Goal: Transaction & Acquisition: Purchase product/service

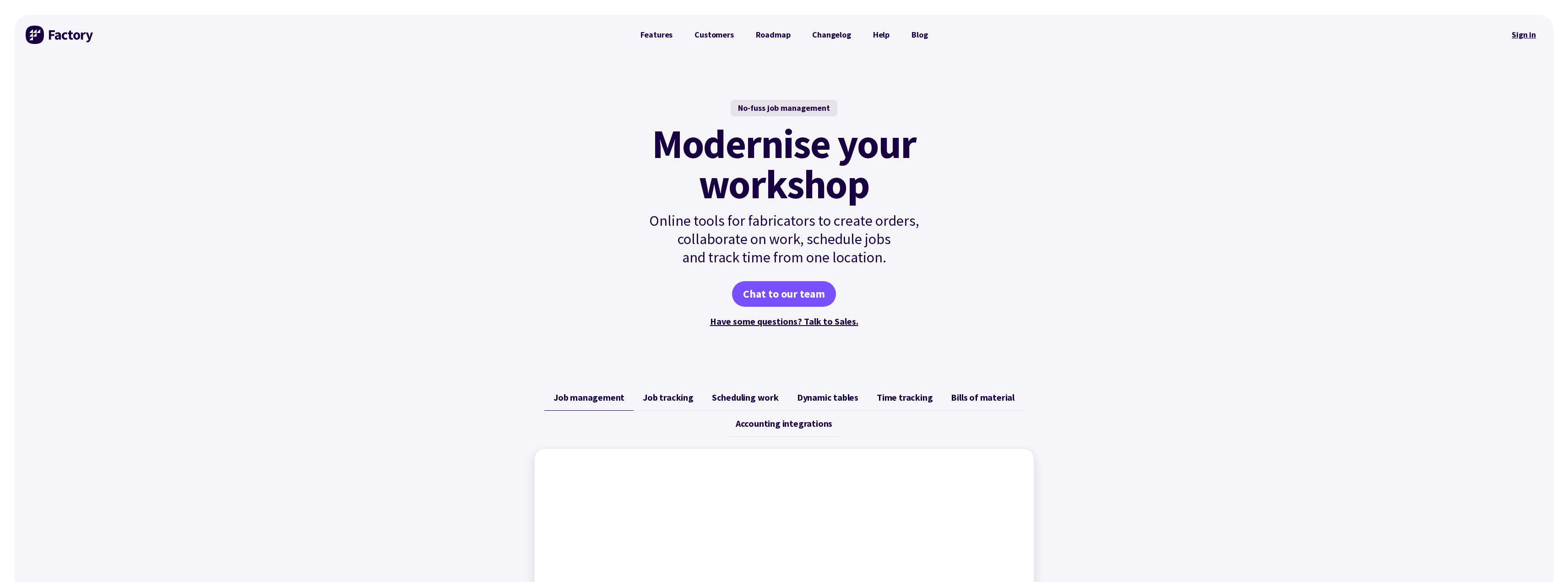
click at [1514, 34] on link "Sign in" at bounding box center [1523, 35] width 37 height 21
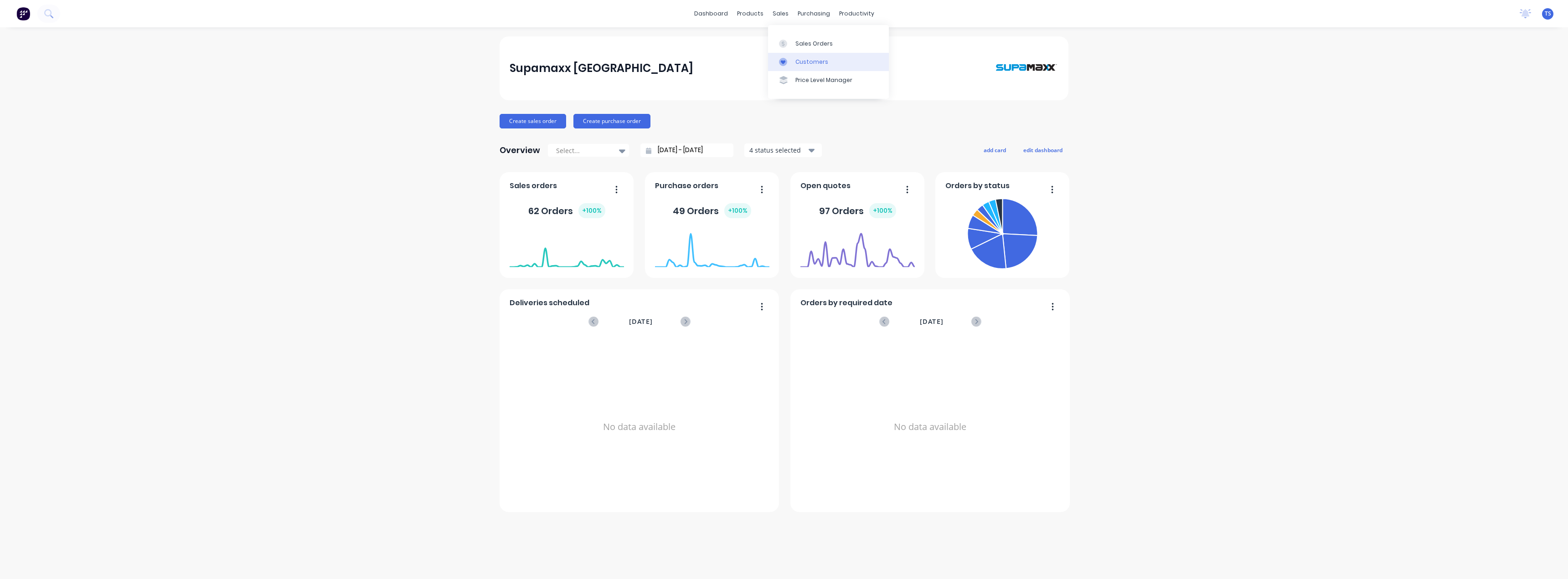
click at [801, 62] on div "Customers" at bounding box center [812, 62] width 33 height 8
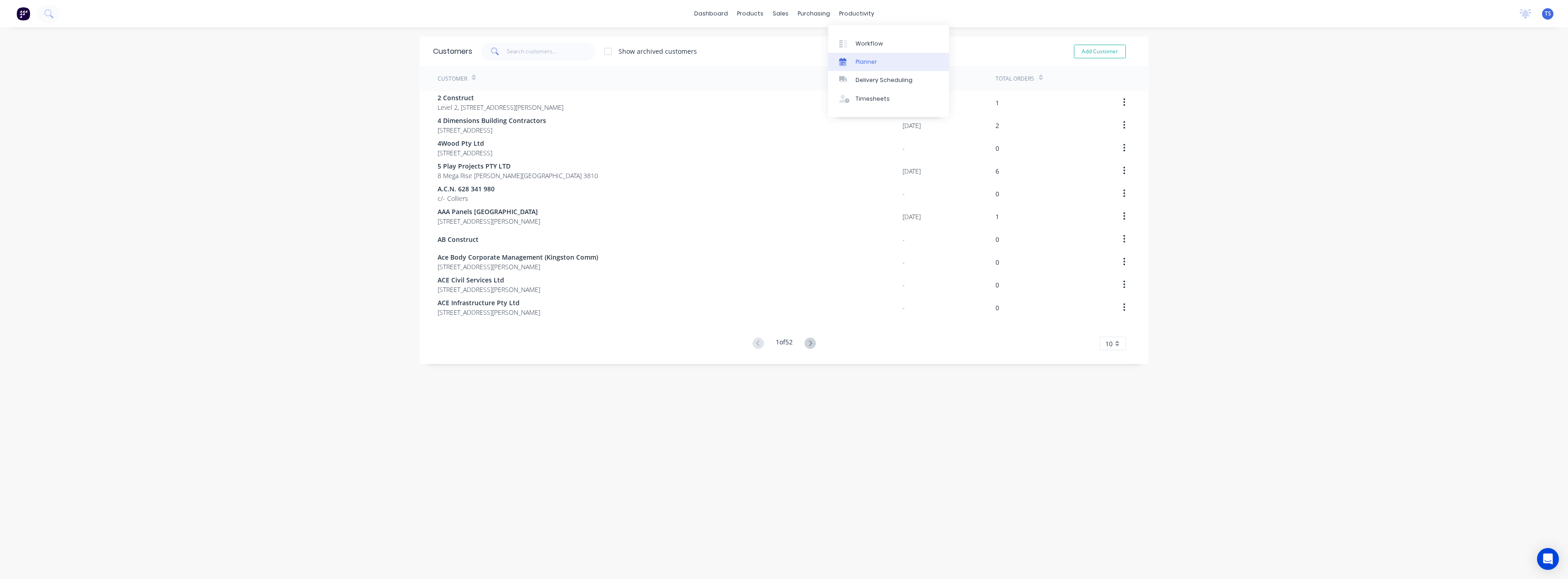
click at [884, 66] on link "Planner" at bounding box center [889, 62] width 121 height 18
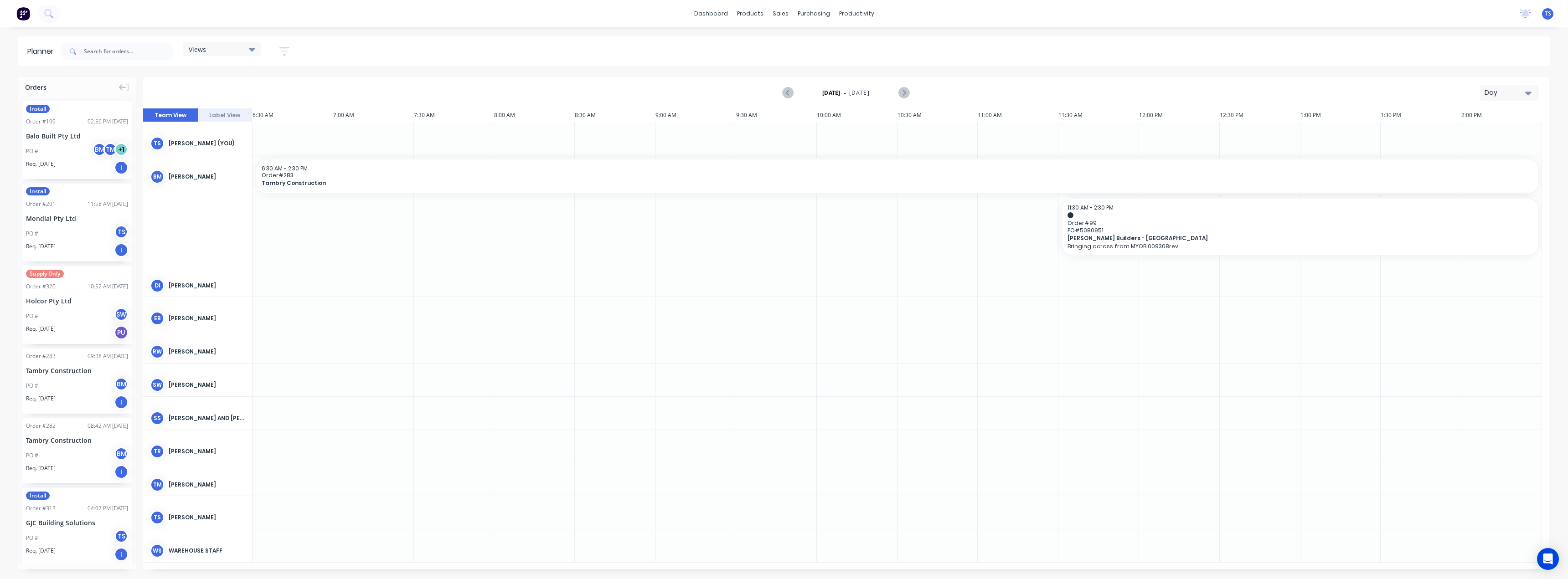
click at [1522, 92] on div "Day" at bounding box center [1505, 93] width 42 height 10
click at [1475, 152] on div "Month" at bounding box center [1493, 154] width 90 height 18
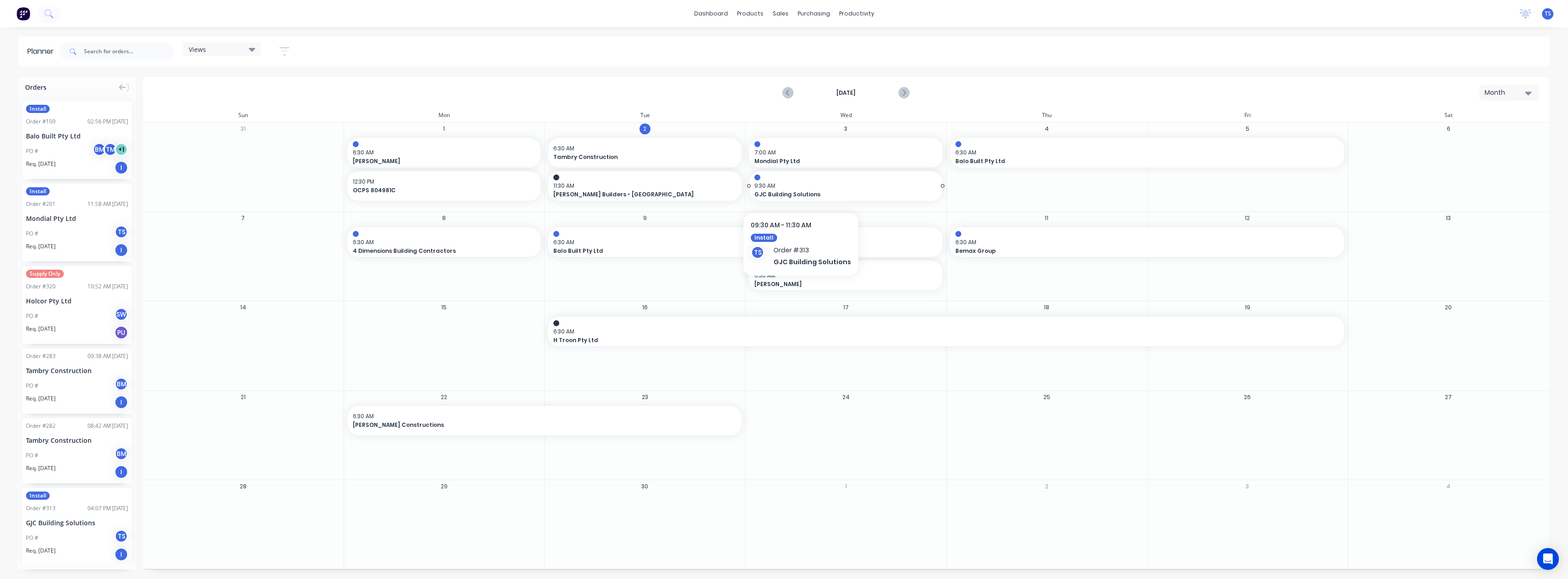
click at [798, 188] on span "9:30 AM" at bounding box center [843, 185] width 178 height 8
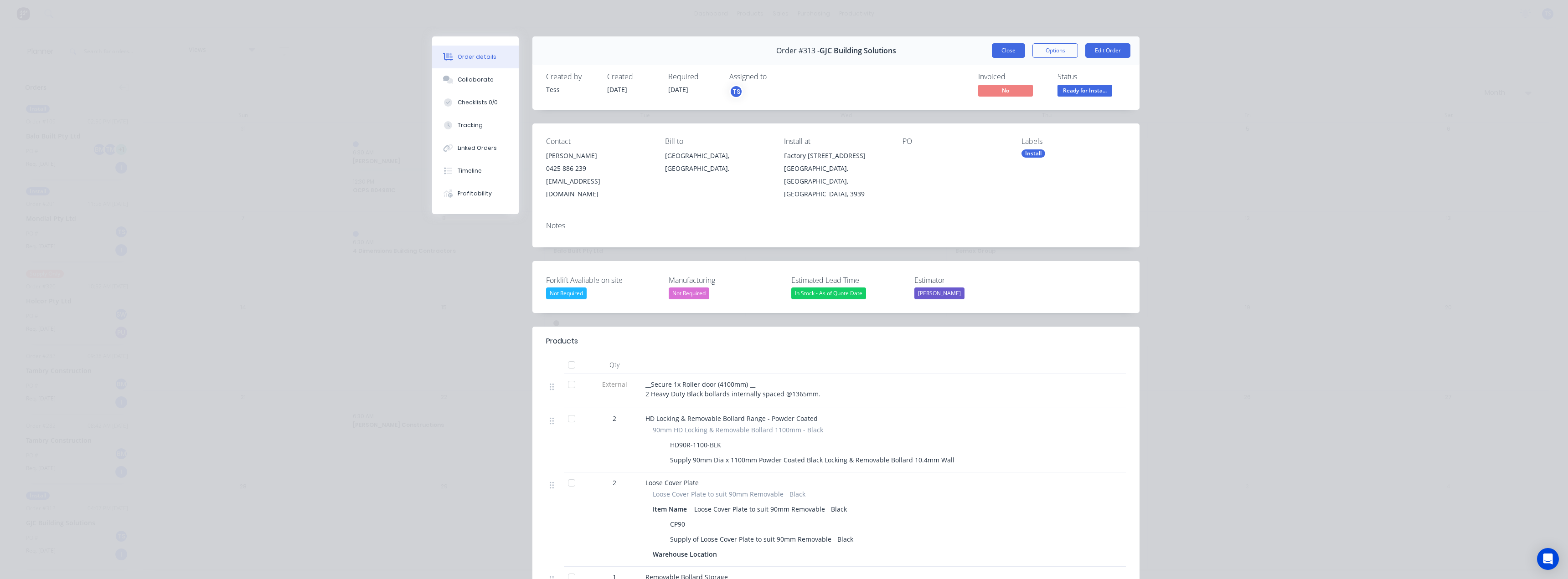
click at [1000, 49] on button "Close" at bounding box center [1008, 51] width 34 height 15
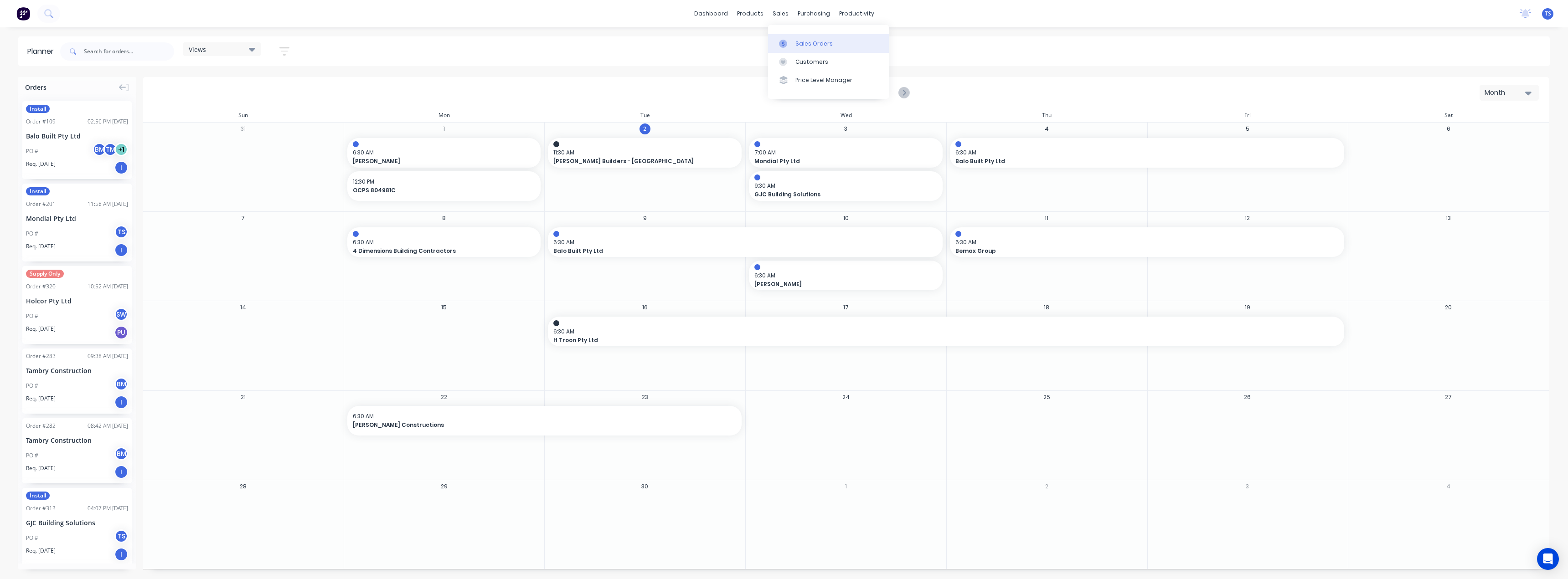
click at [793, 48] on link "Sales Orders" at bounding box center [828, 43] width 121 height 18
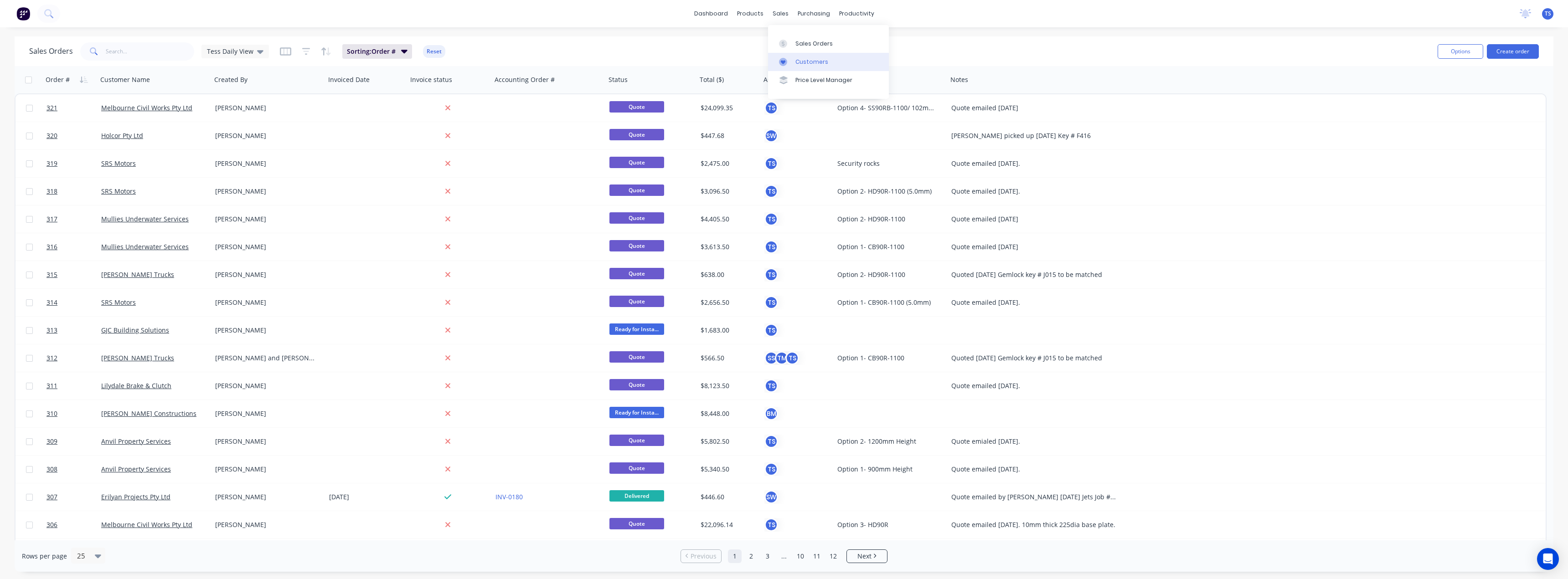
click at [790, 65] on div at bounding box center [786, 62] width 13 height 8
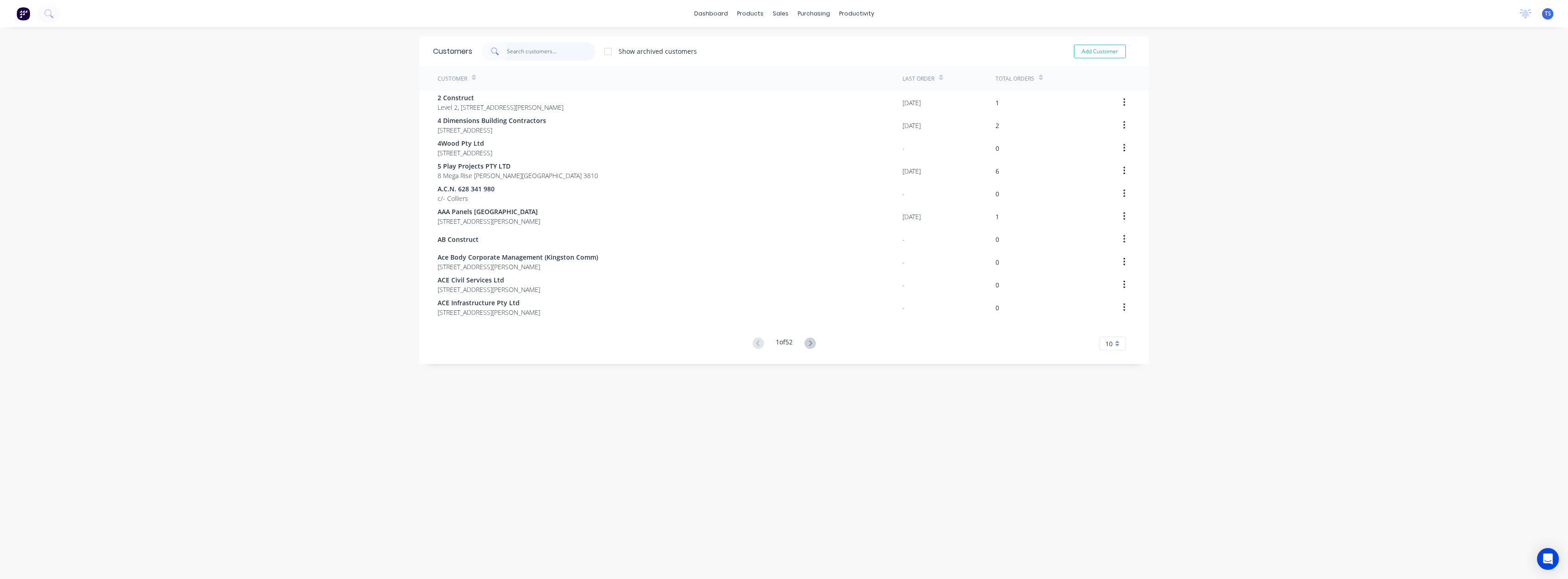
click at [521, 52] on input "text" at bounding box center [551, 52] width 89 height 18
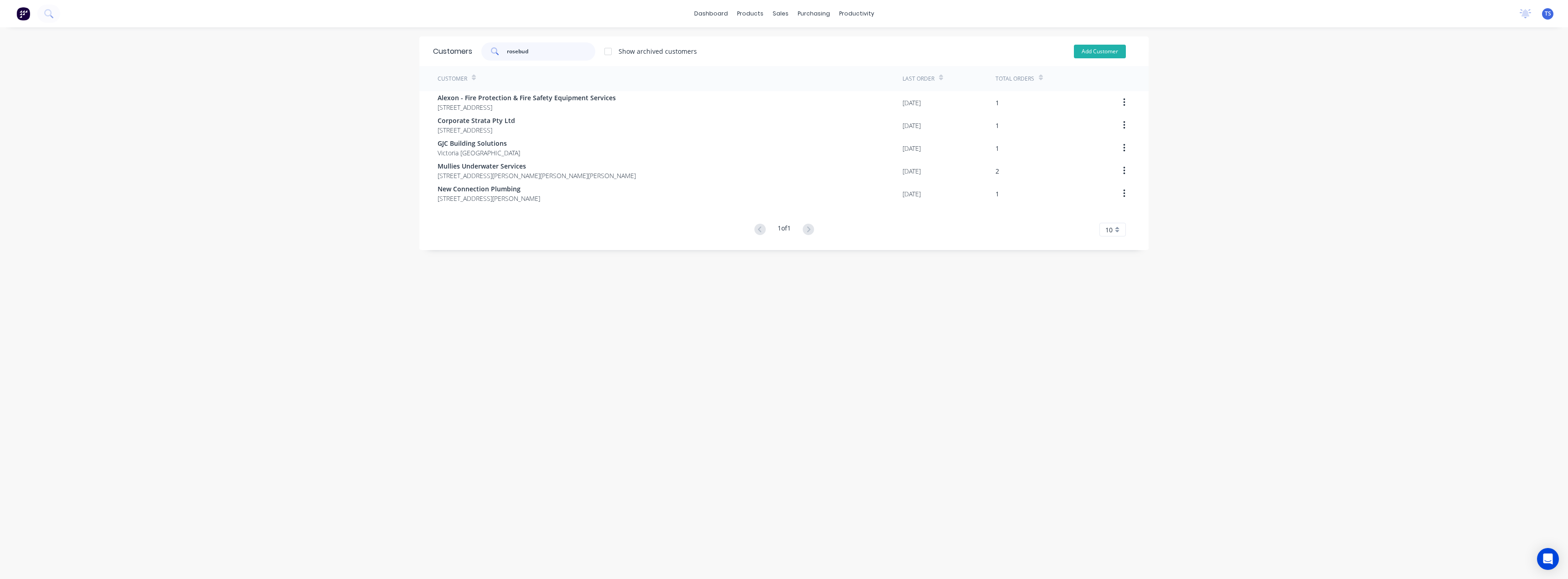
type input "rosebud"
click at [1101, 51] on button "Add Customer" at bounding box center [1100, 51] width 52 height 13
select select "AU"
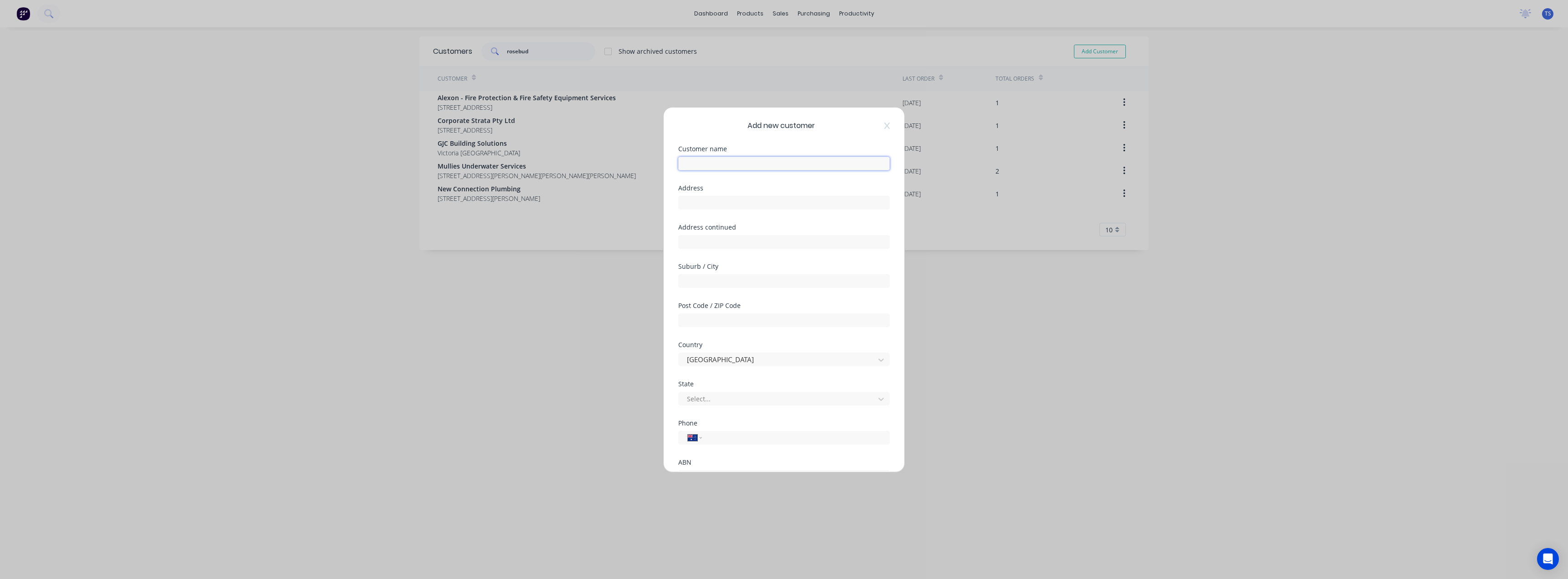
click at [703, 163] on input "text" at bounding box center [784, 163] width 212 height 13
type input "Rosebud Movers & Chainsaws"
click at [706, 204] on input "text" at bounding box center [784, 202] width 212 height 13
type input "8 Merino Street"
click at [706, 280] on input "text" at bounding box center [784, 281] width 212 height 13
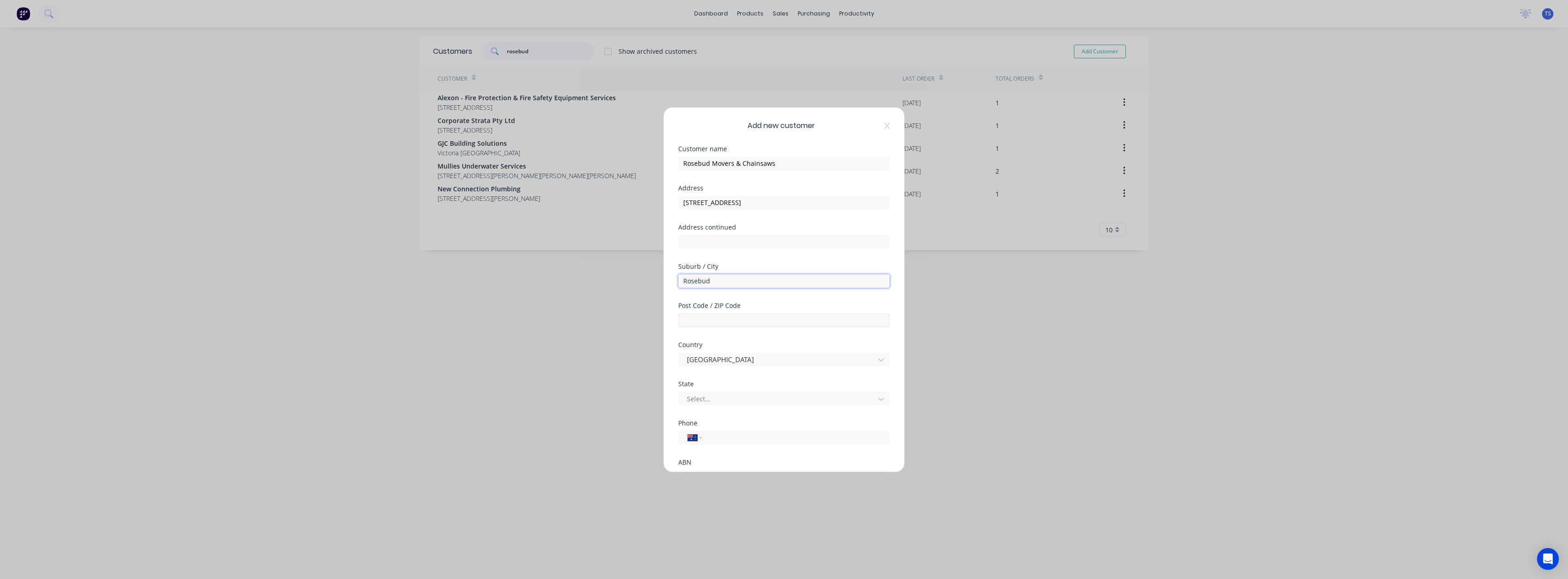
type input "Rosebud"
click at [700, 319] on input "text" at bounding box center [784, 320] width 212 height 13
type input "V"
type input "3939"
click at [703, 396] on div at bounding box center [778, 399] width 184 height 12
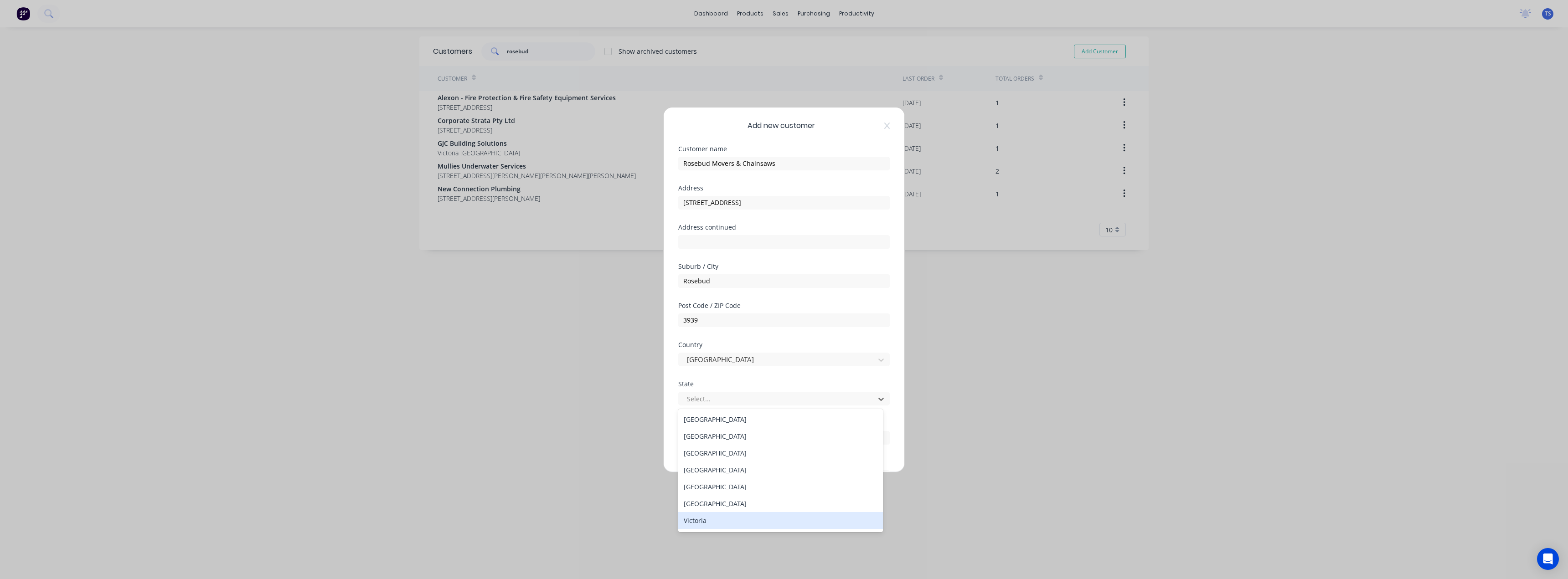
click at [701, 522] on div "Victoria" at bounding box center [781, 520] width 205 height 17
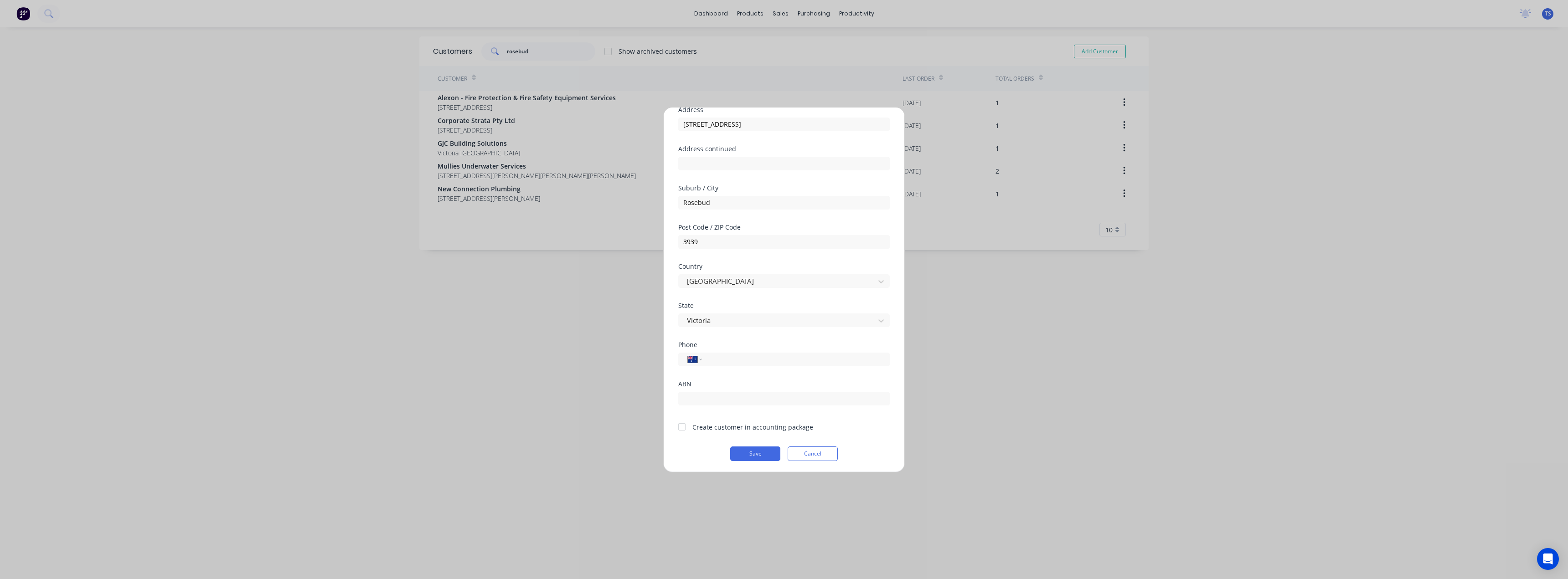
scroll to position [80, 0]
click at [678, 428] on div at bounding box center [682, 425] width 18 height 18
click at [726, 405] on input "tel" at bounding box center [794, 402] width 172 height 10
type input "(03) 5986 2506"
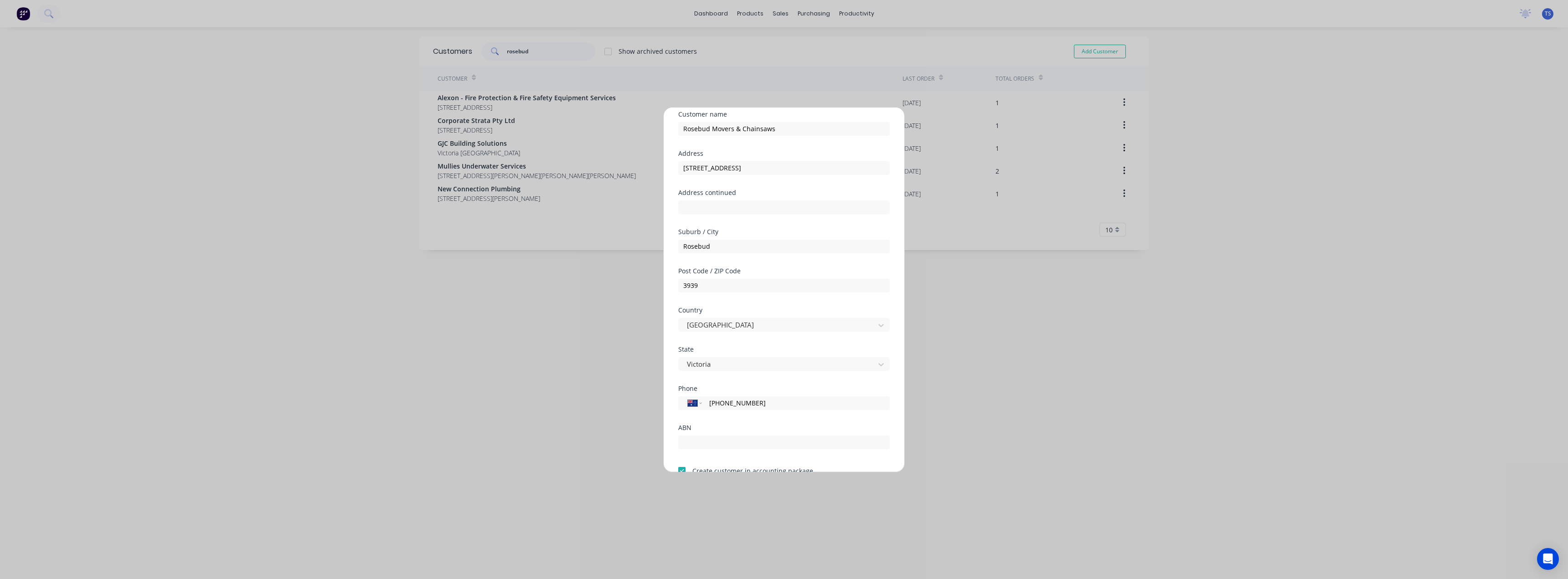
click at [739, 426] on div "ABN" at bounding box center [784, 428] width 212 height 6
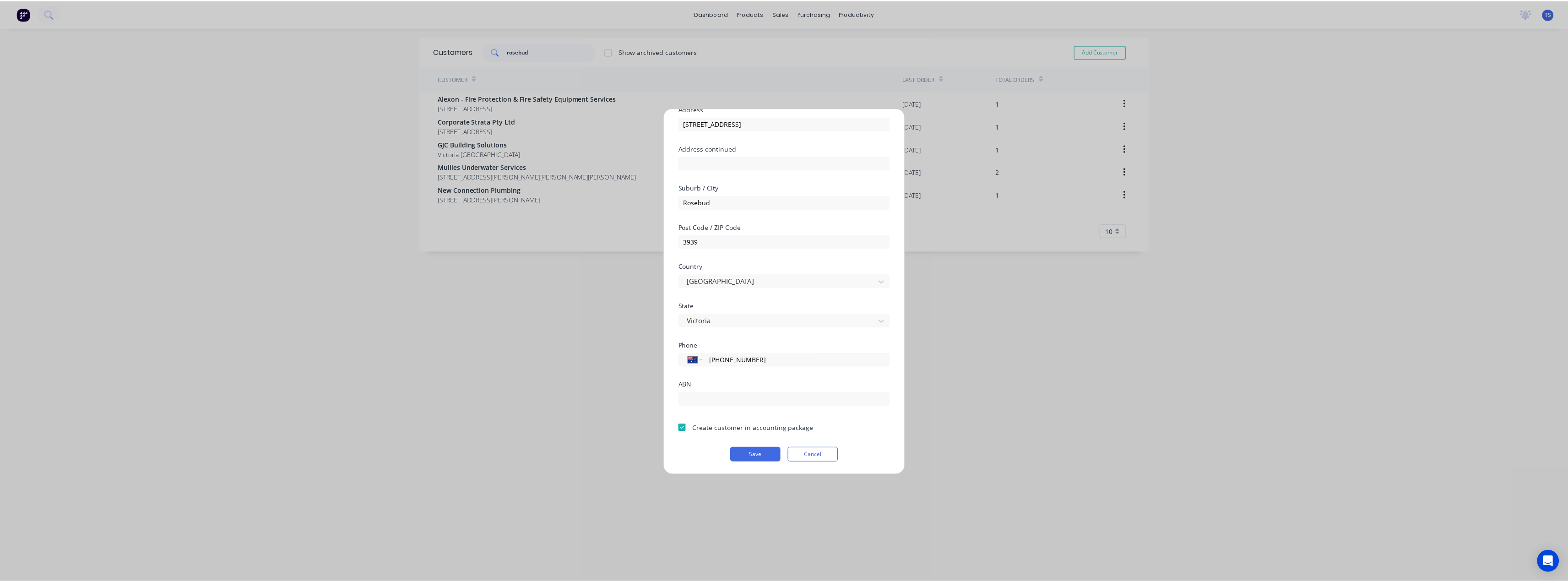
scroll to position [81, 0]
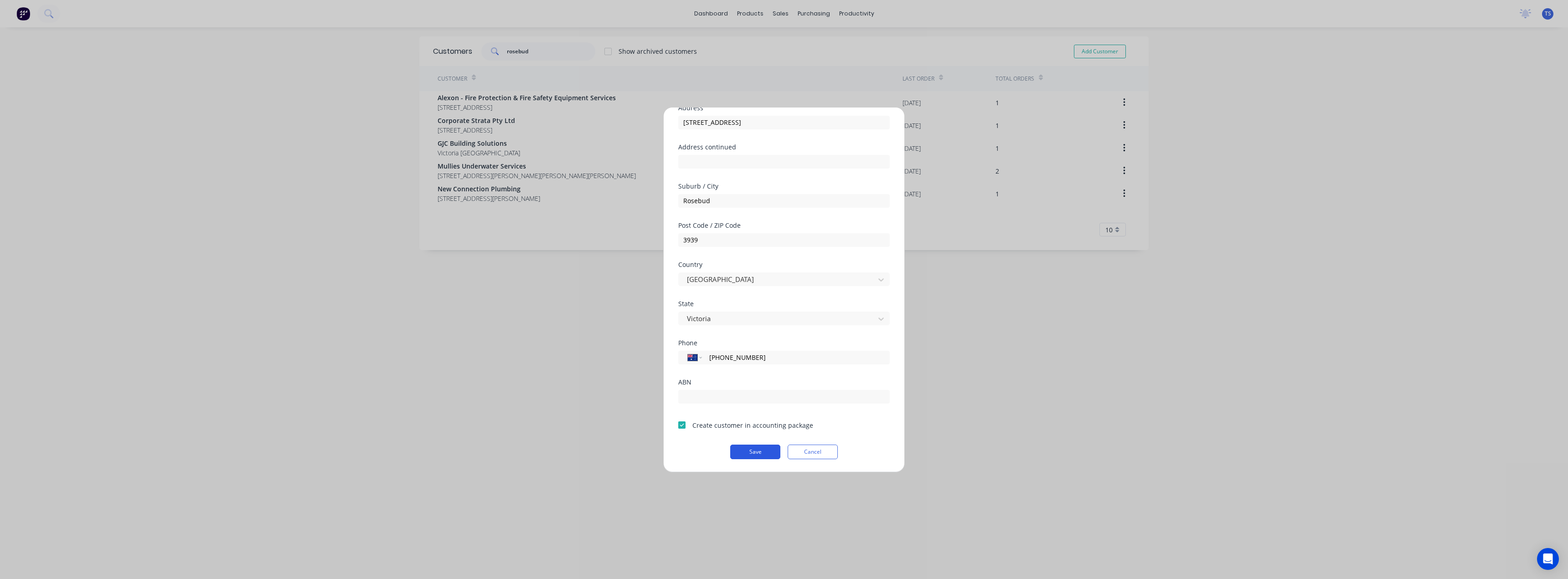
click at [771, 445] on button "Save" at bounding box center [755, 452] width 50 height 15
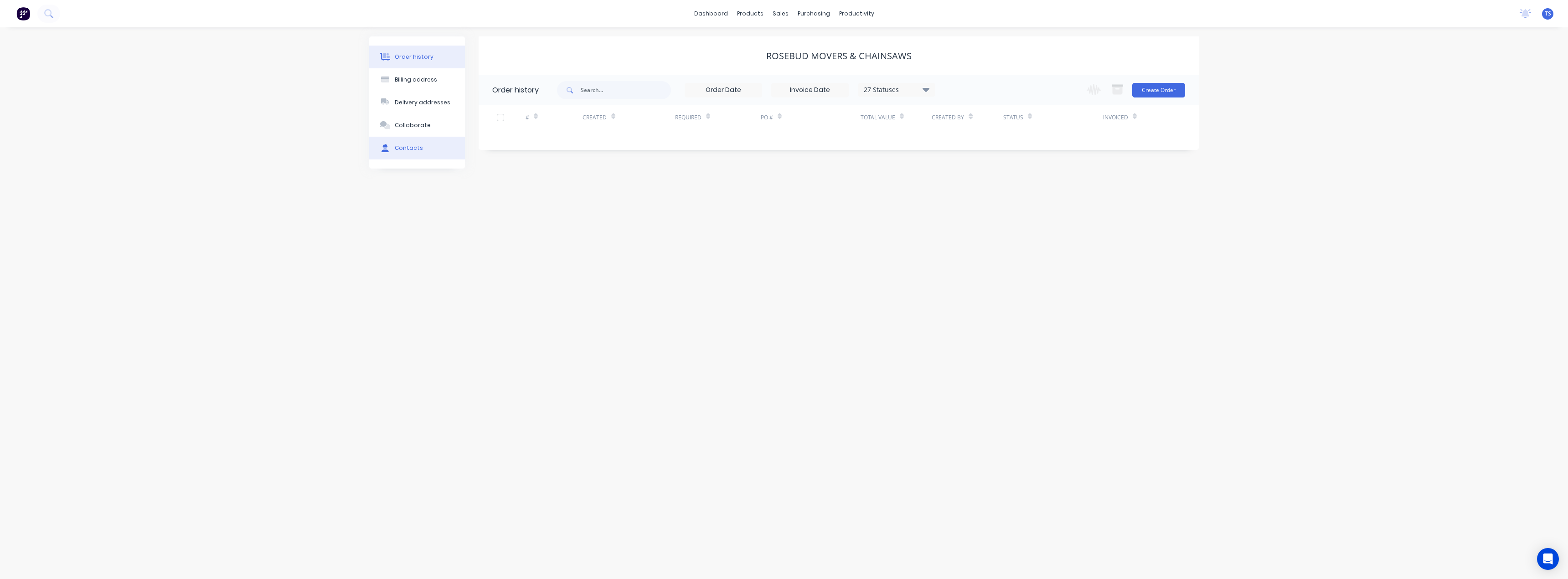
click at [395, 149] on div "Contacts" at bounding box center [409, 147] width 28 height 8
click at [1165, 89] on button "Add contact" at bounding box center [1170, 90] width 42 height 13
select select "AU"
click at [506, 154] on input "text" at bounding box center [567, 157] width 149 height 13
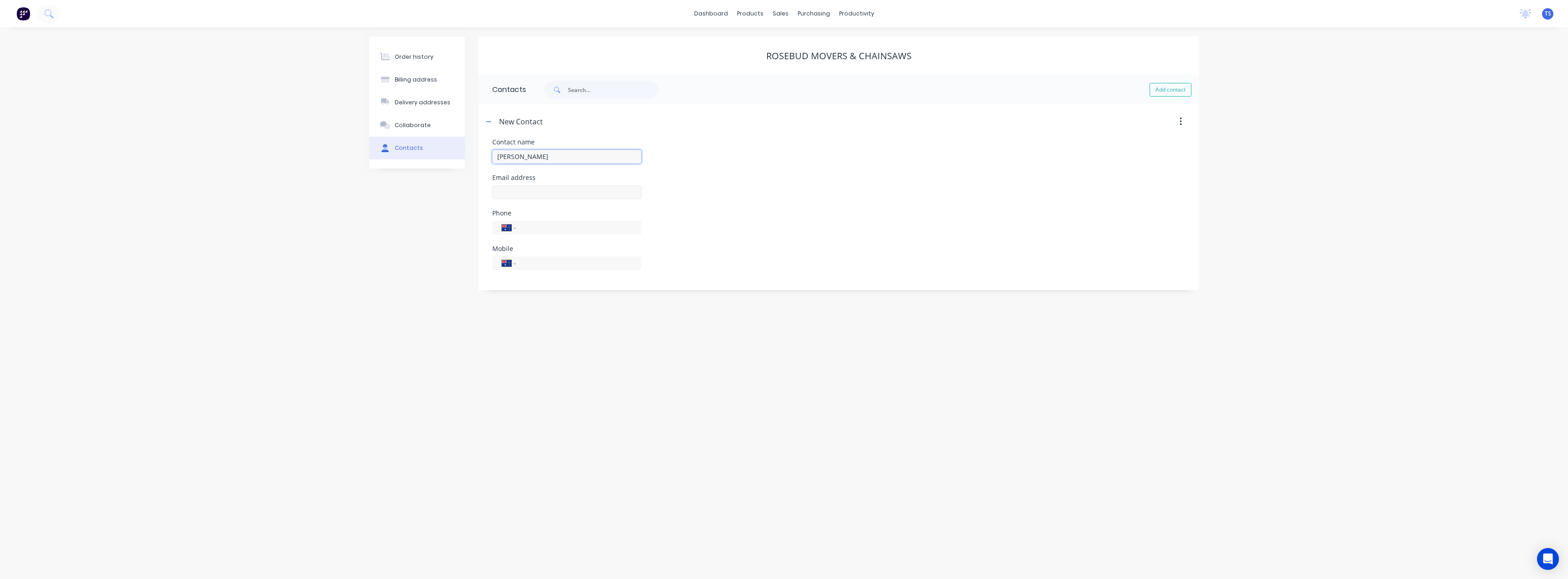
type input "William Harford"
select select "AU"
click at [512, 194] on input "text" at bounding box center [567, 192] width 149 height 13
type input "sales@rosebudmowers.com.au"
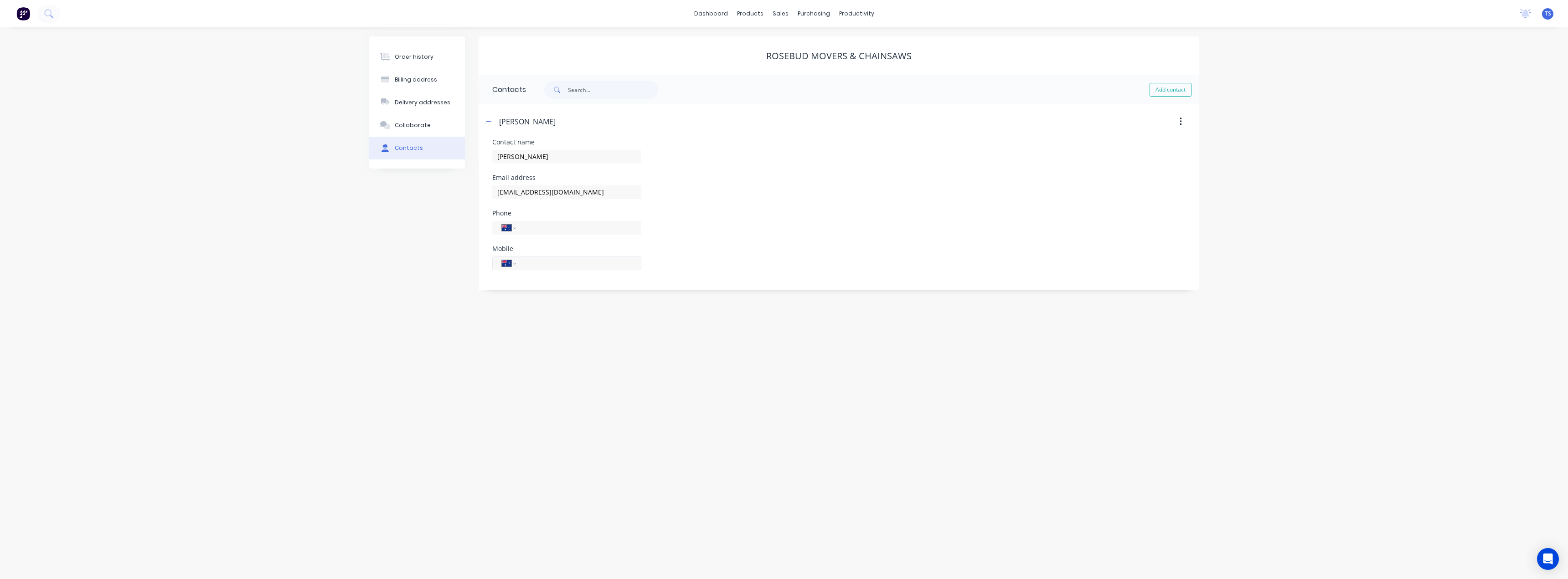
click at [532, 263] on input "tel" at bounding box center [576, 263] width 109 height 10
click at [540, 226] on input "tel" at bounding box center [576, 227] width 109 height 10
type input "(03) 5986 2503"
click at [573, 423] on div "Order history Billing address Delivery addresses Collaborate Contacts Rosebud M…" at bounding box center [784, 303] width 1568 height 552
click at [489, 121] on icon "button" at bounding box center [489, 121] width 5 height 6
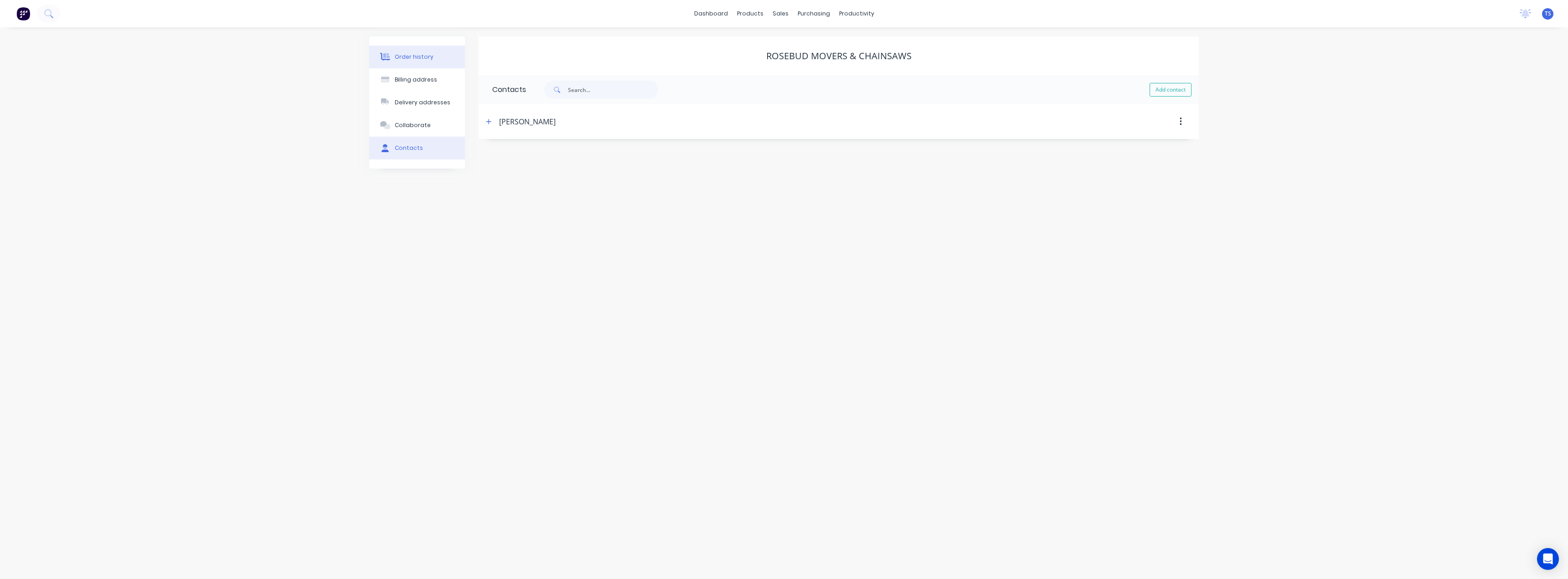
drag, startPoint x: 426, startPoint y: 49, endPoint x: 424, endPoint y: 59, distance: 10.2
click at [426, 50] on button "Order history" at bounding box center [417, 57] width 96 height 23
click at [1166, 91] on button "Create Order" at bounding box center [1158, 90] width 53 height 15
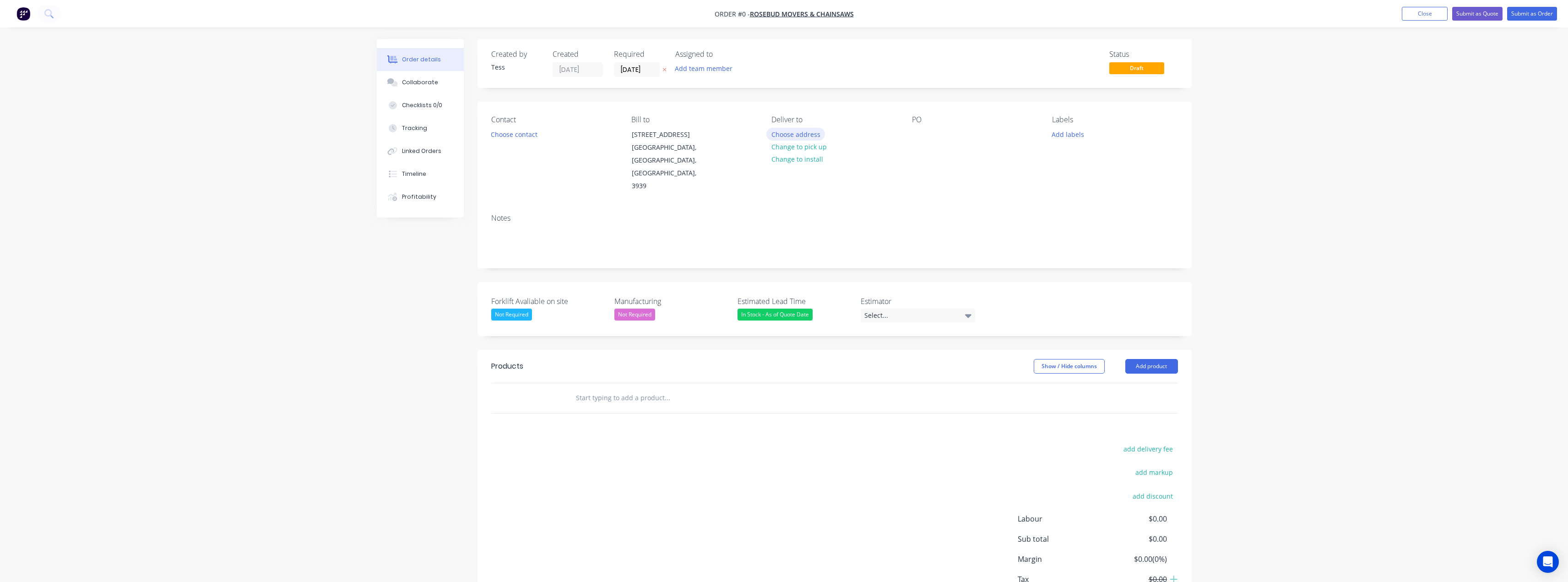
click at [788, 131] on button "Choose address" at bounding box center [796, 134] width 59 height 12
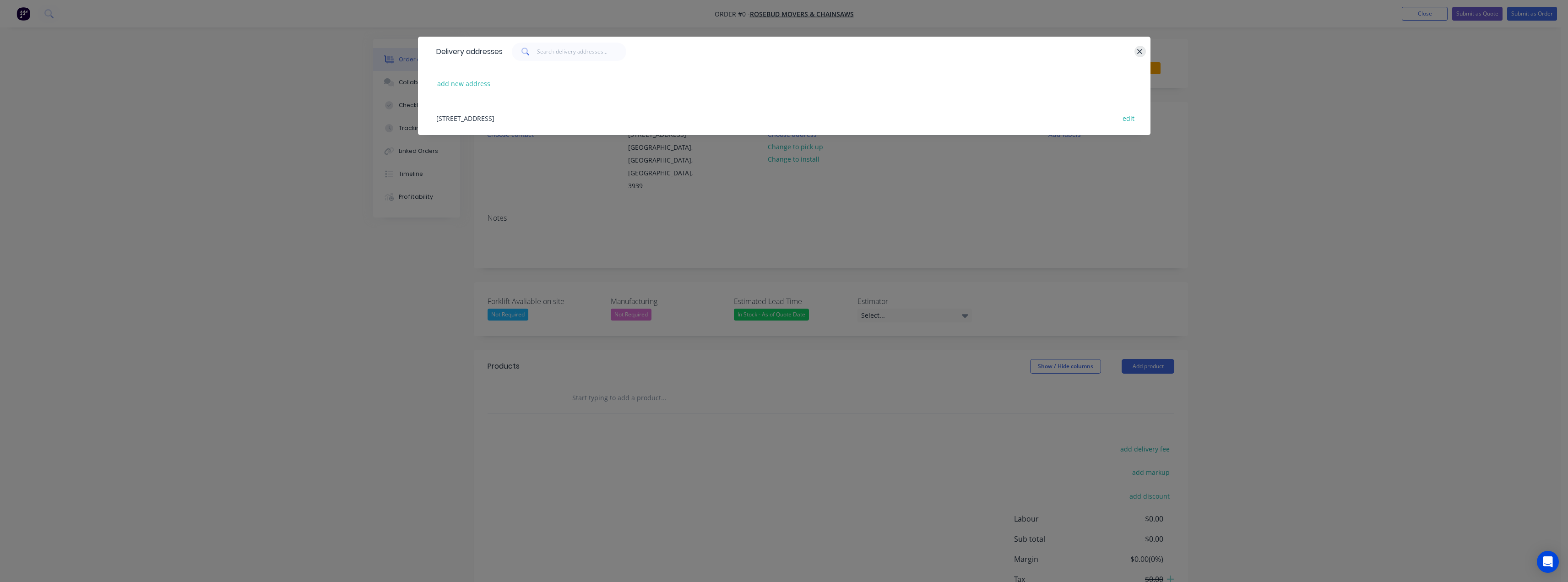
click at [1137, 50] on icon "button" at bounding box center [1140, 51] width 6 height 8
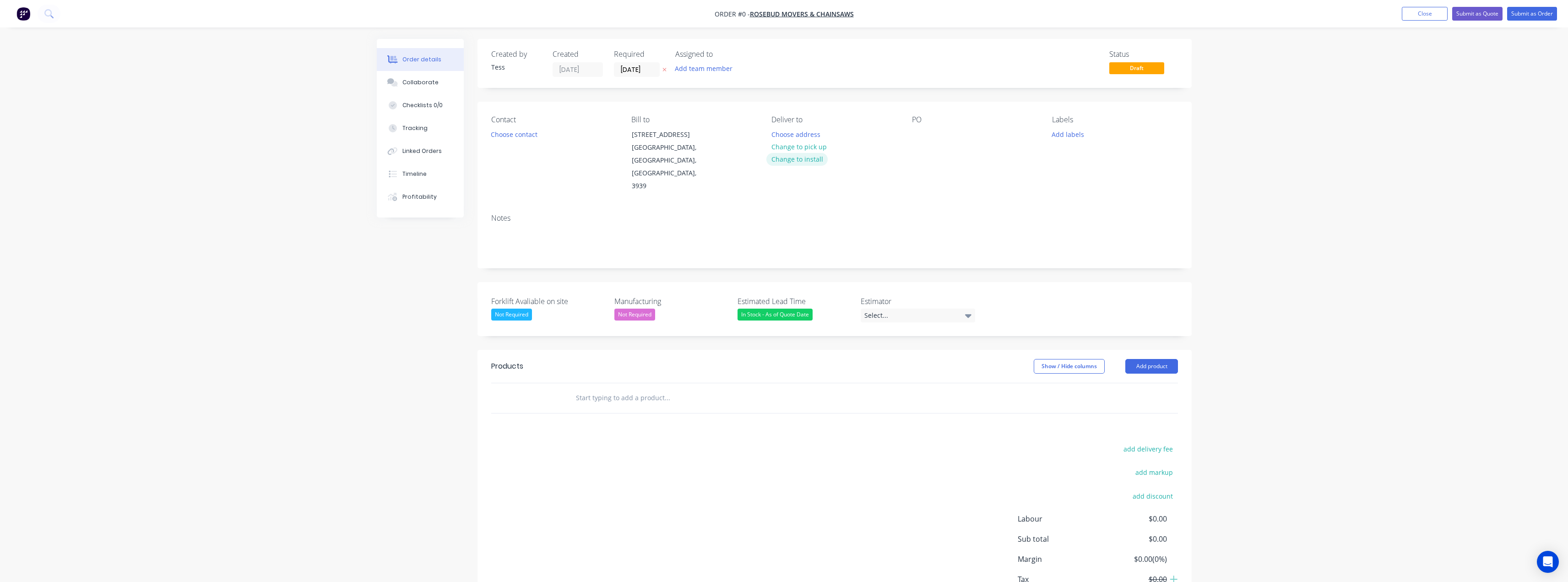
click at [805, 162] on button "Change to install" at bounding box center [797, 159] width 61 height 12
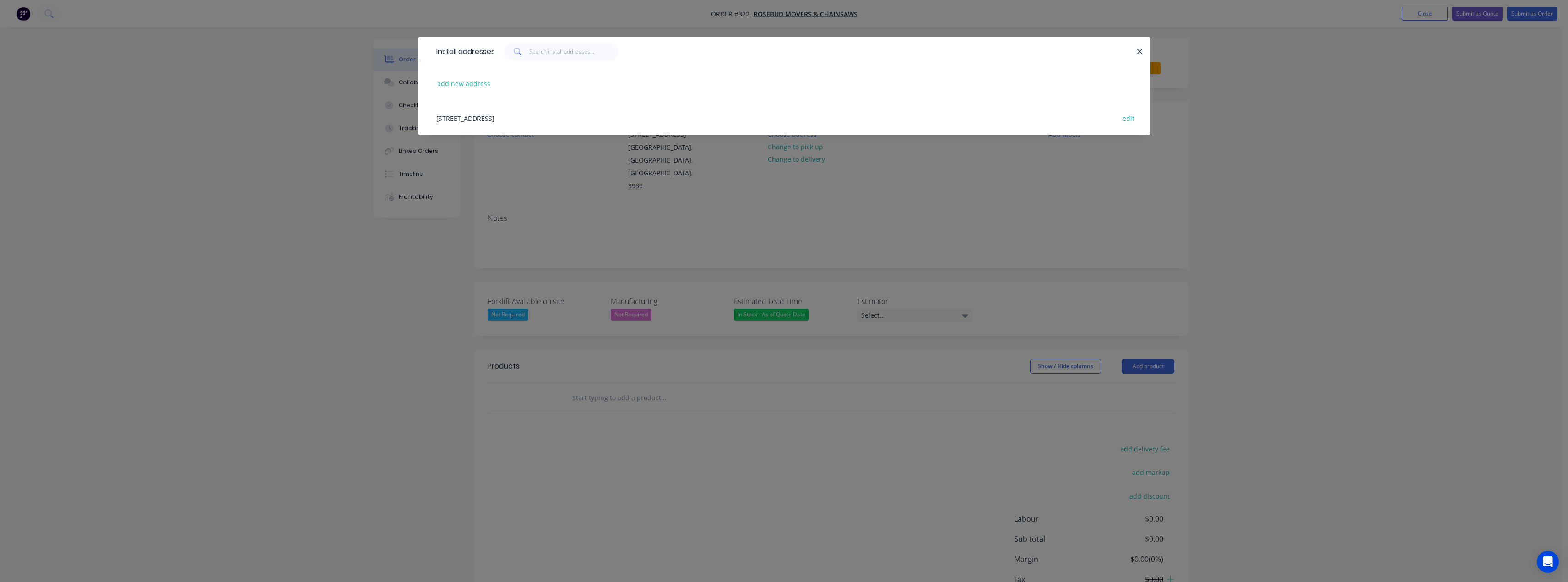
click at [472, 120] on div "8 Merino Street, Rosebud, Victoria, Australia, 3939 edit" at bounding box center [784, 118] width 705 height 34
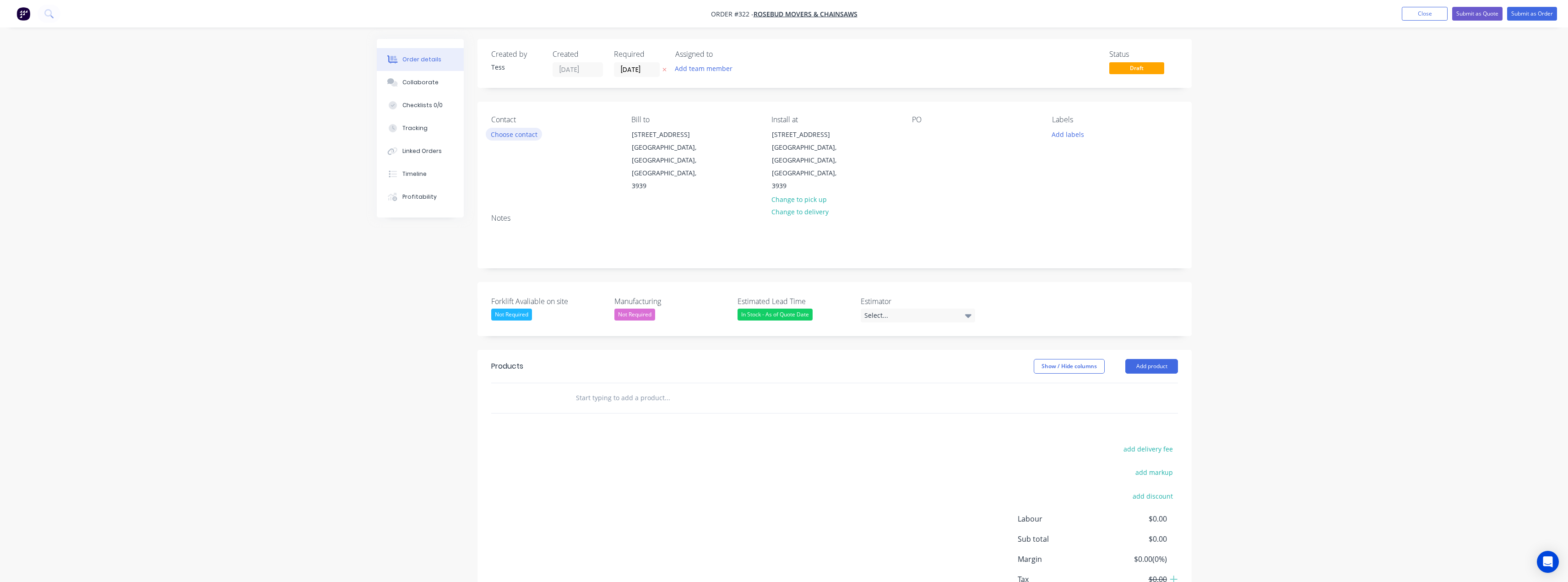
click at [512, 131] on button "Choose contact" at bounding box center [514, 134] width 56 height 12
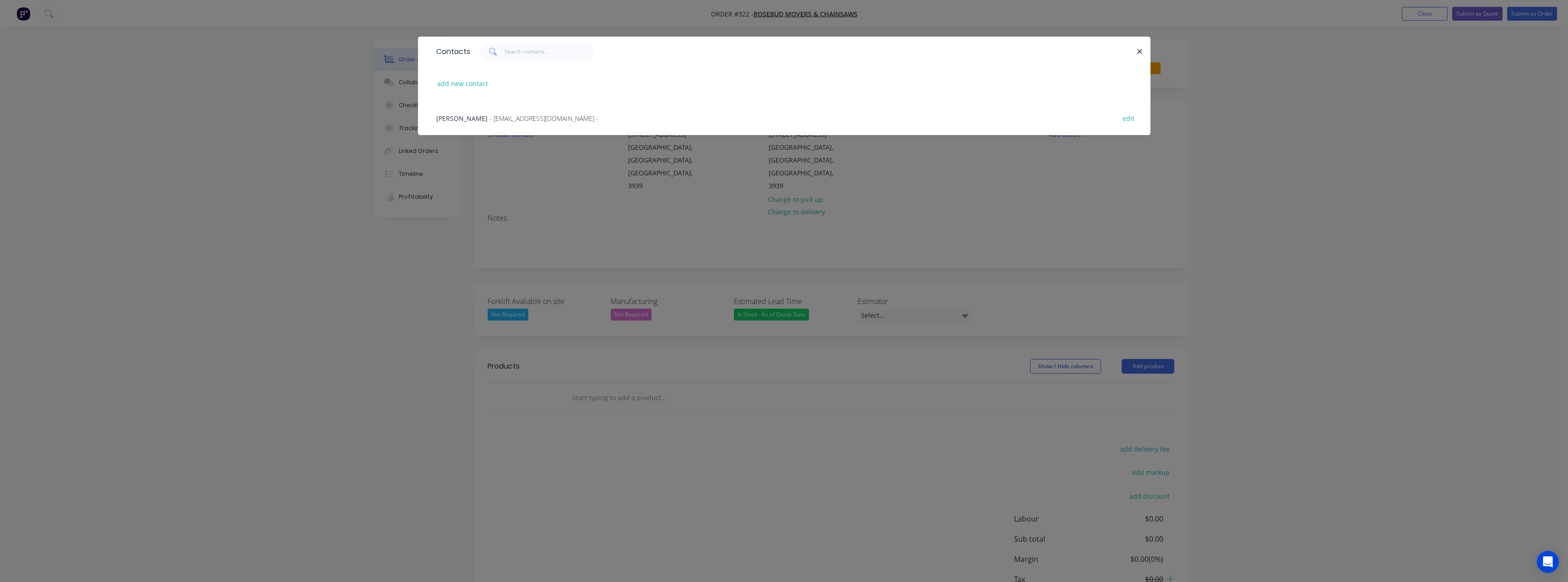
click at [478, 118] on span "William Harford" at bounding box center [462, 118] width 51 height 9
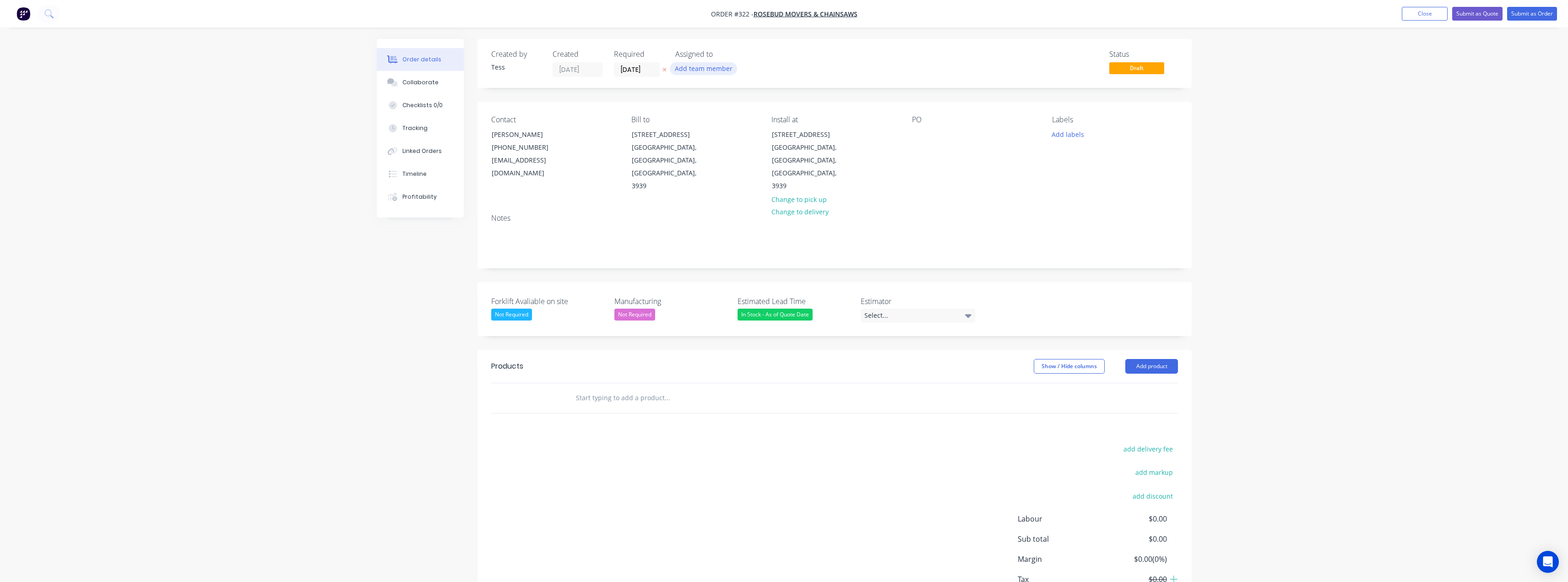
click at [695, 70] on button "Add team member" at bounding box center [703, 69] width 67 height 12
click at [707, 119] on div "Tess Siegfried (You)" at bounding box center [757, 120] width 108 height 10
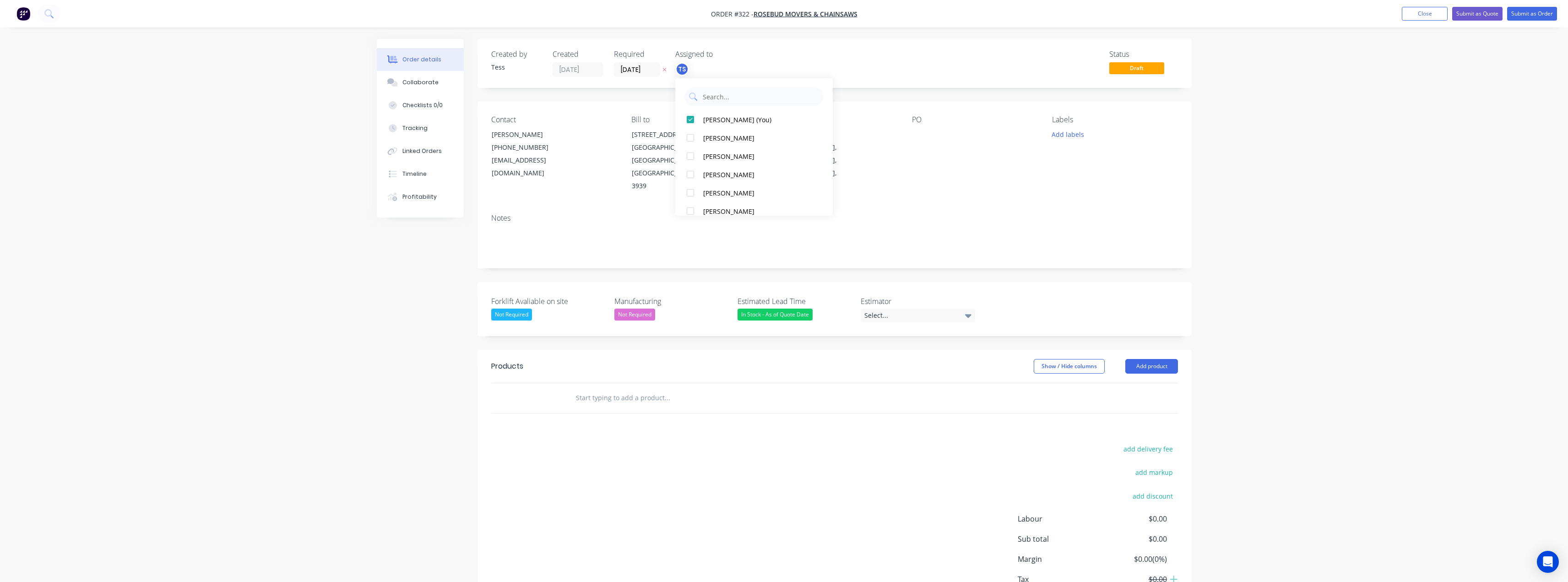
click at [747, 65] on div "TS" at bounding box center [720, 69] width 91 height 13
click at [614, 389] on input "text" at bounding box center [666, 398] width 183 height 18
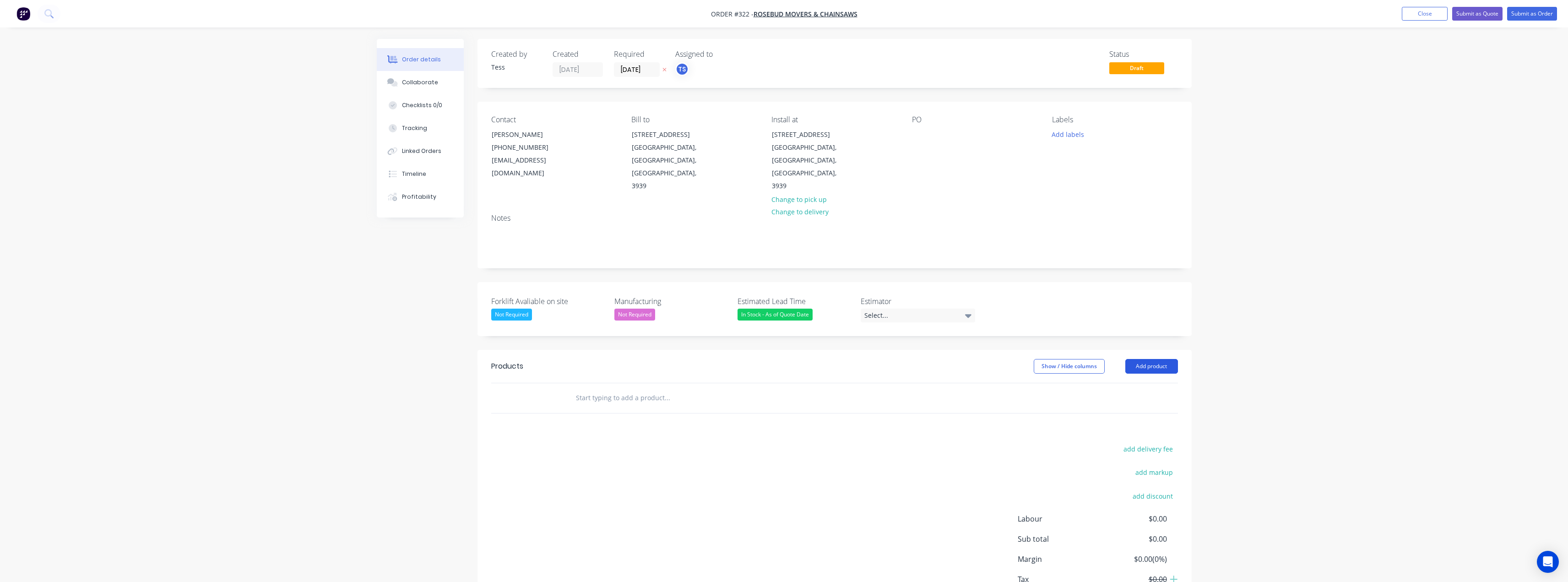
click at [1149, 359] on button "Add product" at bounding box center [1152, 366] width 53 height 15
click at [1127, 511] on div "Notes (External)" at bounding box center [1134, 518] width 70 height 13
click at [601, 407] on div at bounding box center [601, 414] width 66 height 13
click at [611, 429] on div at bounding box center [729, 444] width 330 height 30
click at [661, 407] on div "__Secure 2x Roller Doors__" at bounding box center [615, 414] width 95 height 13
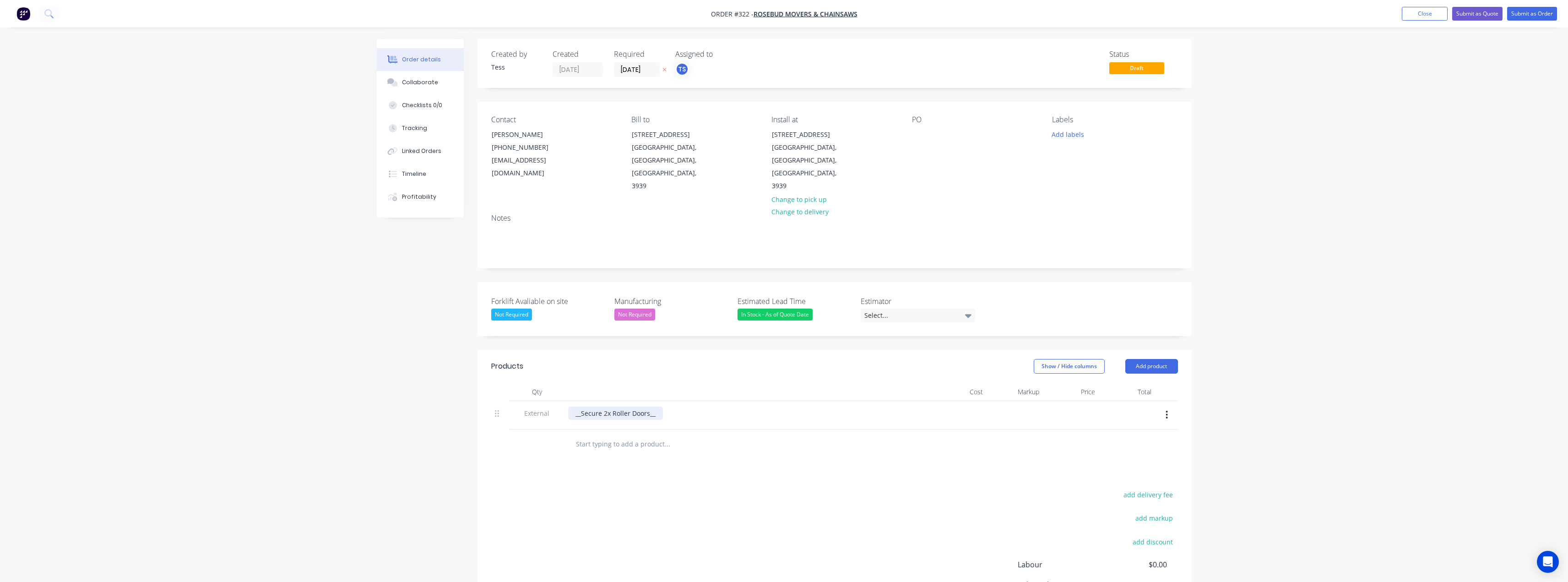
click at [582, 407] on div "__Secure 2x Roller Doors__" at bounding box center [615, 414] width 95 height 13
click at [659, 407] on div "__Secure 2x Roller Doors__" at bounding box center [615, 414] width 95 height 13
drag, startPoint x: 673, startPoint y: 398, endPoint x: 577, endPoint y: 398, distance: 96.0
click at [577, 407] on div "__Secure 2x Roller Doors__ Option 1- CB90R-1100 (5.0mm)" at bounding box center [622, 418] width 108 height 23
drag, startPoint x: 610, startPoint y: 417, endPoint x: 628, endPoint y: 423, distance: 19.0
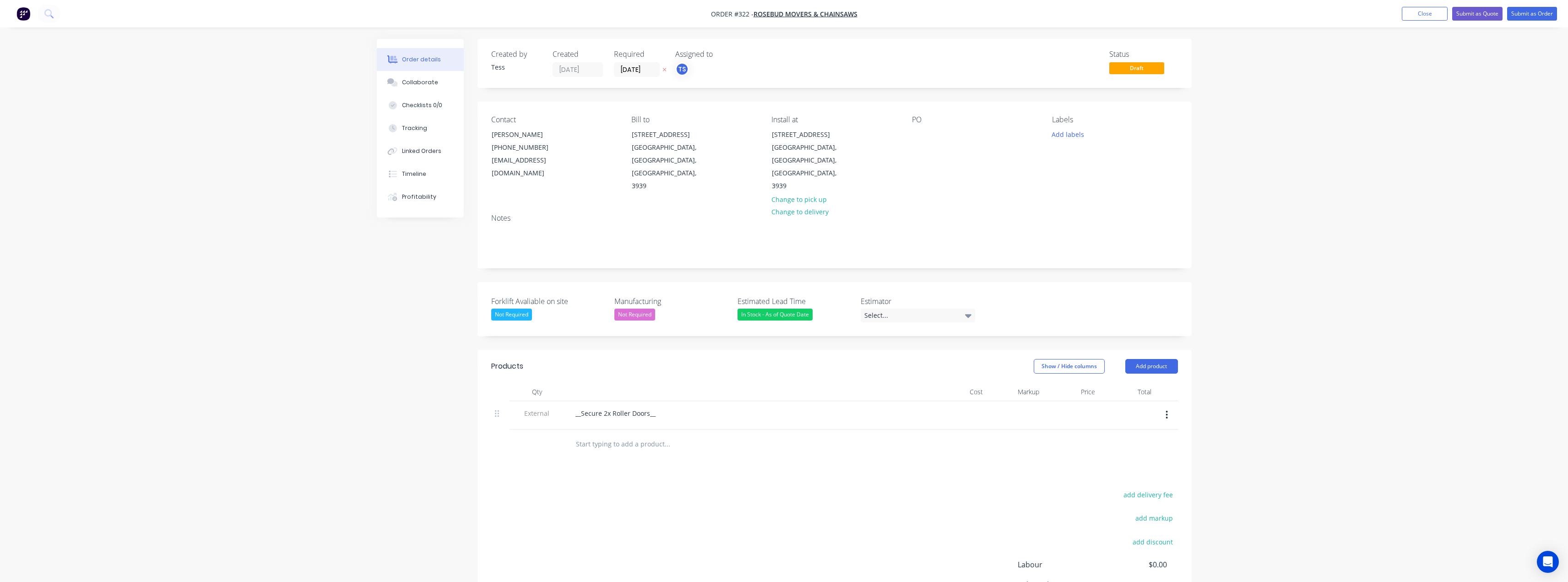
click at [612, 435] on input "text" at bounding box center [666, 444] width 183 height 18
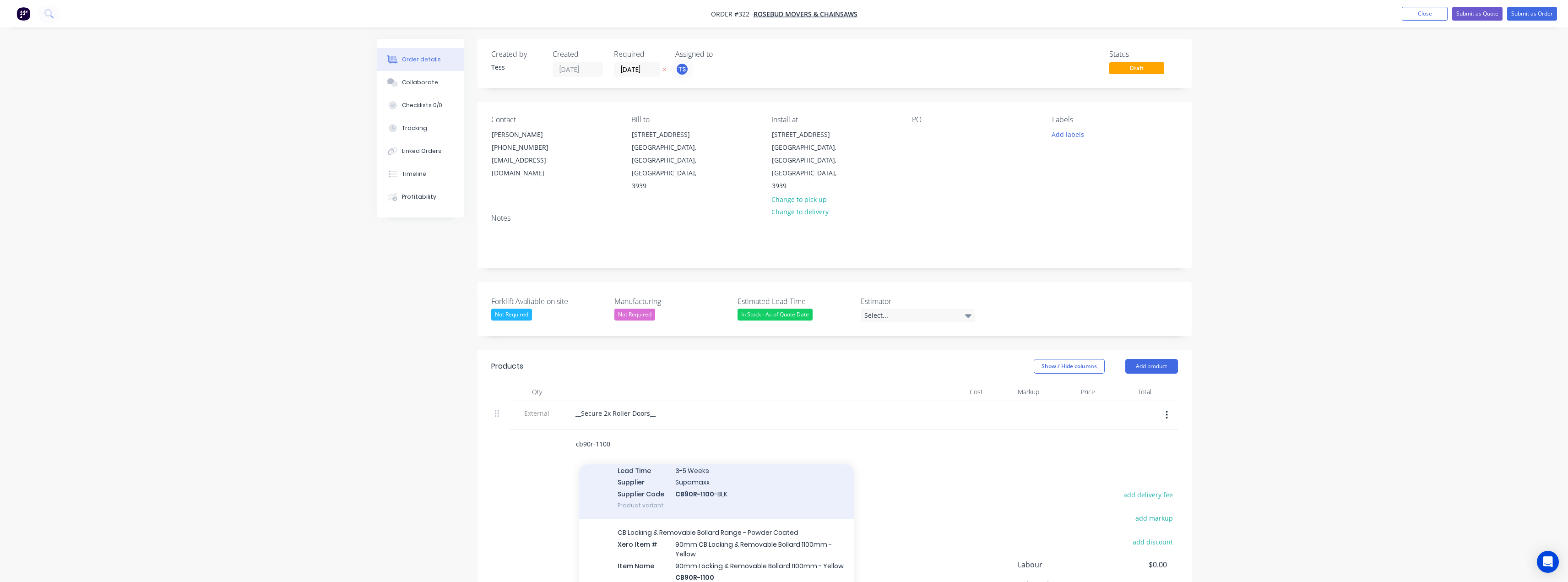
scroll to position [274, 0]
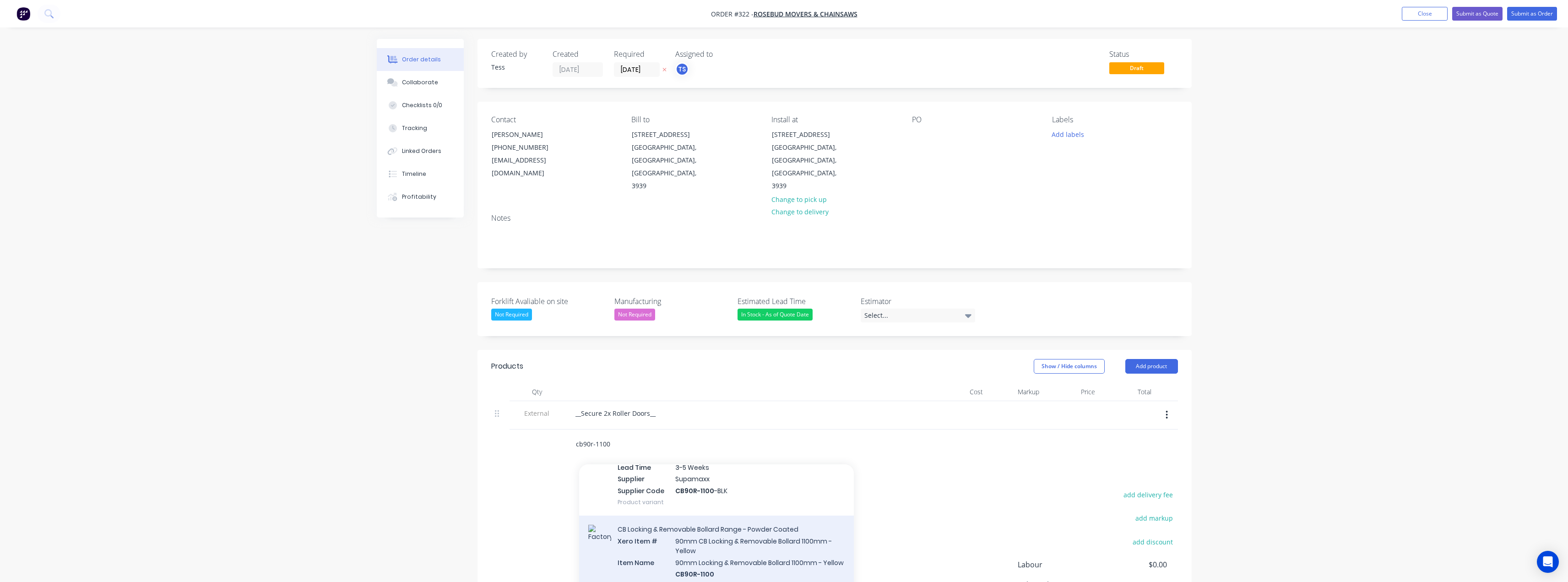
type input "cb90r-1100"
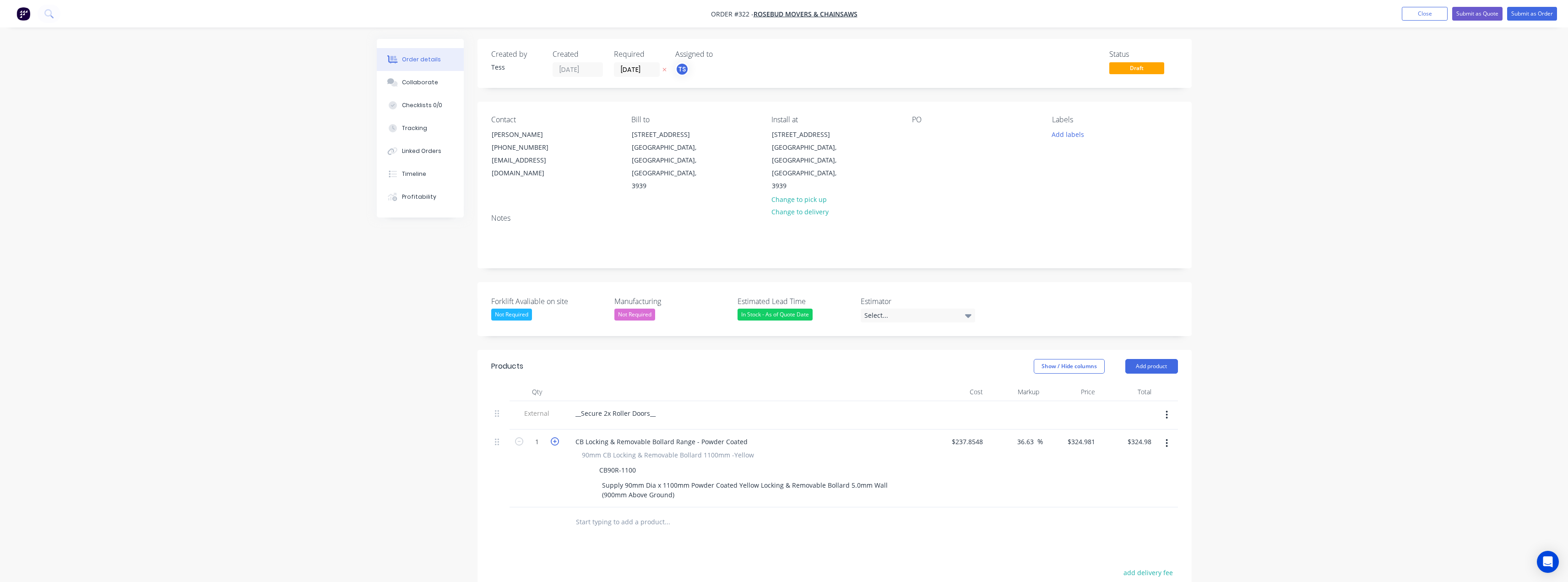
click at [556, 437] on icon "button" at bounding box center [554, 441] width 8 height 8
type input "2"
type input "$649.96"
click at [556, 437] on icon "button" at bounding box center [554, 441] width 8 height 8
type input "3"
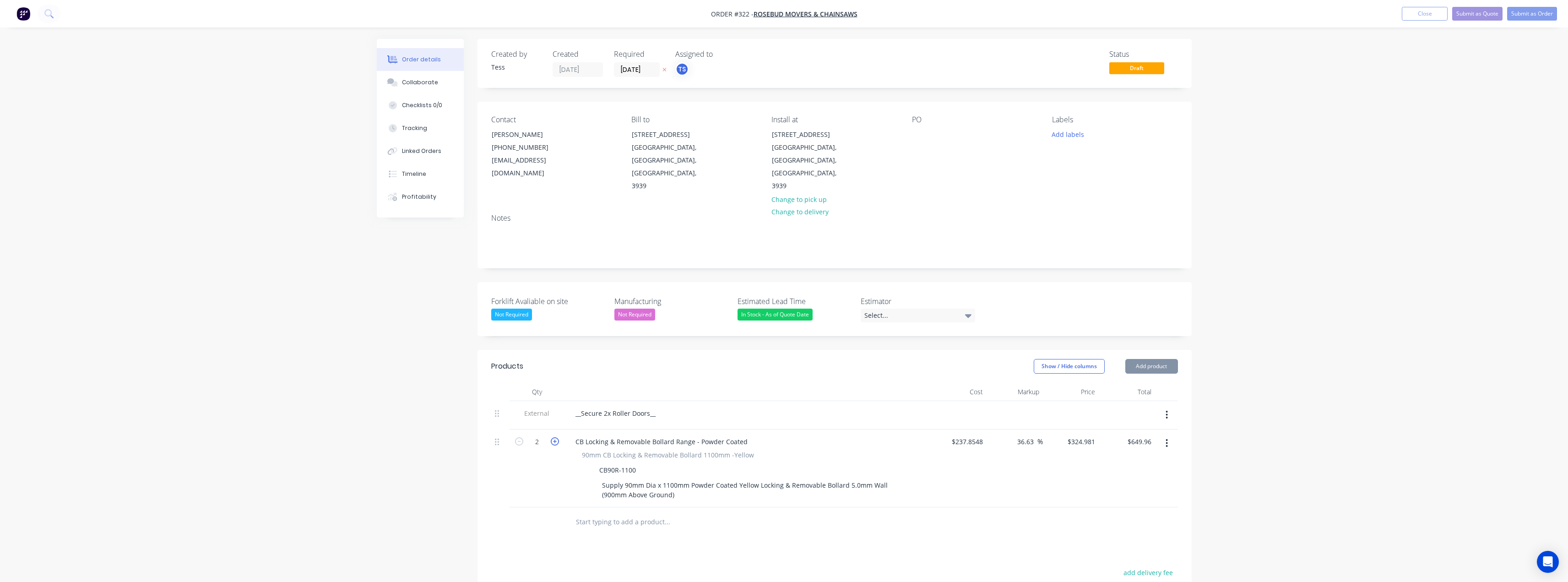
type input "$974.94"
click at [556, 437] on icon "button" at bounding box center [554, 441] width 8 height 8
type input "4"
type input "$1,299.92"
click at [1093, 435] on input "324.981" at bounding box center [1084, 442] width 28 height 13
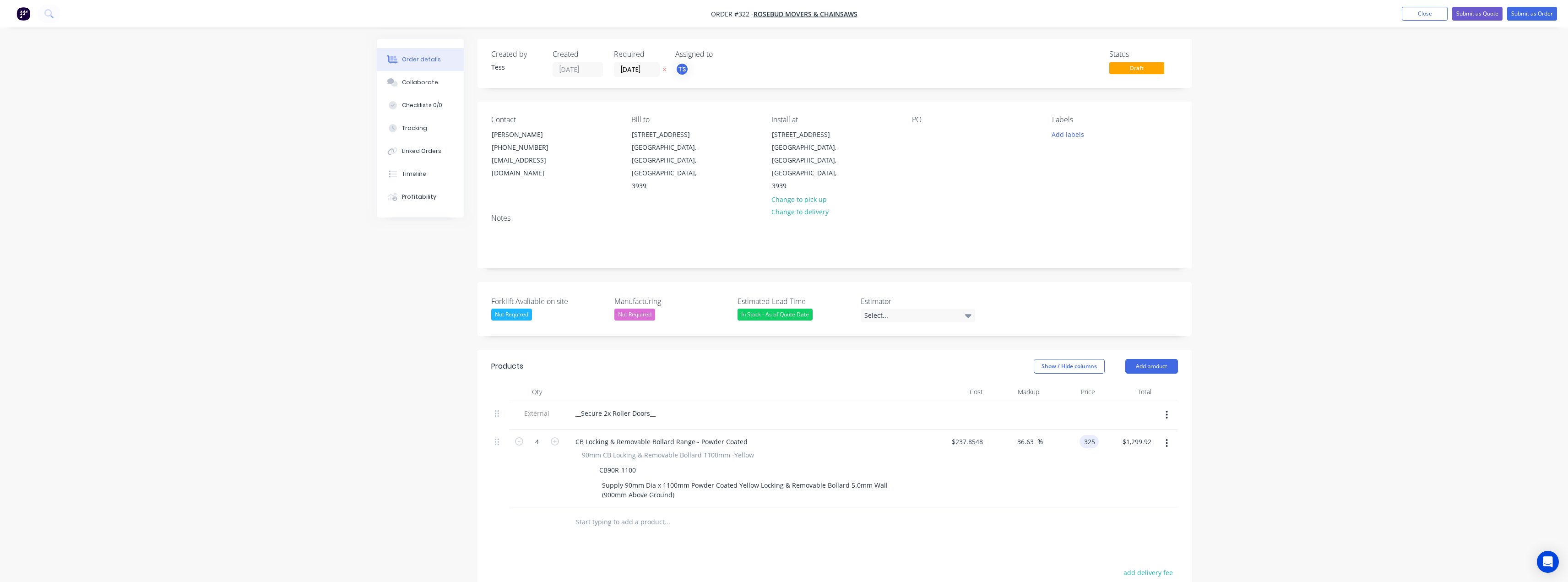
type input "325"
type input "36.64"
type input "$325.00"
type input "$1,300.00"
click at [860, 507] on div at bounding box center [729, 522] width 330 height 30
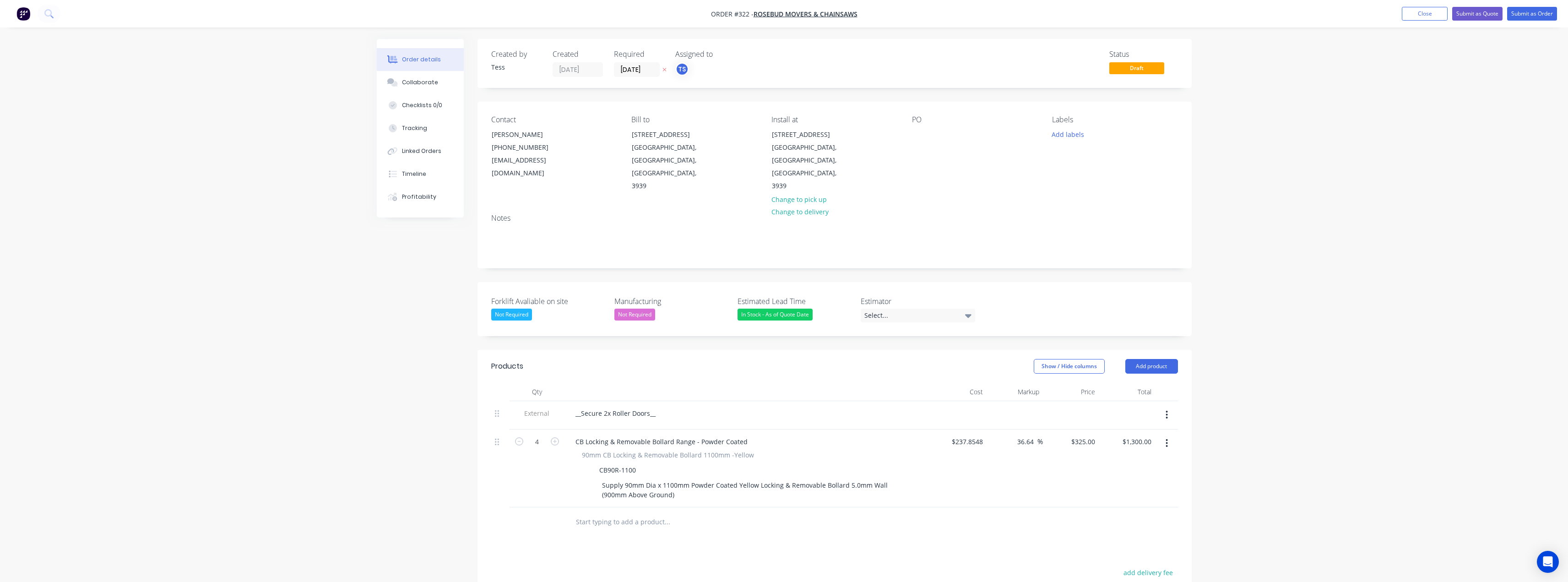
click at [630, 513] on input "text" at bounding box center [666, 522] width 183 height 18
type input "cp90"
click at [554, 515] on icon "button" at bounding box center [554, 519] width 8 height 8
type input "2"
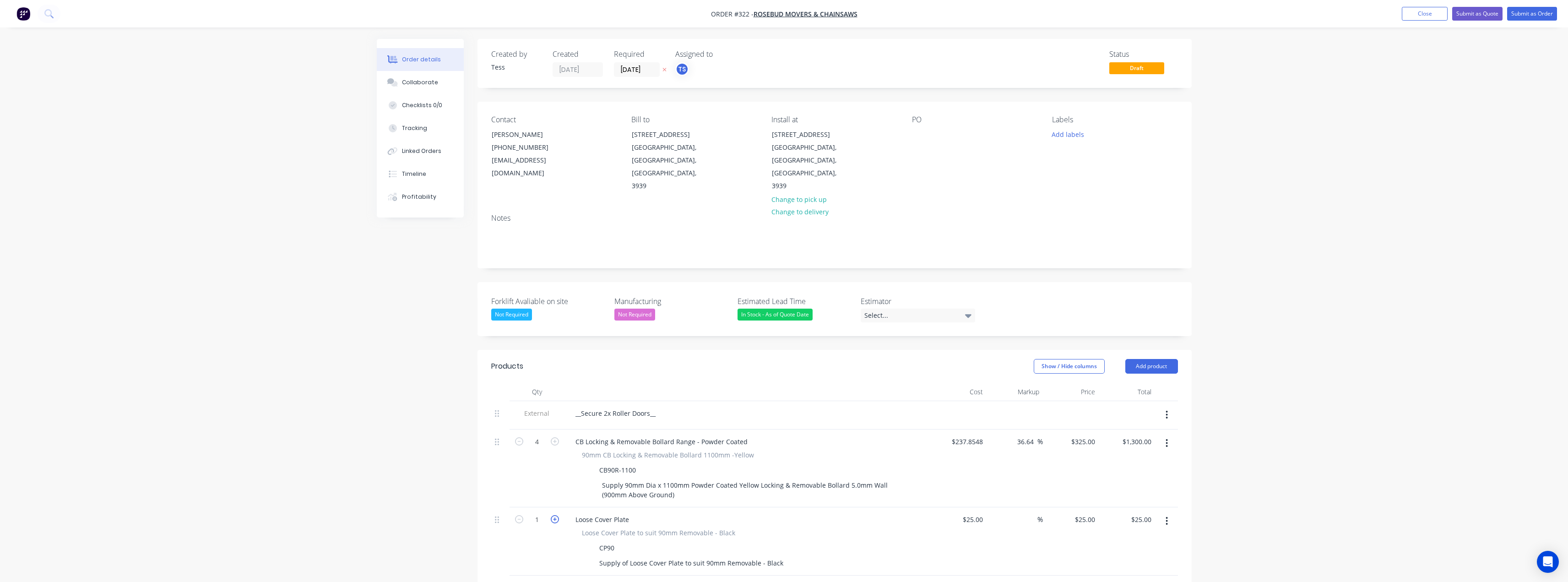
type input "$50.00"
click at [554, 515] on icon "button" at bounding box center [554, 519] width 8 height 8
type input "3"
type input "$75.00"
click at [554, 515] on icon "button" at bounding box center [554, 519] width 8 height 8
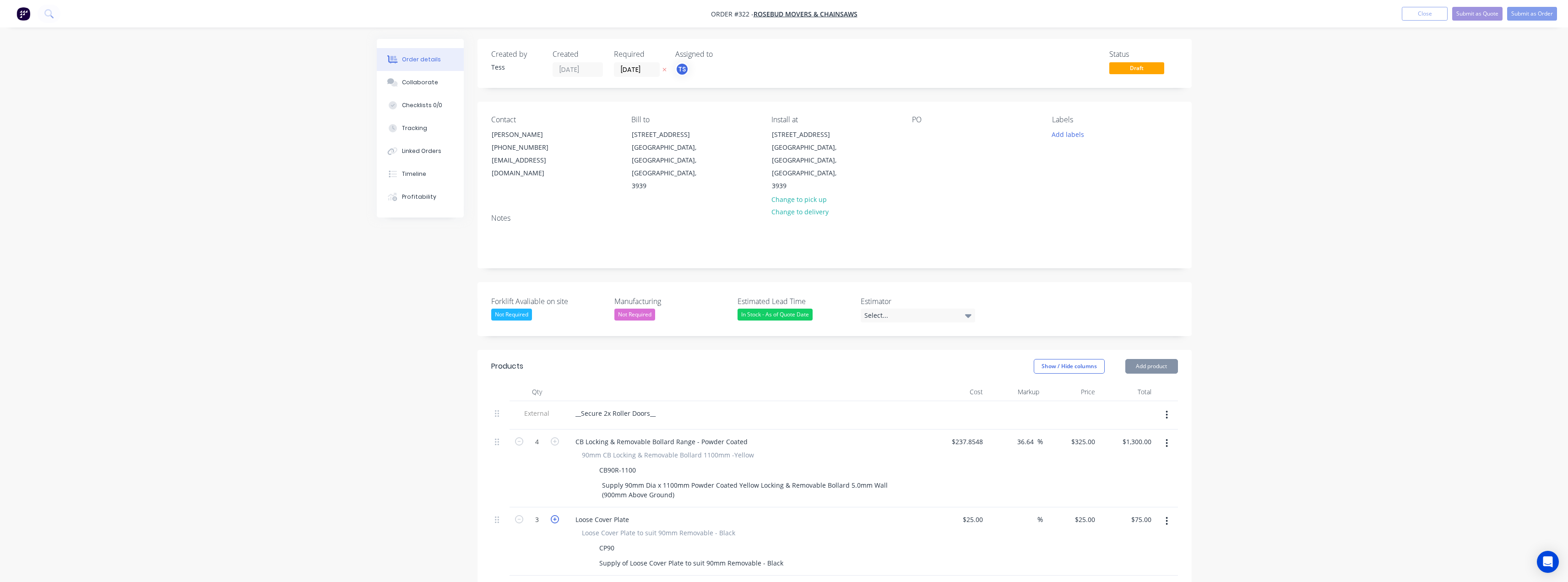
type input "4"
type input "$100.00"
click at [631, 581] on input "text" at bounding box center [666, 590] width 183 height 18
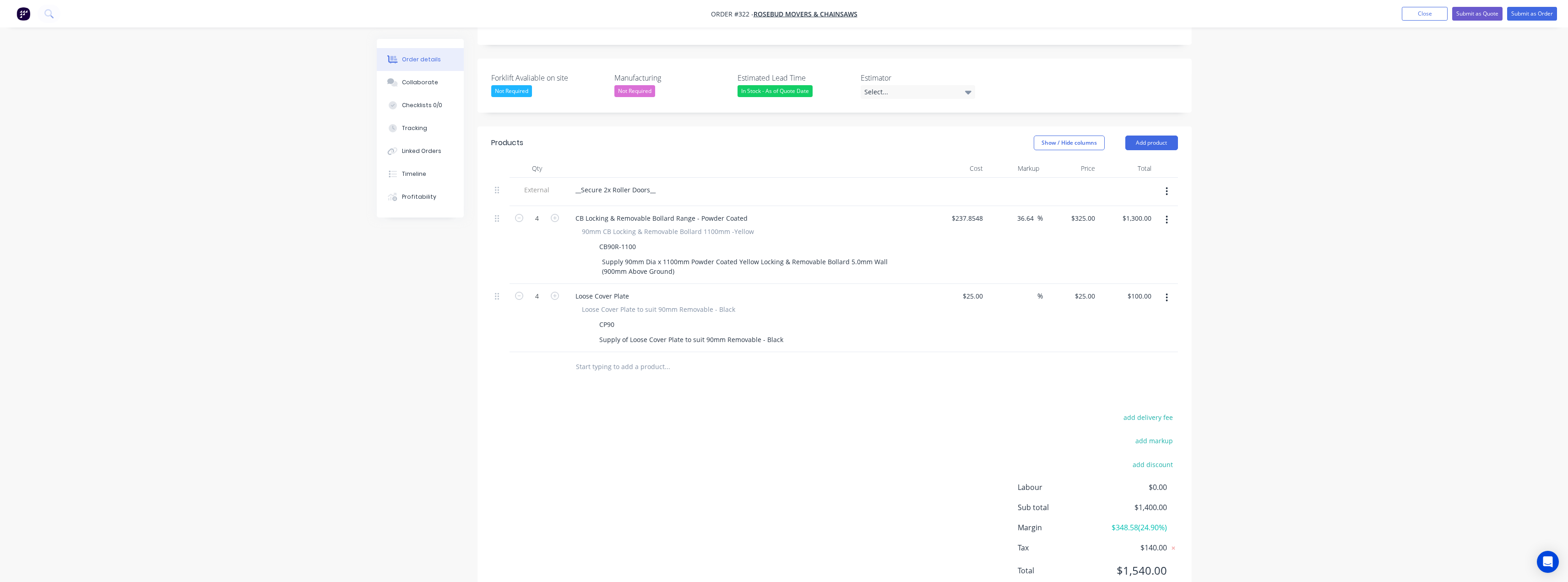
scroll to position [231, 0]
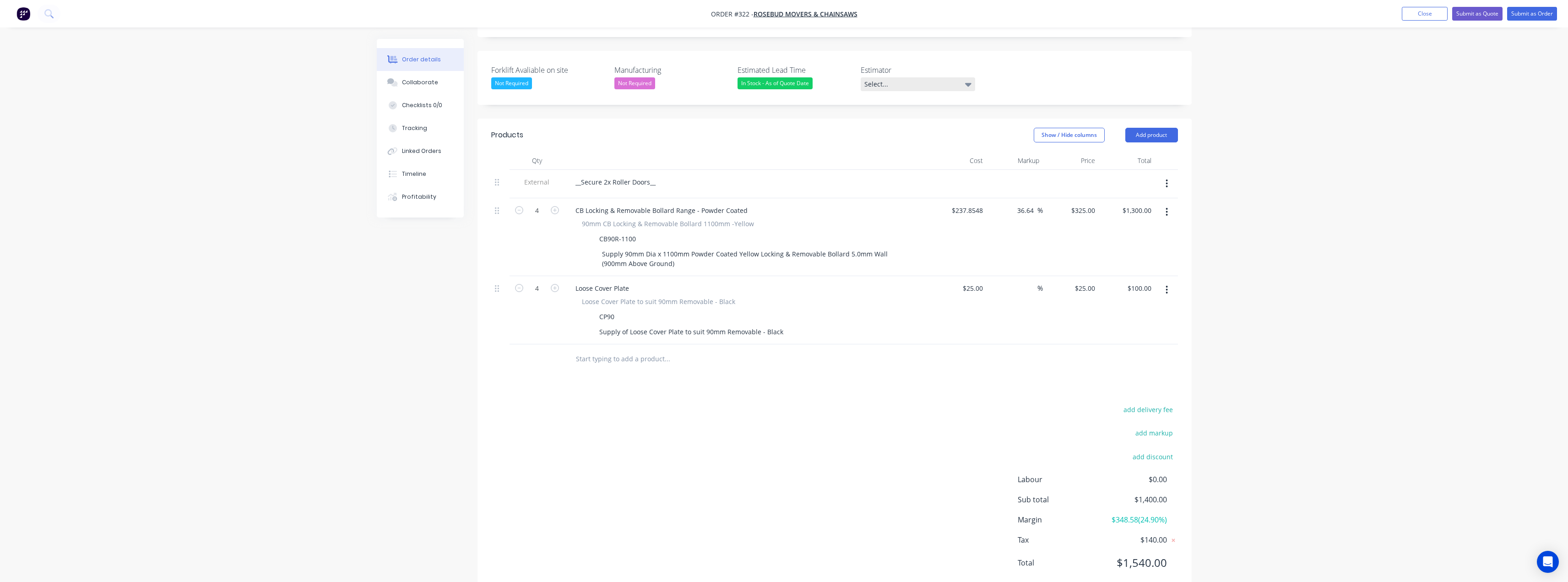
click at [925, 77] on div "Select..." at bounding box center [918, 84] width 115 height 13
click at [884, 111] on div "[PERSON_NAME]" at bounding box center [892, 114] width 50 height 12
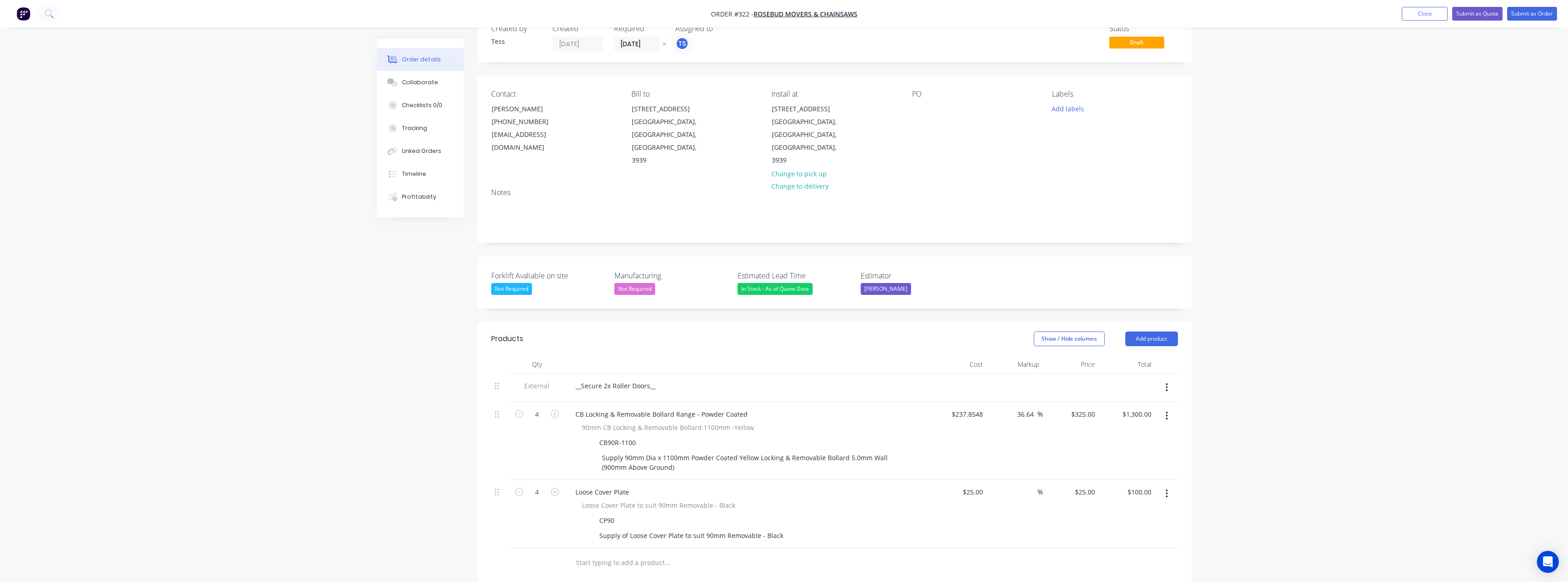
scroll to position [1, 0]
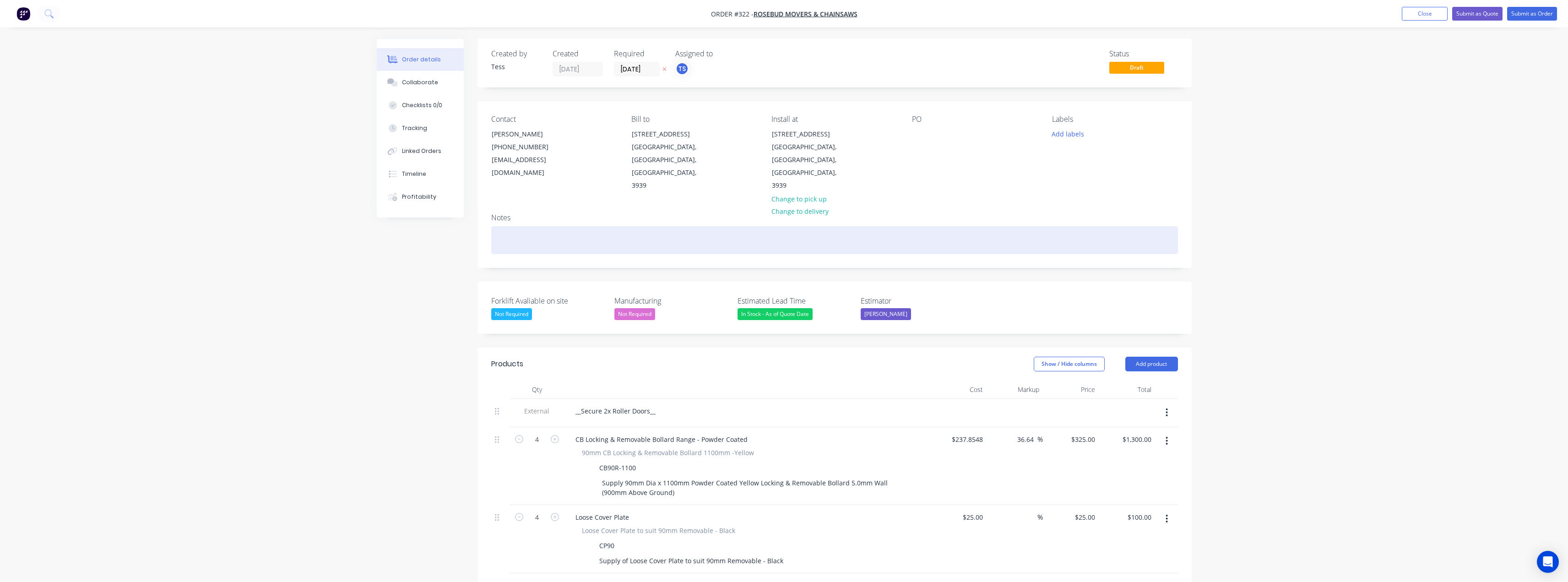
click at [510, 226] on div at bounding box center [834, 240] width 687 height 28
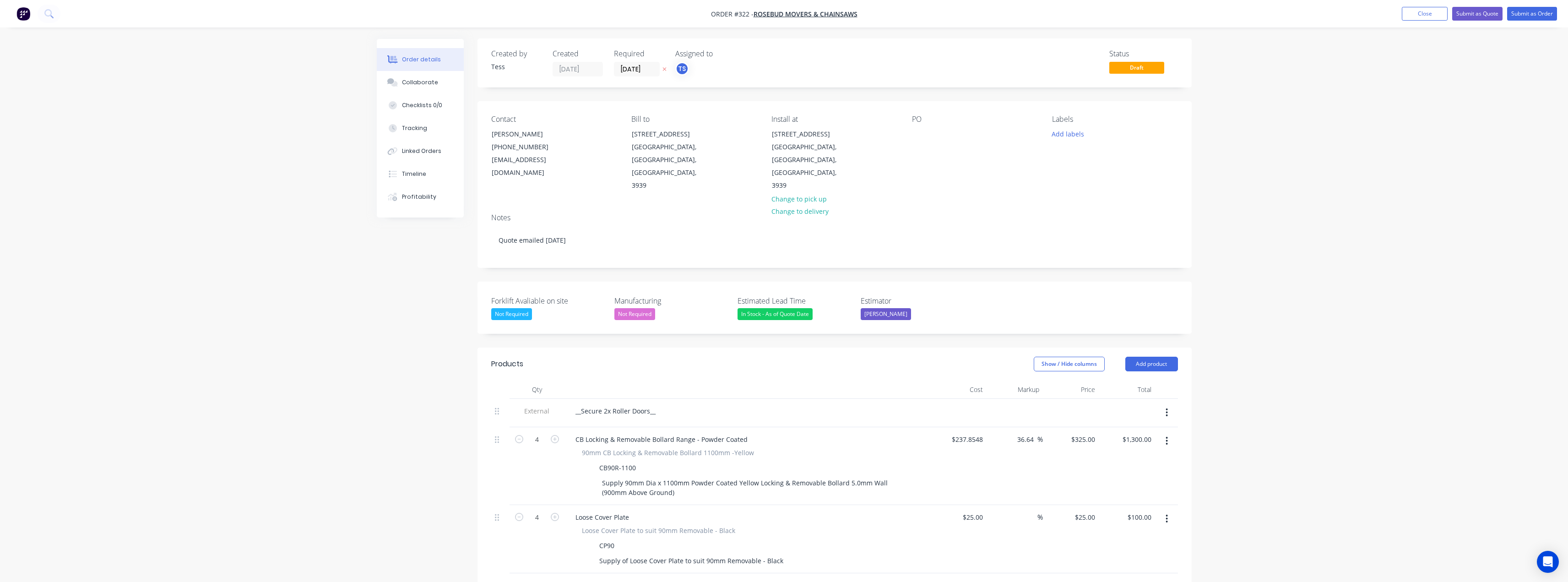
click at [1383, 440] on div "Order details Collaborate Checklists 0/0 Tracking Linked Orders Timeline Profit…" at bounding box center [784, 418] width 1568 height 837
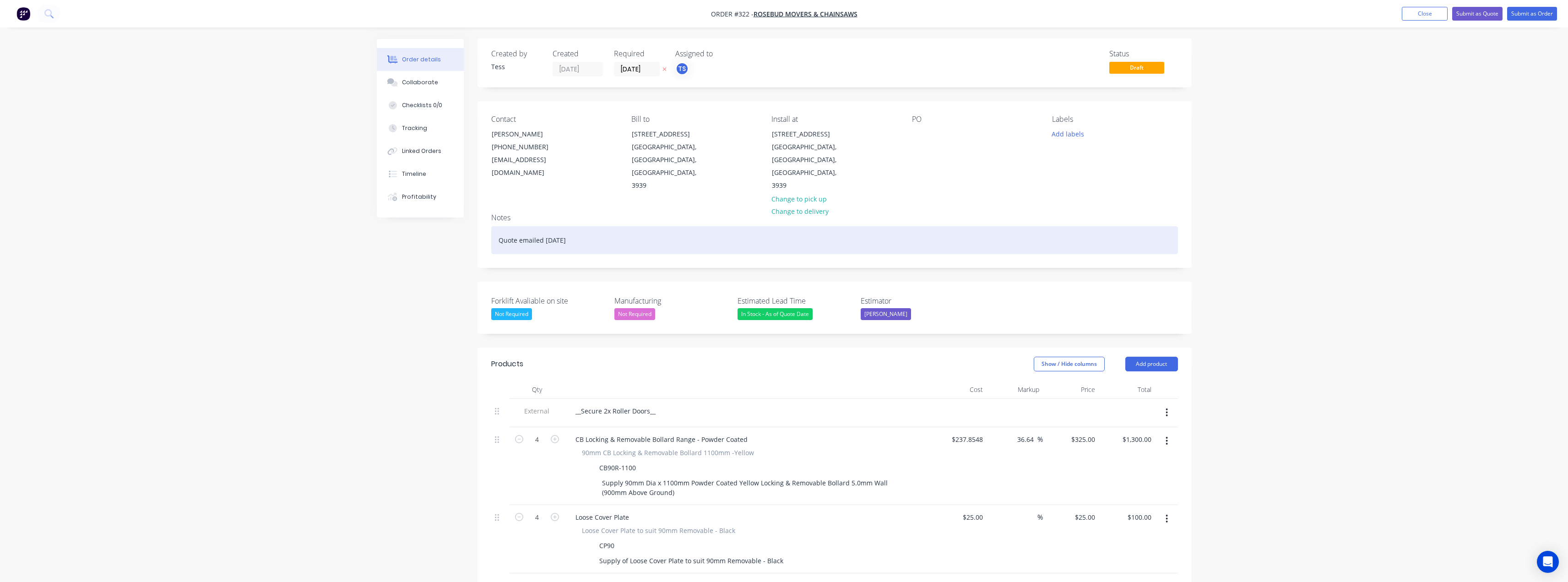
click at [582, 226] on div "Quote emailed 2nd August" at bounding box center [834, 240] width 687 height 28
click at [644, 226] on div "Quote emailed 2nd September." at bounding box center [834, 240] width 687 height 28
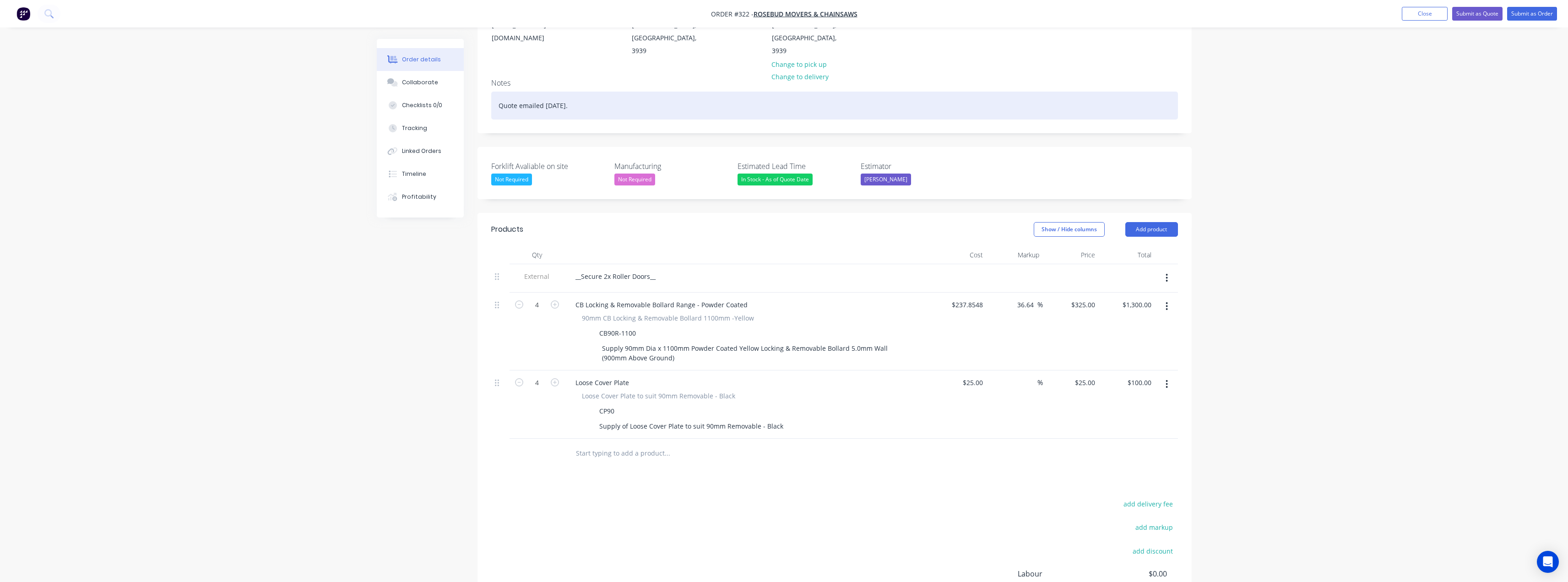
scroll to position [138, 0]
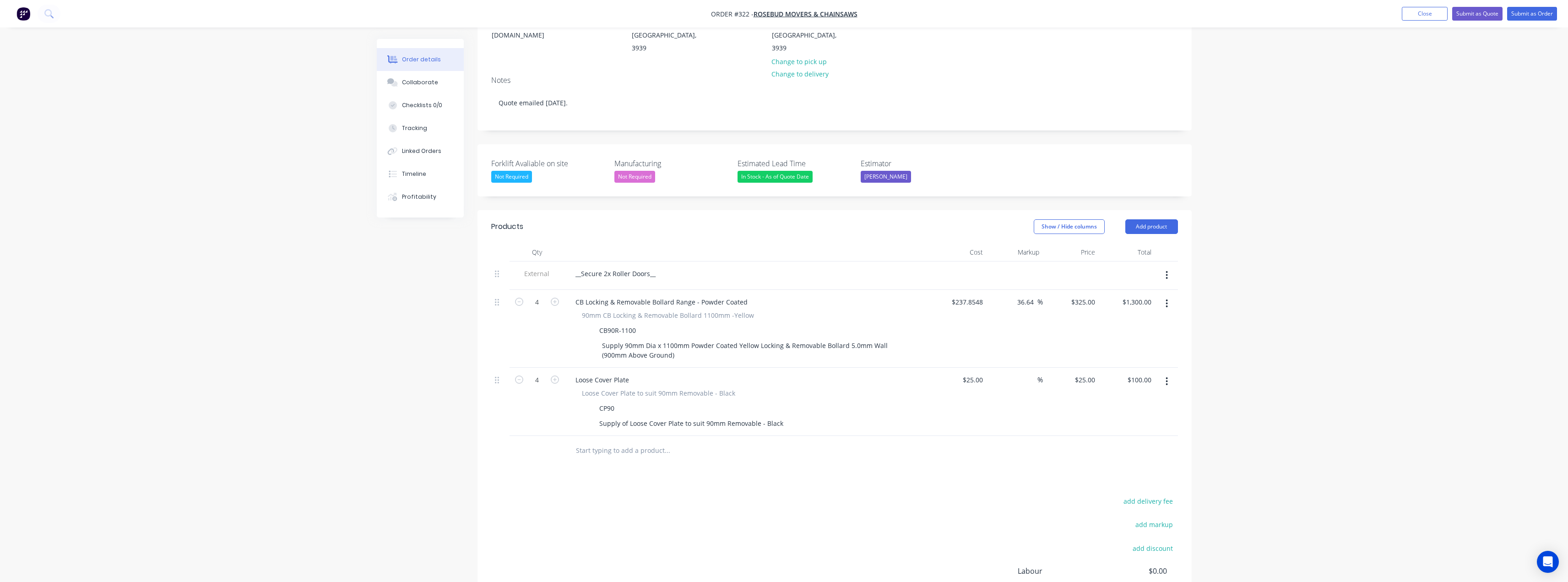
click at [597, 441] on input "text" at bounding box center [666, 450] width 183 height 18
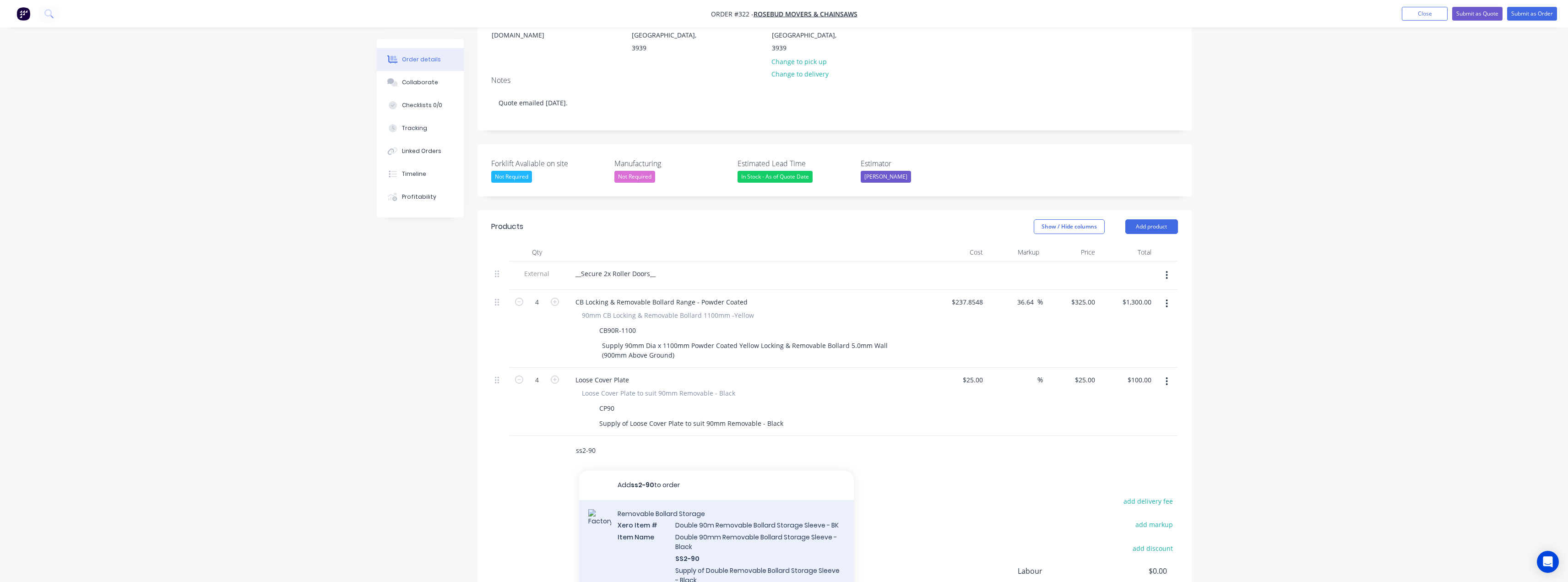
type input "ss2-90"
click at [720, 522] on div "Removable Bollard Storage Xero Item # Double 90m Removable Bollard Storage Slee…" at bounding box center [716, 563] width 274 height 126
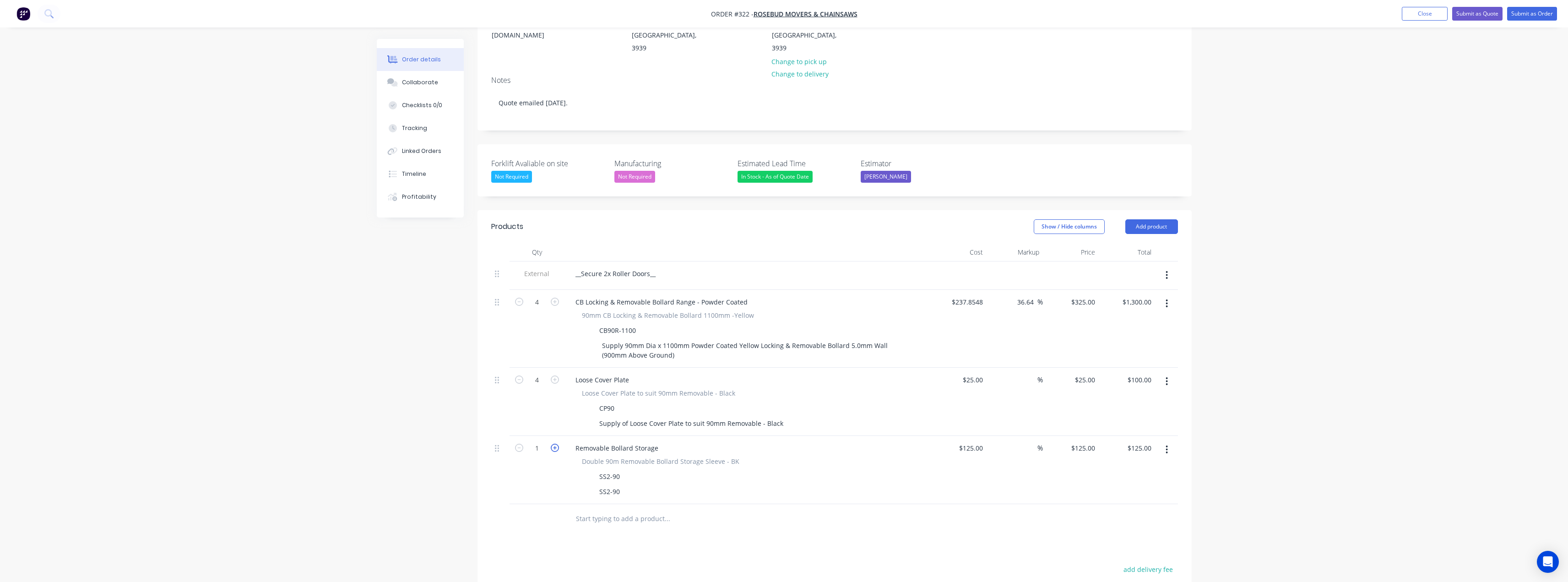
click at [556, 444] on icon "button" at bounding box center [554, 447] width 8 height 8
type input "2"
type input "$250.00"
click at [977, 441] on input "125" at bounding box center [978, 448] width 15 height 13
type input "$1.00"
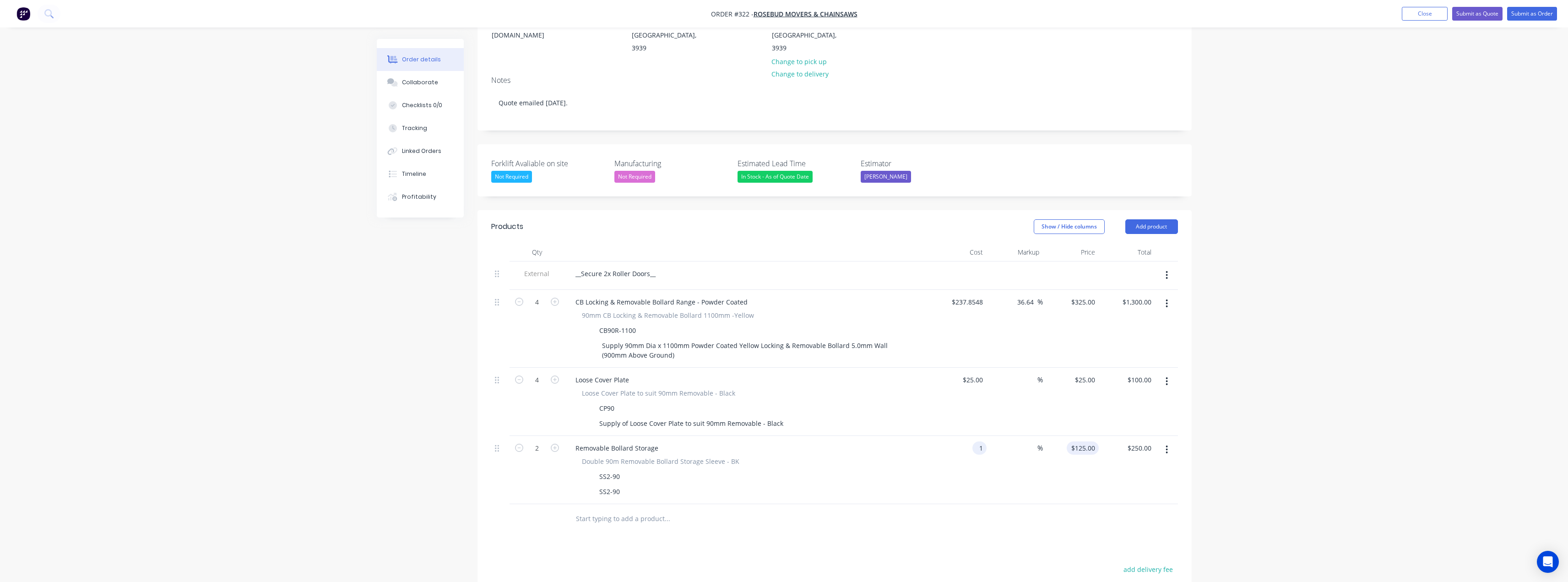
type input "1"
type input "$2.00"
click at [1087, 441] on div "1 $125.00" at bounding box center [1082, 448] width 32 height 13
type input "120"
type input "25"
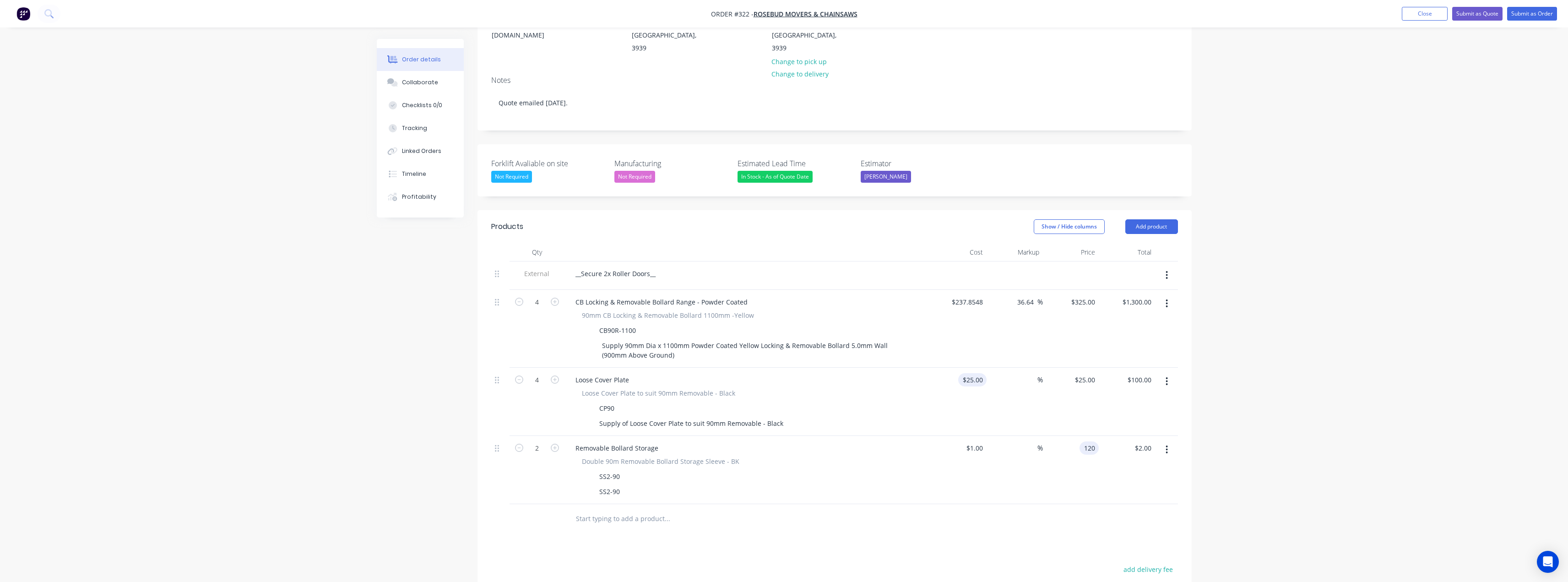
type input "11900"
type input "$120.00"
type input "$240.00"
click at [977, 373] on input "25" at bounding box center [974, 380] width 24 height 13
type input "$1.00"
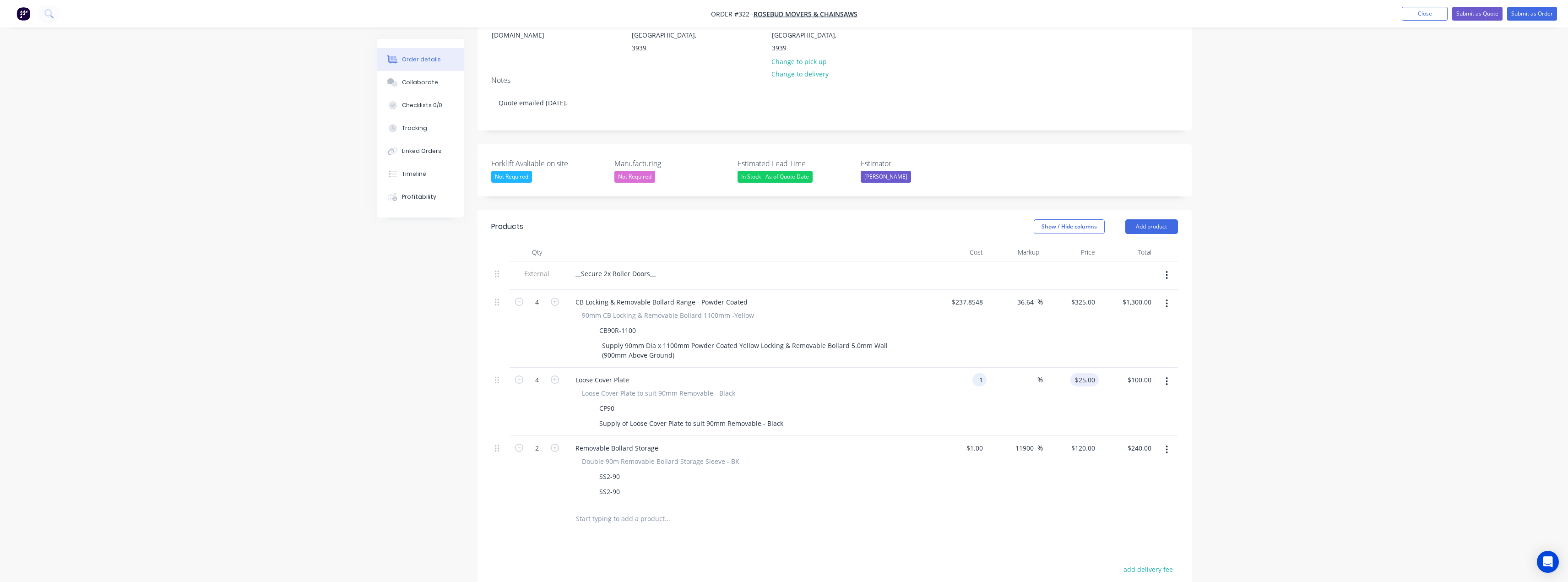
type input "1"
type input "$4.00"
click at [1090, 373] on input "1" at bounding box center [1086, 380] width 24 height 13
type input "20"
type input "1900"
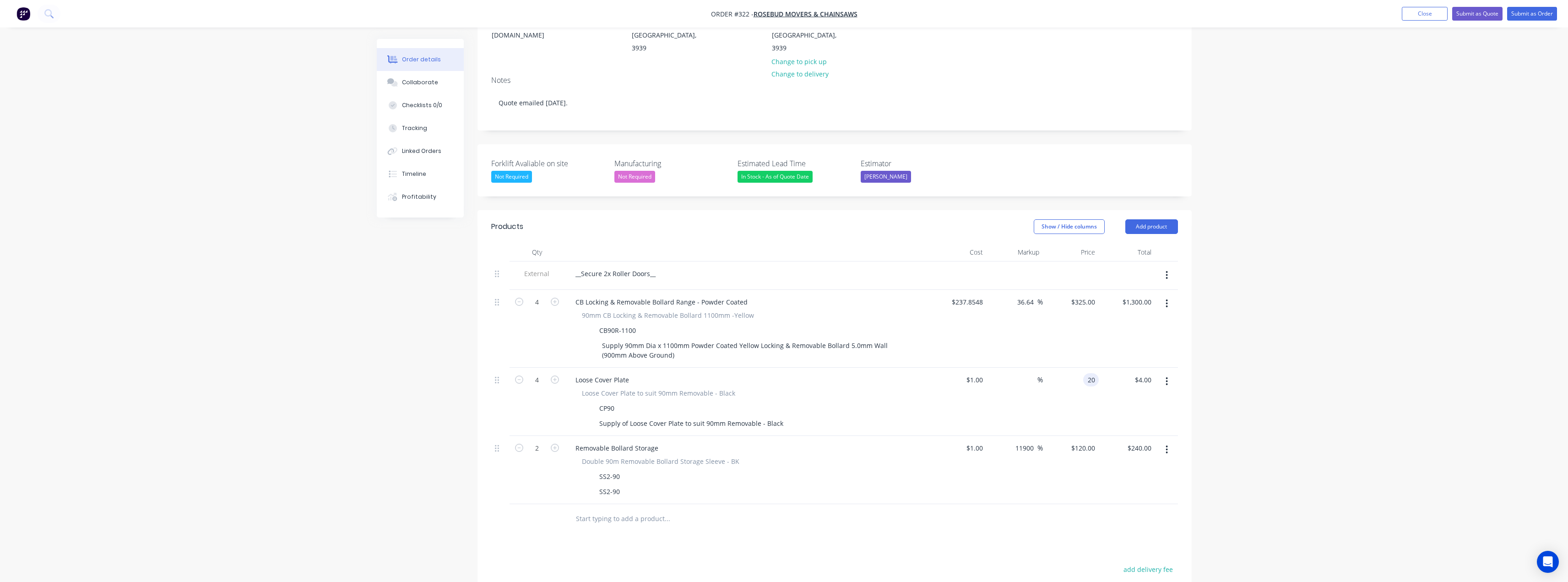
type input "$20.00"
type input "$80.00"
click at [1245, 377] on div "Order details Collaborate Checklists 0/0 Tracking Linked Orders Timeline Profit…" at bounding box center [784, 315] width 1568 height 905
click at [617, 510] on input "text" at bounding box center [666, 519] width 183 height 18
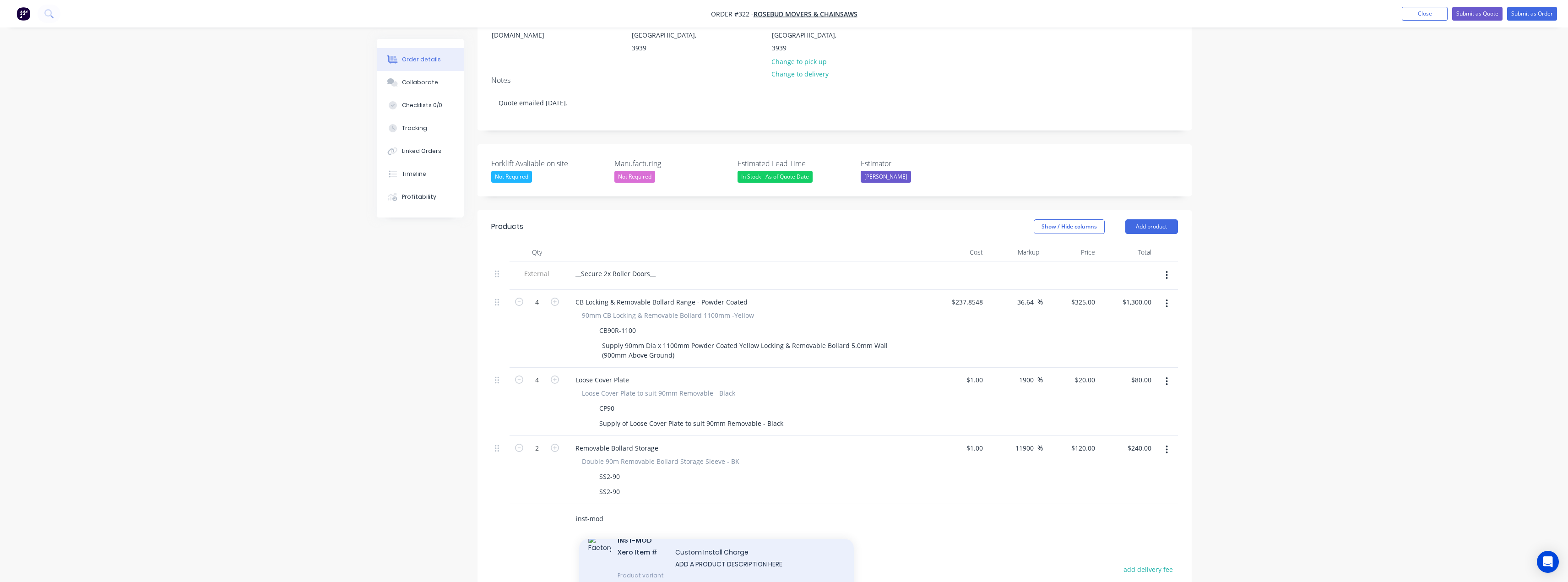
type input "inst-mod"
click at [719, 541] on div "INST-MOD Xero Item # Custom Install Charge ADD A PRODUCT DESCRIPTION HERE Produ…" at bounding box center [716, 557] width 274 height 62
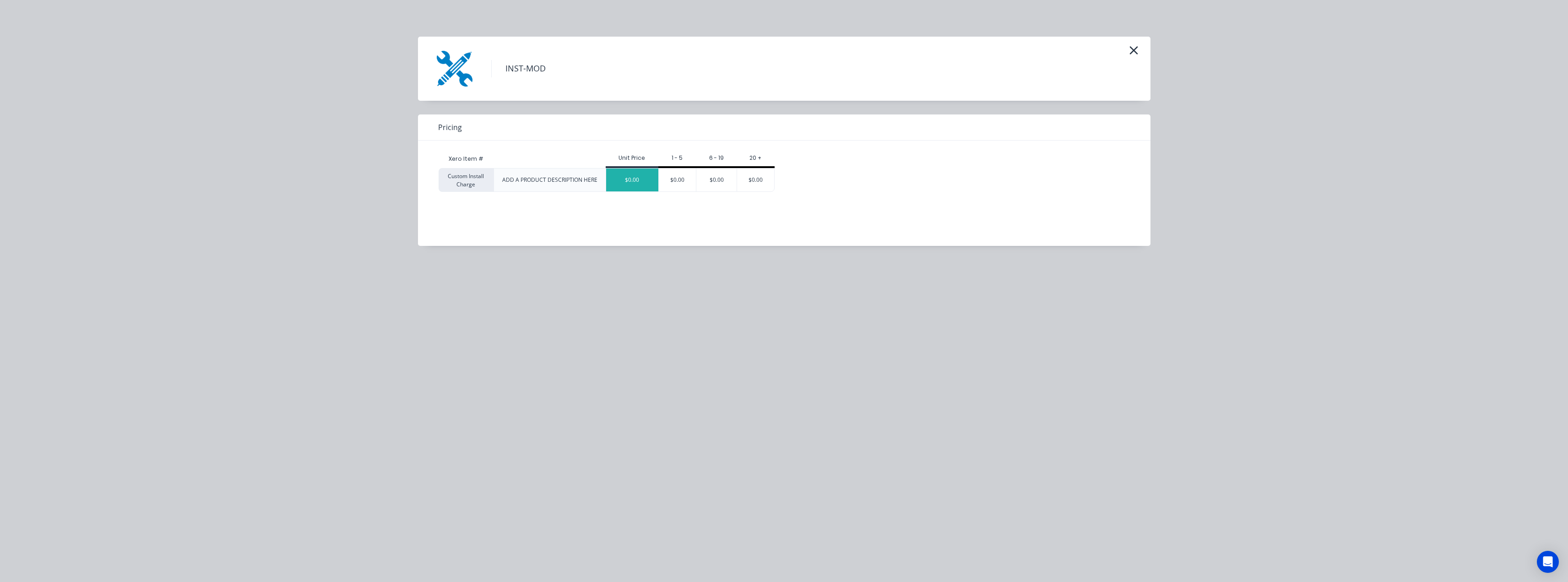
click at [641, 182] on div "$0.00" at bounding box center [632, 180] width 52 height 23
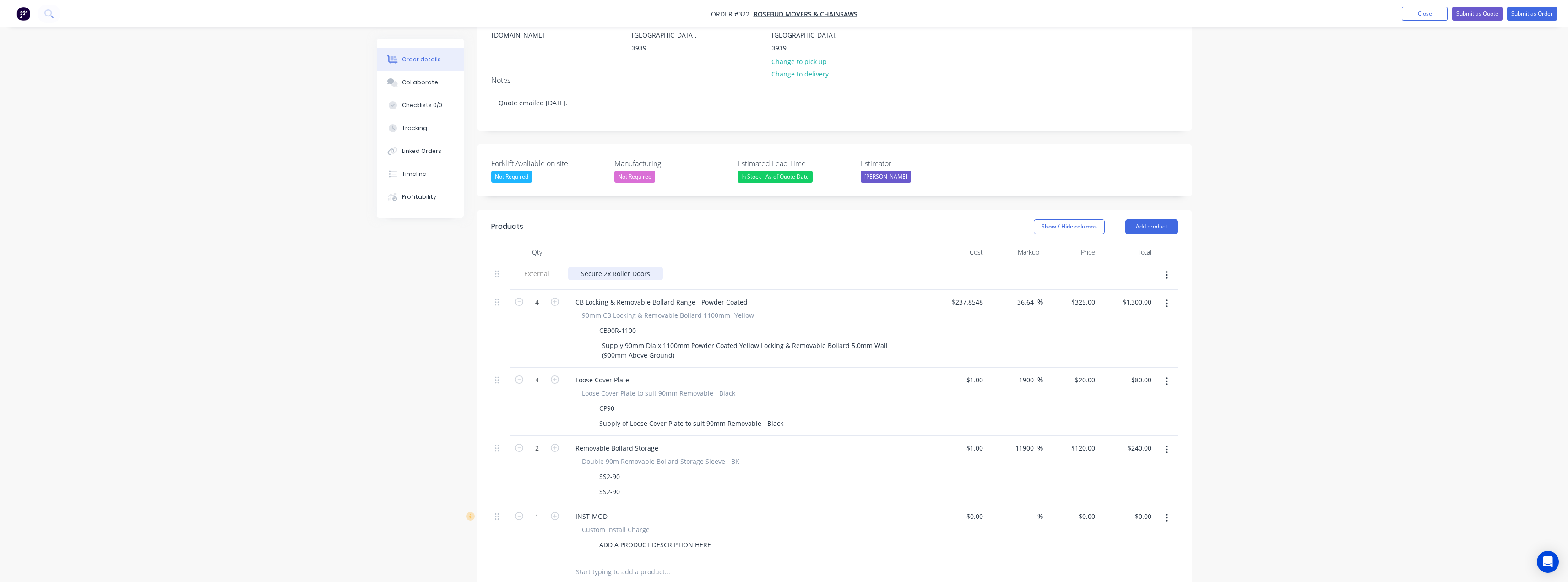
click at [659, 267] on div "__Secure 2x Roller Doors__" at bounding box center [615, 274] width 95 height 13
click at [641, 538] on div "ADD A PRODUCT DESCRIPTION HERE" at bounding box center [655, 545] width 119 height 13
drag, startPoint x: 712, startPoint y: 520, endPoint x: 579, endPoint y: 518, distance: 133.0
click at [579, 538] on div "ADD A PRODUCT DESCRIPTION HERE" at bounding box center [745, 545] width 335 height 13
paste div
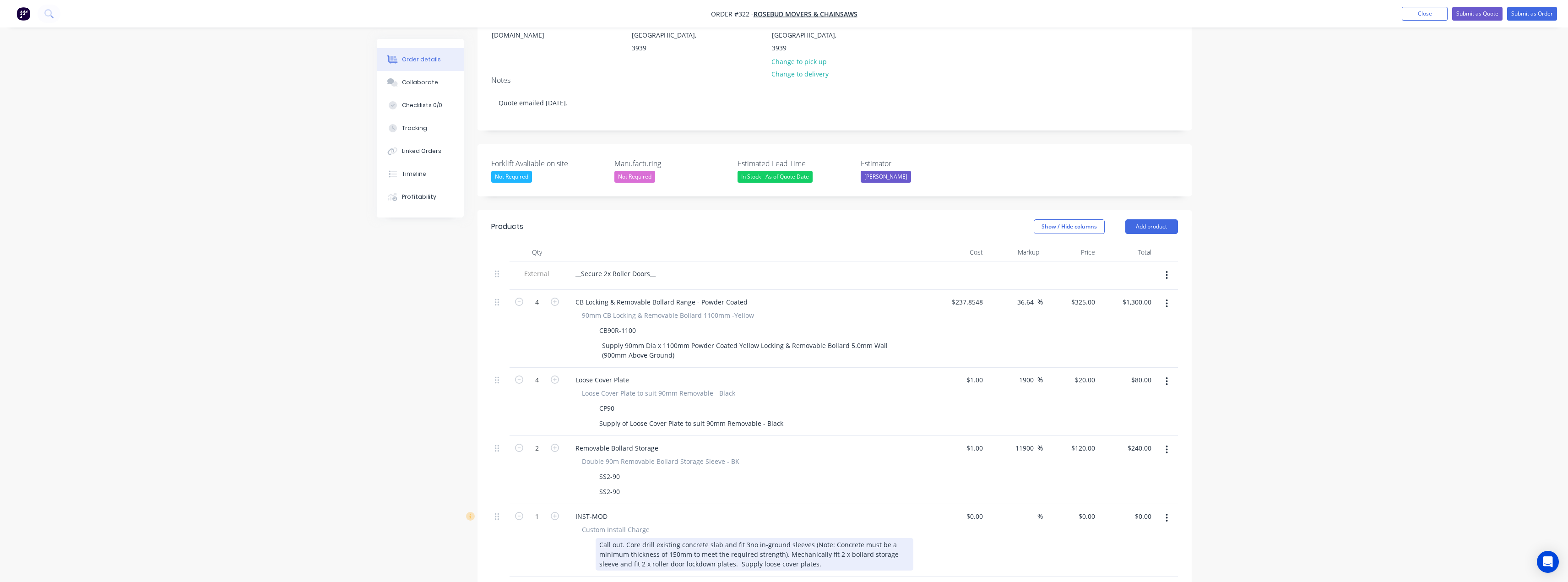
click at [742, 538] on div "Call out. Core drill existing concrete slab and fit 3no in-ground sleeves (Note…" at bounding box center [754, 554] width 318 height 32
drag, startPoint x: 714, startPoint y: 540, endPoint x: 615, endPoint y: 544, distance: 99.1
click at [615, 544] on div "Call out. Core drill existing concrete slab and fit 4no in-ground sleeves (Note…" at bounding box center [754, 554] width 318 height 32
click at [643, 538] on div "Call out. Core drill existing concrete slab and fit 4no in-ground sleeves (Note…" at bounding box center [754, 554] width 318 height 32
click at [1095, 510] on input "0" at bounding box center [1088, 516] width 21 height 13
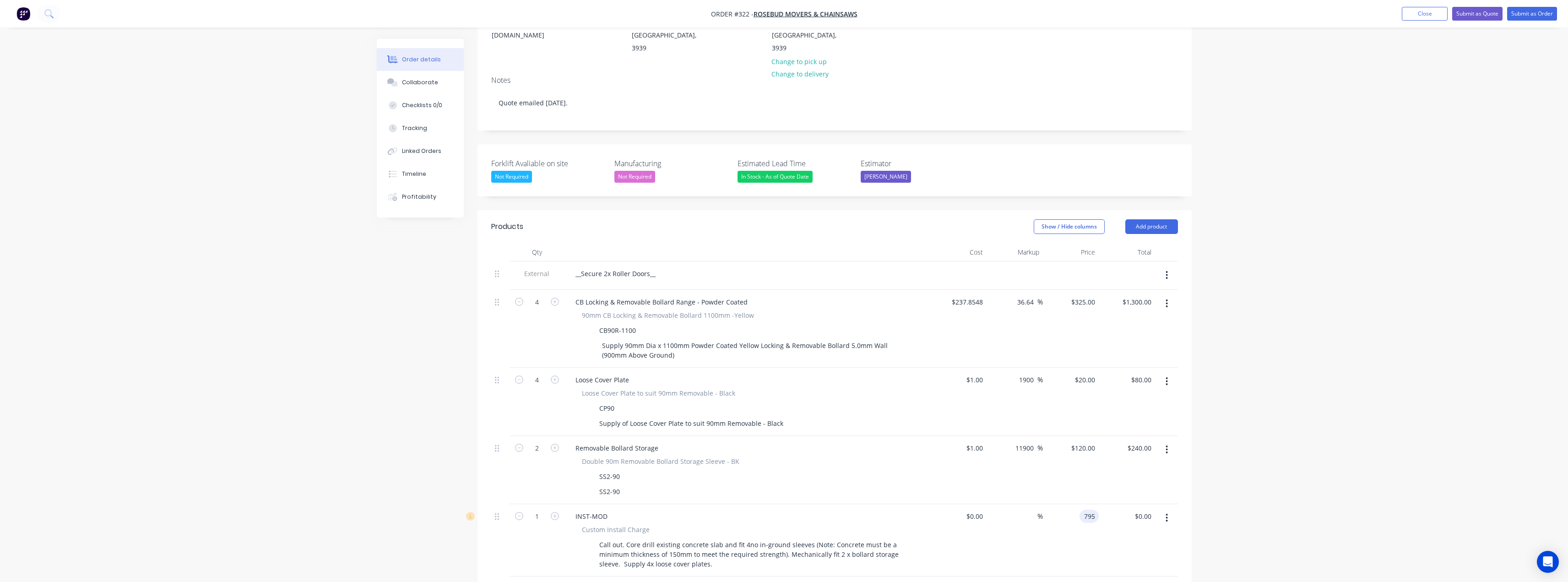
type input "$795.00"
click at [1229, 461] on div "Order details Collaborate Checklists 0/0 Tracking Linked Orders Timeline Profit…" at bounding box center [784, 351] width 1568 height 978
click at [974, 504] on div "$0.00" at bounding box center [959, 540] width 56 height 72
type input "$1.00"
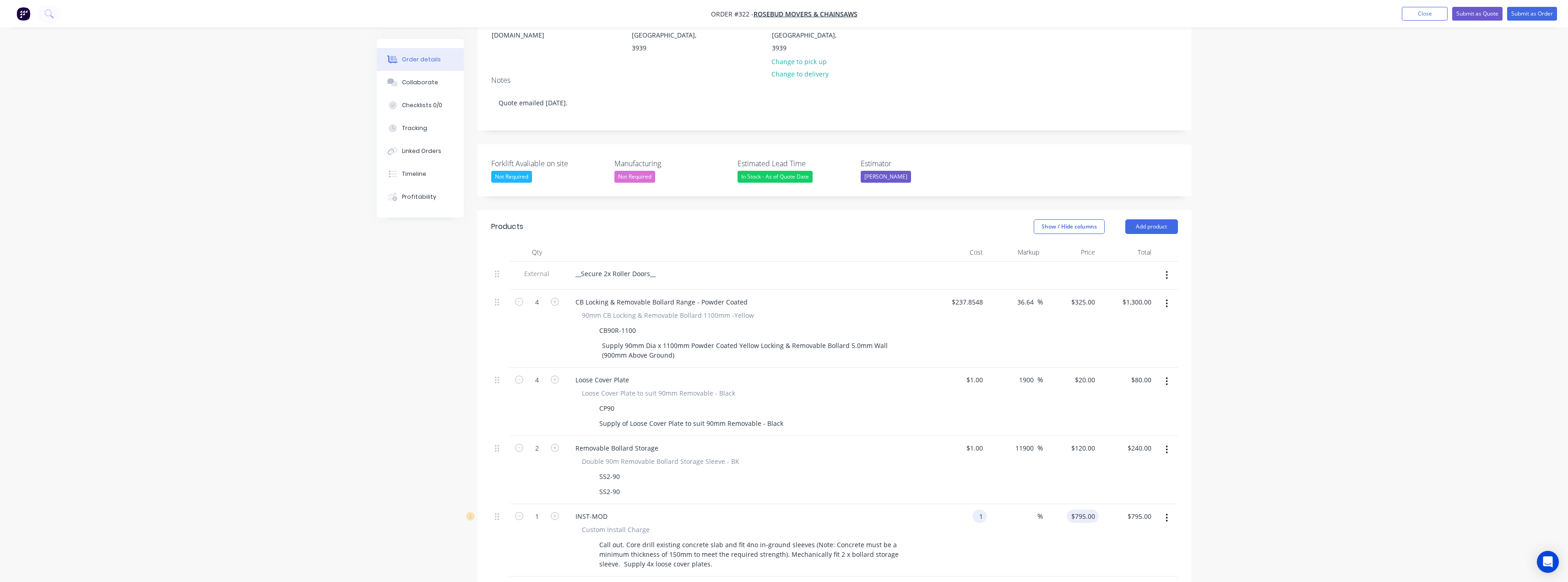
type input "1"
type input "$1.00"
click at [1085, 510] on div "1 $795.00" at bounding box center [1082, 516] width 32 height 13
type input "795"
type input "79400"
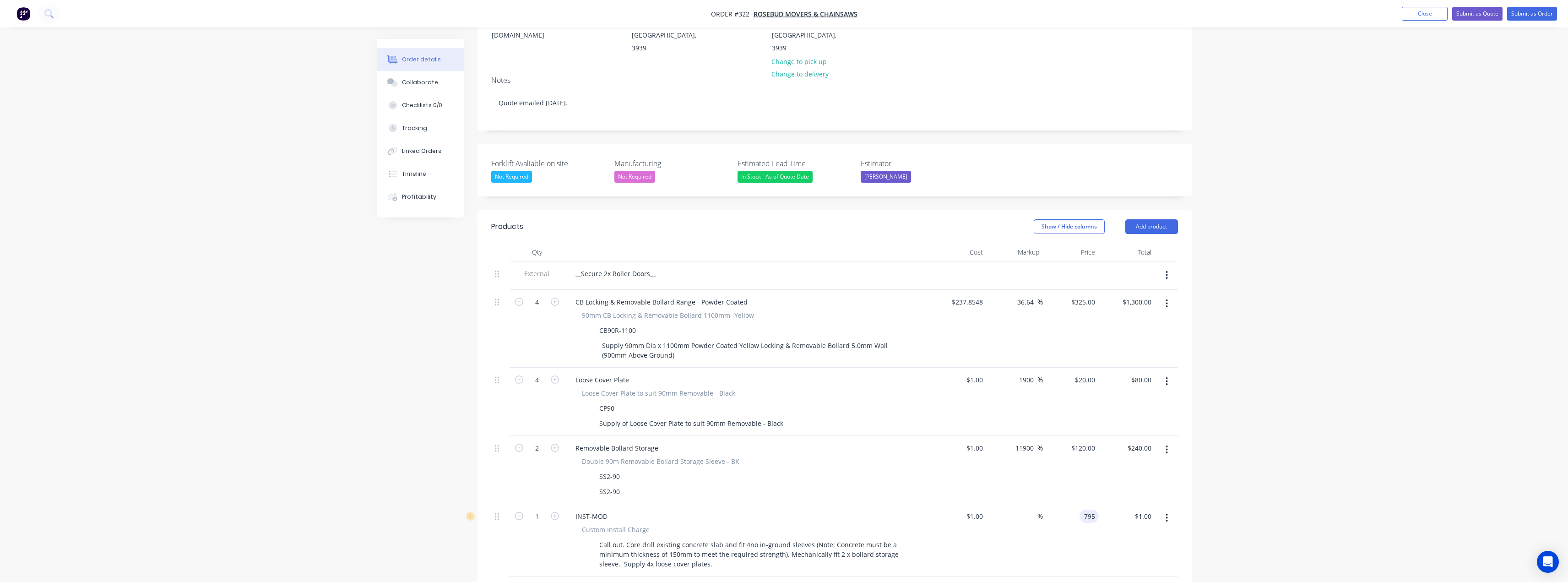
type input "$795.00"
click at [1226, 468] on div "Order details Collaborate Checklists 0/0 Tracking Linked Orders Timeline Profit…" at bounding box center [784, 351] width 1568 height 978
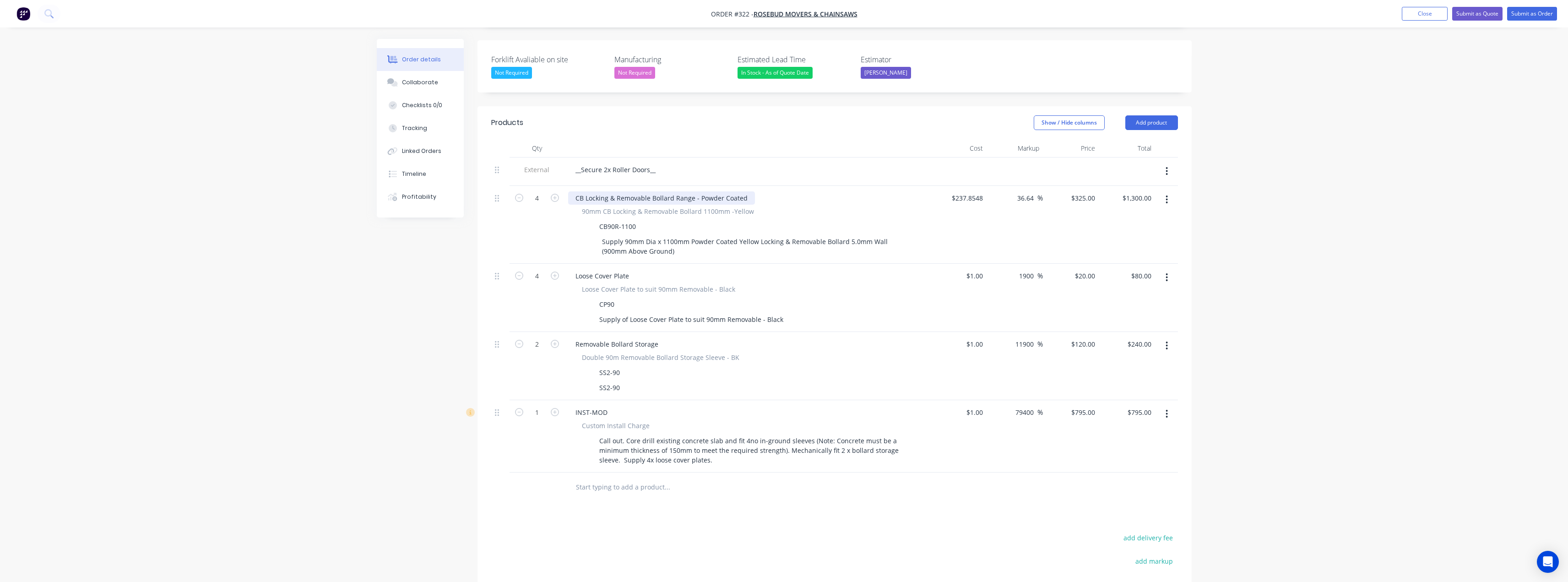
scroll to position [275, 0]
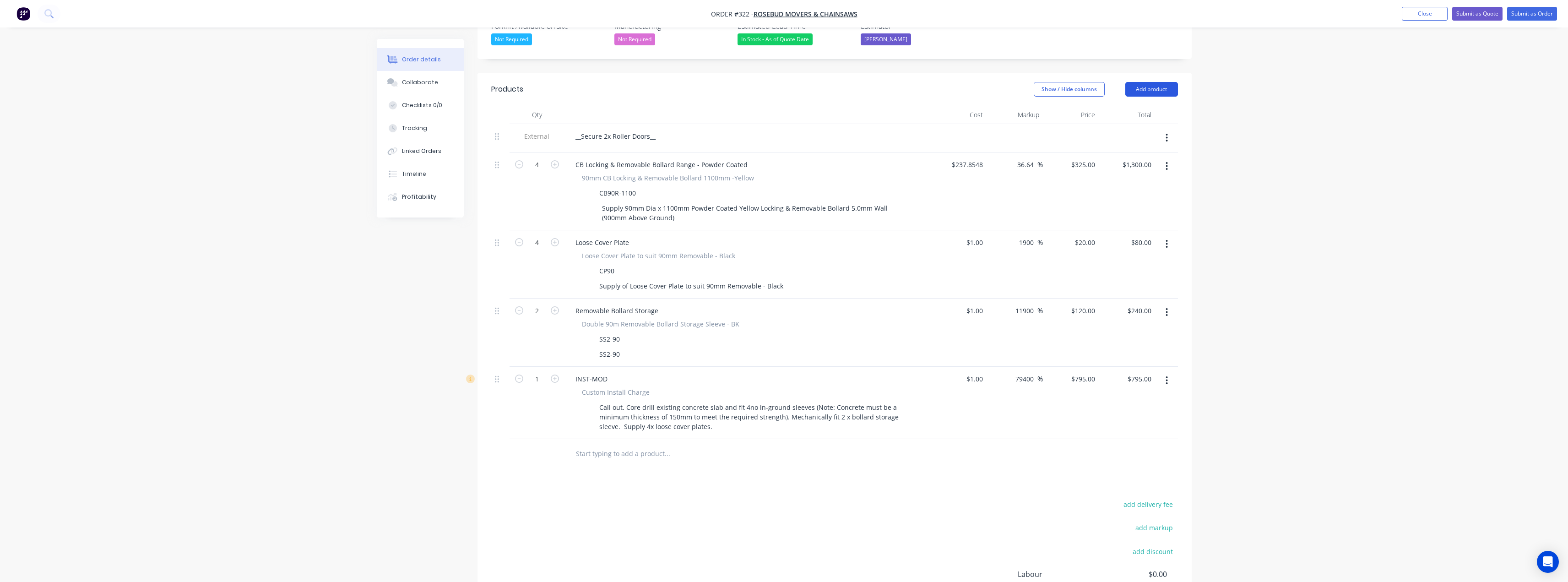
click at [1152, 82] on button "Add product" at bounding box center [1152, 89] width 53 height 15
click at [1126, 234] on div "Notes (External)" at bounding box center [1134, 241] width 70 height 13
click at [610, 445] on div at bounding box center [601, 452] width 66 height 13
paste div
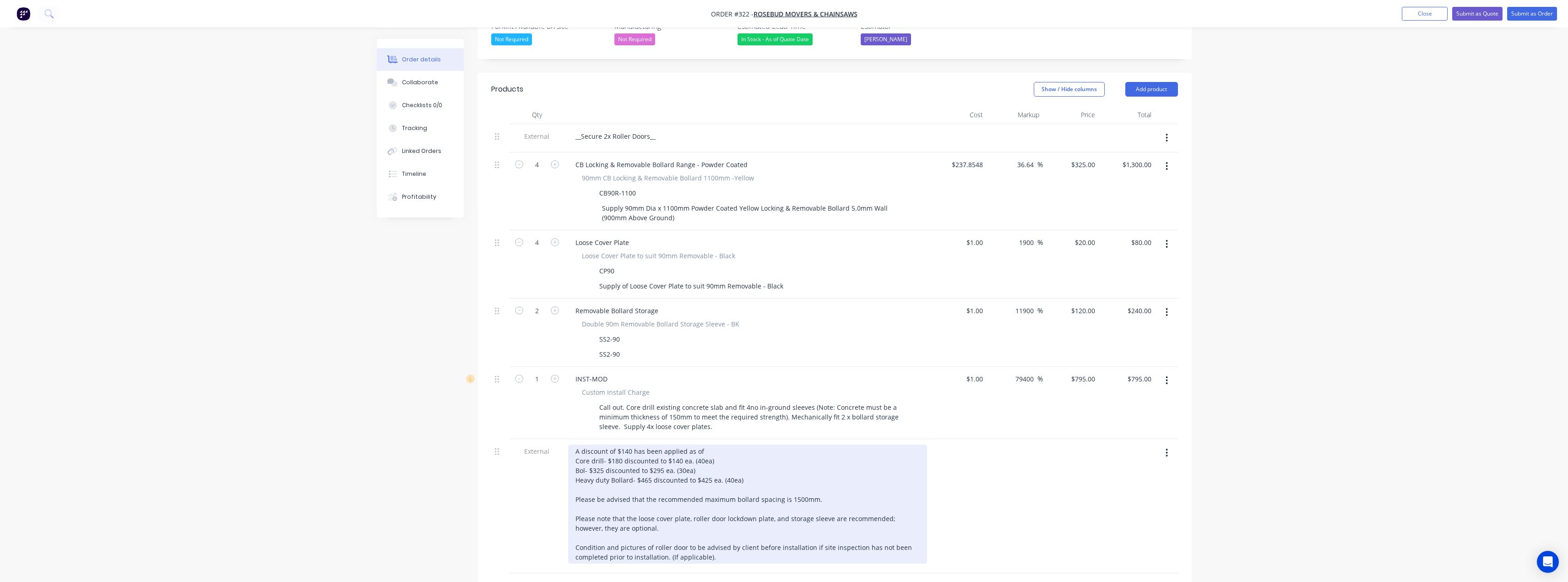
click at [630, 445] on div "A discount of $140 has been applied as of Core drill- $180 discounted to $140 e…" at bounding box center [747, 504] width 359 height 119
click at [620, 445] on div "A discount of $60 has been applied as of Core drill- $180 discounted to $140 ea…" at bounding box center [747, 504] width 359 height 119
click at [717, 445] on div "A discount of $160 has been applied as of Core drill- $180 discounted to $140 e…" at bounding box center [747, 504] width 359 height 119
click at [730, 445] on div "A discount of $160 has been applied as of 2/09/2025 Core drill- $180 discounted…" at bounding box center [747, 504] width 359 height 119
drag, startPoint x: 715, startPoint y: 437, endPoint x: 688, endPoint y: 437, distance: 27.0
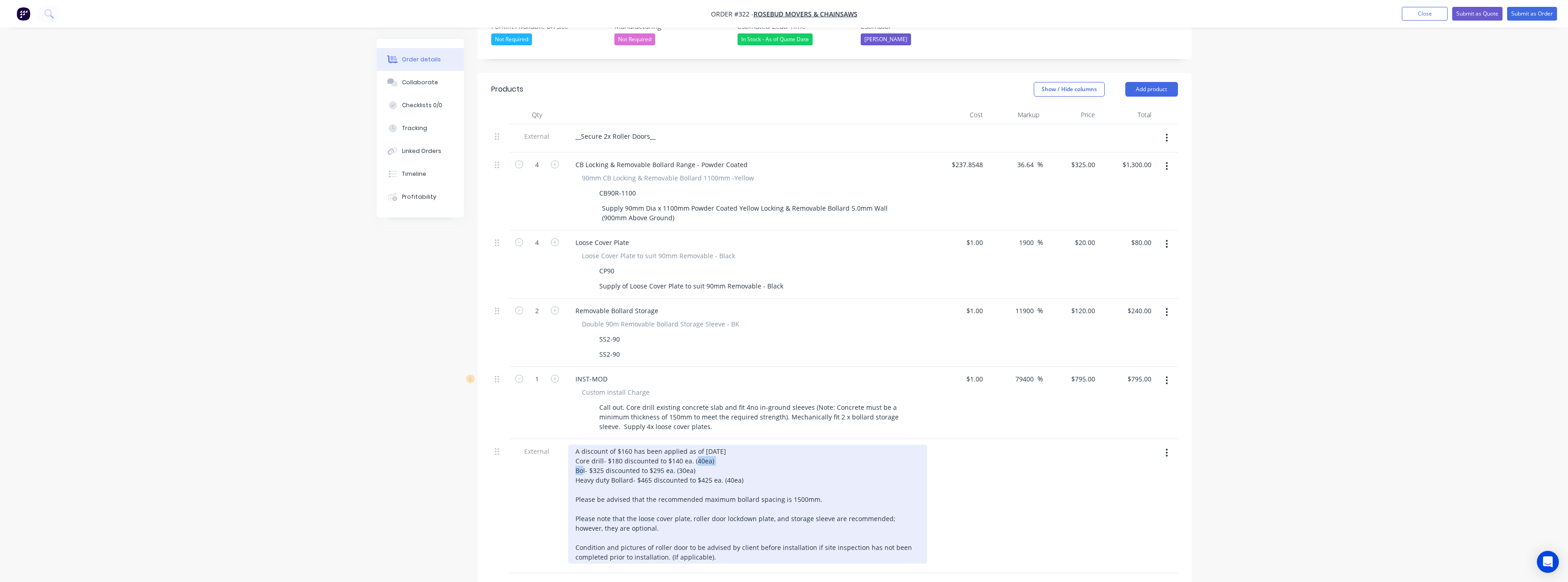
click at [688, 445] on div "A discount of $160 has been applied as of 2/09/2025 Core drill- $180 discounted…" at bounding box center [747, 504] width 359 height 119
click at [702, 445] on div "A discount of $160 has been applied as of 2/09/2025 Core drill- $180 discounted…" at bounding box center [747, 499] width 359 height 110
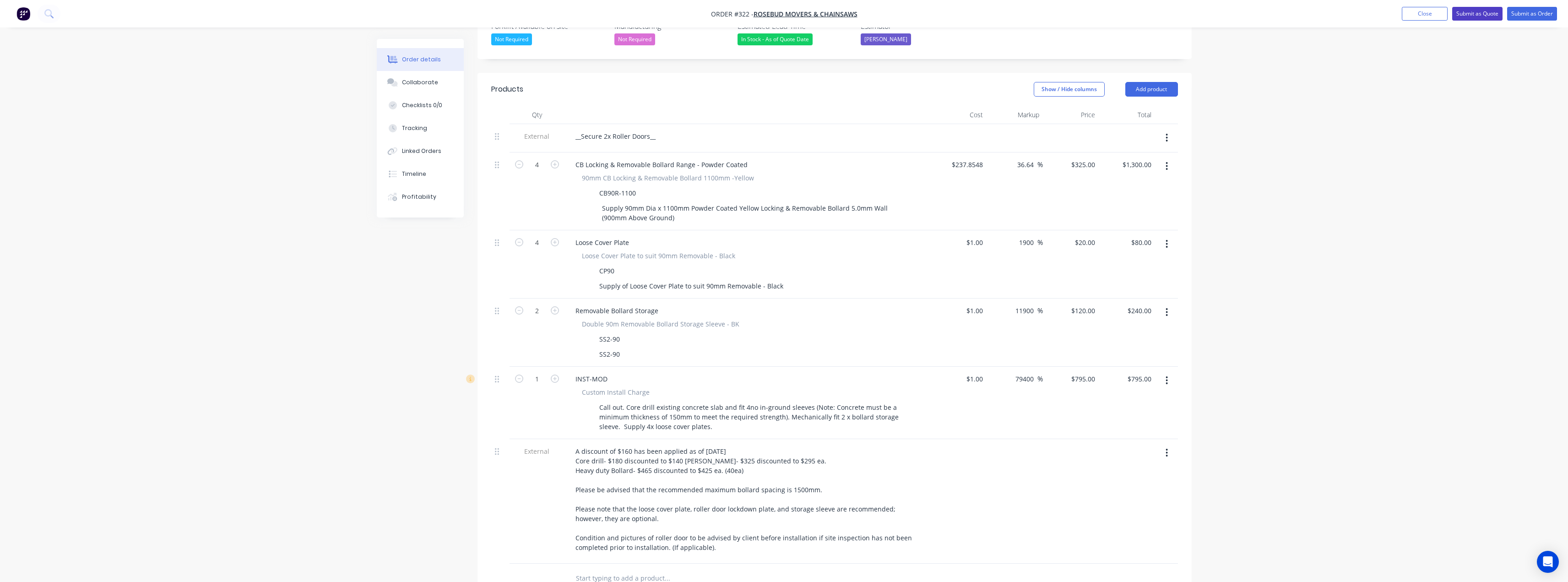
click at [1489, 9] on button "Submit as Quote" at bounding box center [1477, 13] width 50 height 13
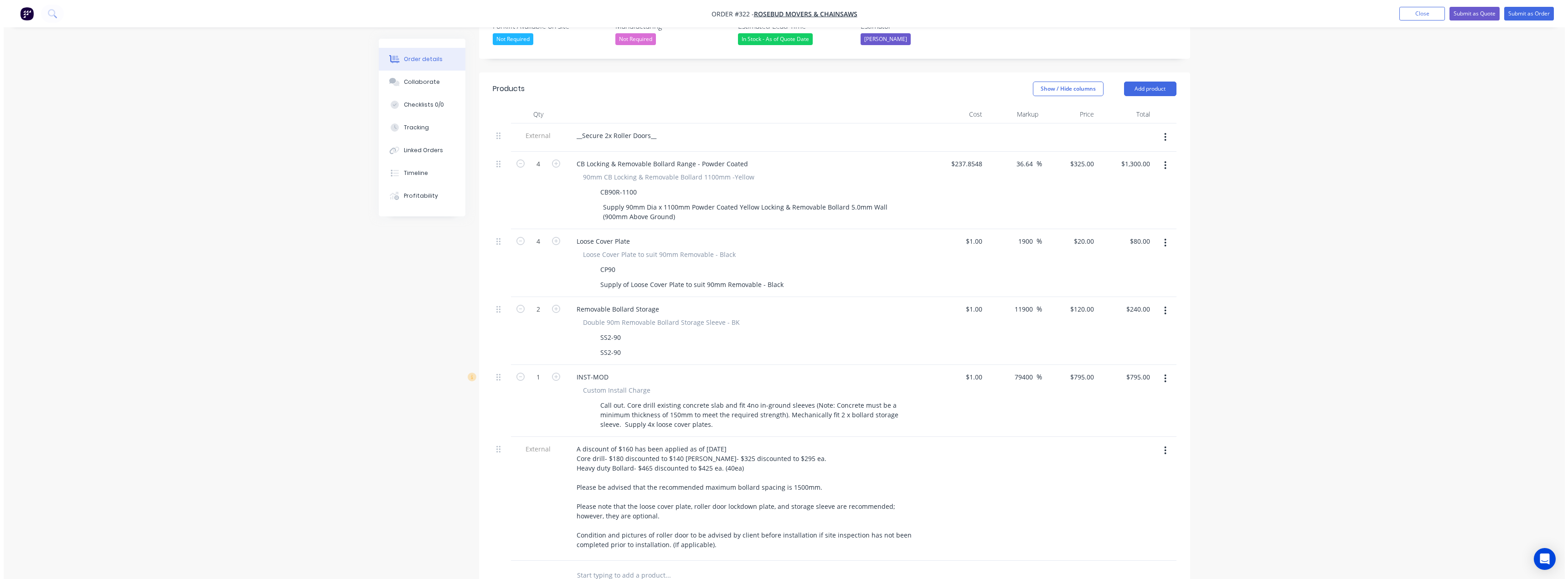
scroll to position [0, 0]
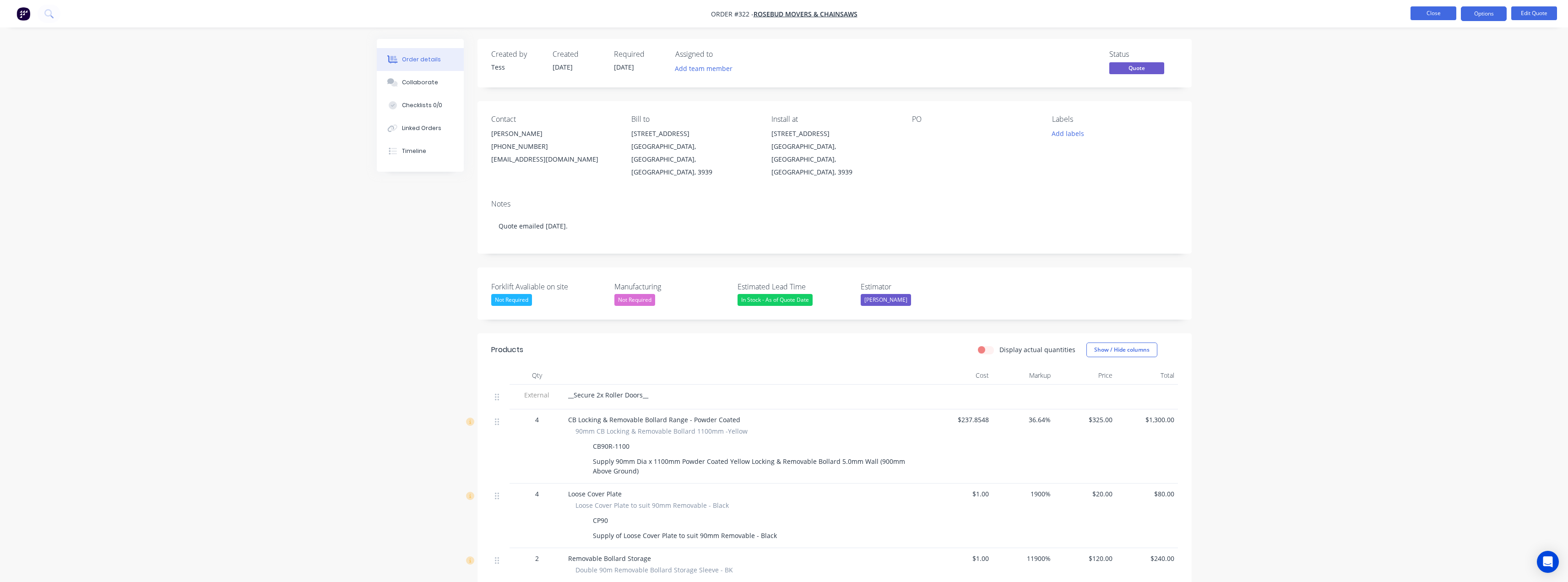
click at [1438, 16] on button "Close" at bounding box center [1433, 13] width 46 height 13
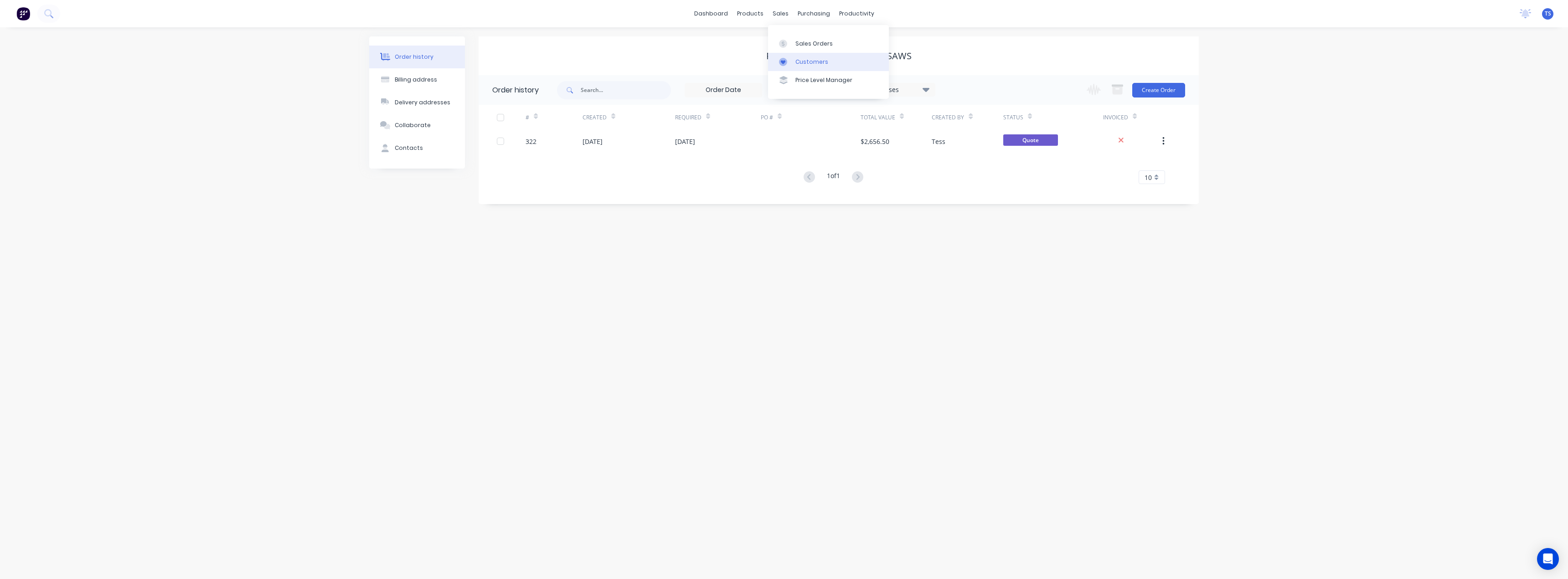
click at [796, 64] on div "Customers" at bounding box center [812, 62] width 33 height 8
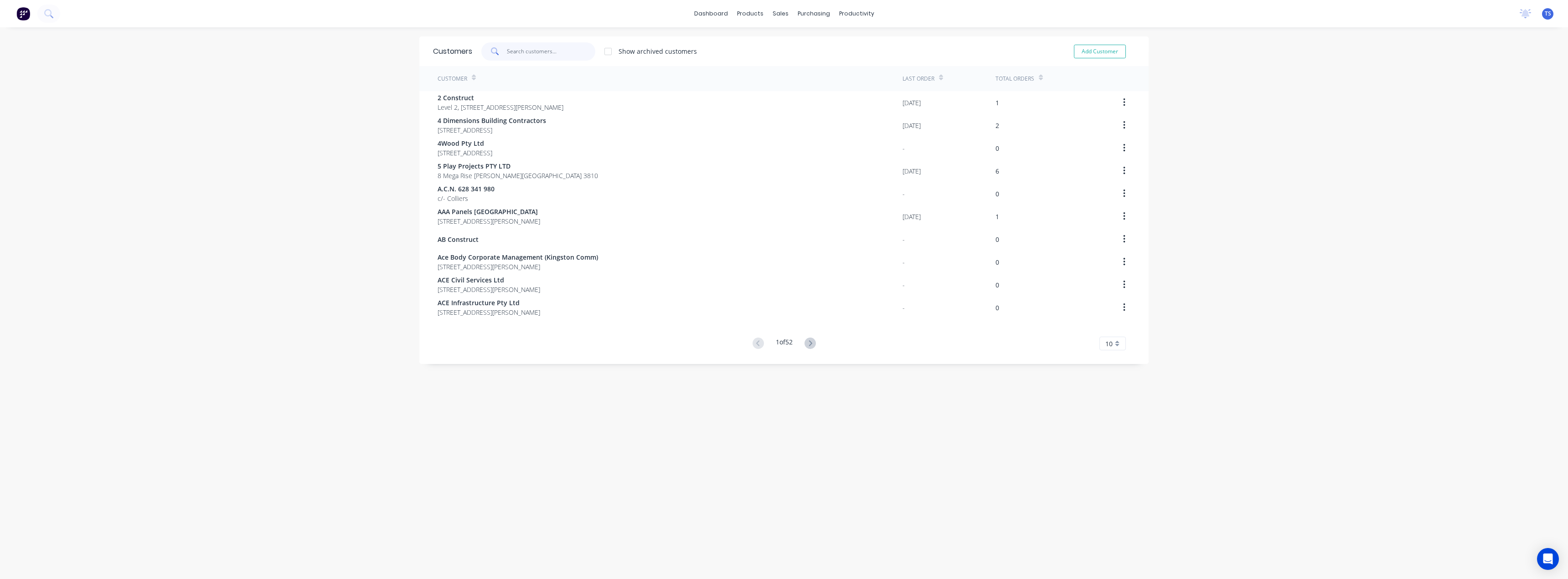
click at [509, 51] on input "text" at bounding box center [551, 52] width 89 height 18
click at [792, 63] on div "Customers" at bounding box center [809, 62] width 33 height 8
click at [784, 42] on div at bounding box center [782, 43] width 13 height 8
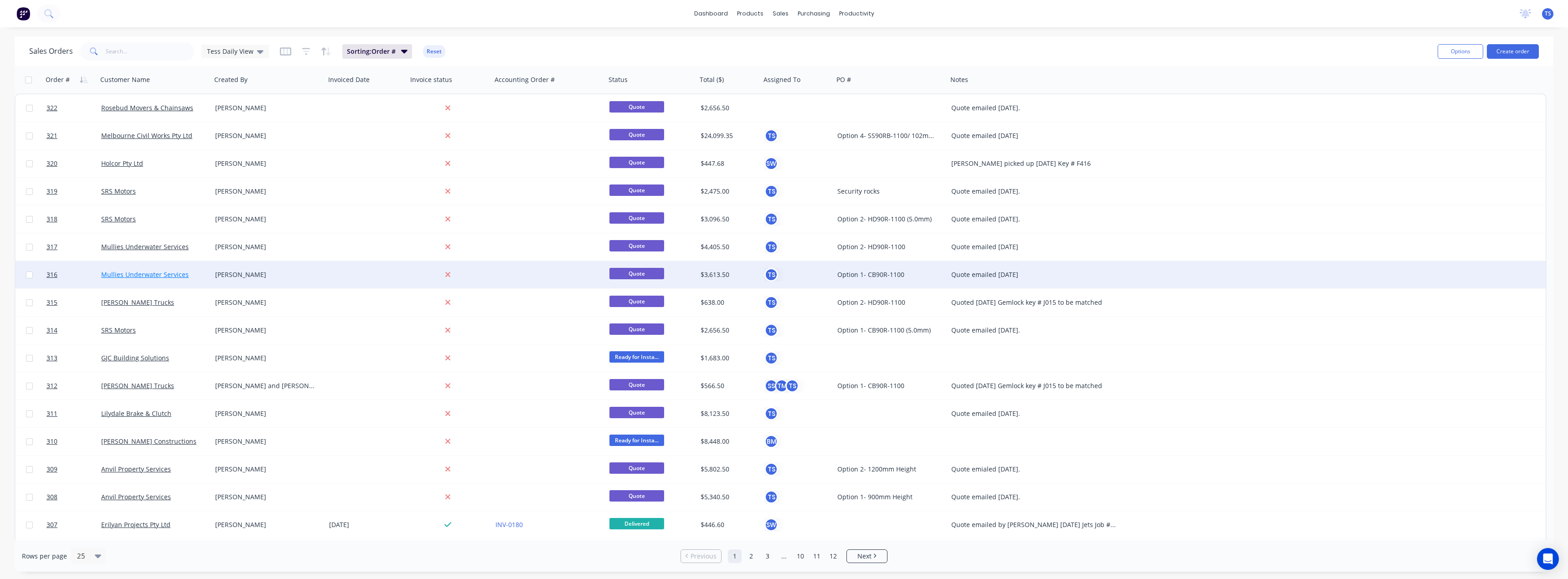
click at [183, 275] on link "Mullies Underwater Services" at bounding box center [145, 274] width 87 height 9
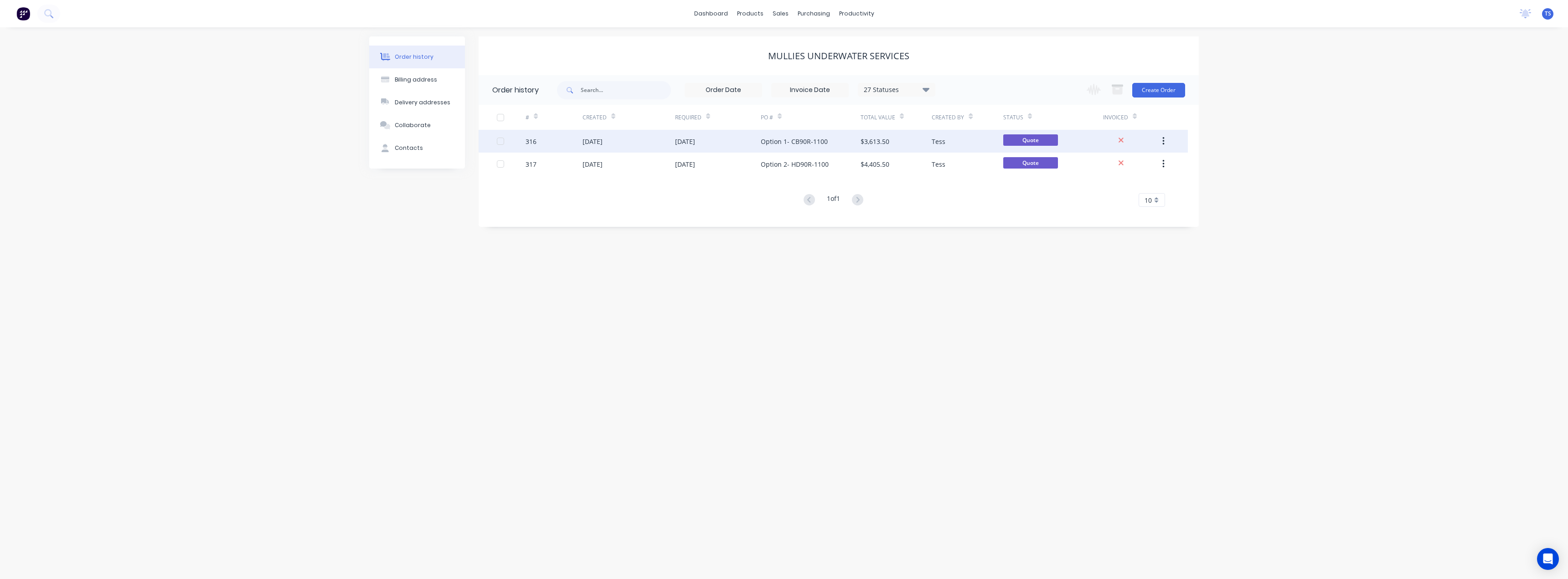
click at [695, 145] on div "29 Aug 2025" at bounding box center [685, 141] width 20 height 10
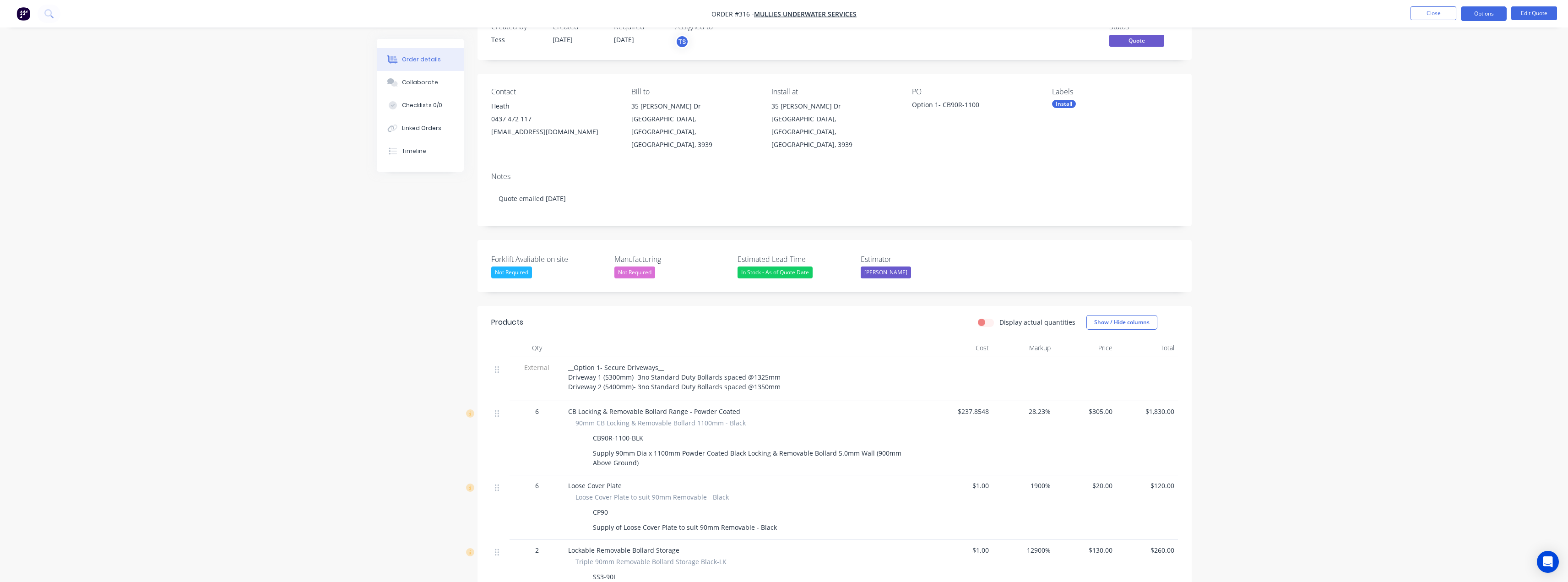
scroll to position [137, 0]
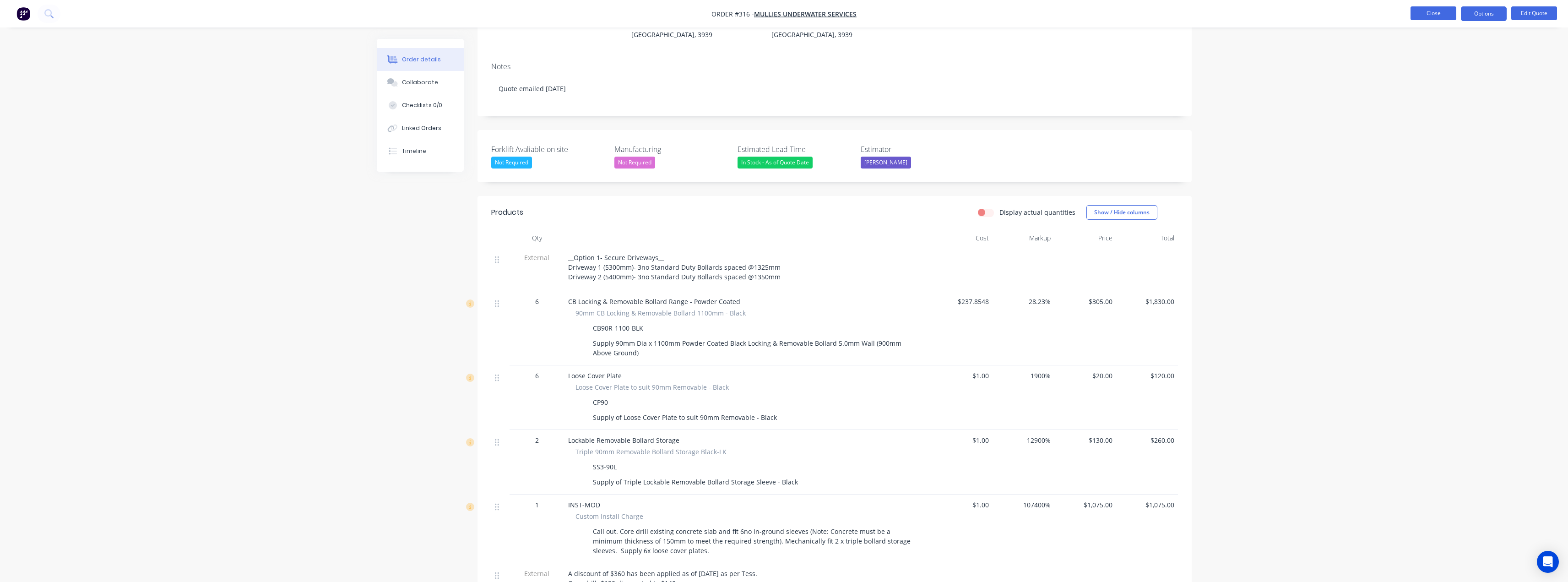
click at [1421, 13] on button "Close" at bounding box center [1433, 13] width 46 height 13
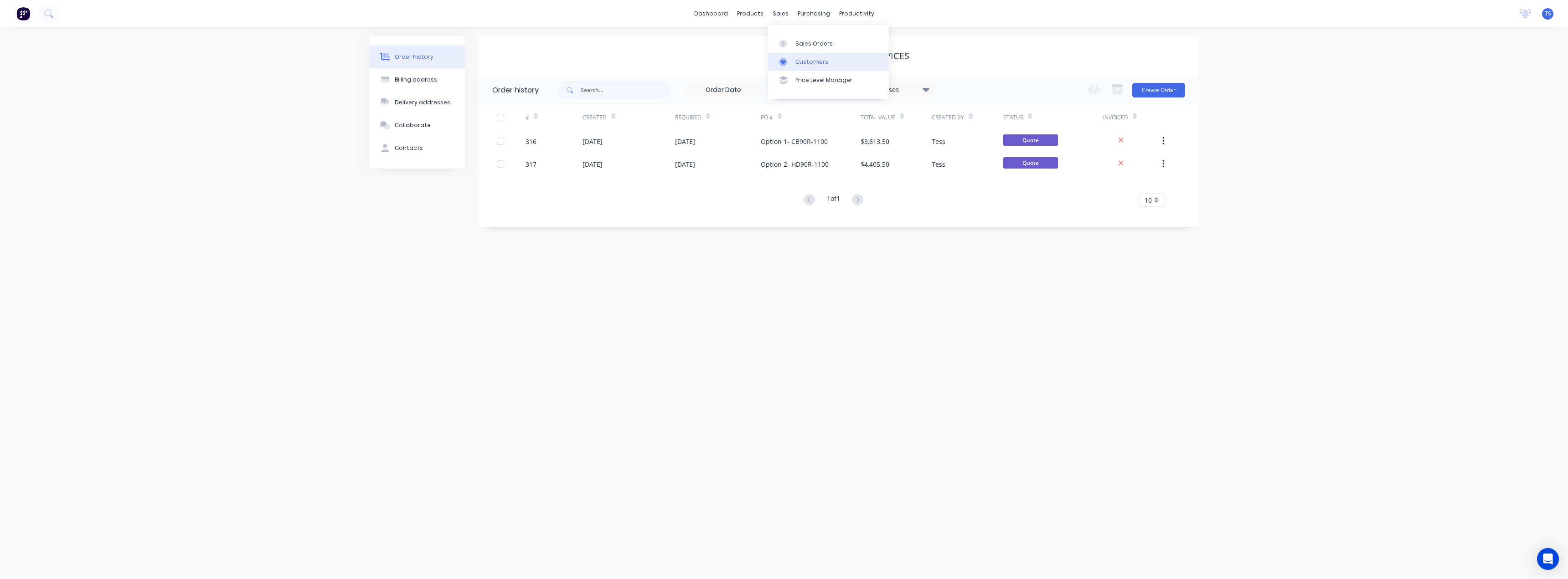
click at [797, 63] on div "Customers" at bounding box center [812, 62] width 33 height 8
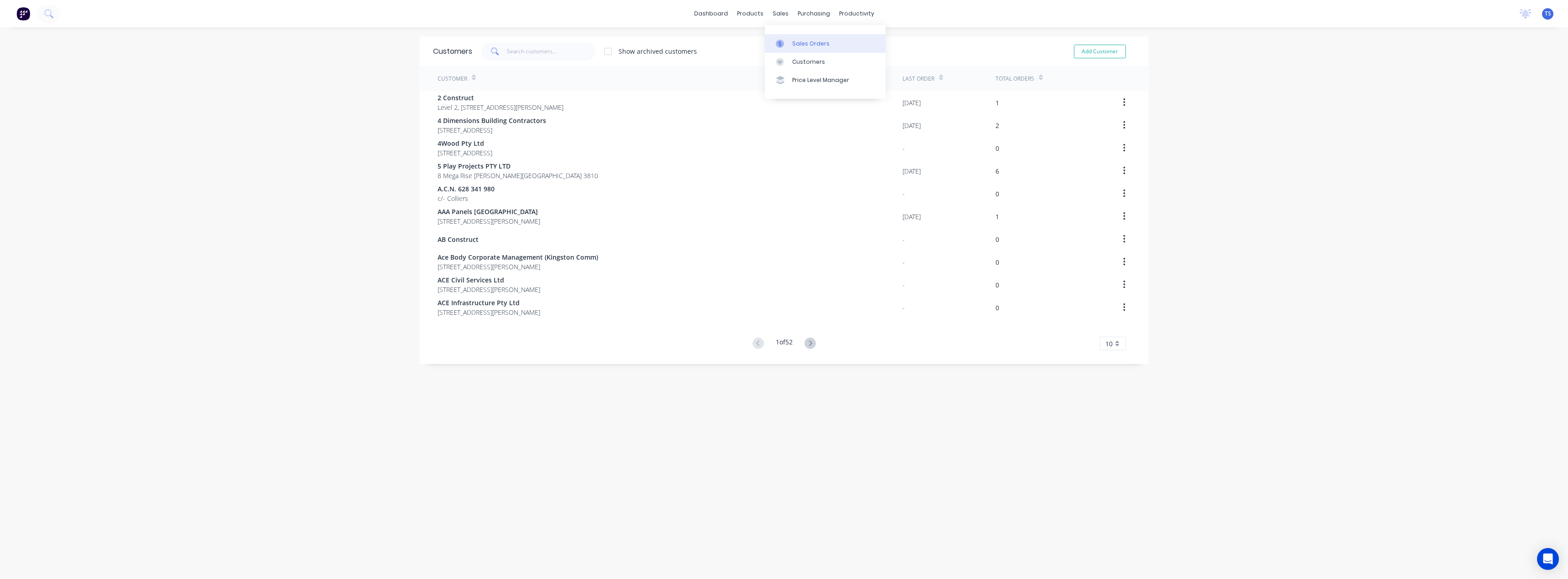
click at [783, 41] on icon at bounding box center [779, 43] width 8 height 8
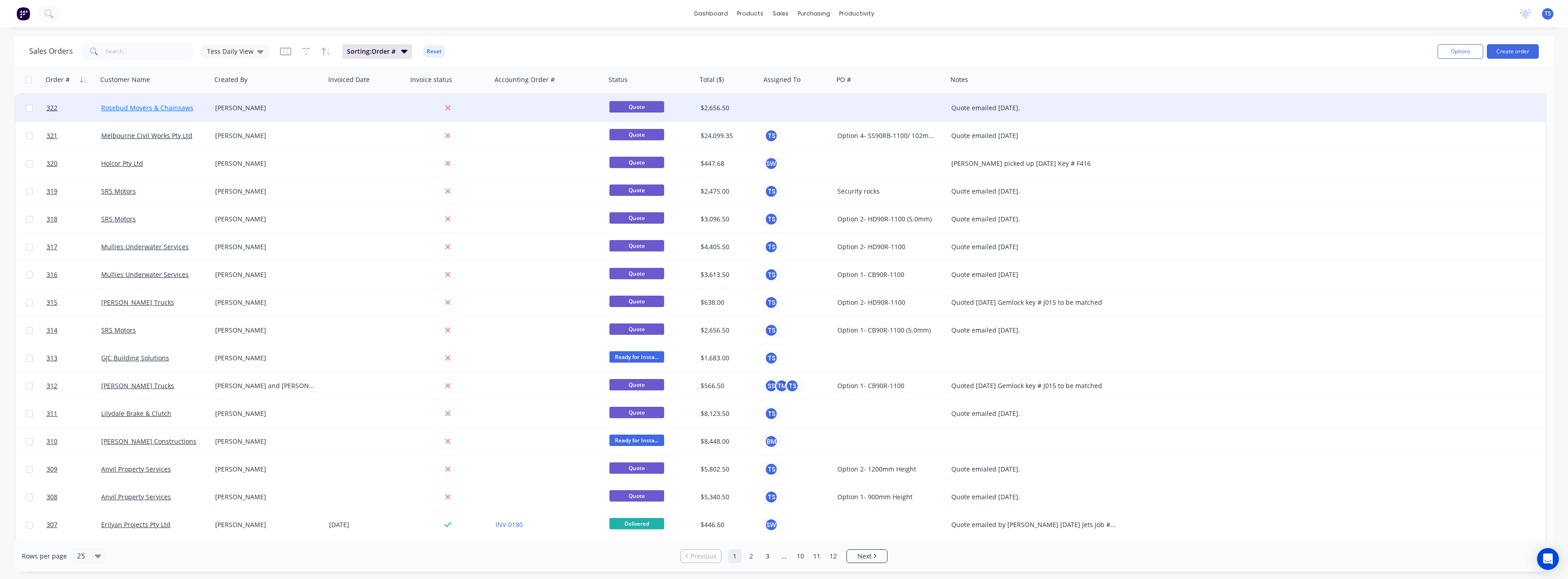
click at [139, 104] on link "Rosebud Movers & Chainsaws" at bounding box center [147, 108] width 92 height 9
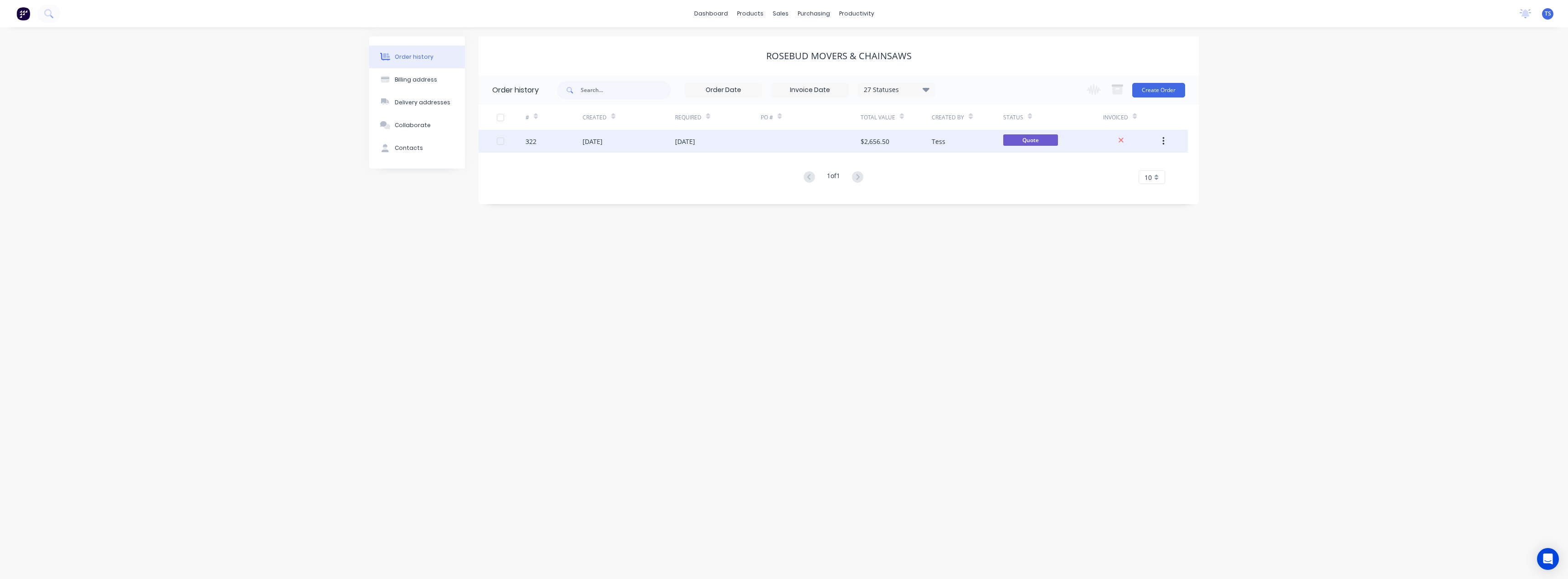
click at [693, 141] on div "02 Sep 2025" at bounding box center [685, 141] width 20 height 10
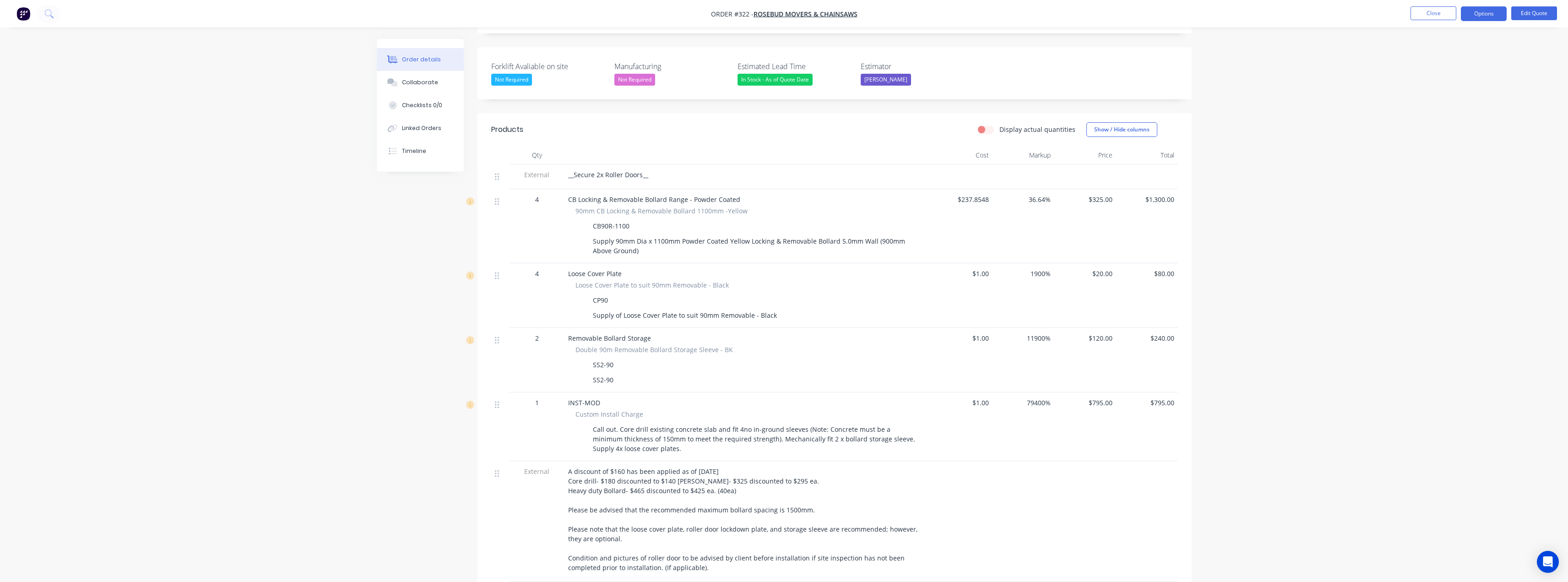
scroll to position [229, 0]
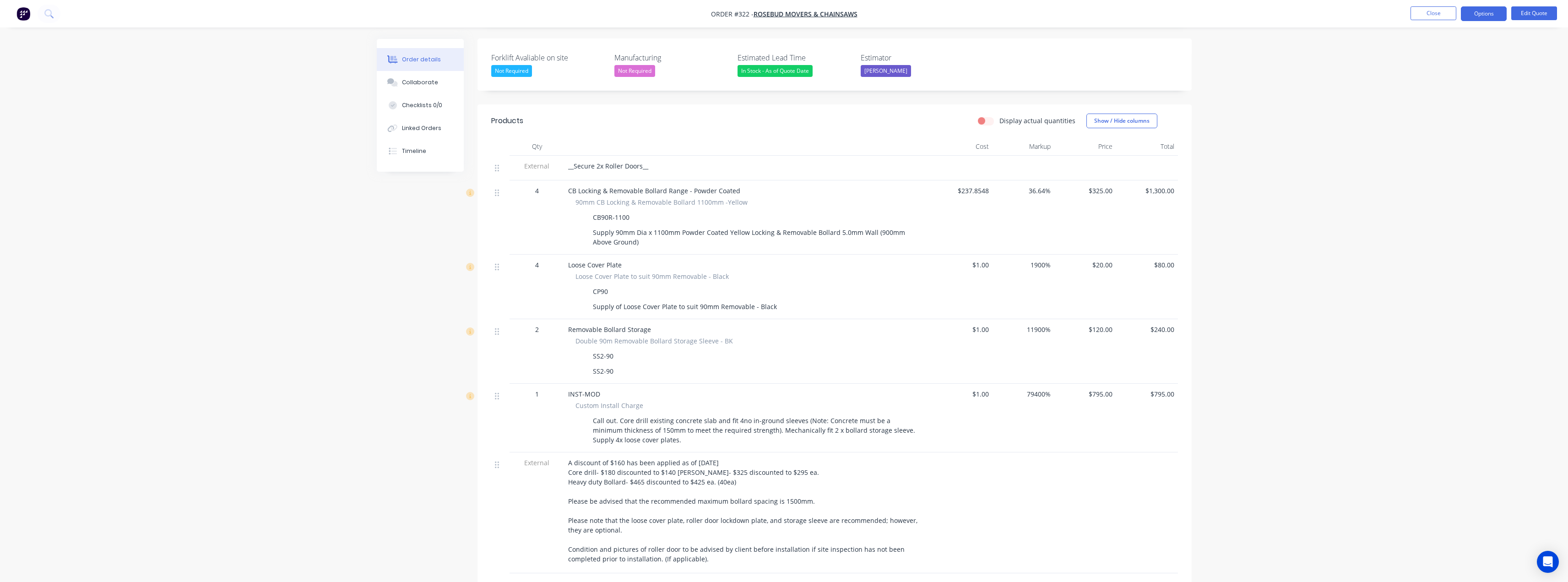
click at [655, 471] on span "A discount of $160 has been applied as of 2/09/2025 Core drill- $180 discounted…" at bounding box center [743, 510] width 351 height 105
click at [1523, 12] on button "Edit Quote" at bounding box center [1534, 13] width 46 height 13
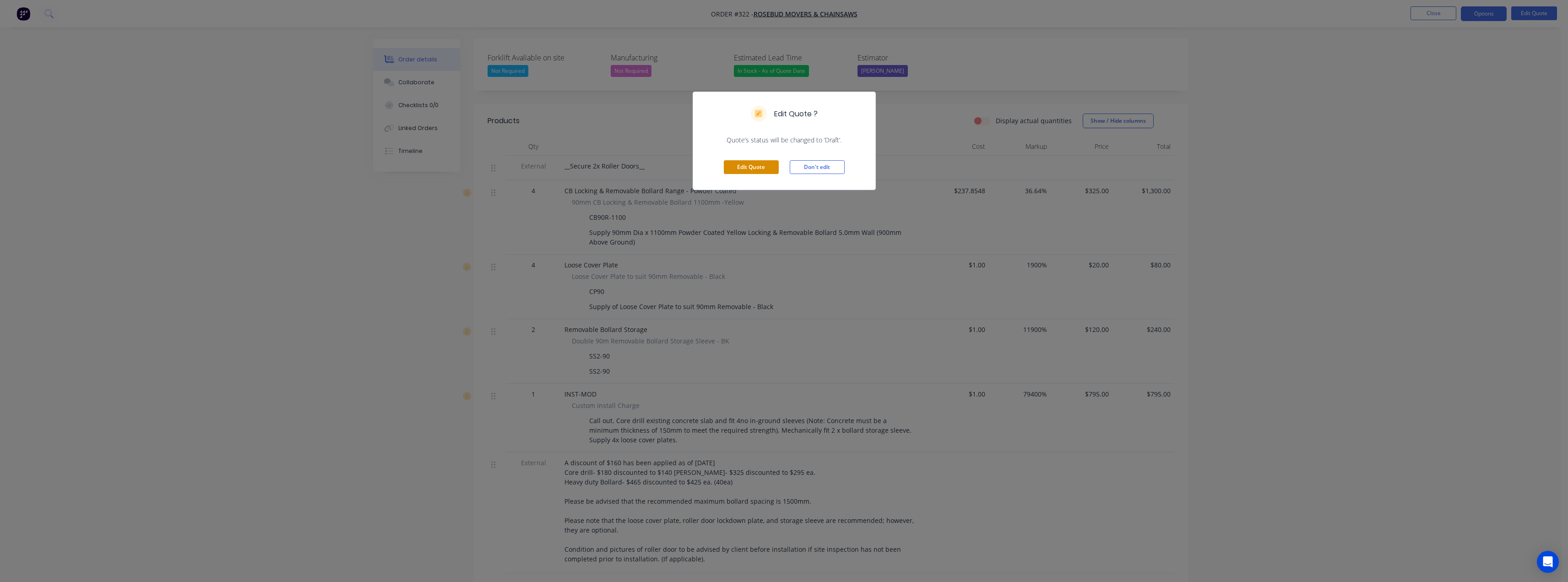
click at [758, 172] on button "Edit Quote" at bounding box center [752, 167] width 55 height 13
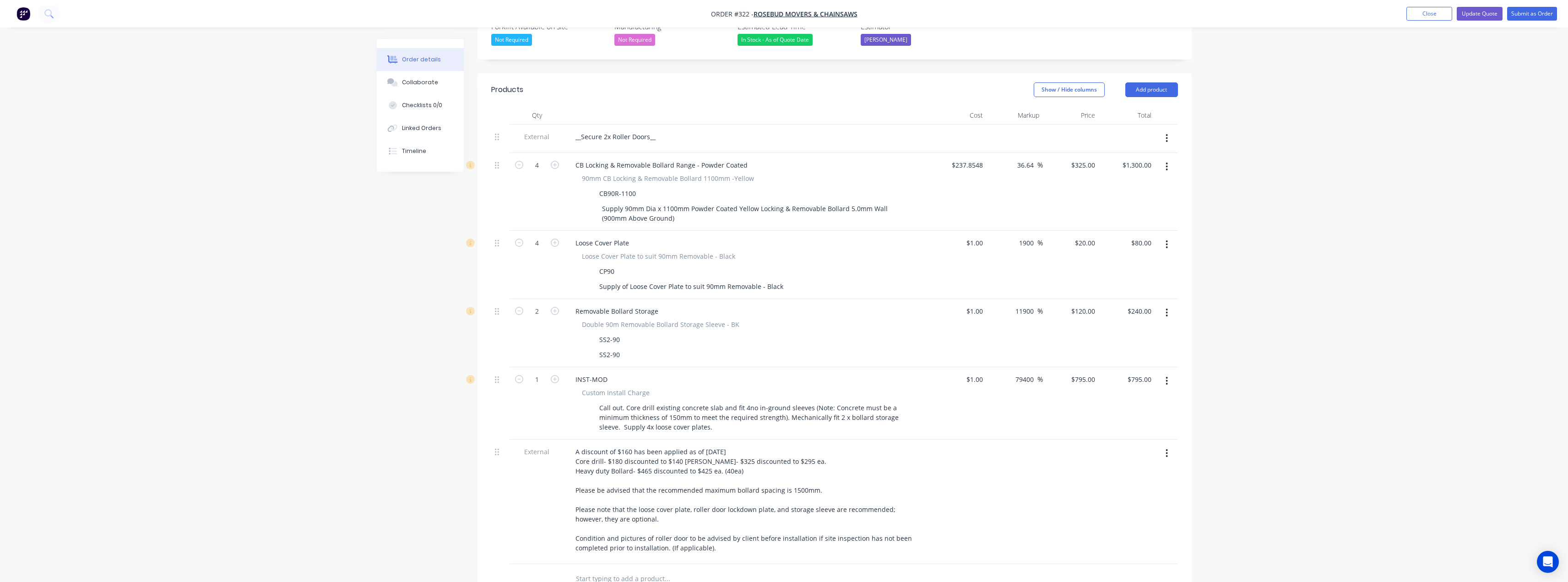
scroll to position [320, 0]
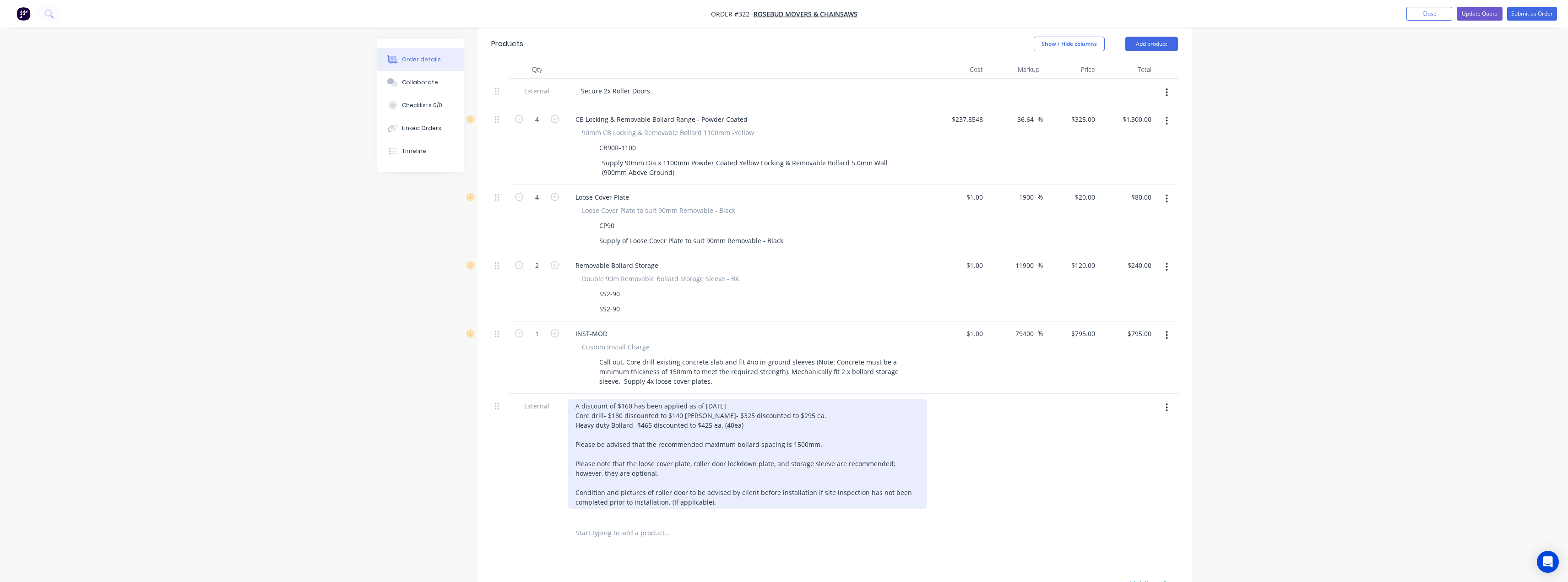
click at [661, 401] on div "A discount of $160 has been applied as of 2/09/2025 Core drill- $180 discounted…" at bounding box center [747, 454] width 359 height 110
click at [673, 399] on div "A discount of $160 has been applied as of 2/09/2025 Core drill- $180 discounted…" at bounding box center [747, 454] width 359 height 110
click at [630, 399] on div "A discount of $160 has been applied as of 2/09/2025 Core drill- $180 discounted…" at bounding box center [747, 454] width 359 height 110
click at [682, 401] on div "A discount of $240 has been applied as of 2/09/2025 Core drill- $180 discounted…" at bounding box center [747, 454] width 359 height 110
click at [733, 399] on div "A discount of $240 has been applied as of 2/09/2025 Core drill- $180 discounted…" at bounding box center [747, 454] width 359 height 110
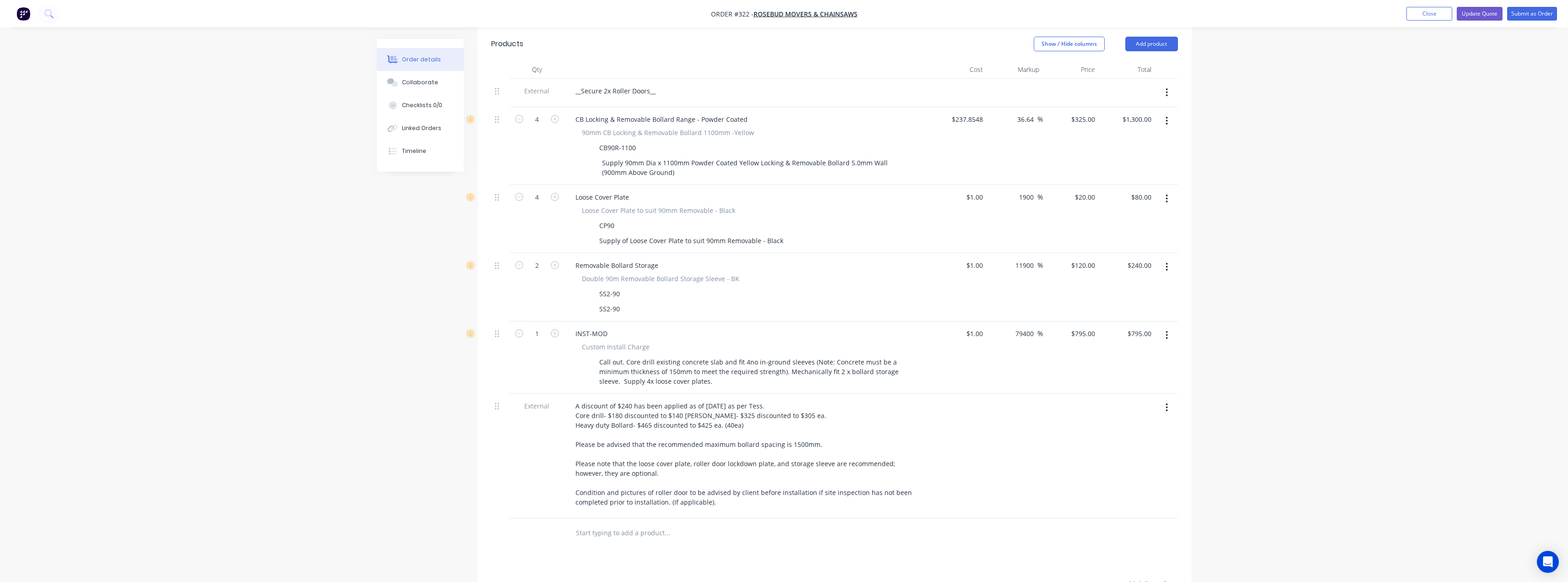
click at [1058, 461] on div at bounding box center [1071, 456] width 56 height 124
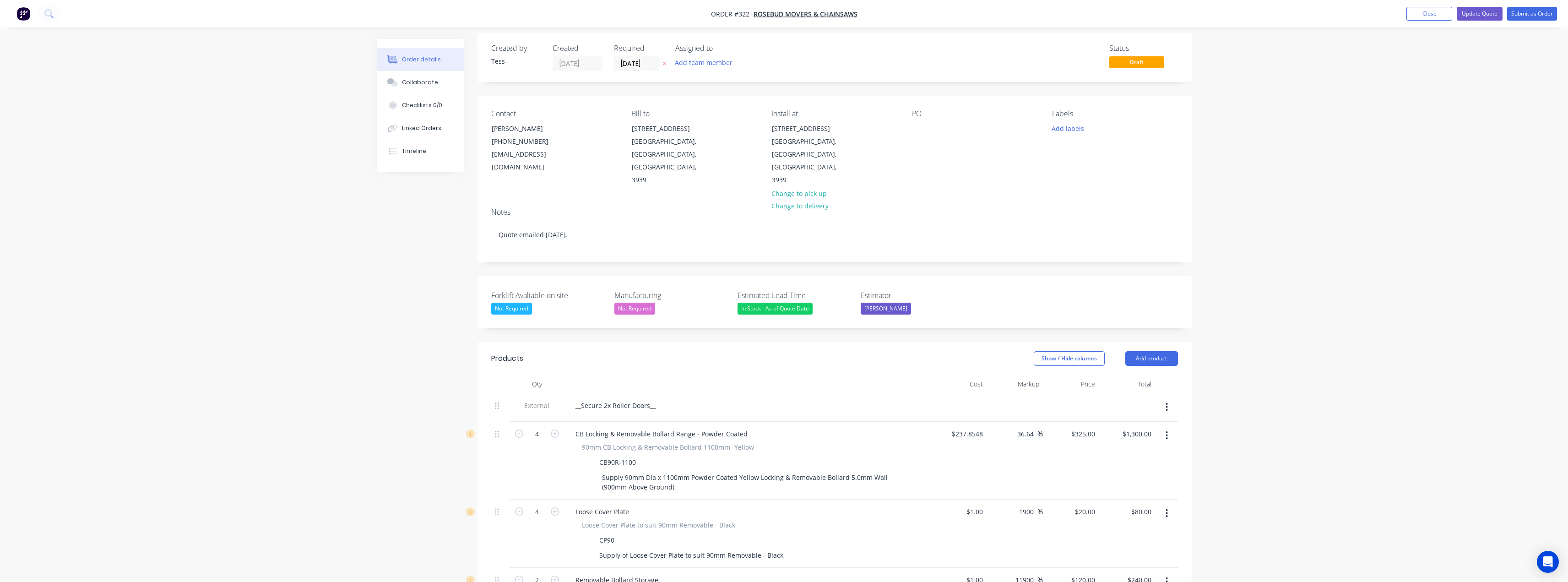
scroll to position [0, 0]
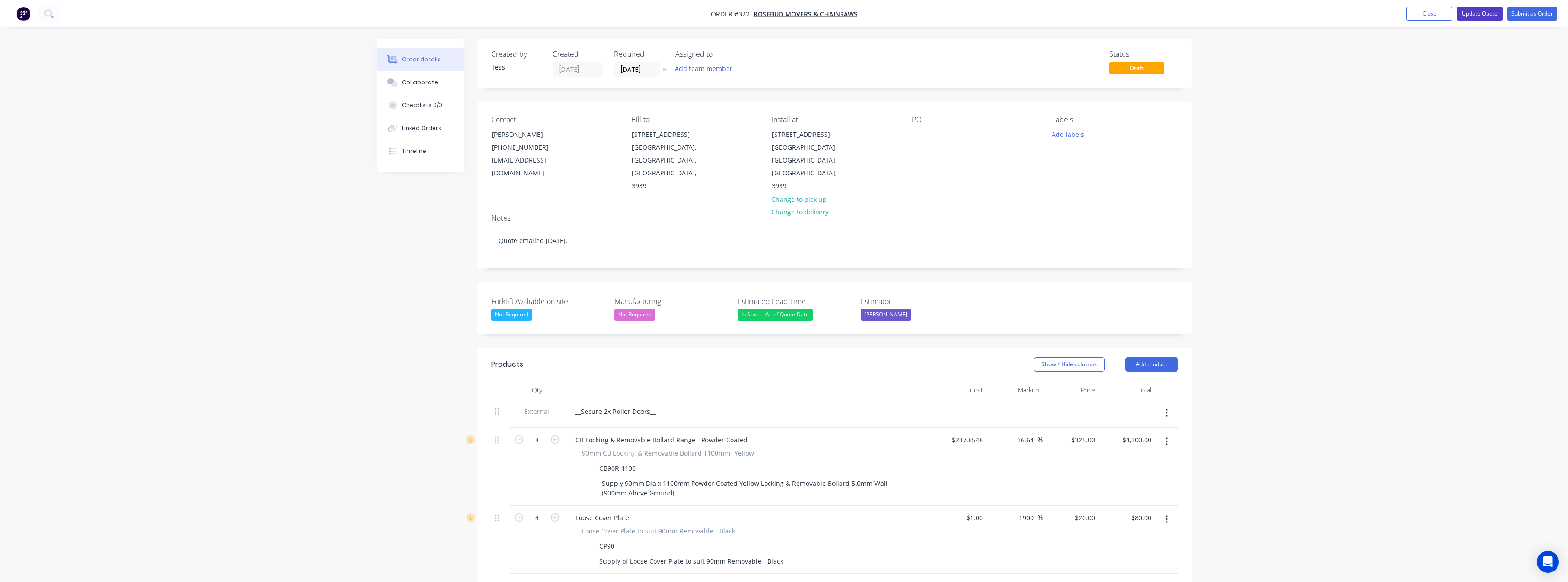
click at [1481, 13] on button "Update Quote" at bounding box center [1479, 13] width 46 height 13
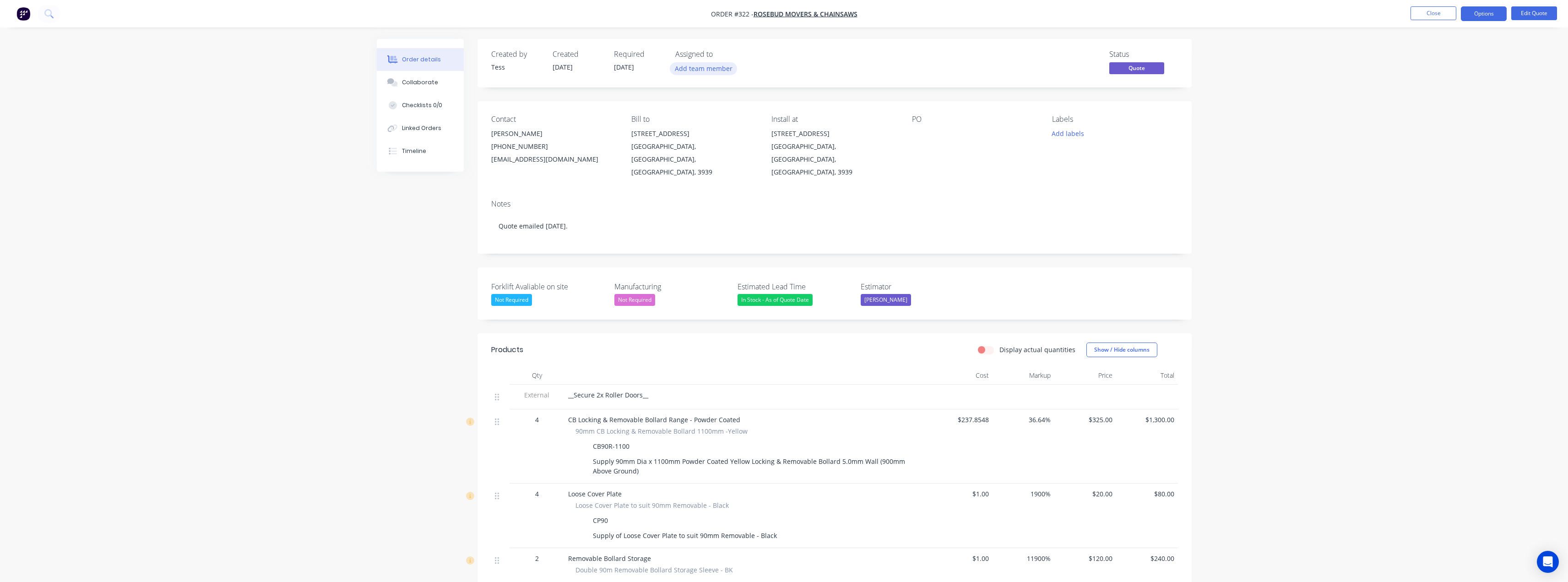
click at [706, 64] on button "Add team member" at bounding box center [703, 69] width 67 height 12
click at [709, 128] on button "[PERSON_NAME] (You)" at bounding box center [753, 119] width 157 height 18
click at [758, 62] on div "TS" at bounding box center [720, 69] width 91 height 13
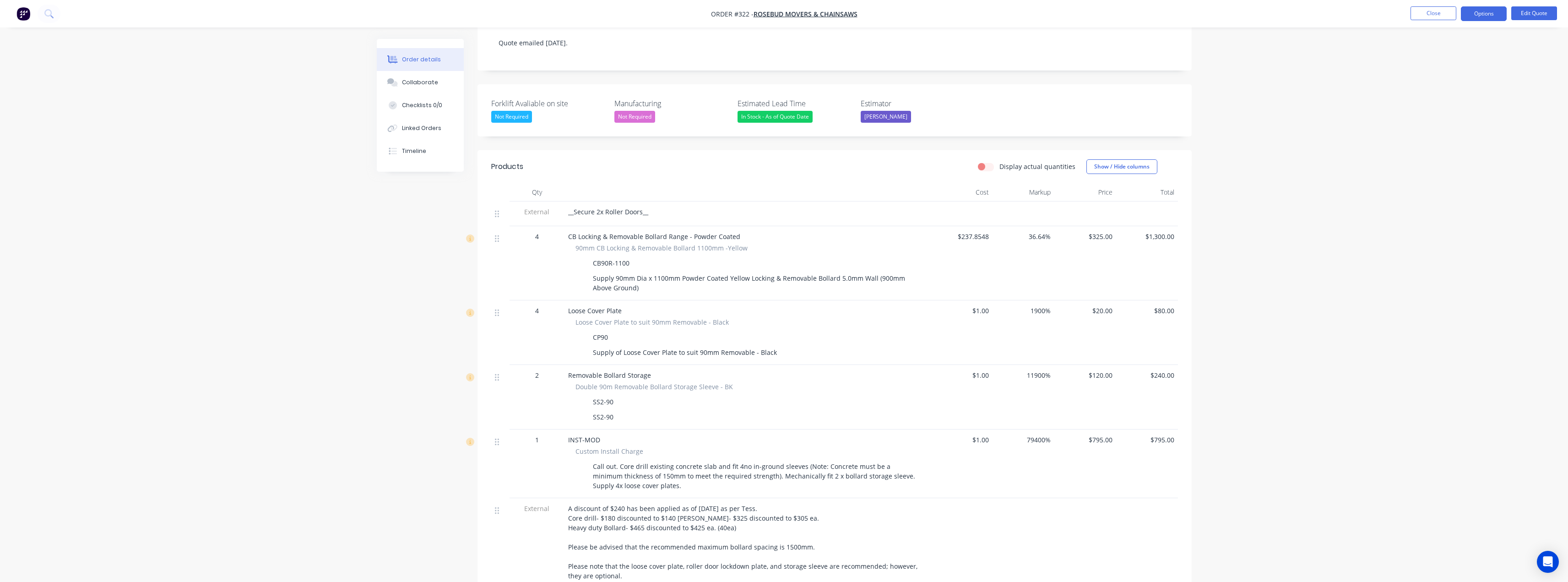
scroll to position [366, 0]
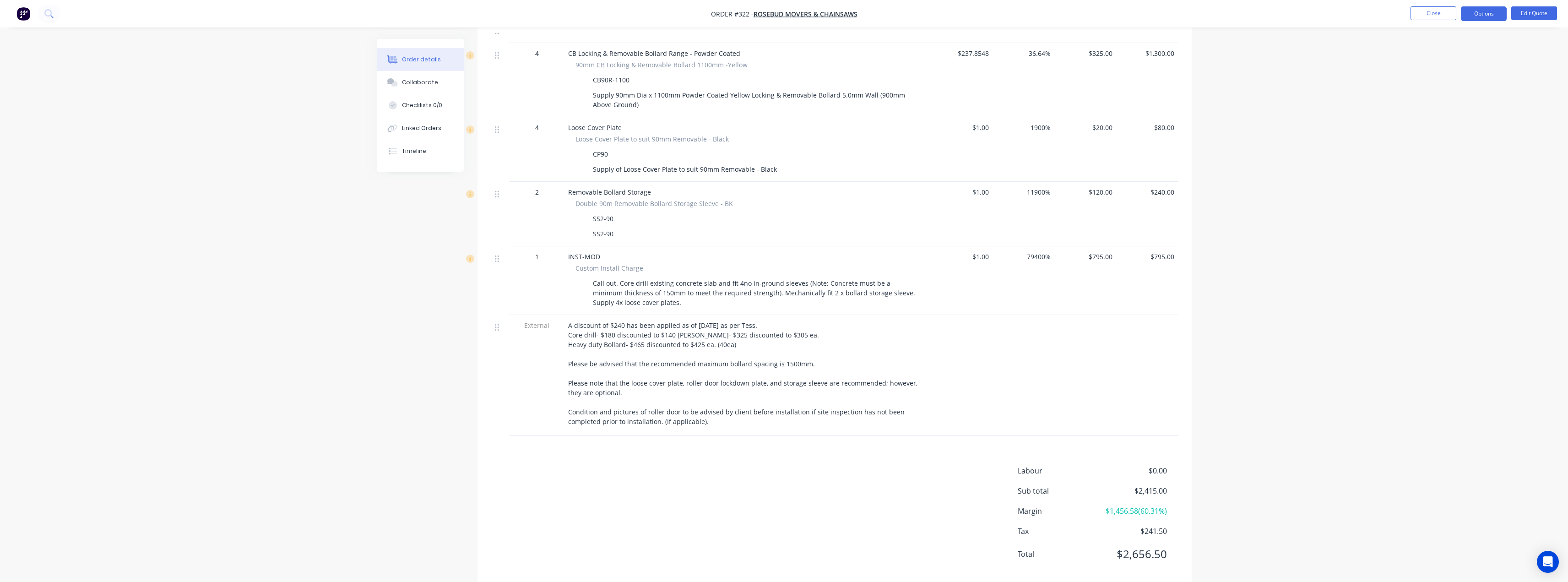
click at [616, 323] on span "A discount of $240 has been applied as of 2/09/2025 as per Tess. Core drill- $1…" at bounding box center [743, 373] width 351 height 105
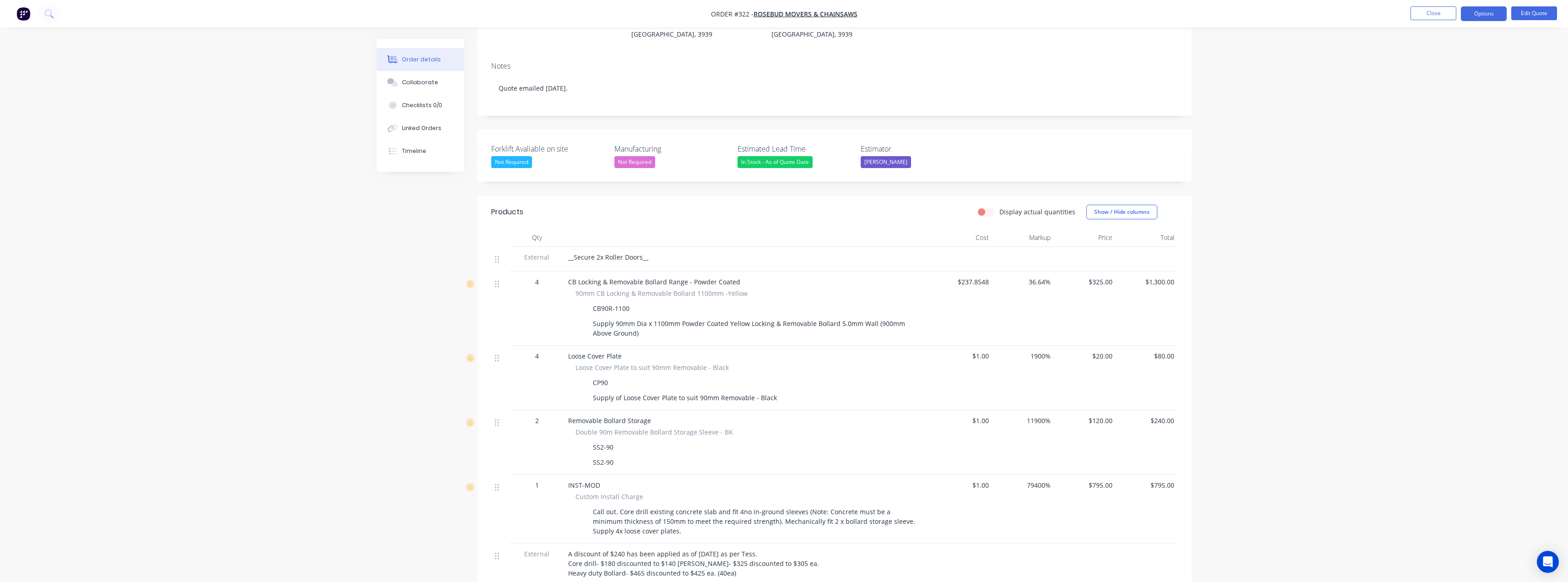
scroll to position [137, 0]
click at [1492, 15] on button "Options" at bounding box center [1483, 13] width 46 height 15
click at [1436, 54] on div "Quote" at bounding box center [1457, 56] width 85 height 13
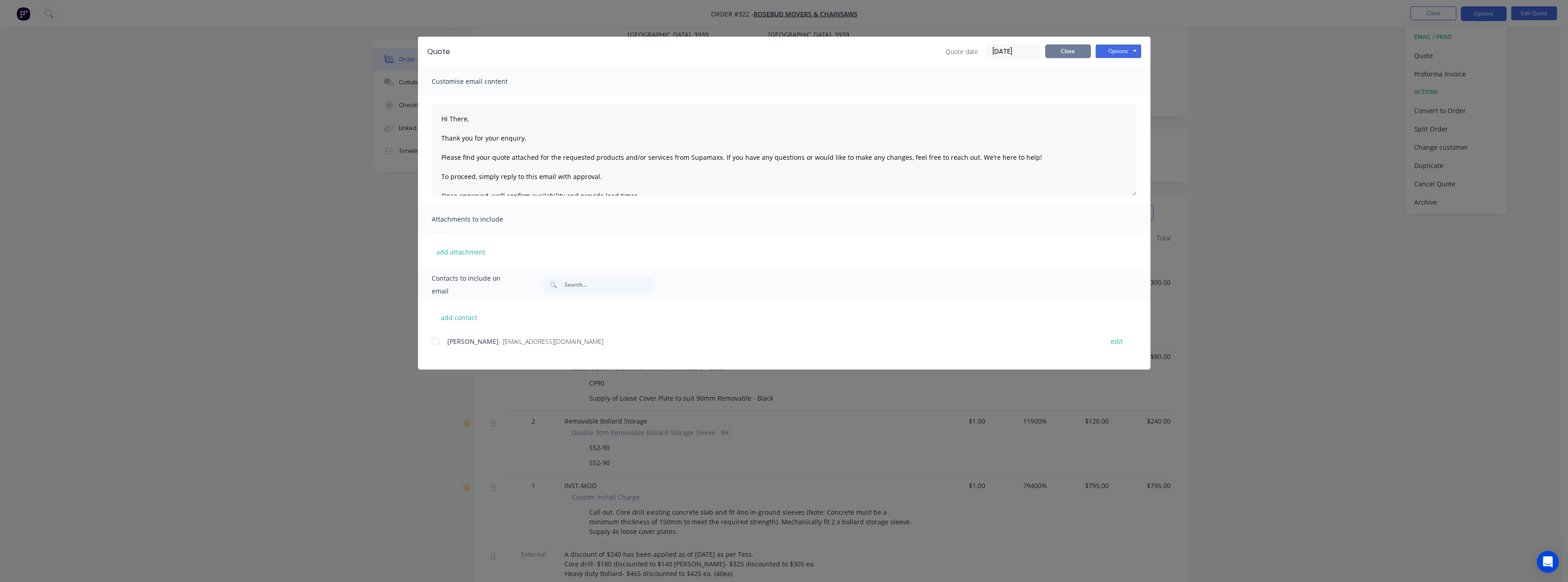
click at [1068, 53] on button "Close" at bounding box center [1068, 51] width 46 height 13
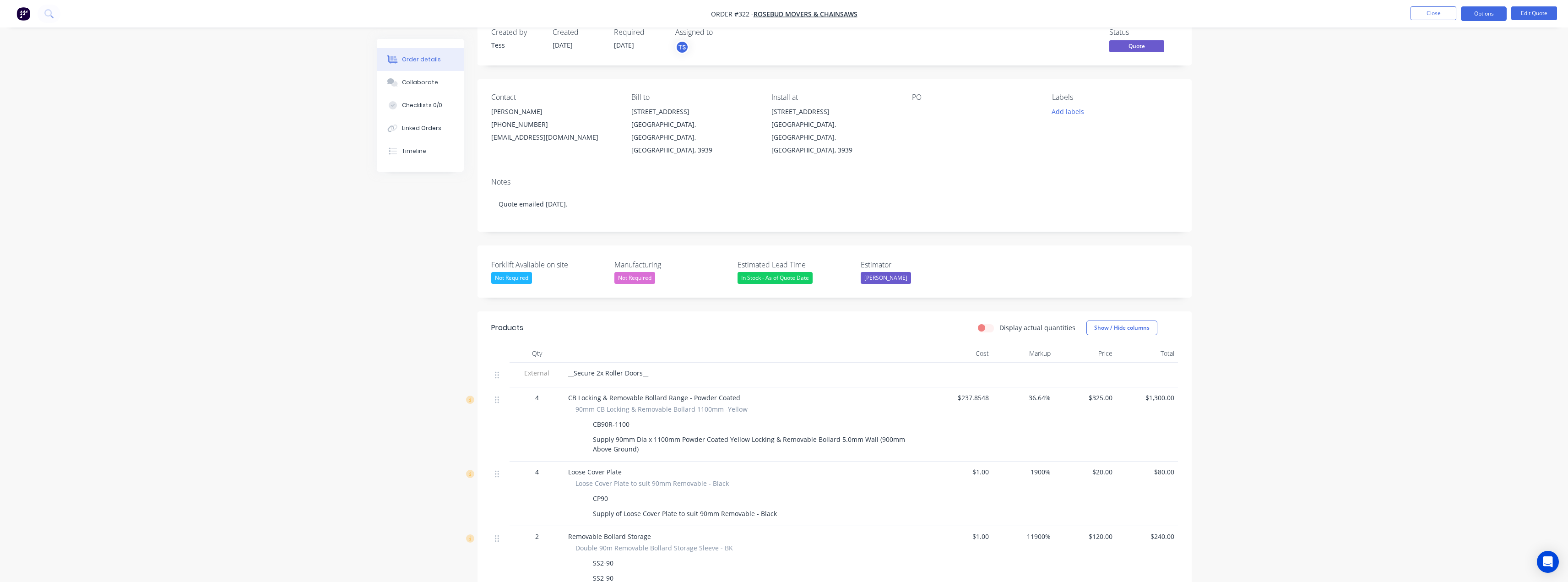
scroll to position [0, 0]
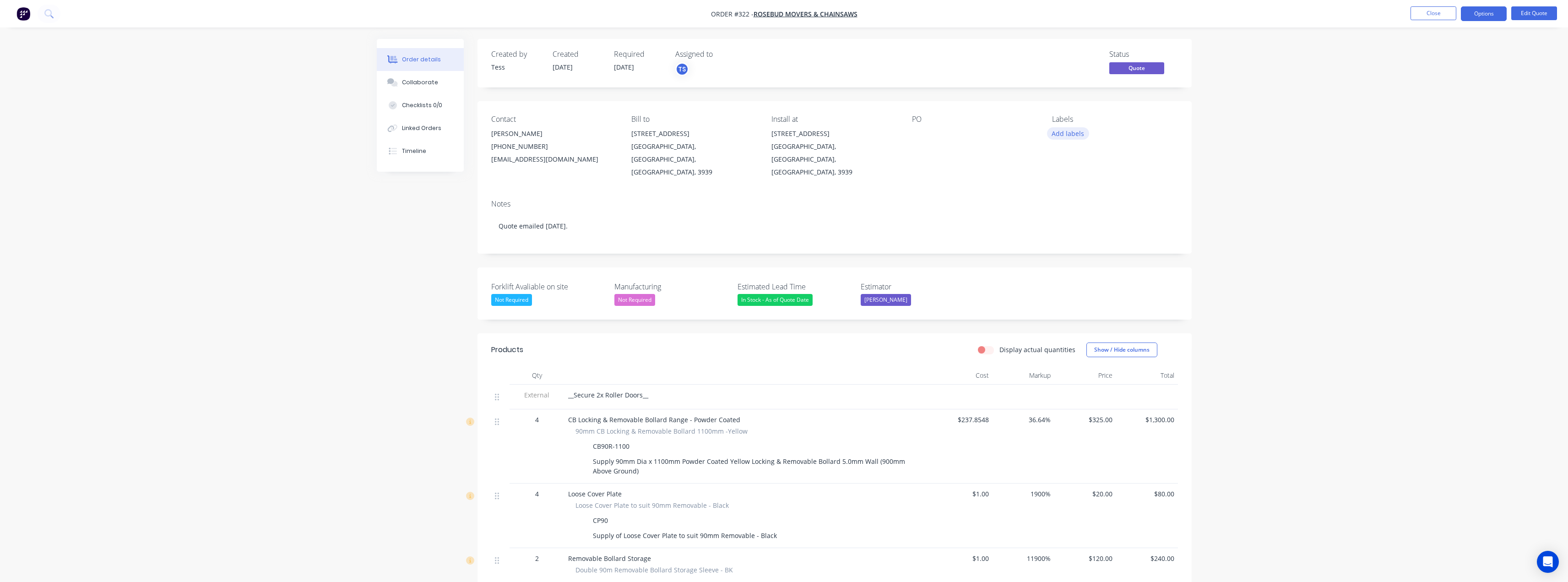
click at [1062, 138] on button "Add labels" at bounding box center [1068, 134] width 42 height 12
click at [1081, 215] on div "Install" at bounding box center [1088, 215] width 24 height 10
click at [1028, 157] on div "PO" at bounding box center [974, 147] width 126 height 64
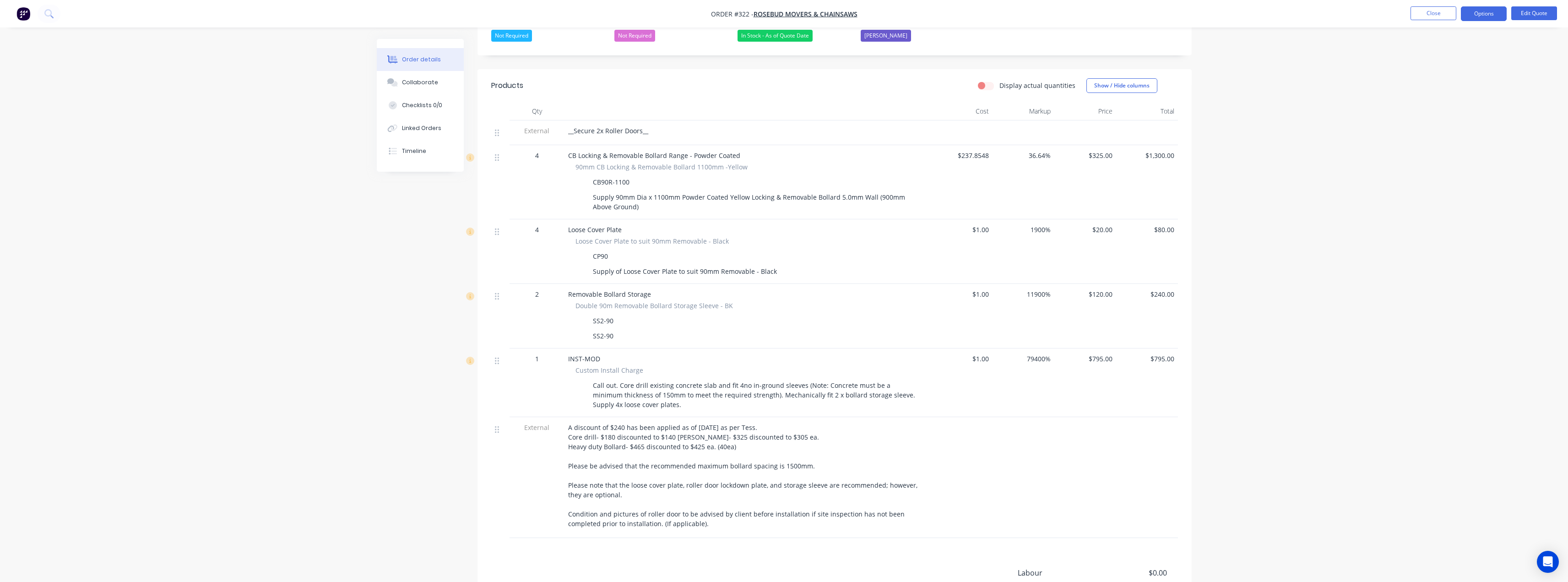
scroll to position [274, 0]
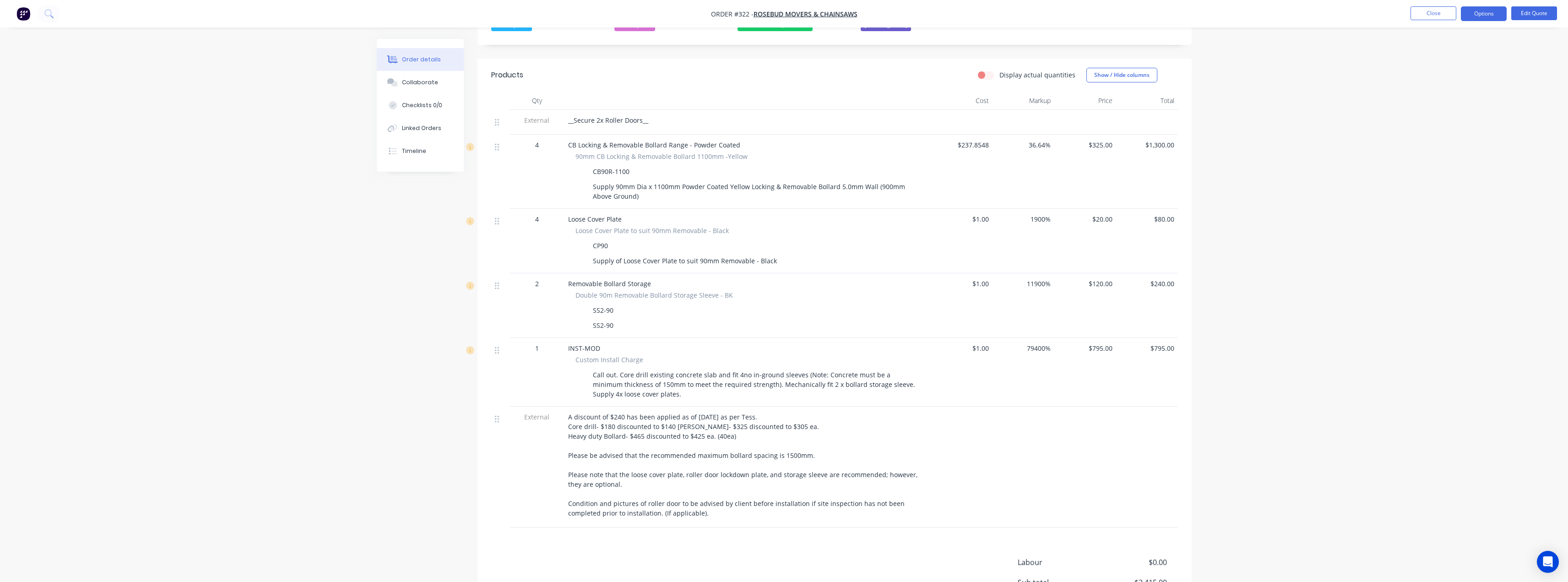
click at [661, 422] on span "A discount of $240 has been applied as of 2/09/2025 as per Tess. Core drill- $1…" at bounding box center [743, 464] width 351 height 105
click at [666, 422] on div "A discount of $240 has been applied as of 2/09/2025 as per Tess. Core drill- $1…" at bounding box center [747, 465] width 359 height 106
click at [1530, 15] on button "Edit Quote" at bounding box center [1534, 13] width 46 height 13
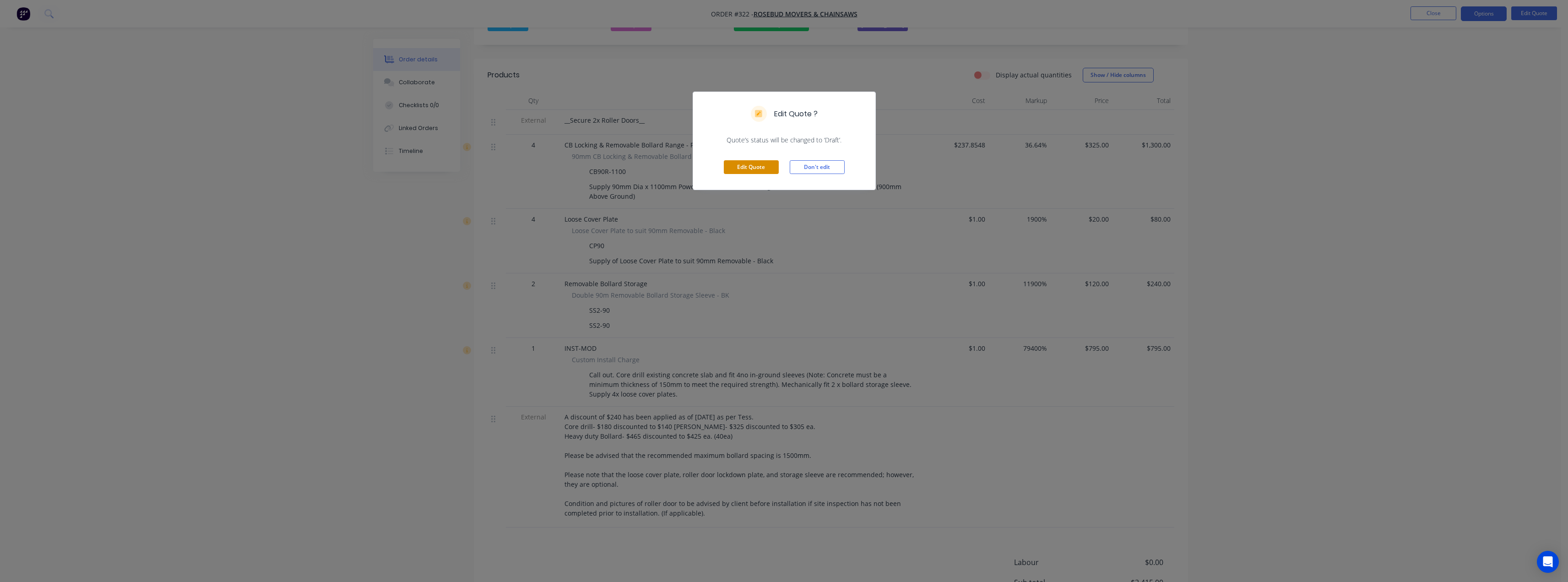
click at [754, 161] on button "Edit Quote" at bounding box center [752, 167] width 55 height 13
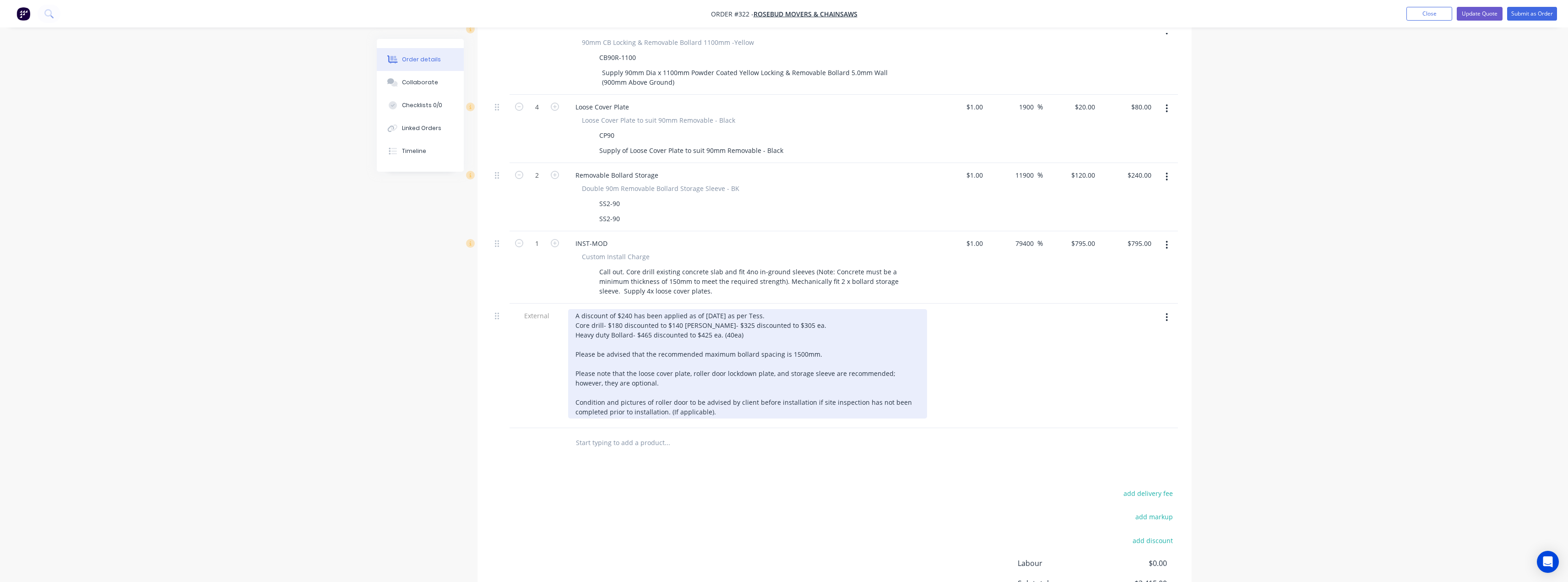
scroll to position [412, 0]
click at [673, 309] on div "A discount of $240 has been applied as of 2/09/2025 as per Tess. Core drill- $1…" at bounding box center [747, 362] width 359 height 110
click at [752, 314] on div "A discount of $240 has been applied as of 2/09/2025 as per Tess. Core drill- $1…" at bounding box center [747, 362] width 359 height 110
drag, startPoint x: 749, startPoint y: 320, endPoint x: 722, endPoint y: 318, distance: 27.1
click at [722, 318] on div "A discount of $240 has been applied as of 2/09/2025 as per Tess. Core drill- $1…" at bounding box center [747, 362] width 359 height 110
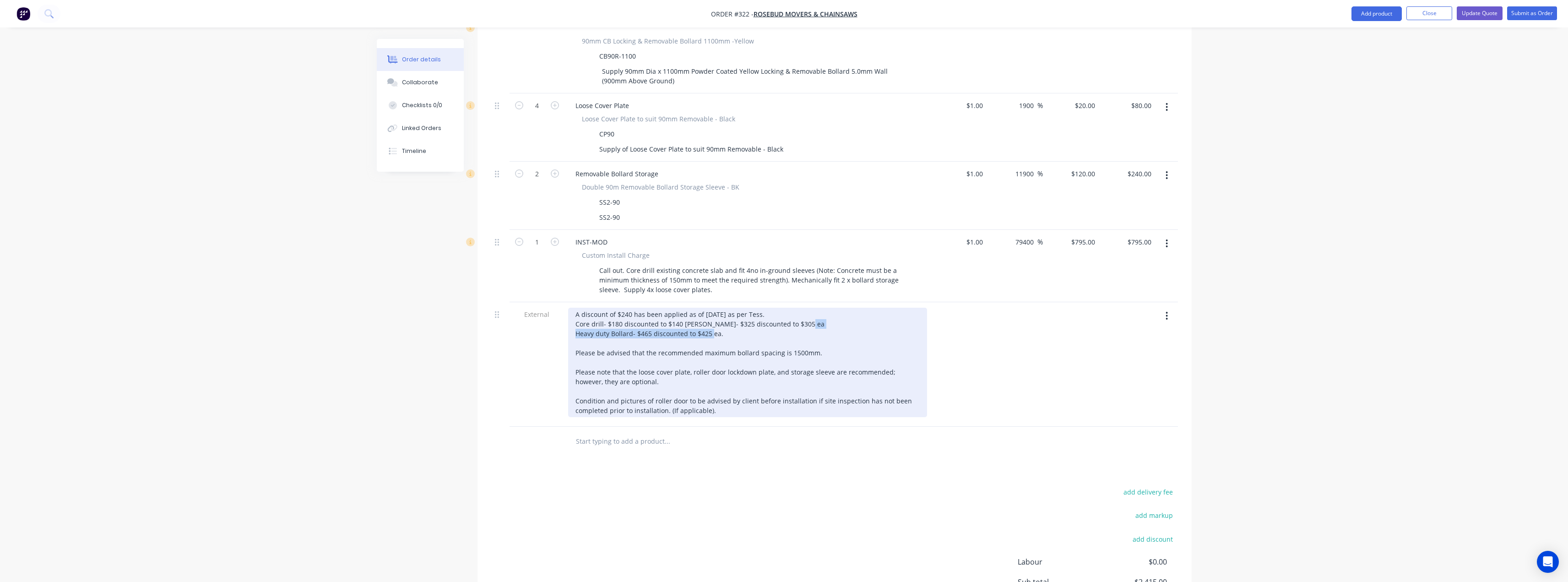
drag, startPoint x: 748, startPoint y: 318, endPoint x: 576, endPoint y: 322, distance: 172.0
click at [576, 322] on div "A discount of $240 has been applied as of 2/09/2025 as per Tess. Core drill- $1…" at bounding box center [747, 362] width 359 height 110
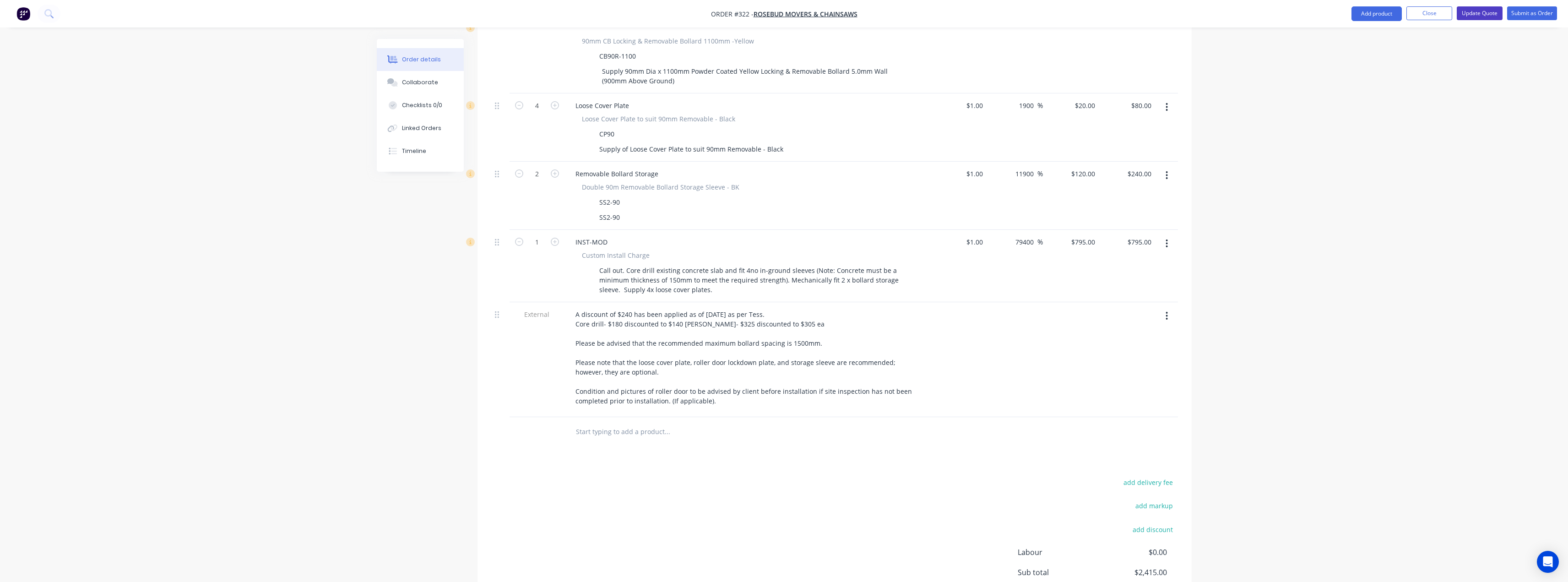
click at [1479, 13] on button "Update Quote" at bounding box center [1479, 13] width 46 height 13
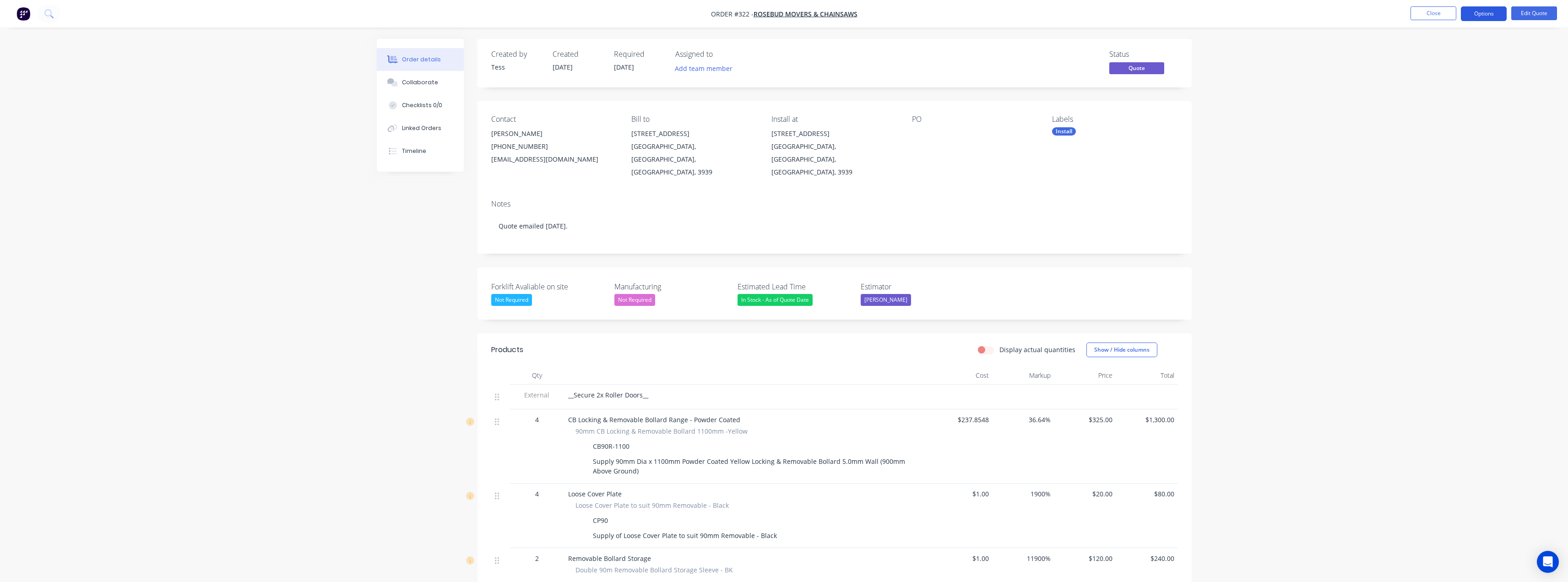
click at [1485, 12] on button "Options" at bounding box center [1483, 13] width 46 height 15
click at [1444, 59] on div "Quote" at bounding box center [1457, 56] width 85 height 13
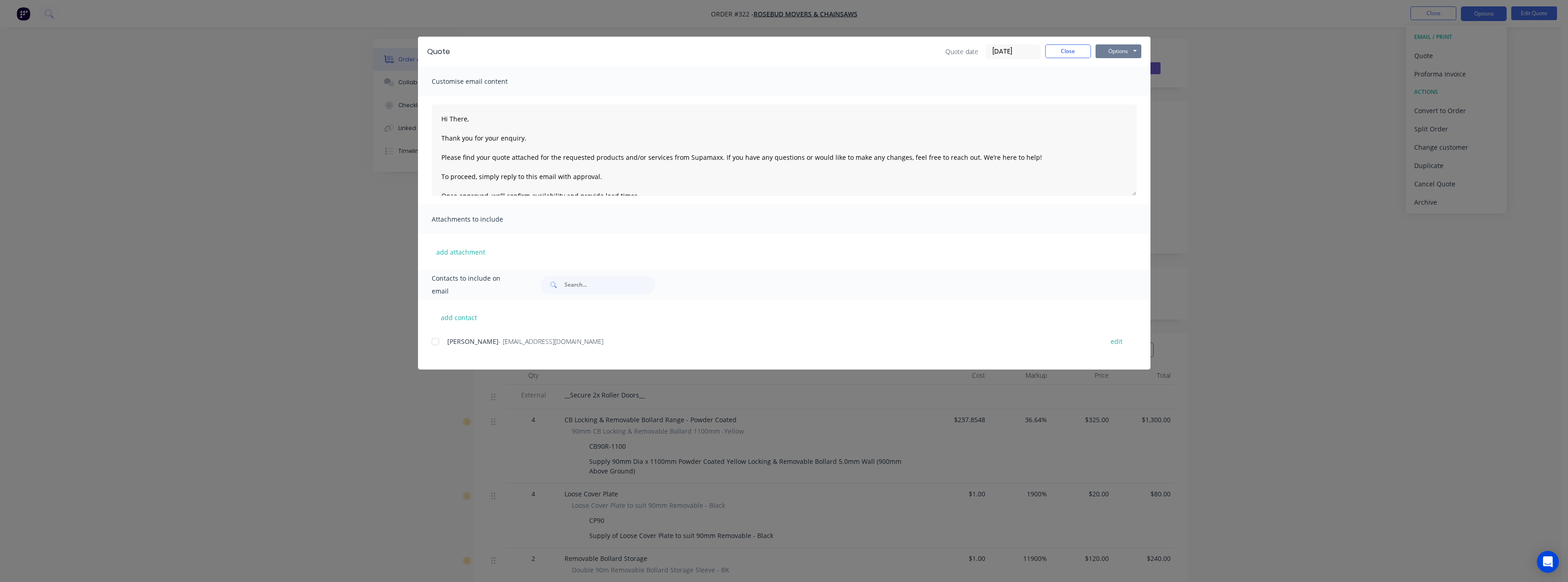
click at [1120, 54] on button "Options" at bounding box center [1118, 51] width 46 height 13
click at [1121, 70] on button "Preview" at bounding box center [1125, 67] width 59 height 15
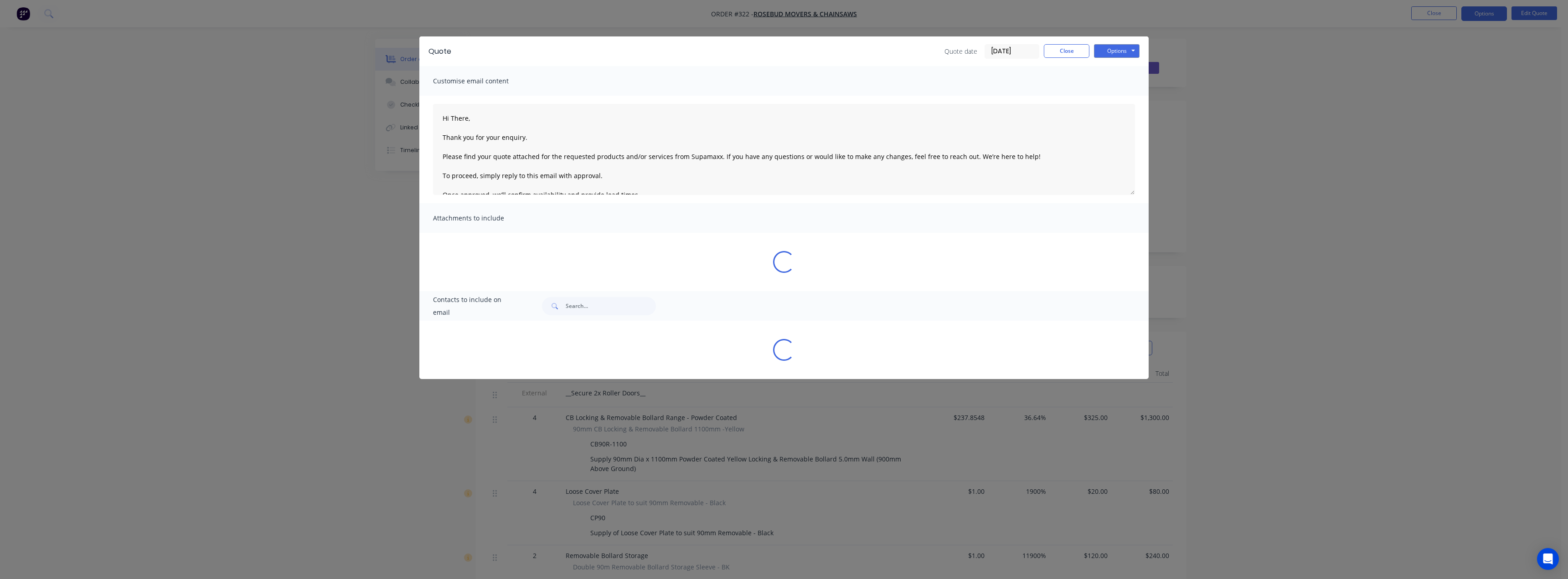
type textarea "Hi There, Thank you for your enquiry. Please find your quote attached for the r…"
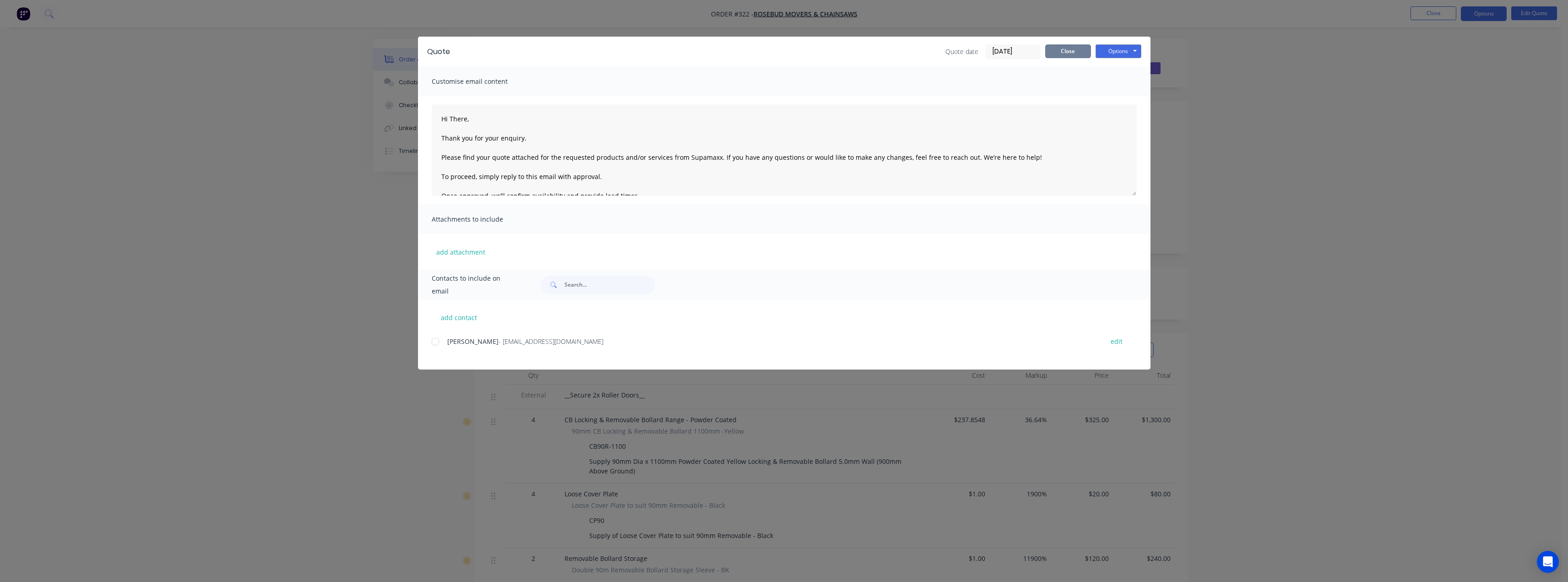
click at [1059, 50] on button "Close" at bounding box center [1068, 51] width 46 height 13
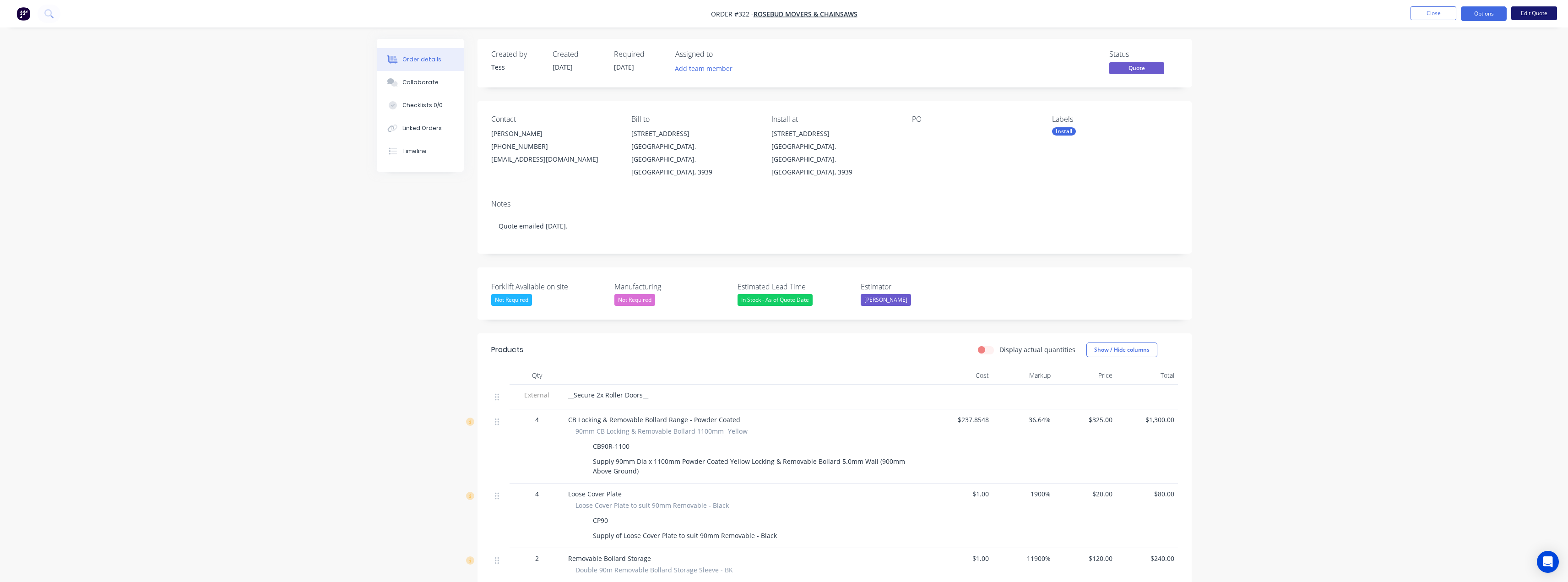
click at [1548, 12] on button "Edit Quote" at bounding box center [1534, 13] width 46 height 13
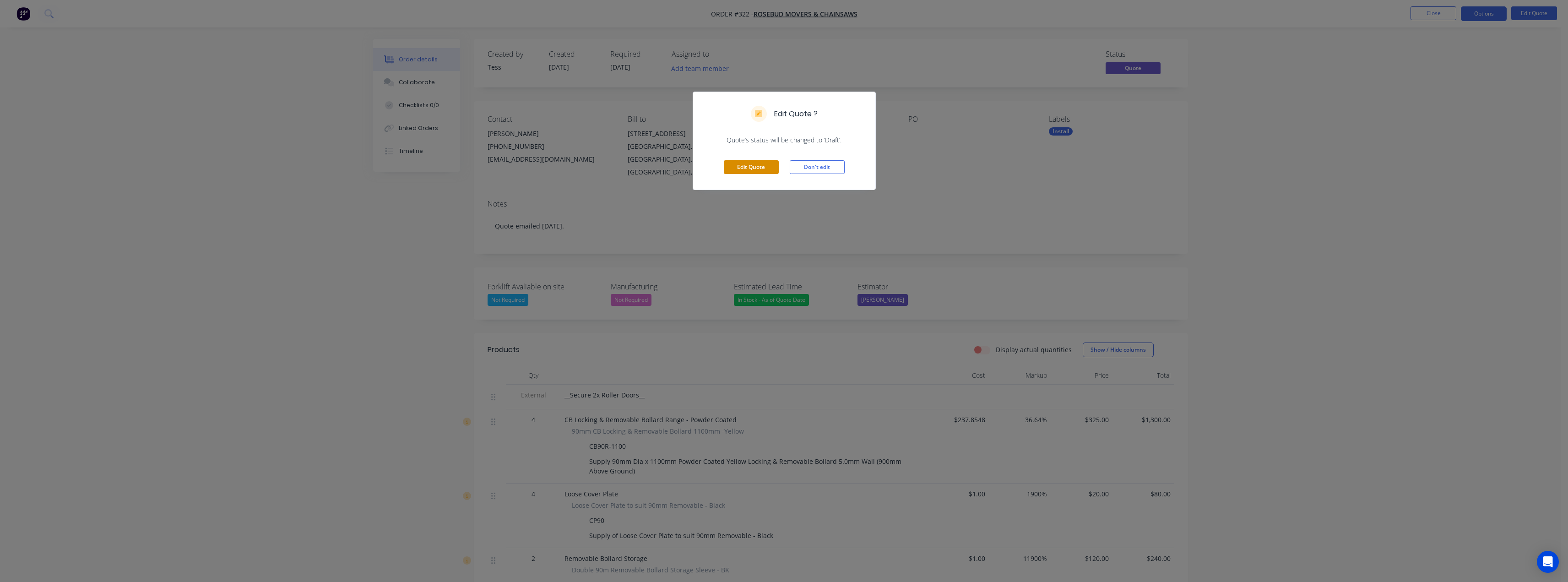
click at [755, 168] on button "Edit Quote" at bounding box center [752, 167] width 55 height 13
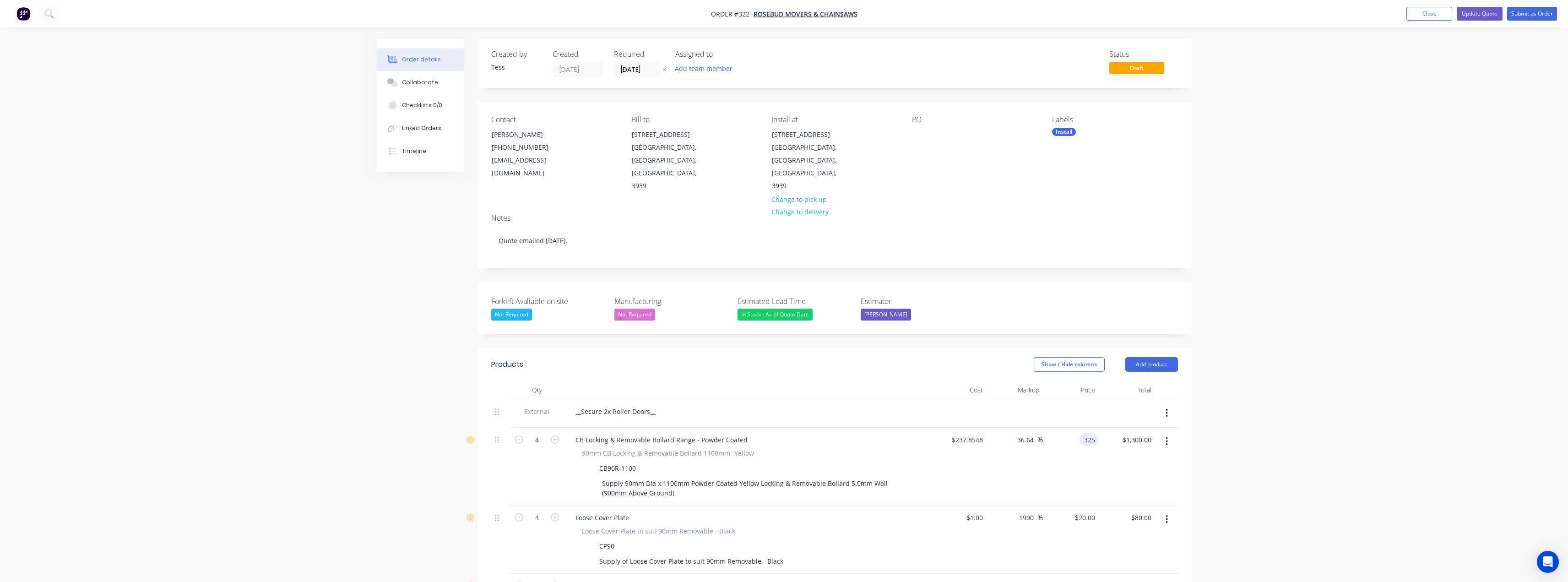
click at [1096, 433] on input "325" at bounding box center [1090, 440] width 15 height 13
type input "302"
type input "26.97"
type input "$302.00"
type input "$1,208.00"
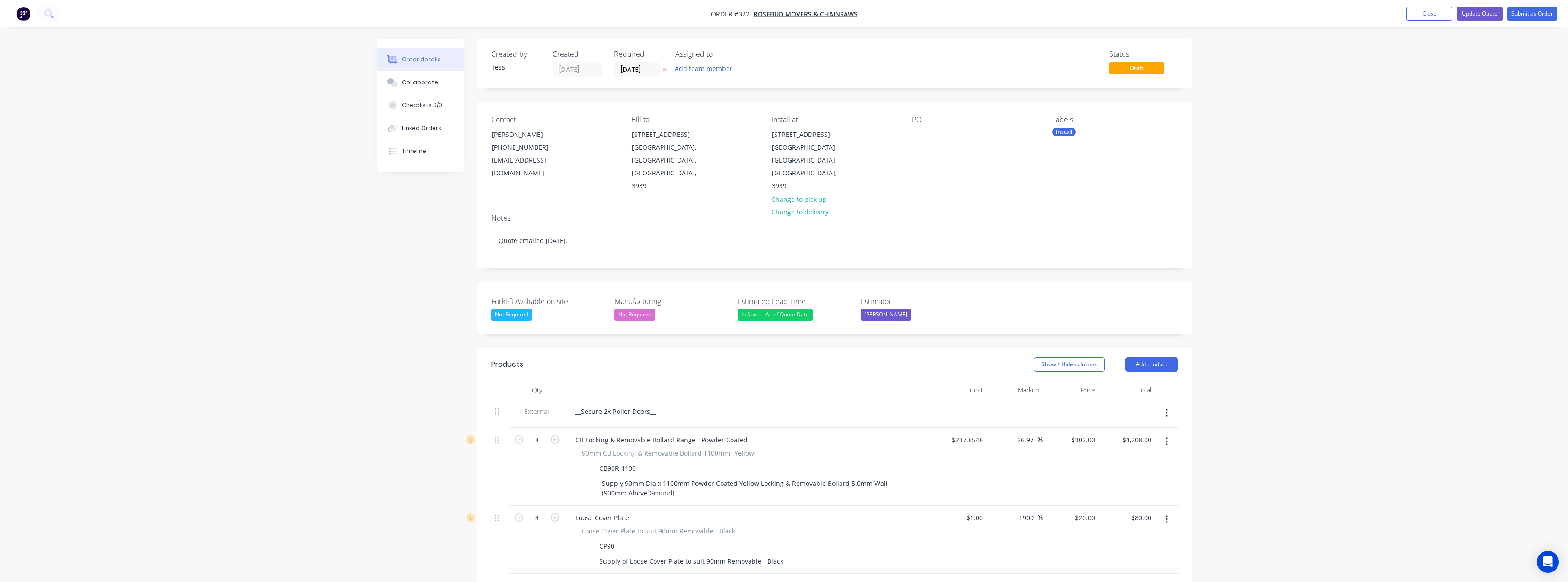
click at [1346, 354] on div "Order details Collaborate Checklists 0/0 Linked Orders Timeline Order details C…" at bounding box center [784, 546] width 1568 height 1092
click at [1081, 433] on div "302 $302.00" at bounding box center [1082, 440] width 32 height 13
type input "305"
type input "28.23"
type input "$305.00"
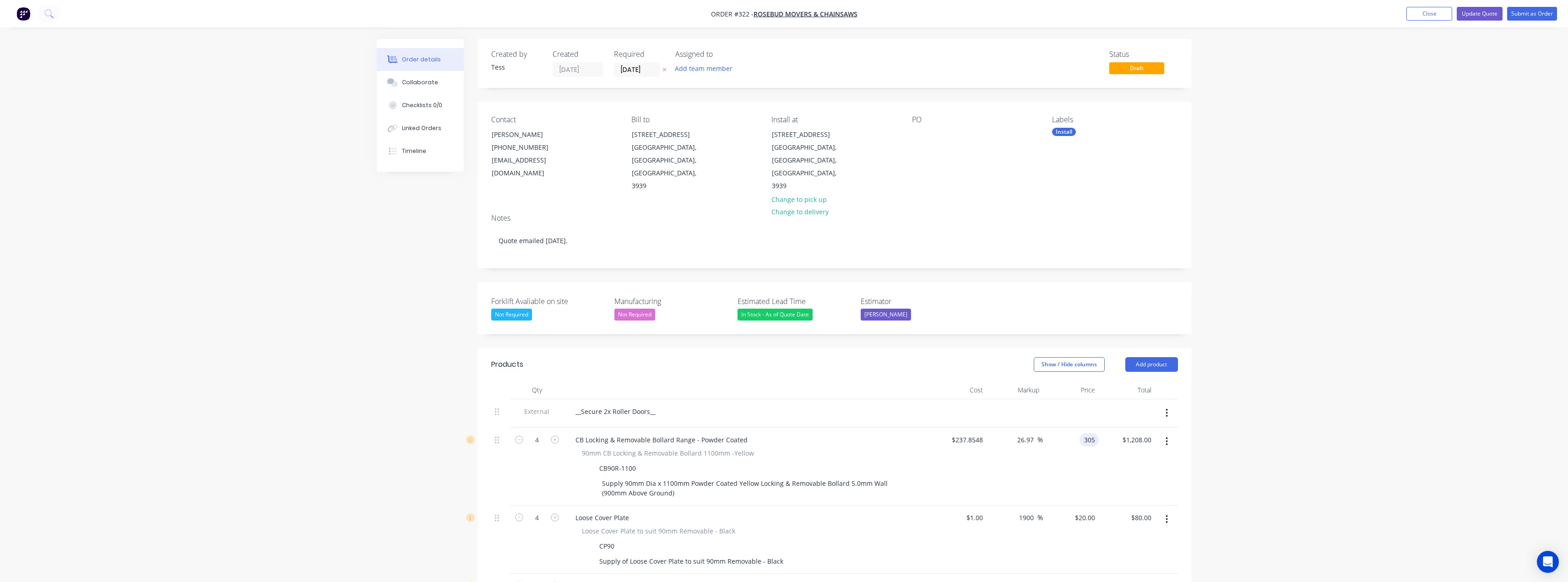
type input "$1,220.00"
click at [1309, 366] on div "Order details Collaborate Checklists 0/0 Linked Orders Timeline Order details C…" at bounding box center [784, 546] width 1568 height 1092
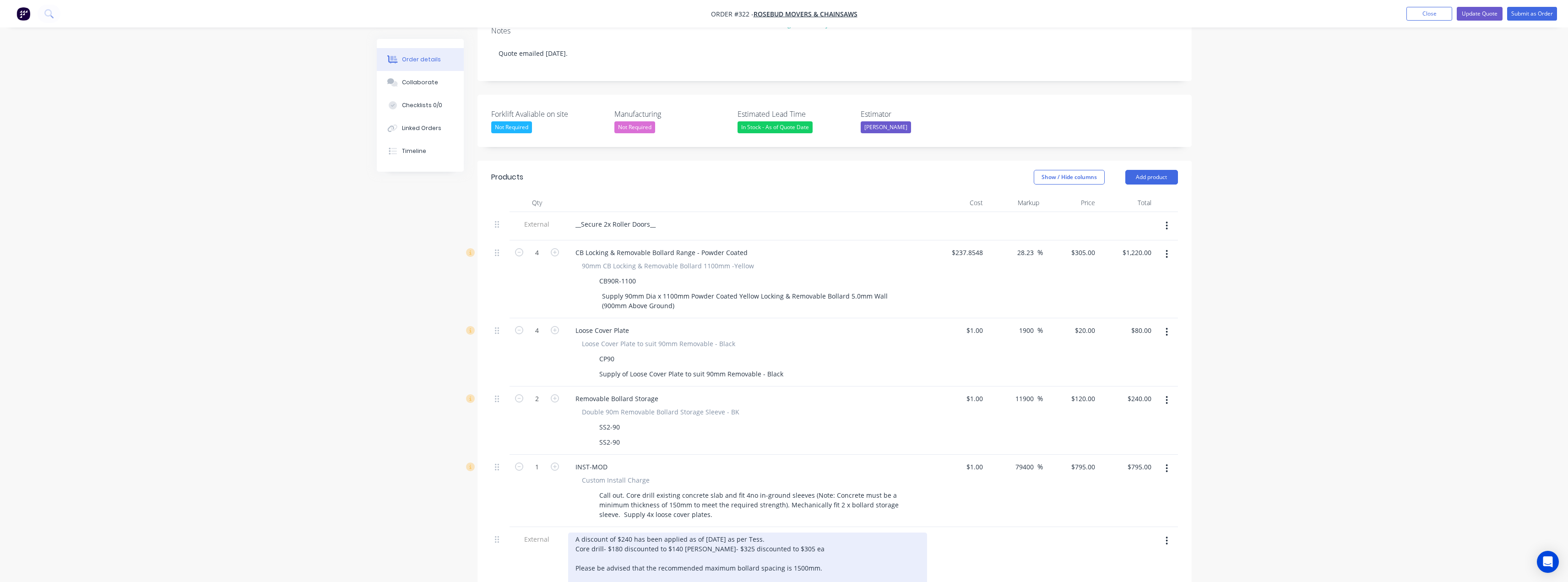
scroll to position [183, 0]
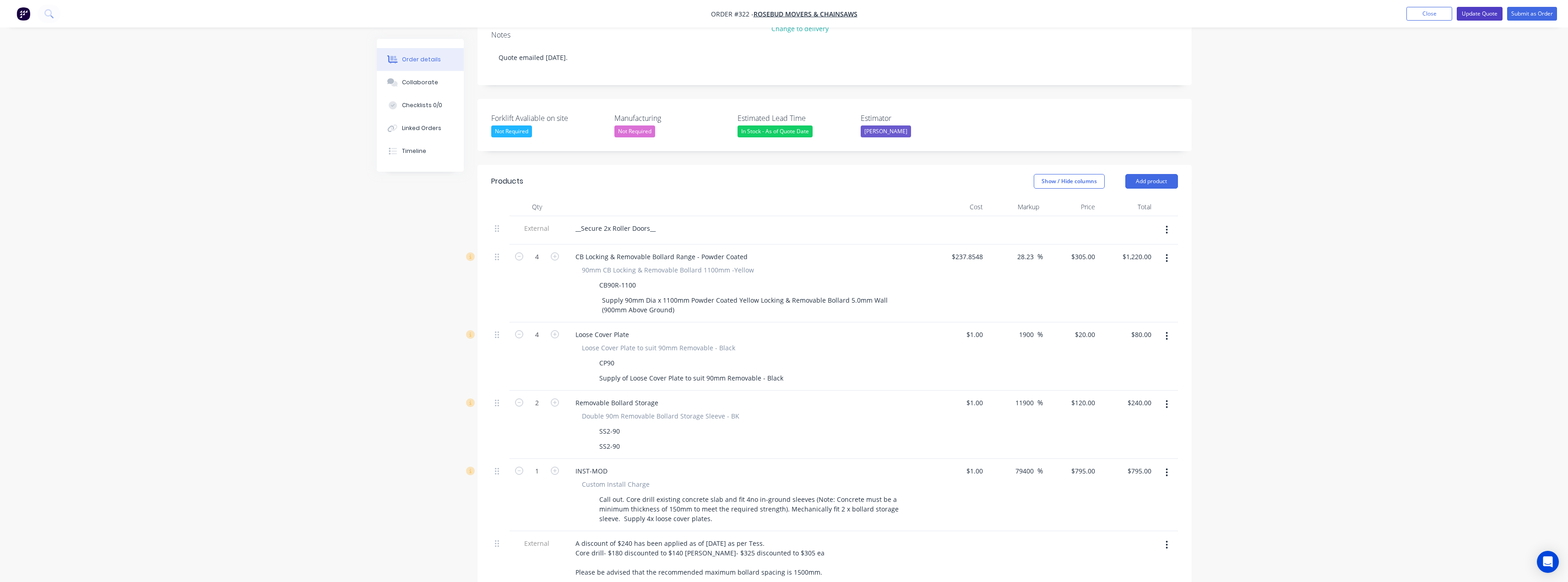
click at [1490, 15] on button "Update Quote" at bounding box center [1479, 13] width 46 height 13
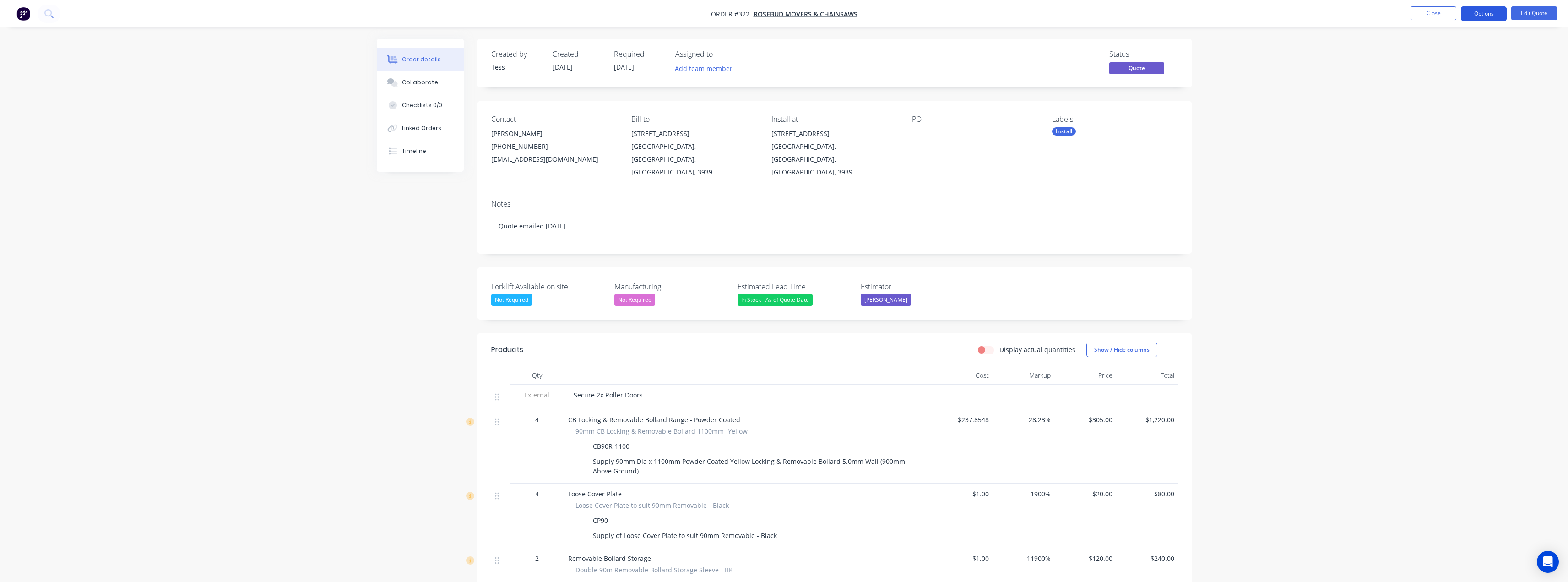
click at [1487, 14] on button "Options" at bounding box center [1483, 13] width 46 height 15
click at [1429, 55] on div "Quote" at bounding box center [1457, 56] width 85 height 13
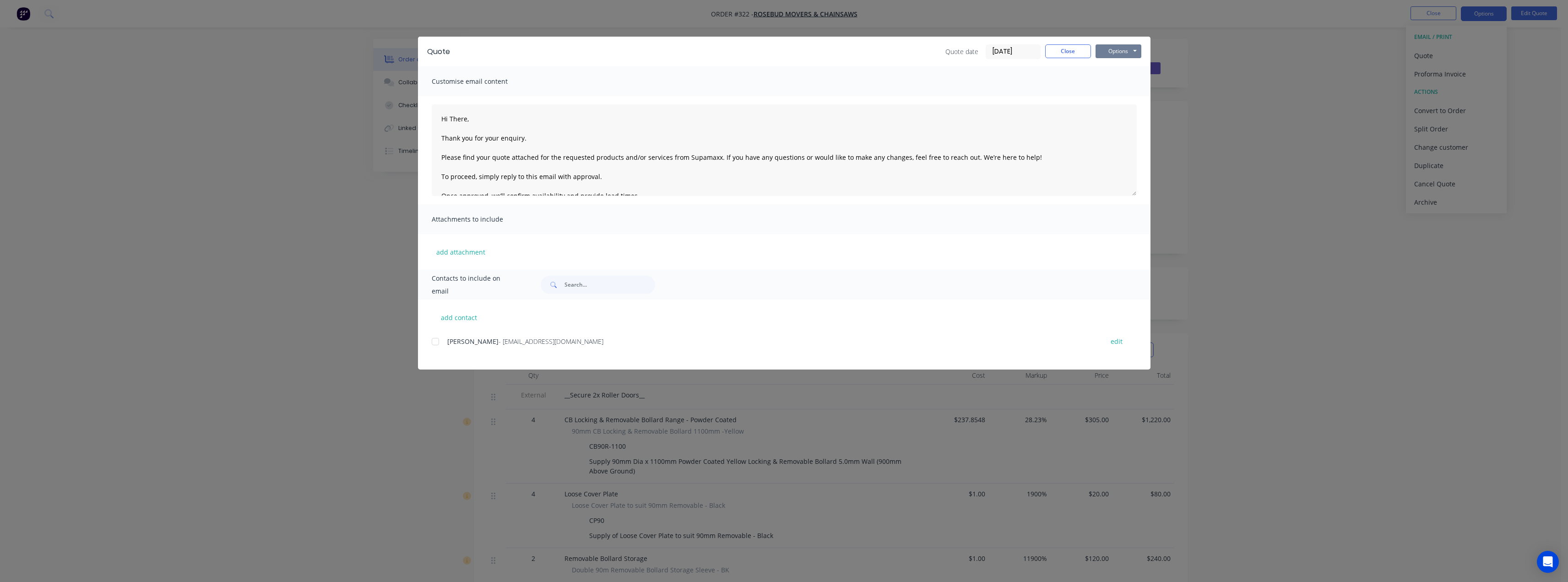
click at [1128, 50] on button "Options" at bounding box center [1118, 51] width 46 height 13
click at [1117, 70] on button "Preview" at bounding box center [1125, 67] width 59 height 15
click at [1112, 53] on button "Options" at bounding box center [1118, 51] width 46 height 13
click at [1121, 69] on button "Preview" at bounding box center [1125, 67] width 59 height 15
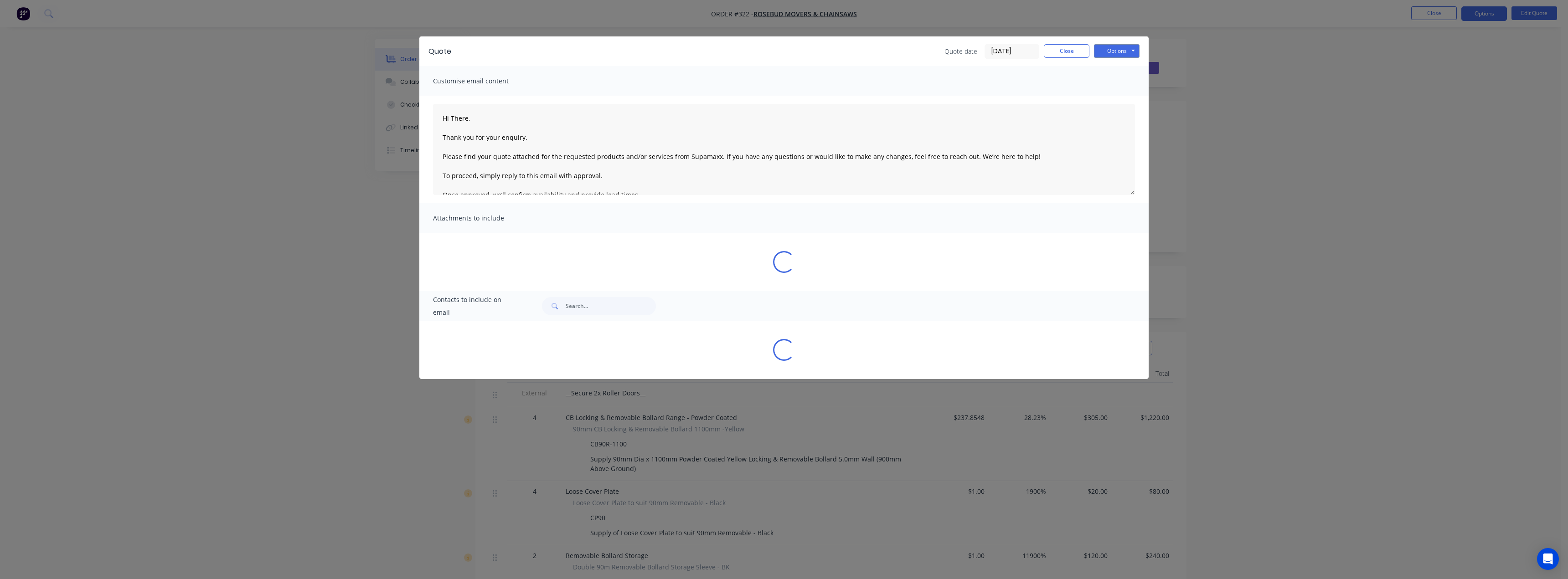
type textarea "Hi There, Thank you for your enquiry. Please find your quote attached for the r…"
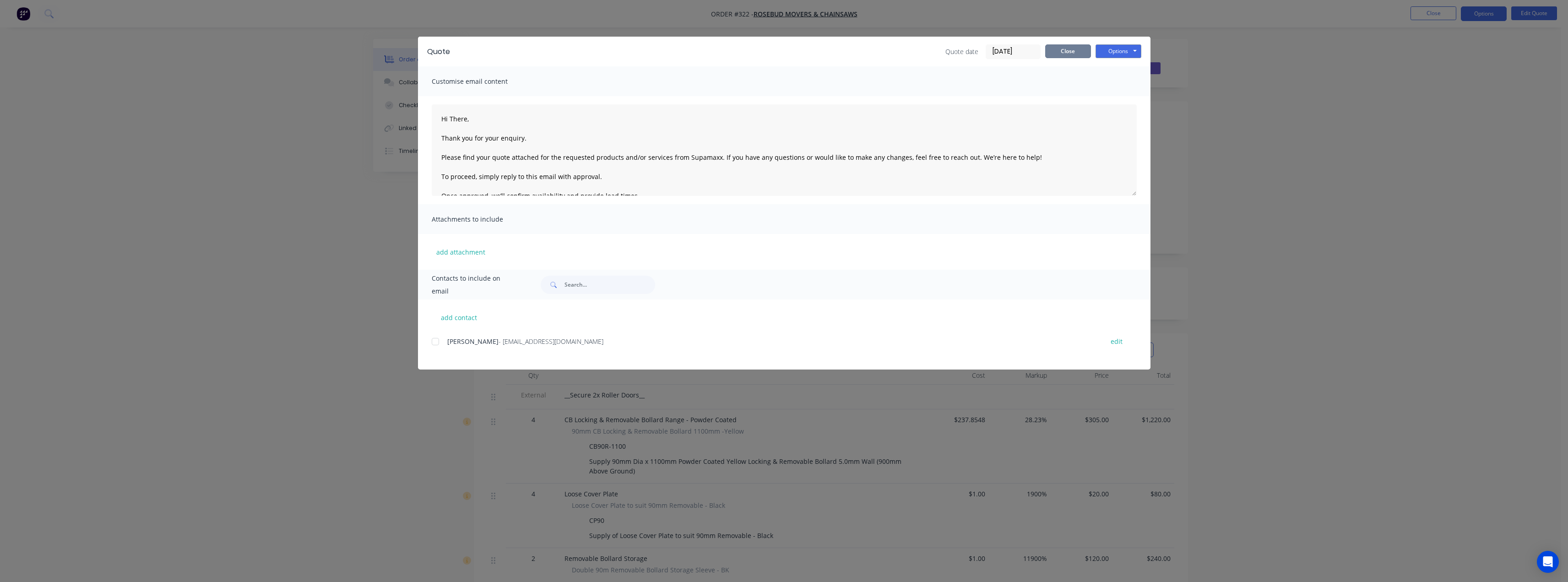
click at [1059, 52] on button "Close" at bounding box center [1068, 51] width 46 height 13
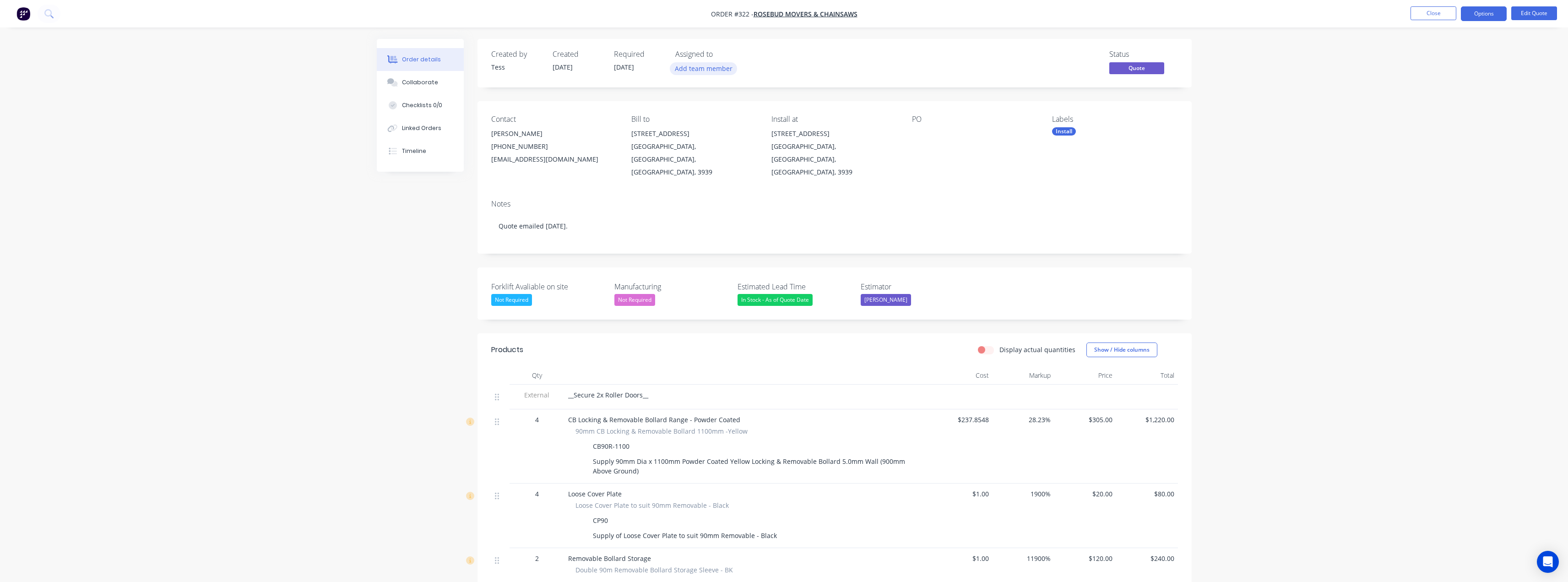
click at [684, 74] on button "Add team member" at bounding box center [703, 69] width 67 height 12
click at [703, 121] on button "Tess Siegfried (You)" at bounding box center [753, 119] width 157 height 18
click at [755, 51] on div "Assigned to" at bounding box center [720, 54] width 91 height 9
click at [1490, 12] on button "Options" at bounding box center [1483, 13] width 46 height 15
click at [1439, 17] on button "Close" at bounding box center [1433, 13] width 46 height 13
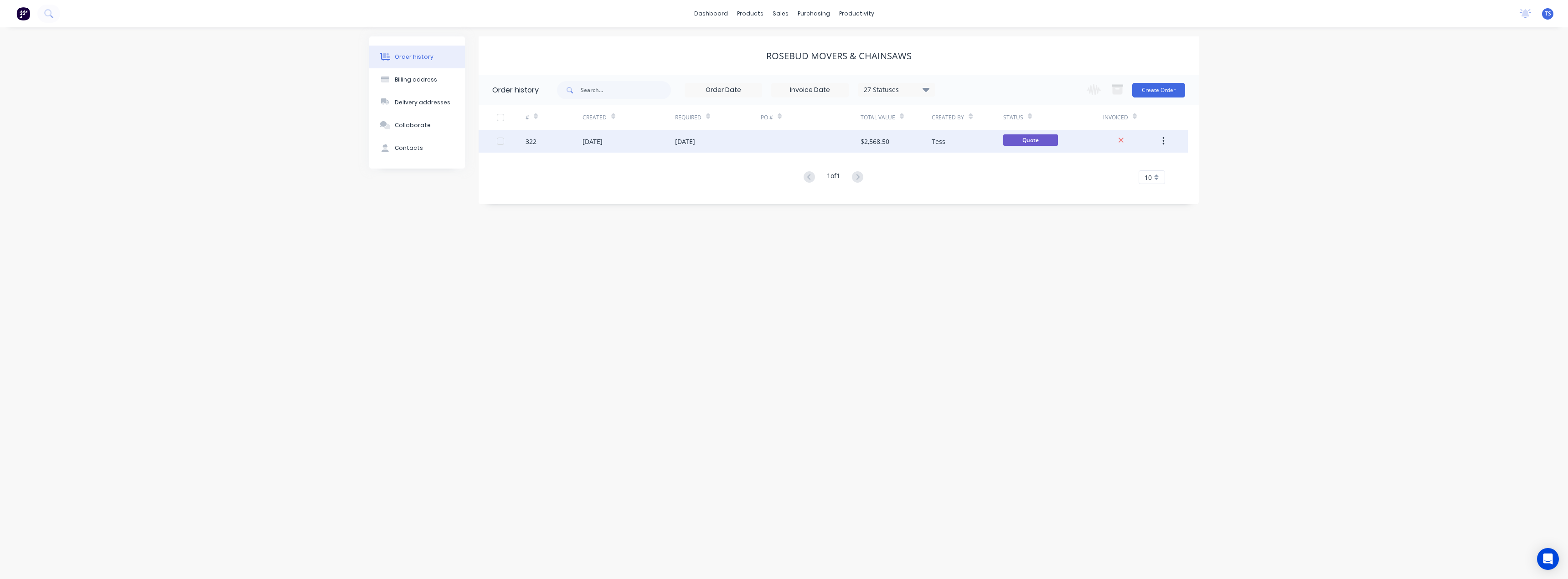
click at [695, 144] on div "02 Sep 2025" at bounding box center [685, 141] width 20 height 10
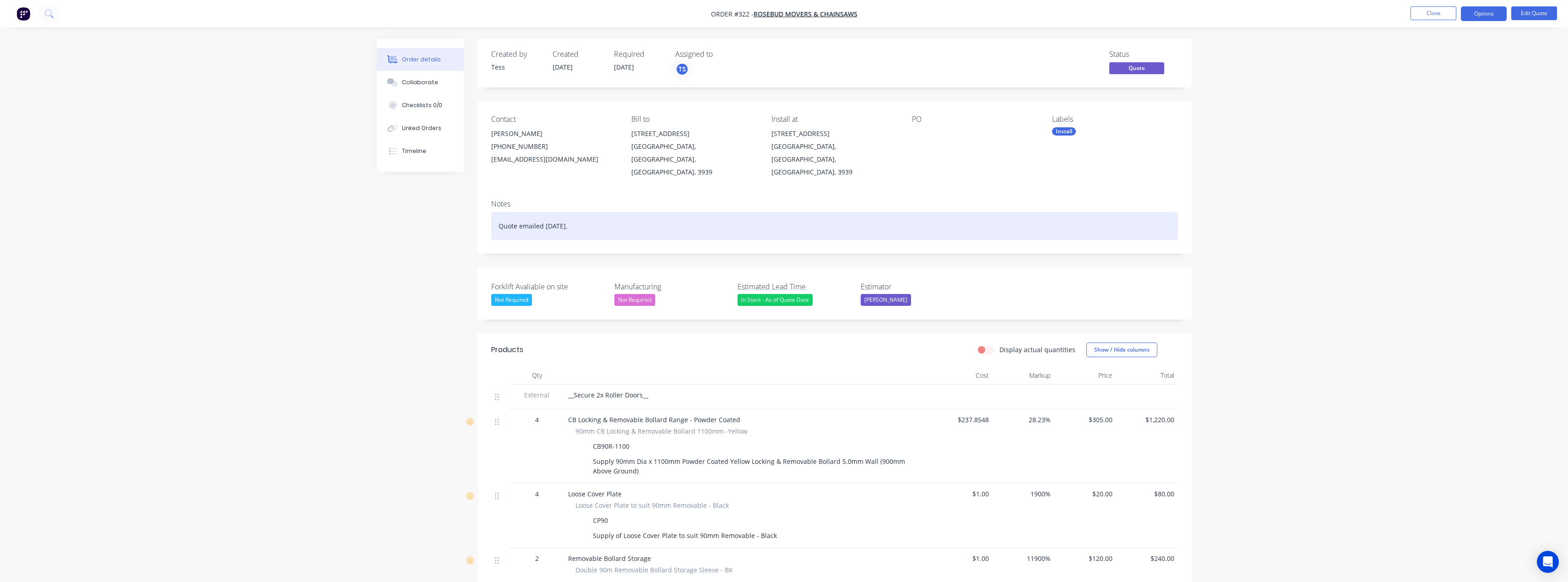
click at [596, 216] on div "Quote emailed 2nd September." at bounding box center [834, 226] width 687 height 28
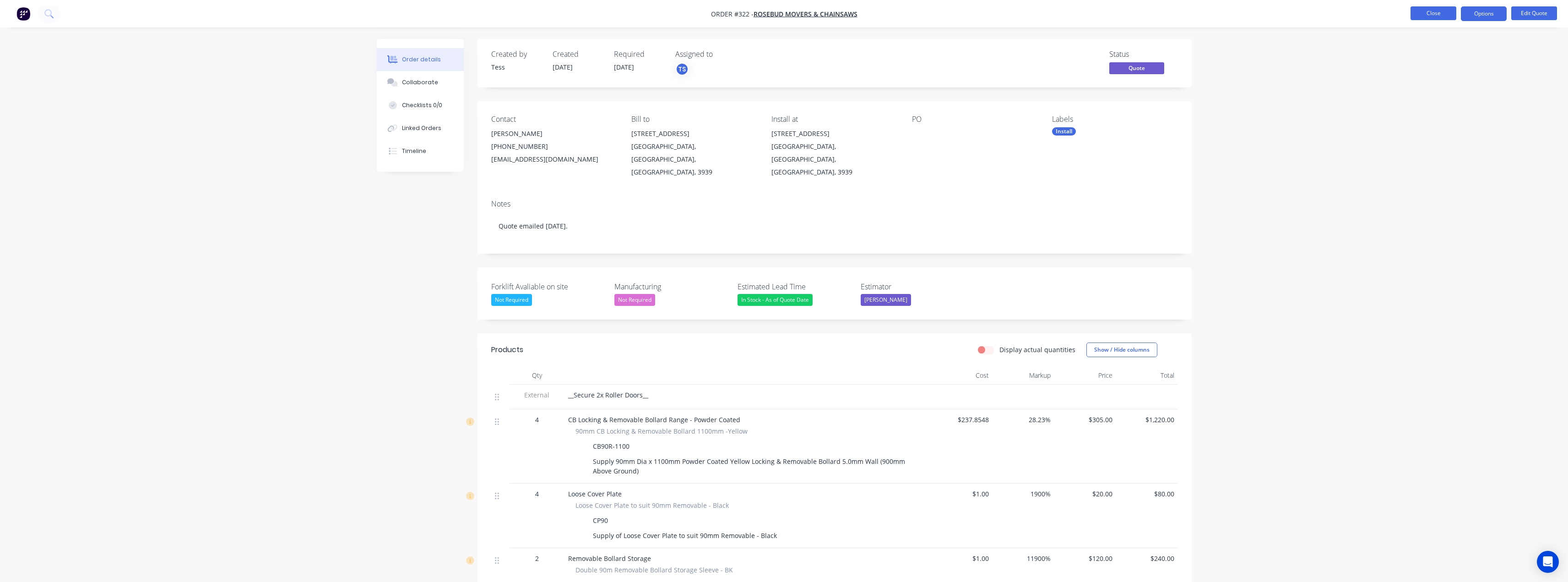
click at [1434, 15] on button "Close" at bounding box center [1433, 13] width 46 height 13
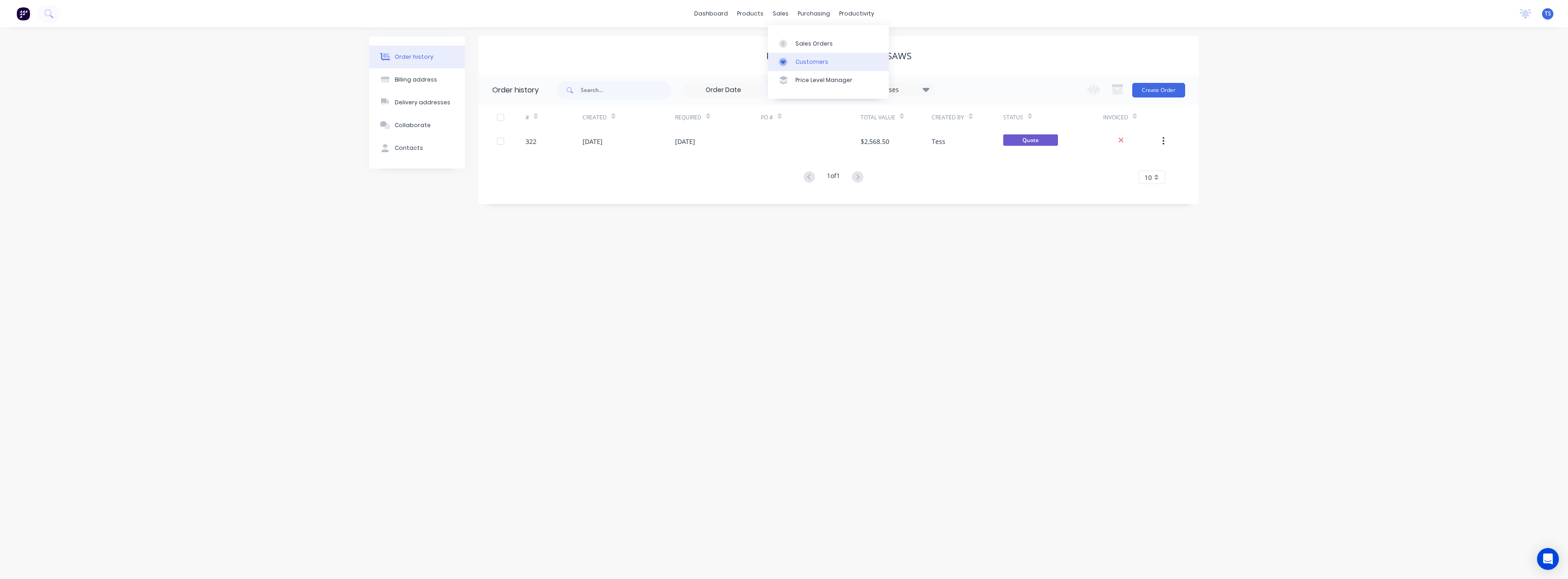
click at [798, 66] on link "Customers" at bounding box center [828, 62] width 121 height 18
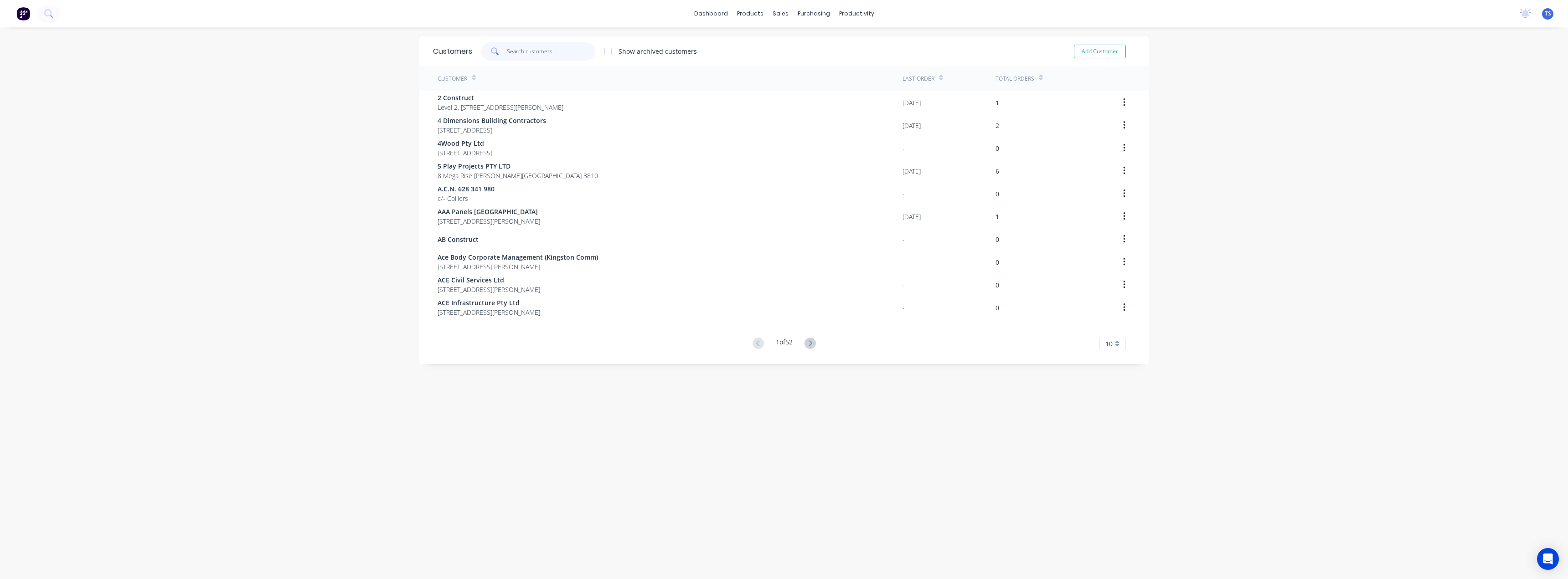
paste input "Offroad Animal Bayswater"
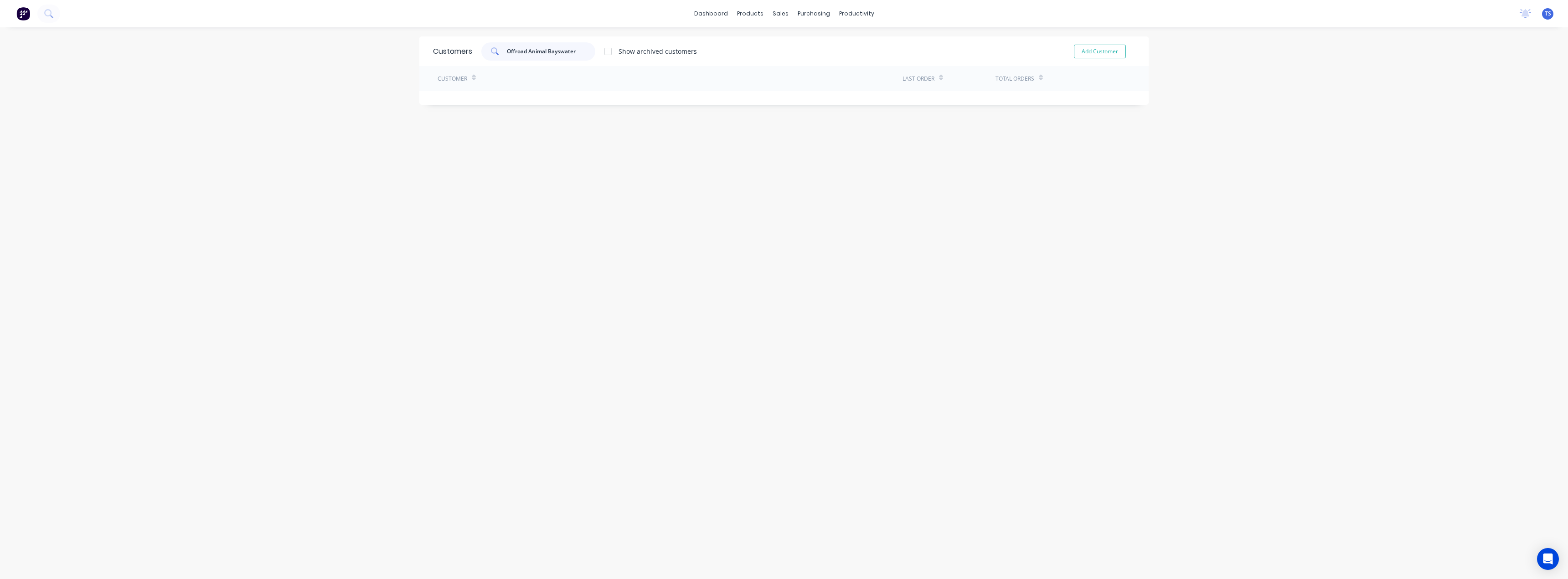
drag, startPoint x: 578, startPoint y: 51, endPoint x: 544, endPoint y: 51, distance: 34.0
click at [544, 51] on input "Offroad Animal Bayswater" at bounding box center [551, 52] width 89 height 18
drag, startPoint x: 559, startPoint y: 53, endPoint x: 523, endPoint y: 52, distance: 36.0
click at [523, 52] on input "Offroad Animal" at bounding box center [551, 52] width 89 height 18
drag, startPoint x: 536, startPoint y: 52, endPoint x: 490, endPoint y: 49, distance: 46.1
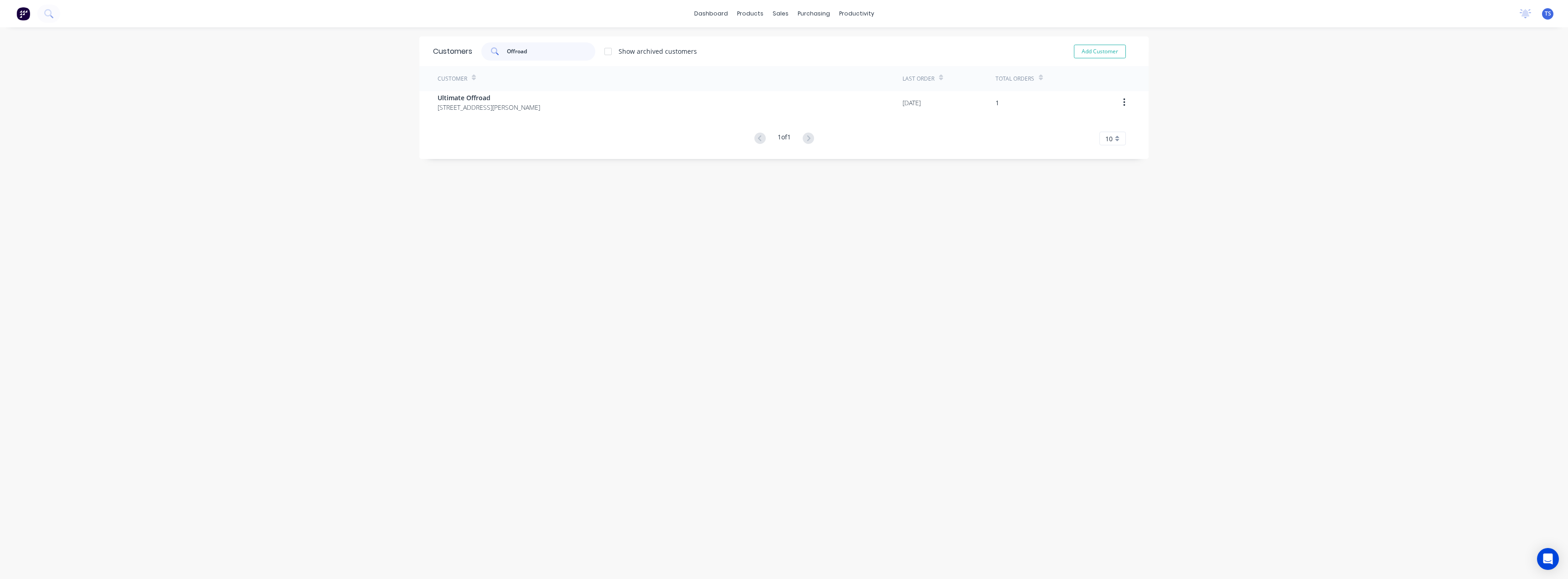
click at [490, 49] on div "Offroad" at bounding box center [538, 52] width 114 height 18
type input "Offroad"
click at [1109, 49] on button "Add Customer" at bounding box center [1100, 51] width 52 height 13
select select "AU"
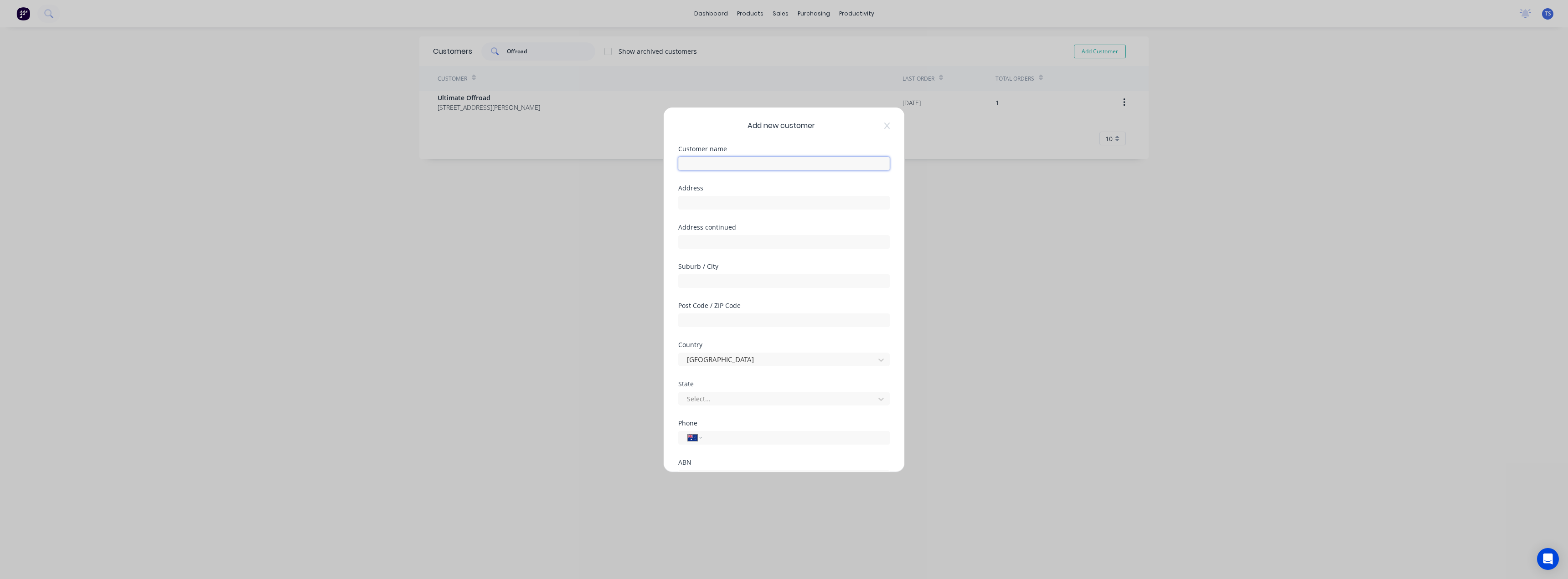
click at [717, 165] on input "text" at bounding box center [784, 163] width 212 height 13
paste input "Offroad Animal Bayswater"
type input "Offroad Animal Bayswater"
click at [705, 203] on input "text" at bounding box center [784, 202] width 212 height 13
paste input "45 Rushdale St, Knoxfield VIC 3180"
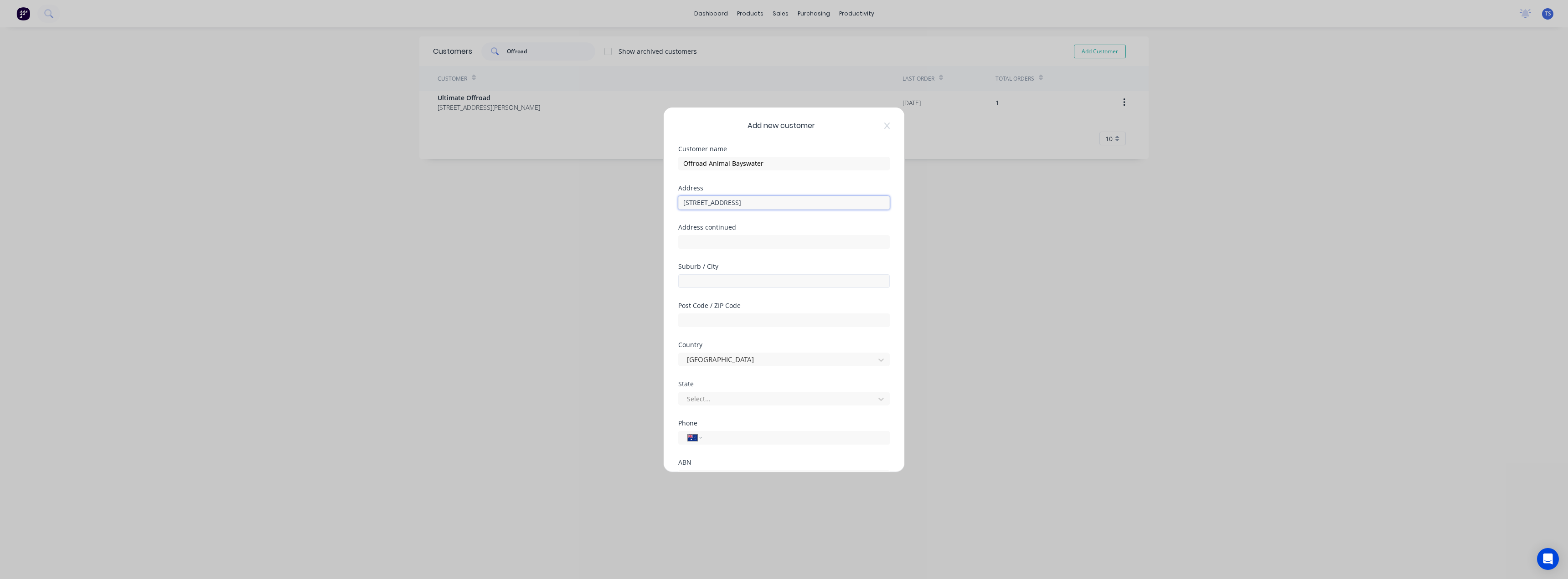
type input "45 Rushdale St, Knoxfield VIC 3180"
click at [709, 280] on input "text" at bounding box center [784, 281] width 212 height 13
type input "Knoxfield"
click at [703, 322] on input "text" at bounding box center [784, 320] width 212 height 13
type input "3180"
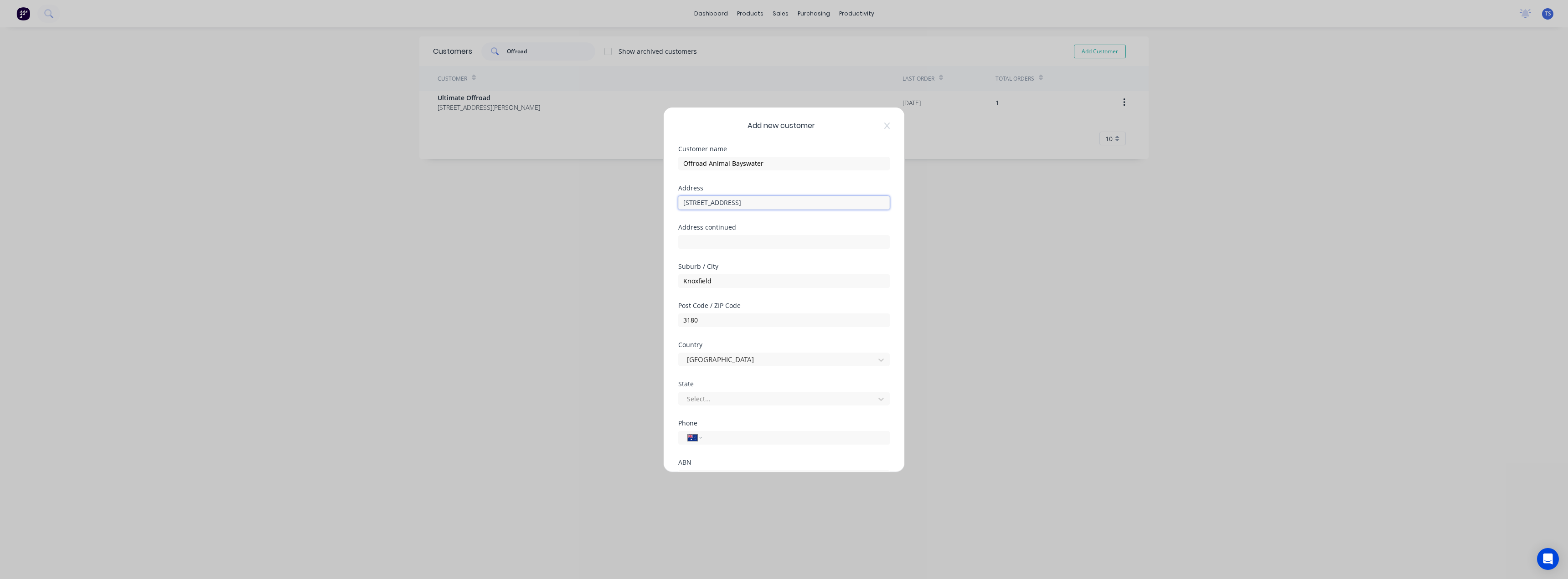
drag, startPoint x: 807, startPoint y: 203, endPoint x: 733, endPoint y: 199, distance: 74.1
click at [733, 199] on input "45 Rushdale St, Knoxfield VIC 3180" at bounding box center [784, 202] width 212 height 13
type input "45 Rushdale St,"
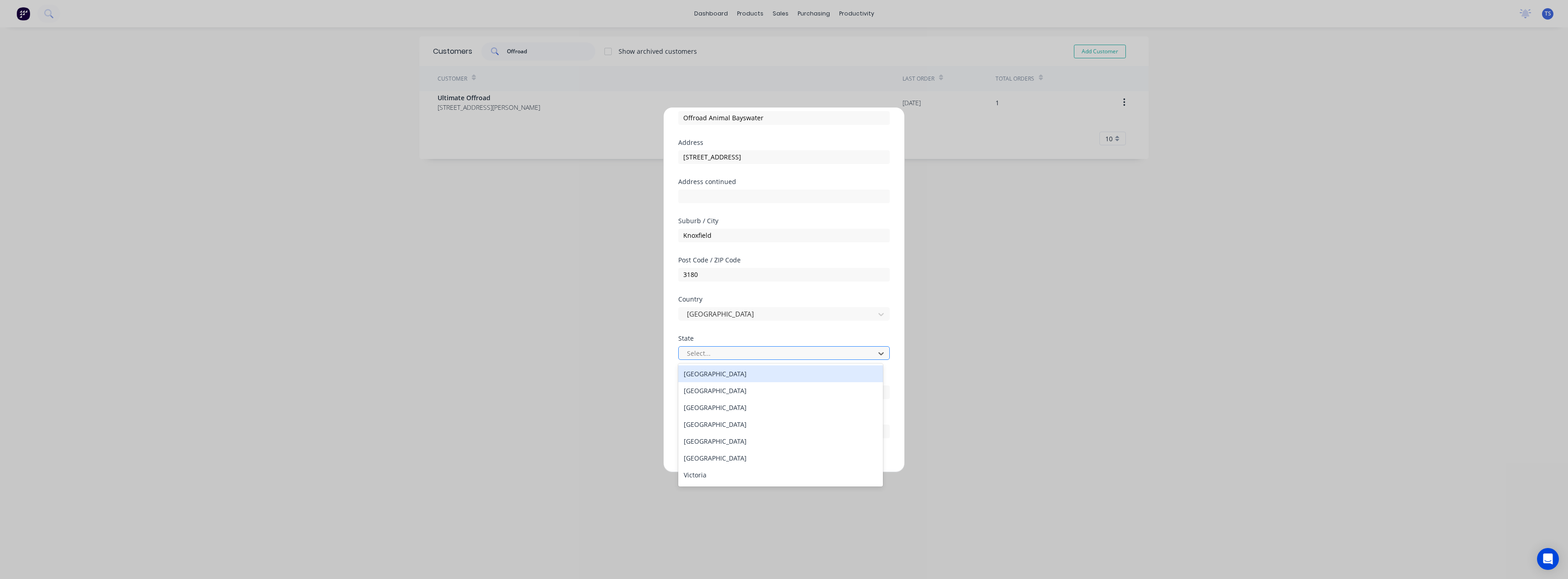
click at [707, 352] on div at bounding box center [778, 353] width 184 height 12
click at [695, 475] on div "Victoria" at bounding box center [781, 475] width 205 height 17
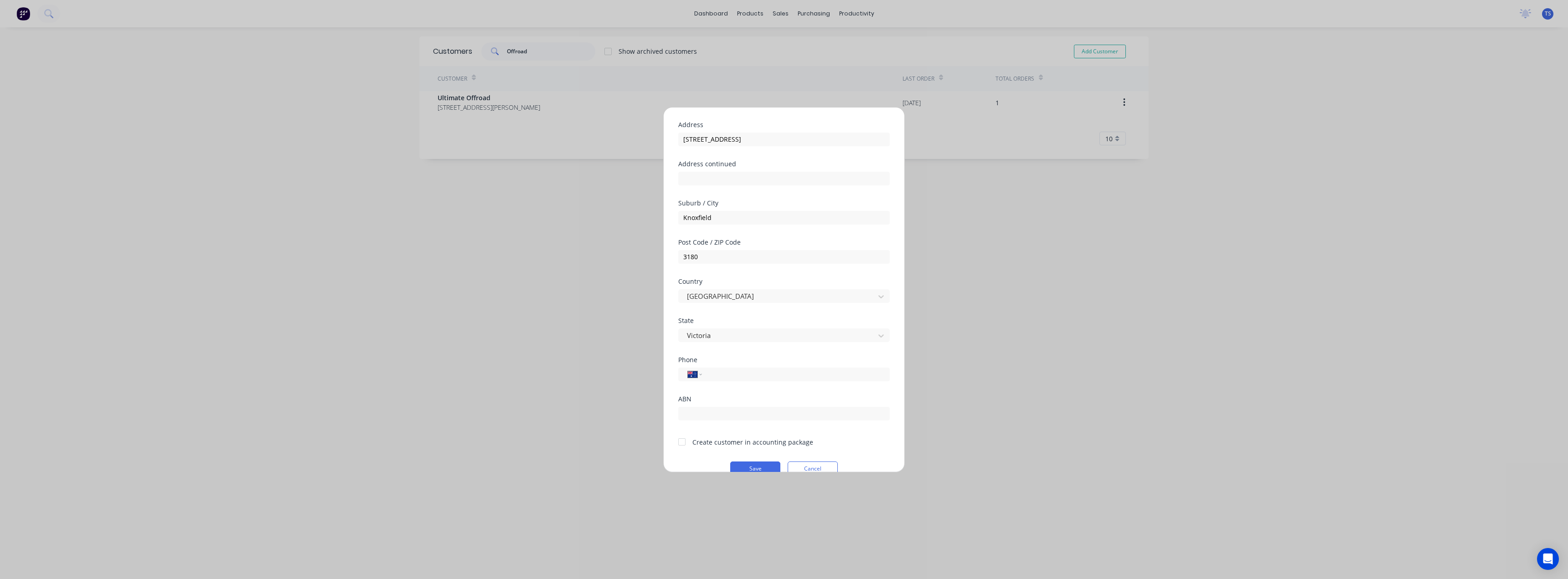
scroll to position [80, 0]
click at [684, 425] on div at bounding box center [682, 425] width 18 height 18
click at [709, 360] on input "tel" at bounding box center [794, 357] width 172 height 10
paste input "(03) 8799 5151"
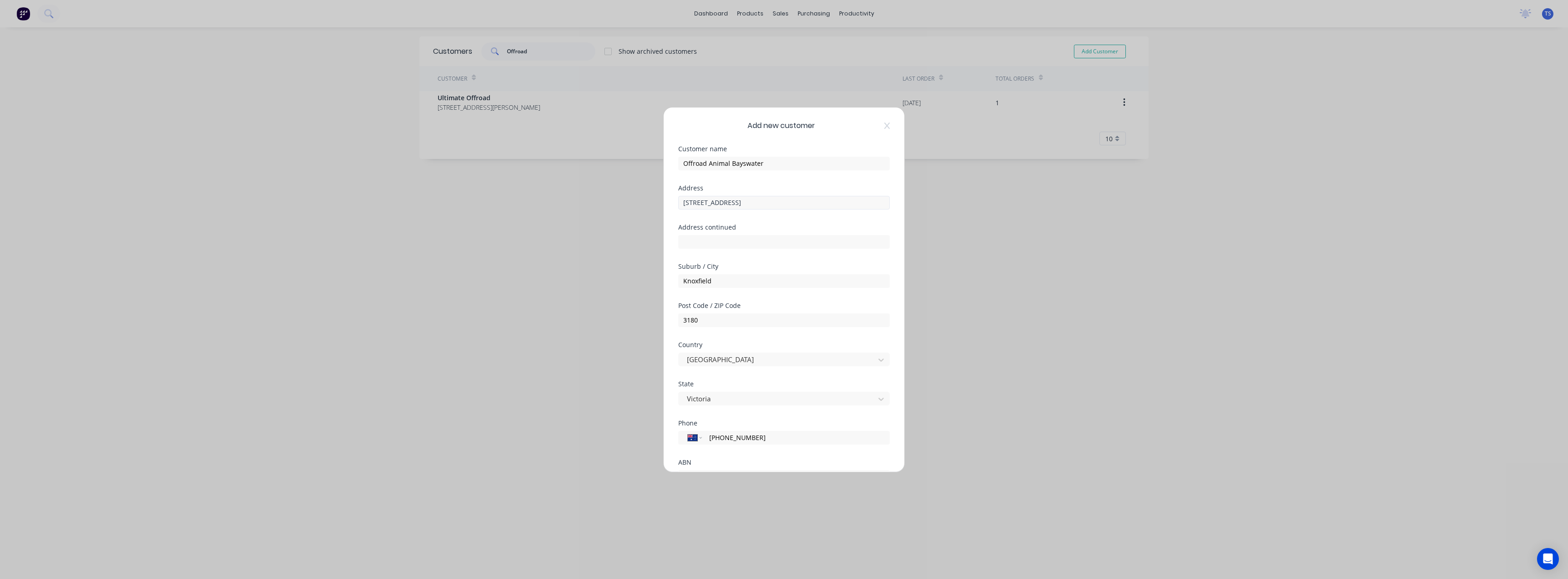
type input "(03) 8799 5151"
click at [737, 205] on input "45 Rushdale St," at bounding box center [784, 202] width 212 height 13
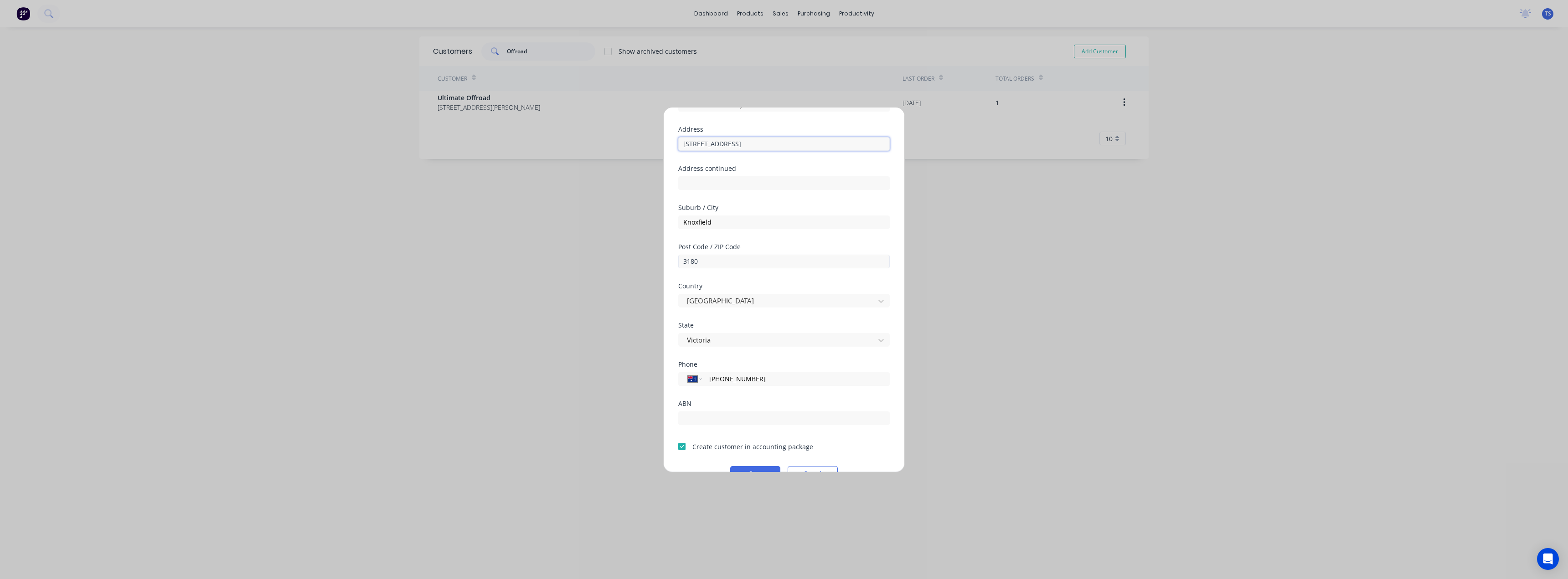
scroll to position [80, 0]
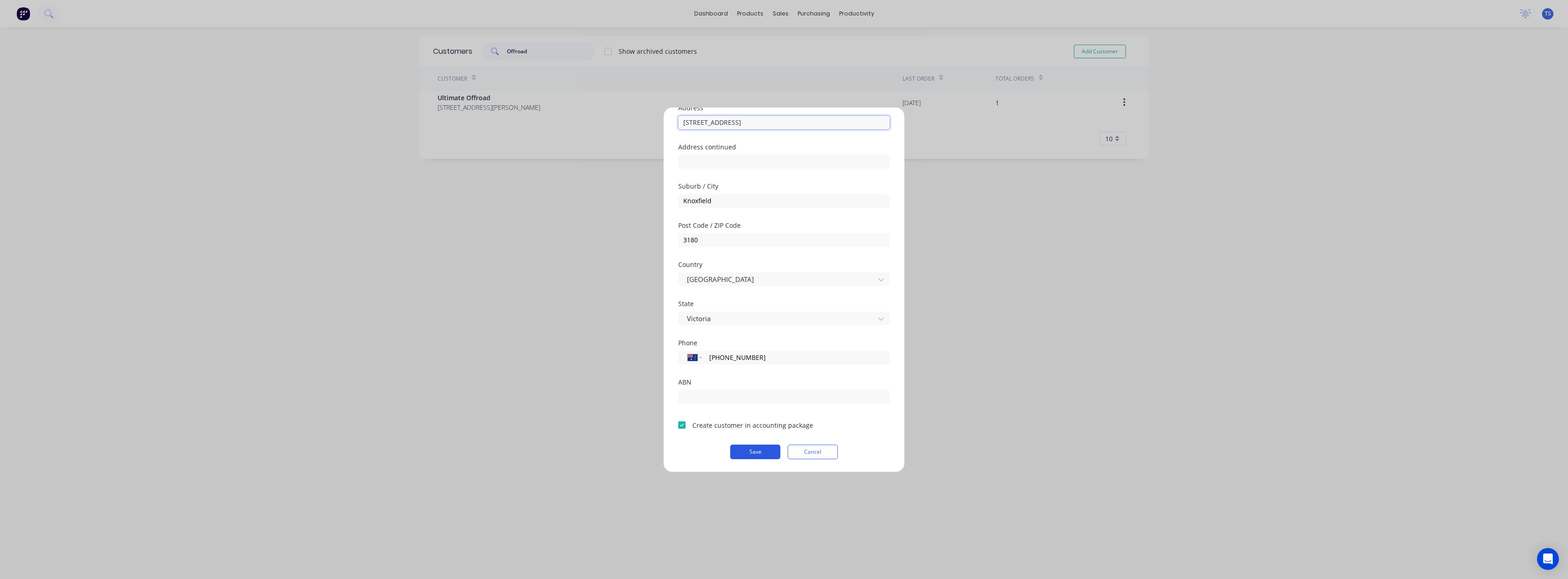
type input "45 Rushdale St"
click at [751, 452] on button "Save" at bounding box center [755, 452] width 50 height 15
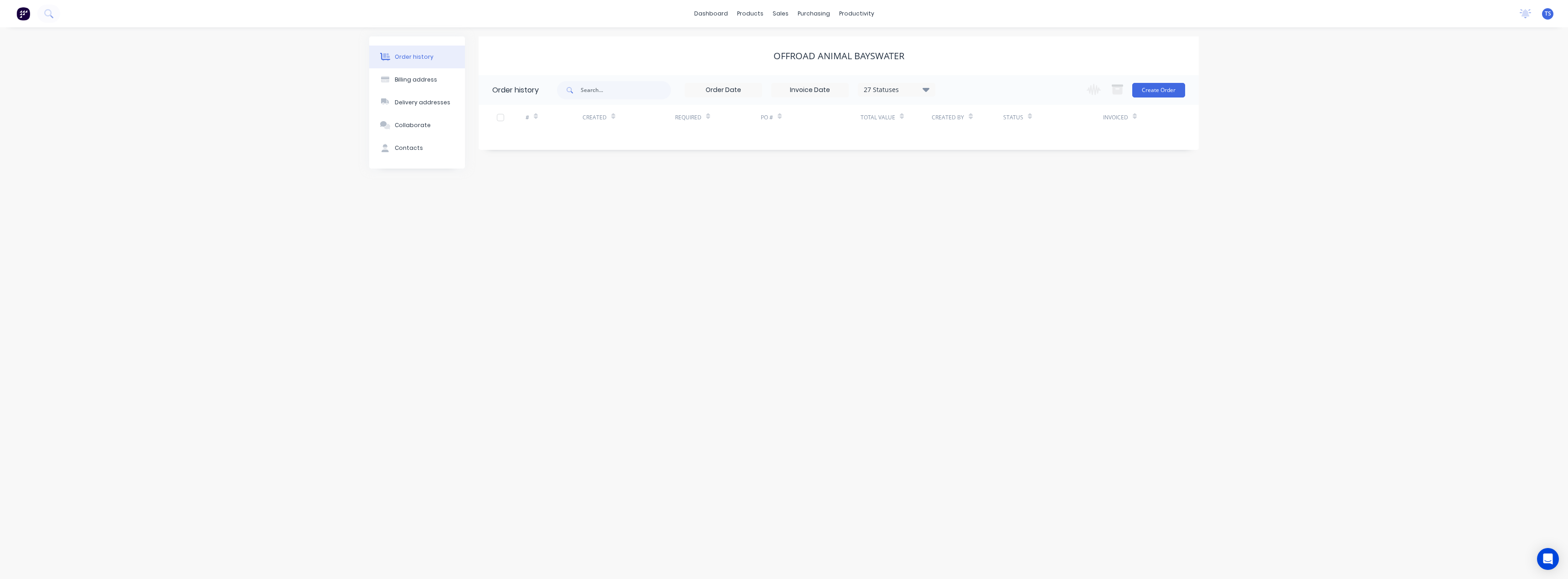
click at [403, 160] on div "Order history Billing address Delivery addresses Collaborate Contacts" at bounding box center [417, 102] width 96 height 132
click at [403, 153] on button "Contacts" at bounding box center [417, 147] width 96 height 23
click at [1170, 91] on button "Add contact" at bounding box center [1170, 90] width 42 height 13
select select "AU"
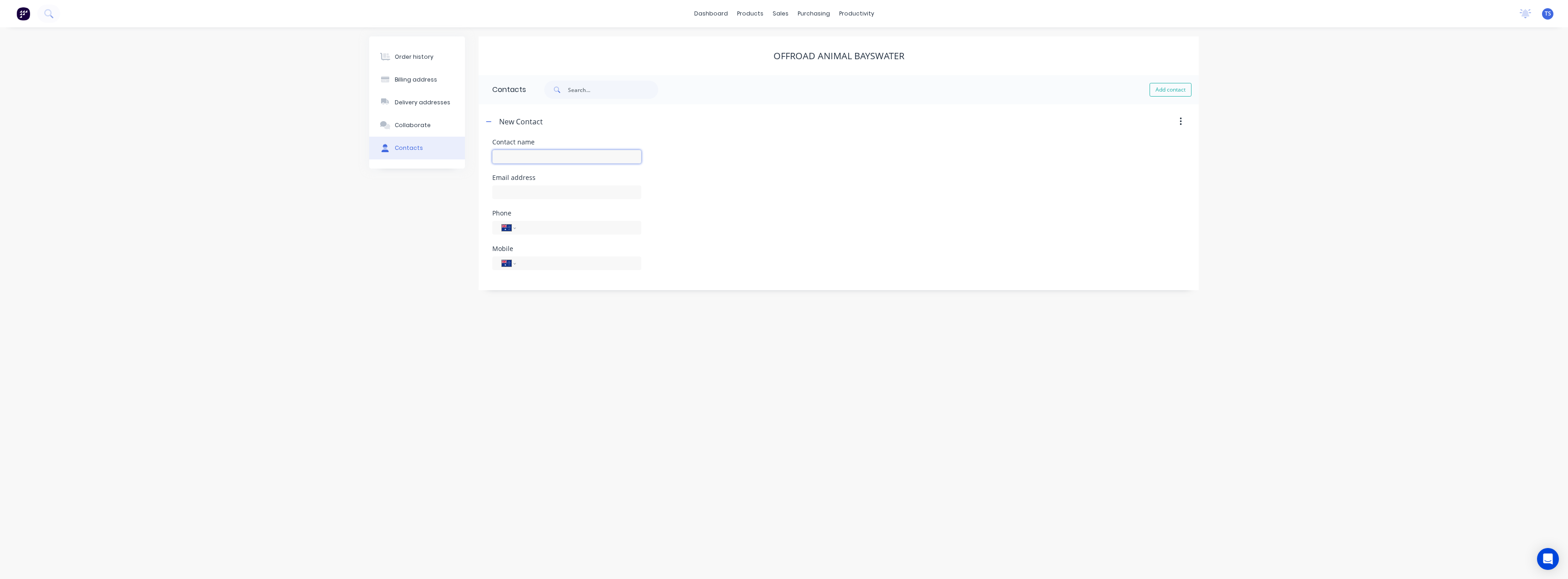
click at [554, 161] on input "text" at bounding box center [567, 157] width 149 height 13
type input "Brodie Goninon"
click at [526, 187] on input "text" at bounding box center [567, 192] width 149 height 13
select select "AU"
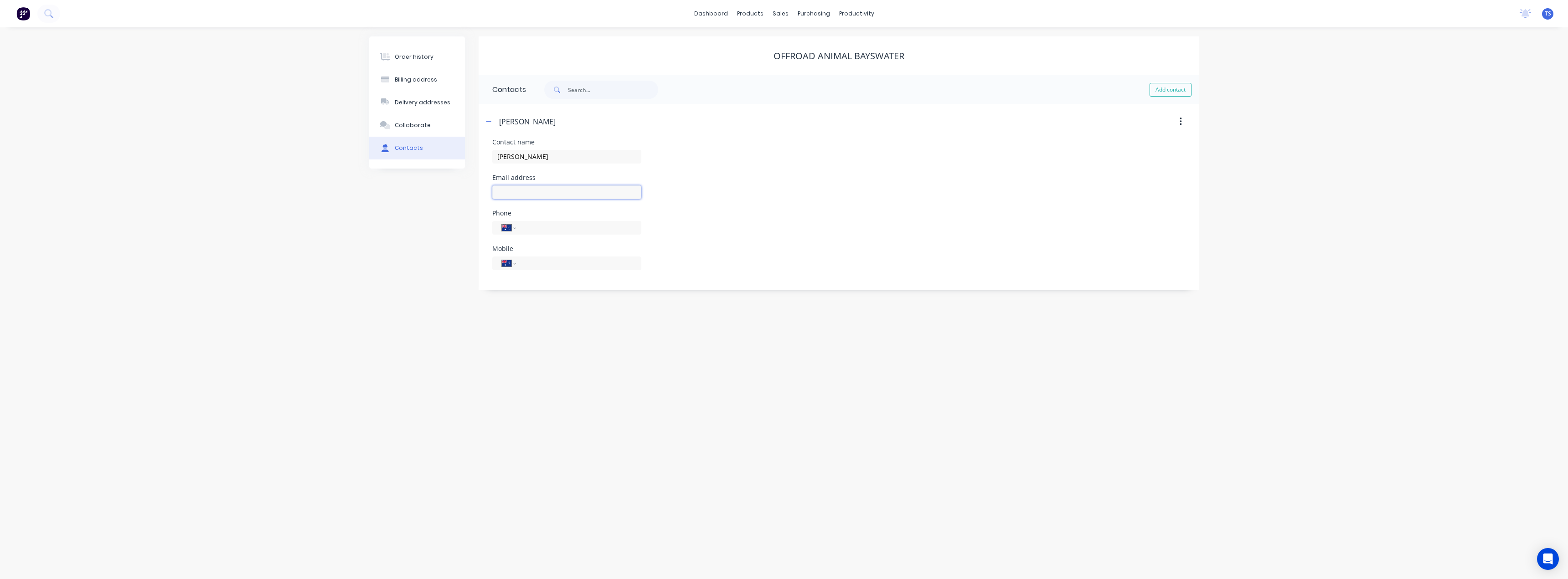
click at [529, 190] on input "text" at bounding box center [567, 192] width 149 height 13
type input "sales@orabay.com.au"
click at [546, 228] on input "tel" at bounding box center [576, 227] width 109 height 10
type input "(03) 8799 5151"
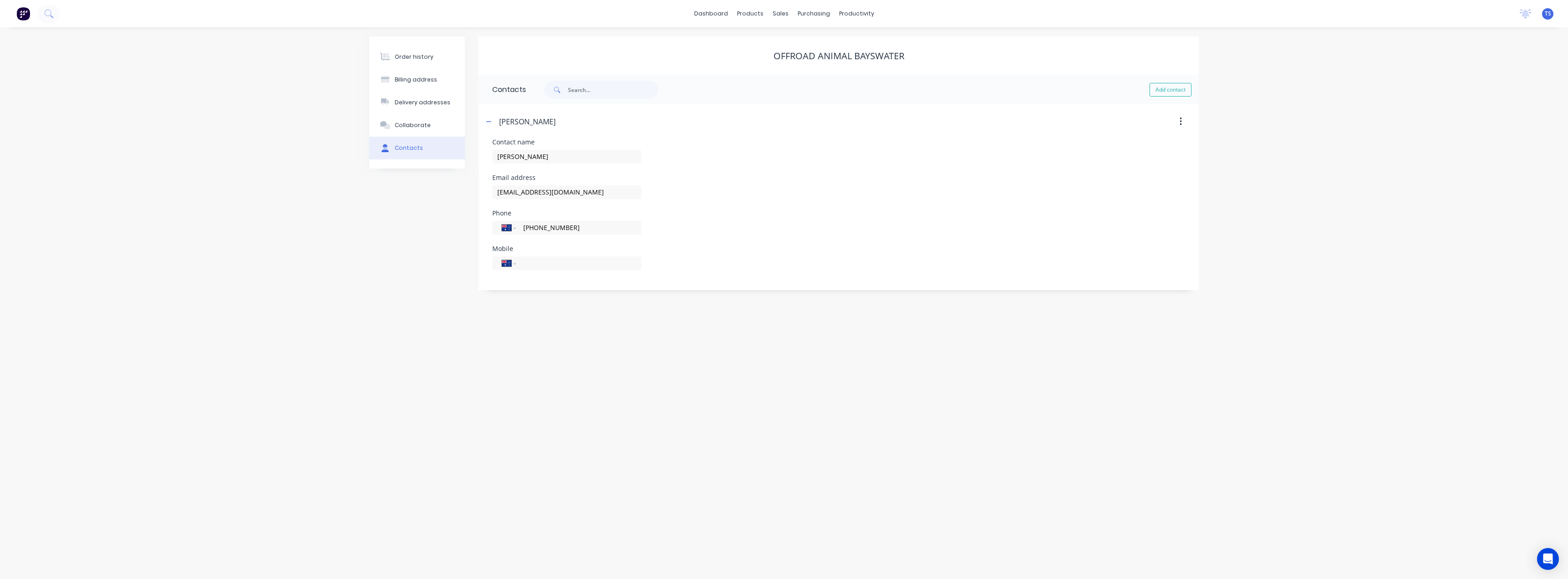
click at [493, 335] on div "Order history Billing address Delivery addresses Collaborate Contacts Offroad A…" at bounding box center [784, 303] width 1568 height 552
click at [488, 119] on icon "button" at bounding box center [489, 121] width 5 height 6
click at [795, 43] on div "Sales Orders" at bounding box center [814, 43] width 37 height 8
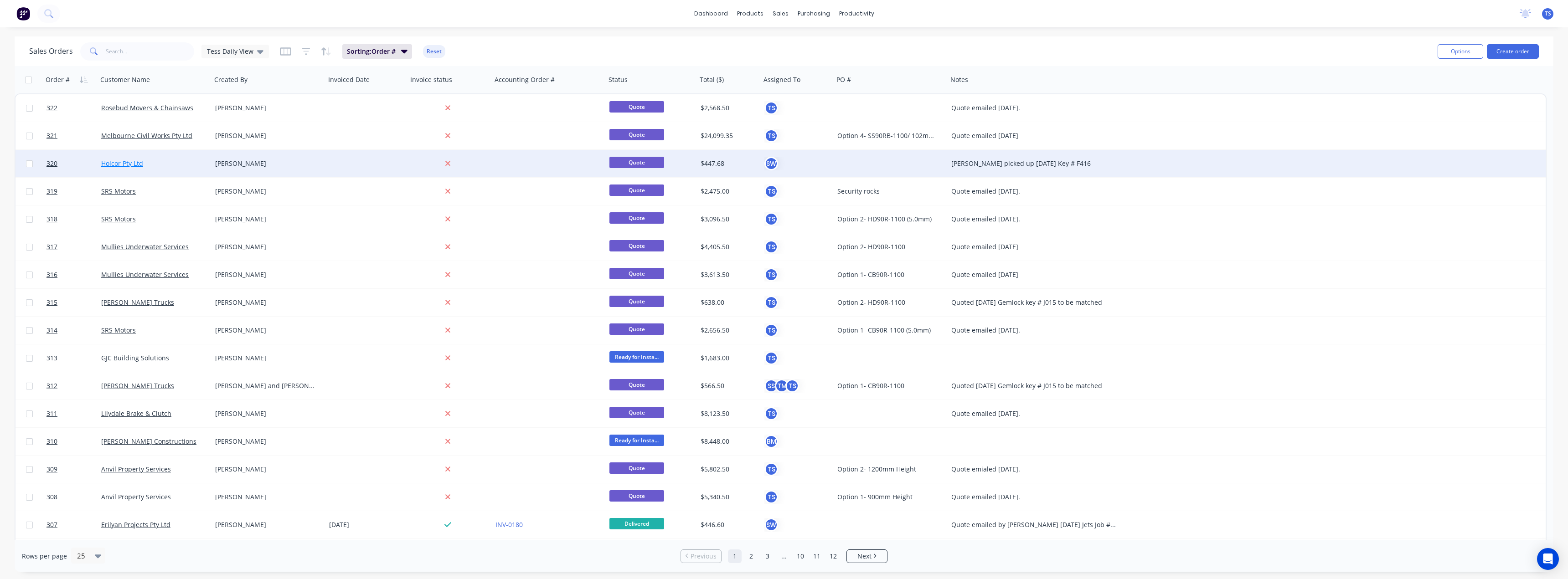
click at [131, 166] on link "Holcor Pty Ltd" at bounding box center [122, 163] width 42 height 9
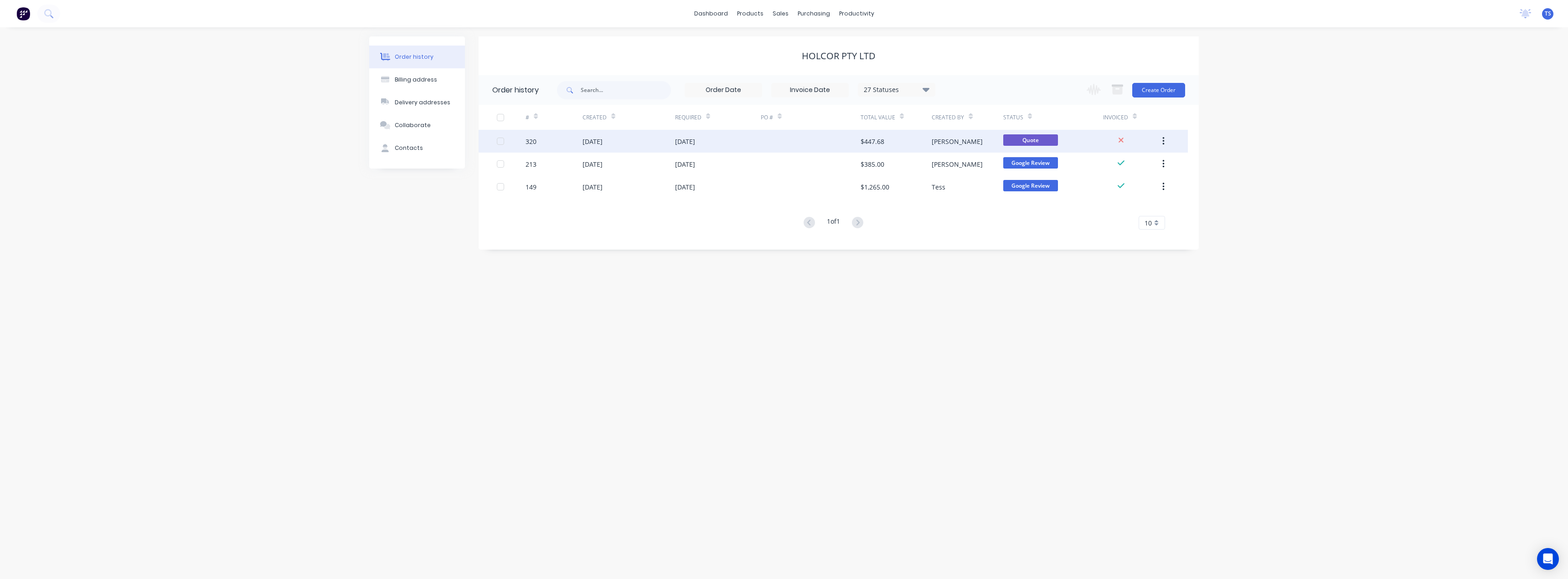
click at [863, 139] on div "$447.68" at bounding box center [872, 141] width 24 height 10
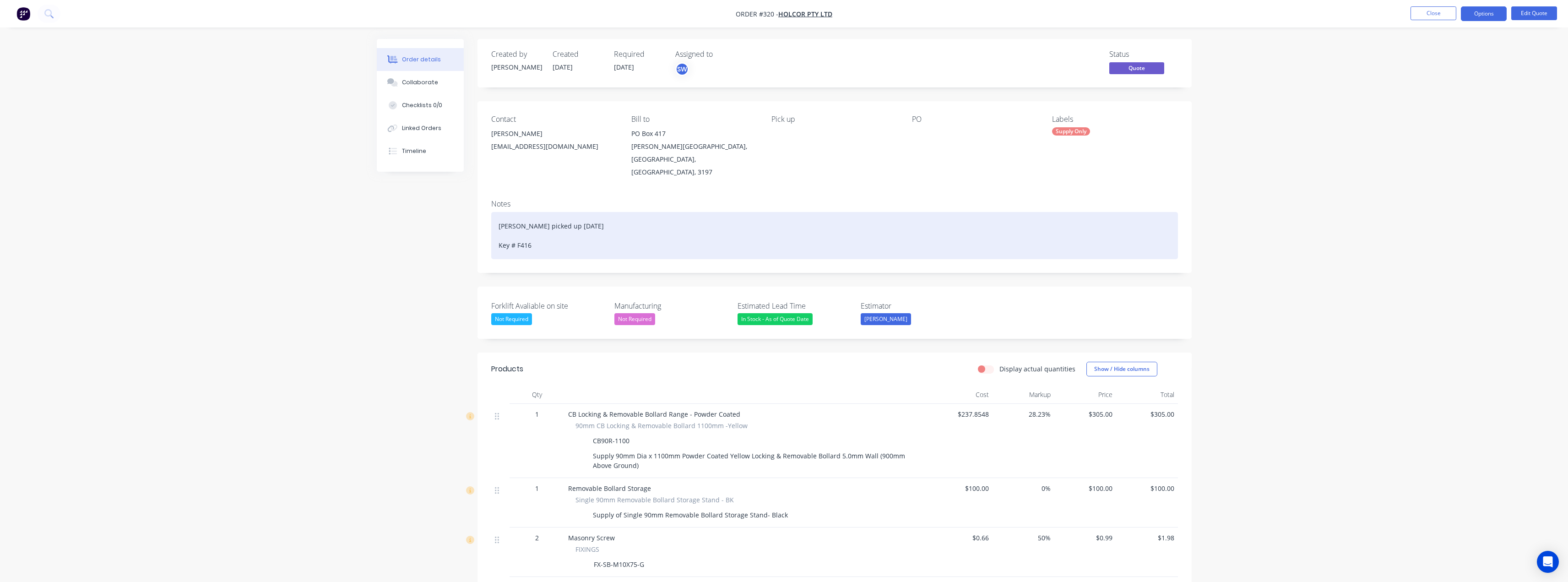
drag, startPoint x: 573, startPoint y: 213, endPoint x: 579, endPoint y: 213, distance: 6.0
click at [573, 213] on div "[PERSON_NAME] picked up [DATE] Key # F416" at bounding box center [834, 235] width 687 height 47
click at [673, 237] on div "[PERSON_NAME] left [DATE]. Key # F416" at bounding box center [834, 235] width 687 height 47
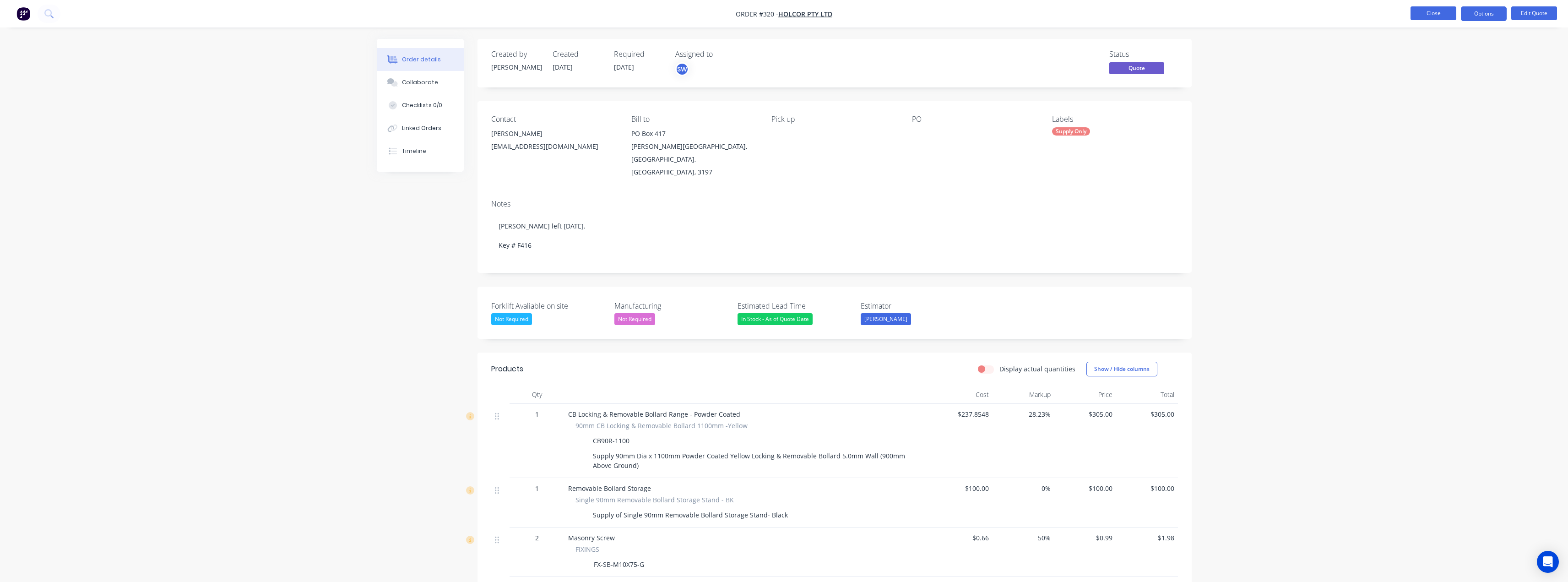
click at [1434, 14] on button "Close" at bounding box center [1433, 13] width 46 height 13
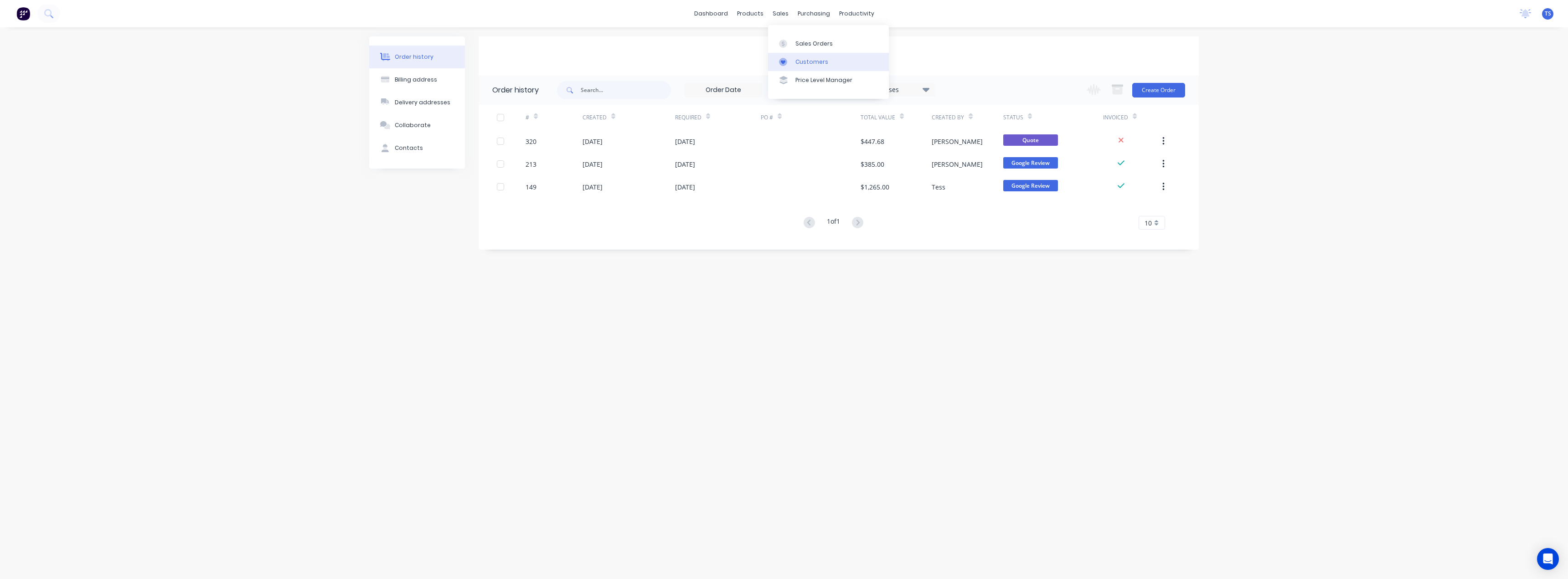
click at [789, 68] on link "Customers" at bounding box center [828, 62] width 121 height 18
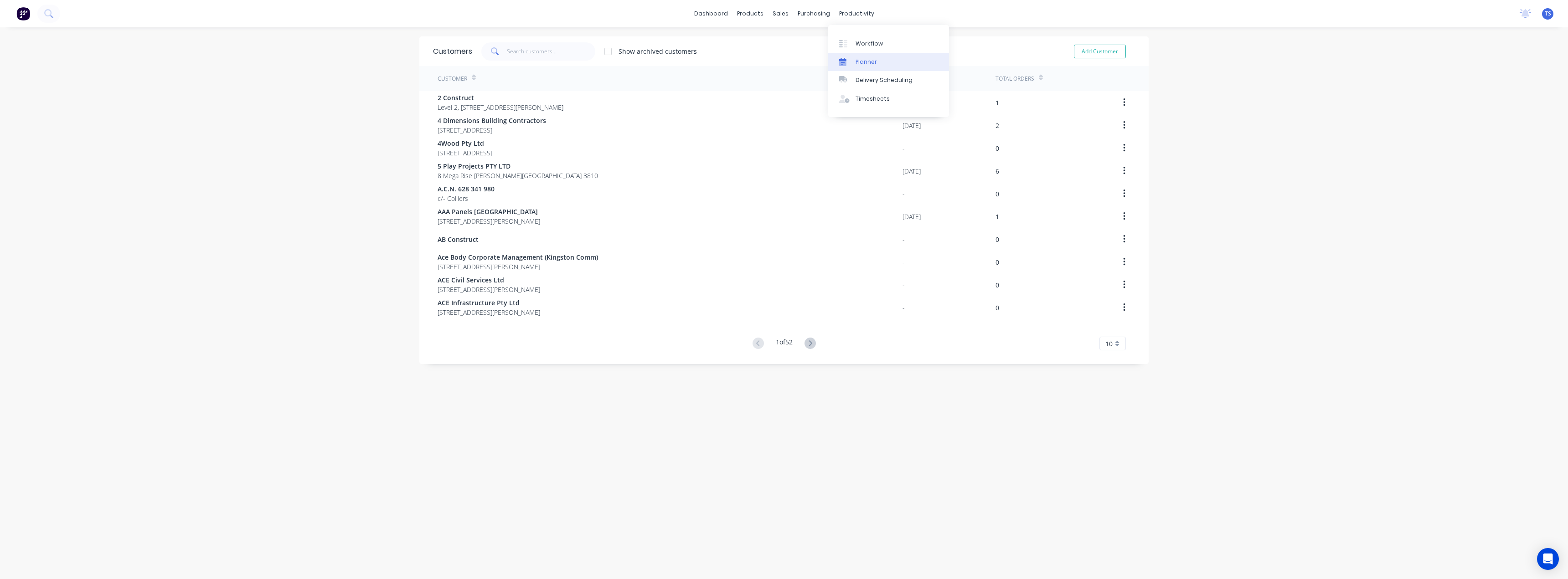
click at [858, 66] on link "Planner" at bounding box center [889, 62] width 121 height 18
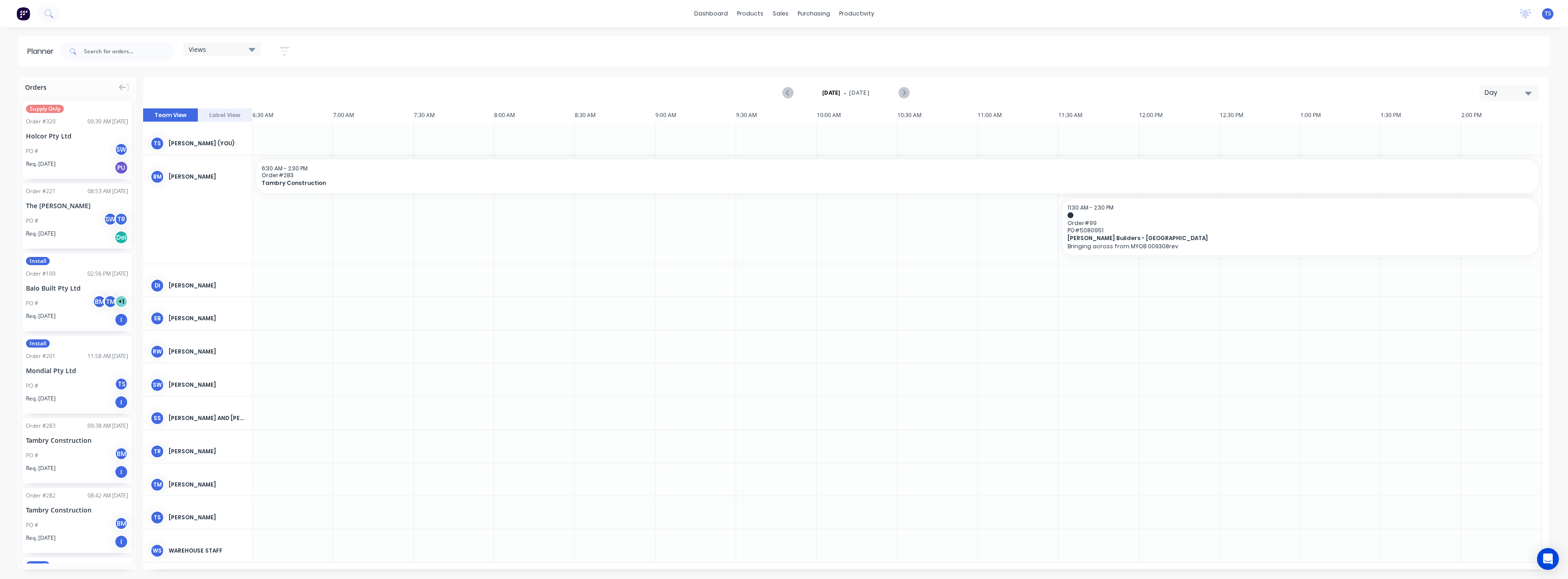
click at [1517, 91] on div "Day" at bounding box center [1505, 93] width 42 height 10
click at [1477, 155] on div "Month" at bounding box center [1493, 154] width 90 height 18
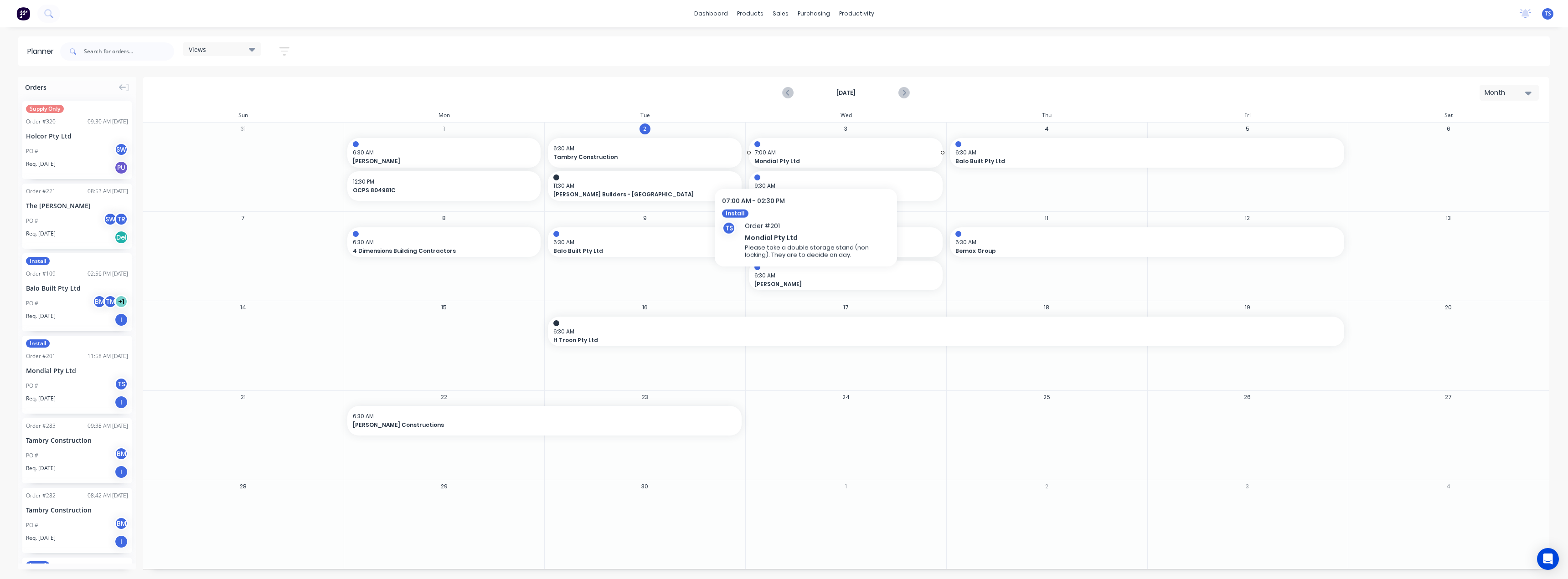
click at [806, 158] on span "Mondial Pty Ltd" at bounding box center [837, 161] width 165 height 8
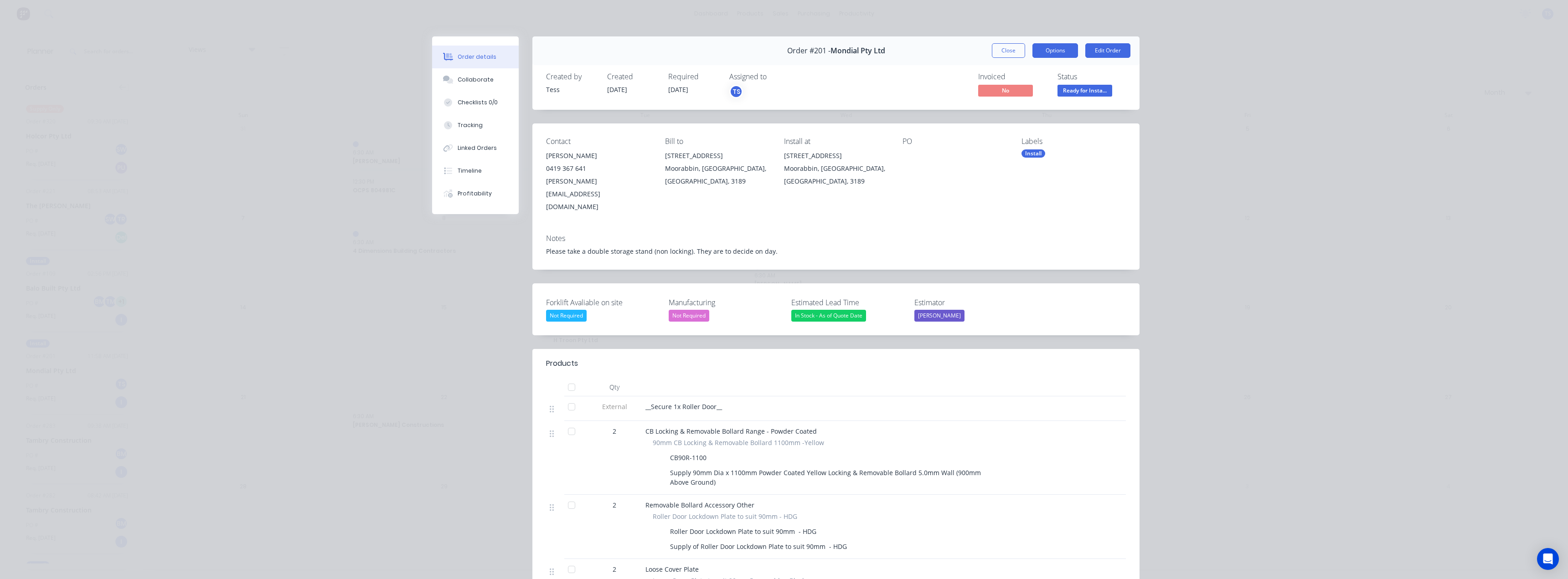
click at [1068, 49] on button "Options" at bounding box center [1055, 51] width 46 height 15
click at [1002, 116] on div "Delivery Docket" at bounding box center [1030, 110] width 79 height 13
click at [1013, 110] on div "Standard" at bounding box center [1030, 110] width 79 height 13
click at [1011, 53] on button "Close" at bounding box center [1008, 51] width 34 height 15
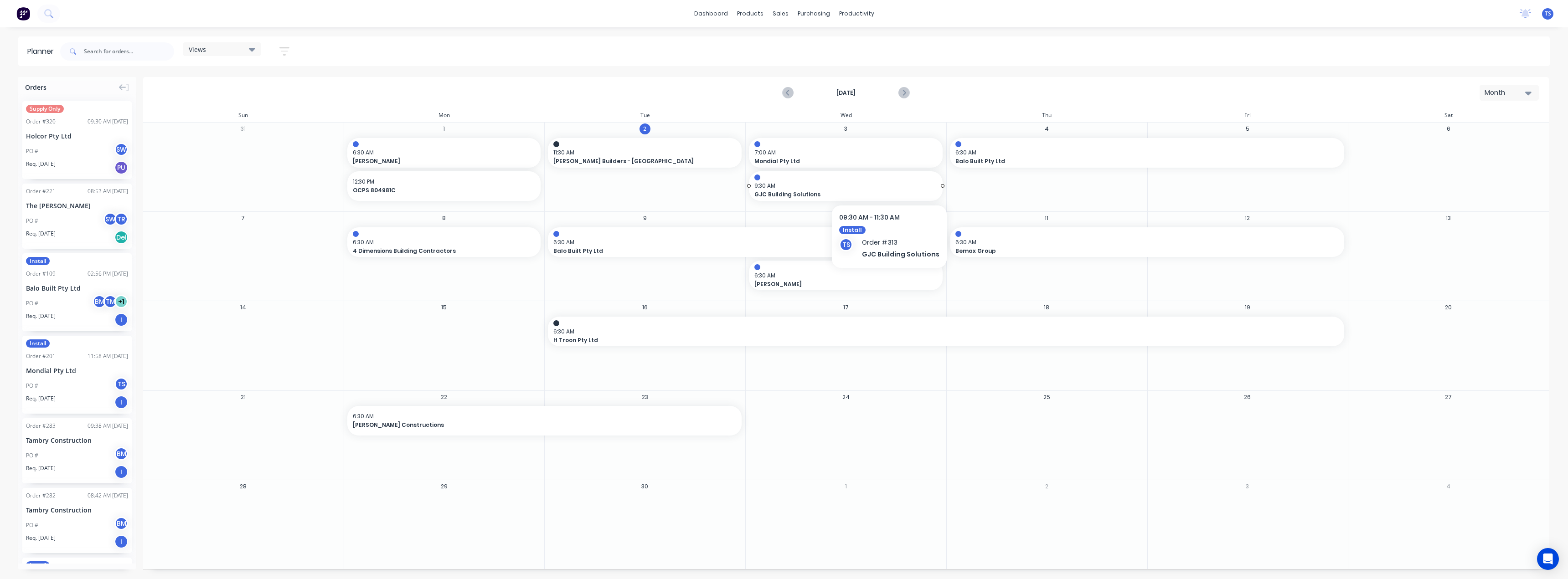
click at [887, 180] on div at bounding box center [846, 177] width 183 height 6
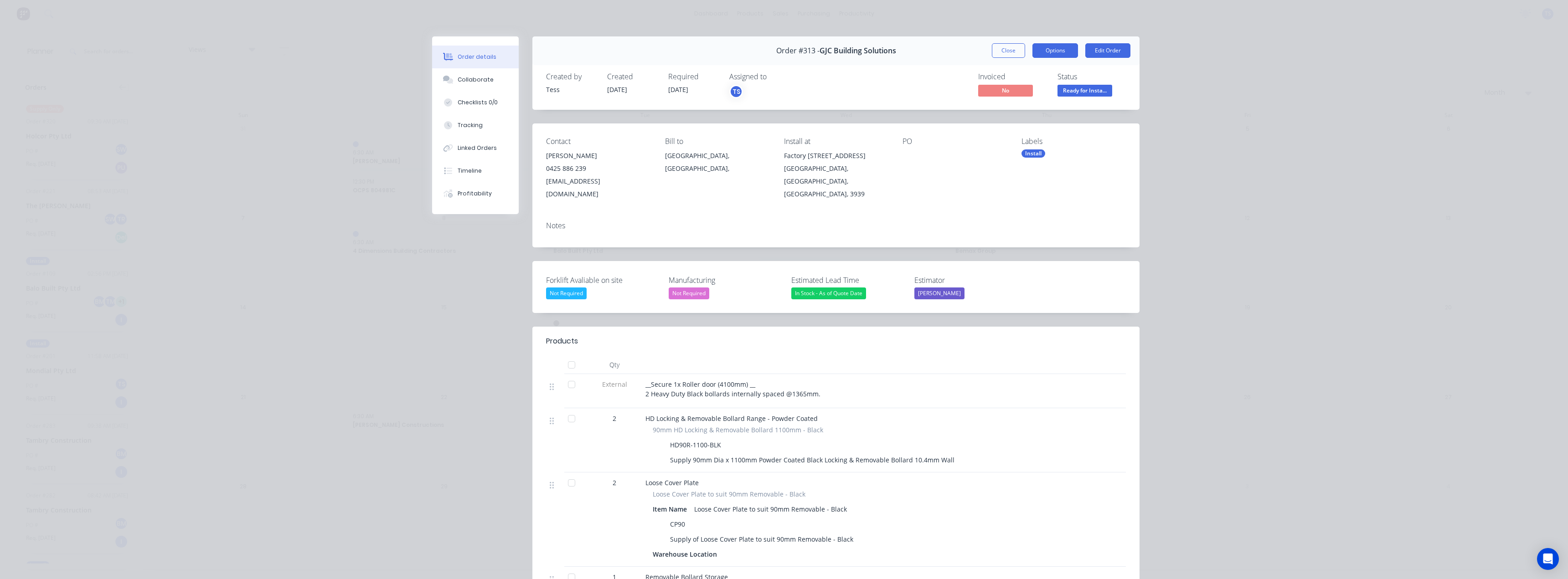
click at [1060, 49] on button "Options" at bounding box center [1055, 51] width 46 height 15
click at [1020, 110] on div "Delivery Docket" at bounding box center [1030, 110] width 79 height 13
click at [1017, 111] on div "Standard" at bounding box center [1030, 110] width 79 height 13
click at [854, 20] on div "Order details Collaborate Checklists 0/0 Tracking Linked Orders Timeline Profit…" at bounding box center [784, 290] width 1568 height 579
click at [1003, 53] on button "Close" at bounding box center [1008, 51] width 34 height 15
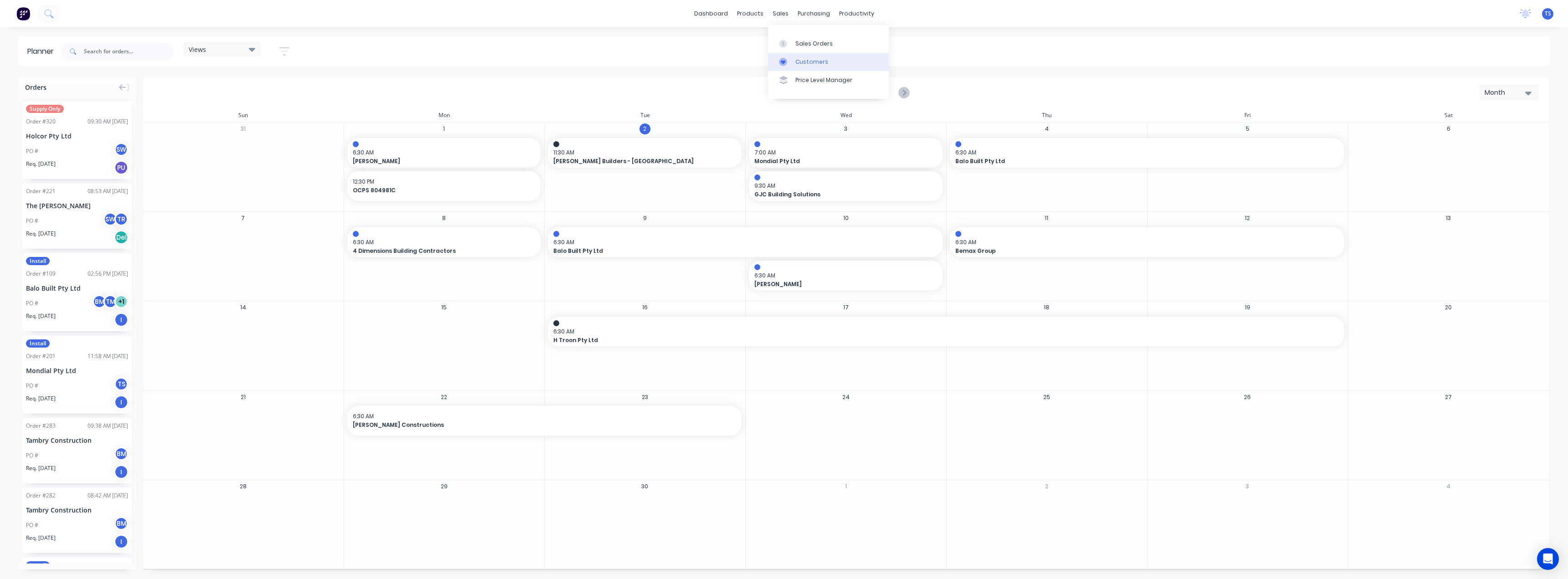
click at [800, 62] on div "Customers" at bounding box center [812, 62] width 33 height 8
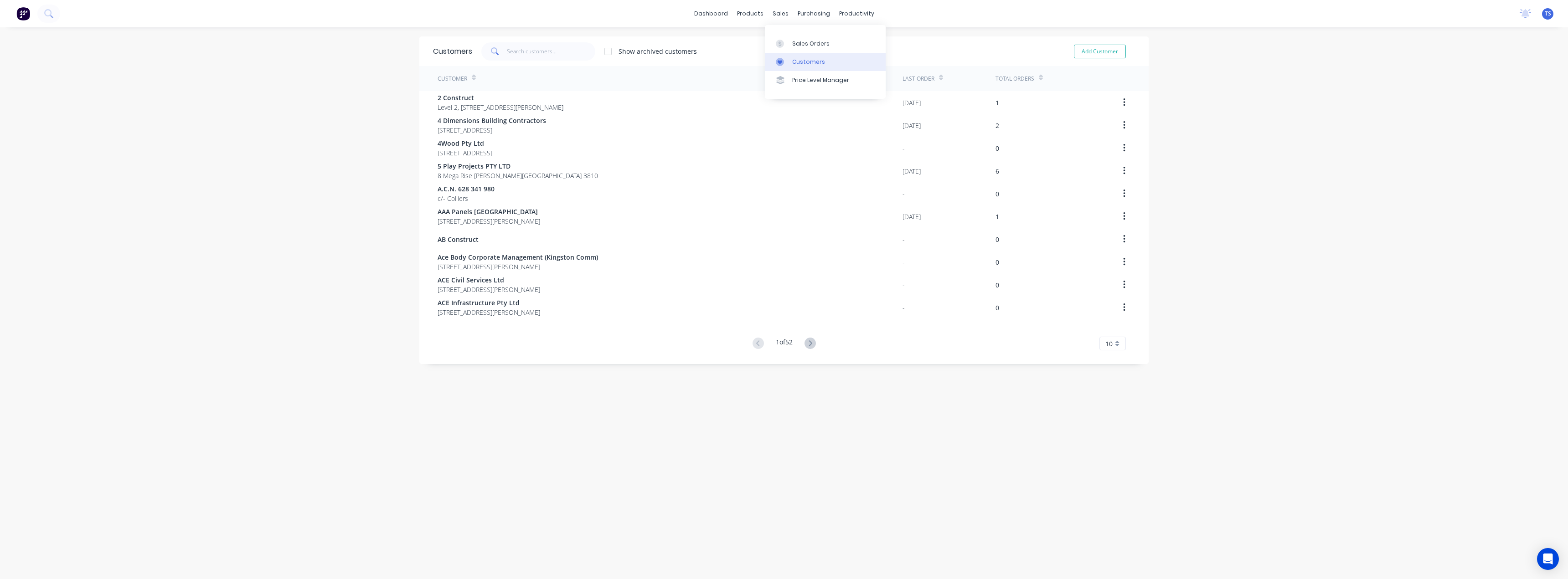
click at [796, 60] on div "Customers" at bounding box center [809, 62] width 33 height 8
click at [861, 65] on div "Planner" at bounding box center [866, 62] width 21 height 8
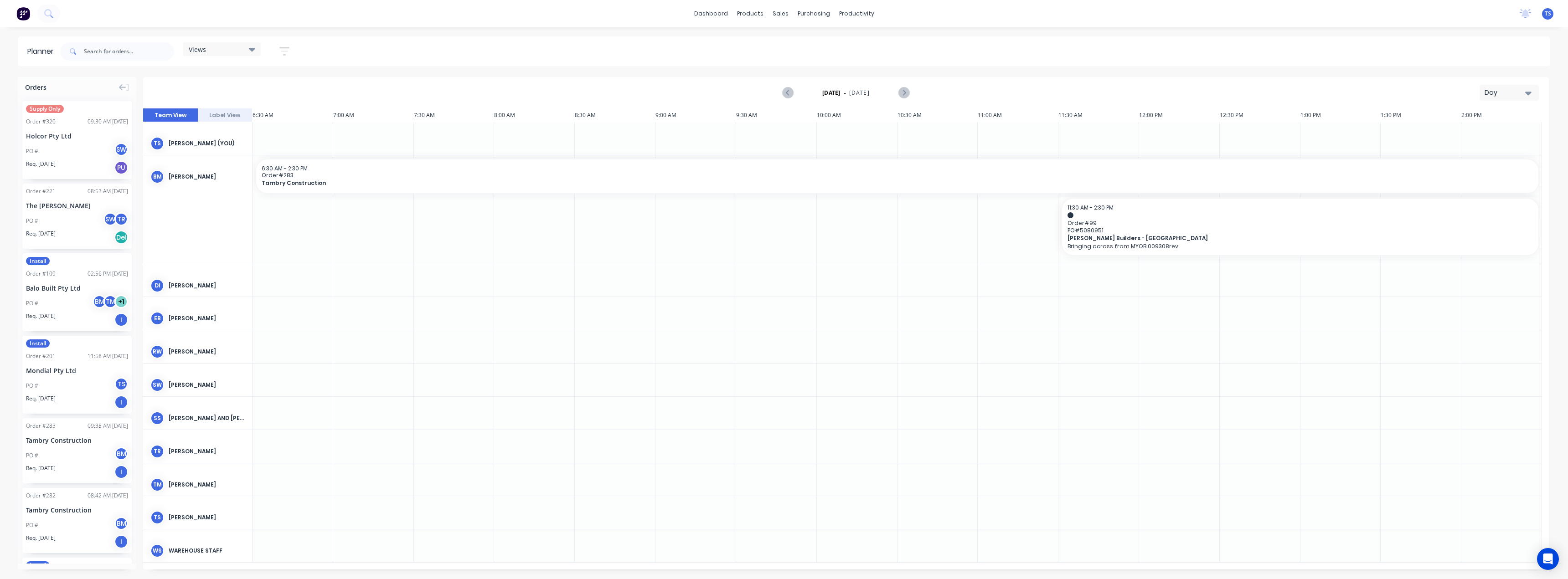
click at [1487, 93] on div "Day" at bounding box center [1505, 93] width 42 height 10
click at [1480, 155] on div "Month" at bounding box center [1493, 154] width 90 height 18
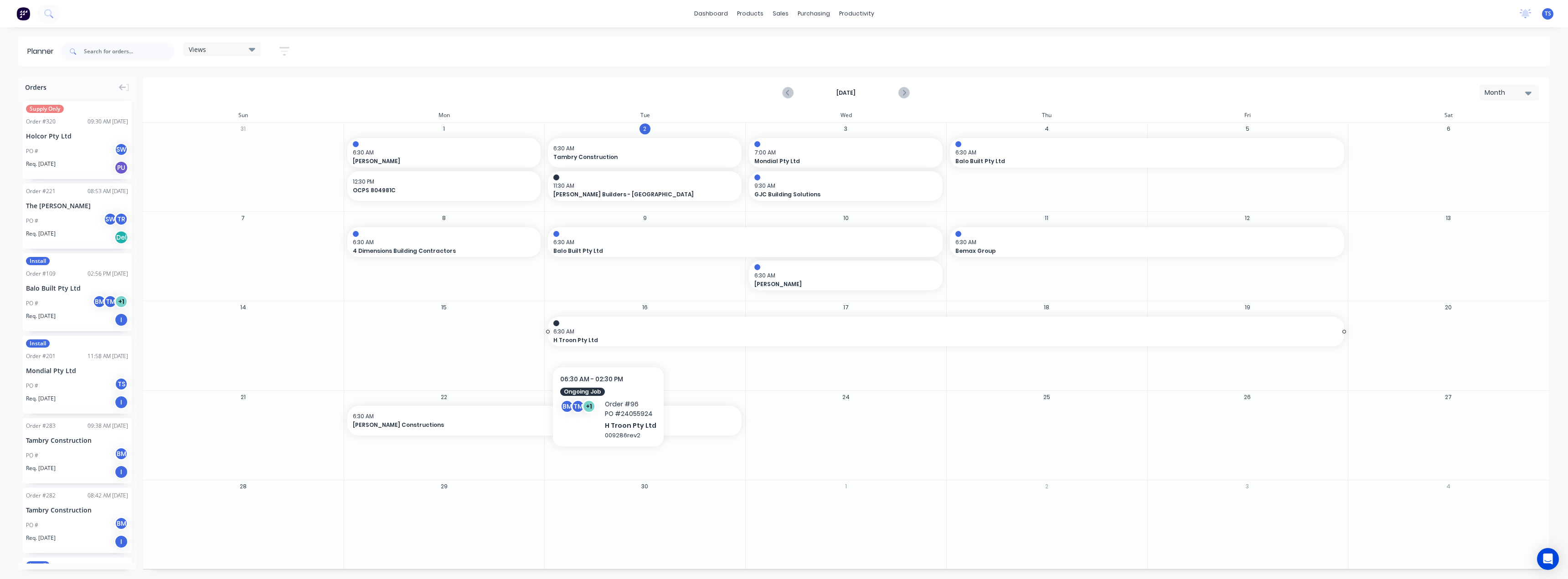
click at [606, 336] on span "H Troon Pty Ltd" at bounding box center [906, 340] width 707 height 8
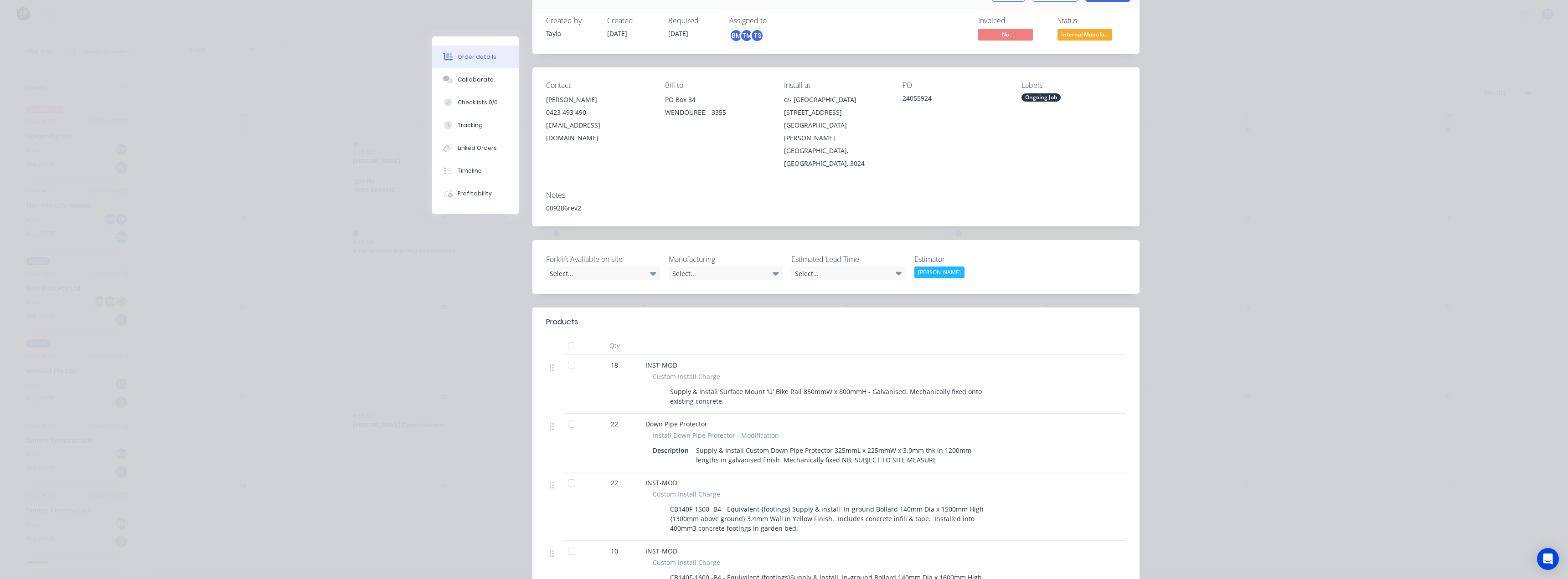
scroll to position [46, 0]
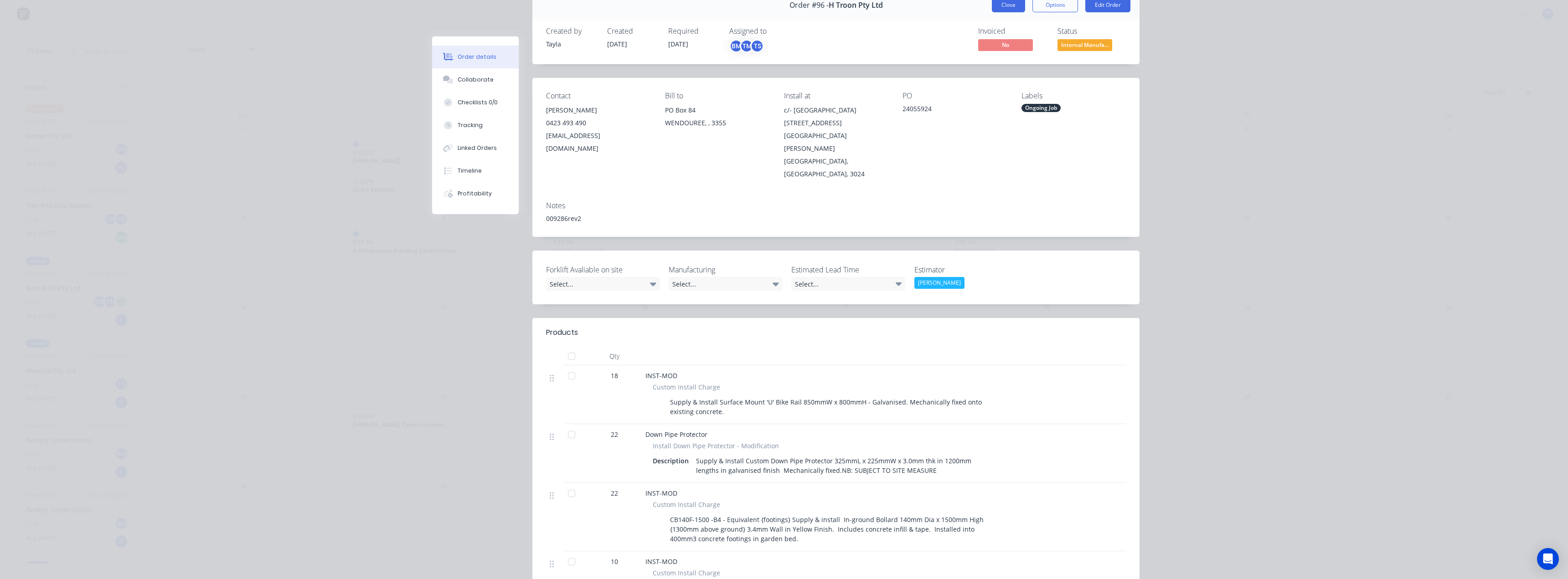
click at [1000, 9] on button "Close" at bounding box center [1008, 5] width 34 height 15
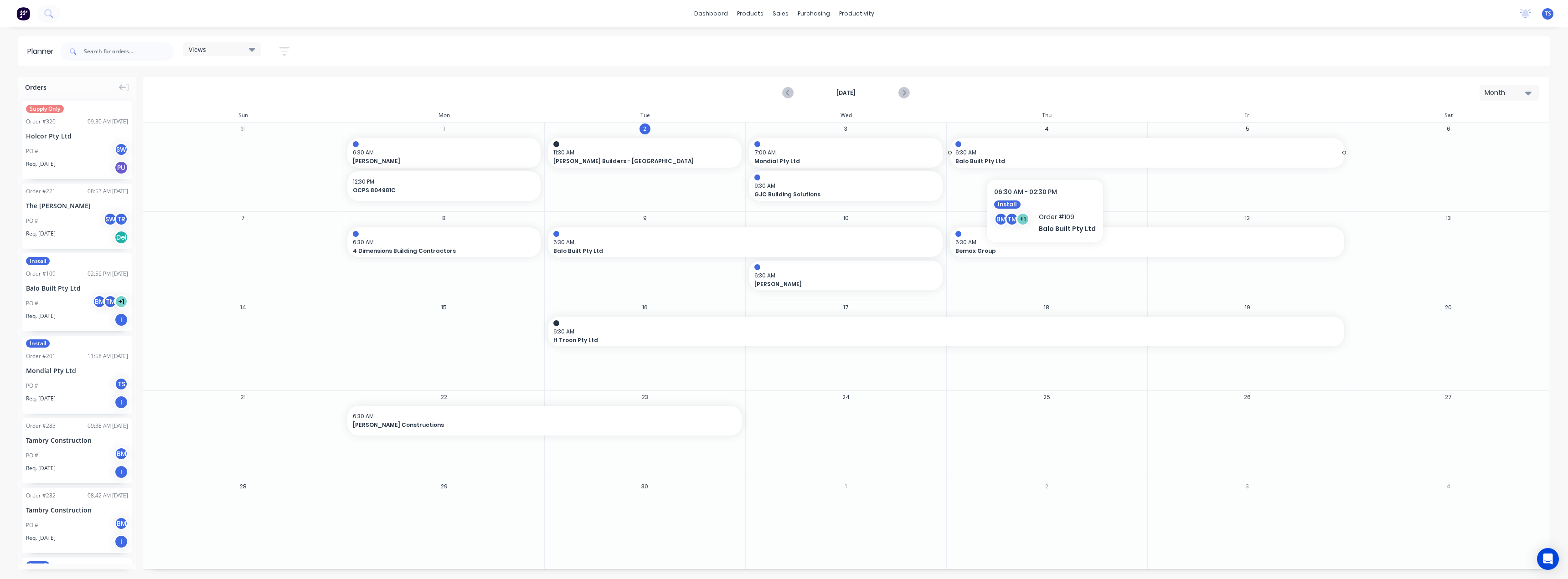
click at [1044, 154] on span "6:30 AM" at bounding box center [1145, 152] width 379 height 8
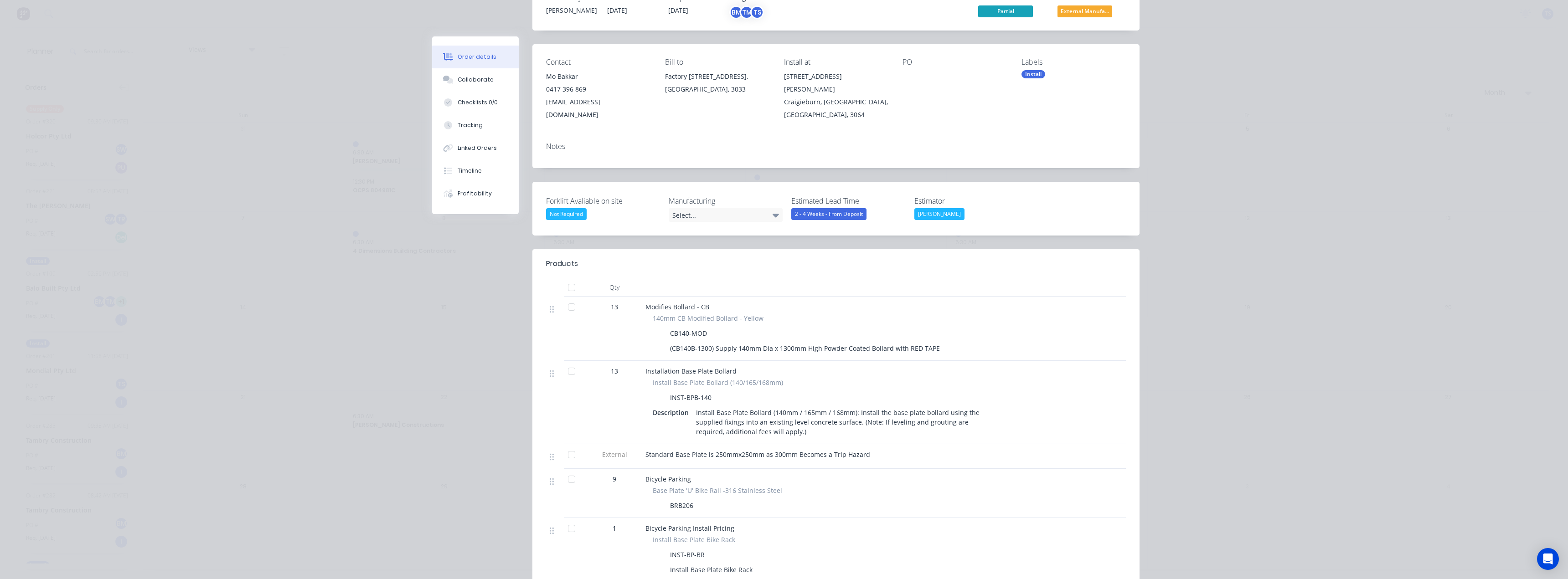
scroll to position [0, 0]
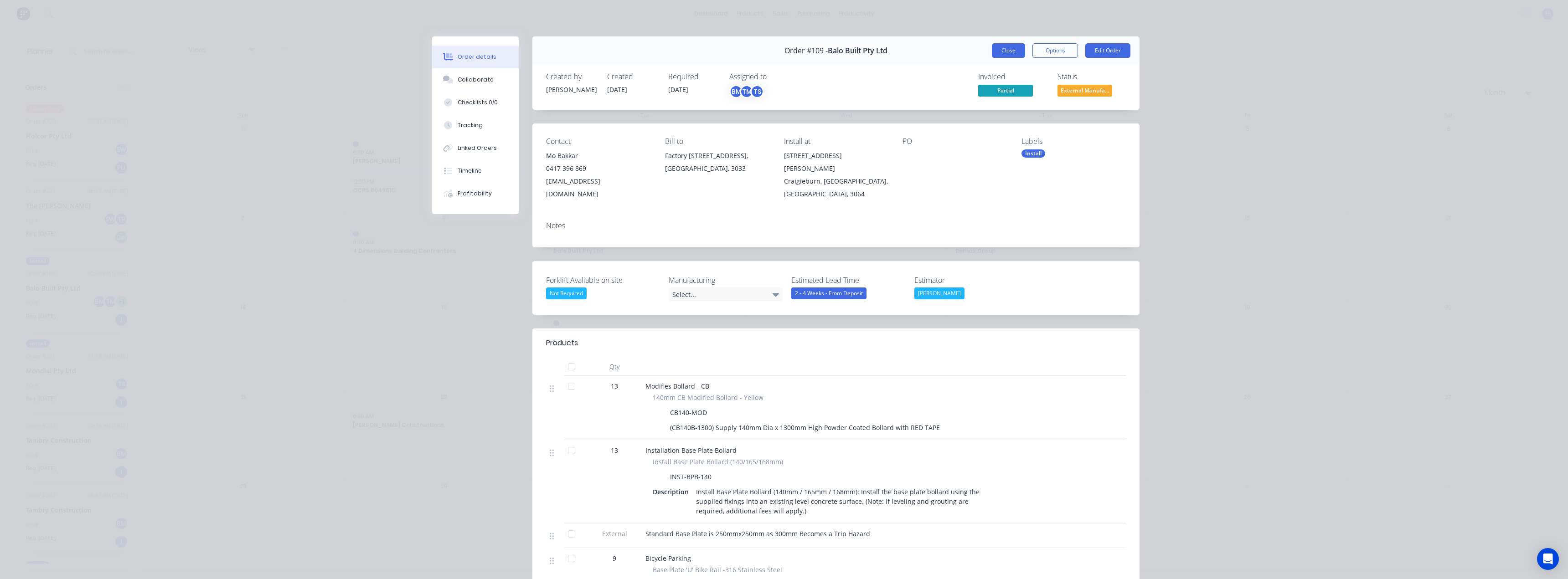
click at [1009, 51] on button "Close" at bounding box center [1008, 51] width 34 height 15
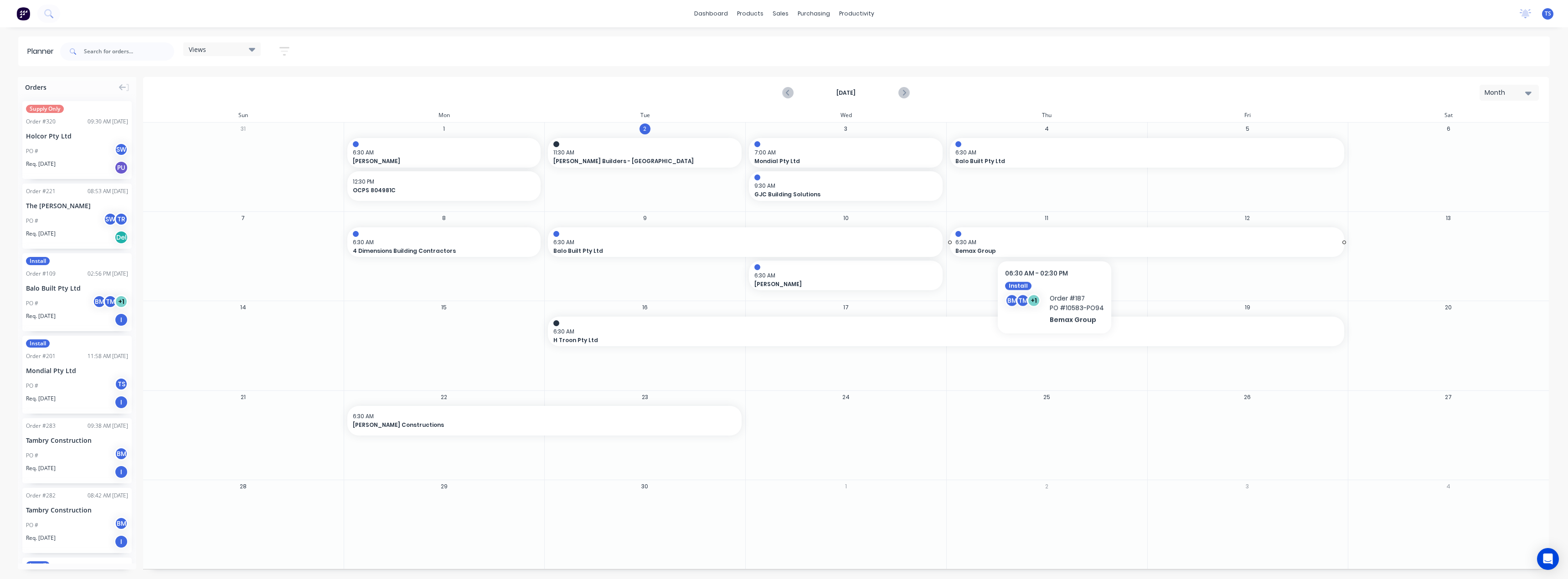
click at [1054, 233] on div at bounding box center [1147, 234] width 384 height 6
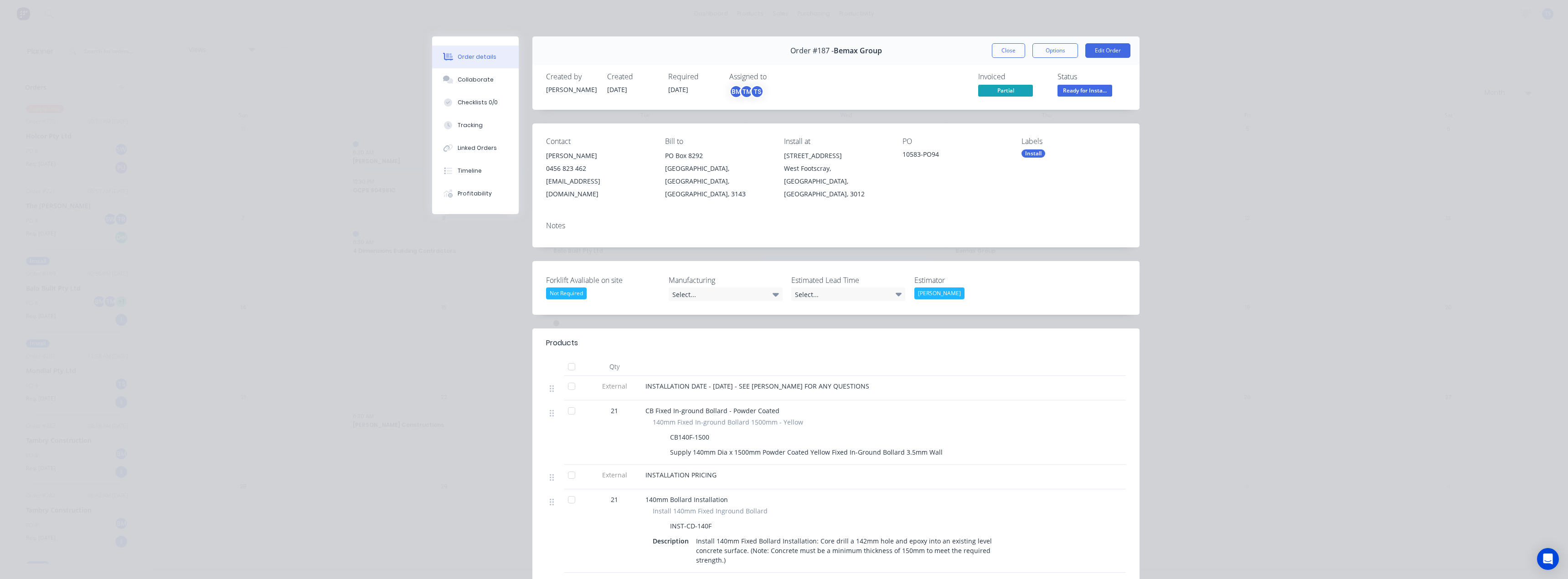
click at [1009, 50] on button "Close" at bounding box center [1008, 51] width 34 height 15
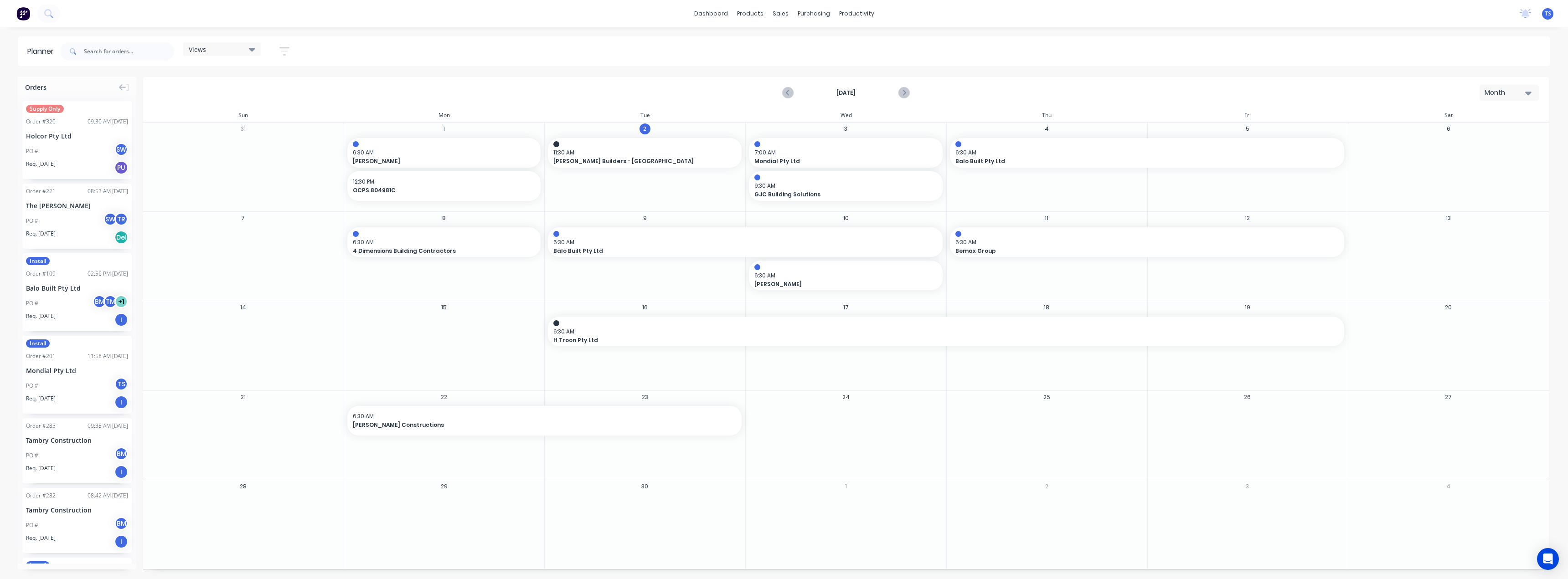
click at [435, 350] on div "15" at bounding box center [445, 346] width 201 height 89
click at [793, 62] on link "Customers" at bounding box center [828, 62] width 121 height 18
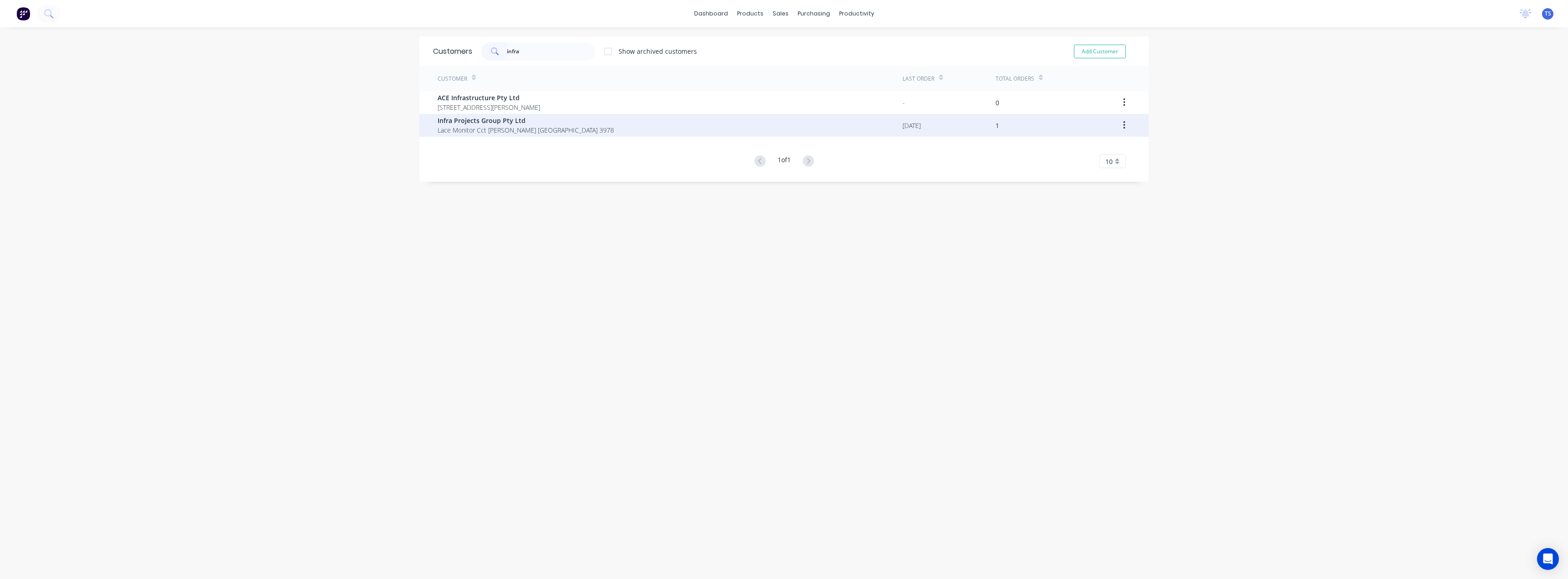
type input "infra"
click at [500, 122] on span "Infra Projects Group Pty Ltd" at bounding box center [525, 121] width 176 height 10
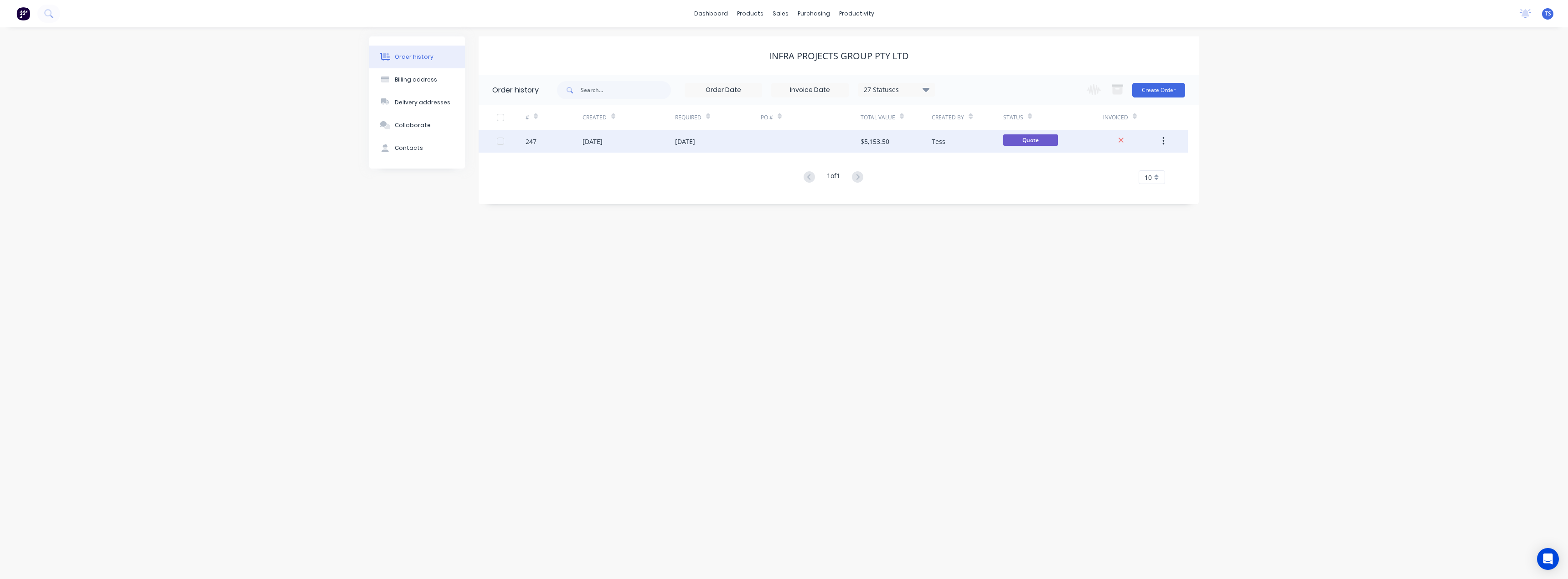
click at [680, 139] on div "[DATE]" at bounding box center [685, 141] width 20 height 10
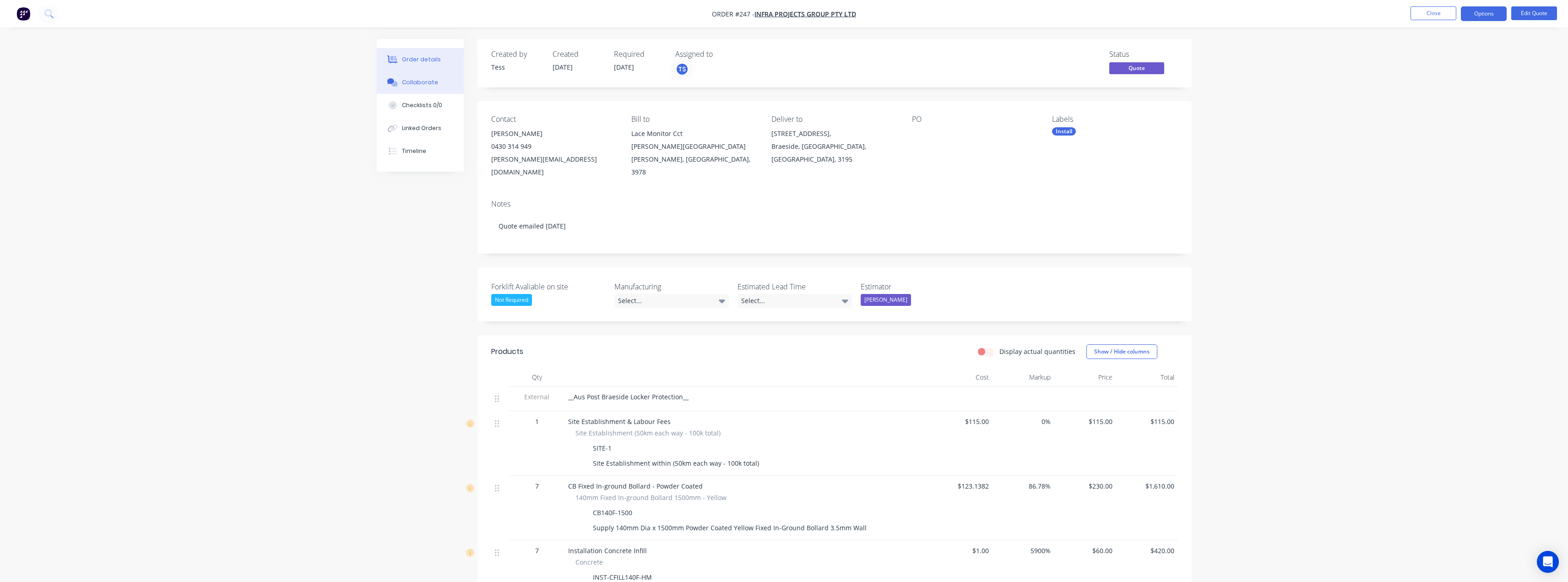
click at [418, 86] on div "Collaborate" at bounding box center [420, 82] width 36 height 8
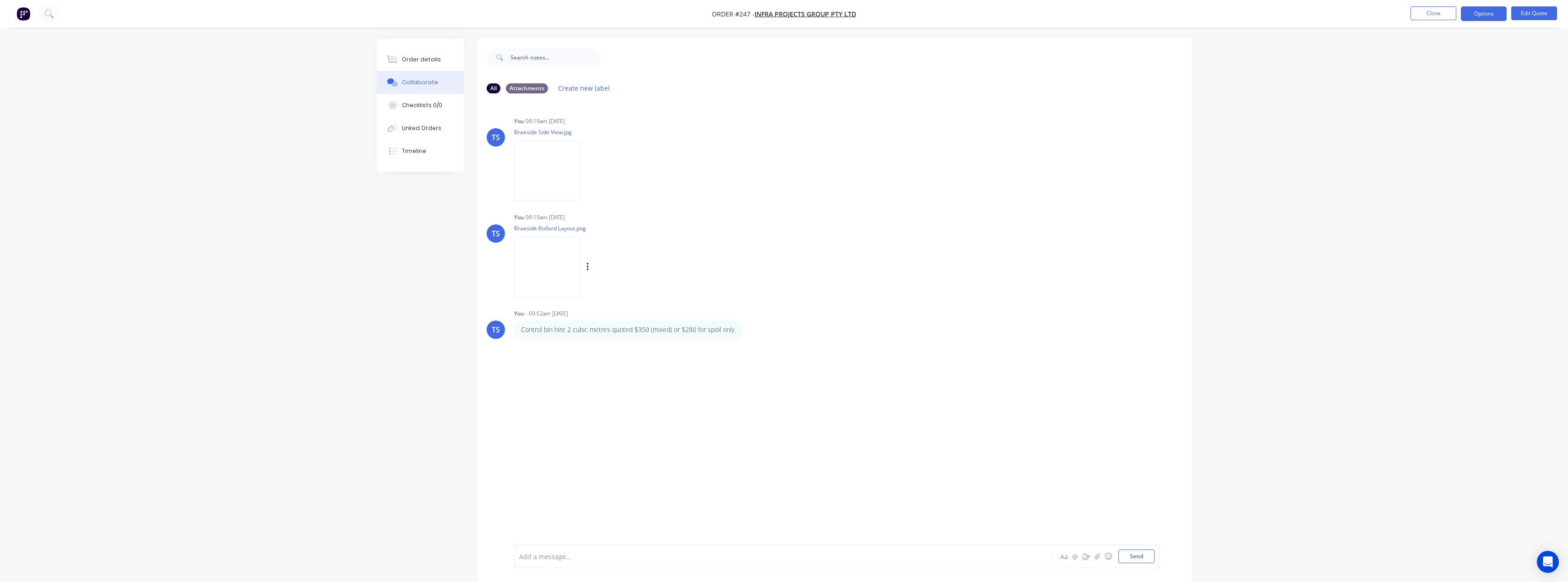
click at [551, 259] on img at bounding box center [547, 266] width 66 height 60
click at [412, 62] on div "Order details" at bounding box center [421, 59] width 39 height 8
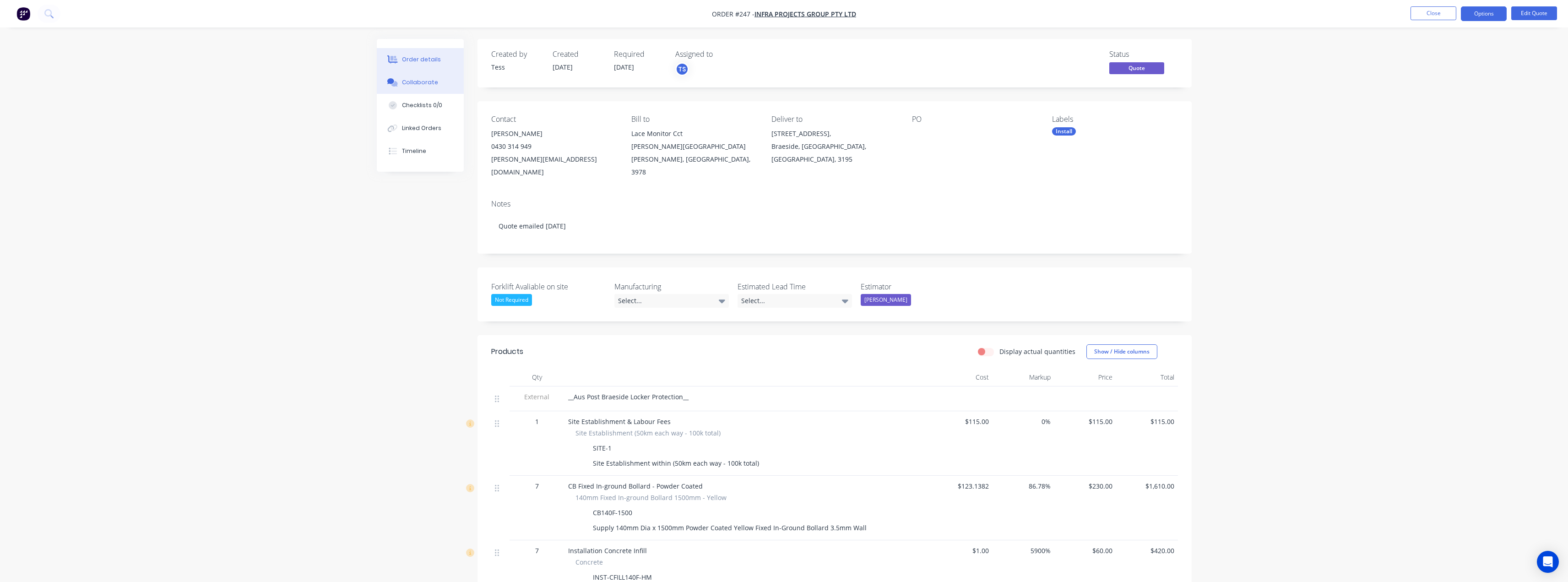
click at [434, 78] on button "Collaborate" at bounding box center [420, 82] width 87 height 23
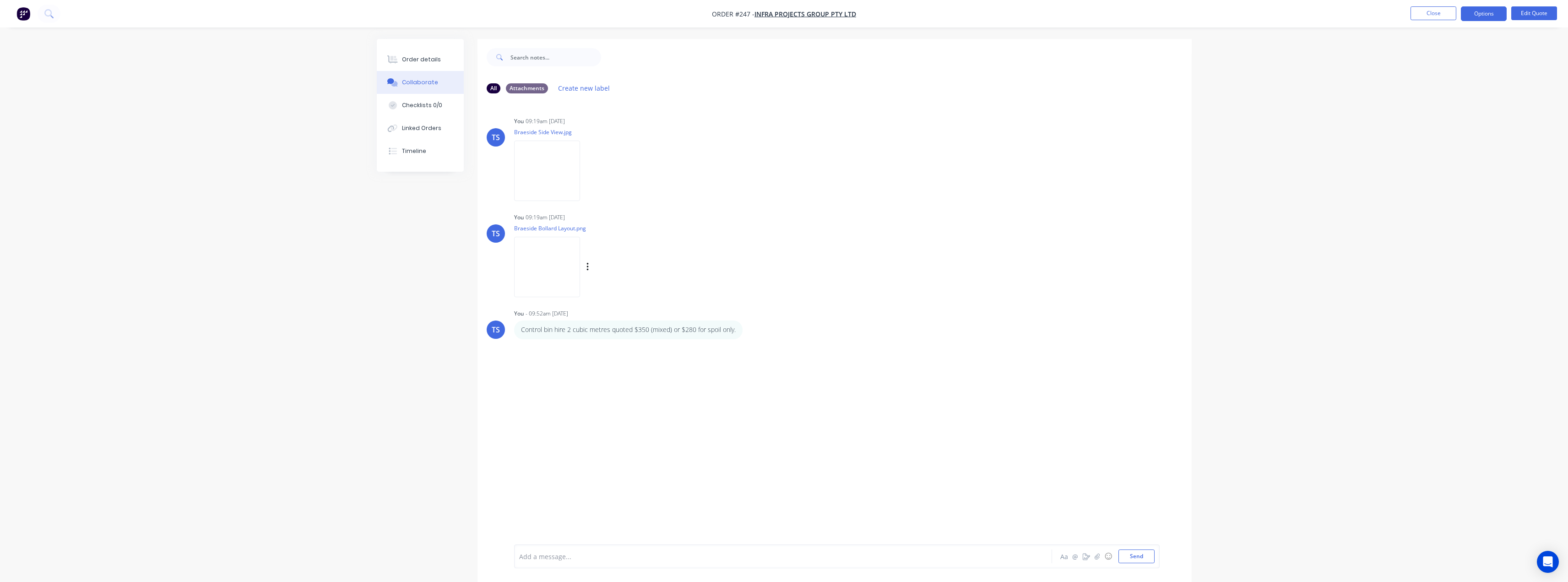
click at [565, 274] on img at bounding box center [547, 266] width 66 height 60
click at [402, 64] on button "Order details" at bounding box center [420, 59] width 87 height 23
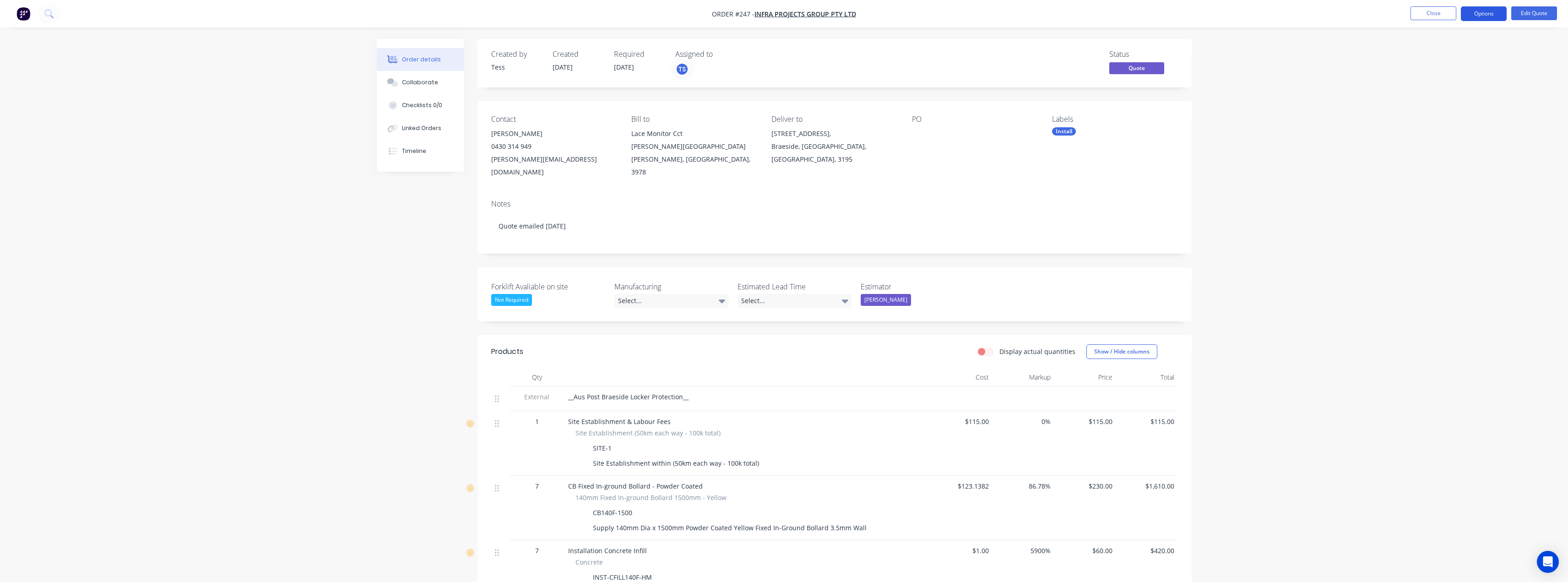
click at [1485, 12] on button "Options" at bounding box center [1483, 13] width 46 height 15
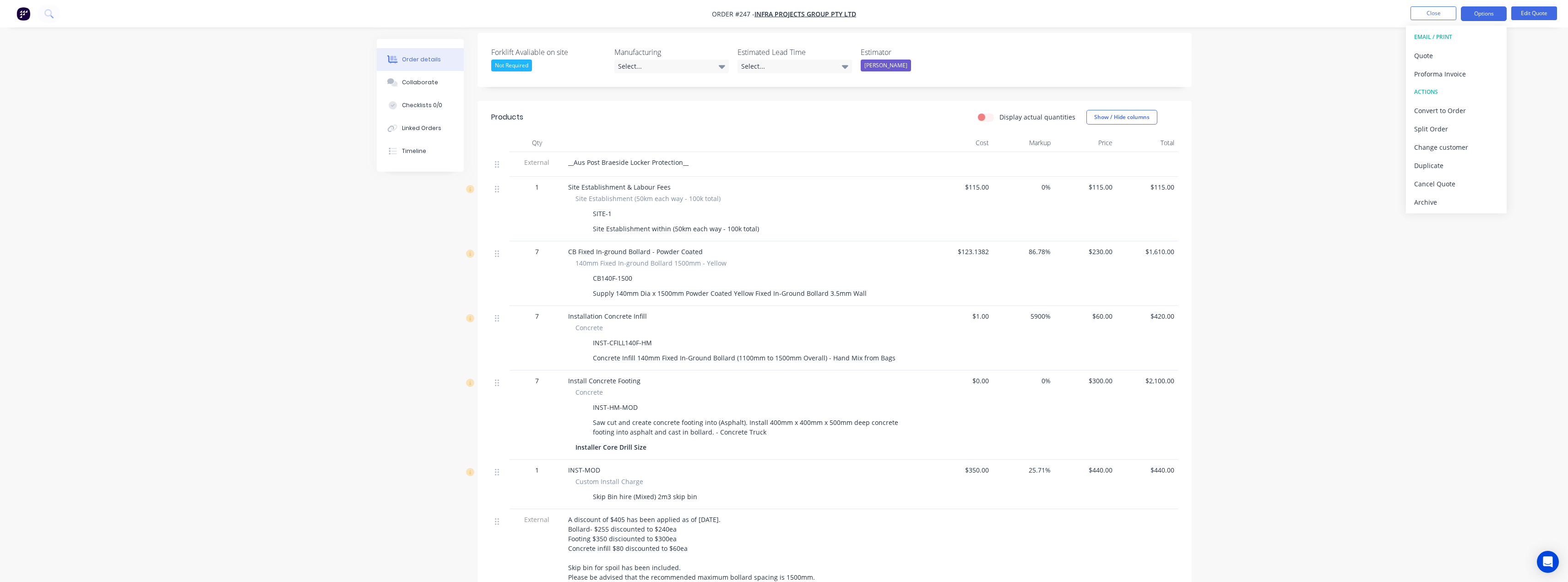
scroll to position [137, 0]
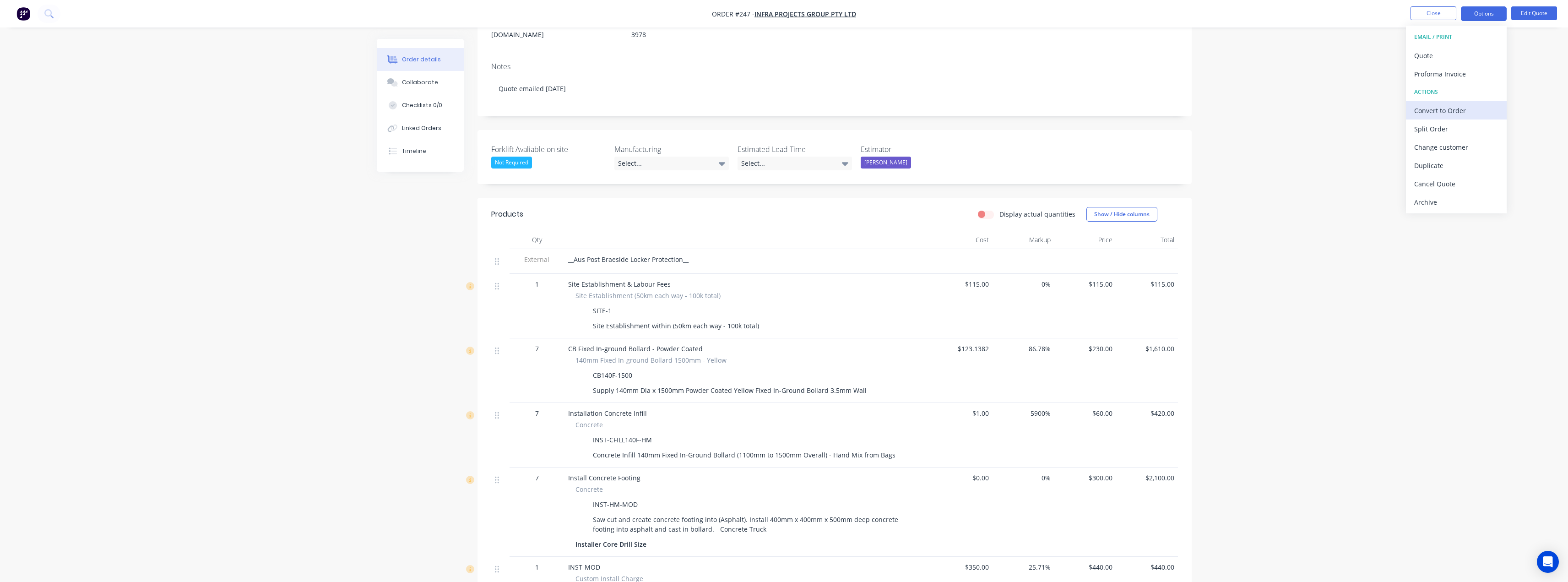
click at [1441, 108] on div "Convert to Order" at bounding box center [1457, 111] width 85 height 13
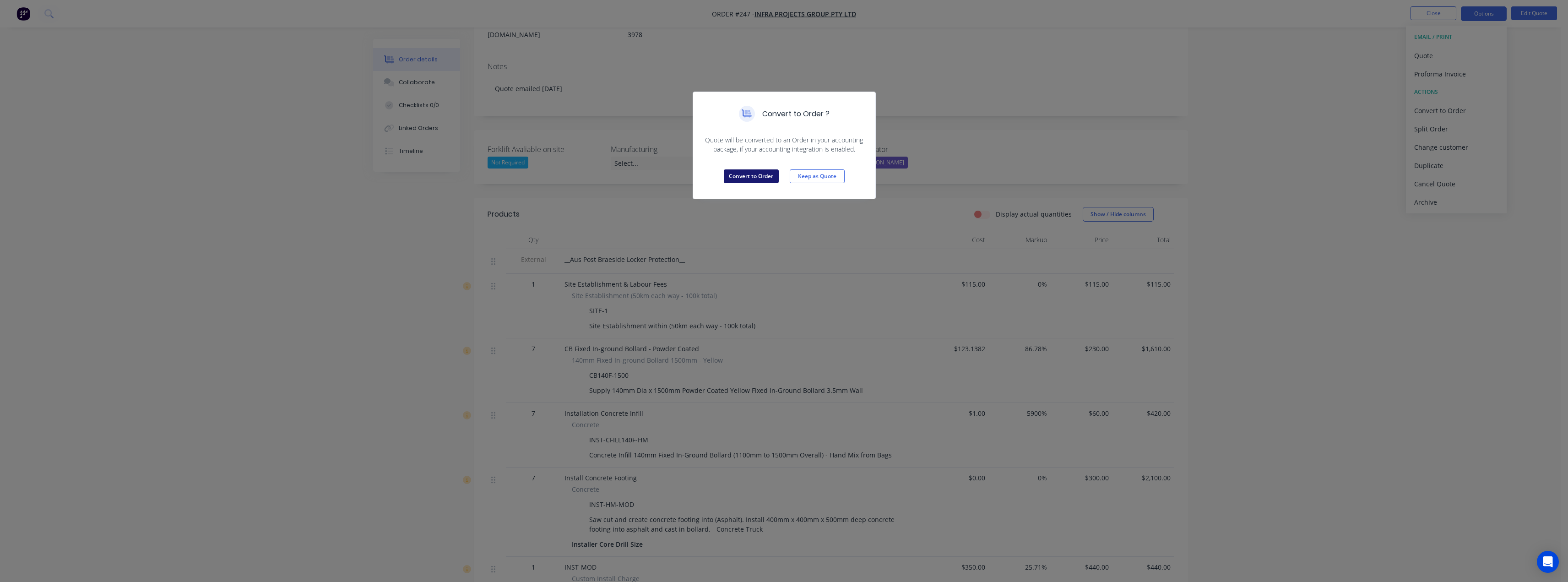
click at [751, 178] on button "Convert to Order" at bounding box center [752, 176] width 55 height 13
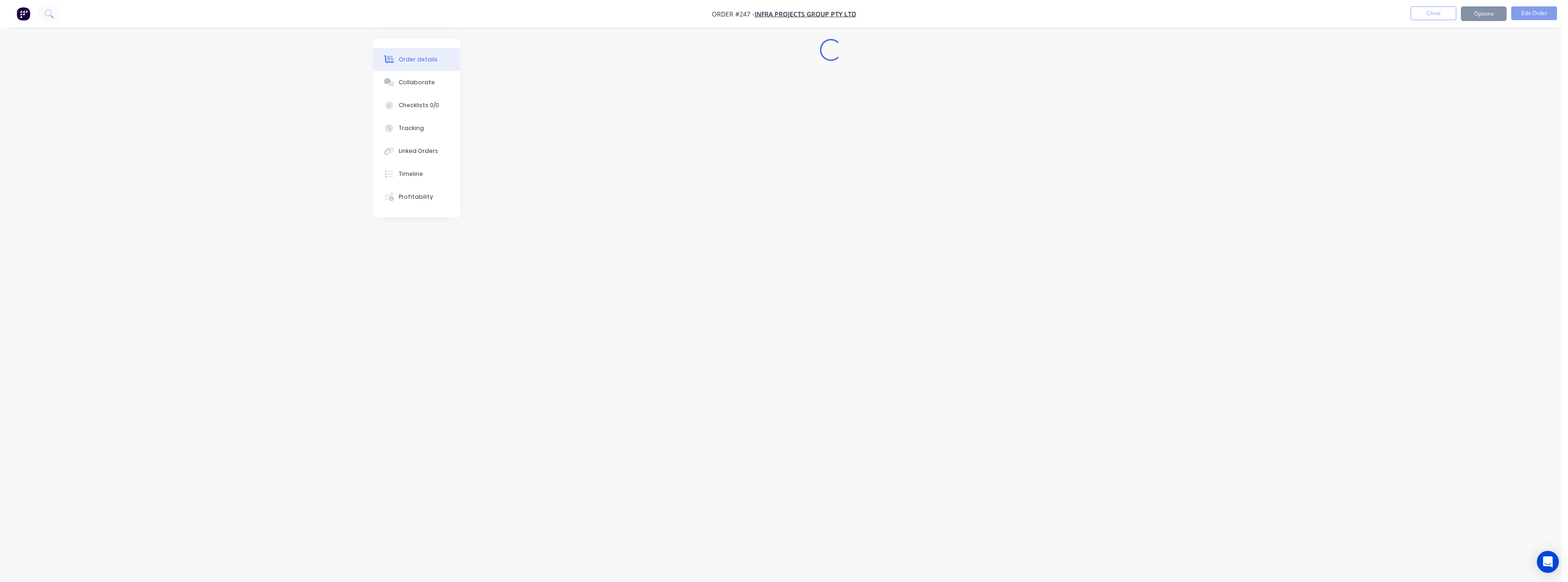
scroll to position [0, 0]
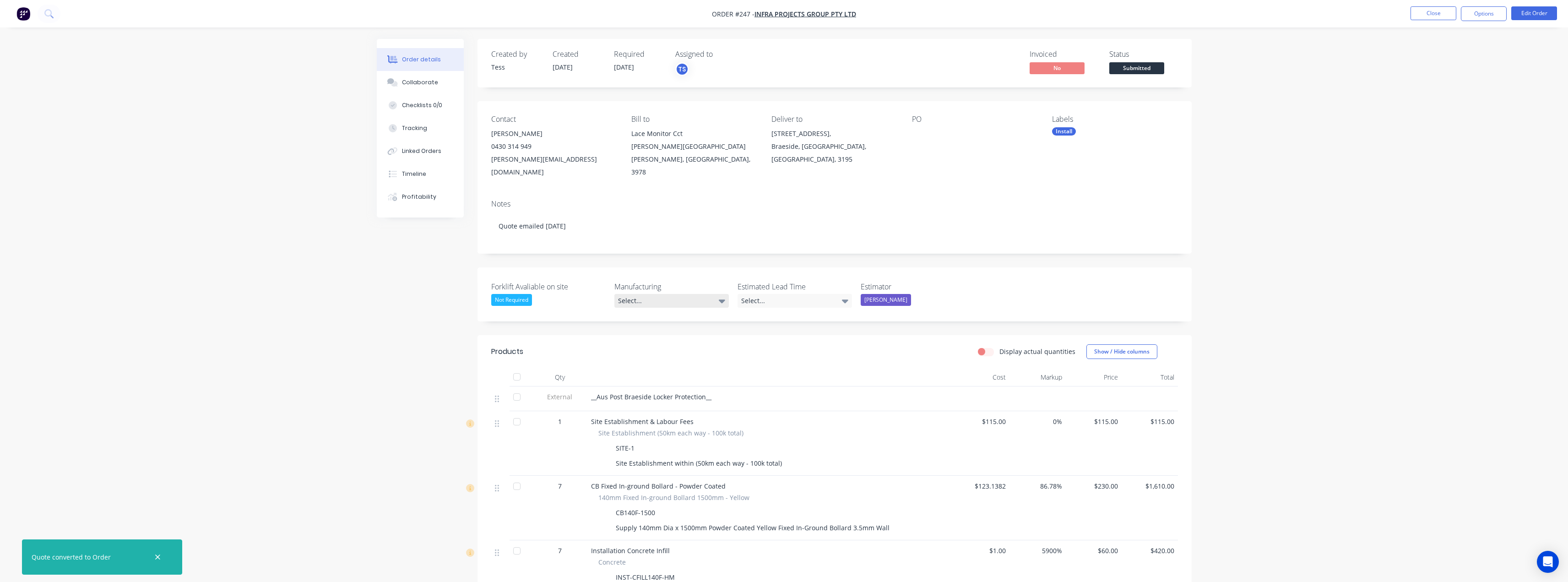
click at [689, 294] on div "Select..." at bounding box center [671, 301] width 115 height 13
click at [698, 281] on label "Manufacturing" at bounding box center [671, 287] width 115 height 11
click at [765, 294] on div "Select..." at bounding box center [794, 301] width 115 height 13
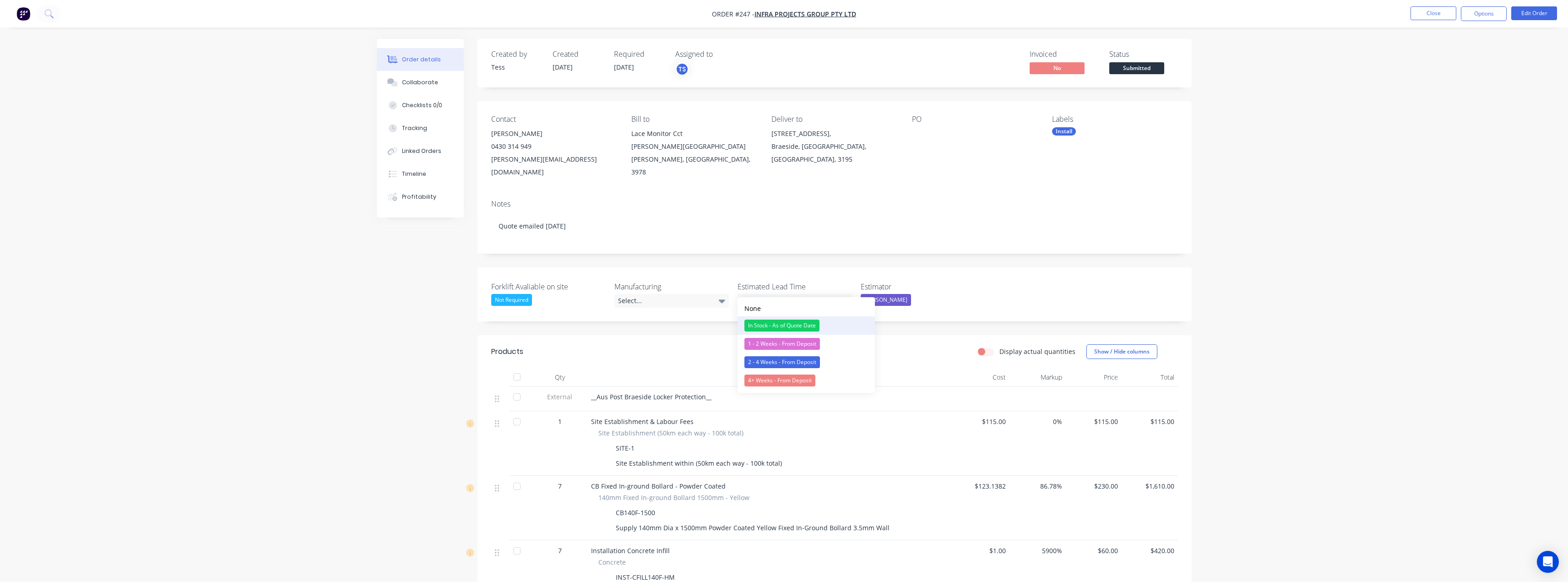
click at [784, 325] on div "In Stock - As of Quote Date" at bounding box center [782, 325] width 75 height 12
click at [787, 294] on div "In Stock - As of Quote Date" at bounding box center [775, 300] width 75 height 12
click at [780, 339] on div "1 - 2 Weeks - From Deposit" at bounding box center [782, 342] width 75 height 12
click at [970, 267] on div "Forklift Avaliable on site Not Required Manufacturing Select... Estimated Lead …" at bounding box center [835, 294] width 714 height 54
click at [1496, 17] on button "Options" at bounding box center [1483, 13] width 46 height 15
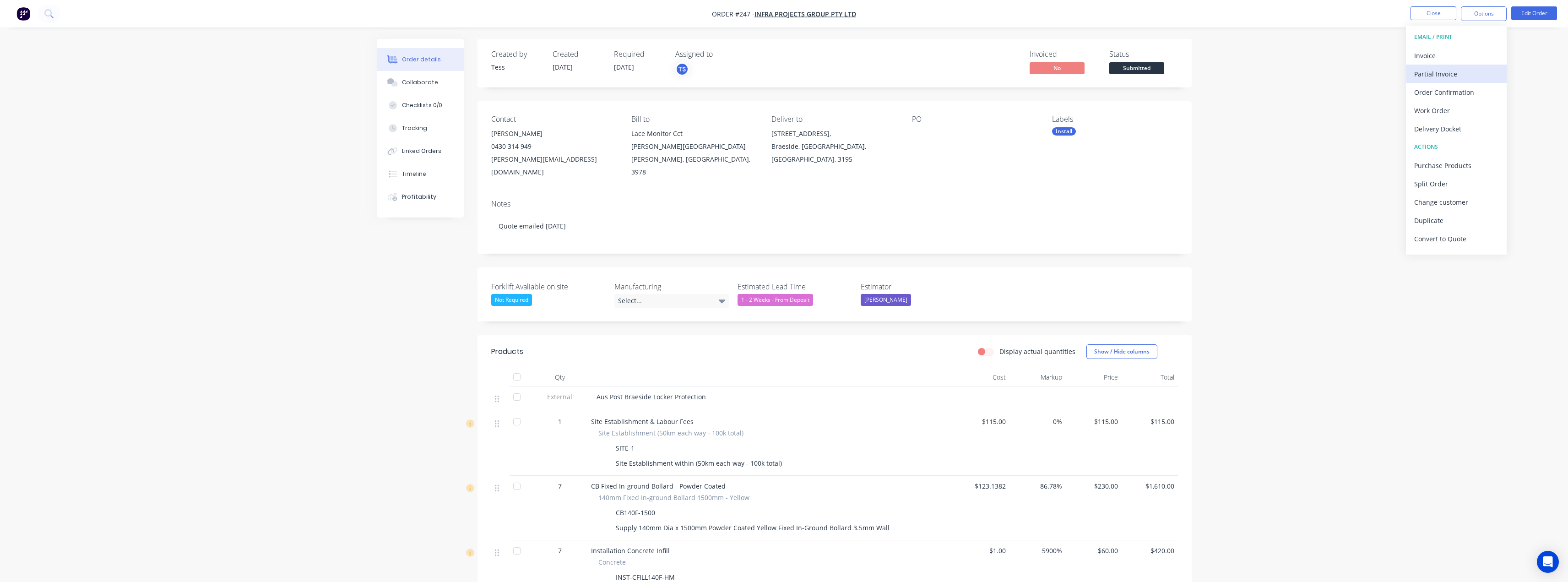
click at [1421, 74] on div "Partial Invoice" at bounding box center [1457, 74] width 85 height 13
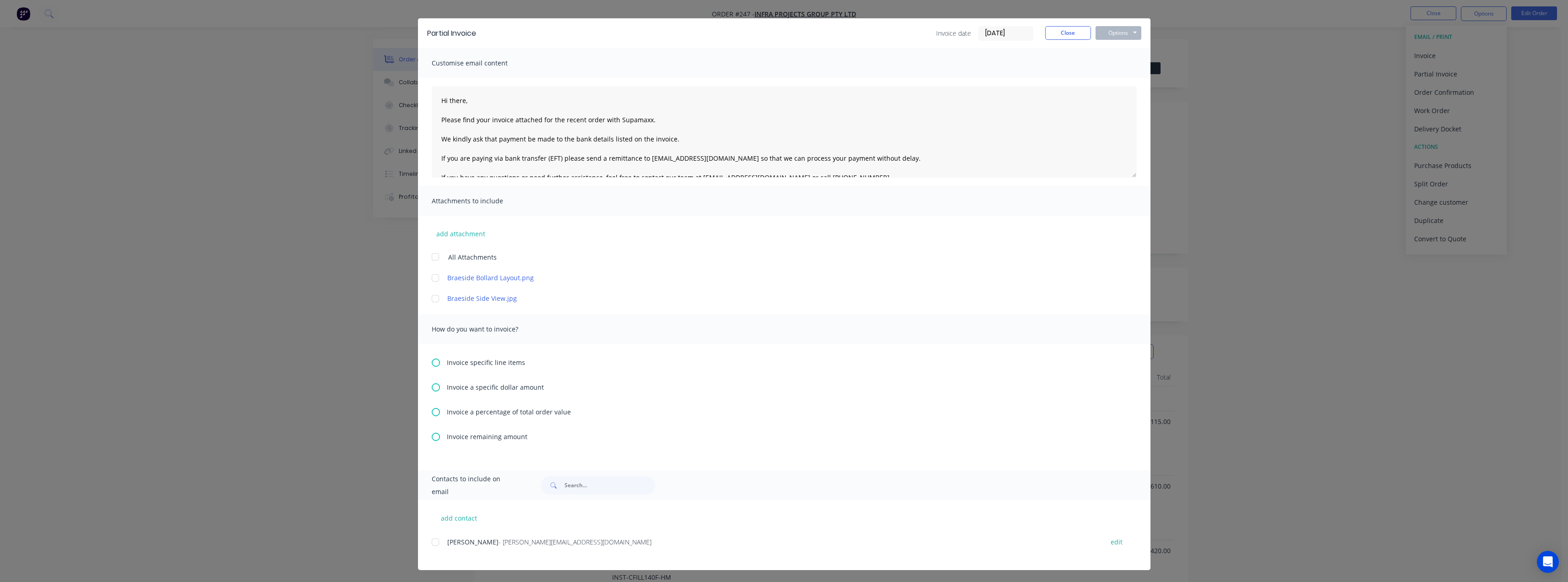
scroll to position [19, 0]
click at [432, 410] on icon at bounding box center [435, 410] width 8 height 8
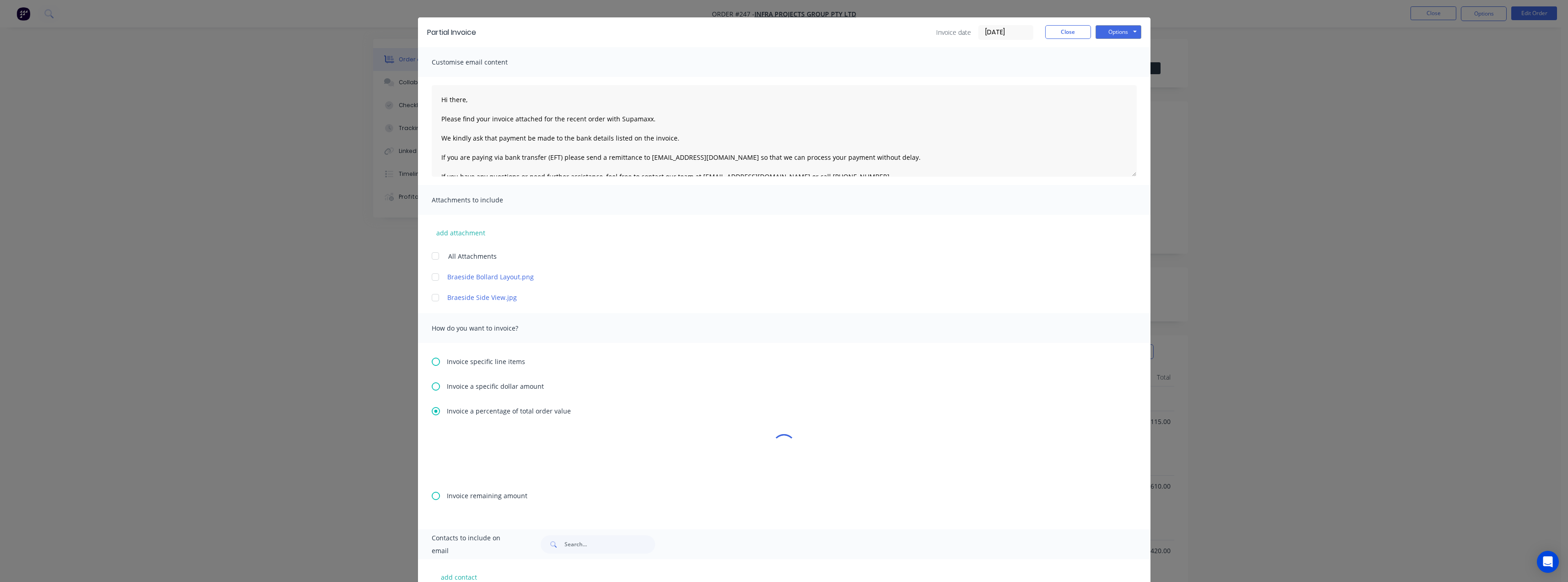
scroll to position [0, 0]
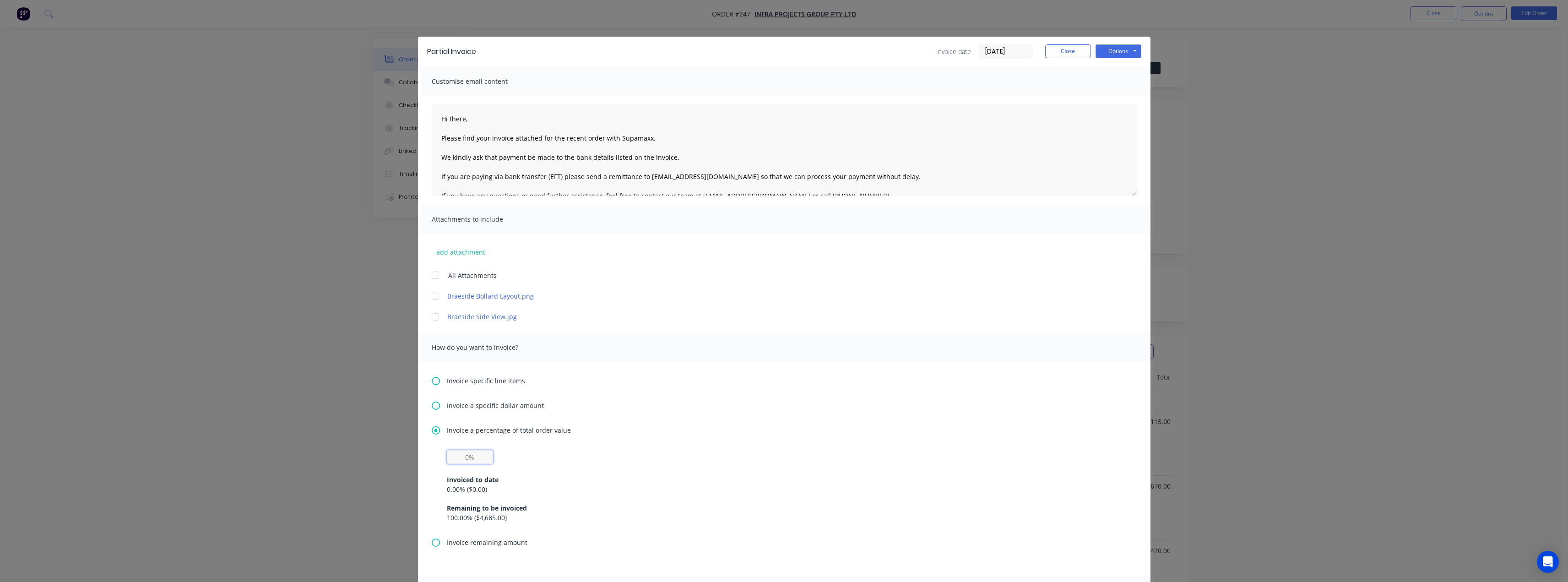
click at [469, 456] on input "text" at bounding box center [469, 457] width 46 height 13
type input "30%"
click at [470, 123] on textarea "Hi there, Please find your invoice attached for the recent order with Supamaxx.…" at bounding box center [784, 149] width 705 height 91
click at [1121, 50] on button "Options" at bounding box center [1118, 51] width 46 height 13
click at [1120, 63] on button "Preview" at bounding box center [1125, 67] width 59 height 15
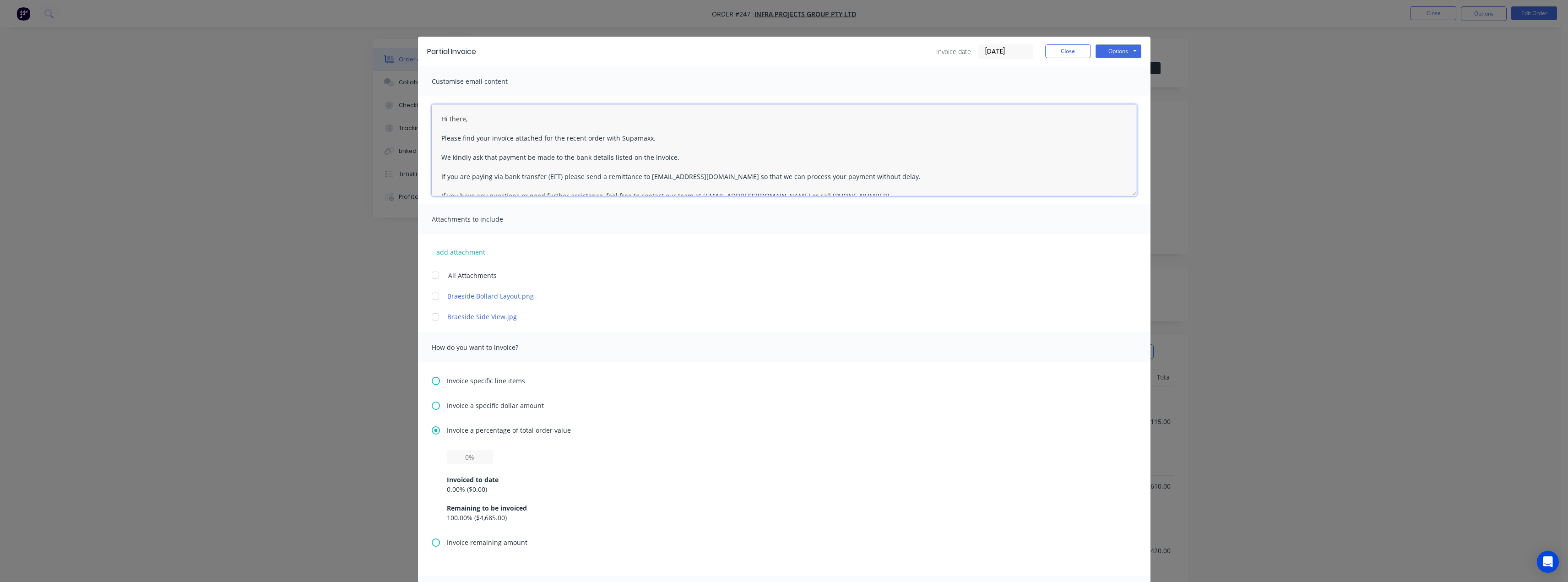
click at [466, 121] on textarea "Hi there, Please find your invoice attached for the recent order with Supamaxx.…" at bounding box center [784, 149] width 705 height 91
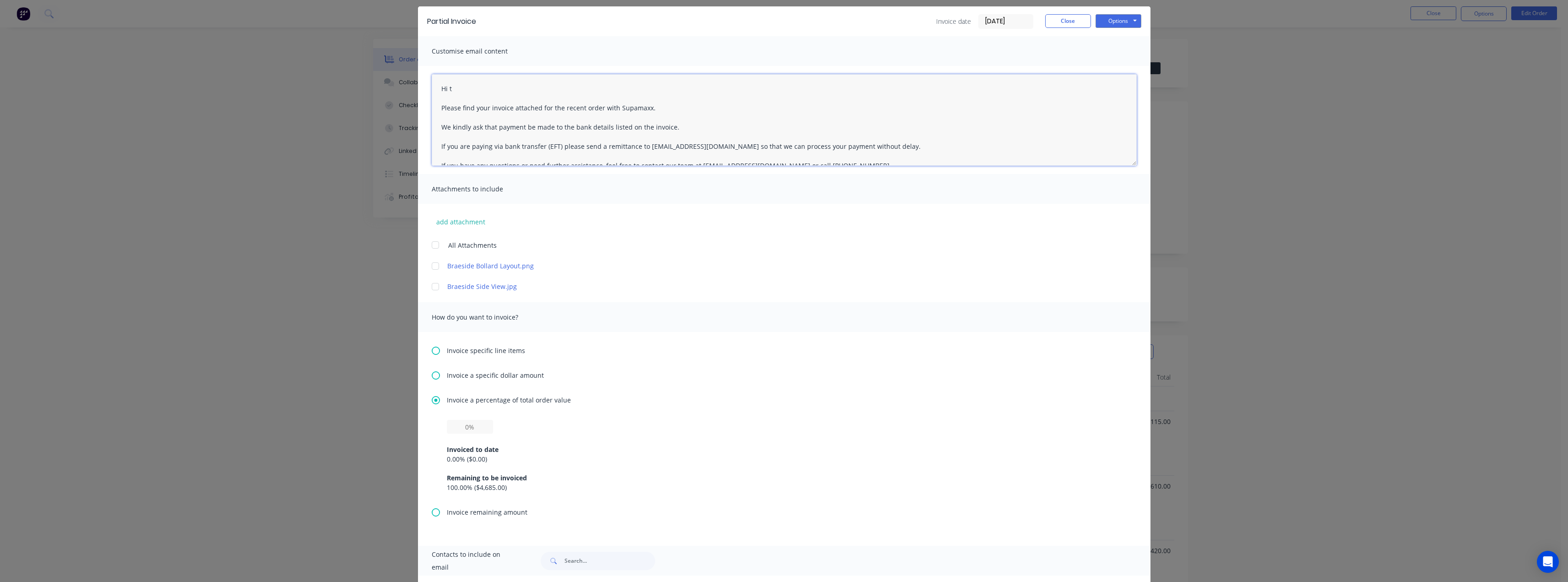
scroll to position [107, 0]
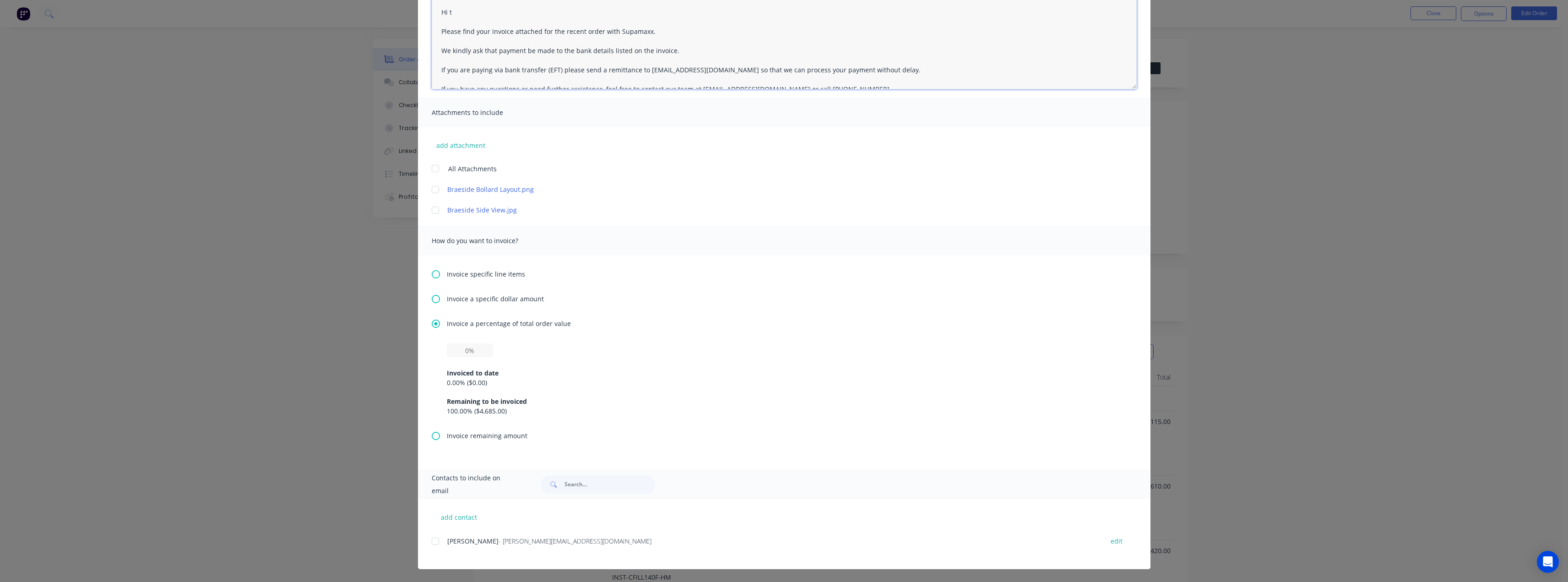
click at [435, 541] on div at bounding box center [435, 541] width 18 height 18
type textarea "Hi t Please find your invoice attached for the recent order with Supamaxx. We k…"
click at [454, 518] on button "add contact" at bounding box center [459, 517] width 55 height 13
select select "AU"
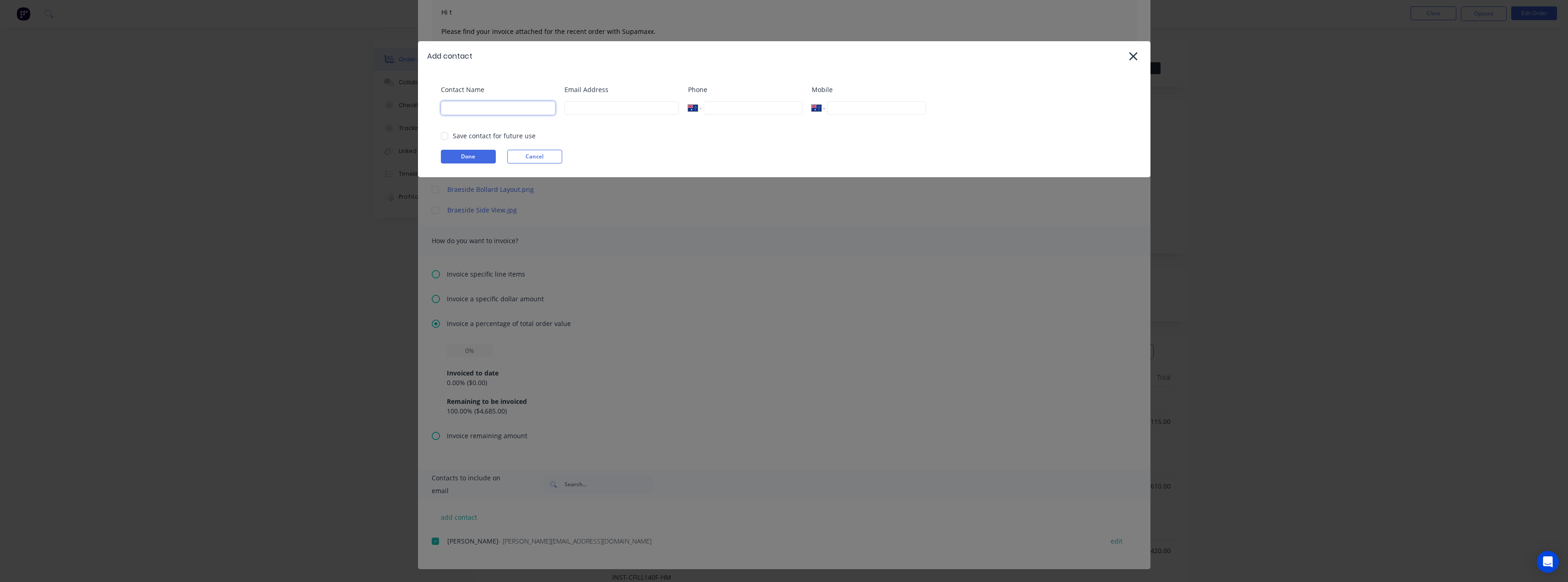
click at [497, 111] on input at bounding box center [498, 108] width 115 height 13
type input "Tess"
click at [579, 104] on input at bounding box center [622, 108] width 115 height 13
type input "tess@supamaxx.com.au"
click at [459, 154] on button "Done" at bounding box center [469, 156] width 55 height 13
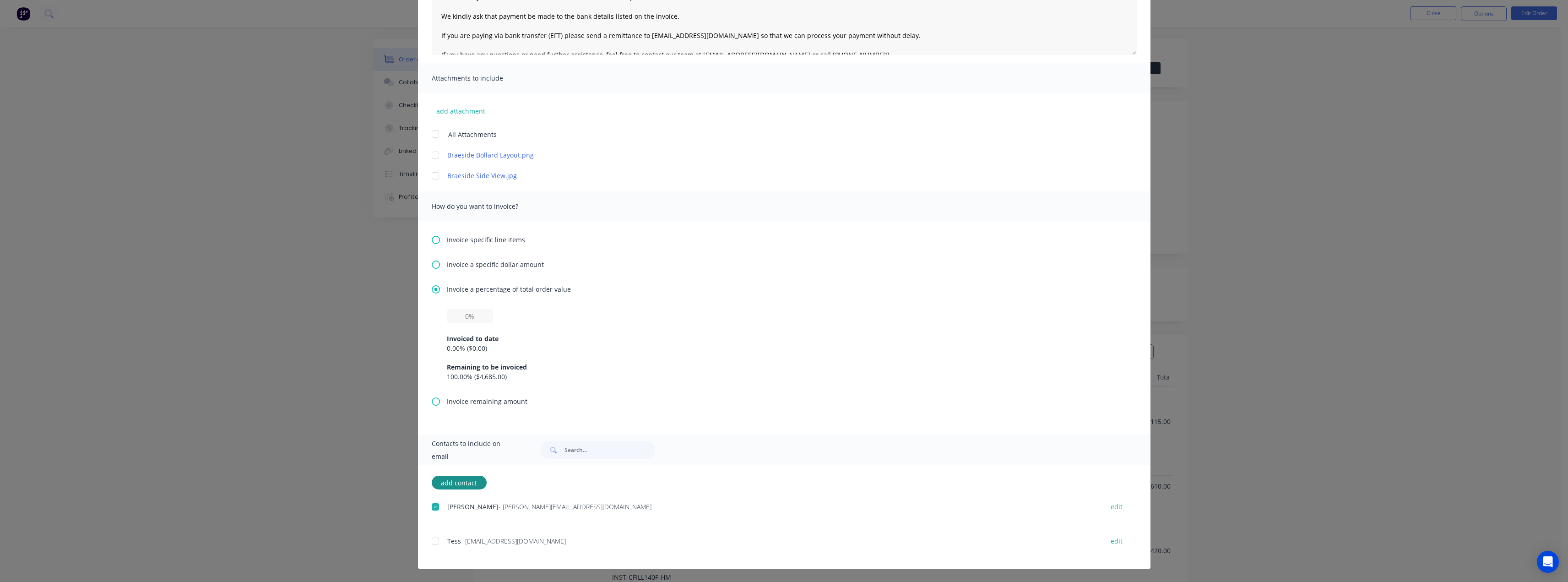
click at [432, 541] on div at bounding box center [435, 541] width 18 height 18
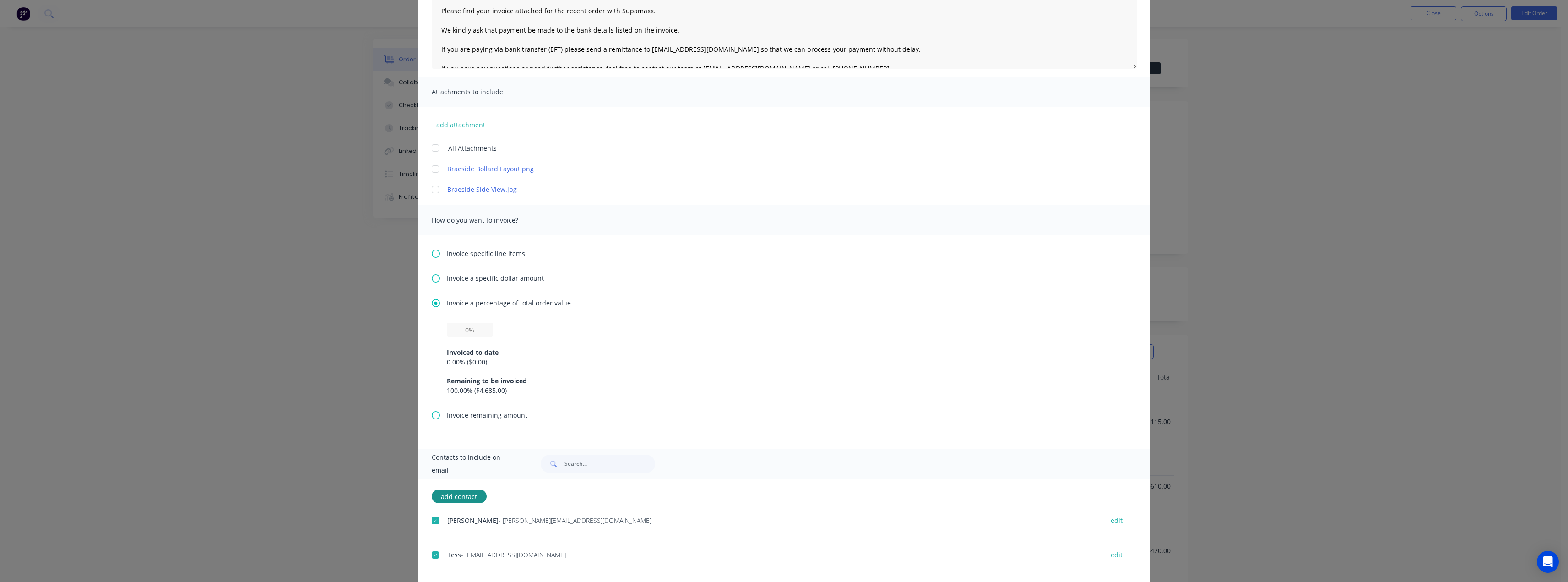
scroll to position [0, 0]
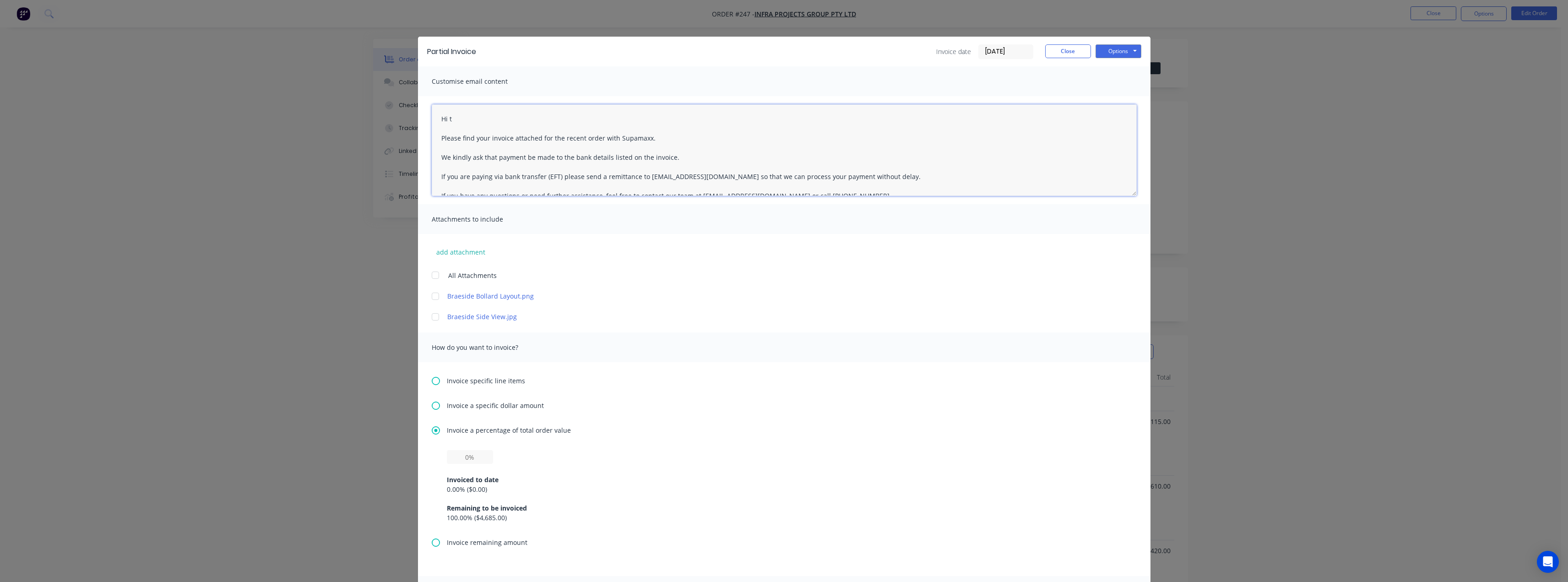
click at [457, 117] on textarea "Hi t Please find your invoice attached for the recent order with Supamaxx. We k…" at bounding box center [784, 149] width 705 height 91
drag, startPoint x: 486, startPoint y: 138, endPoint x: 494, endPoint y: 139, distance: 8.1
click at [487, 138] on textarea "Hi Rupesh, Please find your invoice attached for the recent order with Supamaxx…" at bounding box center [784, 149] width 705 height 91
click at [692, 136] on textarea "Hi Rupesh, Please find your 30% deposit invoice attached for the recent order w…" at bounding box center [784, 149] width 705 height 91
click at [743, 153] on textarea "Hi Rupesh, Please find your 30% deposit invoice attached for the recent order w…" at bounding box center [784, 149] width 705 height 91
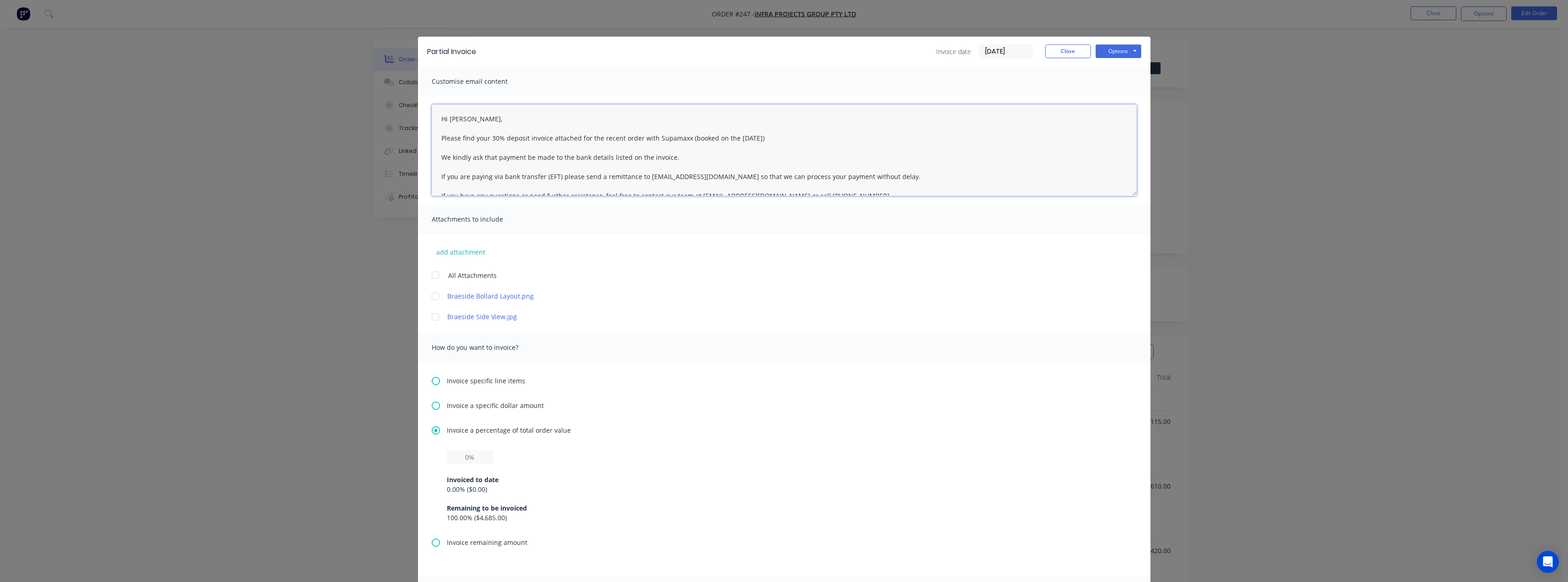
click at [728, 138] on textarea "Hi Rupesh, Please find your 30% deposit invoice attached for the recent order w…" at bounding box center [784, 149] width 705 height 91
click at [835, 140] on textarea "Hi Rupesh, Please find your 30% deposit invoice attached for the recent order w…" at bounding box center [784, 149] width 705 height 91
click at [673, 157] on textarea "Hi Rupesh, Please find your 30% deposit invoice attached for the recent order w…" at bounding box center [784, 149] width 705 height 91
click at [813, 138] on textarea "Hi Rupesh, Please find your 30% deposit invoice attached for the recent order w…" at bounding box center [784, 149] width 705 height 91
click at [668, 157] on textarea "Hi Rupesh, Please find your 30% deposit invoice attached for the recent order w…" at bounding box center [784, 149] width 705 height 91
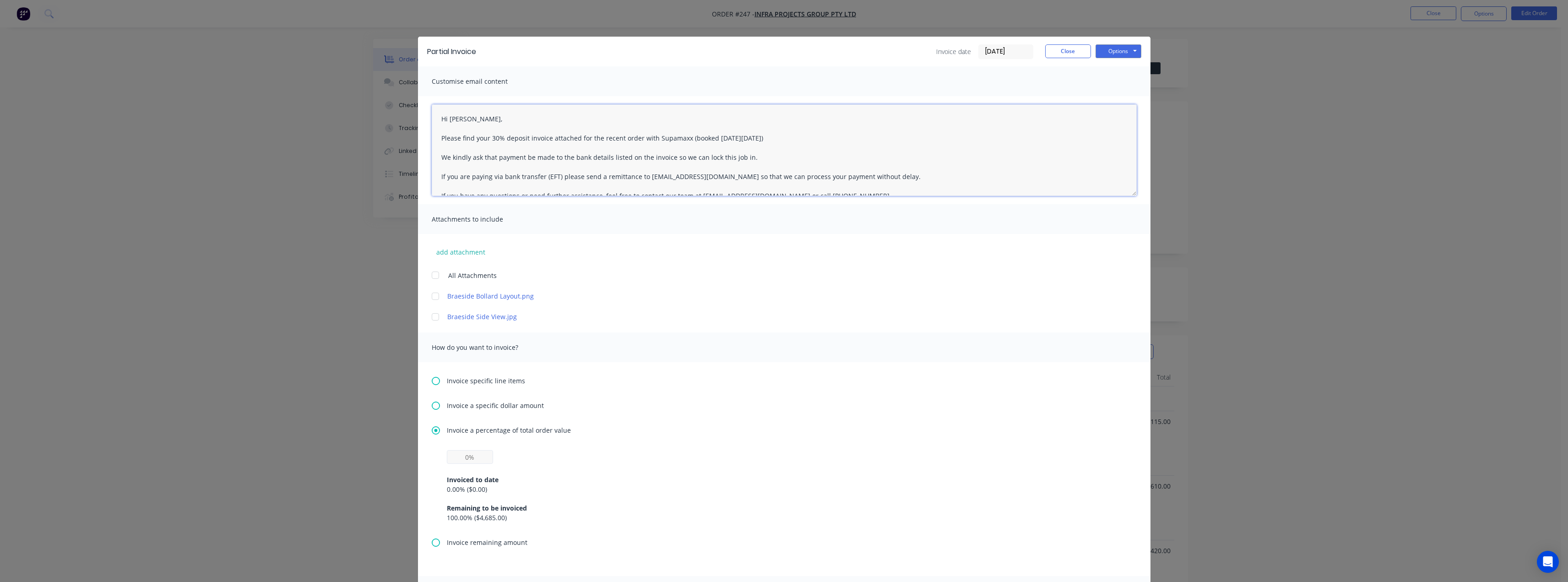
type textarea "Hi Rupesh, Please find your 30% deposit invoice attached for the recent order w…"
click at [464, 459] on input "text" at bounding box center [469, 457] width 46 height 13
type input "30%"
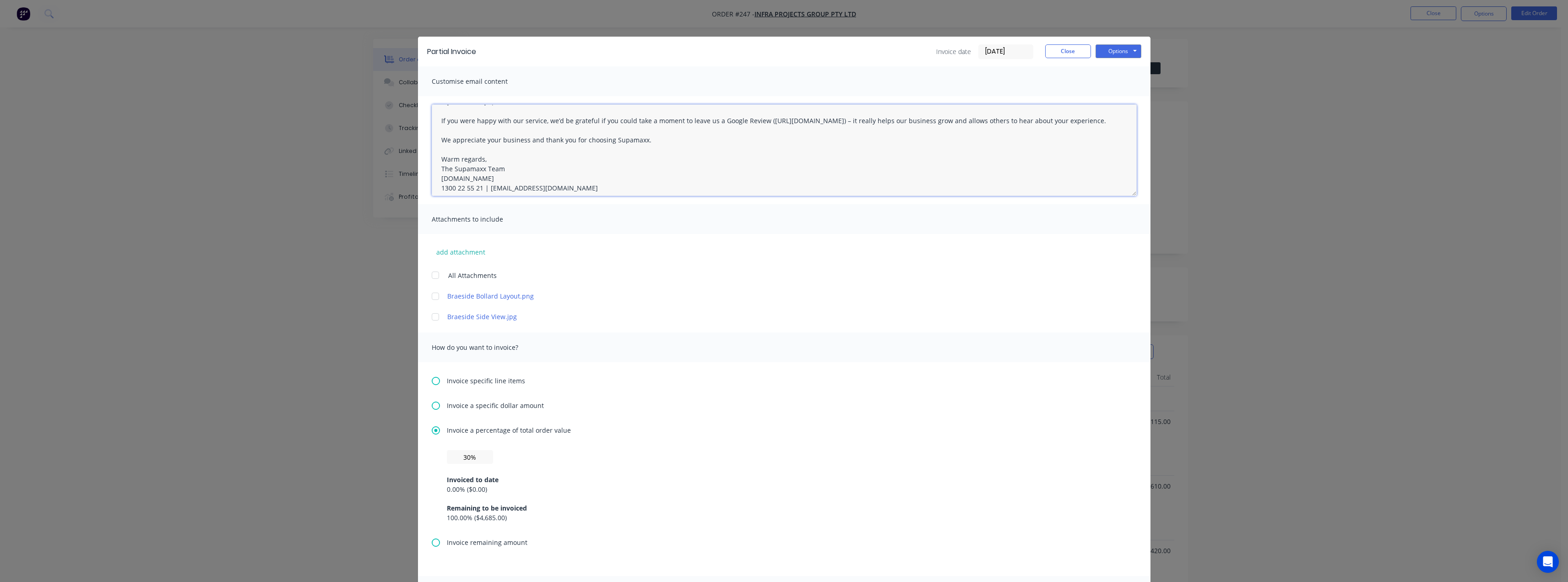
scroll to position [110, 0]
drag, startPoint x: 436, startPoint y: 118, endPoint x: 921, endPoint y: 249, distance: 502.4
click at [921, 249] on div "Customise email content Hi Rupesh, Please find your 30% deposit invoice attache…" at bounding box center [784, 321] width 733 height 510
click at [570, 447] on div "Invoice a percentage of total order value 30% Invoiced to date 0.00 % ( $0.00 )…" at bounding box center [784, 481] width 705 height 112
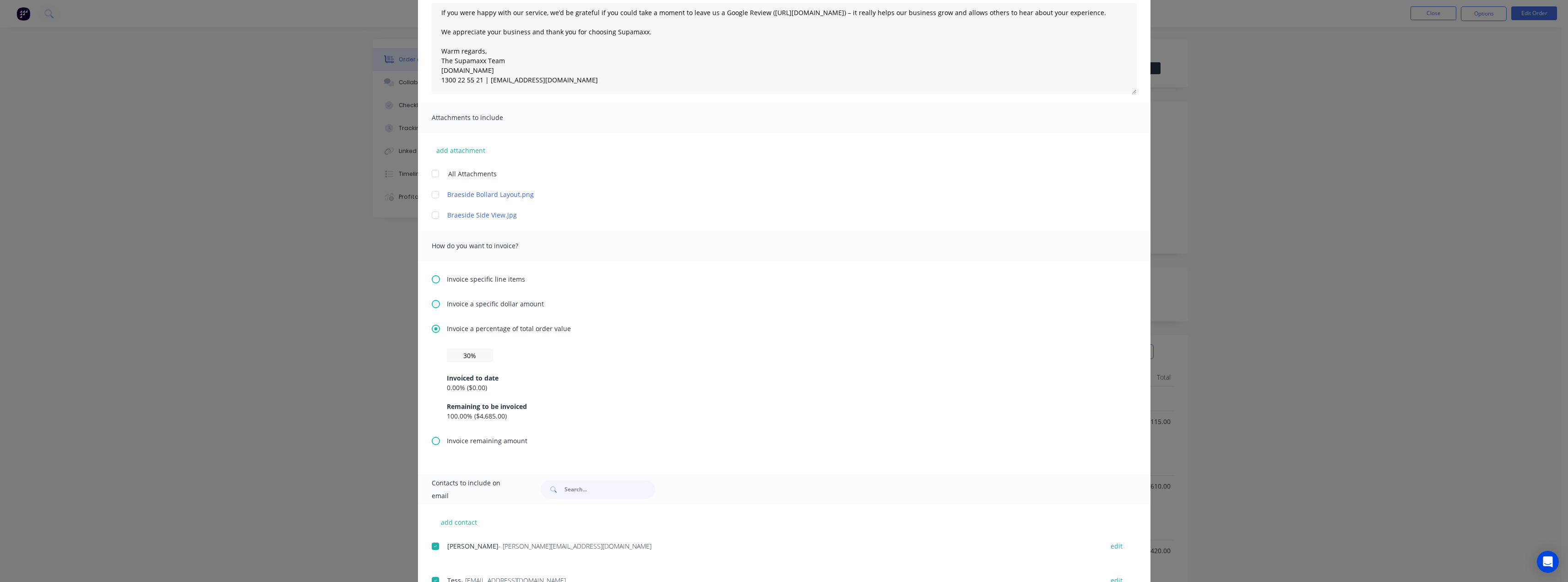
scroll to position [0, 0]
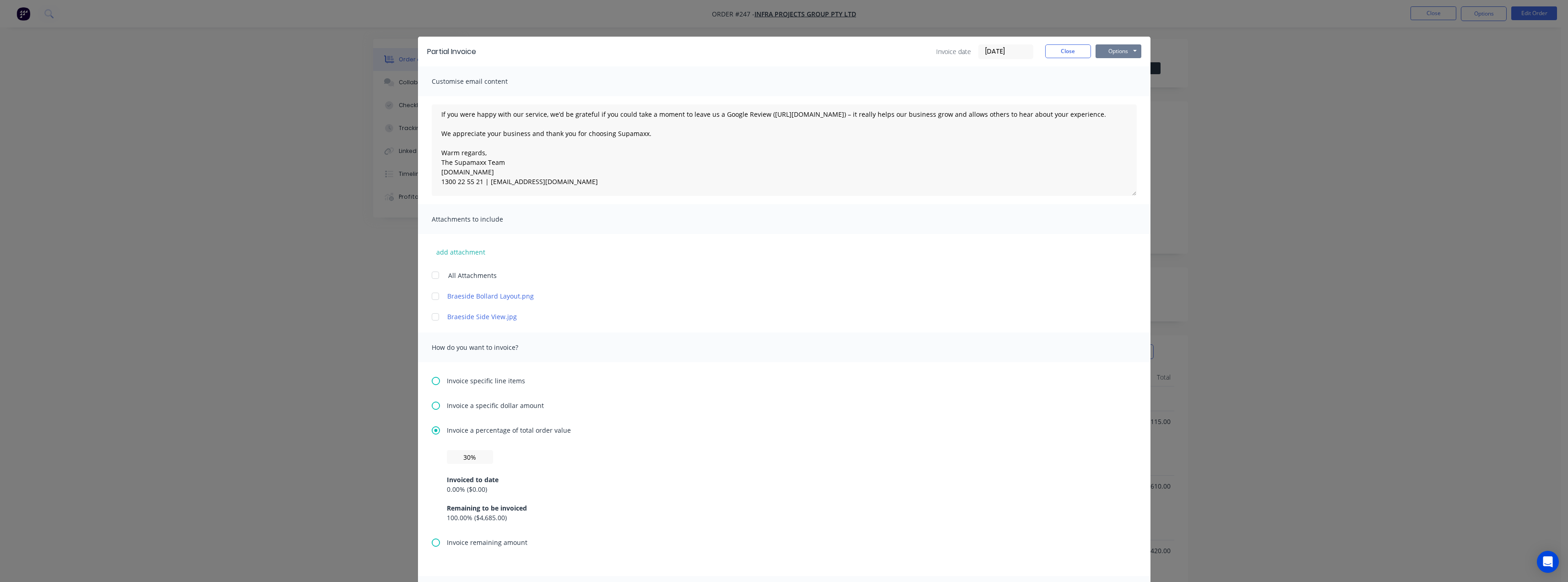
click at [1112, 51] on button "Options" at bounding box center [1118, 51] width 46 height 13
click at [1116, 97] on button "Email" at bounding box center [1125, 97] width 59 height 15
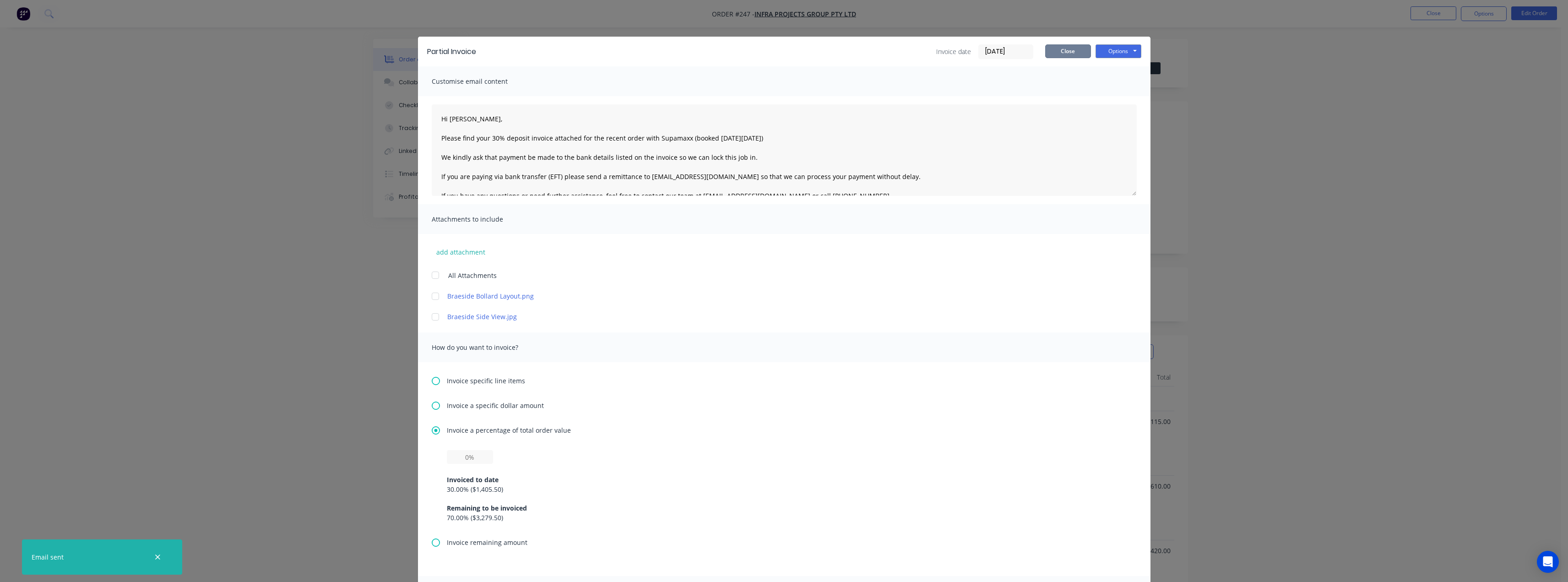
click at [1052, 50] on button "Close" at bounding box center [1068, 51] width 46 height 13
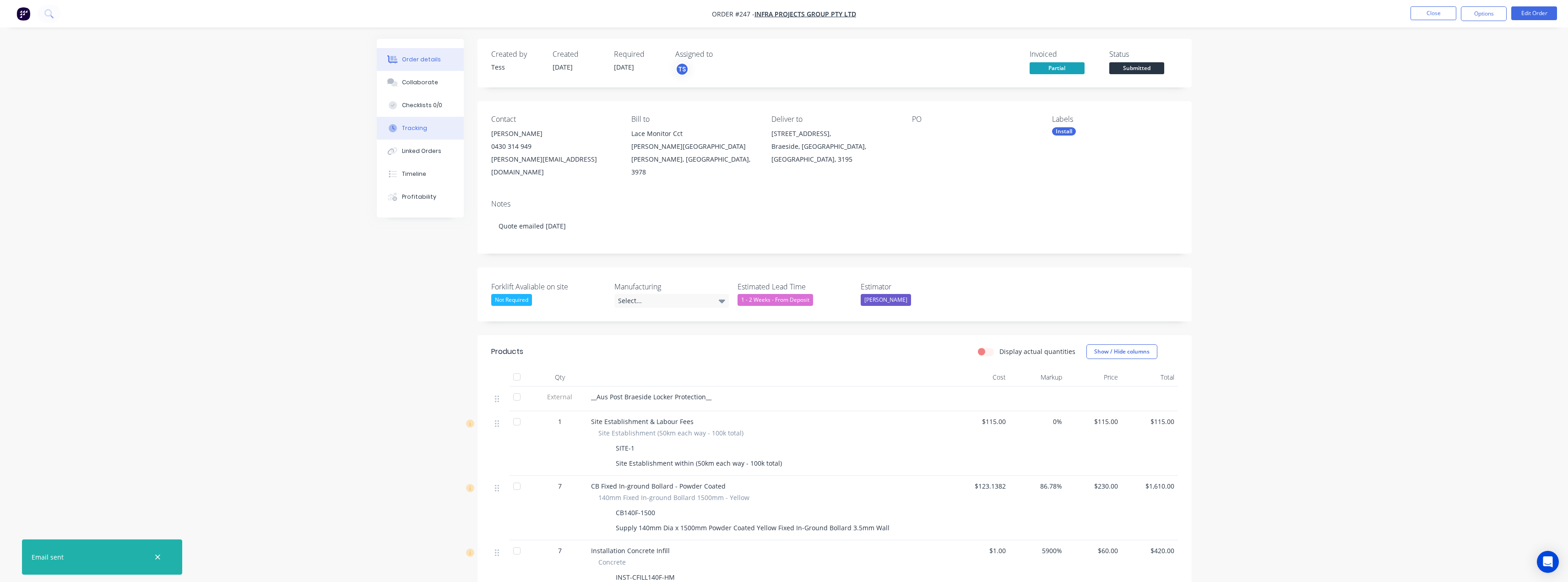
click at [409, 130] on div "Tracking" at bounding box center [414, 128] width 25 height 8
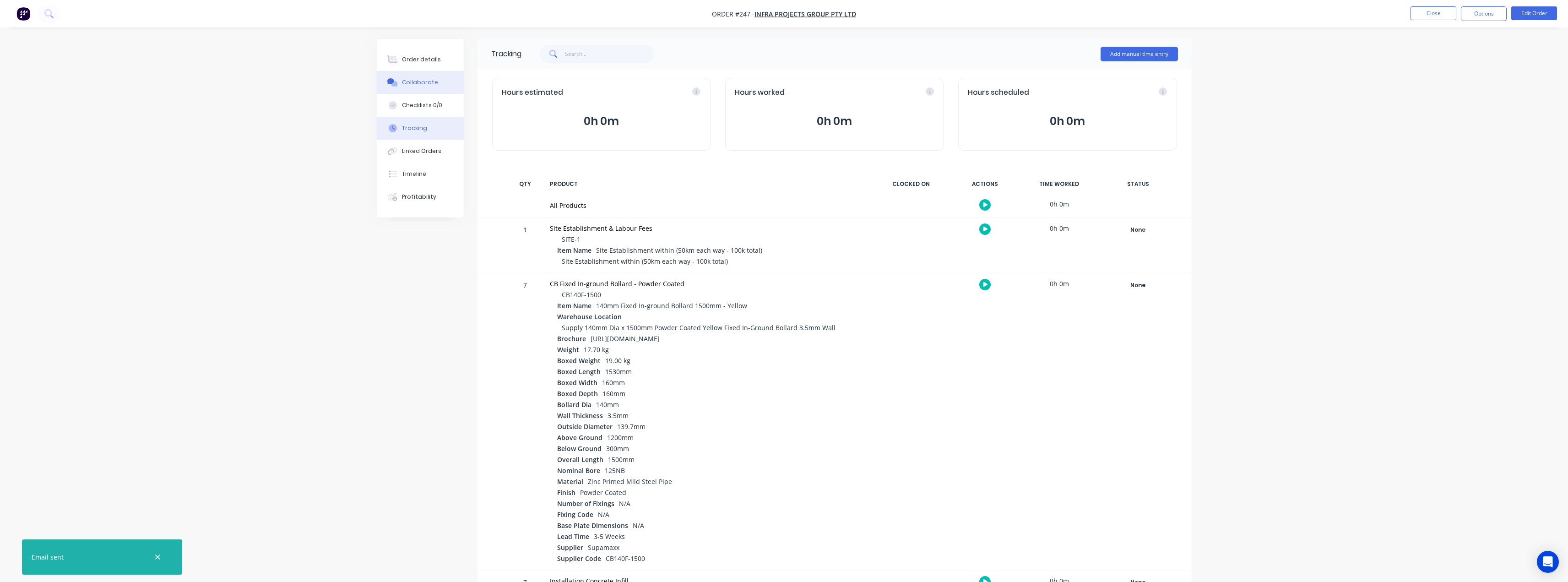
click at [415, 86] on div "Collaborate" at bounding box center [420, 82] width 36 height 8
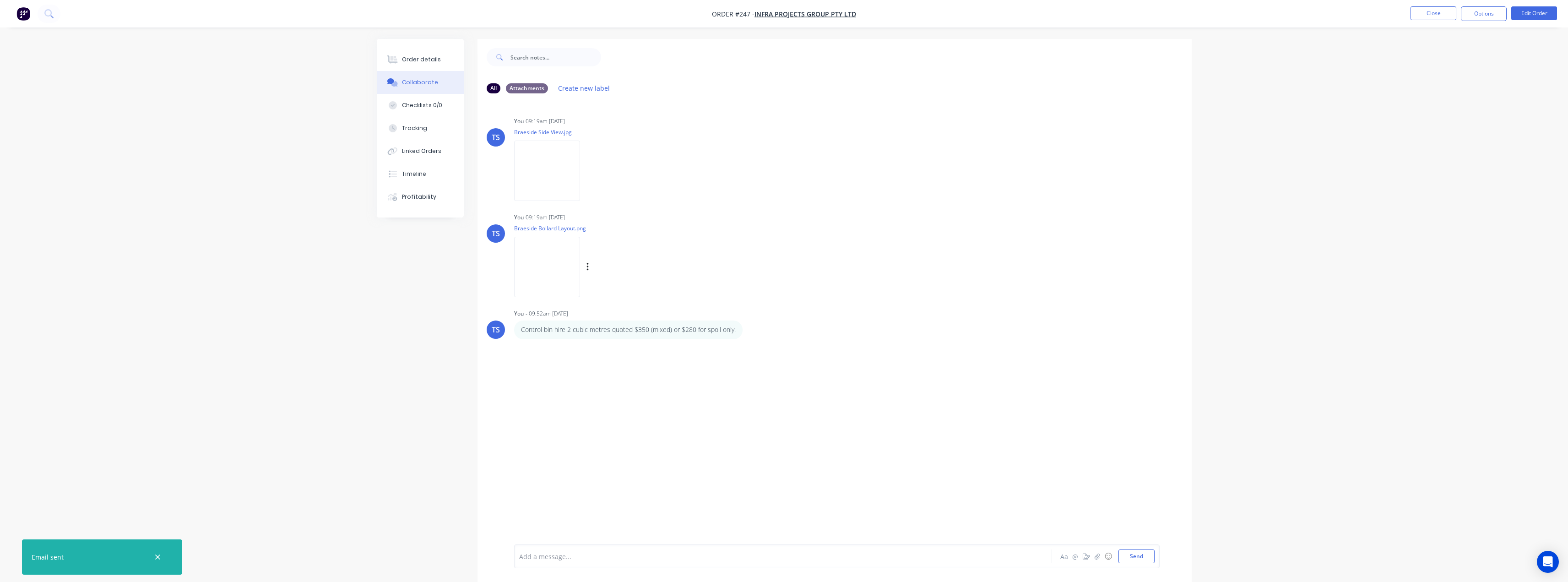
click at [548, 265] on img at bounding box center [547, 266] width 66 height 60
click at [409, 62] on div "Order details" at bounding box center [421, 59] width 39 height 8
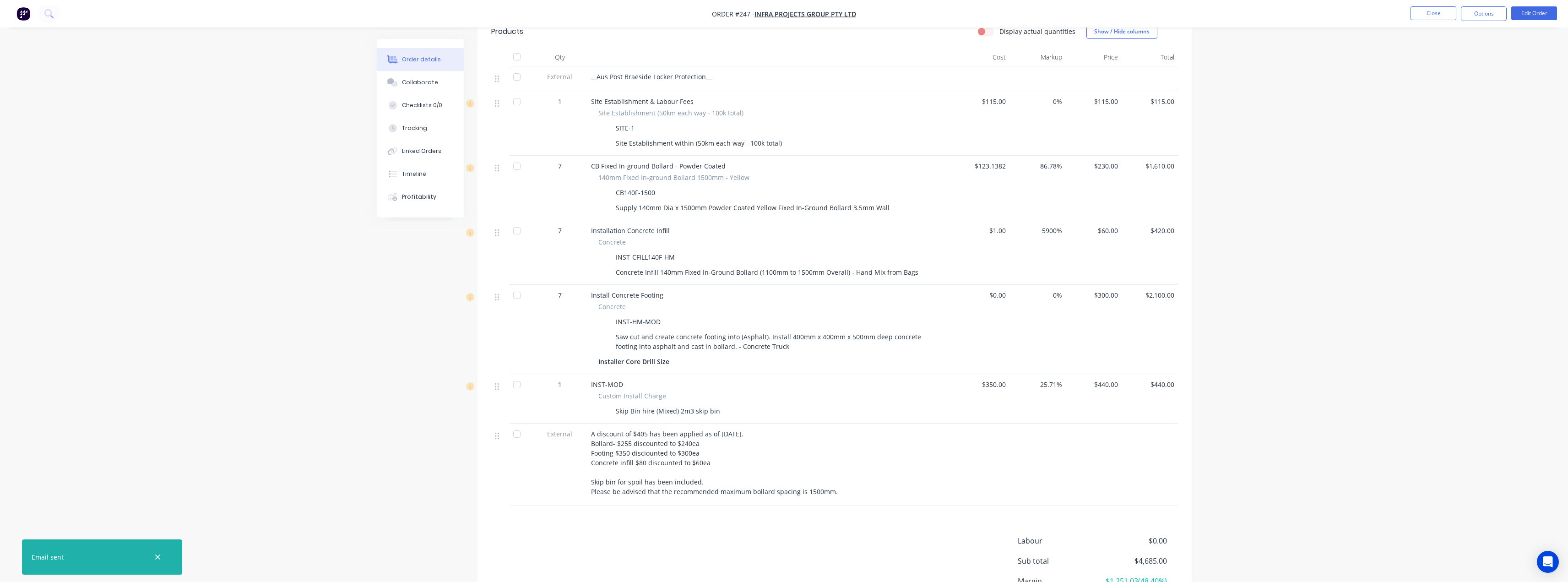
scroll to position [320, 0]
click at [1443, 18] on button "Close" at bounding box center [1433, 13] width 46 height 13
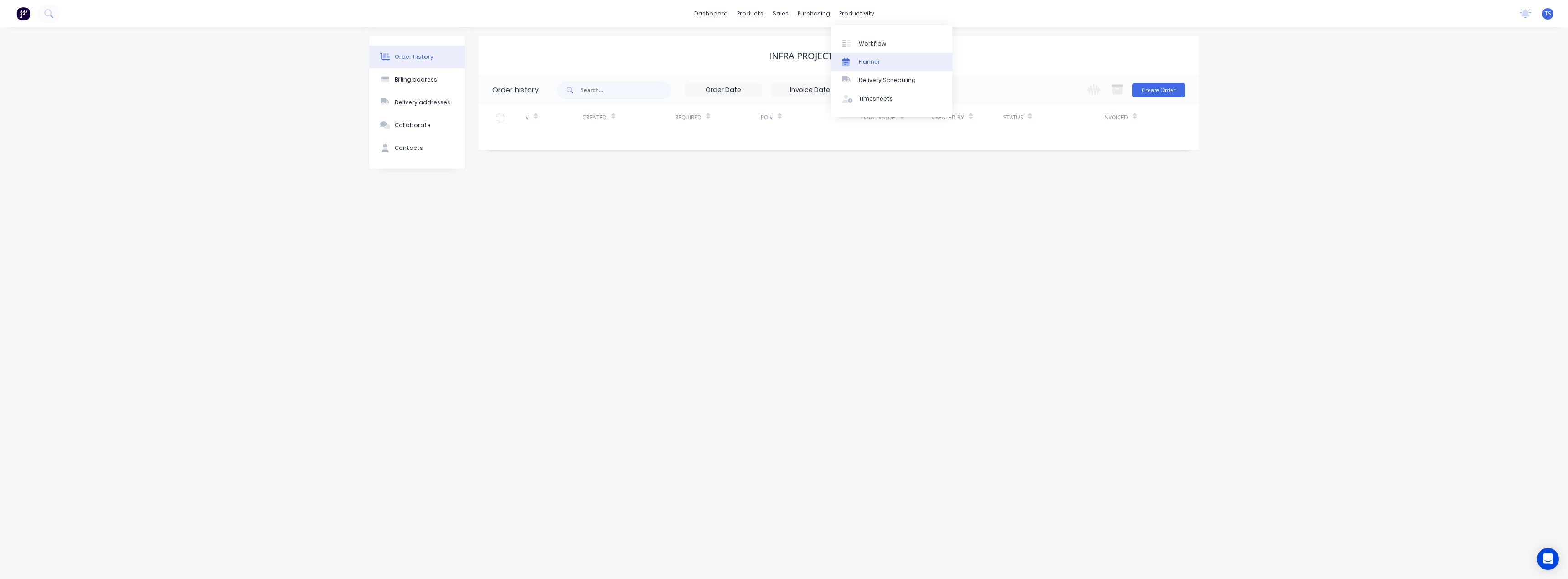
click at [865, 60] on div "Planner" at bounding box center [869, 62] width 21 height 8
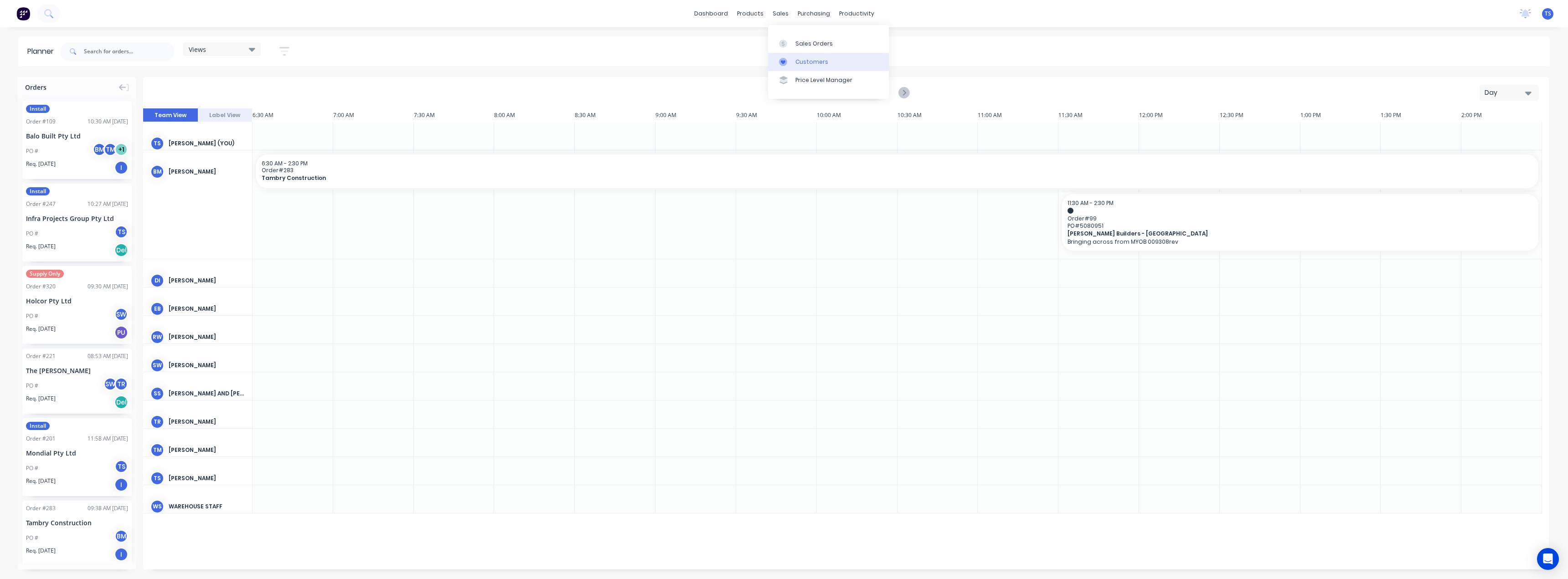
drag, startPoint x: 805, startPoint y: 58, endPoint x: 822, endPoint y: 55, distance: 17.3
click at [805, 58] on div "Customers" at bounding box center [812, 62] width 33 height 8
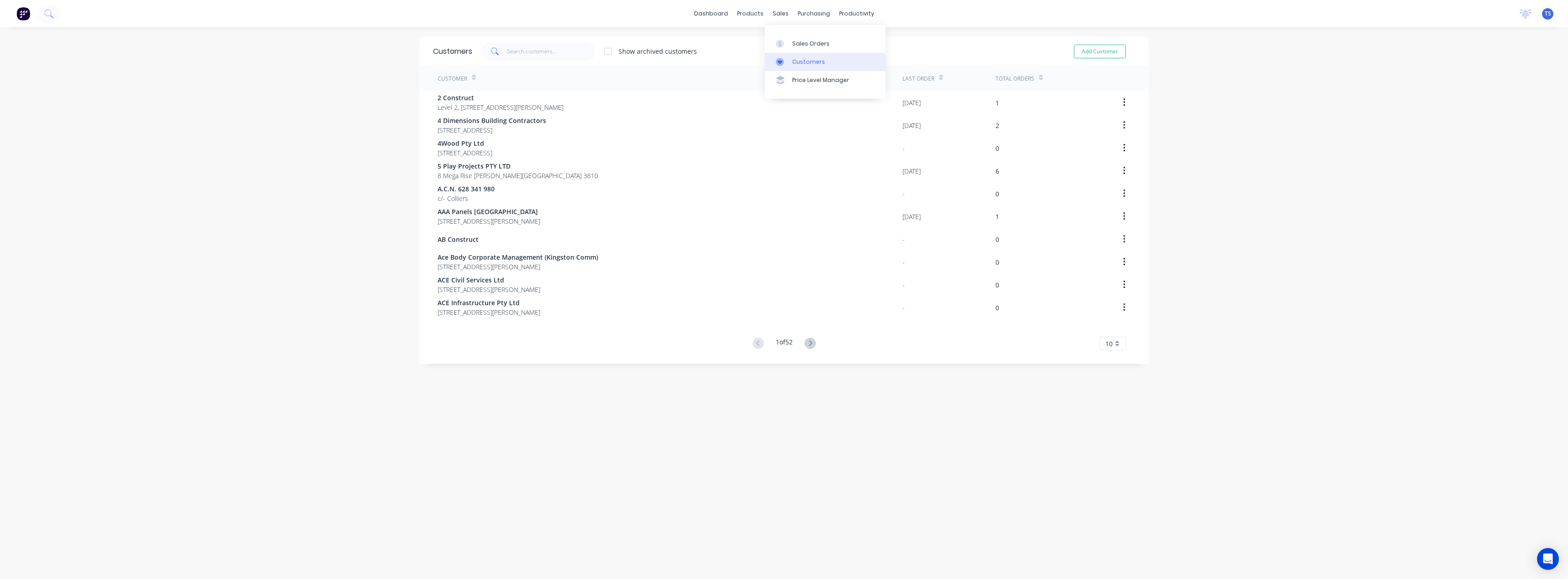
click at [791, 60] on link "Customers" at bounding box center [825, 62] width 121 height 18
click at [854, 60] on link "Planner" at bounding box center [889, 62] width 121 height 18
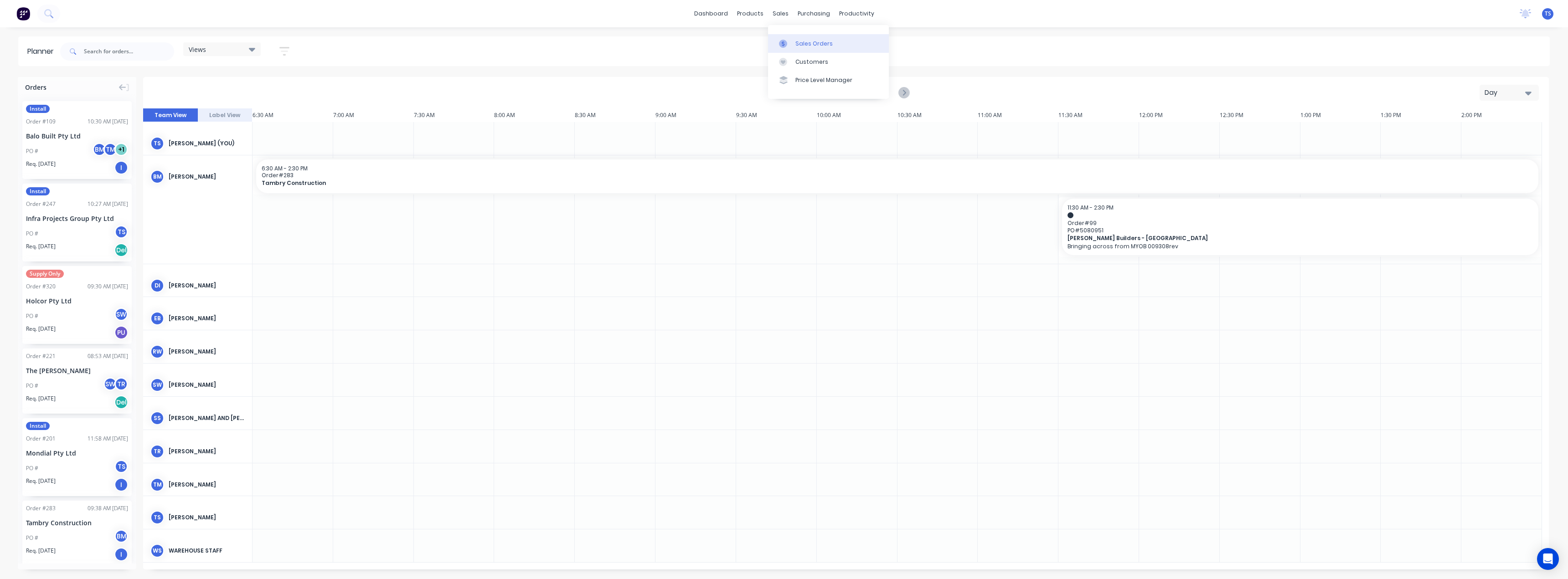
click at [796, 41] on div "Sales Orders" at bounding box center [814, 43] width 37 height 8
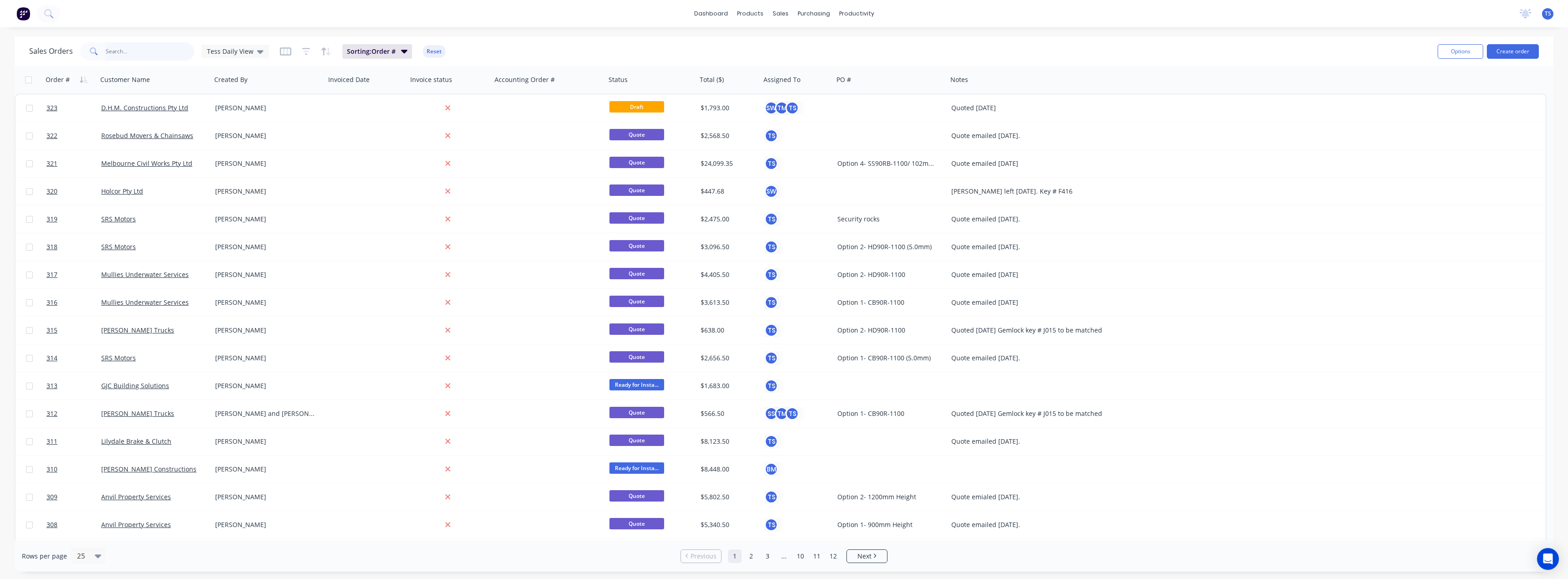
click at [157, 54] on input "text" at bounding box center [150, 52] width 89 height 18
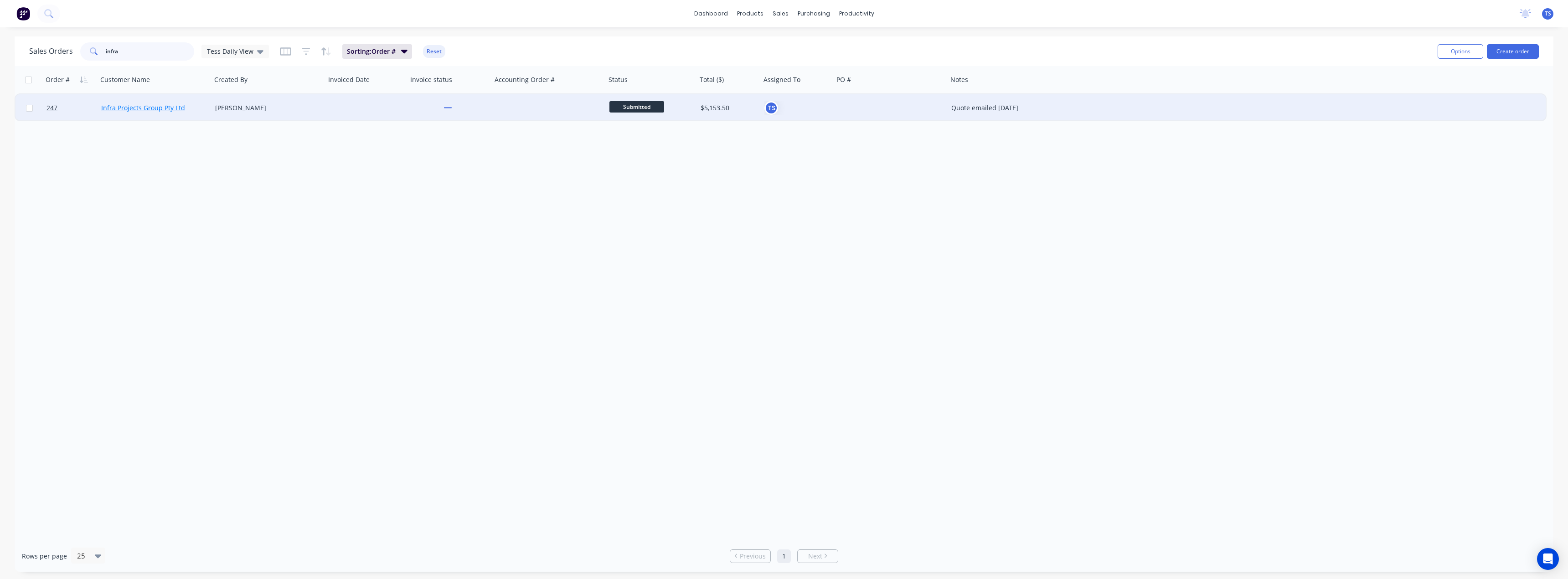
type input "infra"
click at [152, 108] on link "Infra Projects Group Pty Ltd" at bounding box center [143, 108] width 84 height 9
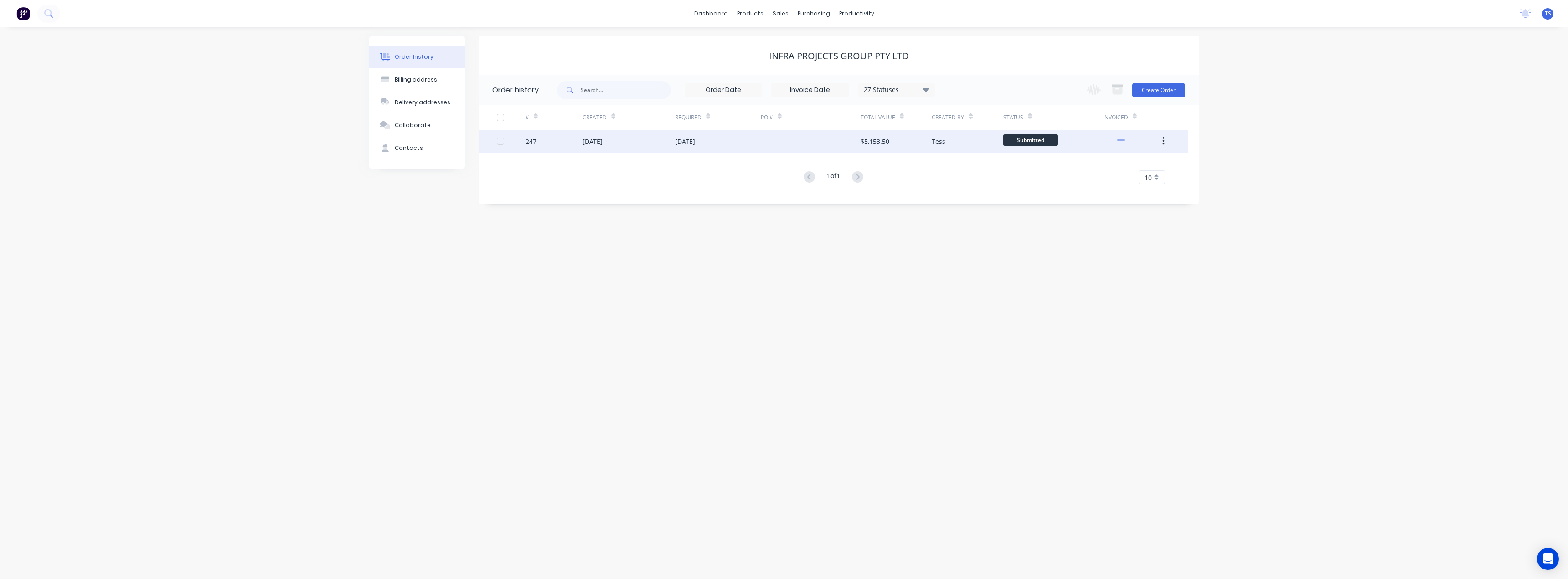
click at [695, 143] on div "18 Aug 2025" at bounding box center [685, 141] width 20 height 10
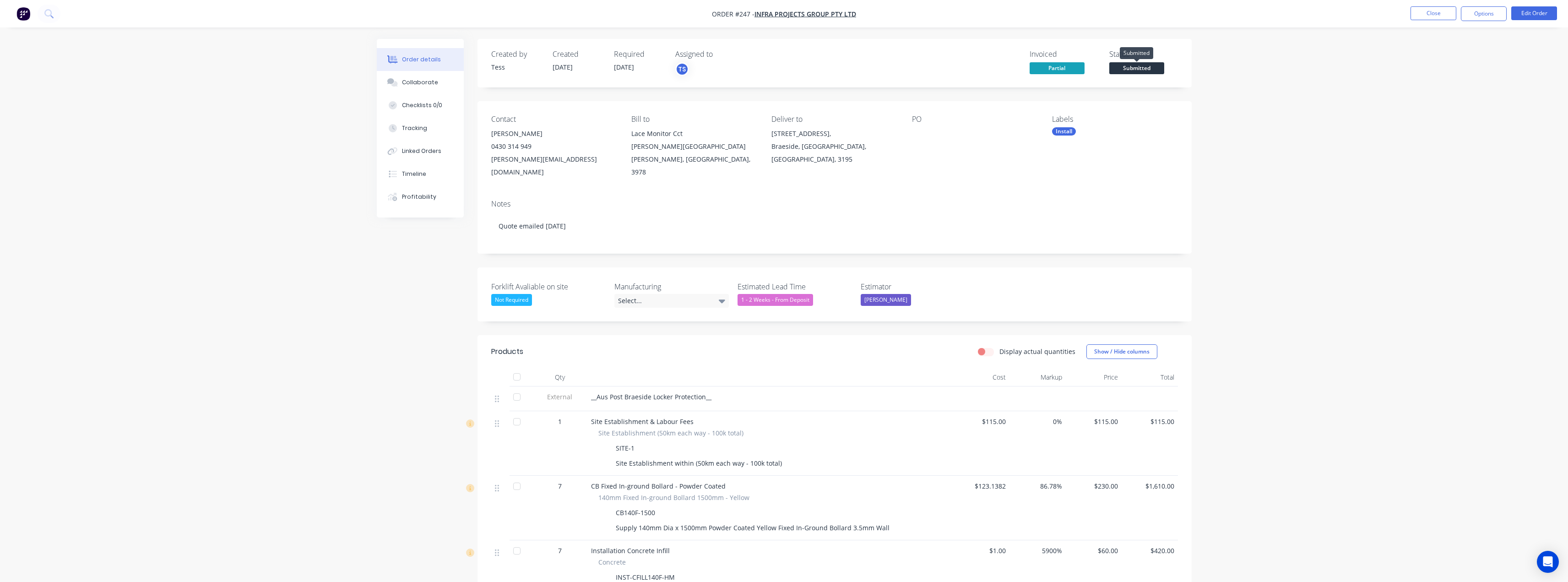
click at [1137, 68] on span "Submitted" at bounding box center [1137, 68] width 55 height 12
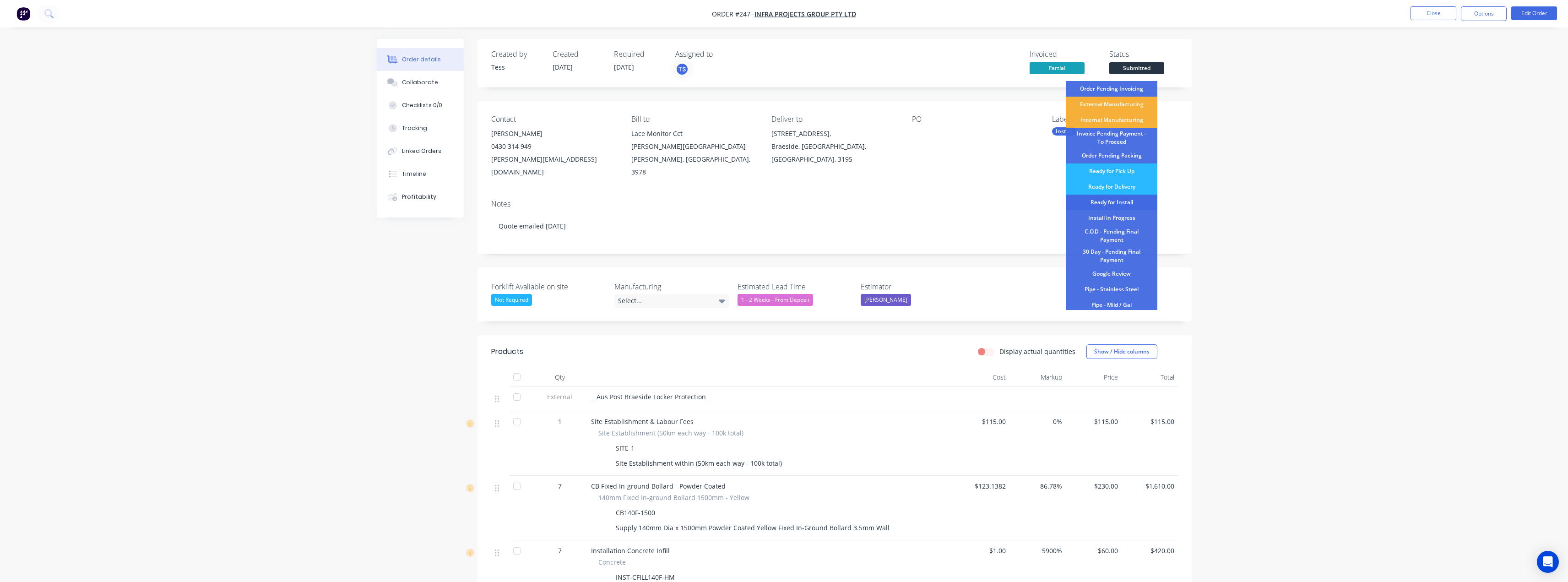
click at [1131, 204] on div "Ready for Install" at bounding box center [1111, 202] width 91 height 15
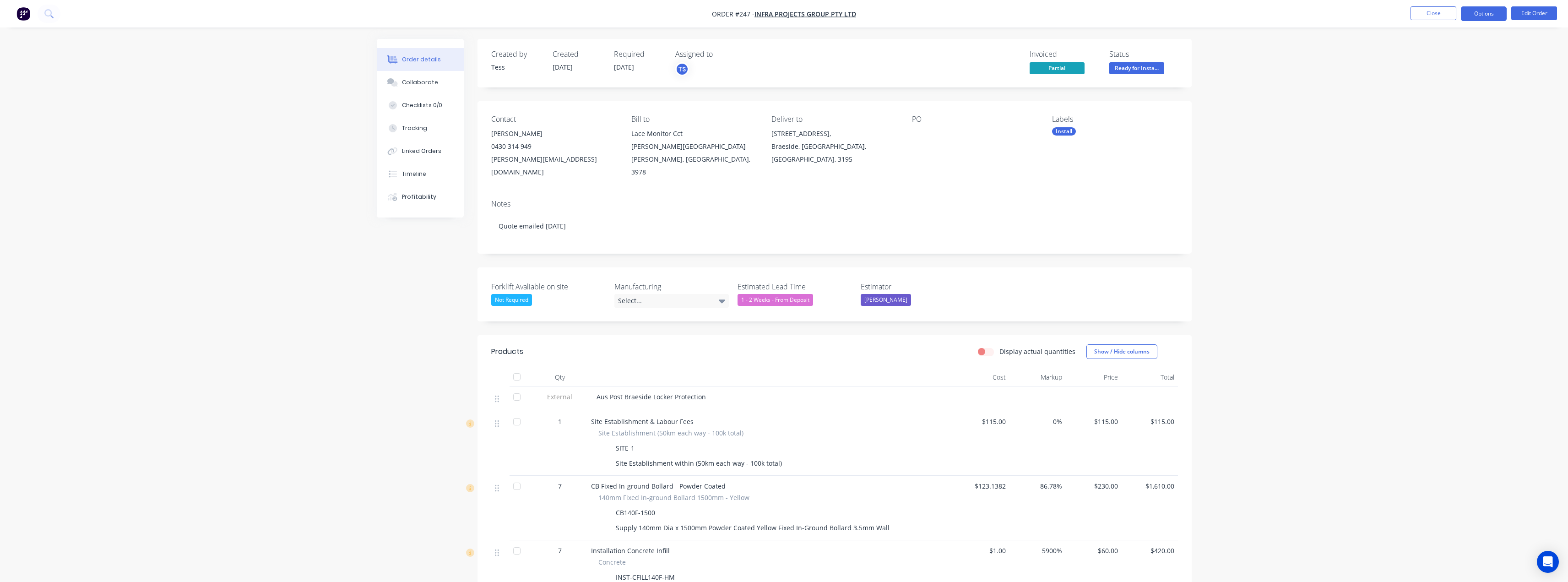
click at [1480, 17] on button "Options" at bounding box center [1483, 13] width 46 height 15
click at [1434, 127] on div "Delivery Docket" at bounding box center [1457, 129] width 85 height 13
click at [1431, 91] on div "Without pricing" at bounding box center [1457, 93] width 85 height 13
click at [1425, 10] on button "Close" at bounding box center [1433, 13] width 46 height 13
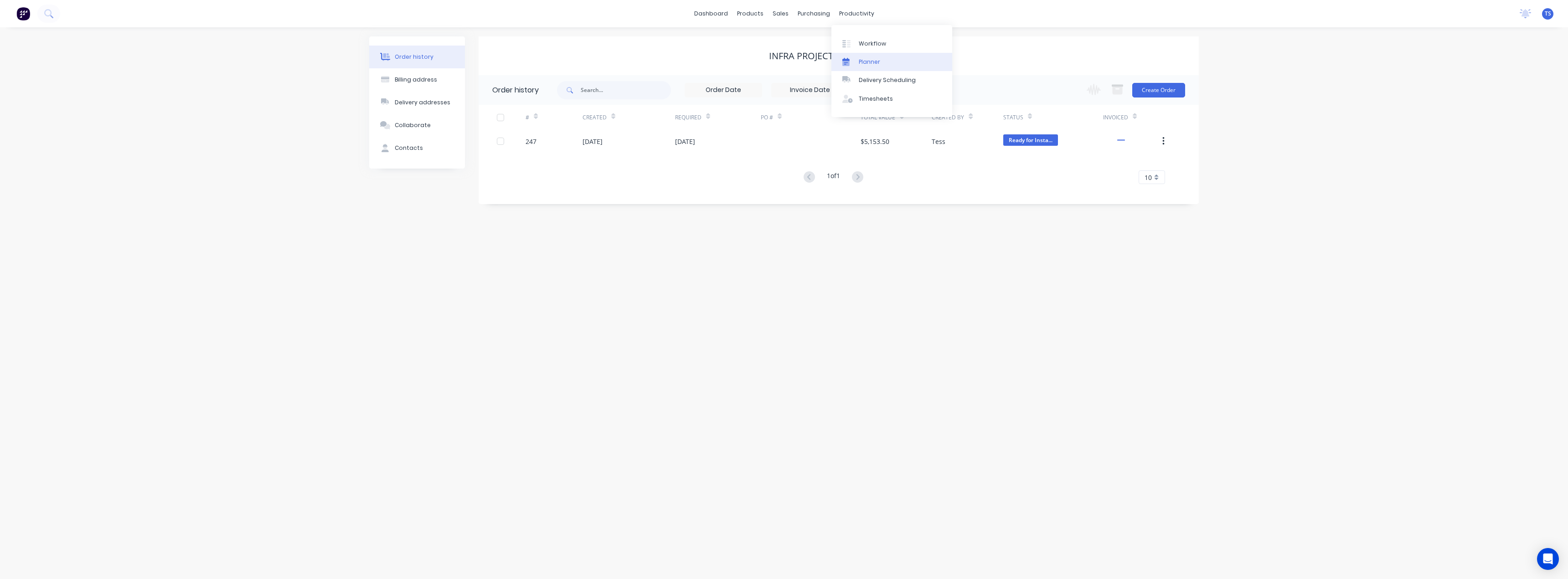
click at [855, 63] on div at bounding box center [849, 62] width 13 height 8
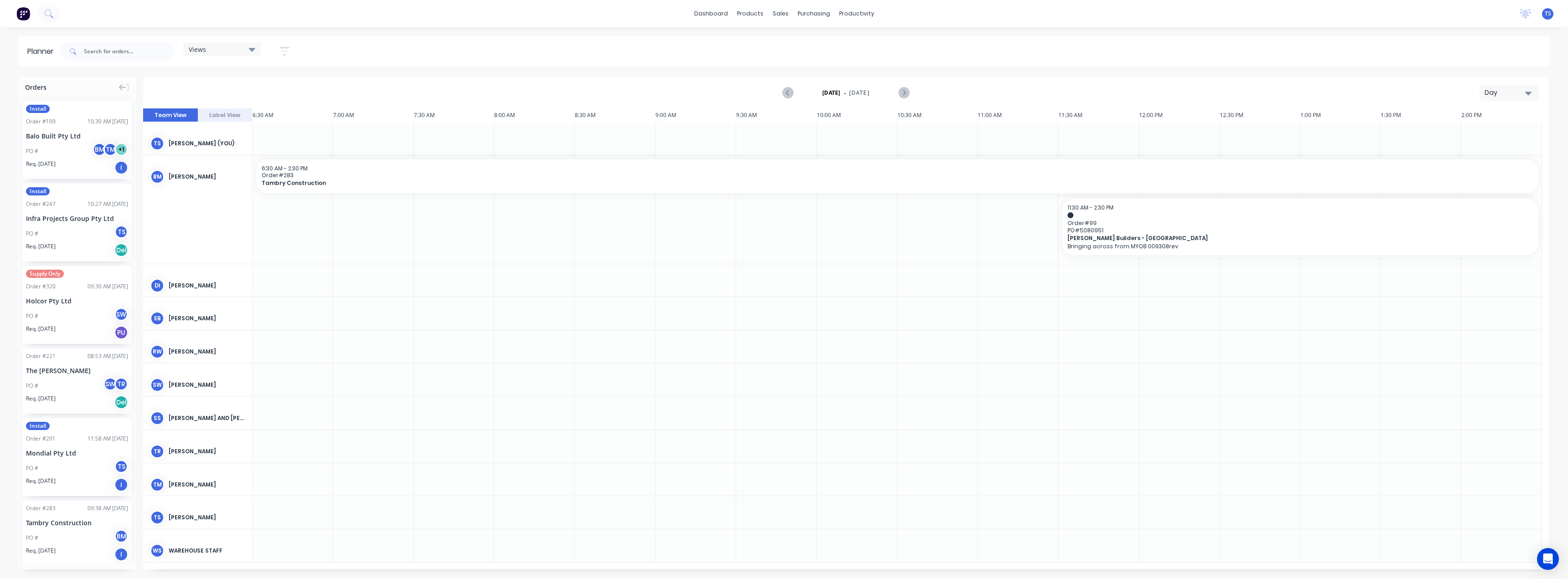
click at [1514, 89] on div "Day" at bounding box center [1505, 93] width 42 height 10
click at [1487, 150] on div "Month" at bounding box center [1493, 154] width 90 height 18
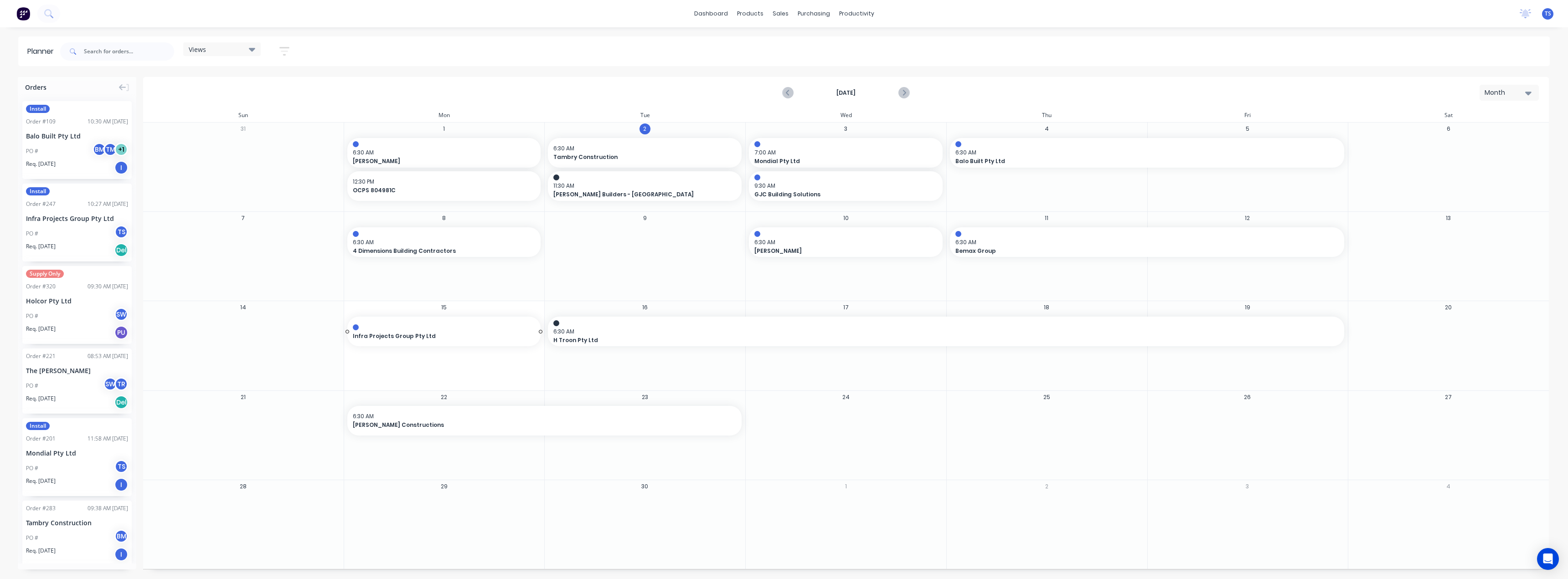
drag, startPoint x: 48, startPoint y: 222, endPoint x: 414, endPoint y: 349, distance: 387.4
click at [467, 329] on div "Set start/finish time" at bounding box center [478, 329] width 98 height 19
click at [521, 430] on div "7" at bounding box center [509, 430] width 23 height 15
drag, startPoint x: 546, startPoint y: 403, endPoint x: 548, endPoint y: 433, distance: 30.1
click at [543, 475] on div "Start [DATE] 7:30 AM End [DATE] 2:30 PM [DATE] [DATE] [DATE] [DATE] [DATE] [DAT…" at bounding box center [517, 414] width 177 height 154
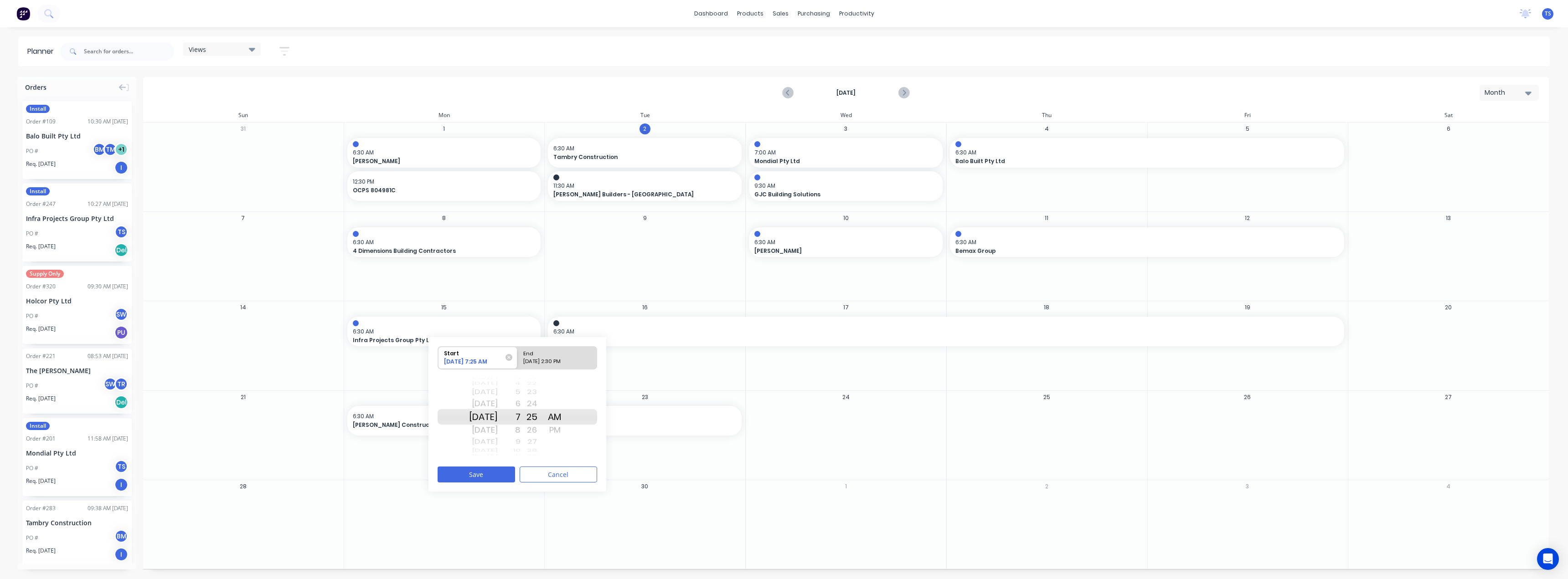
drag, startPoint x: 539, startPoint y: 405, endPoint x: 548, endPoint y: 463, distance: 58.7
click at [548, 463] on div "Start [DATE] 7:25 AM End [DATE] 2:30 PM [DATE] [DATE] [DATE] [DATE] [DATE] [DAT…" at bounding box center [517, 414] width 177 height 154
drag, startPoint x: 540, startPoint y: 394, endPoint x: 543, endPoint y: 468, distance: 74.1
click at [543, 466] on div "Start 09/15/2025 7:21 AM End 09/15/2025 2:30 PM Wed Aug 6 Thu Aug 7 Fri Aug 8 S…" at bounding box center [517, 414] width 177 height 154
drag, startPoint x: 540, startPoint y: 396, endPoint x: 546, endPoint y: 461, distance: 65.3
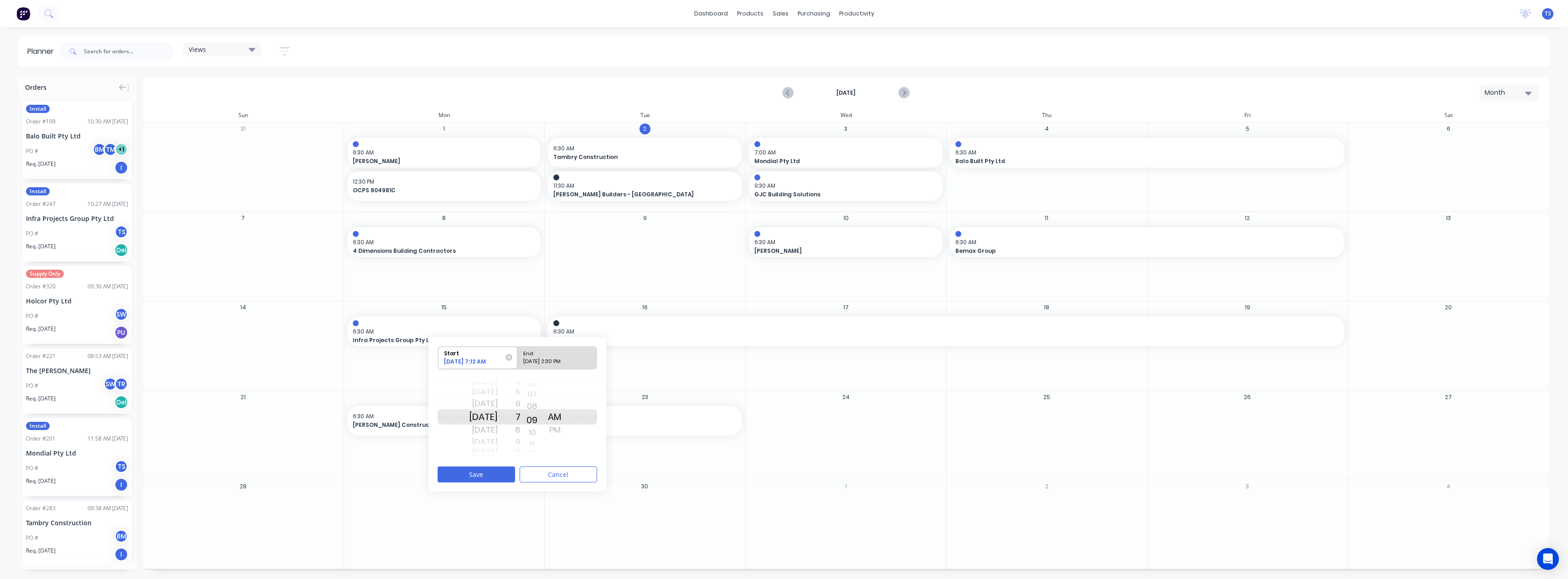
click at [546, 461] on div "Start 09/15/2025 7:12 AM End 09/15/2025 2:30 PM Wed Aug 6 Thu Aug 7 Fri Aug 8 S…" at bounding box center [517, 414] width 177 height 154
drag, startPoint x: 546, startPoint y: 401, endPoint x: 552, endPoint y: 508, distance: 107.2
click at [552, 508] on div "Orders Install Order # 109 10:30 AM 02/09/25 Balo Built Pty Ltd PO # BM TM + 1 …" at bounding box center [784, 327] width 1568 height 502
click at [538, 361] on div "09/15/2025 2:30 PM" at bounding box center [553, 363] width 66 height 12
click at [518, 361] on input "End 09/15/2025 2:30 PM" at bounding box center [517, 358] width 1 height 23
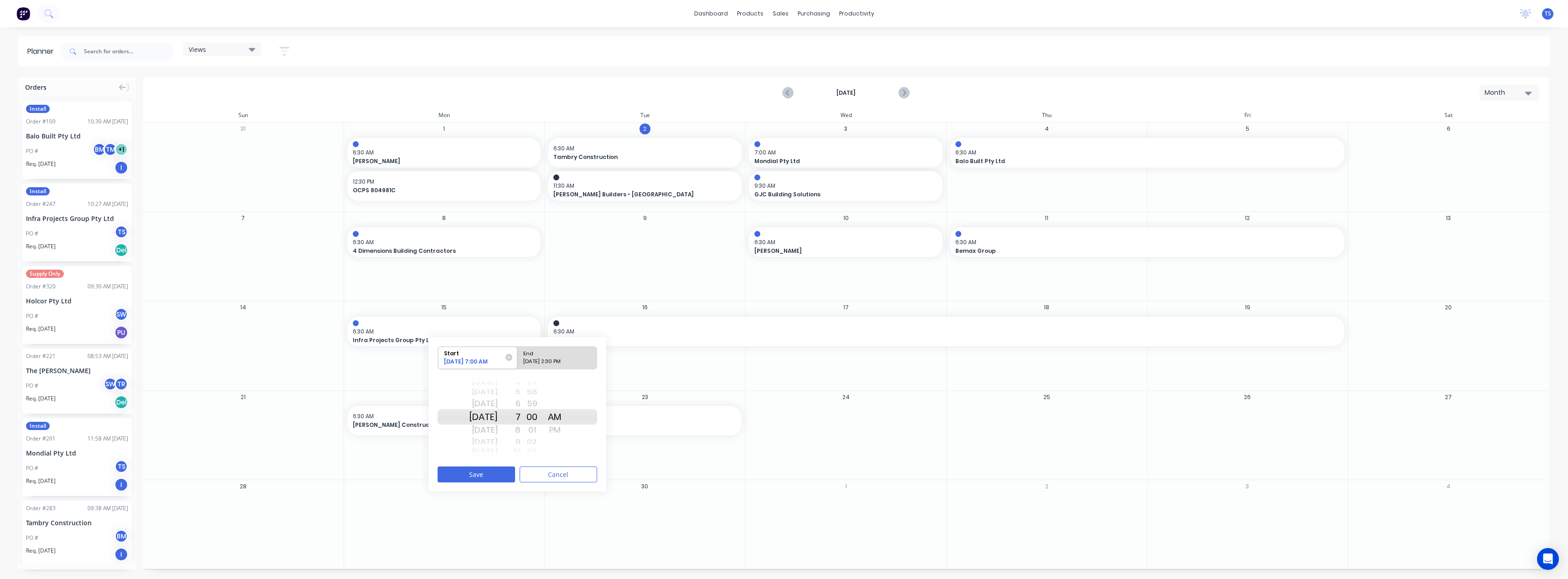
radio input "true"
click at [521, 393] on div "12" at bounding box center [509, 392] width 23 height 12
click at [521, 428] on div "1" at bounding box center [509, 430] width 23 height 15
click at [483, 480] on button "Save" at bounding box center [476, 474] width 77 height 16
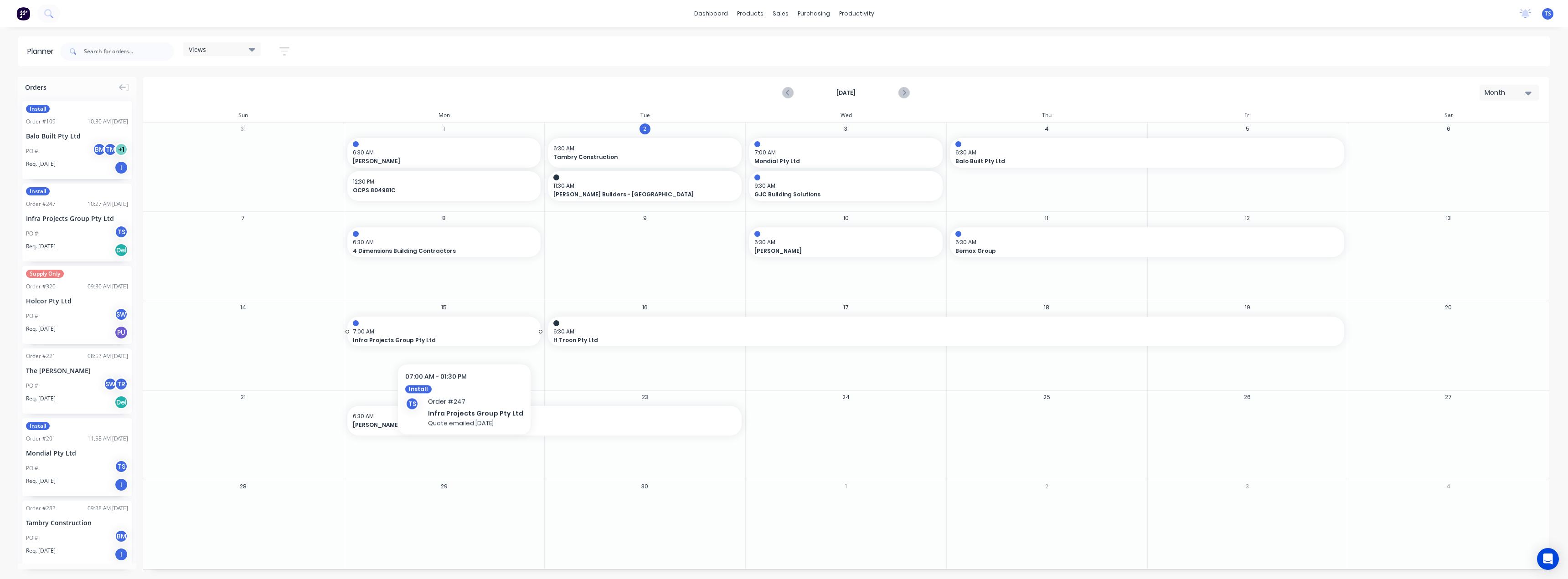
click at [460, 336] on span "Infra Projects Group Pty Ltd" at bounding box center [435, 340] width 165 height 8
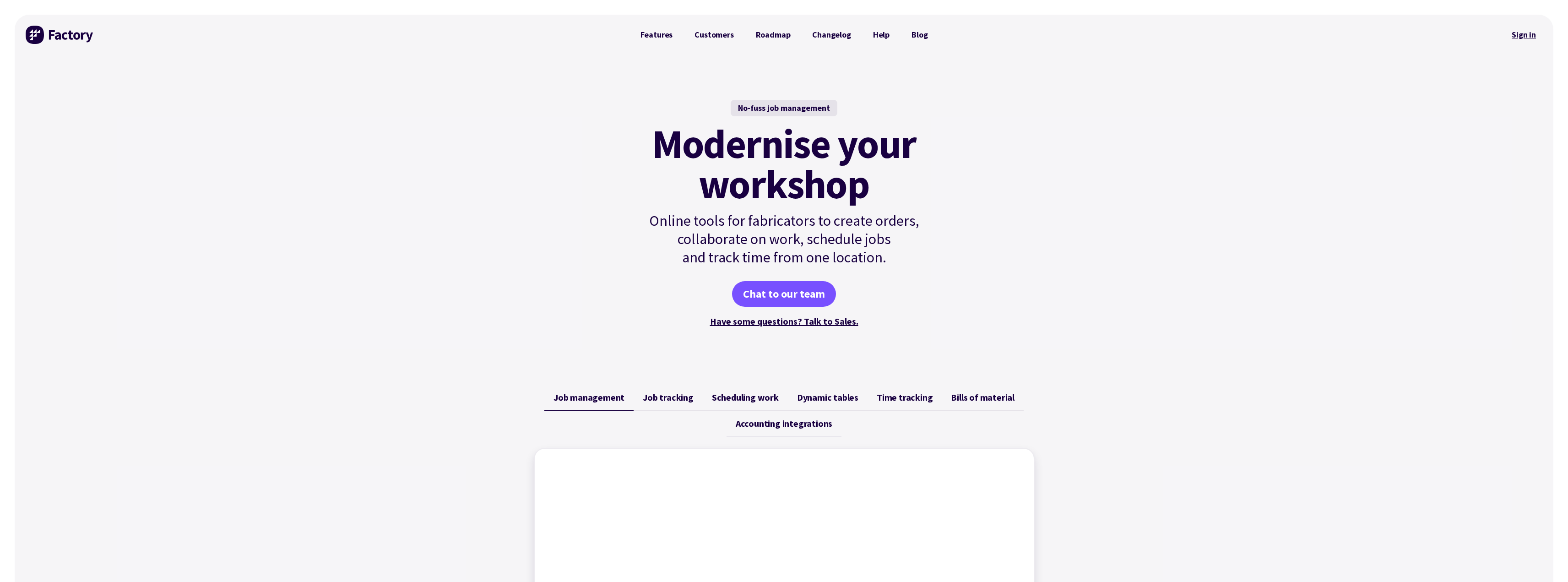
click at [1530, 36] on link "Sign in" at bounding box center [1523, 35] width 37 height 21
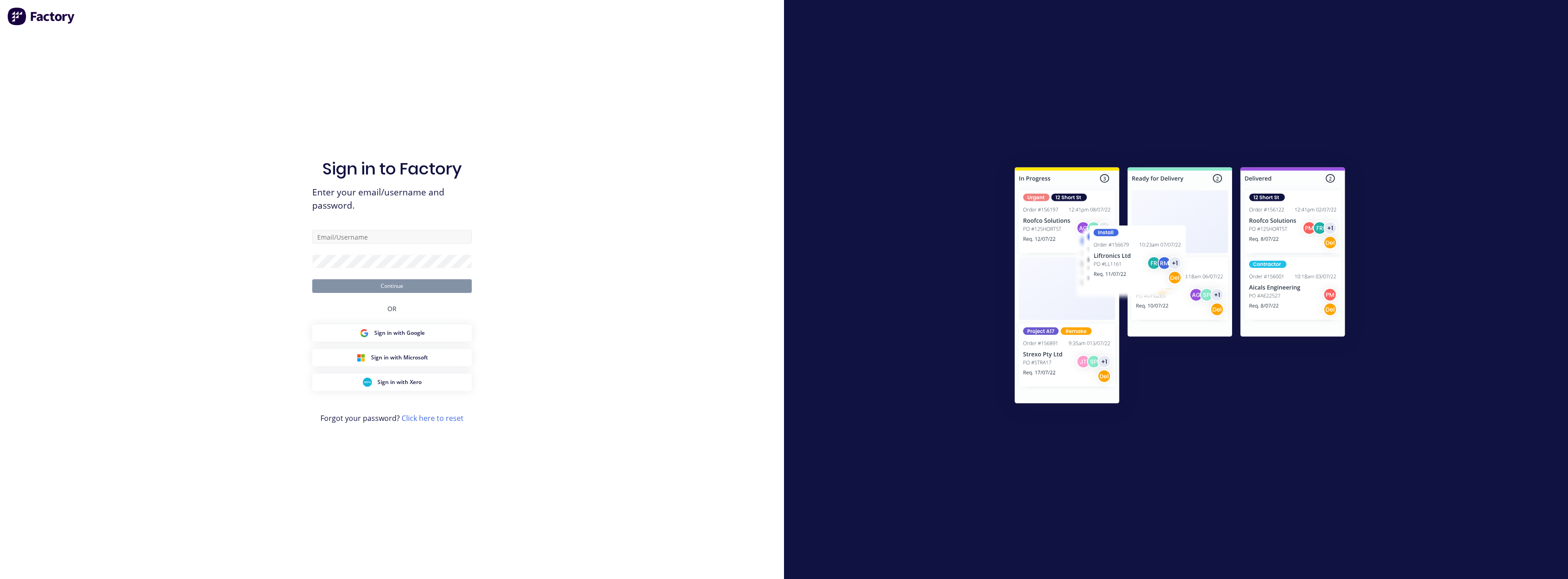
click at [349, 238] on input "text" at bounding box center [392, 236] width 160 height 13
type input "[EMAIL_ADDRESS][DOMAIN_NAME]"
click at [378, 283] on button "Continue" at bounding box center [392, 286] width 160 height 13
click at [252, 254] on div "Sign in to Factory Enter your email/username and password. [EMAIL_ADDRESS][DOMA…" at bounding box center [392, 290] width 784 height 579
click at [312, 271] on button "Continue" at bounding box center [392, 278] width 160 height 13
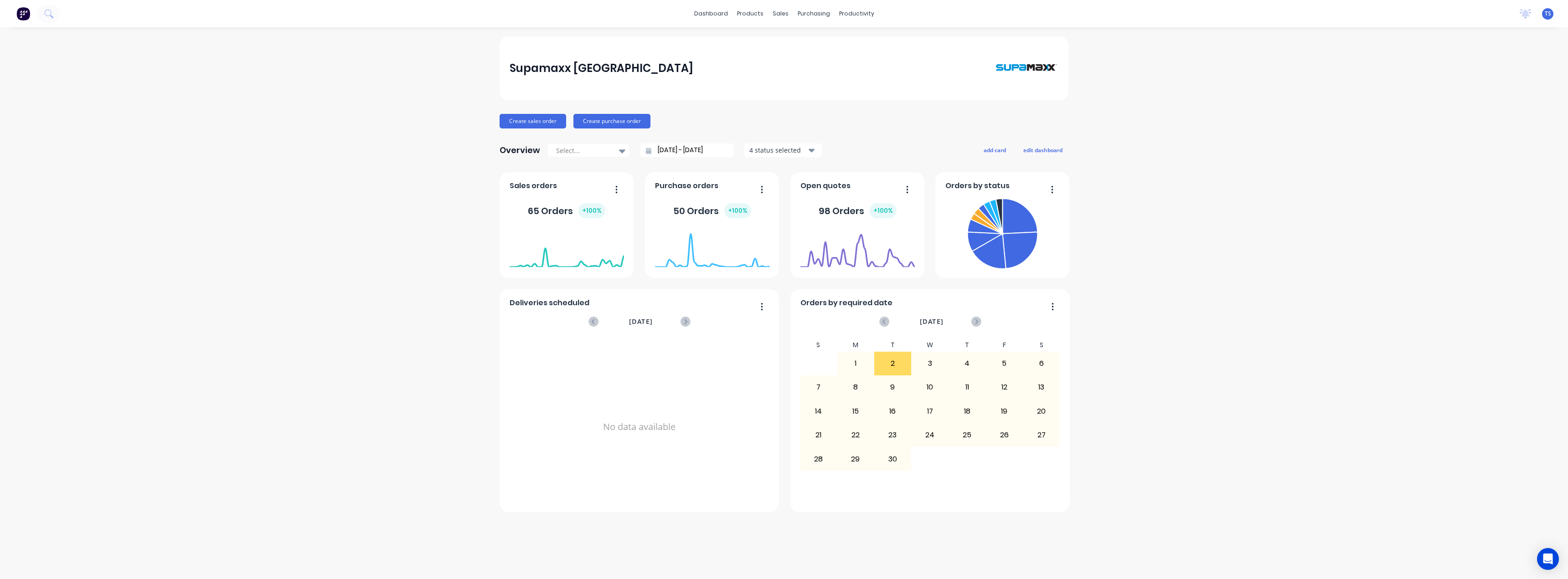
click at [909, 191] on button "button" at bounding box center [903, 190] width 19 height 14
click at [912, 151] on div "Overview Select... [DATE] - [DATE] 4 status selected add card edit dashboard" at bounding box center [784, 151] width 569 height 18
click at [839, 184] on span "Open quotes" at bounding box center [825, 186] width 50 height 11
click at [836, 132] on div "Supamaxx [GEOGRAPHIC_DATA] Create sales order Create purchase order Overview Se…" at bounding box center [784, 274] width 569 height 475
click at [656, 425] on div "No data available" at bounding box center [640, 427] width 260 height 177
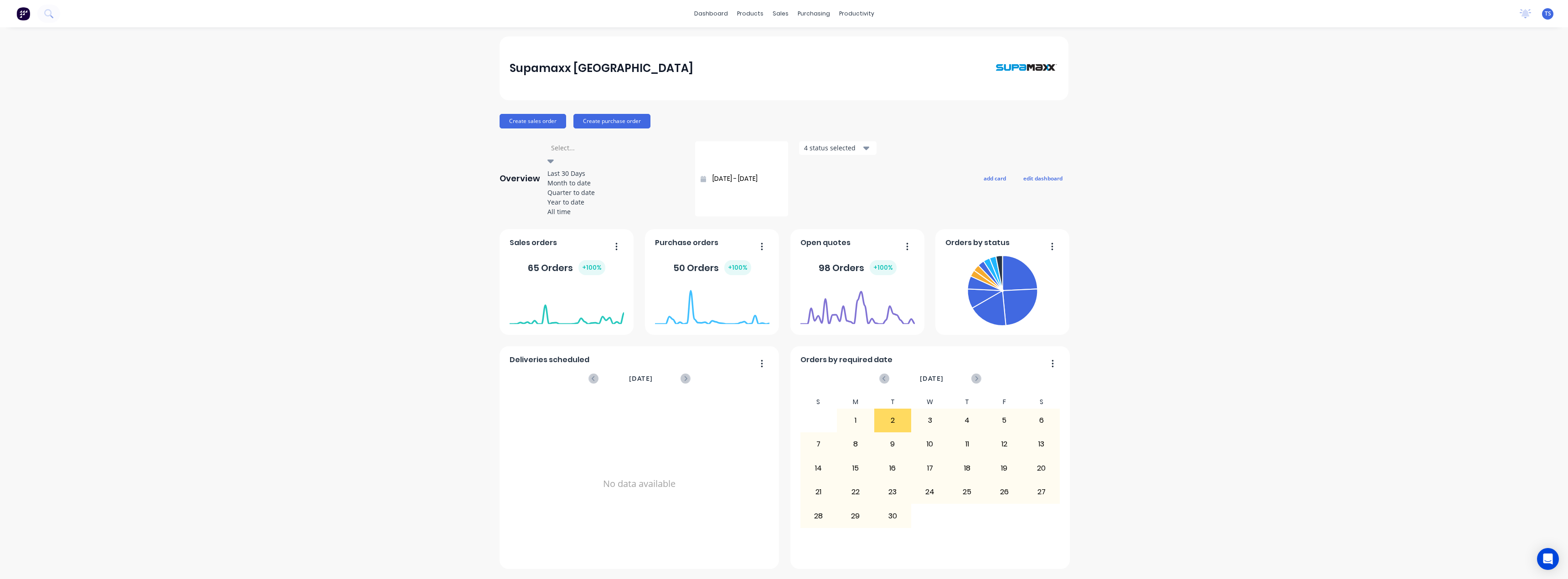
click at [563, 149] on div at bounding box center [615, 147] width 131 height 12
click at [568, 172] on div "Last 30 Days" at bounding box center [616, 174] width 137 height 10
type input "[DATE] - [DATE]"
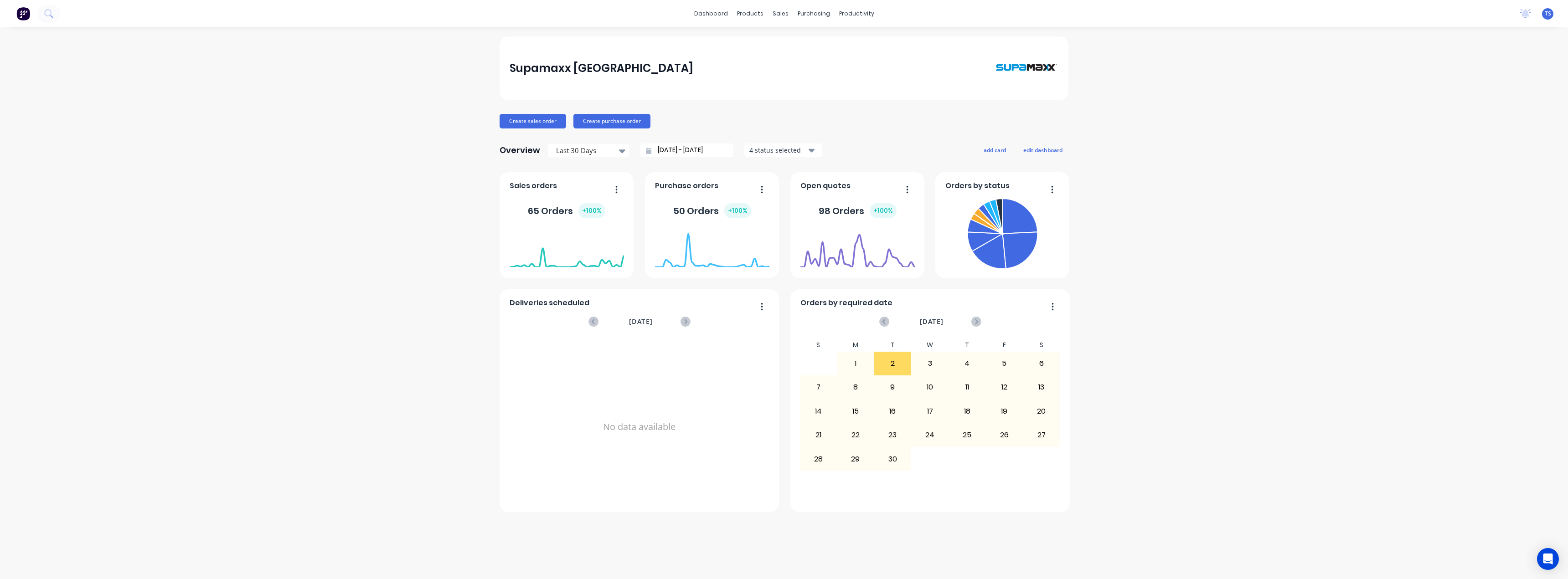
click at [1016, 187] on div "Orders by status" at bounding box center [1003, 188] width 115 height 13
click at [972, 185] on span "Orders by status" at bounding box center [977, 186] width 64 height 11
click at [1039, 147] on button "edit dashboard" at bounding box center [1043, 149] width 51 height 12
click at [990, 151] on button "add card" at bounding box center [993, 149] width 34 height 12
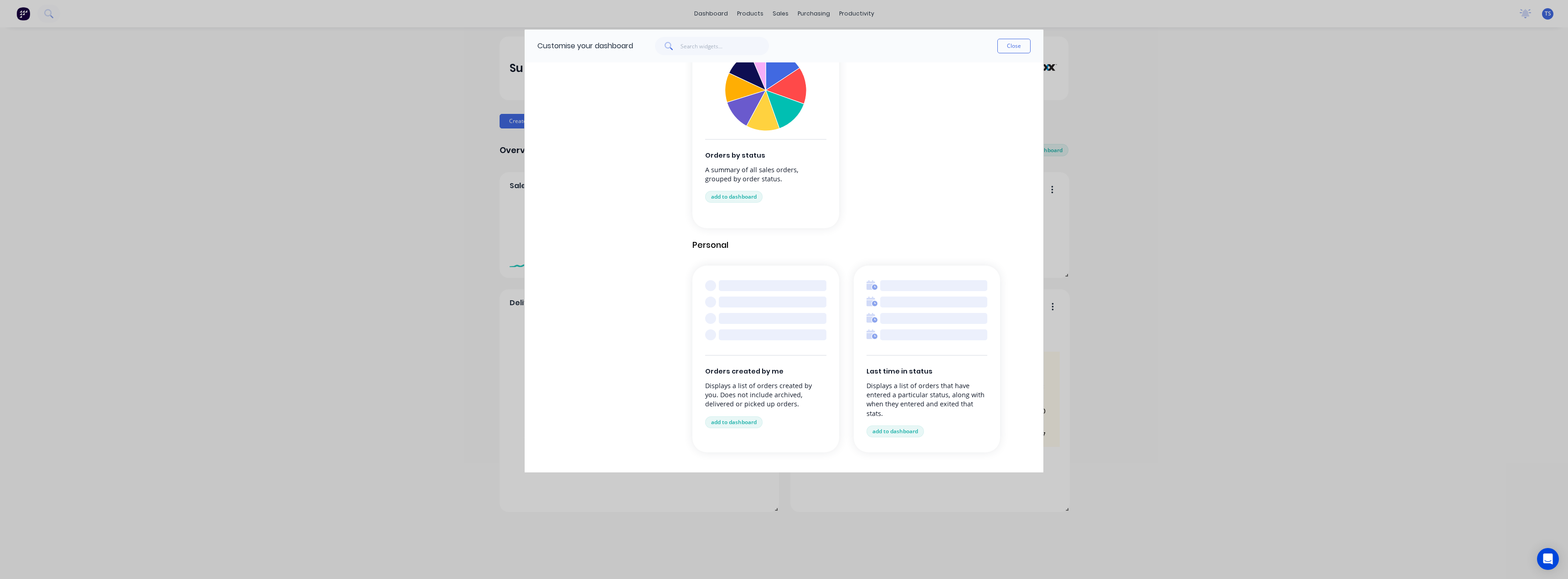
scroll to position [896, 0]
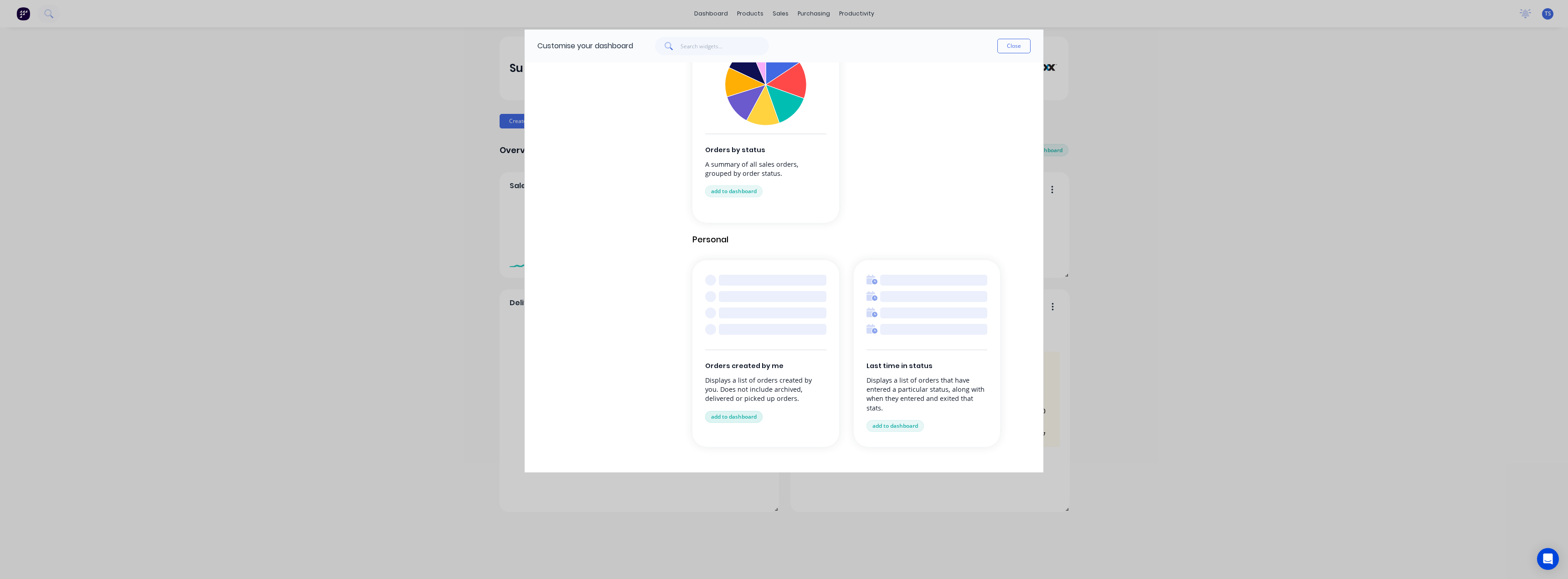
click at [733, 416] on button "add to dashboard" at bounding box center [734, 416] width 57 height 12
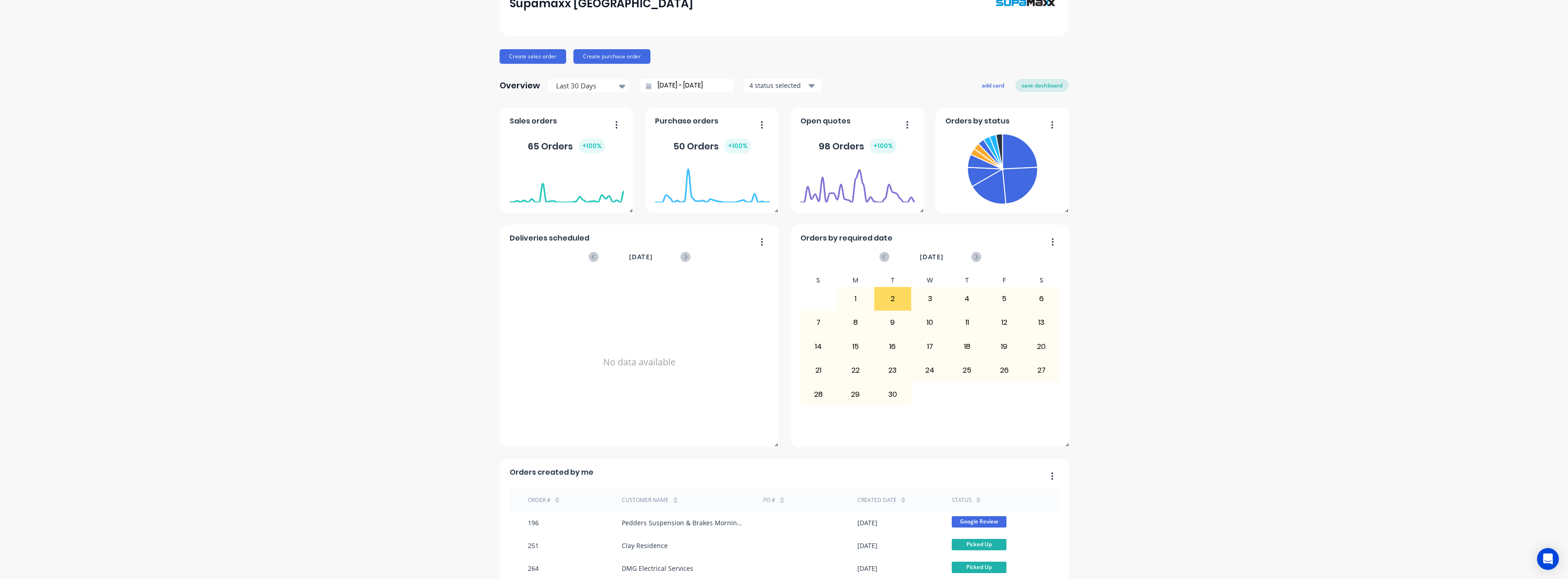
scroll to position [0, 0]
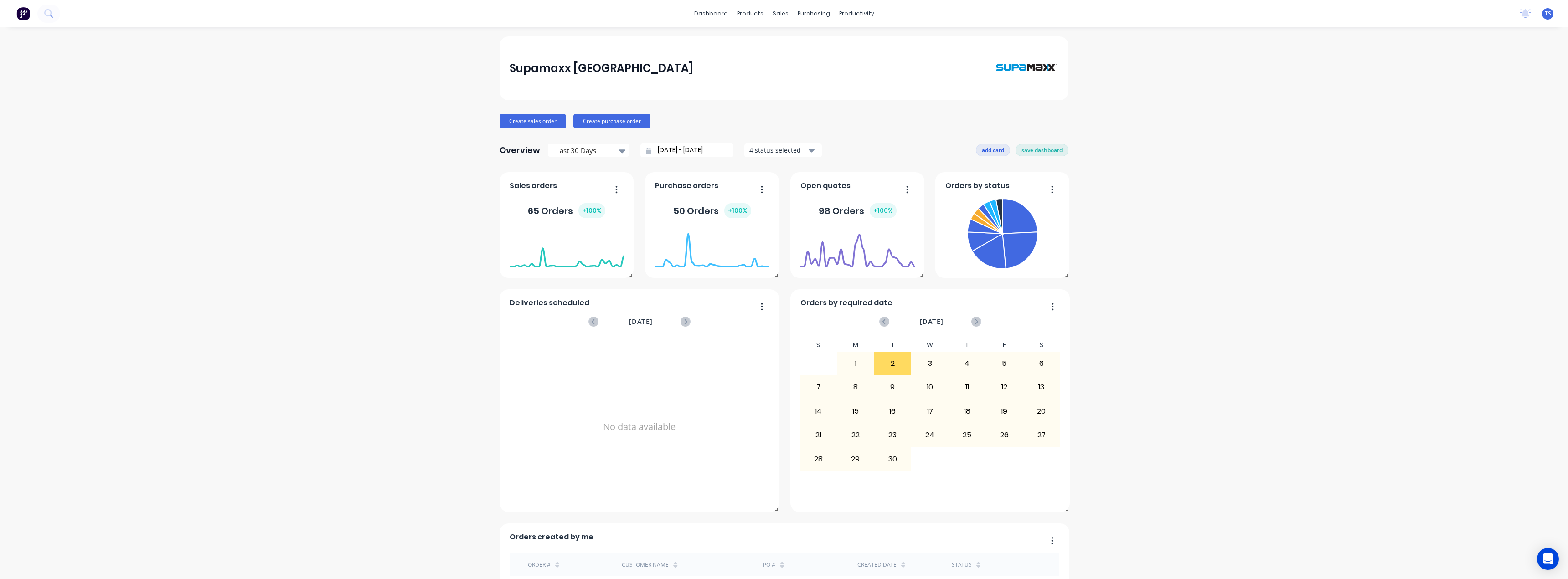
click at [990, 152] on button "add card" at bounding box center [993, 149] width 34 height 12
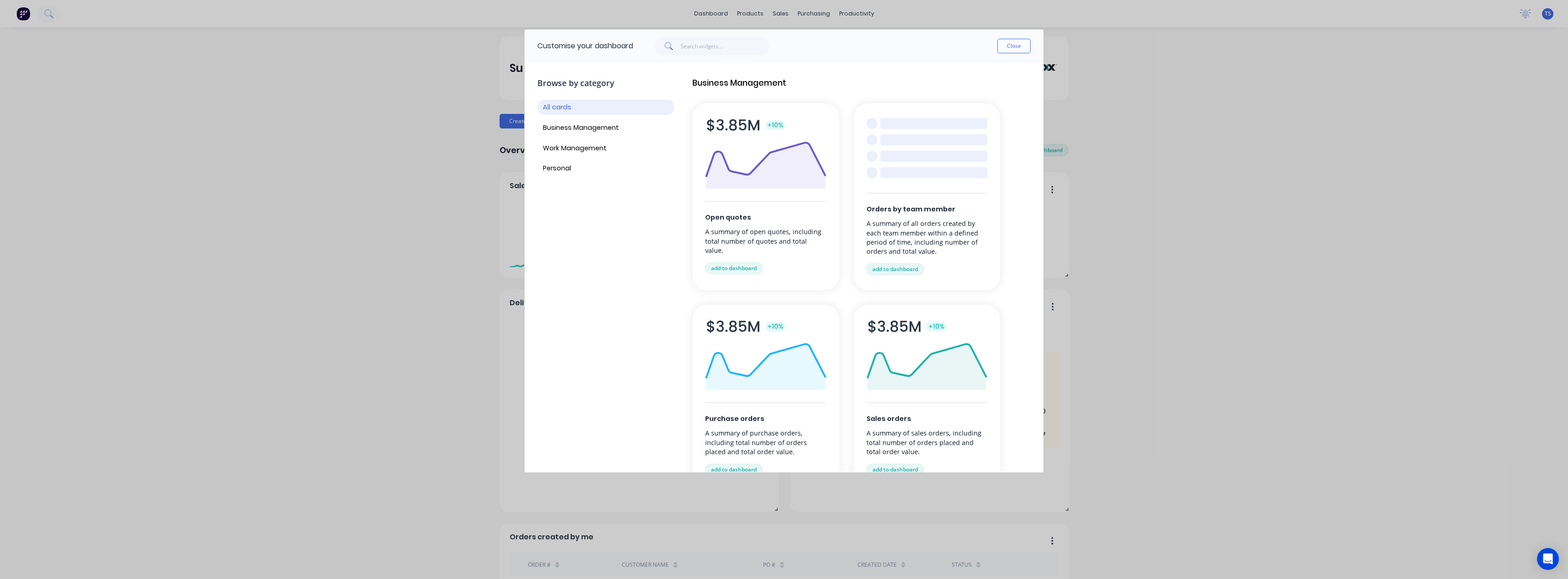
click at [959, 146] on div "Orders by team member A summary of all orders created by each team member withi…" at bounding box center [927, 197] width 147 height 186
click at [900, 268] on button "add to dashboard" at bounding box center [895, 269] width 57 height 12
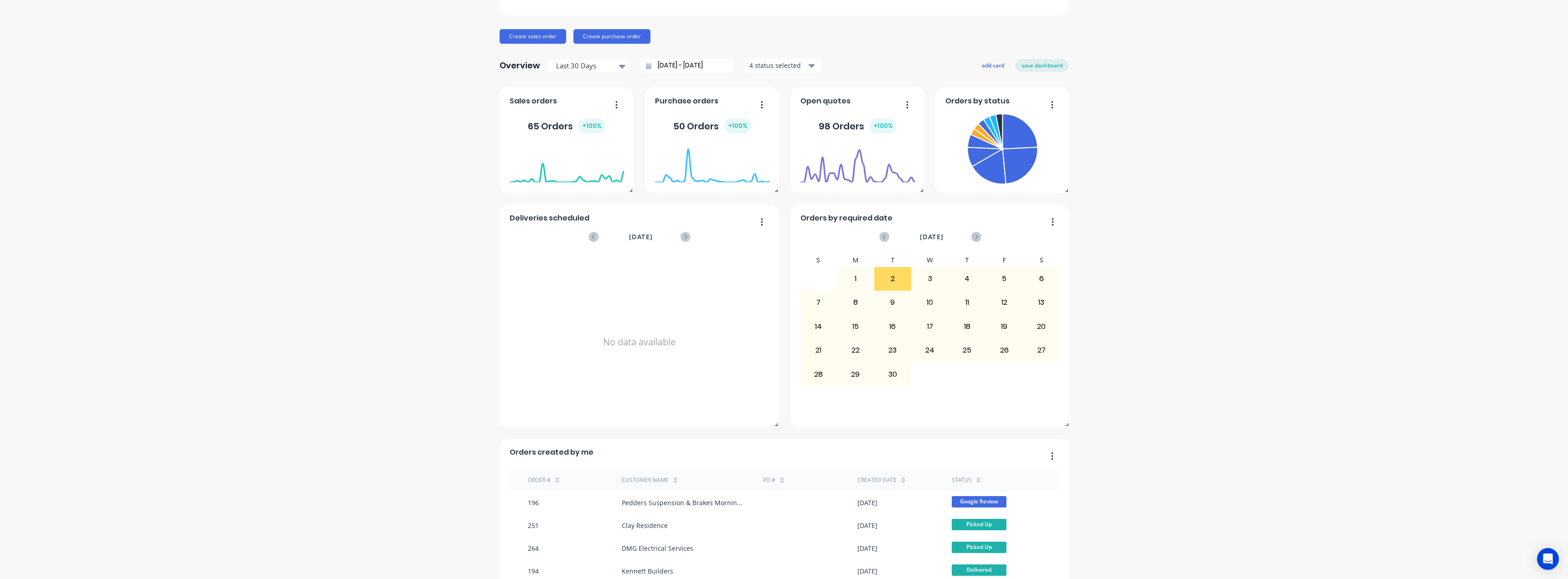
scroll to position [46, 0]
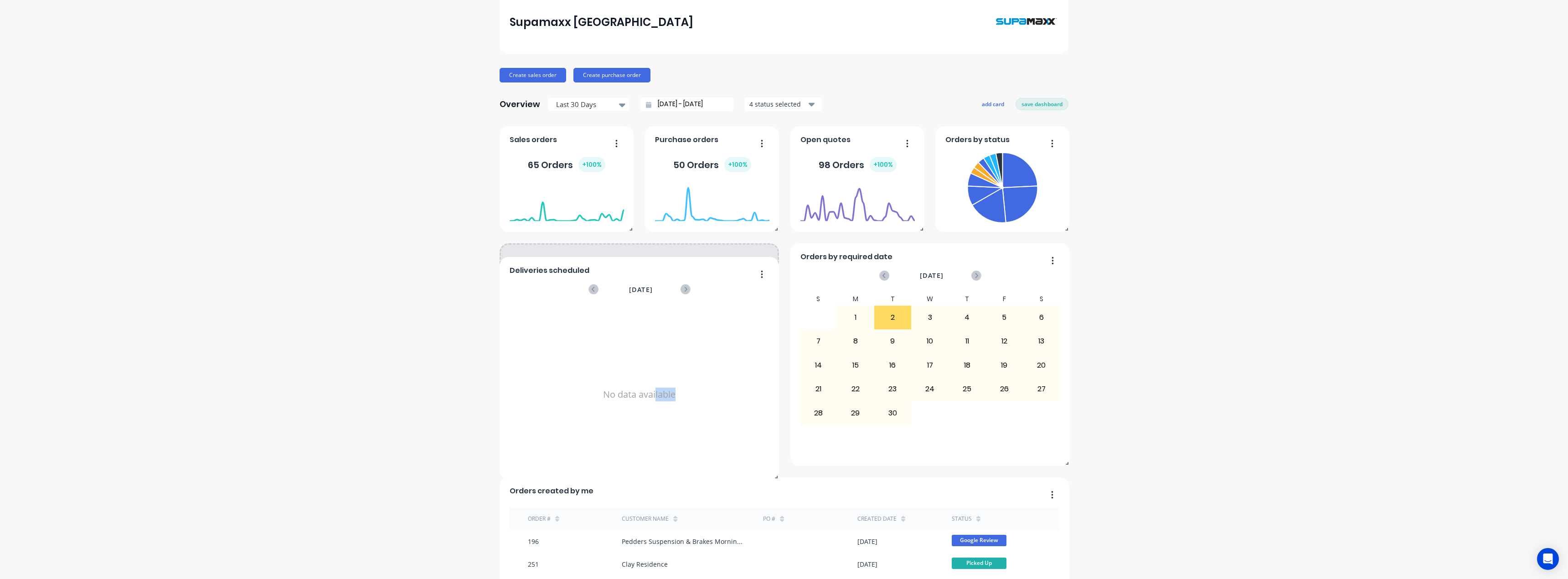
drag, startPoint x: 681, startPoint y: 314, endPoint x: 712, endPoint y: 324, distance: 32.6
click at [712, 324] on div "No data available" at bounding box center [640, 394] width 260 height 177
click at [775, 466] on span at bounding box center [774, 461] width 9 height 9
click at [1041, 105] on button "save dashboard" at bounding box center [1042, 104] width 53 height 12
click at [761, 260] on icon "button" at bounding box center [762, 260] width 2 height 9
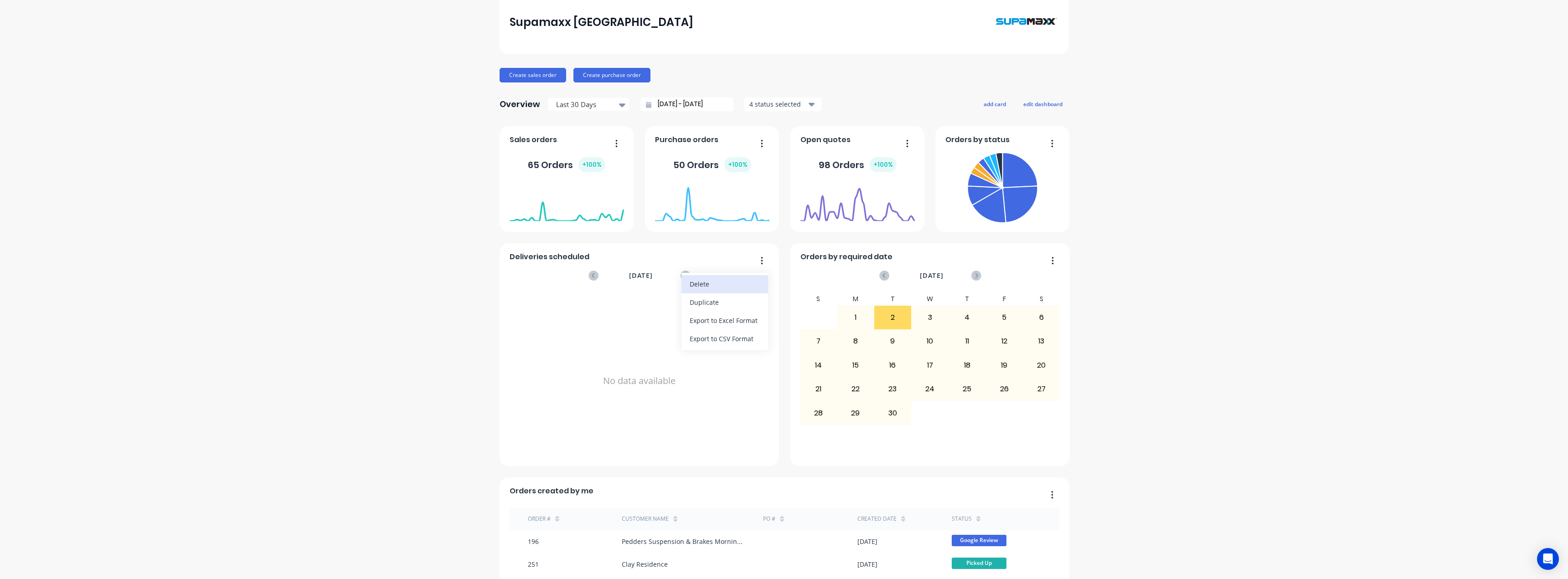
click at [706, 282] on div "Delete" at bounding box center [725, 284] width 70 height 13
click at [1051, 259] on button "button" at bounding box center [1049, 261] width 19 height 14
click at [1006, 285] on div "Delete" at bounding box center [1015, 284] width 70 height 13
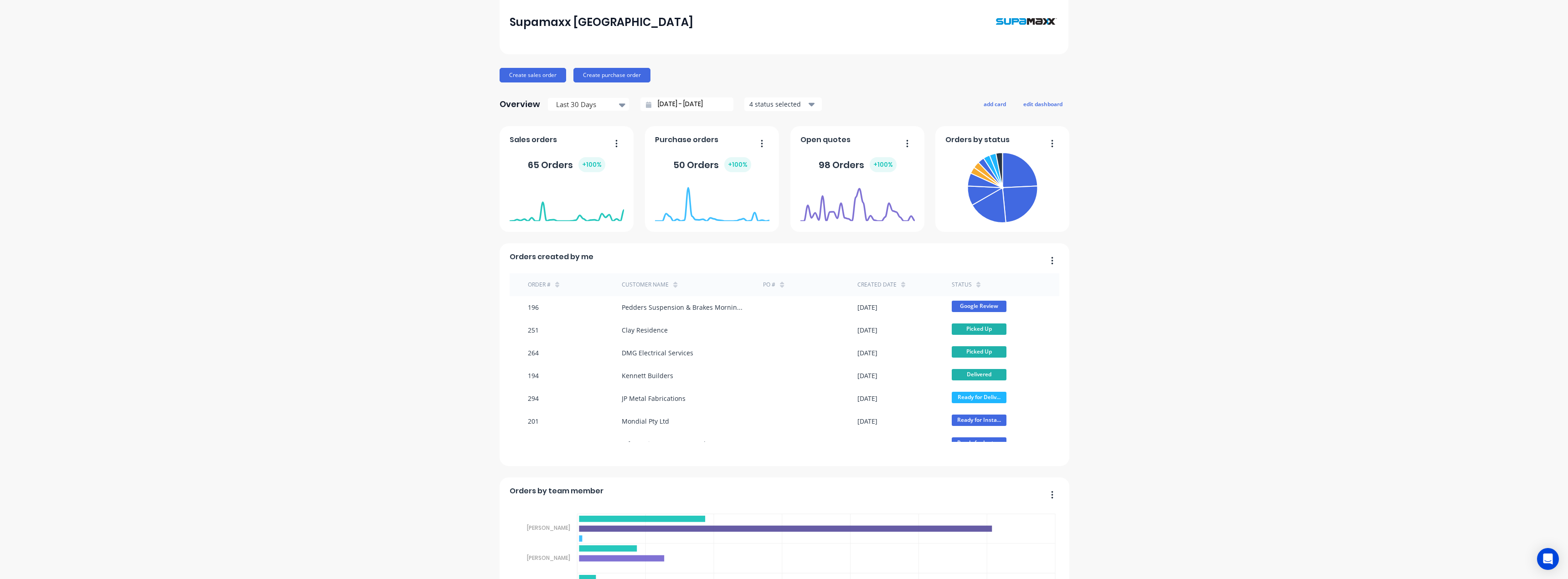
scroll to position [176, 0]
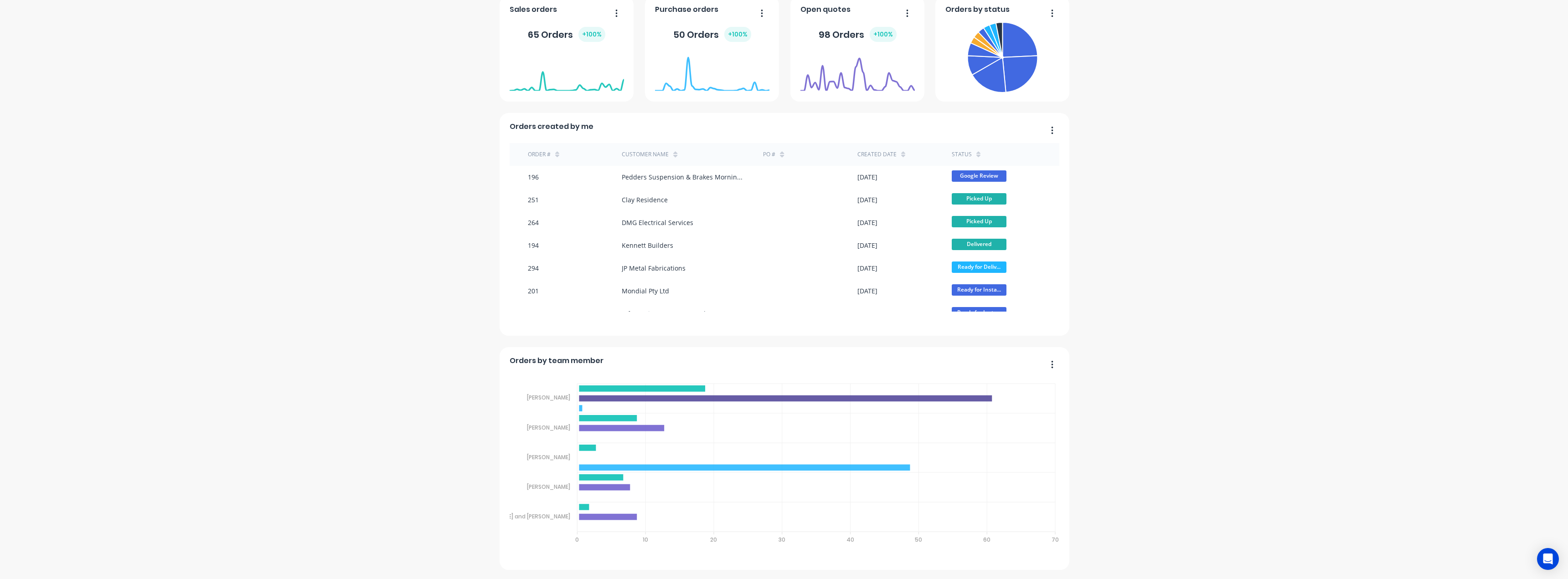
click at [1020, 362] on div "Orders by team member" at bounding box center [785, 363] width 550 height 13
click at [994, 357] on div "Orders by team member" at bounding box center [785, 363] width 550 height 13
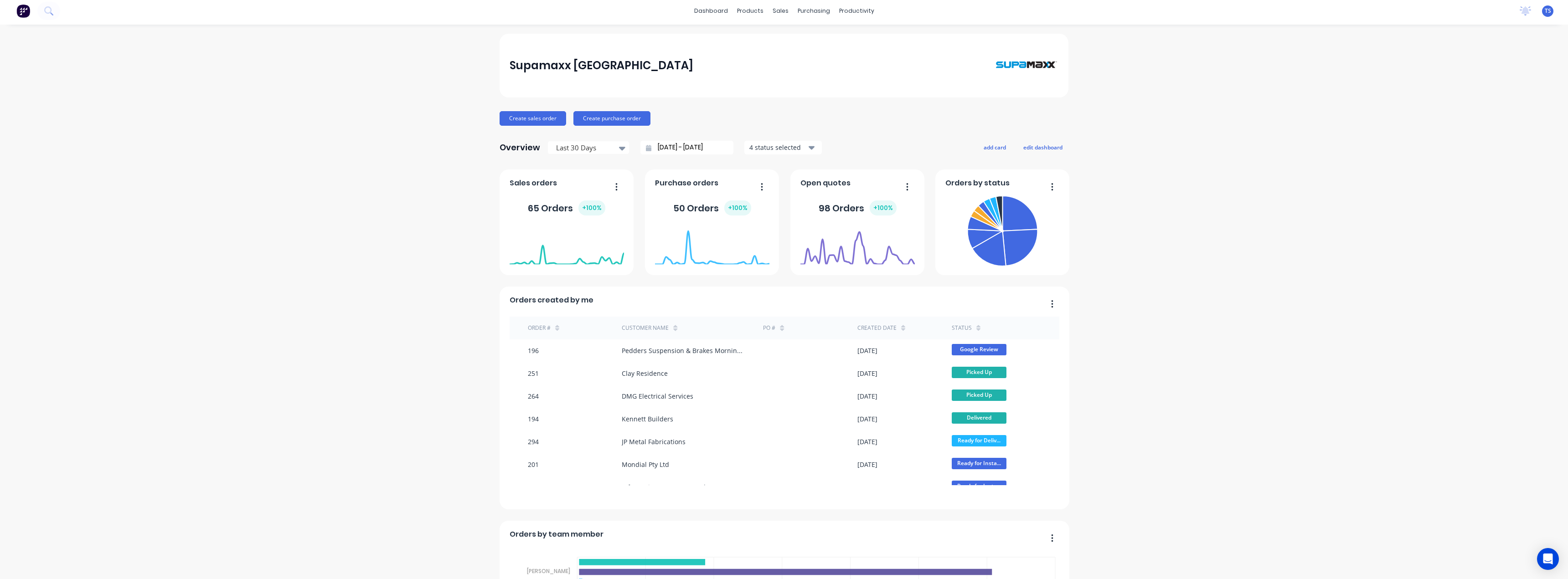
scroll to position [0, 0]
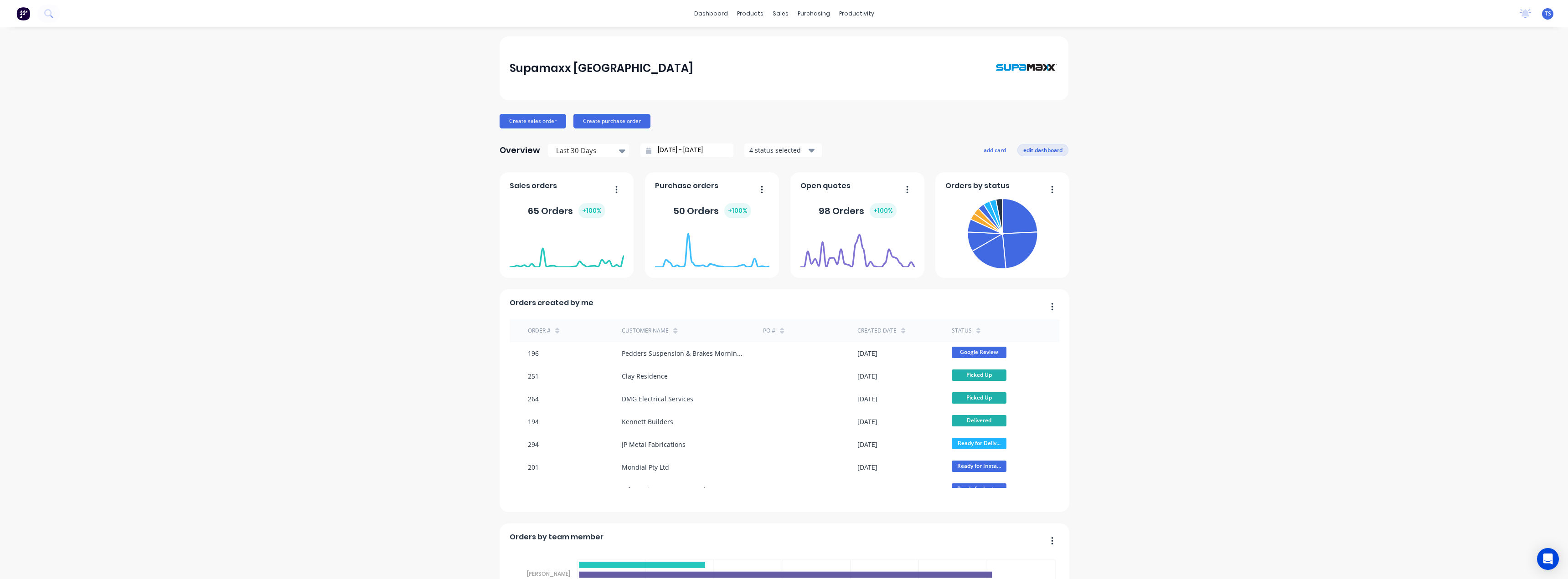
click at [1037, 152] on button "edit dashboard" at bounding box center [1043, 149] width 51 height 12
click at [986, 149] on button "add card" at bounding box center [993, 149] width 34 height 12
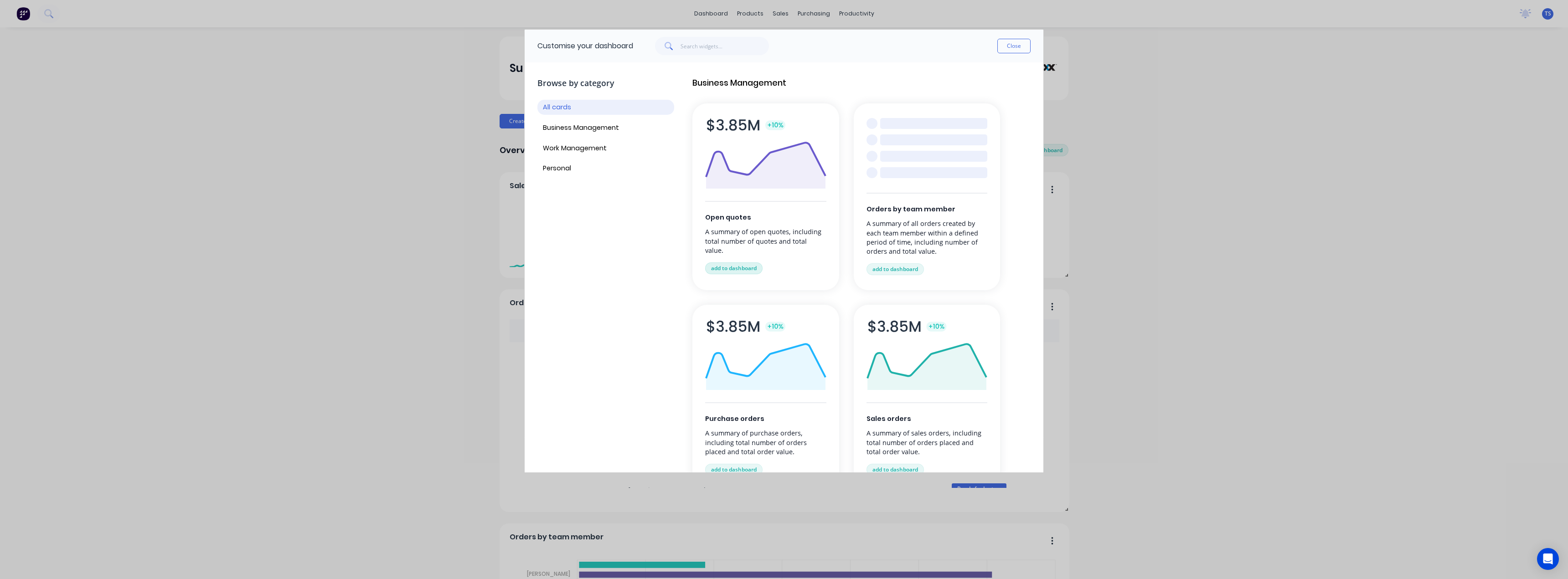
click at [740, 262] on button "add to dashboard" at bounding box center [734, 268] width 57 height 12
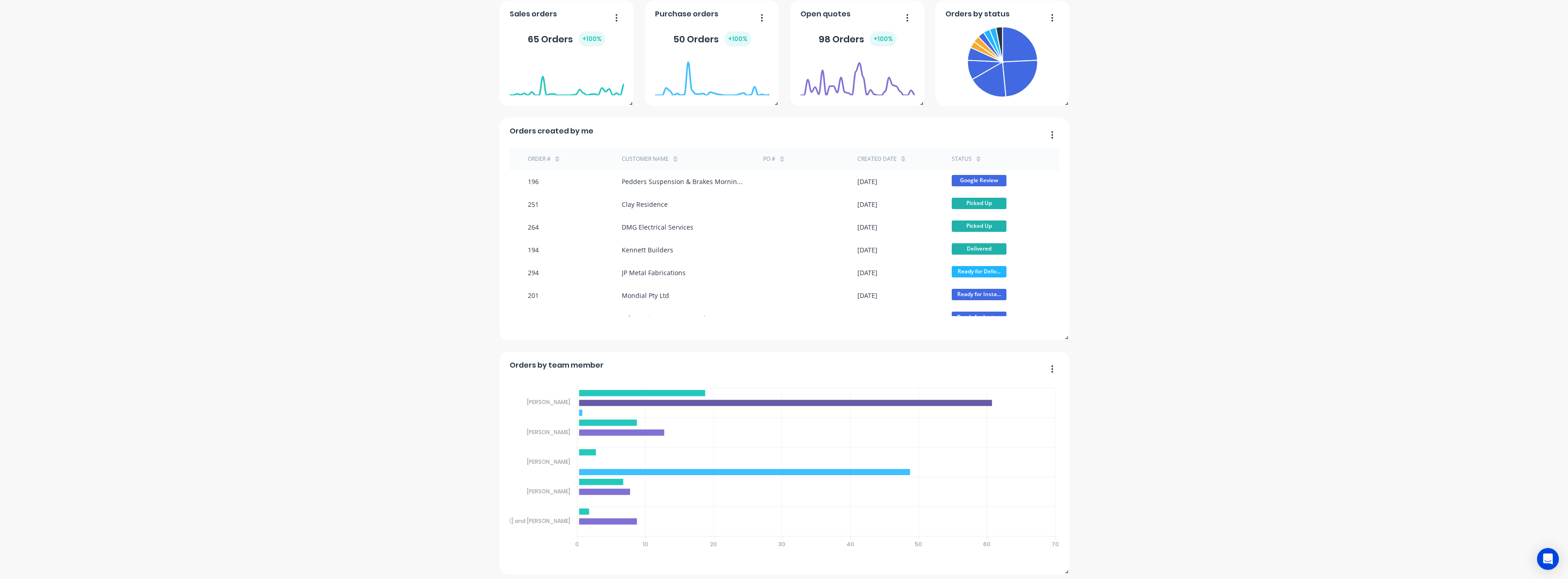
scroll to position [182, 0]
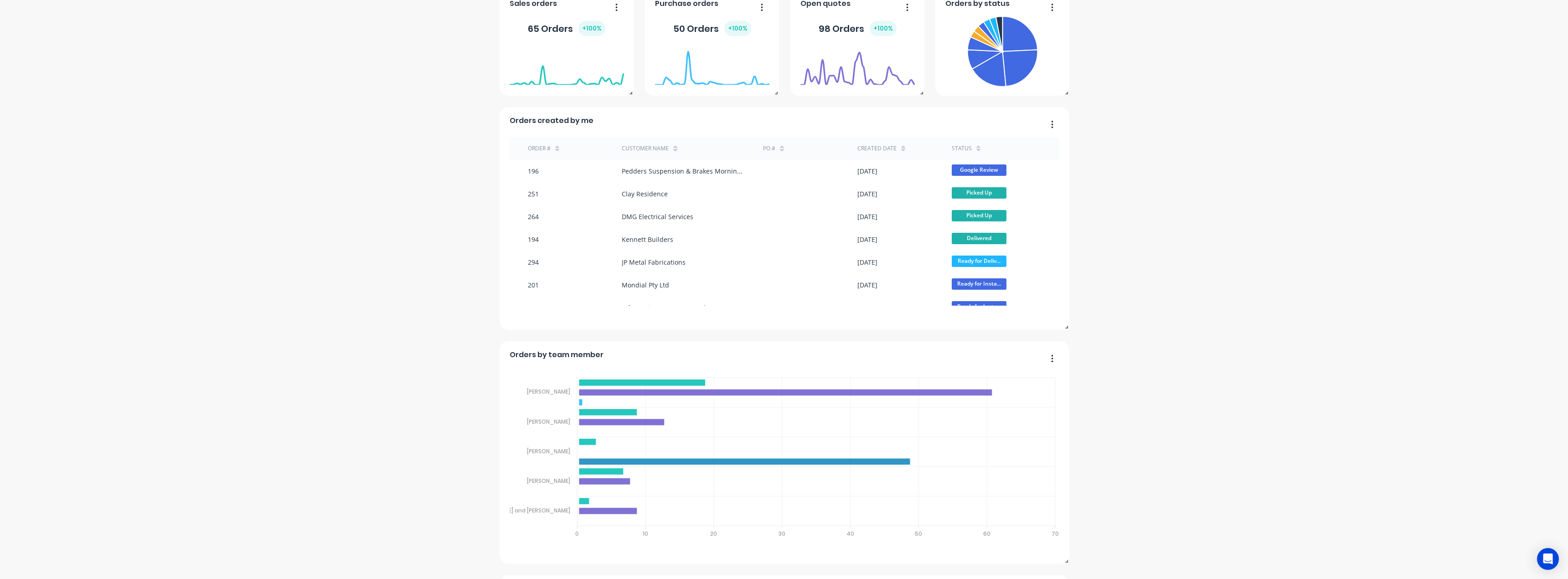
click at [1135, 470] on div "Supamaxx Australia Create sales order Create purchase order Overview Last 30 Da…" at bounding box center [784, 326] width 1568 height 944
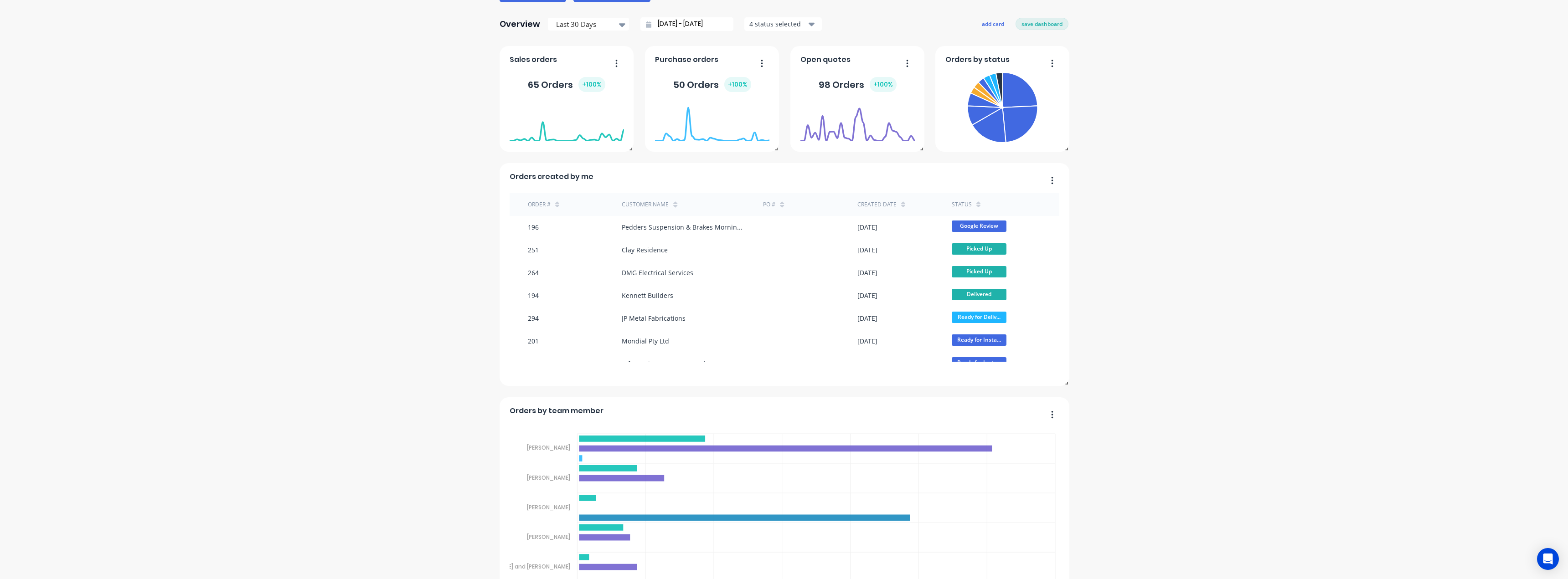
scroll to position [0, 0]
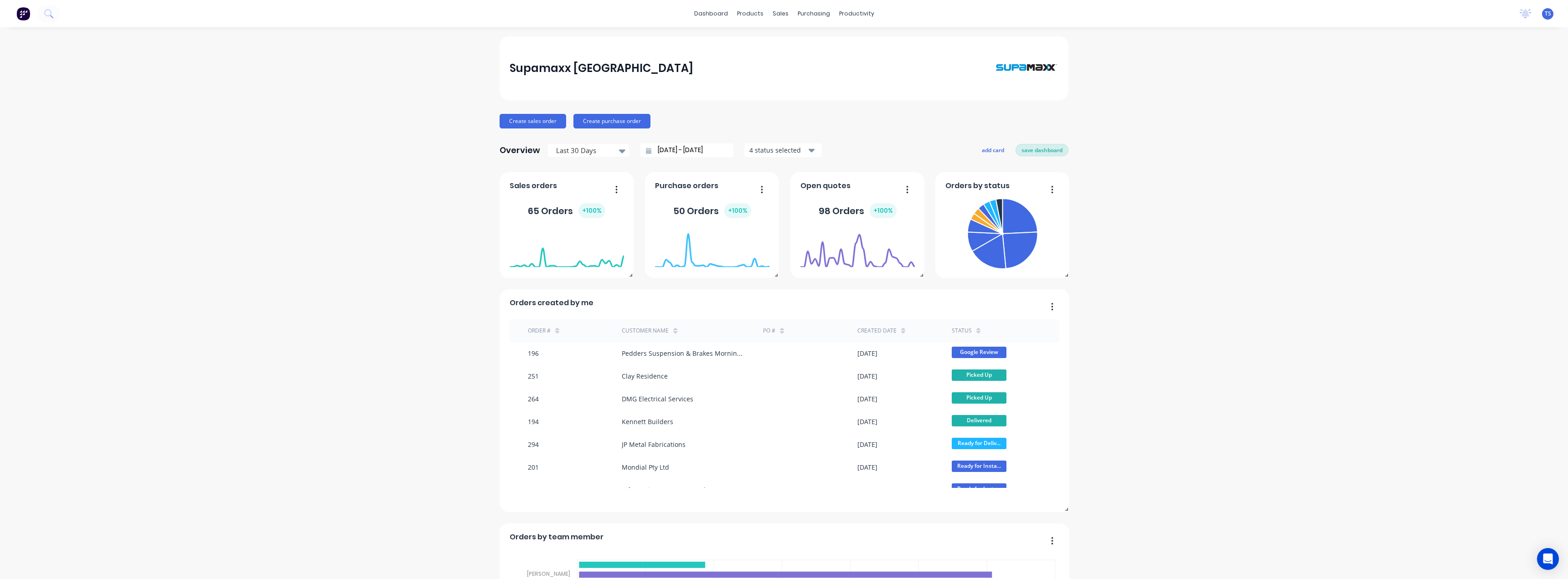
click at [1048, 151] on button "save dashboard" at bounding box center [1042, 149] width 53 height 12
click at [868, 327] on div "Created date" at bounding box center [877, 330] width 39 height 8
click at [901, 329] on icon at bounding box center [903, 330] width 4 height 7
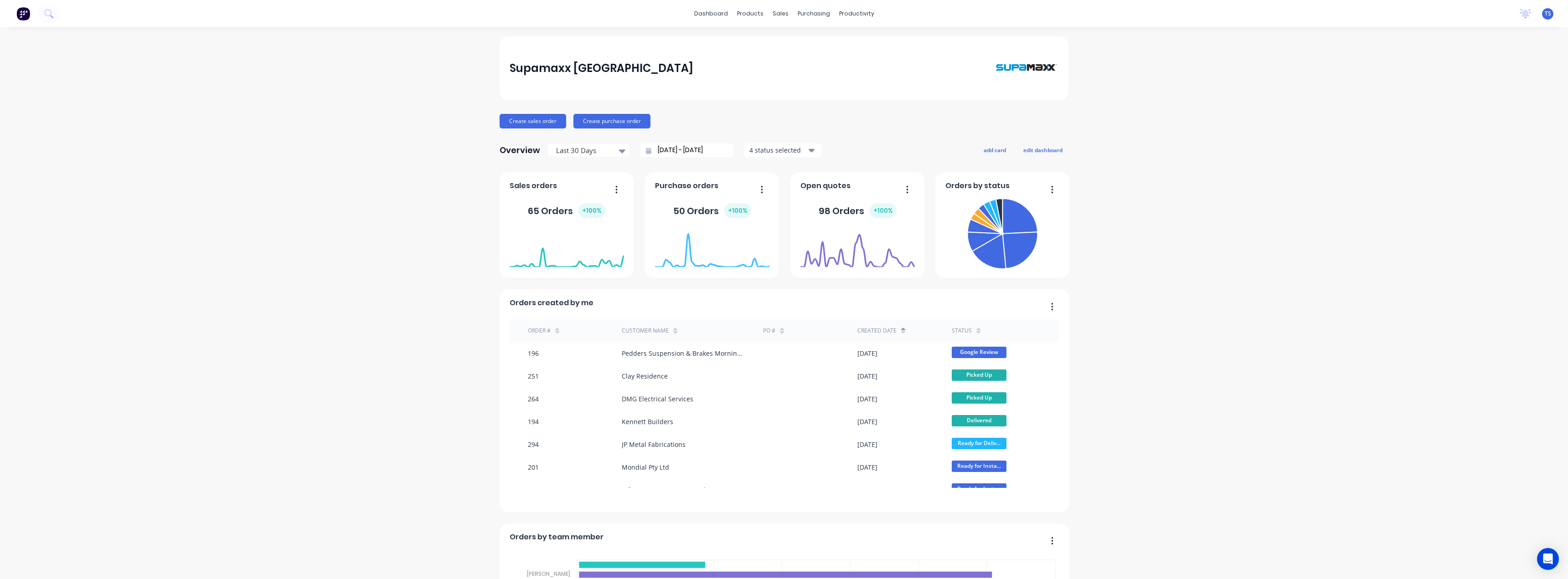
click at [901, 329] on icon at bounding box center [903, 330] width 4 height 7
click at [901, 330] on icon at bounding box center [903, 330] width 4 height 7
click at [1319, 174] on div "Supamaxx Australia Create sales order Create purchase order Overview Last 30 Da…" at bounding box center [784, 508] width 1568 height 944
click at [815, 59] on div "Customers" at bounding box center [809, 62] width 33 height 8
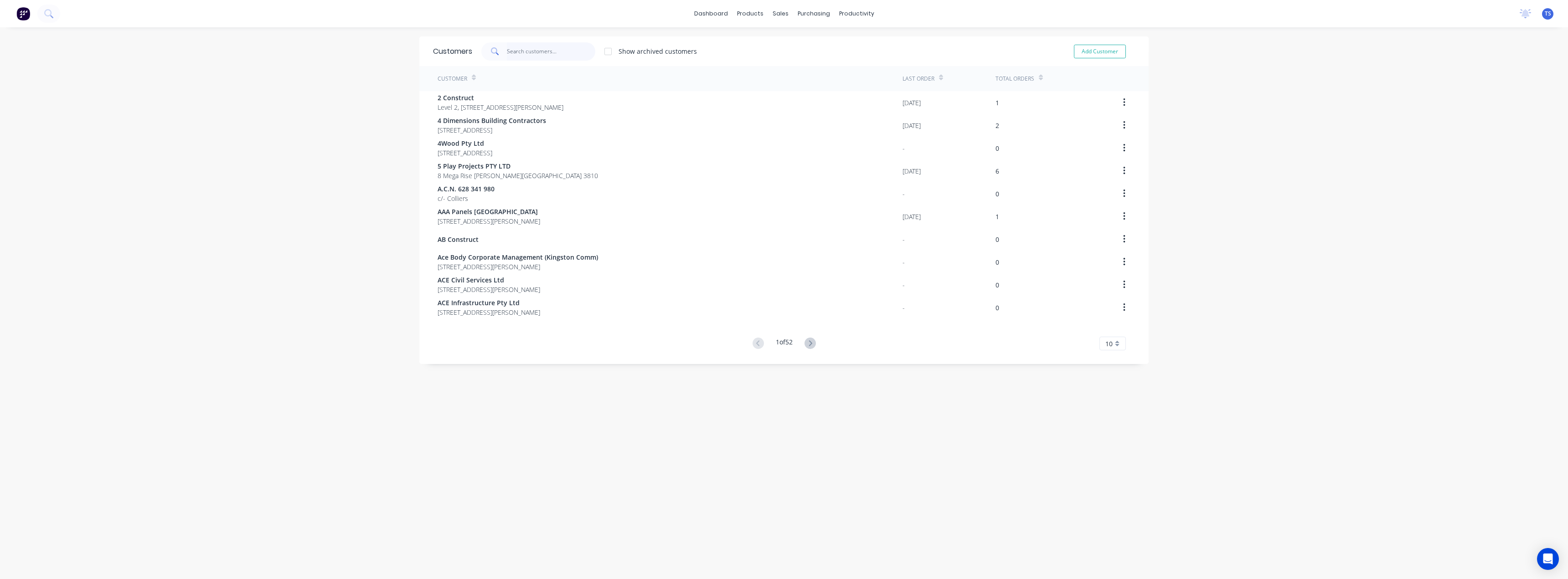
click at [523, 49] on input "text" at bounding box center [551, 52] width 89 height 18
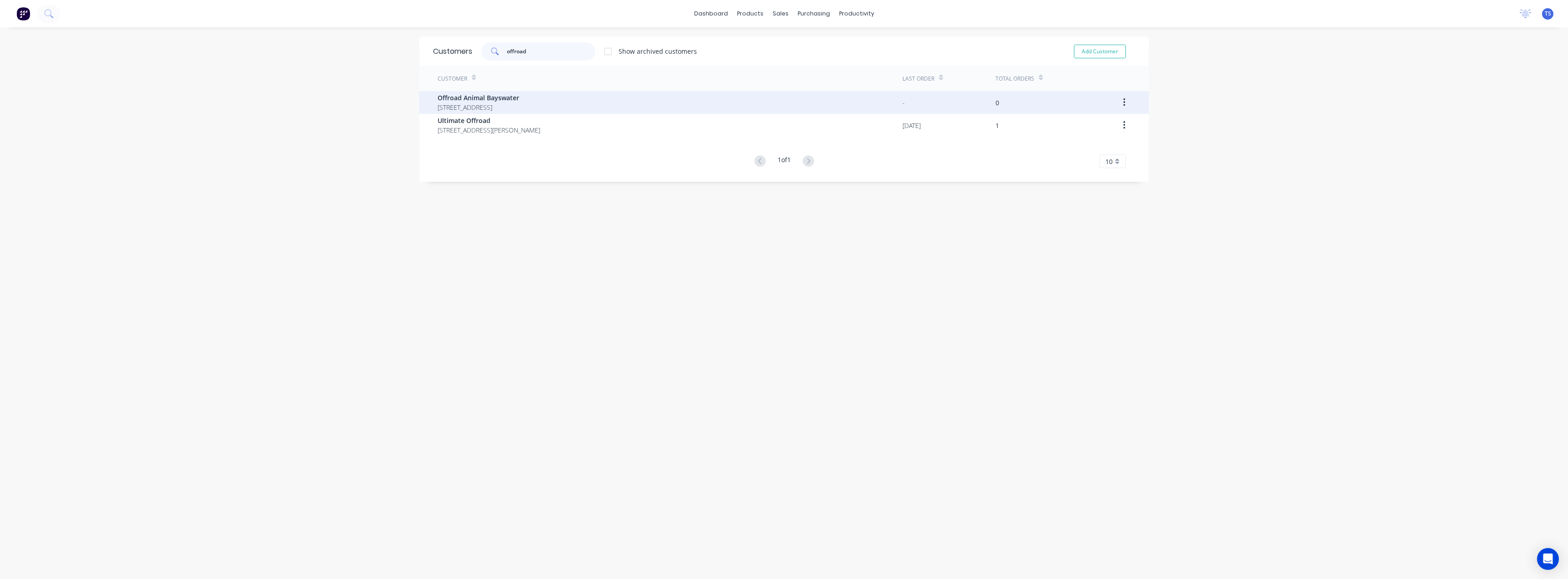
type input "offroad"
click at [519, 112] on span "45 Rushdale St Knoxfield Victoria Australia 3180" at bounding box center [478, 107] width 82 height 10
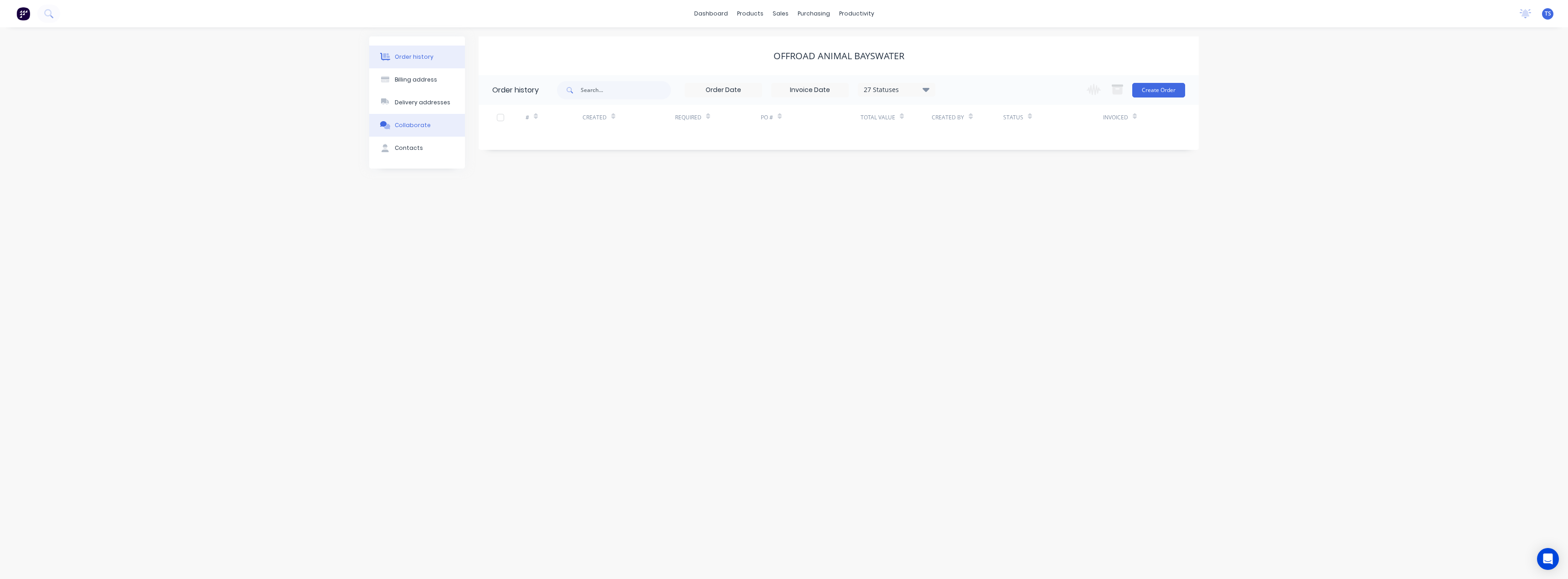
click at [410, 127] on div "Collaborate" at bounding box center [412, 125] width 36 height 8
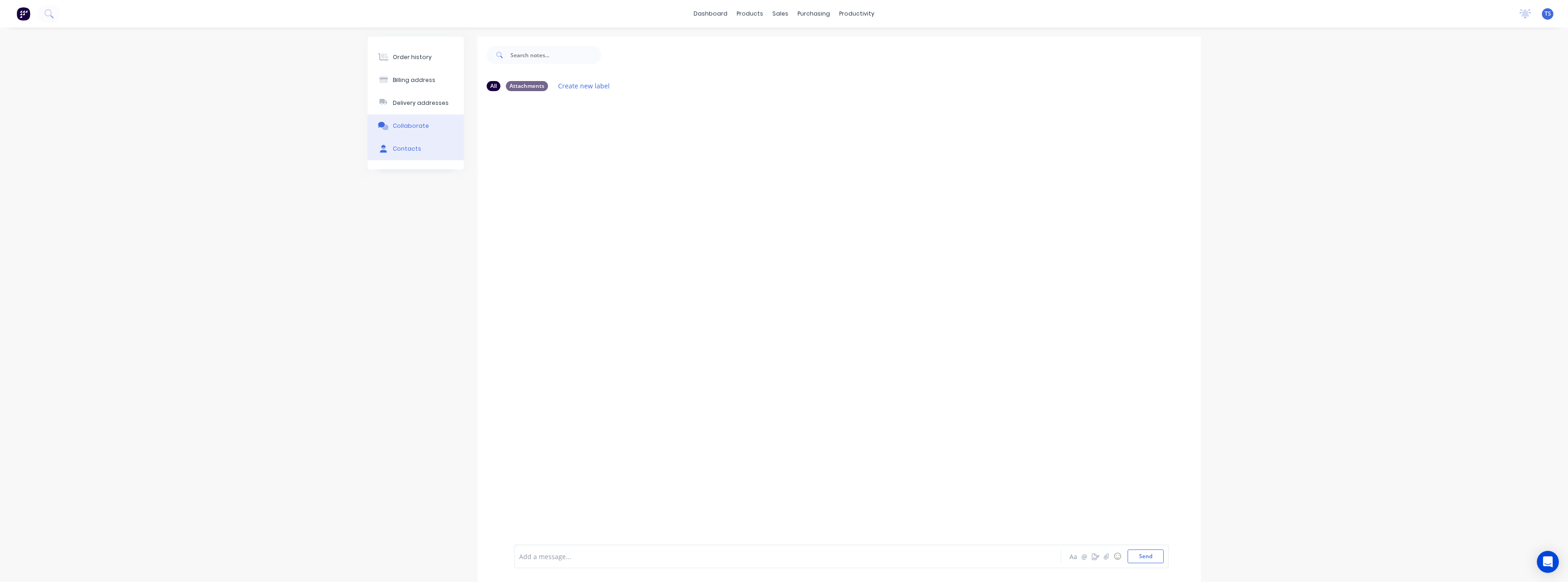
click at [405, 148] on div "Contacts" at bounding box center [407, 148] width 28 height 8
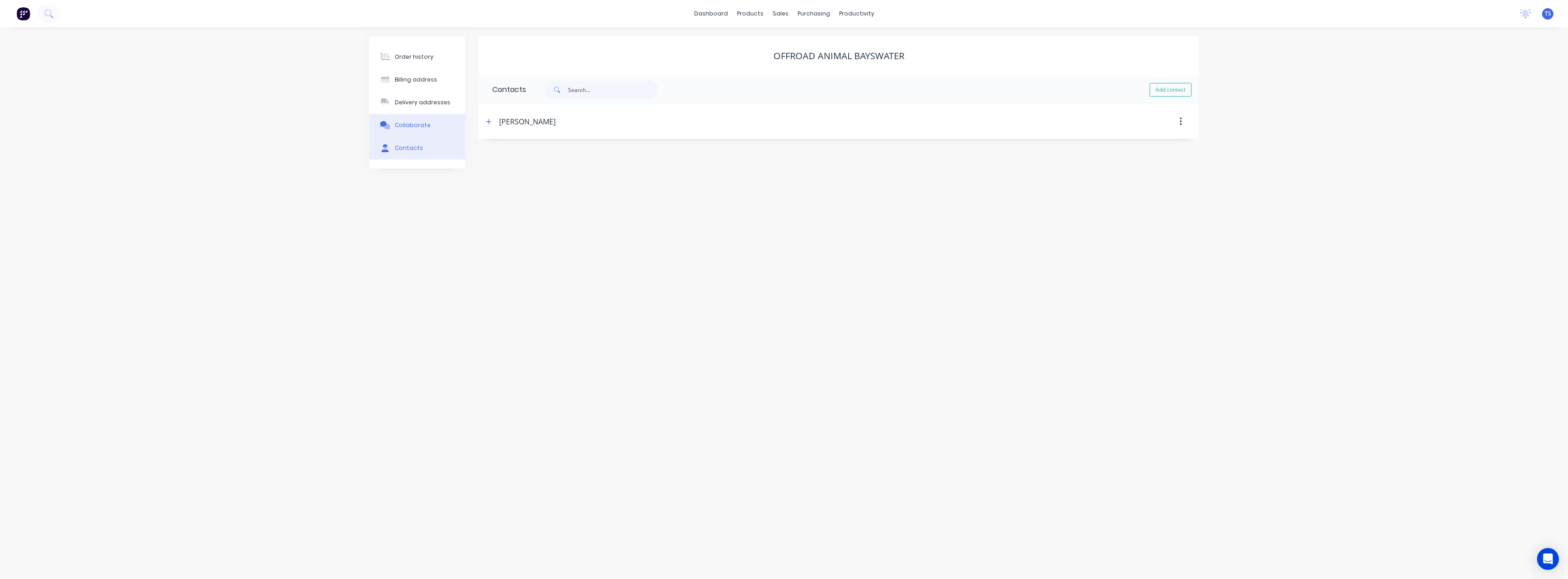
click at [408, 127] on div "Collaborate" at bounding box center [412, 125] width 36 height 8
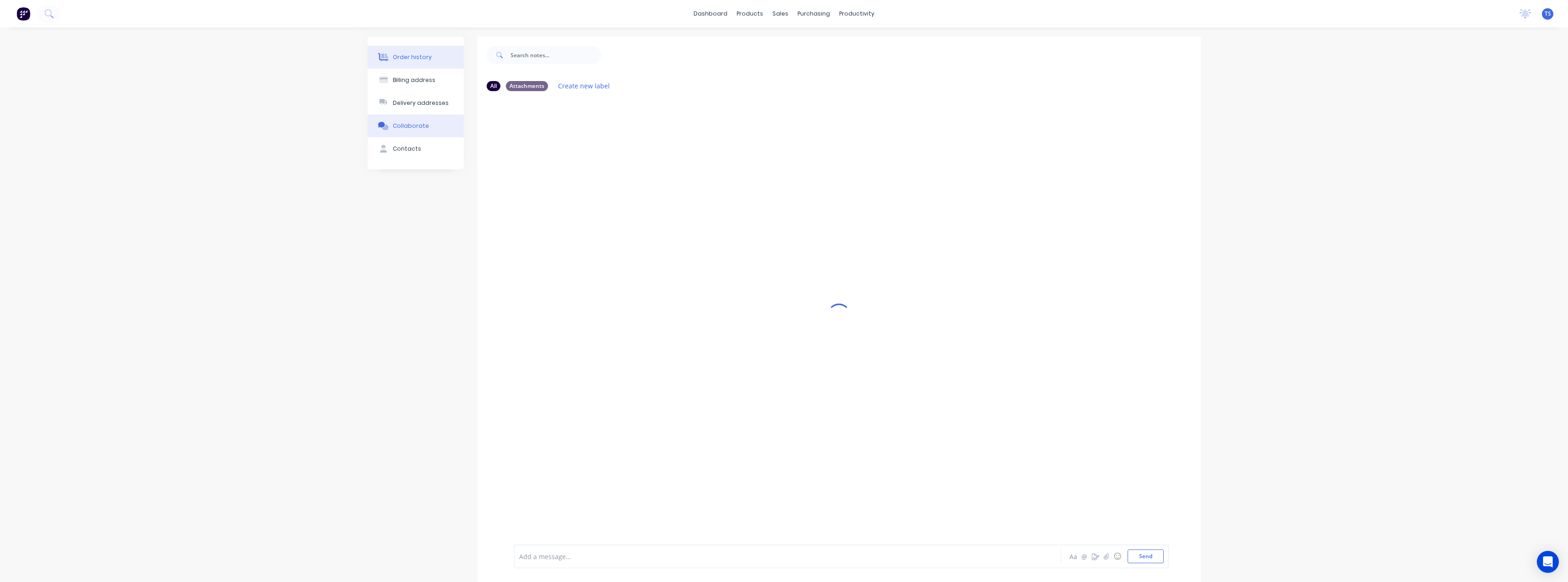
click at [408, 64] on button "Order history" at bounding box center [415, 57] width 96 height 23
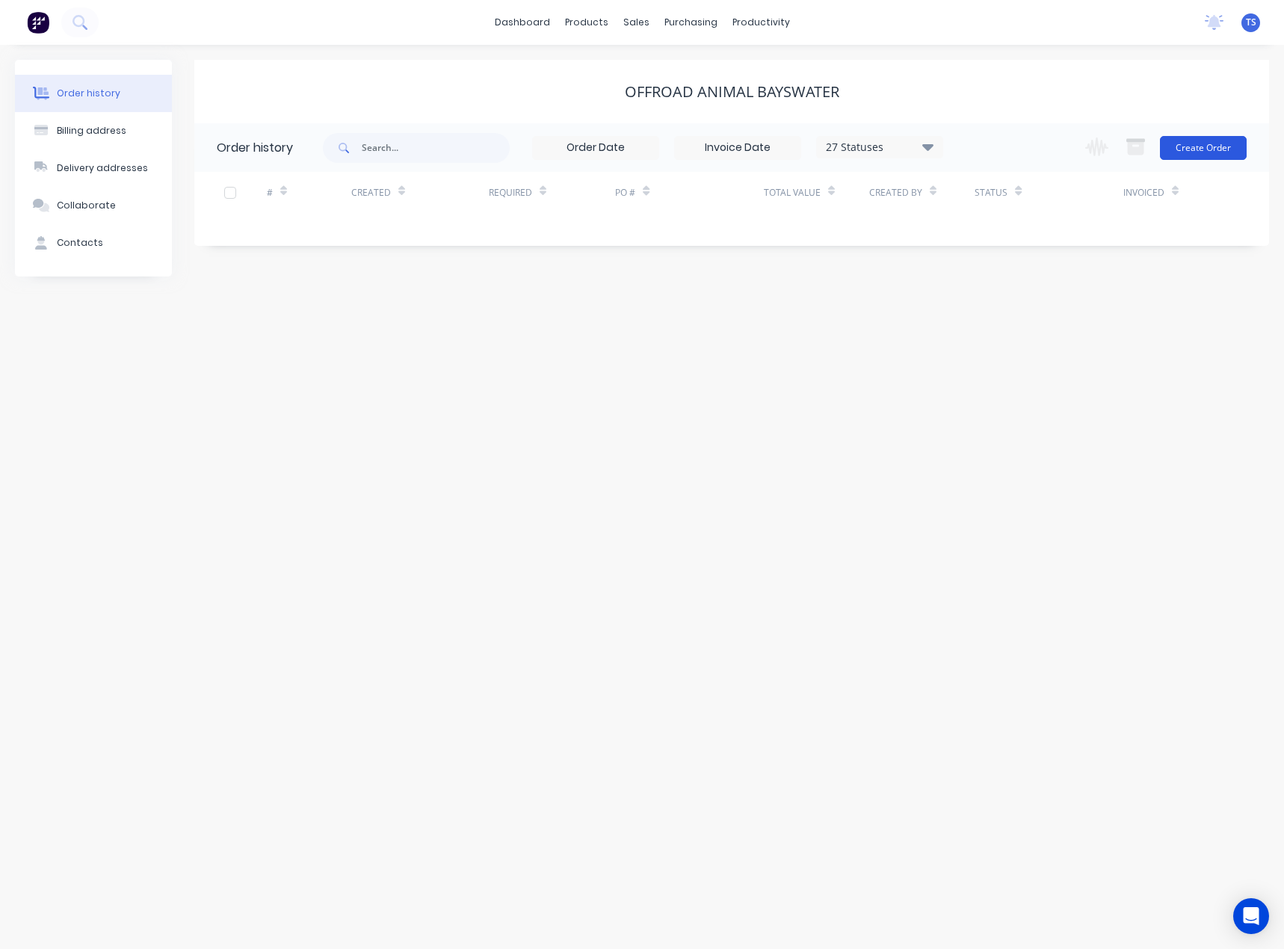
click at [1218, 146] on button "Create Order" at bounding box center [1203, 148] width 87 height 24
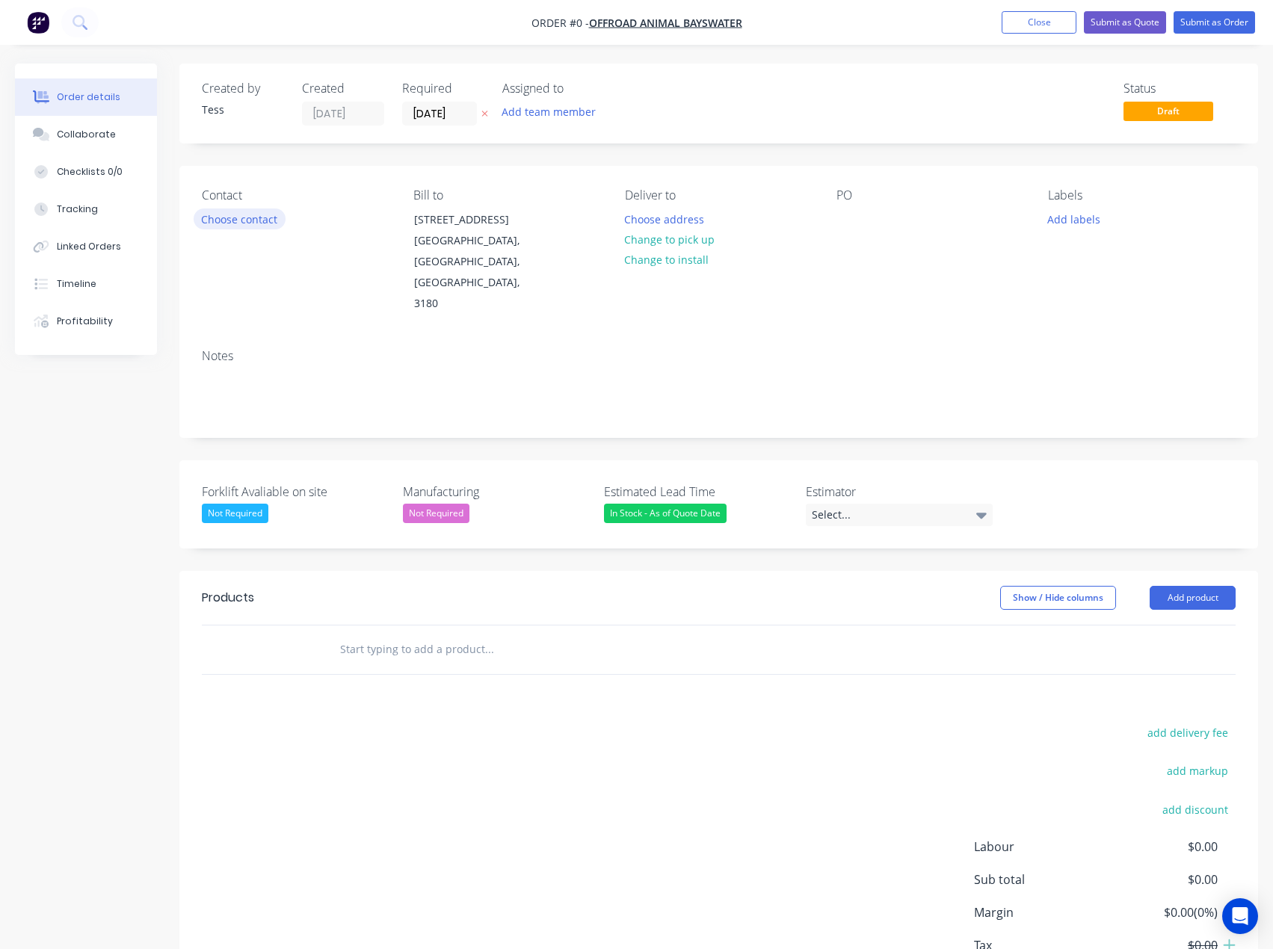
click at [240, 224] on button "Choose contact" at bounding box center [240, 219] width 92 height 20
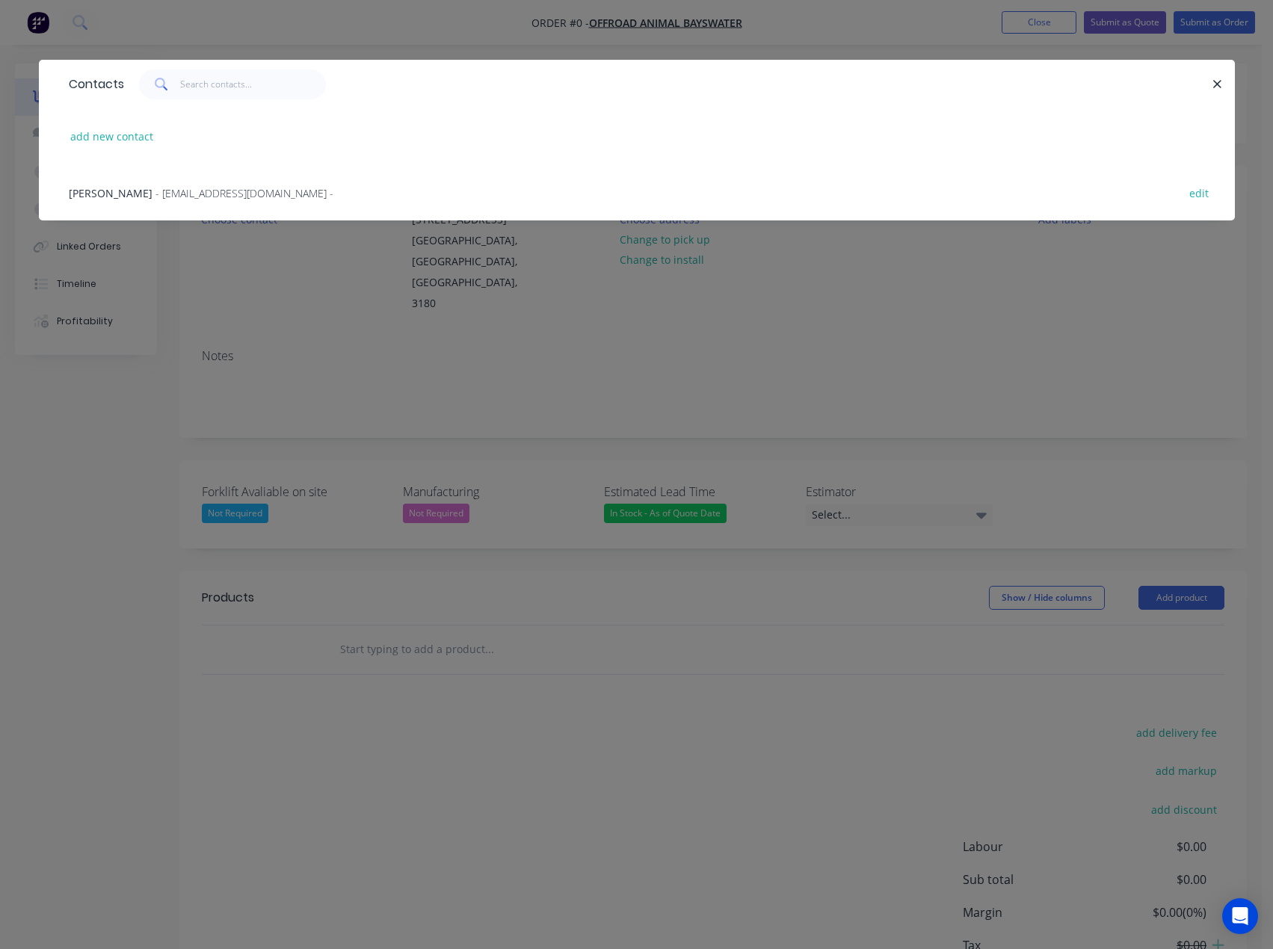
click at [122, 194] on span "Brodie Goninon" at bounding box center [111, 193] width 84 height 14
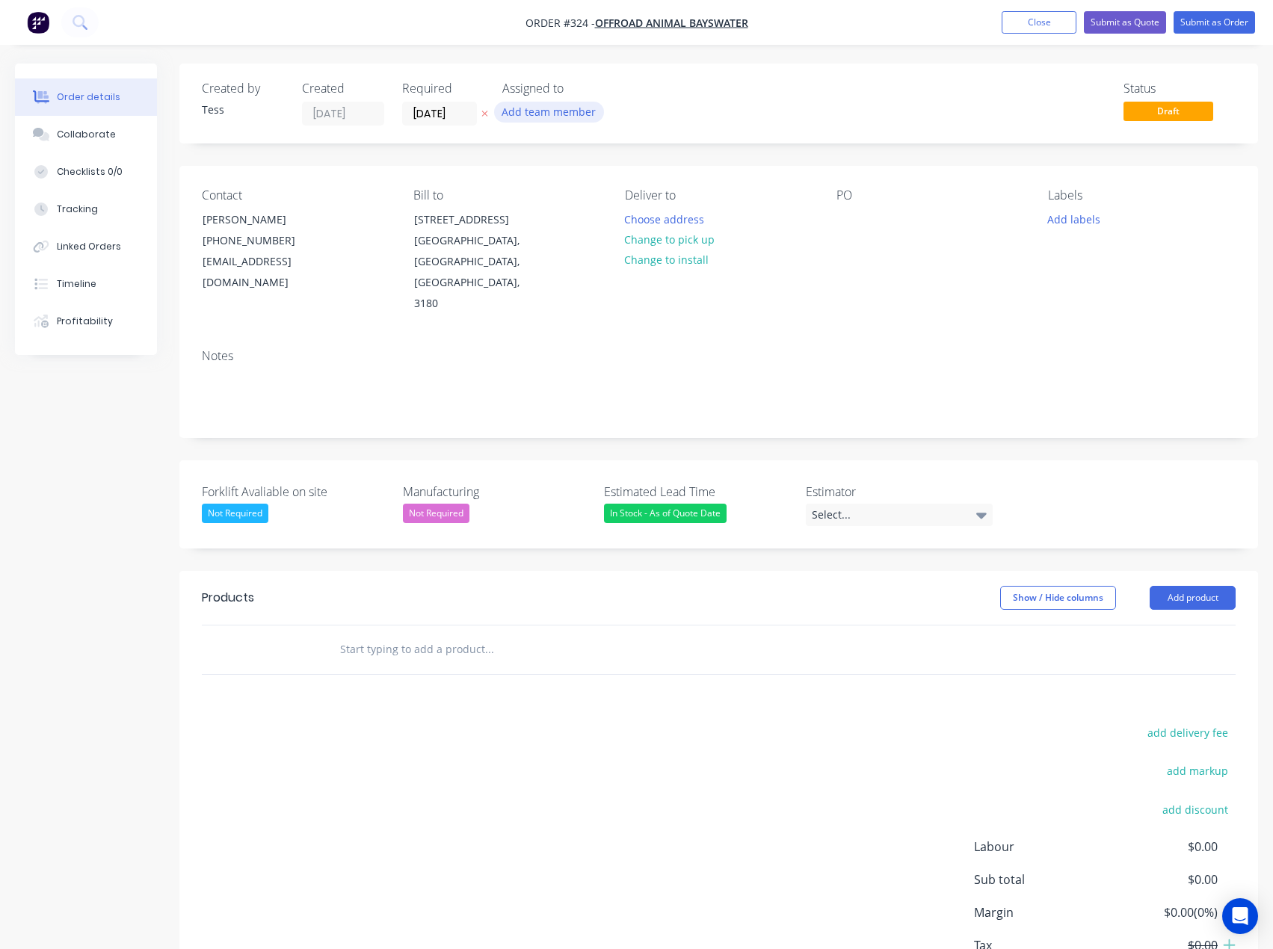
click at [527, 109] on button "Add team member" at bounding box center [549, 112] width 110 height 20
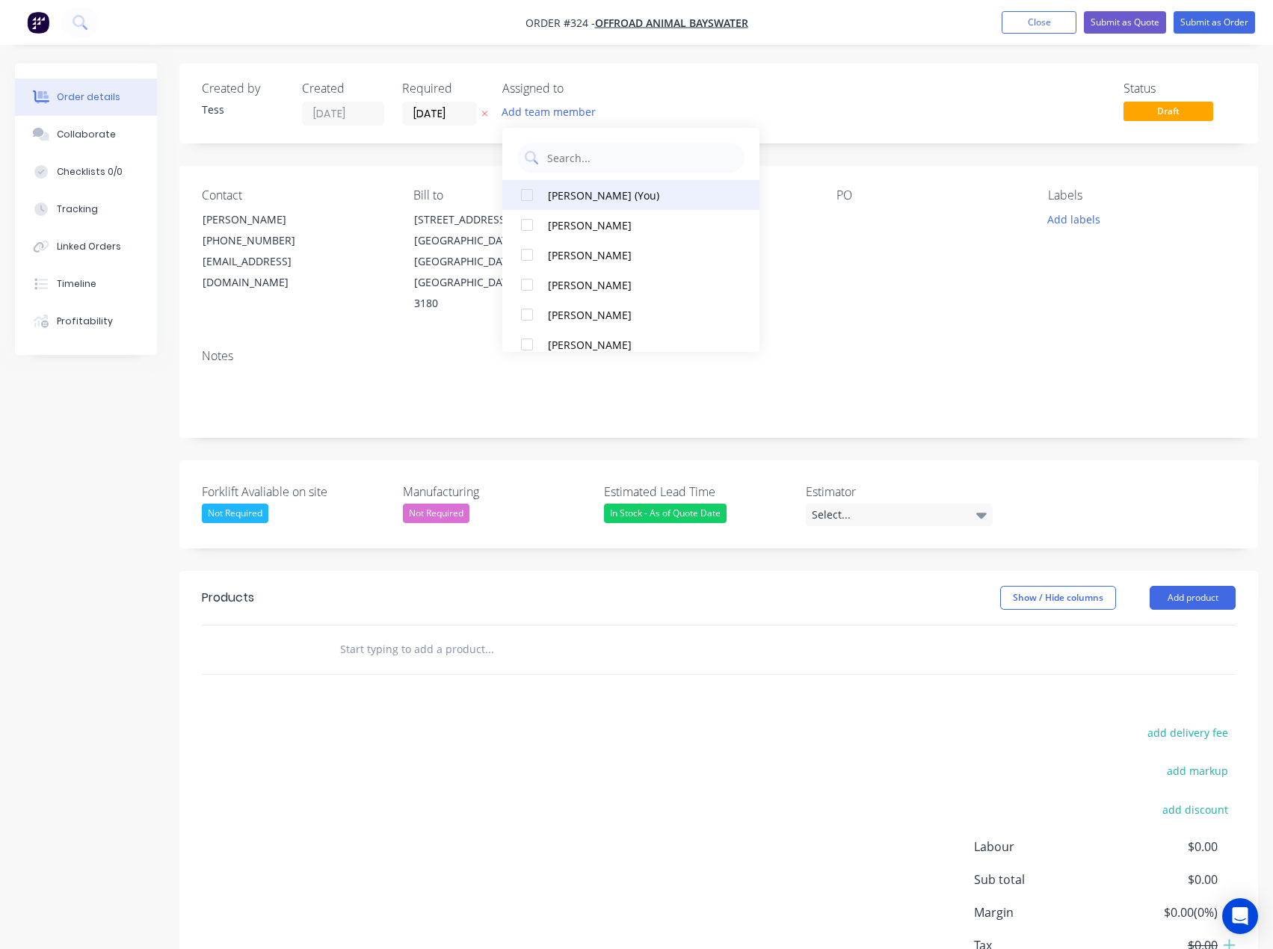
click at [567, 192] on div "[PERSON_NAME] (You)" at bounding box center [636, 196] width 176 height 16
click at [684, 96] on div "Status Draft" at bounding box center [944, 103] width 584 height 44
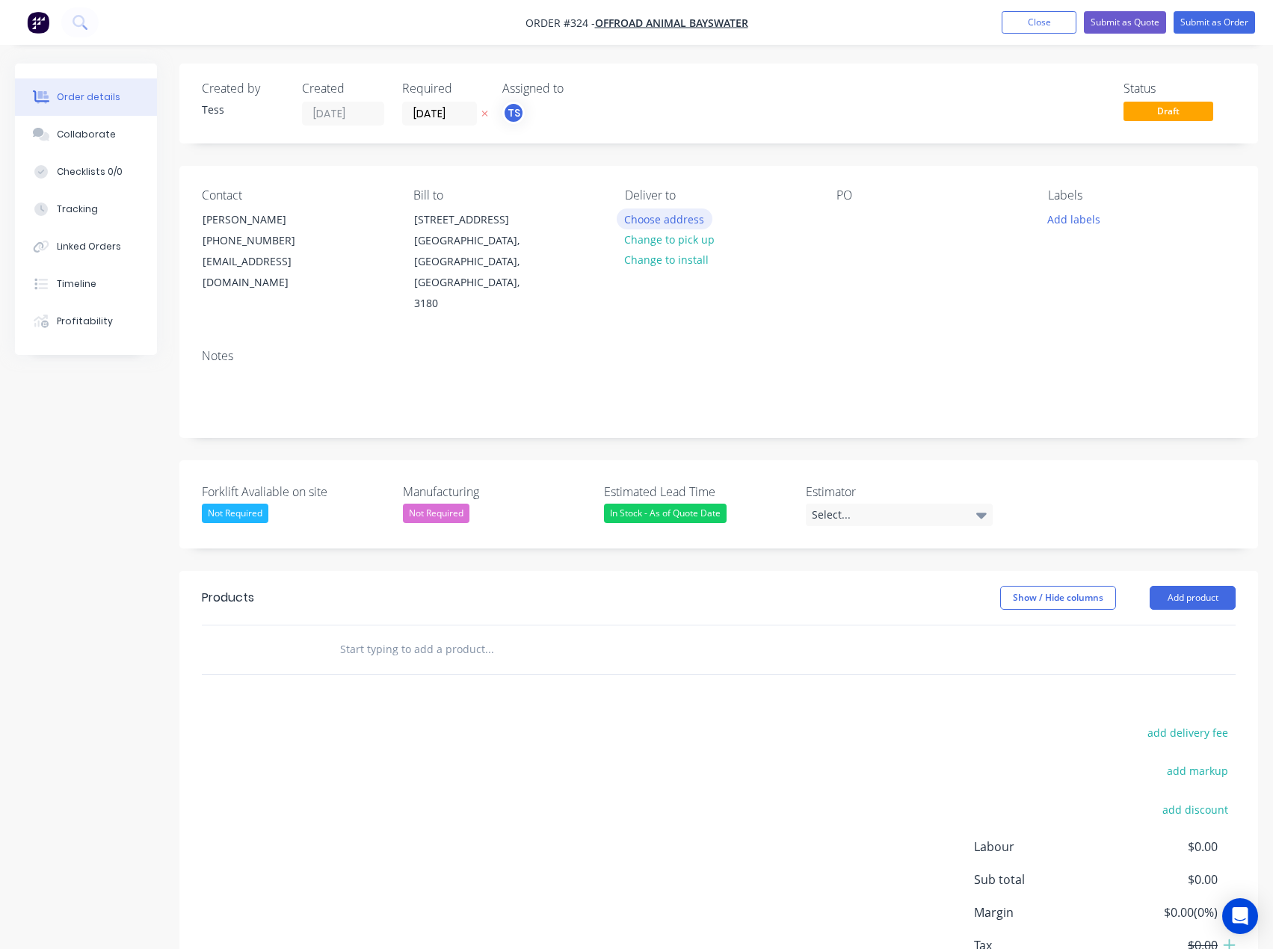
click at [663, 226] on button "Choose address" at bounding box center [665, 219] width 96 height 20
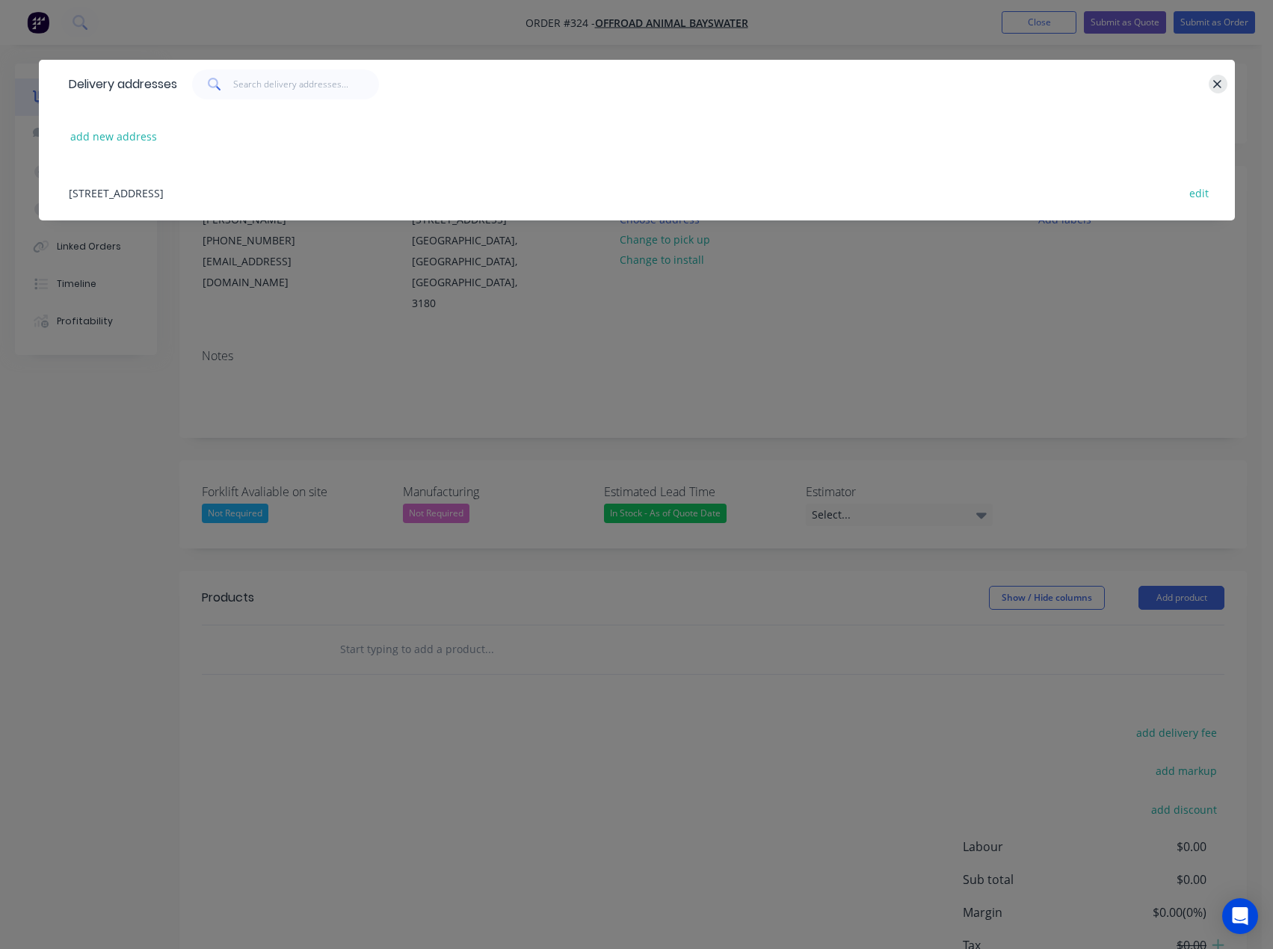
drag, startPoint x: 1218, startPoint y: 81, endPoint x: 988, endPoint y: 103, distance: 231.2
click at [1217, 82] on icon "button" at bounding box center [1217, 84] width 10 height 13
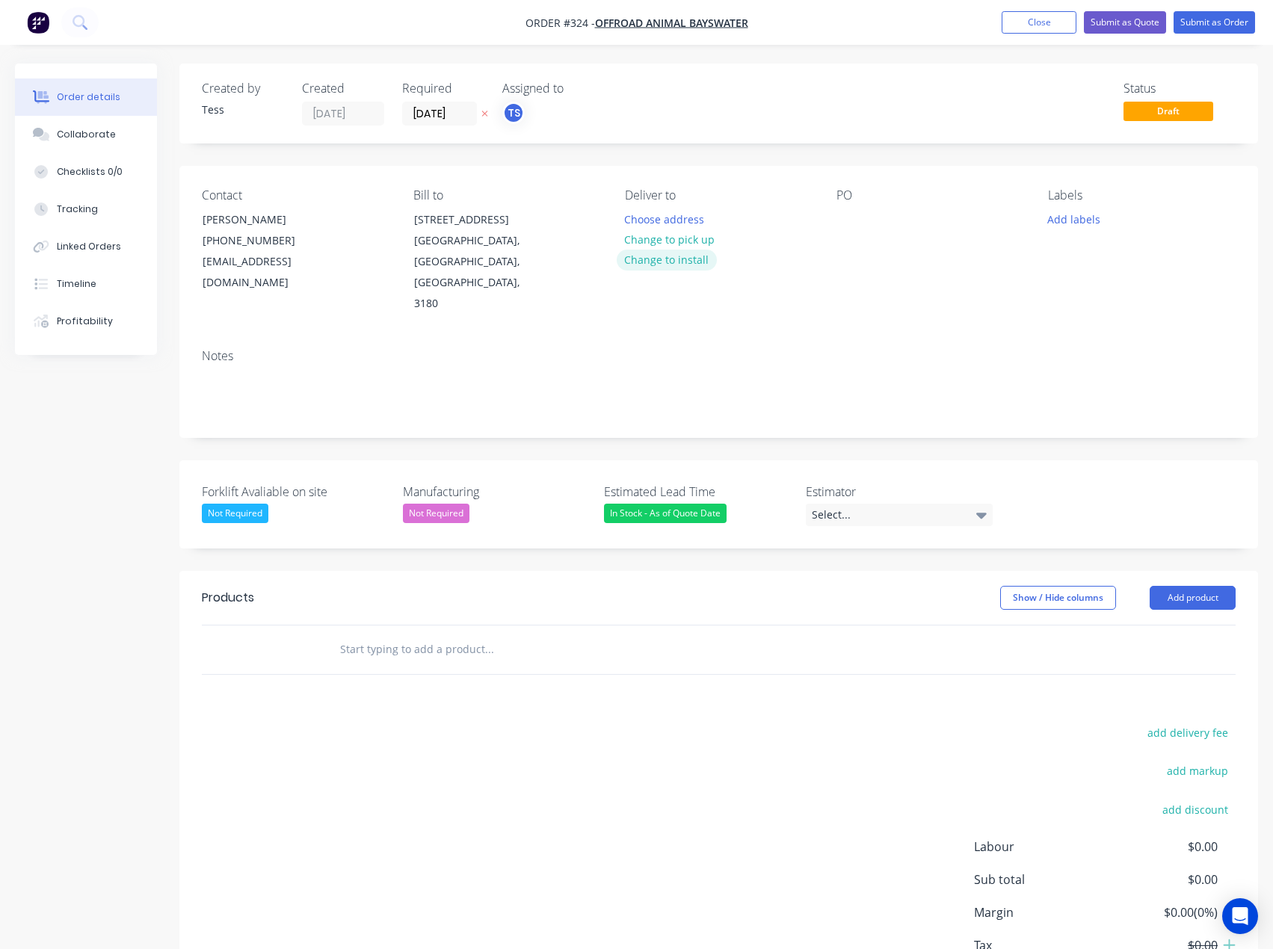
click at [688, 259] on button "Change to install" at bounding box center [667, 260] width 100 height 20
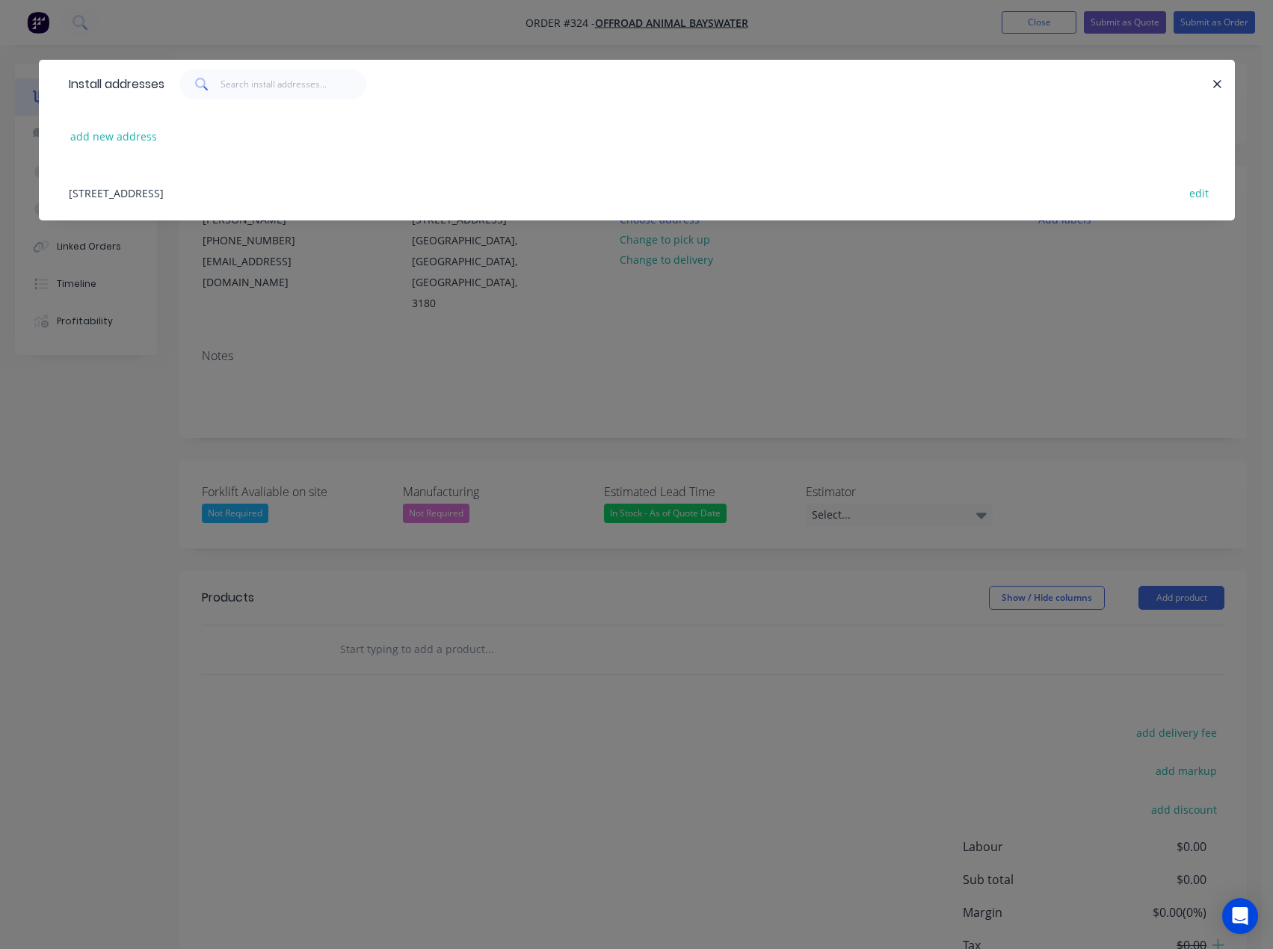
click at [96, 188] on div "45 Rushdale St, Knoxfield, Victoria, Australia, 3180 edit" at bounding box center [636, 192] width 1151 height 56
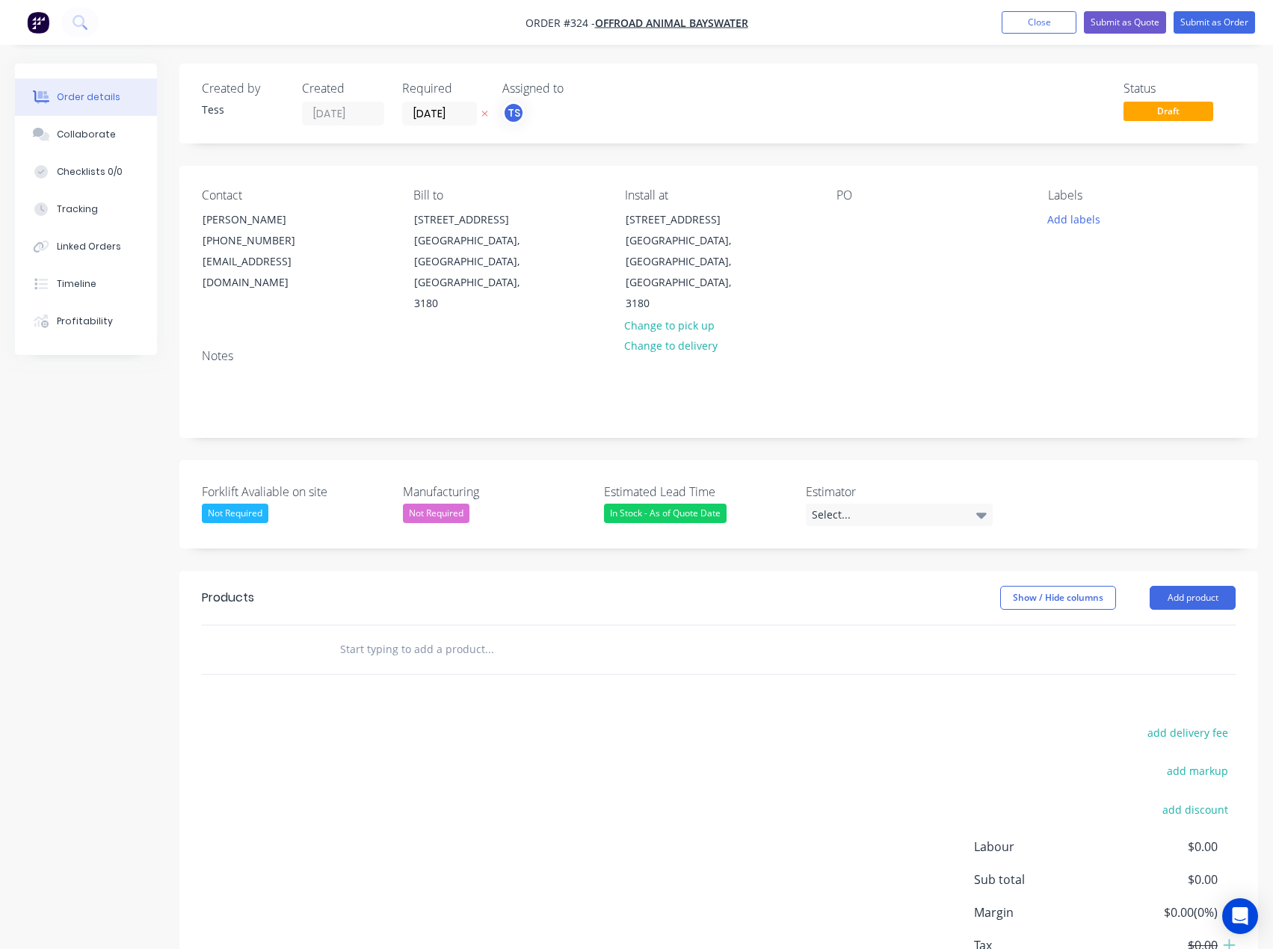
drag, startPoint x: 1055, startPoint y: 212, endPoint x: 1080, endPoint y: 232, distance: 32.4
click at [1055, 212] on button "Add labels" at bounding box center [1074, 219] width 69 height 20
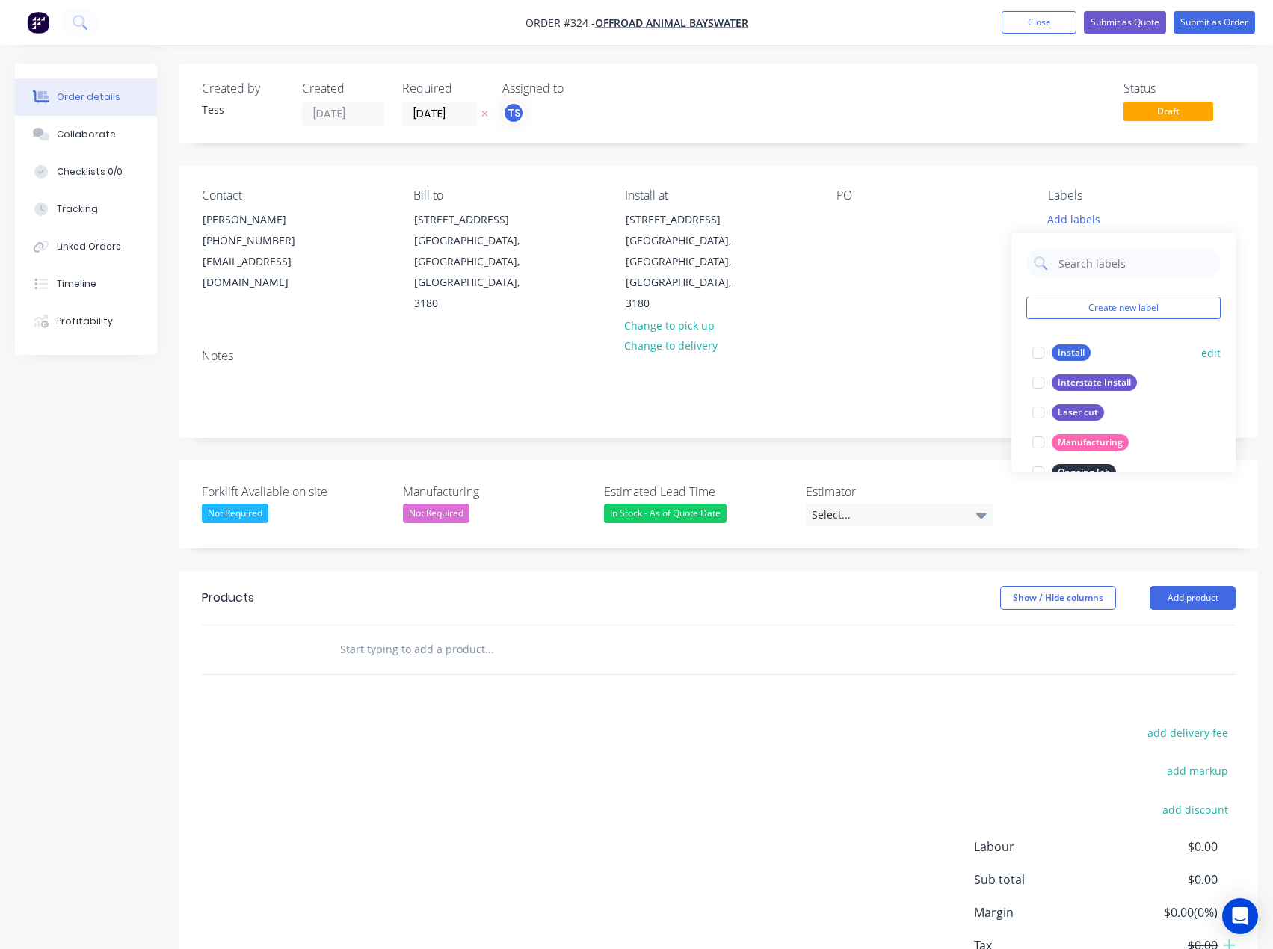
click at [1078, 354] on div "Install" at bounding box center [1071, 353] width 39 height 16
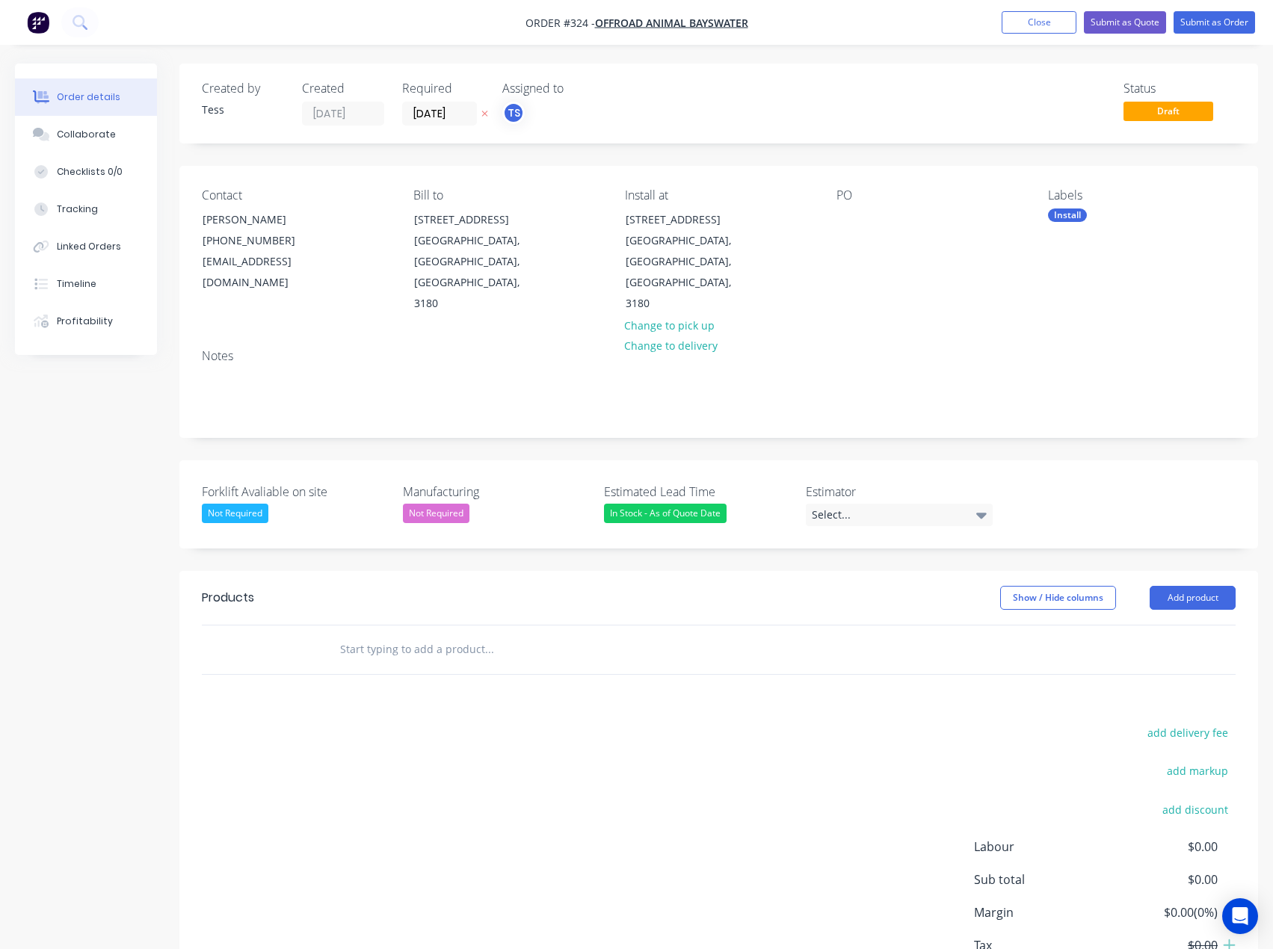
click at [946, 230] on div "PO" at bounding box center [930, 251] width 188 height 126
click at [398, 635] on input "text" at bounding box center [488, 650] width 299 height 30
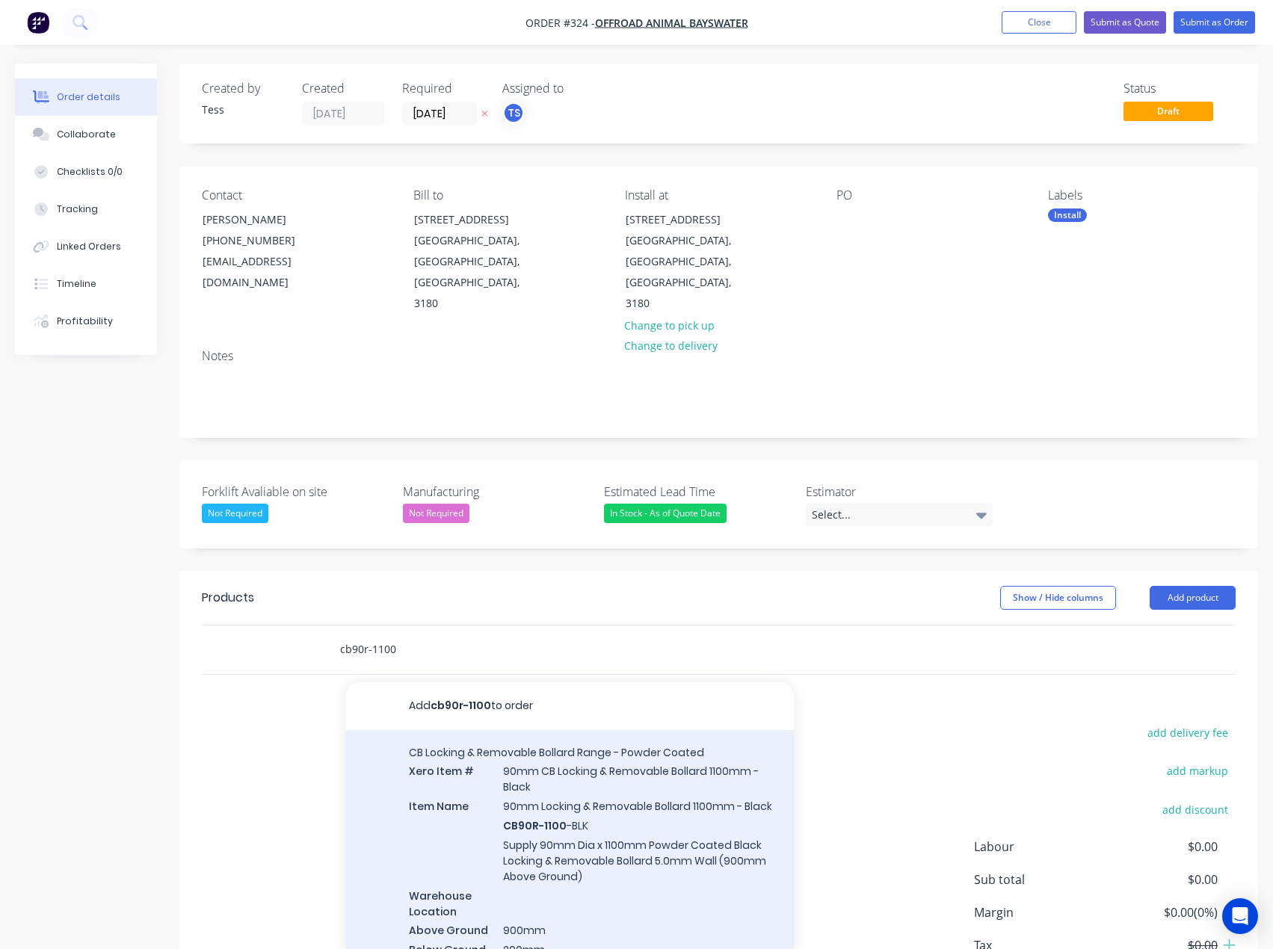
type input "cb90r-1100"
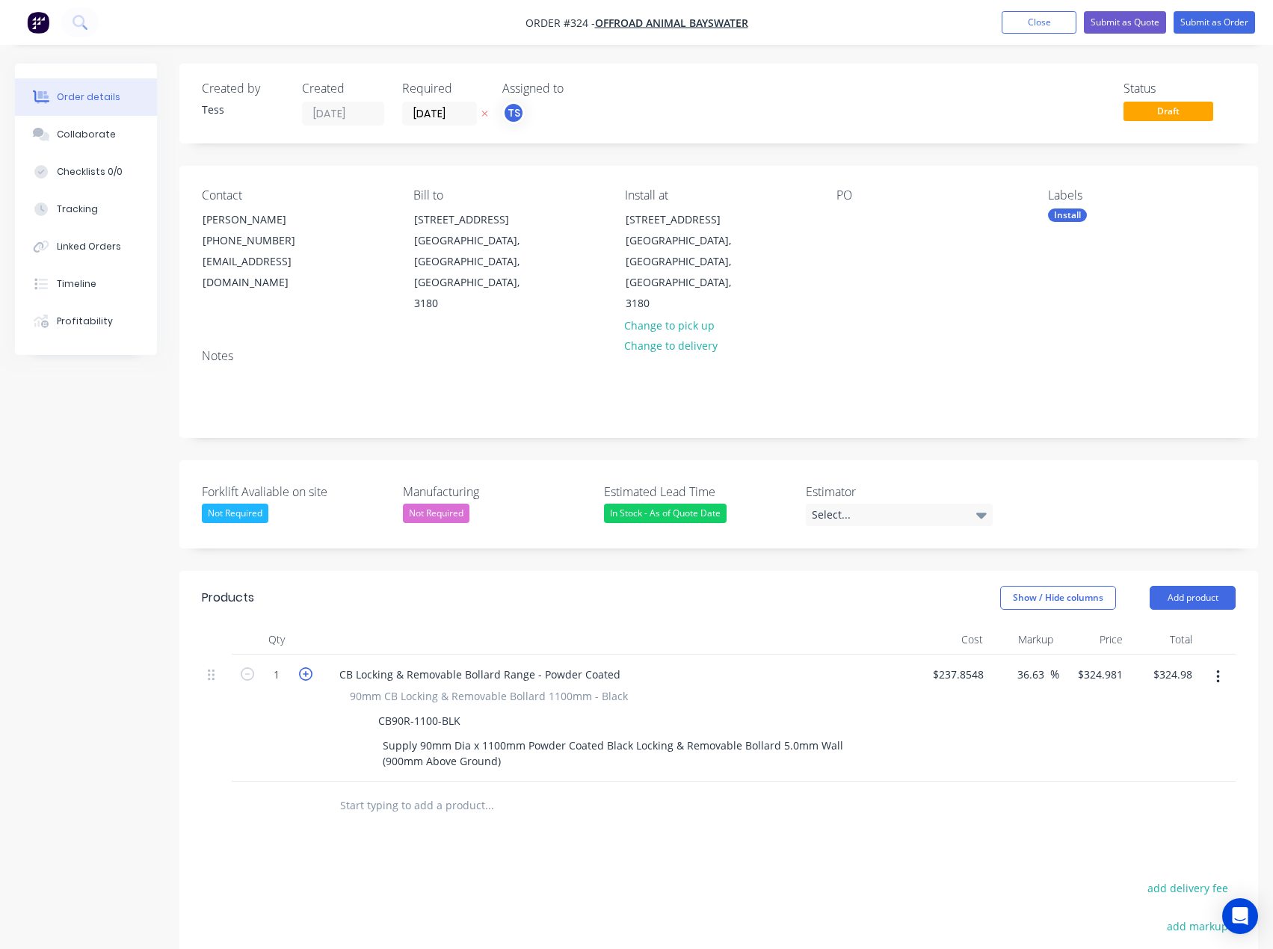
click at [309, 667] on icon "button" at bounding box center [305, 673] width 13 height 13
type input "2"
type input "$649.96"
click at [373, 791] on input "text" at bounding box center [488, 806] width 299 height 30
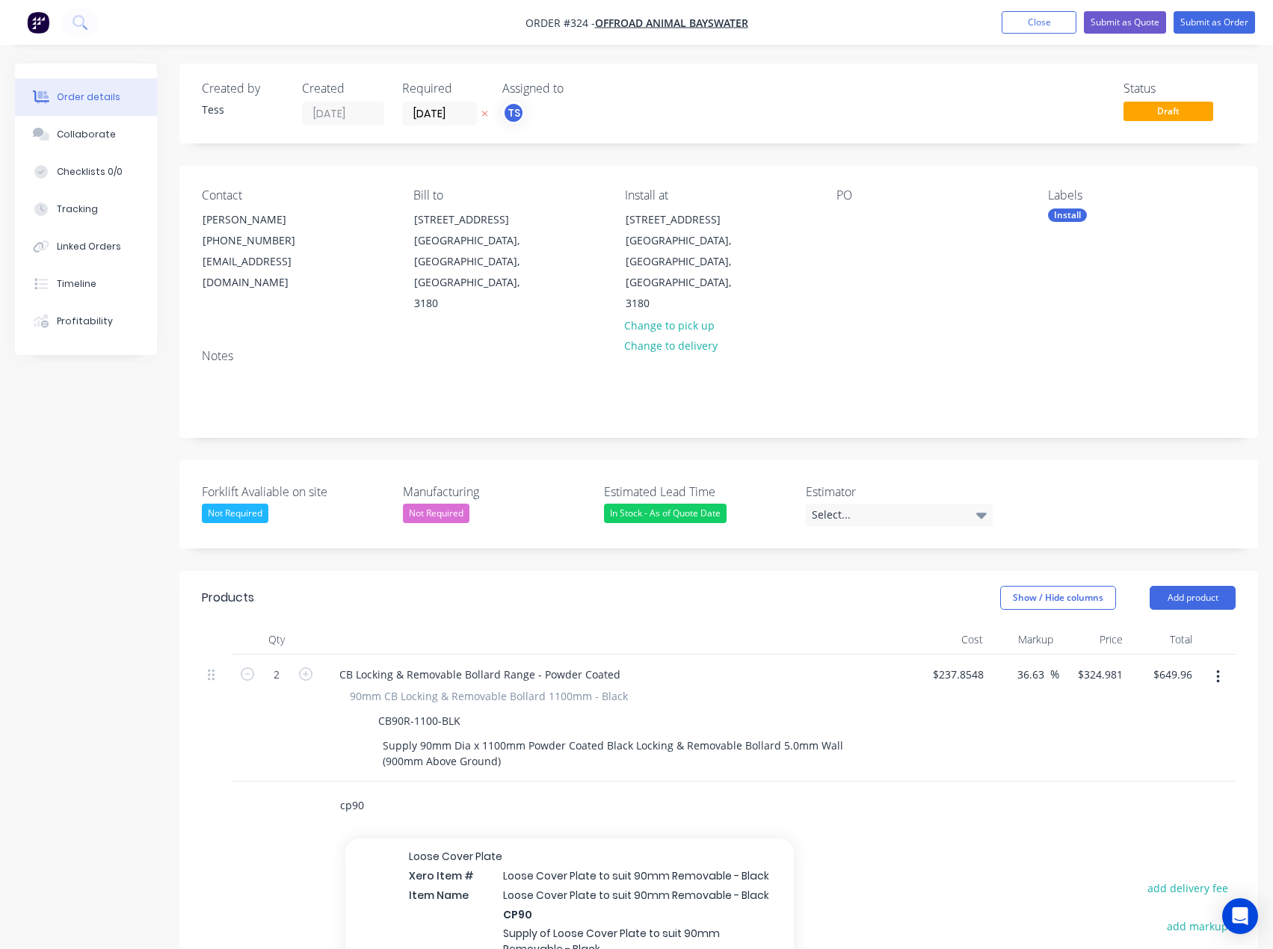
scroll to position [508, 0]
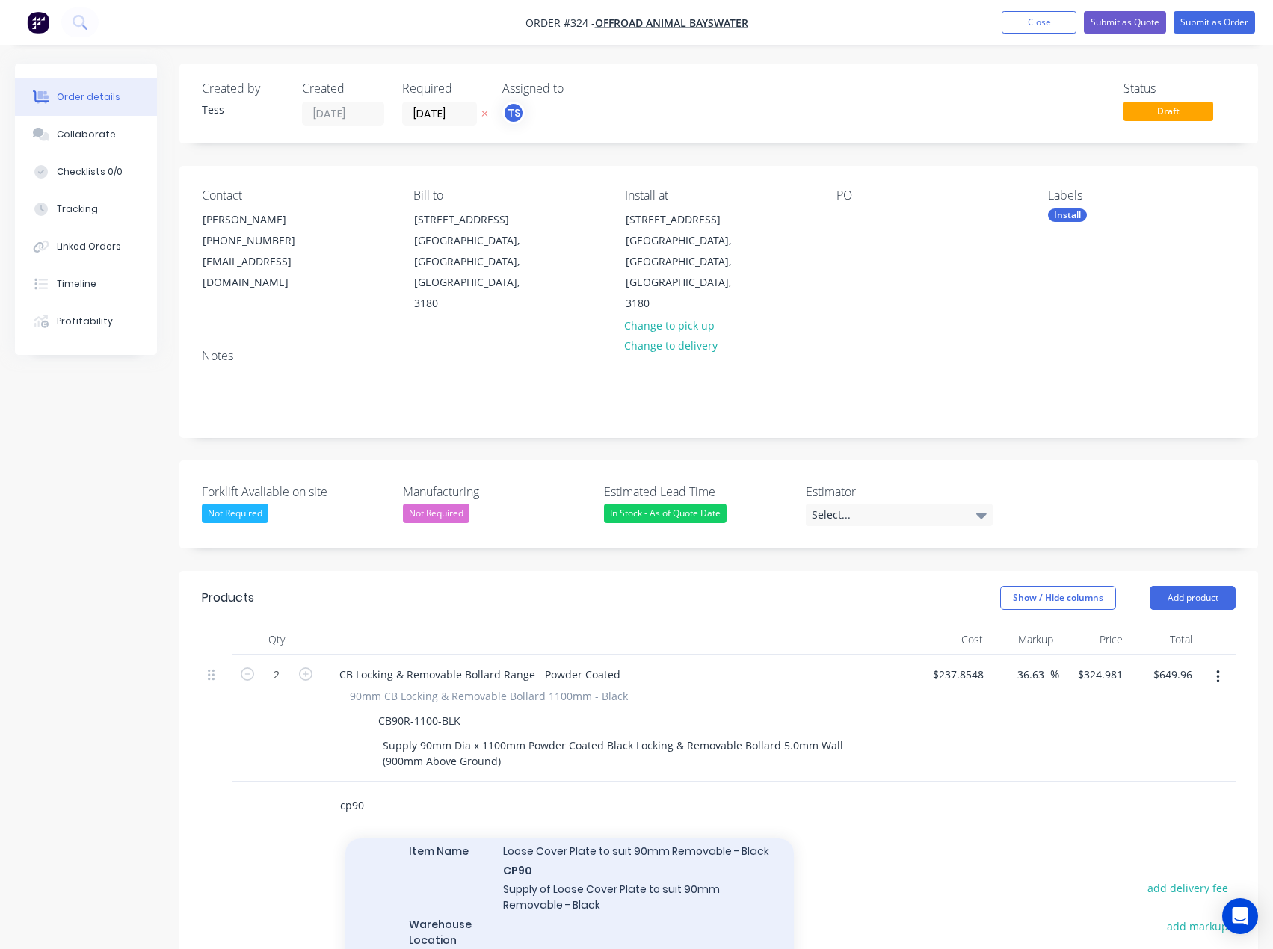
type input "cp90"
click at [558, 862] on div "Loose Cover Plate Xero Item # Loose Cover Plate to suit 90mm Removable - Black …" at bounding box center [569, 885] width 448 height 191
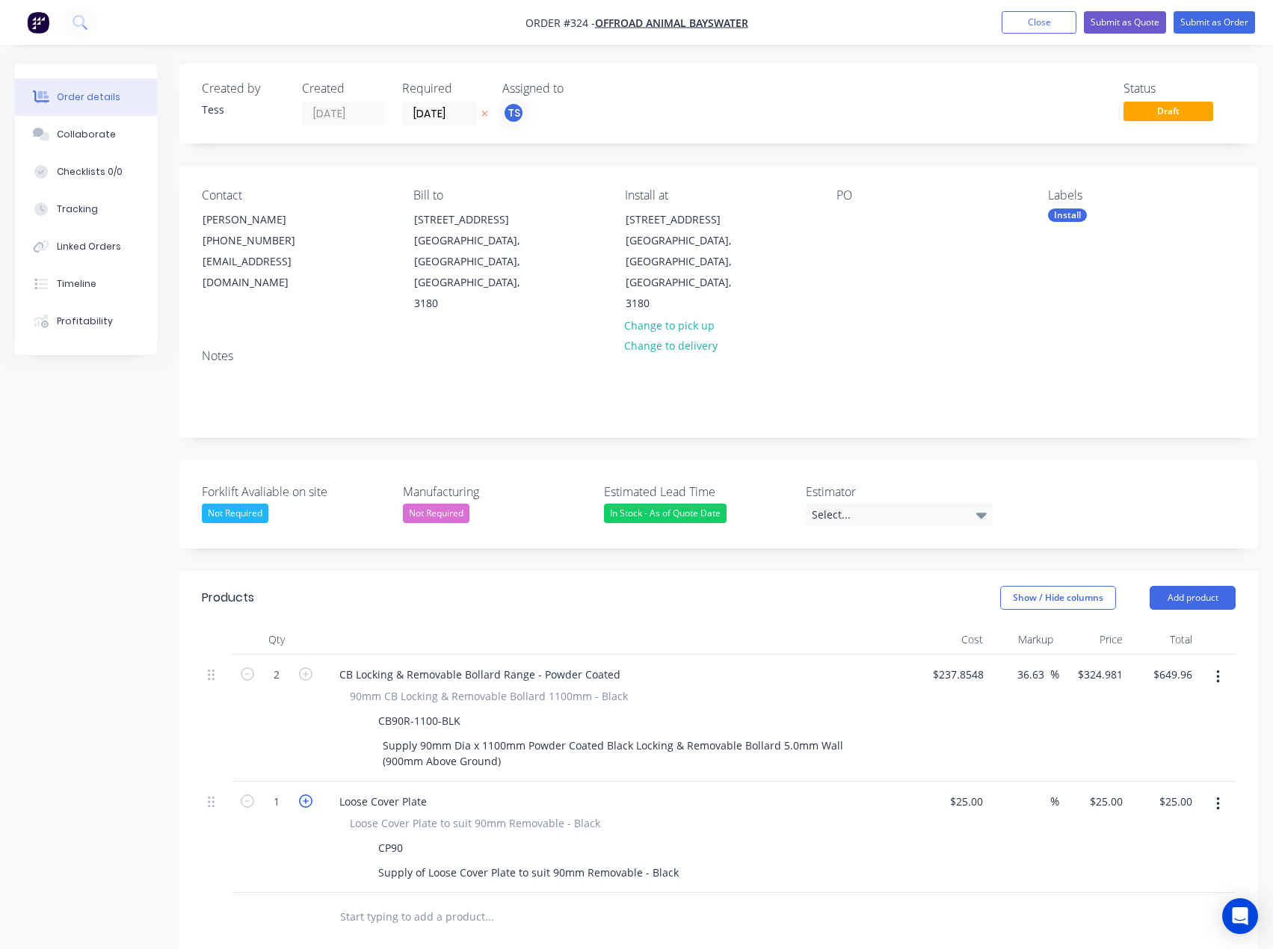
click at [302, 794] on icon "button" at bounding box center [305, 800] width 13 height 13
type input "2"
type input "$50.00"
click at [969, 791] on input "25" at bounding box center [978, 802] width 19 height 22
type input "$1.00"
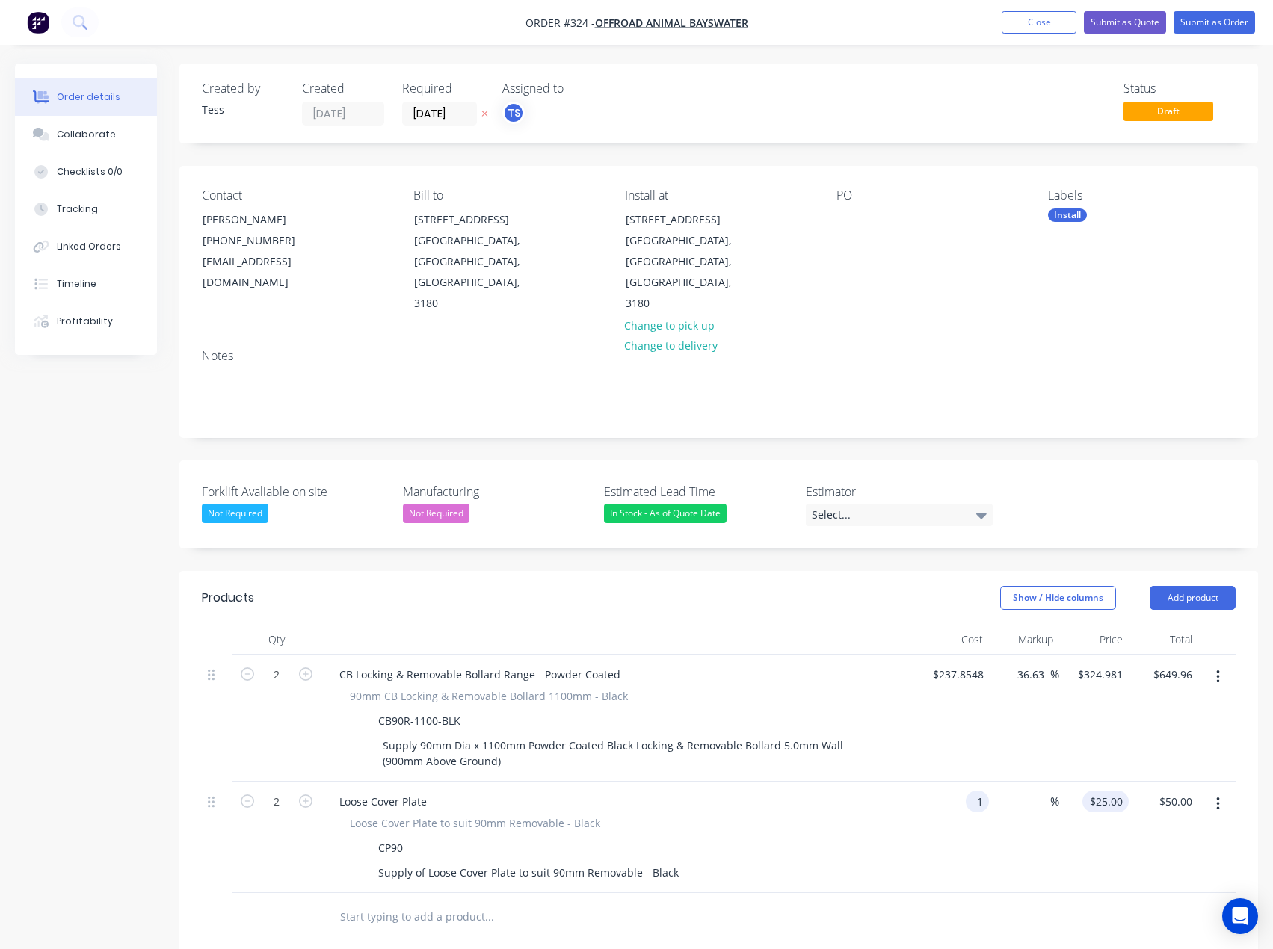
type input "1"
type input "$2.00"
click at [1116, 791] on input "1" at bounding box center [1108, 802] width 40 height 22
type input "20"
type input "1900"
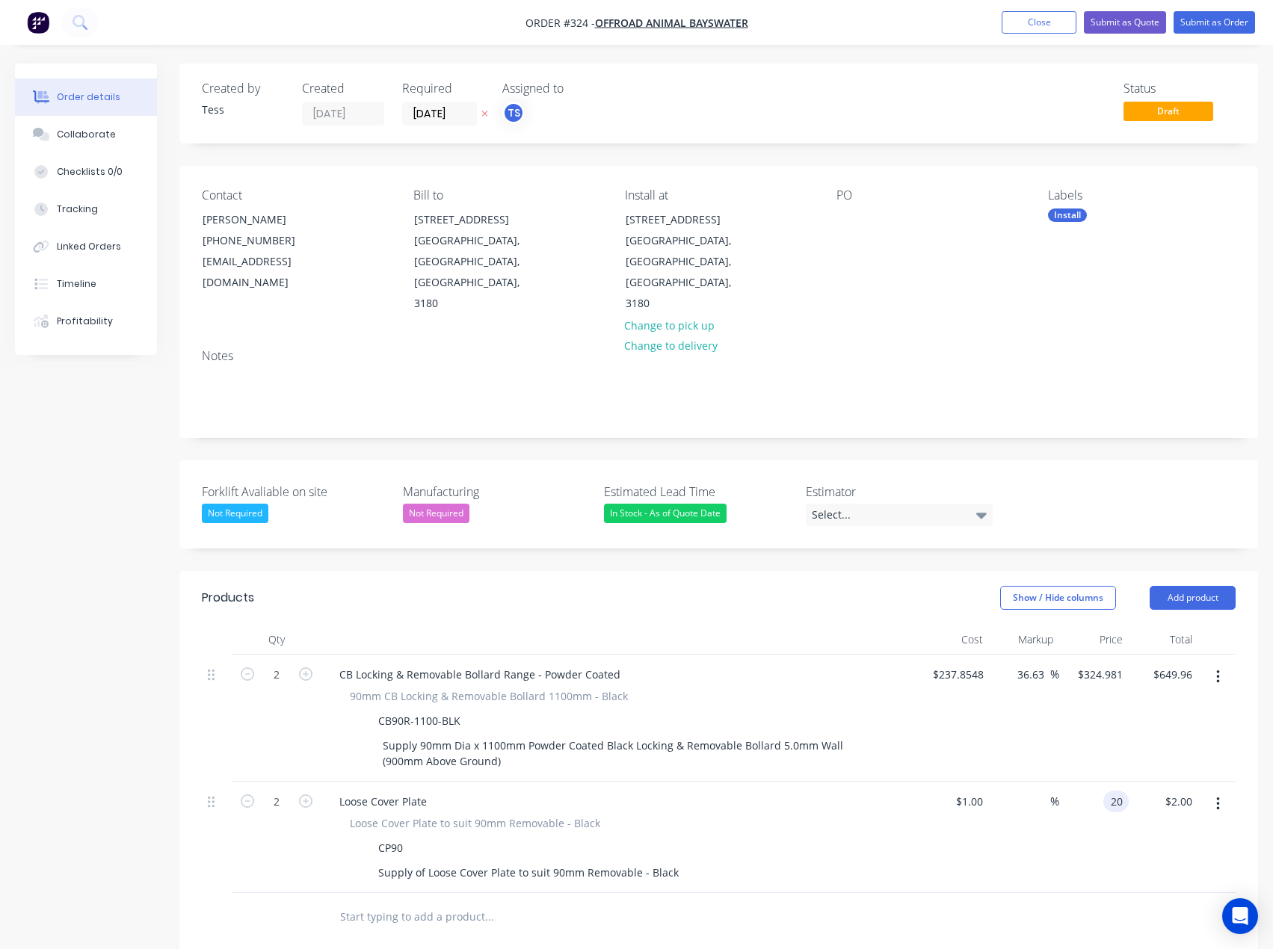
type input "$20.00"
type input "$40.00"
click at [792, 902] on div at bounding box center [590, 917] width 526 height 30
click at [370, 902] on input "text" at bounding box center [488, 917] width 299 height 30
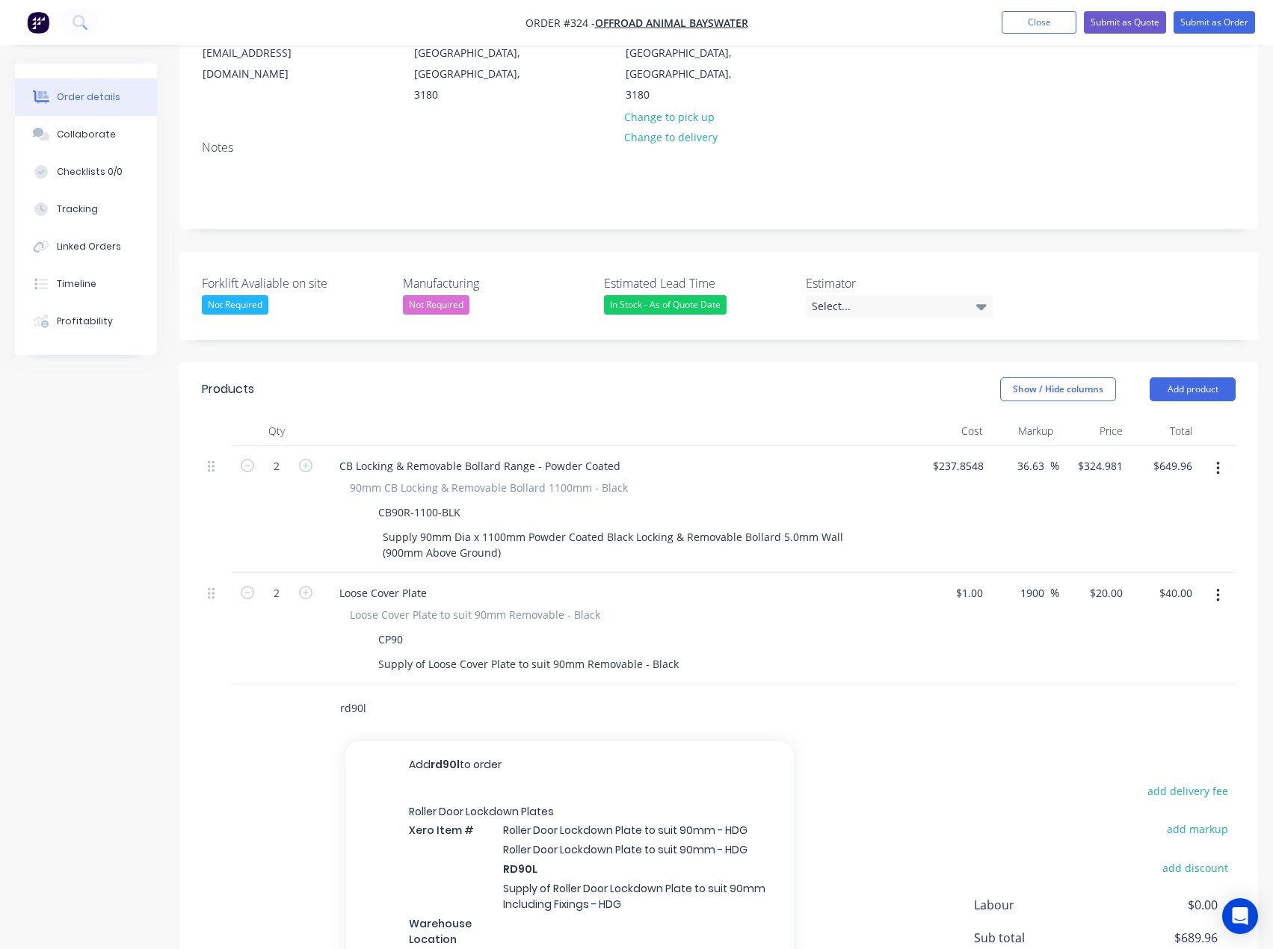
scroll to position [224, 0]
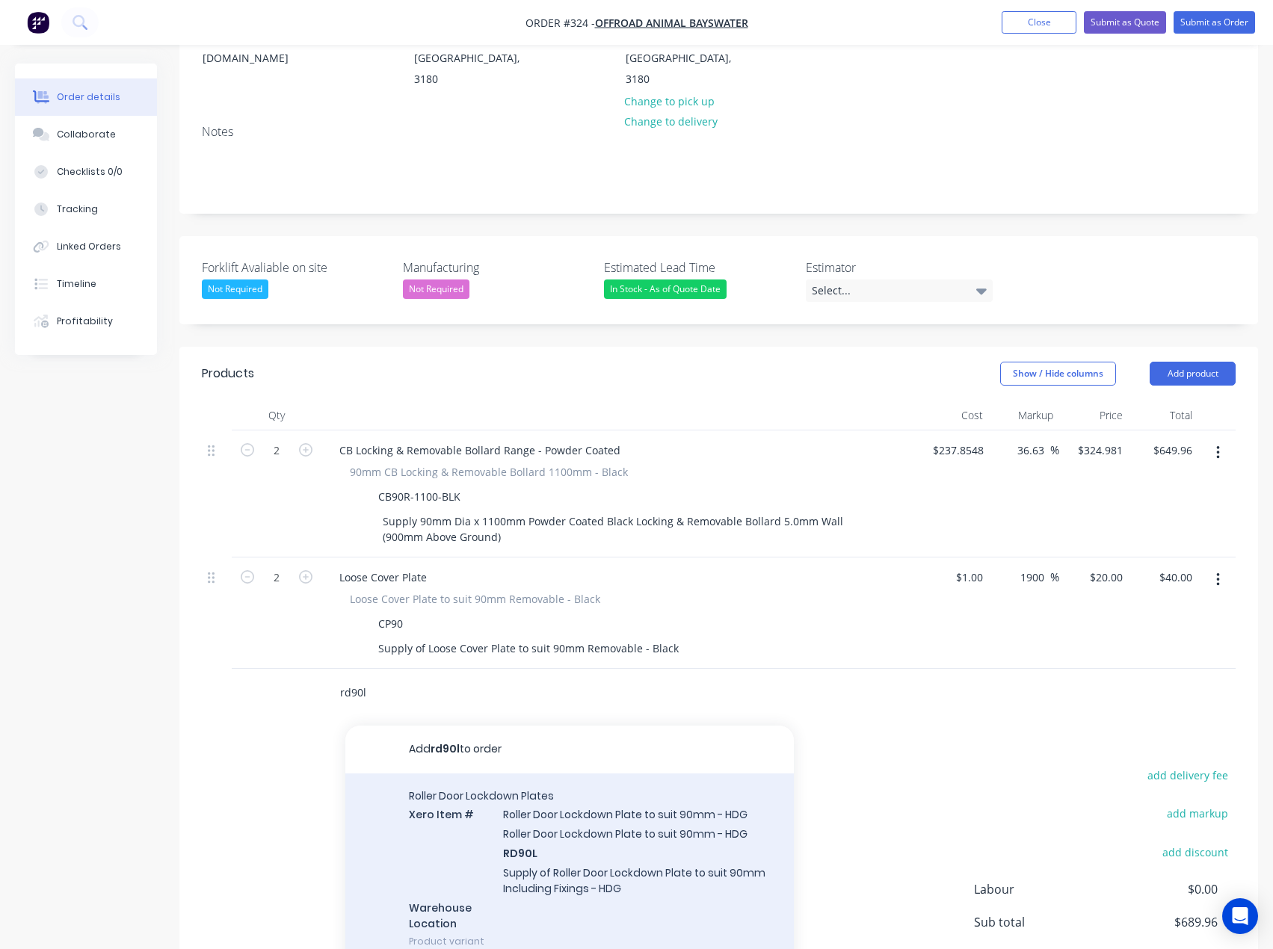
type input "rd90l"
click at [553, 790] on div "Roller Door Lockdown Plates Xero Item # Roller Door Lockdown Plate to suit 90mm…" at bounding box center [569, 869] width 448 height 191
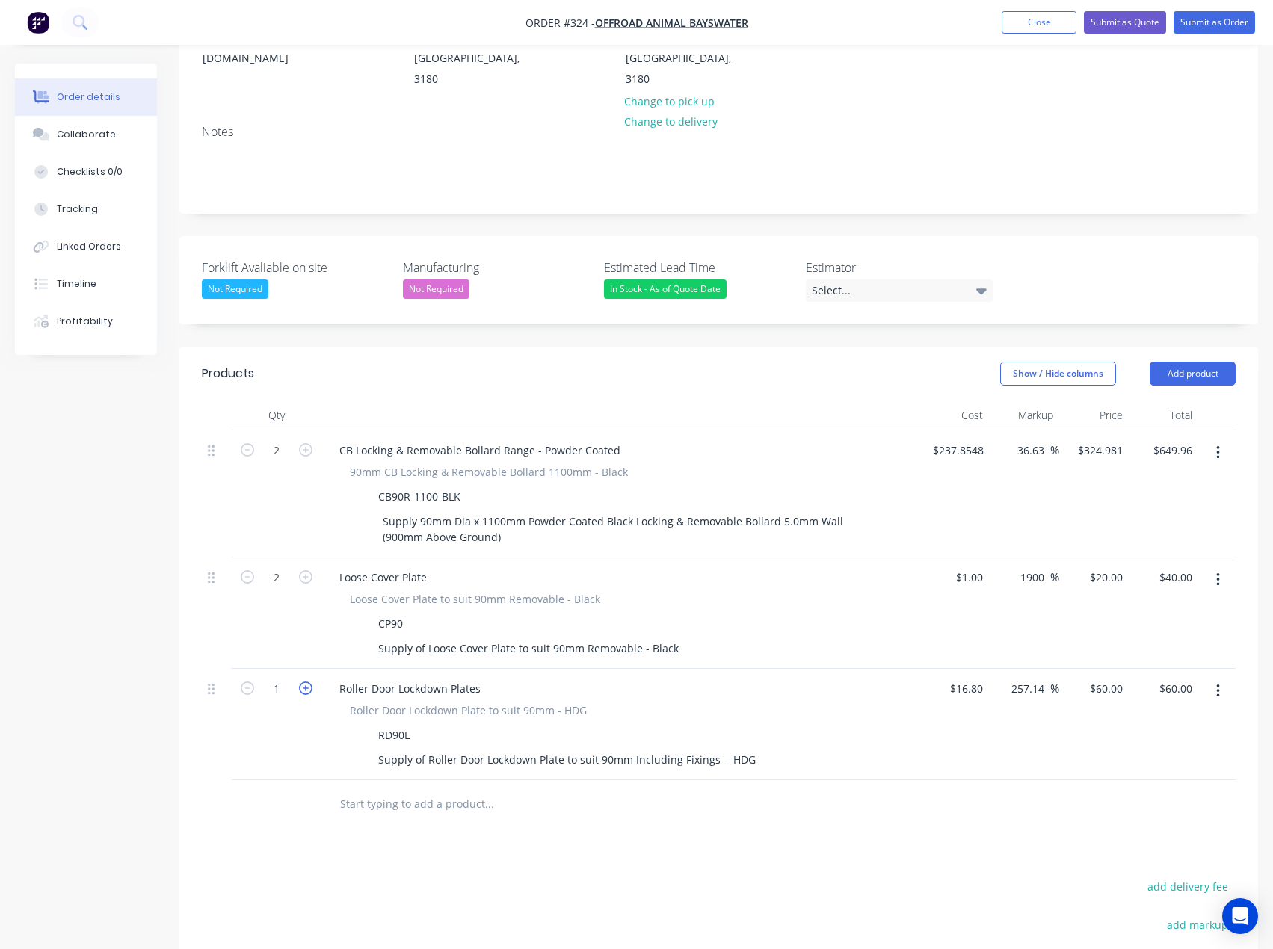
click at [302, 682] on icon "button" at bounding box center [305, 688] width 13 height 13
type input "2"
type input "$120.00"
click at [1129, 669] on div "$120.00 $120.00" at bounding box center [1164, 724] width 70 height 111
click at [1113, 678] on input "60" at bounding box center [1108, 689] width 40 height 22
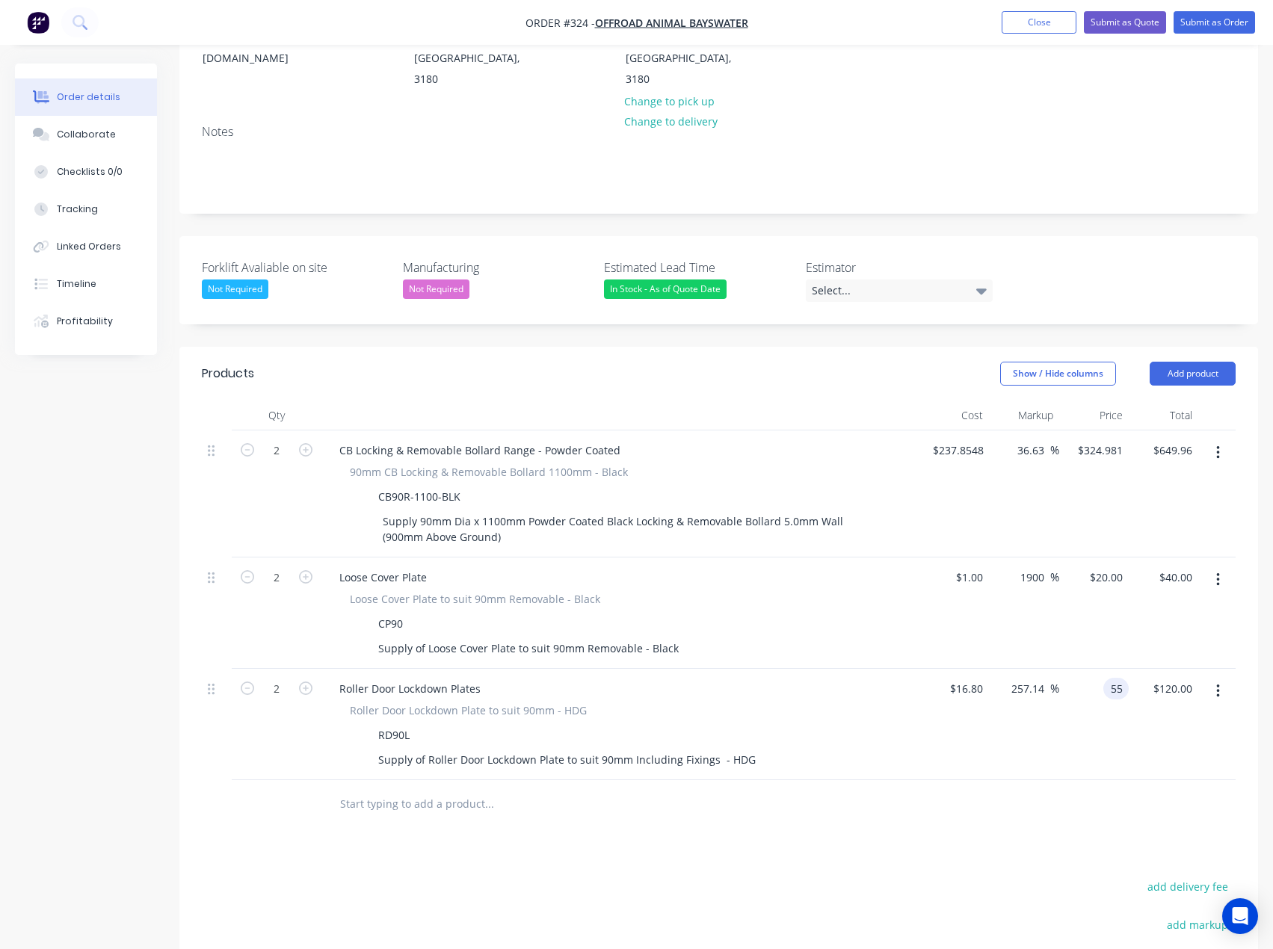
type input "55"
type input "227.38"
type input "$55.00"
type input "$110.00"
click at [774, 792] on div "Products Show / Hide columns Add product Qty Cost Markup Price Total 2 CB Locki…" at bounding box center [718, 767] width 1078 height 841
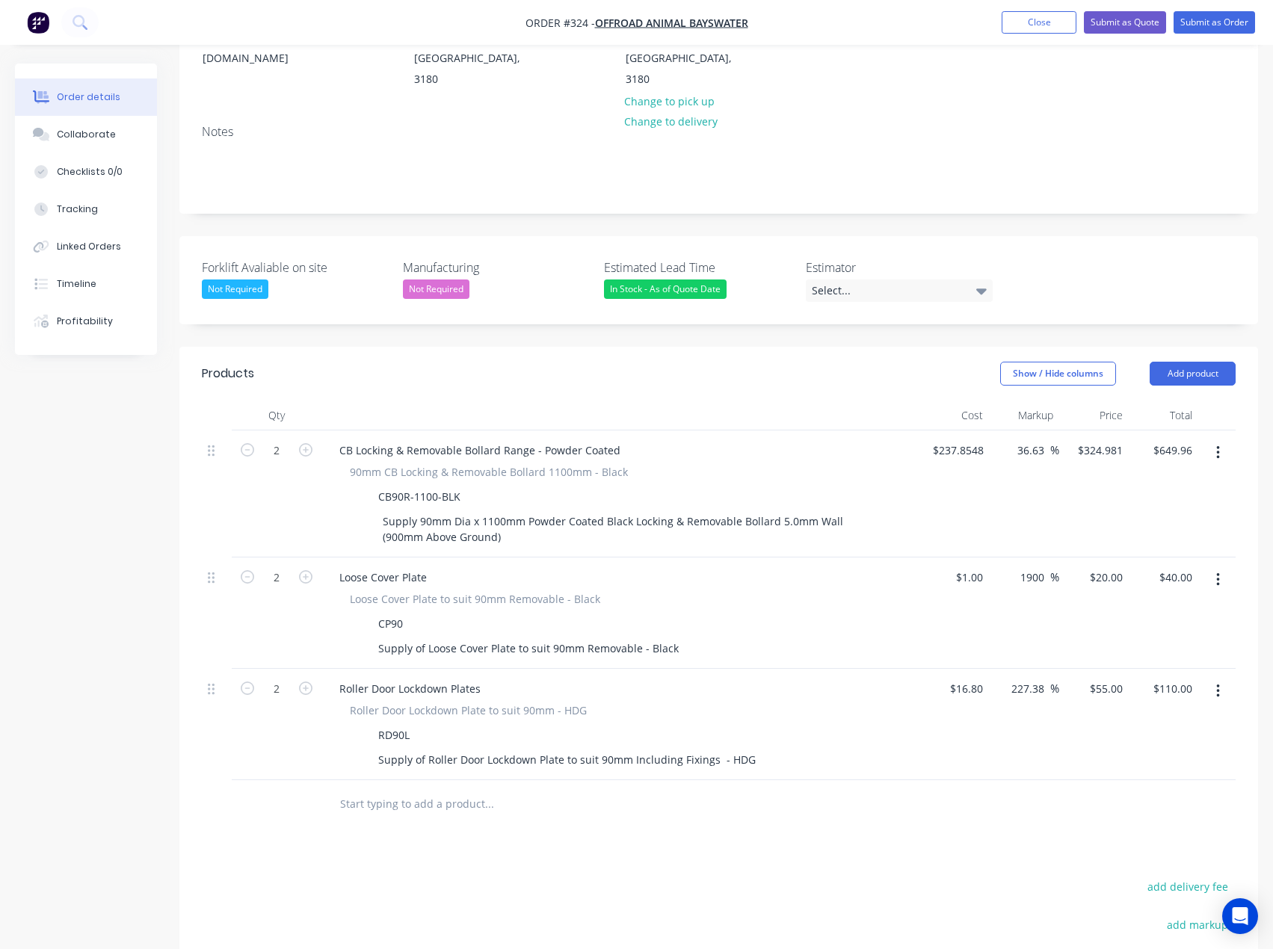
click at [365, 789] on input "text" at bounding box center [488, 804] width 299 height 30
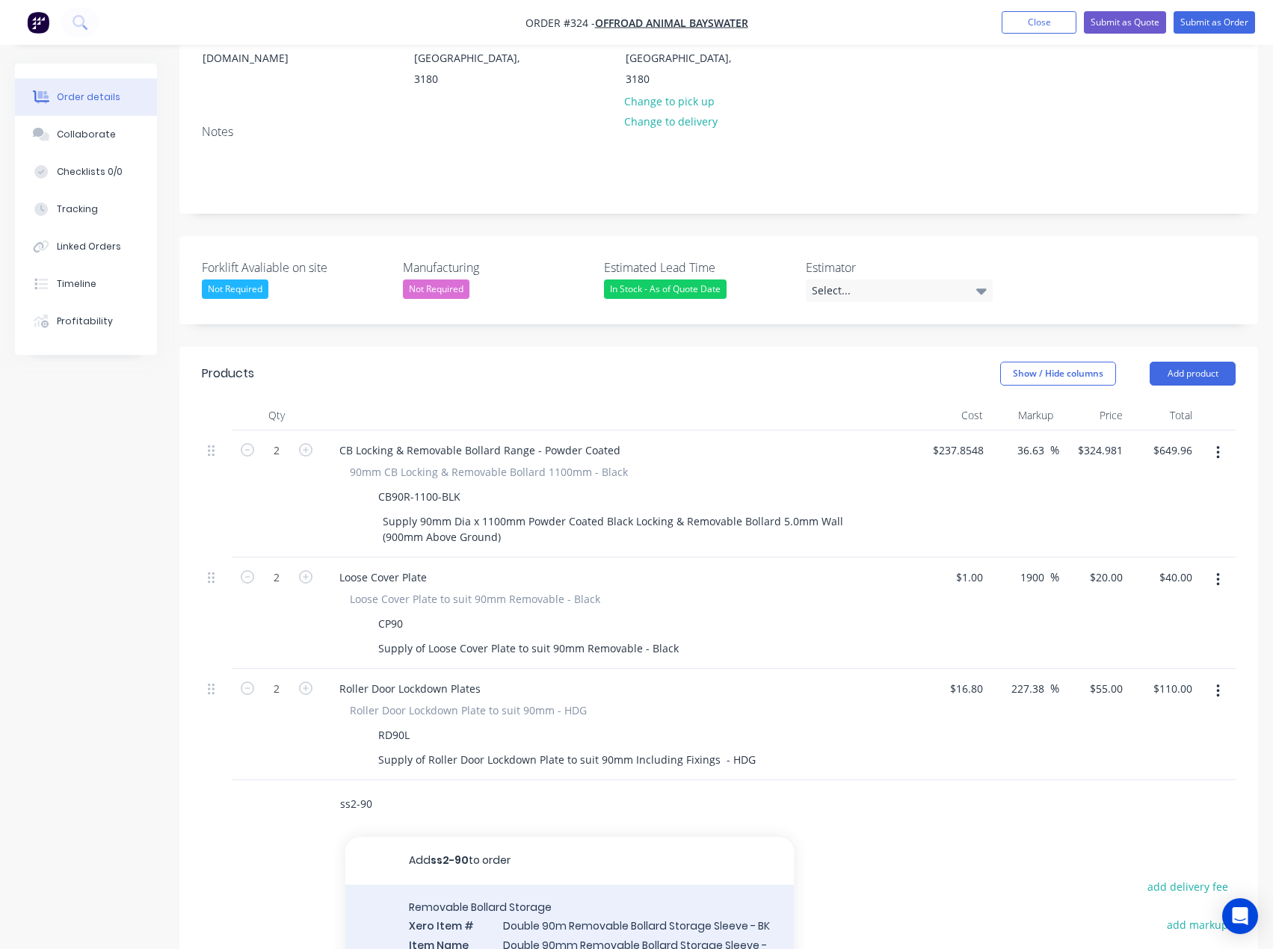
type input "ss2-90"
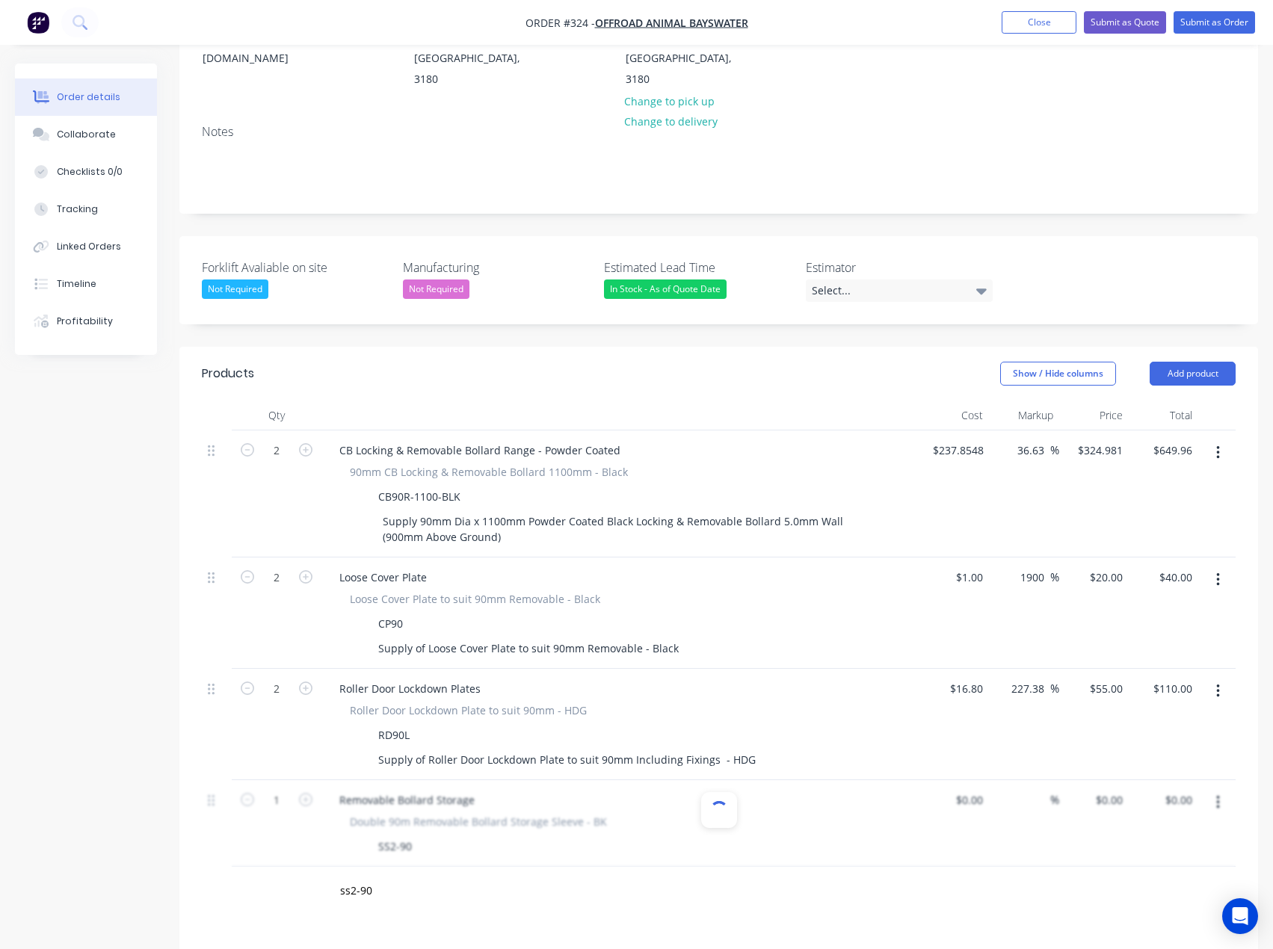
type input "$125.00"
click at [960, 789] on div "125 125" at bounding box center [972, 800] width 31 height 22
type input "$1.00"
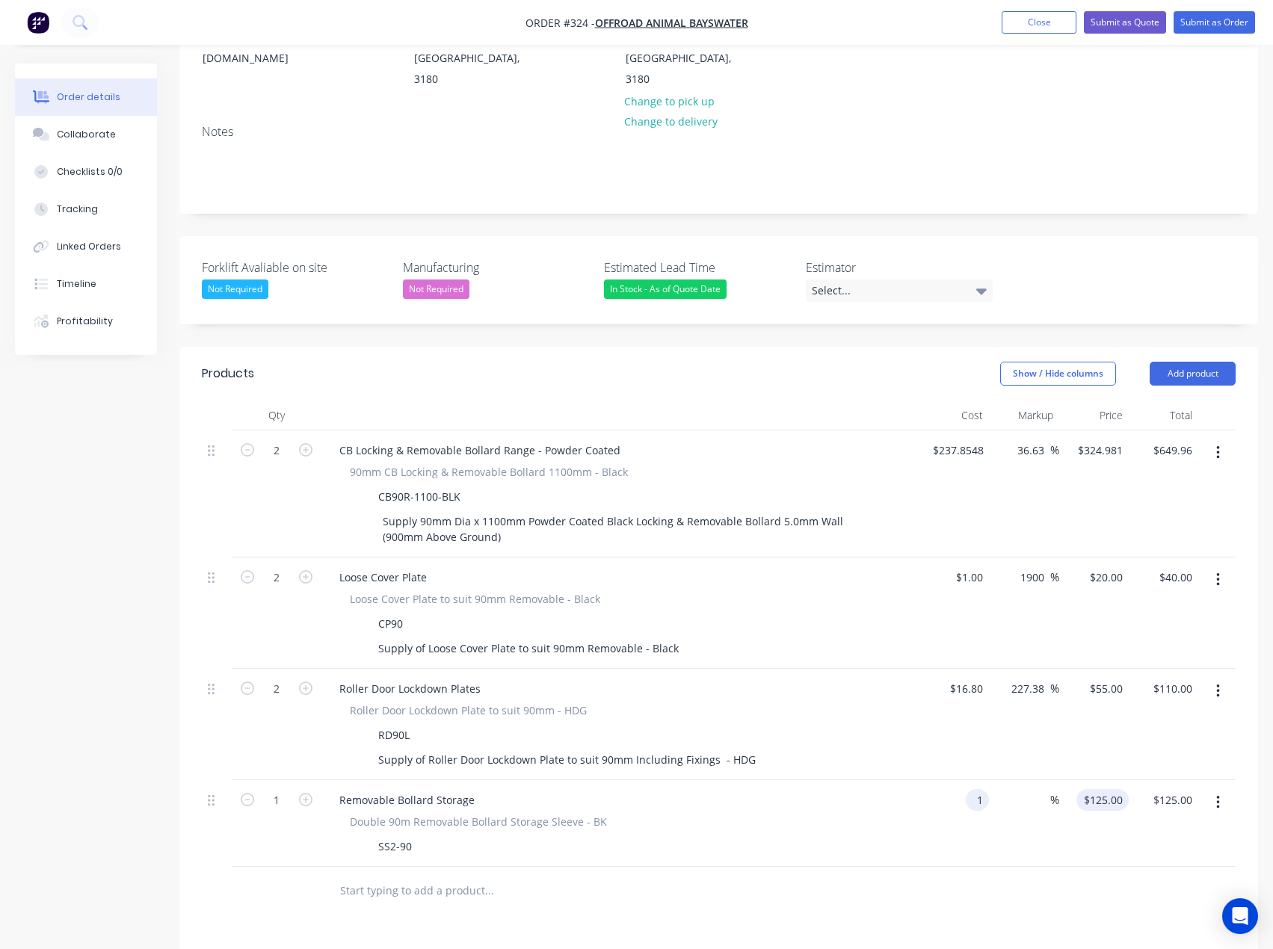
type input "1"
type input "$1.00"
click at [1113, 789] on input "1" at bounding box center [1105, 800] width 46 height 22
type input "110"
type input "10900"
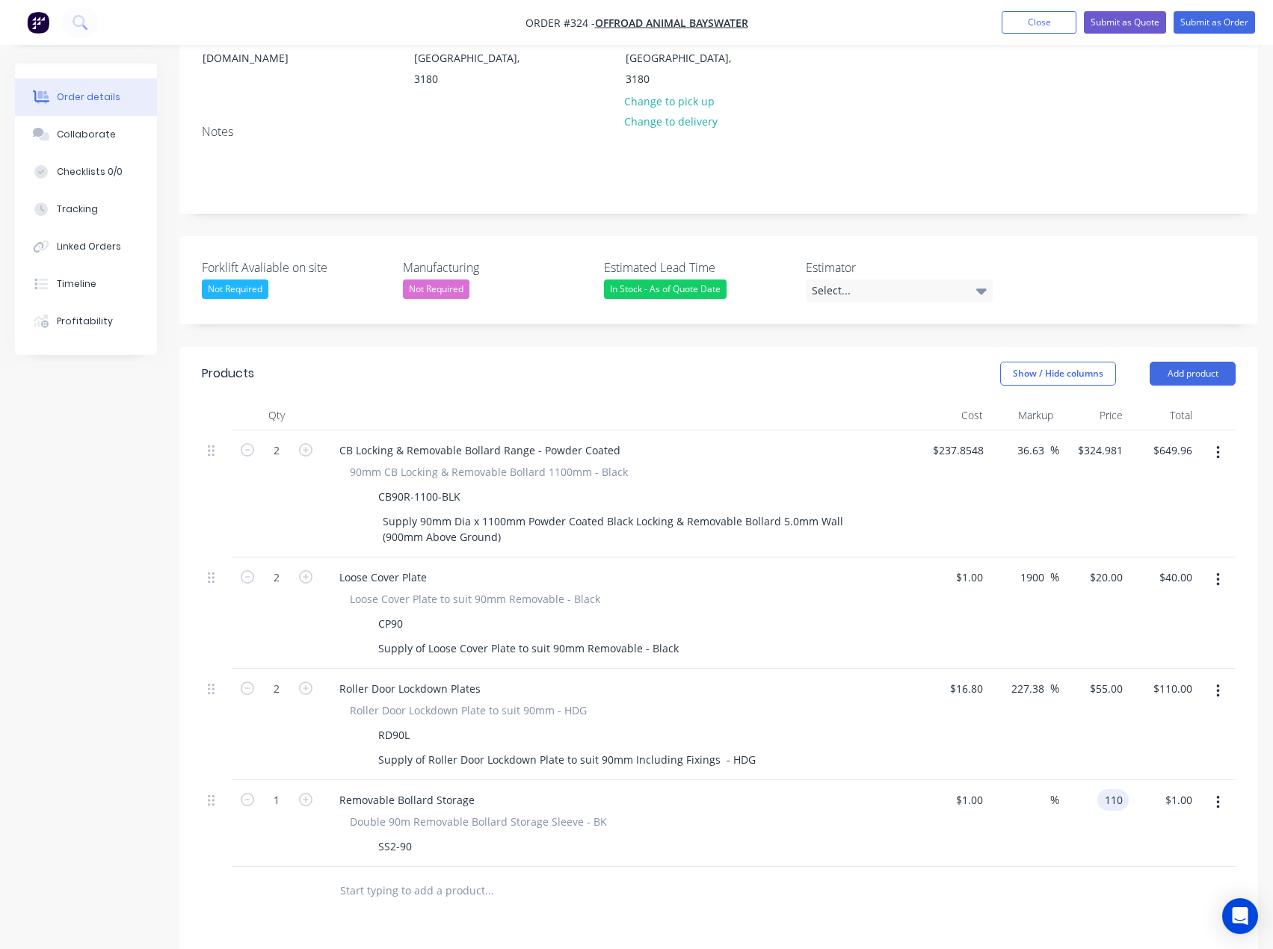
type input "$110.00"
click at [861, 878] on div "Products Show / Hide columns Add product Qty Cost Markup Price Total 2 CB Locki…" at bounding box center [718, 810] width 1078 height 927
click at [1187, 362] on button "Add product" at bounding box center [1192, 374] width 86 height 24
click at [899, 362] on div "Show / Hide columns Add product" at bounding box center [829, 374] width 814 height 24
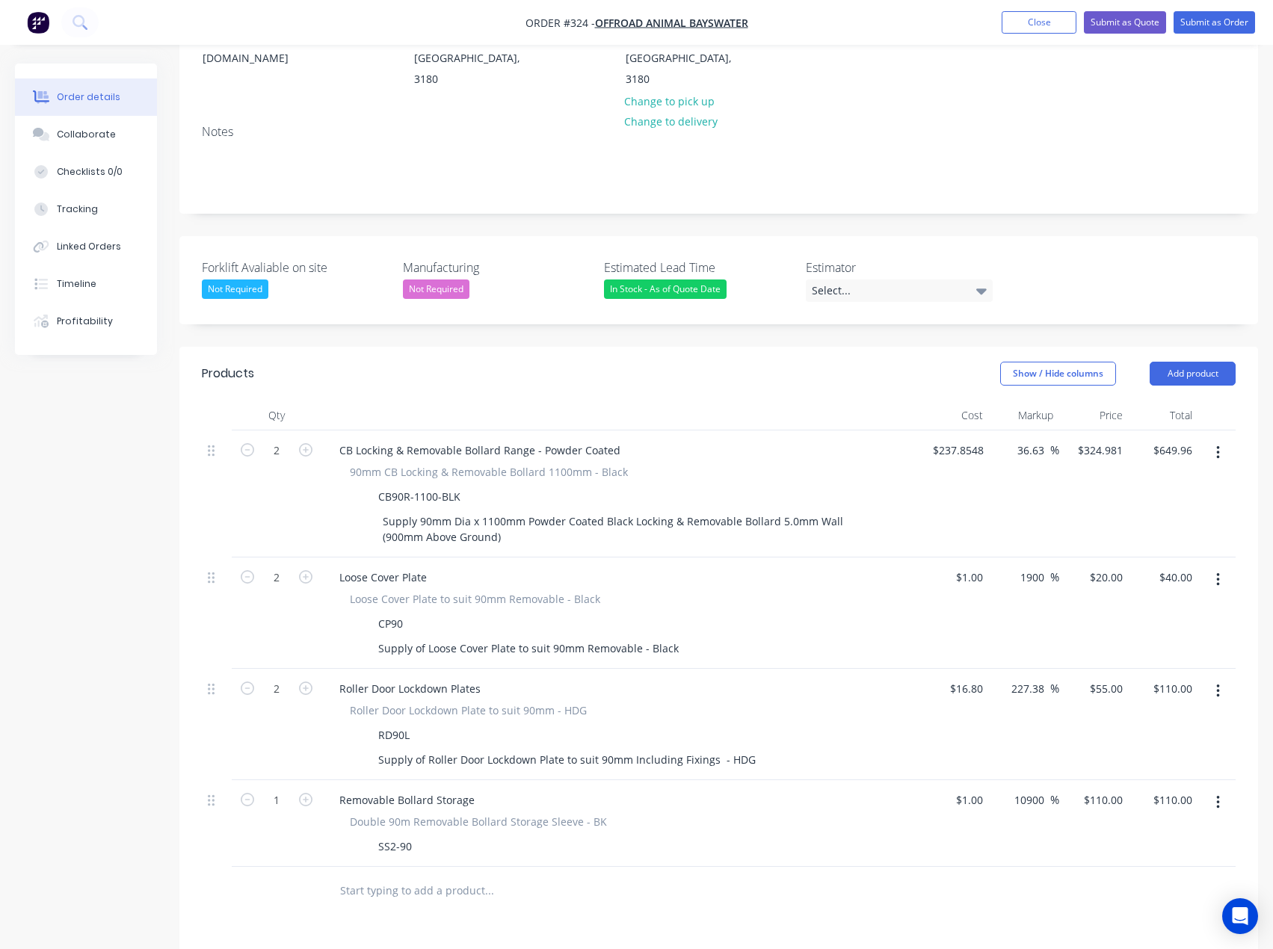
click at [407, 876] on input "text" at bounding box center [488, 891] width 299 height 30
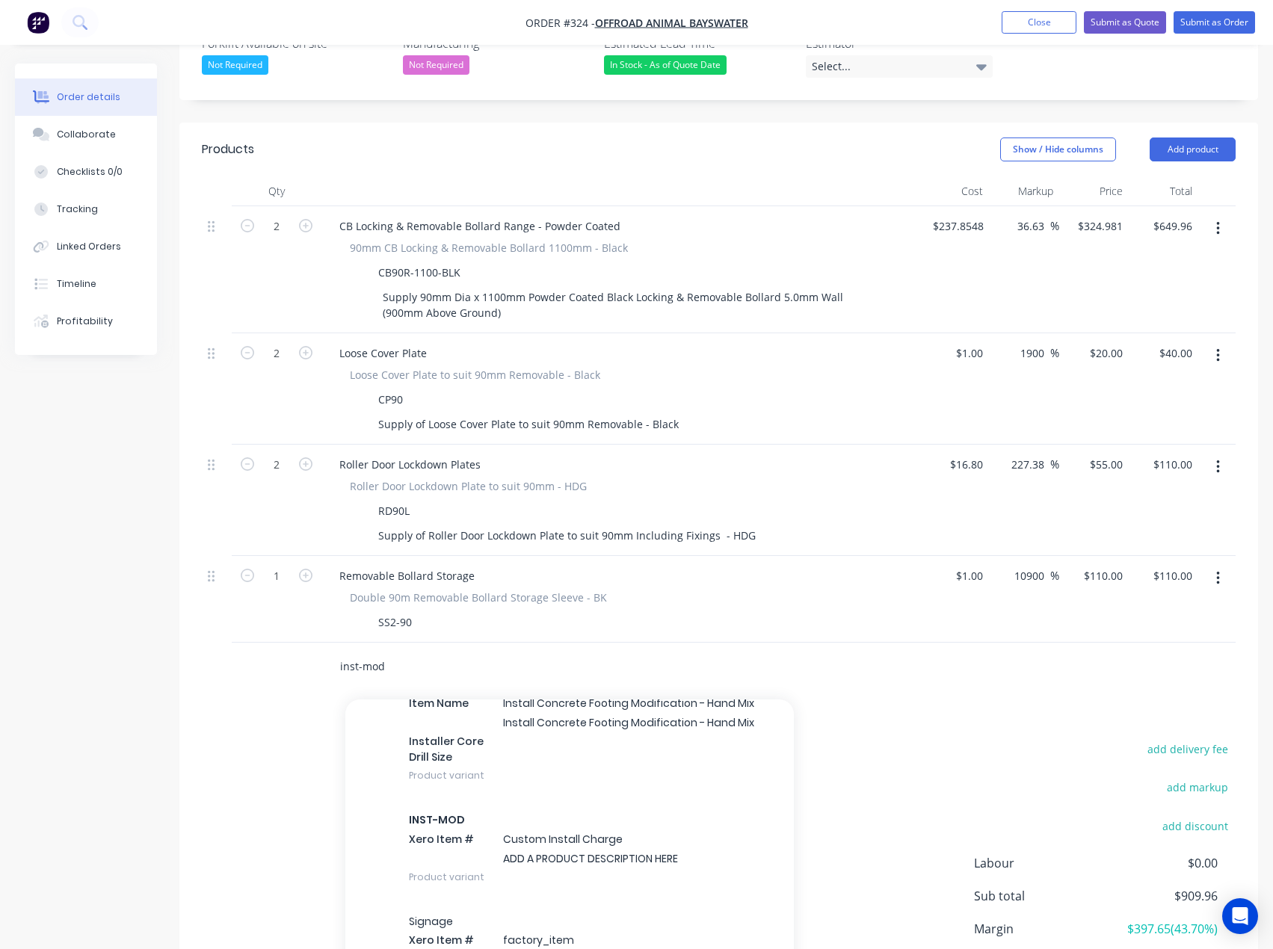
scroll to position [374, 0]
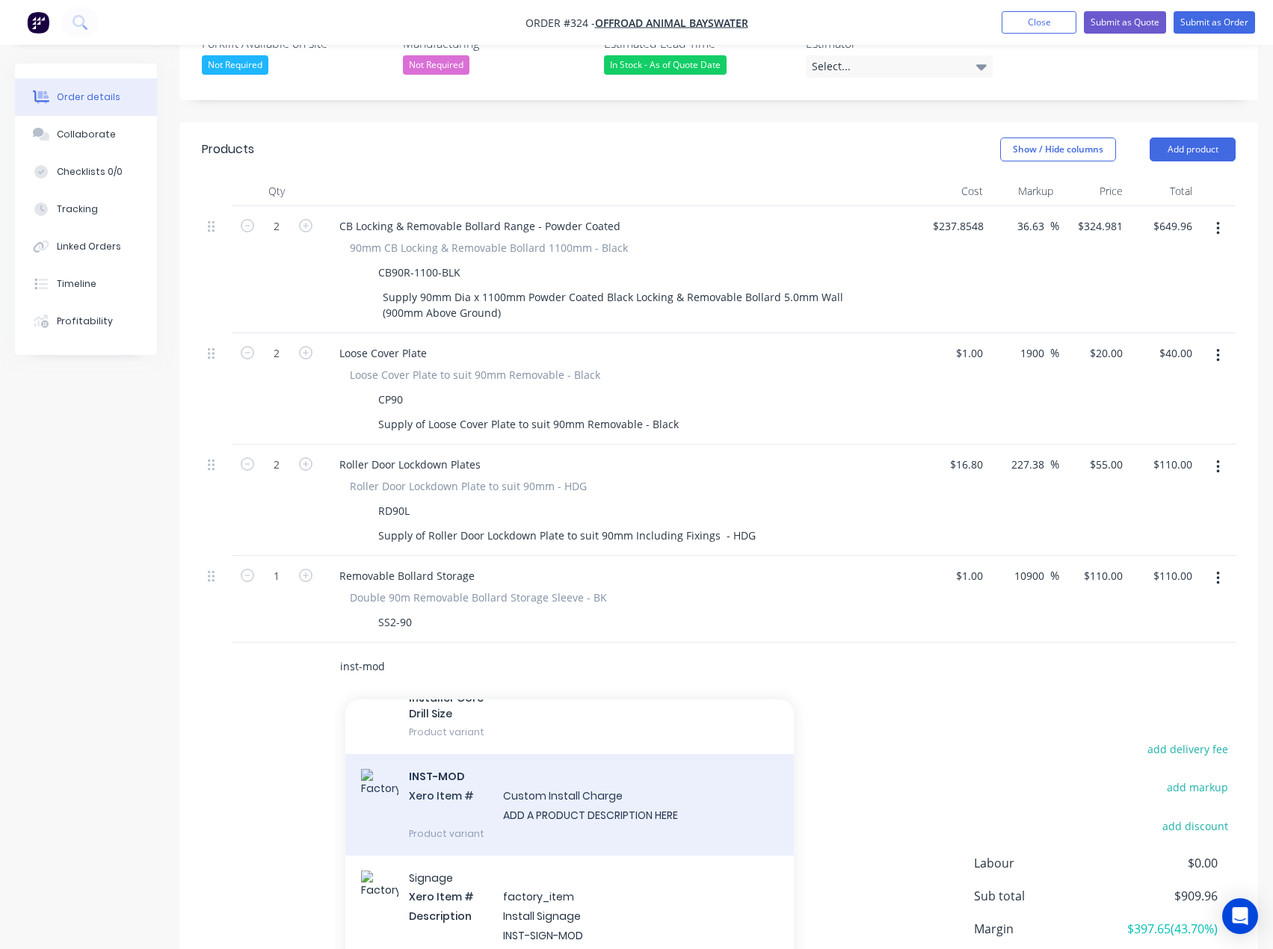
type input "inst-mod"
click at [567, 769] on div "INST-MOD Xero Item # Custom Install Charge ADD A PRODUCT DESCRIPTION HERE Produ…" at bounding box center [569, 804] width 448 height 101
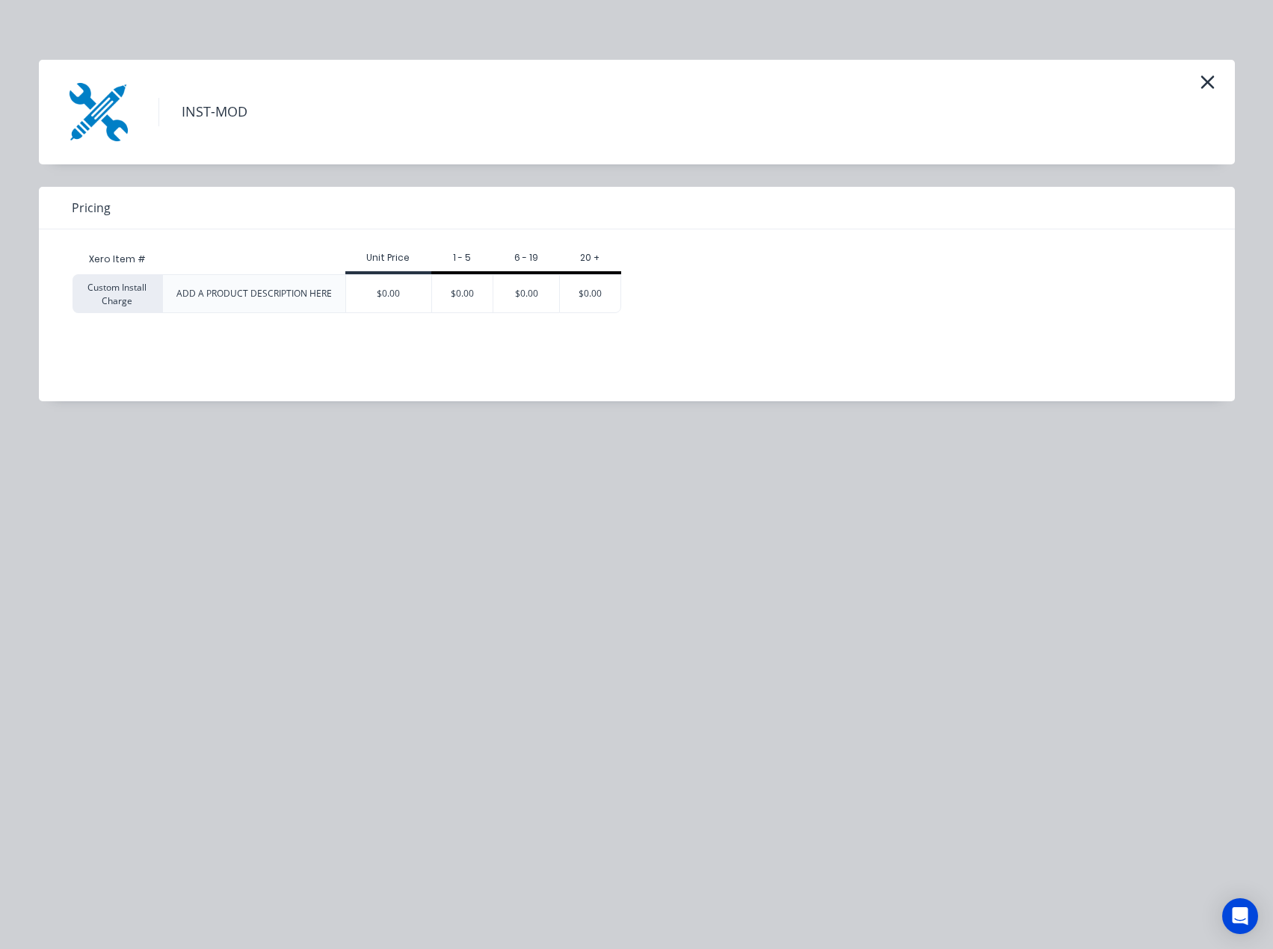
scroll to position [608, 0]
click at [370, 287] on div "$0.00" at bounding box center [388, 293] width 85 height 37
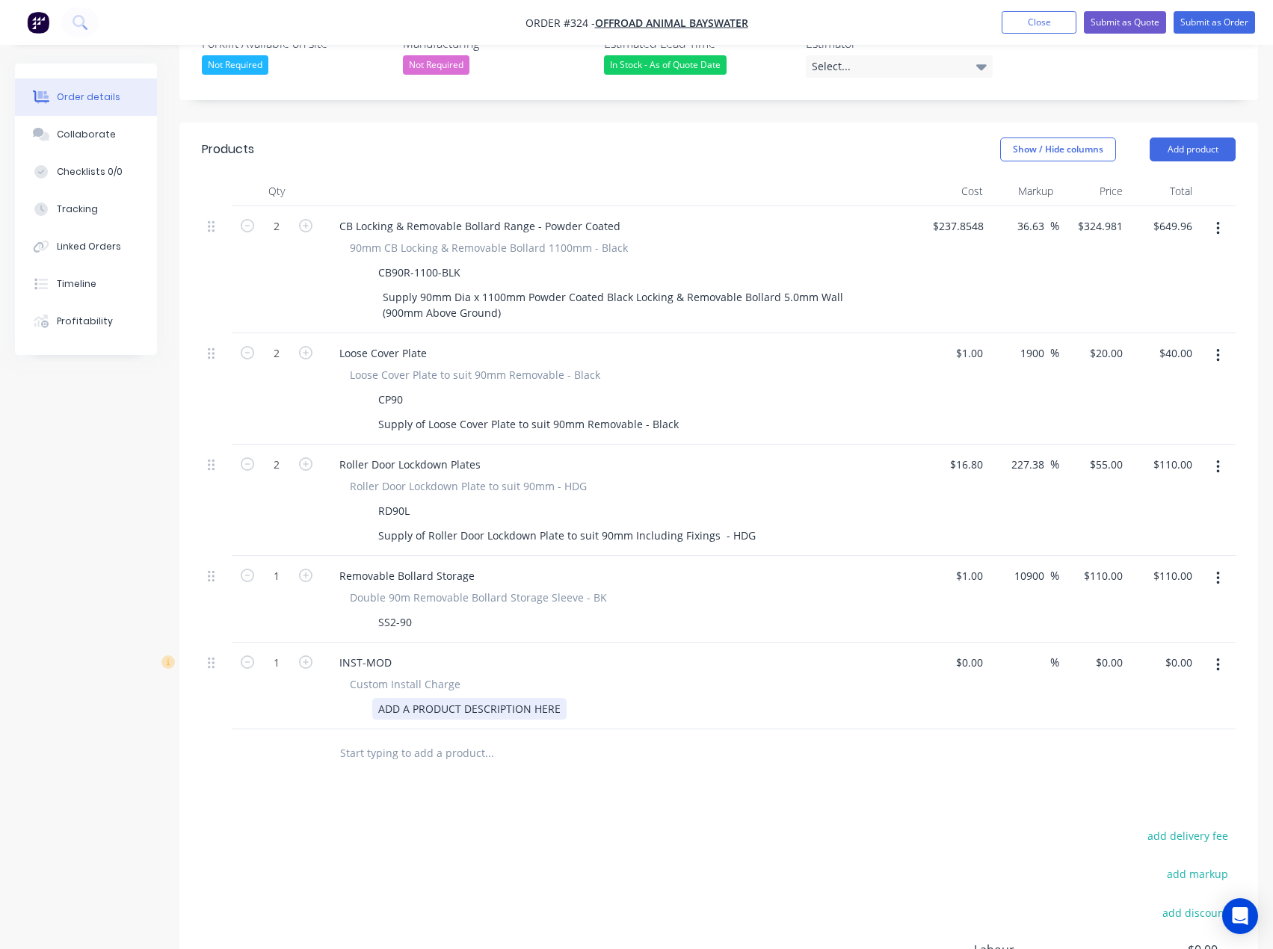
click at [430, 698] on div "ADD A PRODUCT DESCRIPTION HERE" at bounding box center [469, 709] width 194 height 22
drag, startPoint x: 559, startPoint y: 669, endPoint x: 348, endPoint y: 670, distance: 210.8
click at [348, 698] on div "ADD A PRODUCT DESCRIPTION HERE" at bounding box center [617, 709] width 547 height 22
paste div
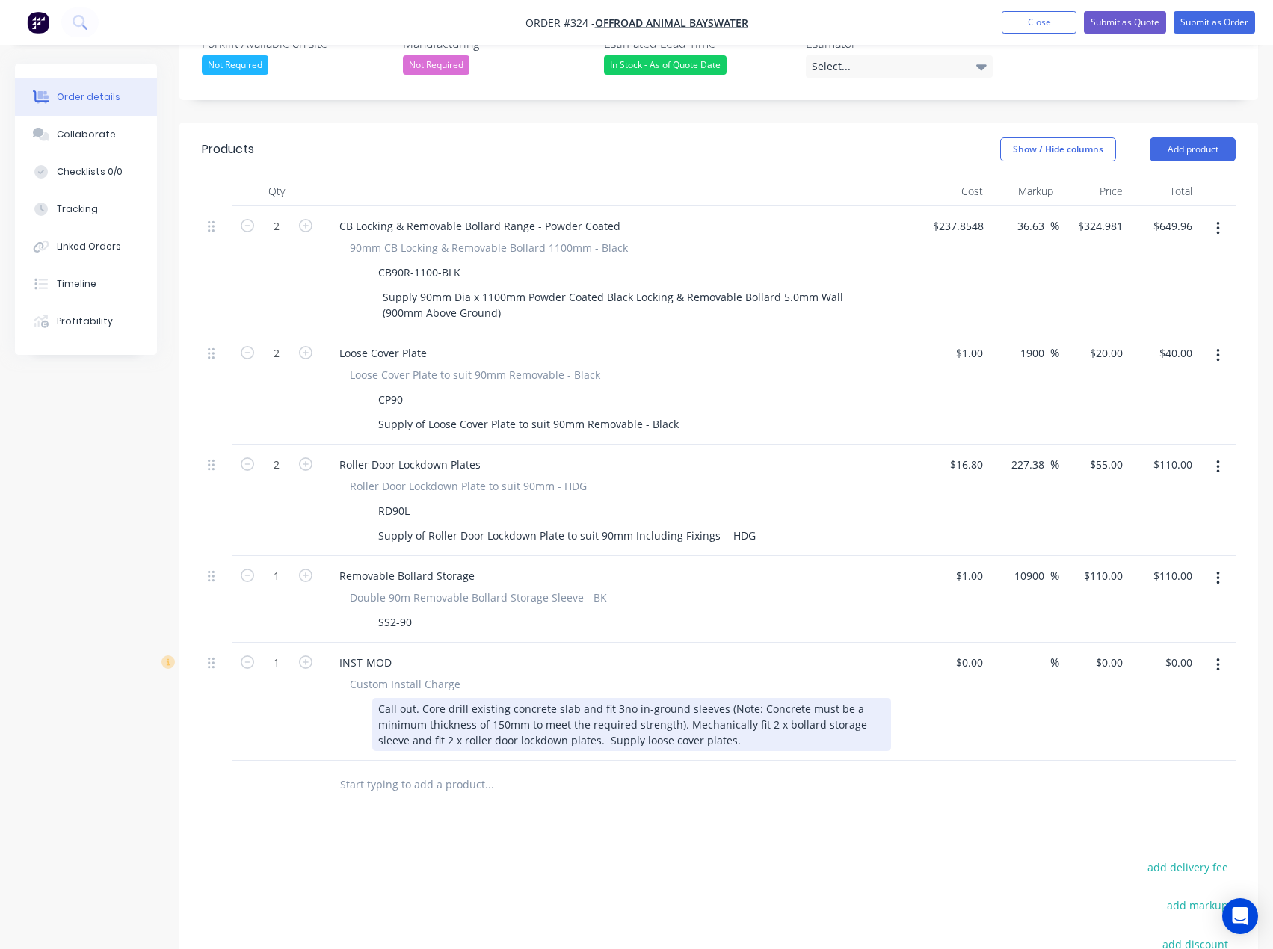
click at [611, 698] on div "Call out. Core drill existing concrete slab and fit 3no in-ground sleeves (Note…" at bounding box center [631, 724] width 519 height 53
click at [766, 698] on div "Call out. Core drill existing concrete slab and fit 2no in-ground sleeves (Note…" at bounding box center [631, 724] width 519 height 53
click at [606, 701] on div "Call out. Core drill existing concrete slab and fit 2no in-ground sleeves (Note…" at bounding box center [631, 724] width 519 height 53
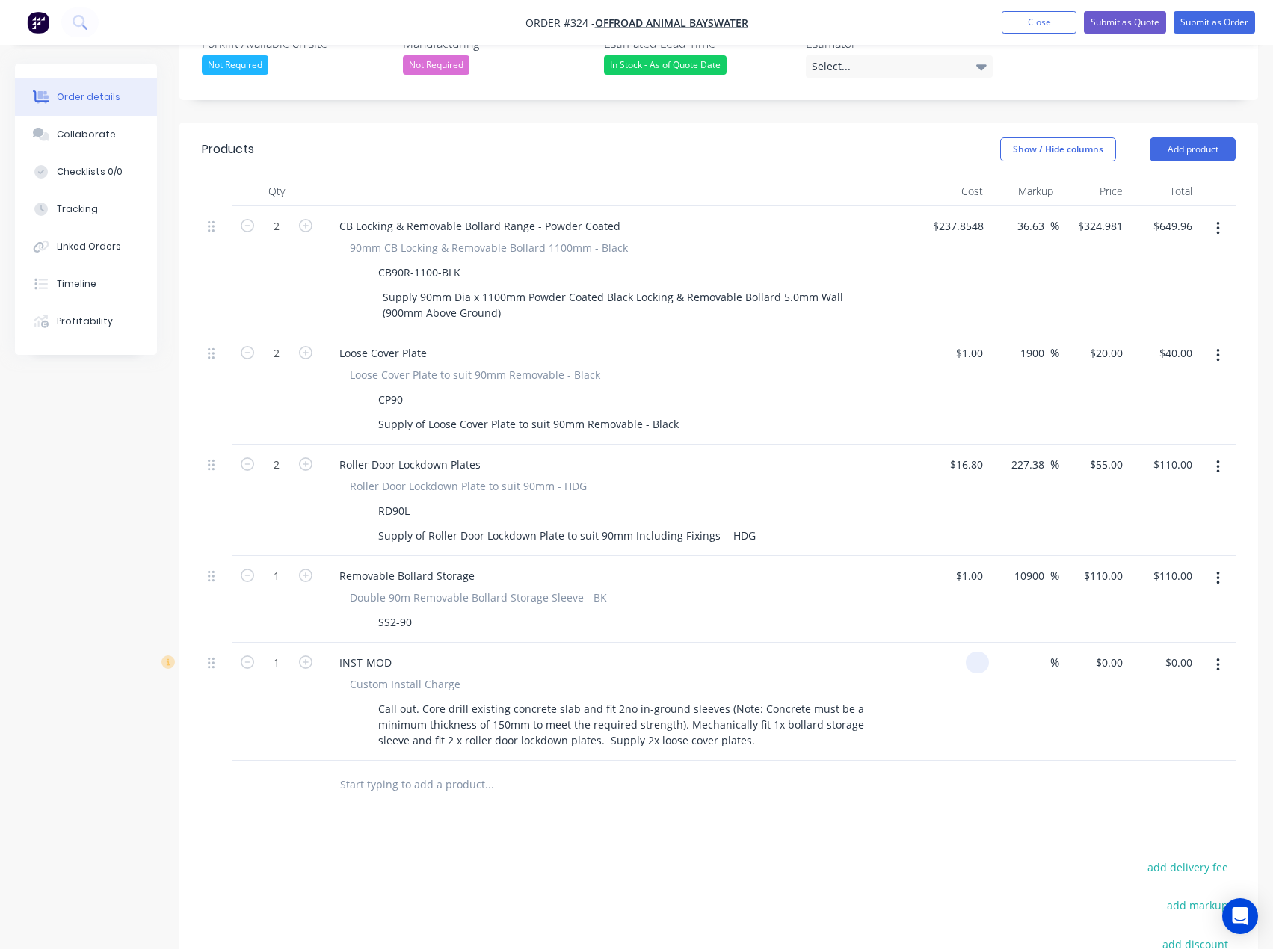
click at [975, 652] on input at bounding box center [980, 663] width 17 height 22
type input "$1.00"
type input "1"
type input "$1.00"
click at [1099, 643] on div "1 $0.00" at bounding box center [1094, 702] width 70 height 118
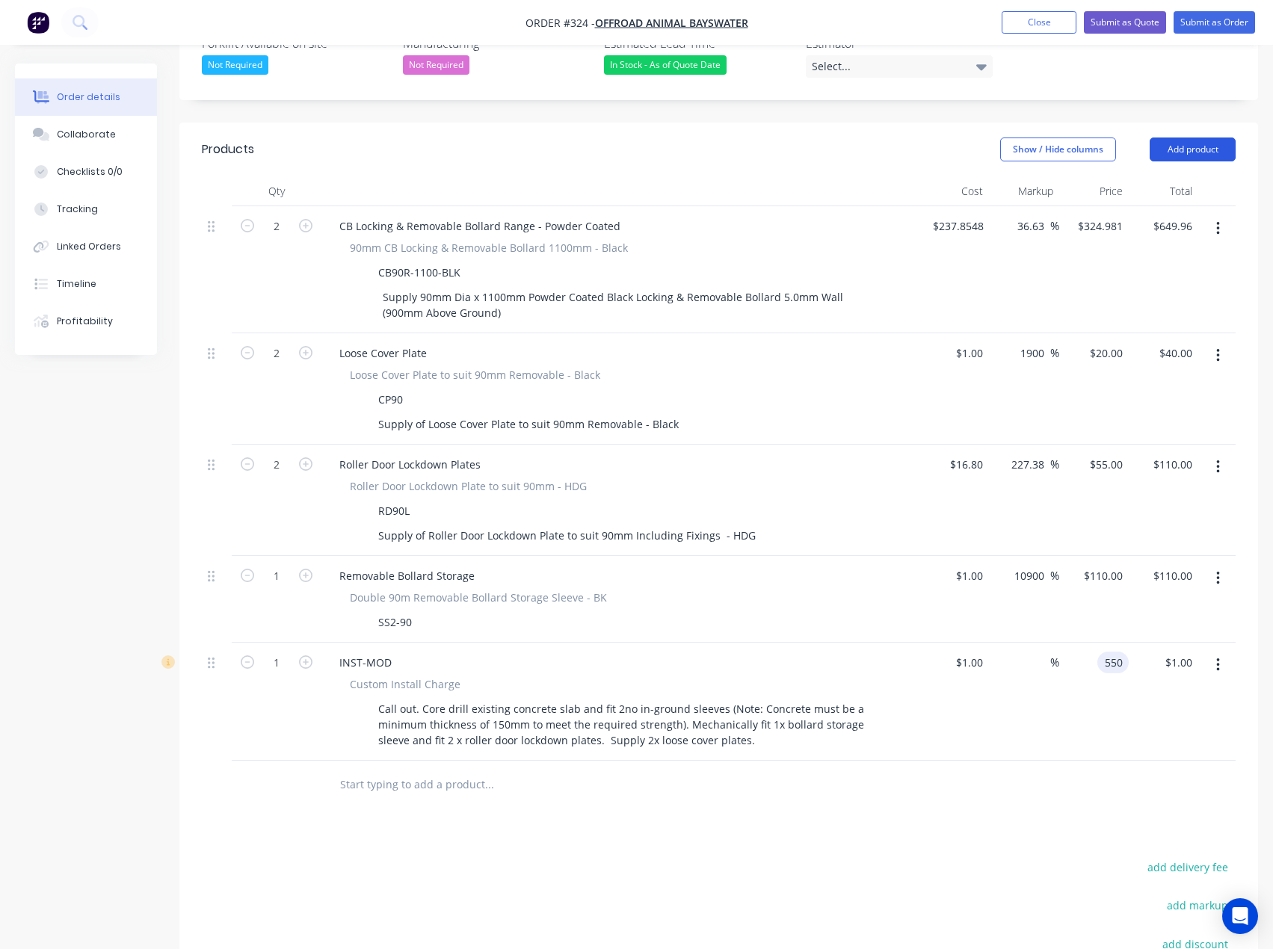
type input "550"
type input "54900"
type input "$550.00"
click at [1224, 138] on button "Add product" at bounding box center [1192, 150] width 86 height 24
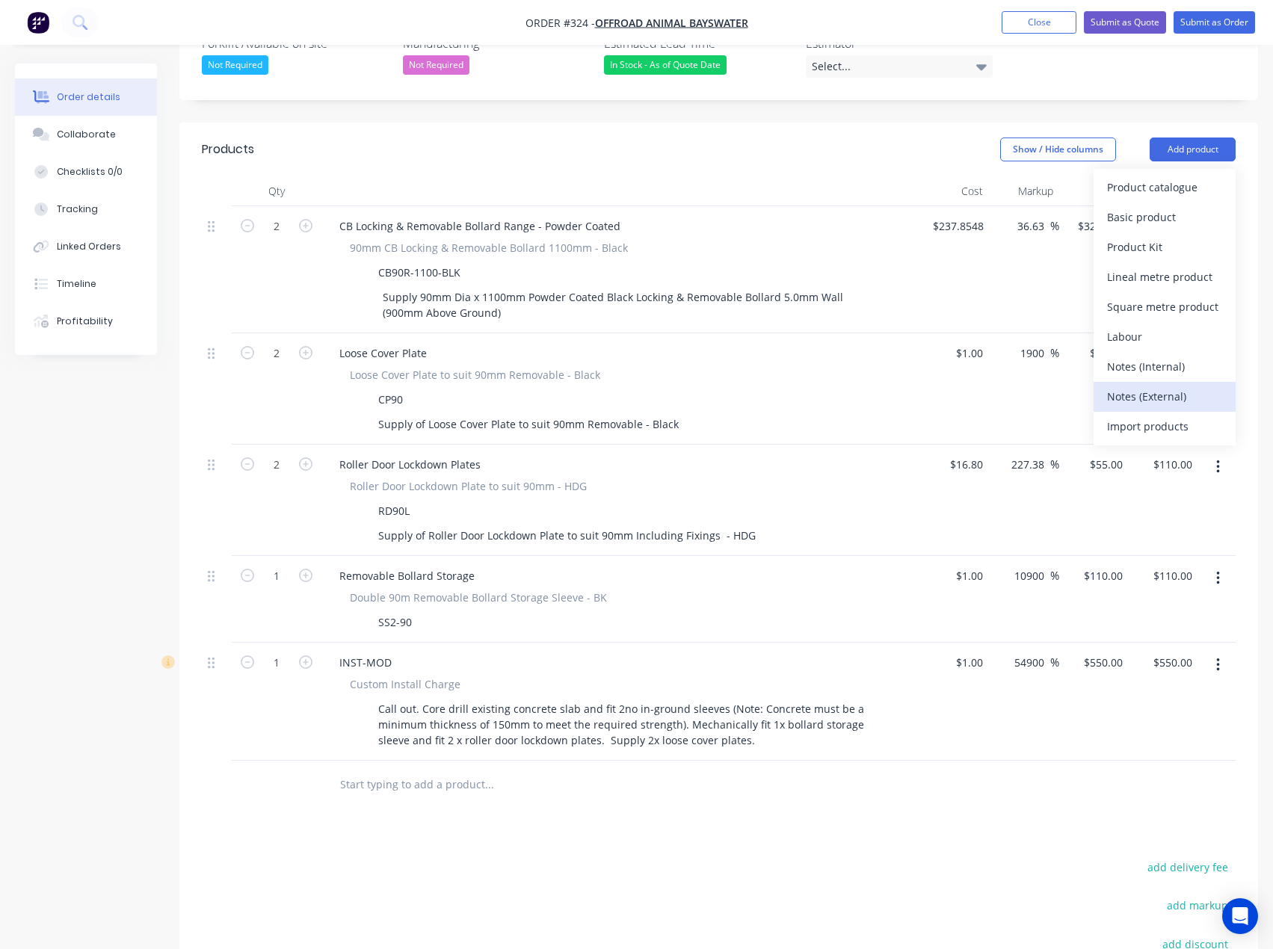
click at [1156, 386] on div "Notes (External)" at bounding box center [1164, 397] width 115 height 22
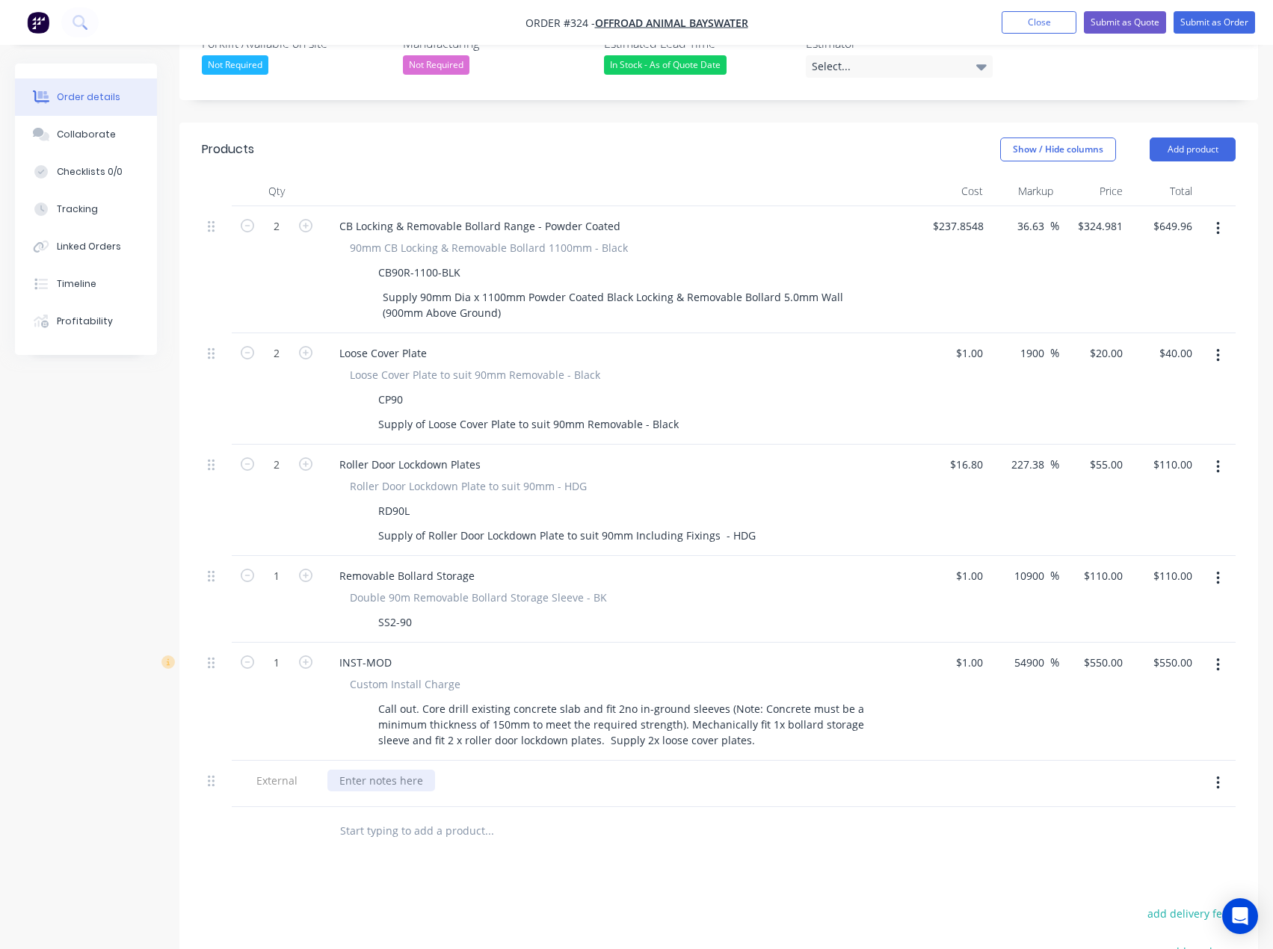
click at [351, 770] on div at bounding box center [381, 781] width 108 height 22
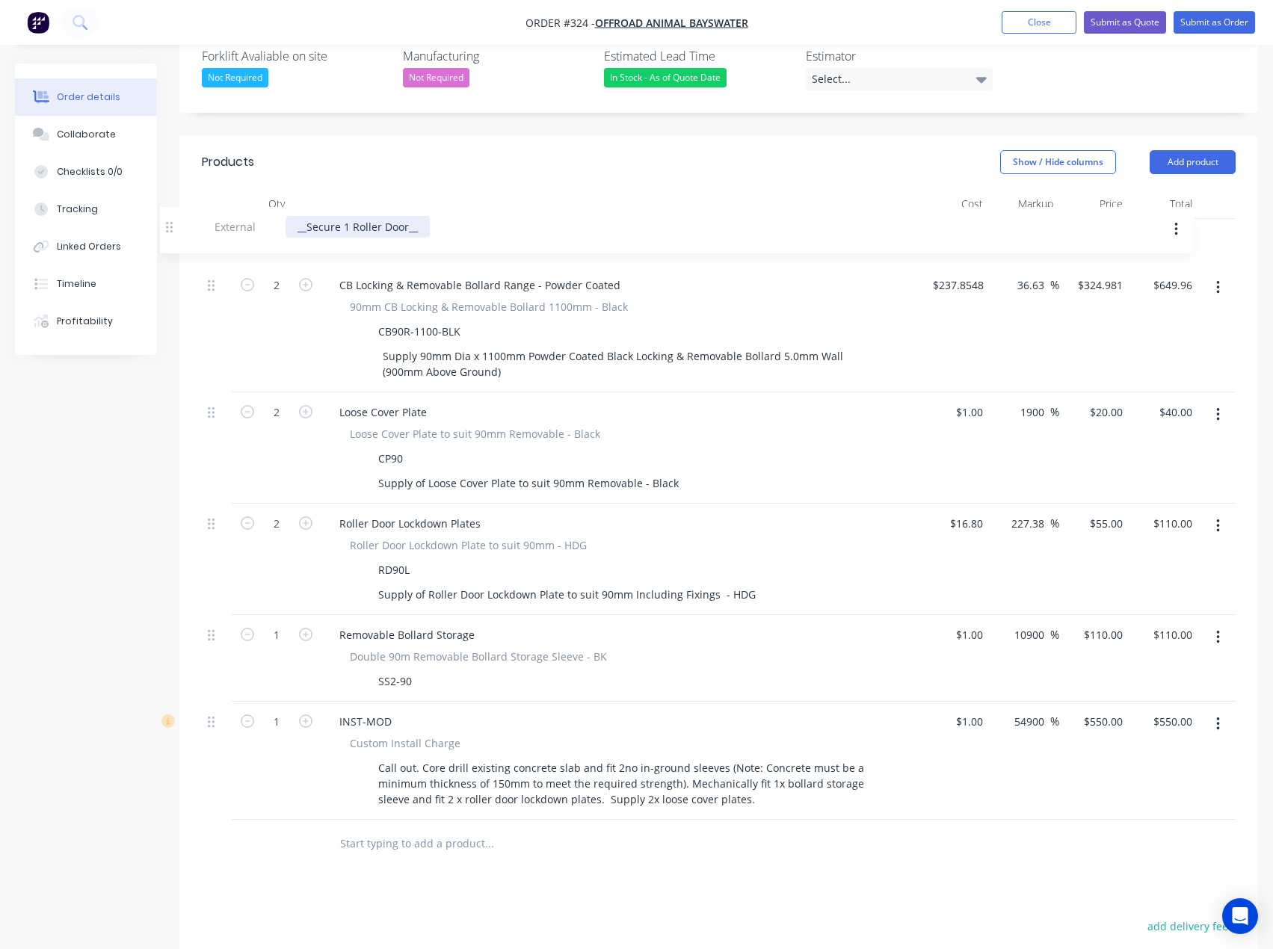
drag, startPoint x: 213, startPoint y: 742, endPoint x: 170, endPoint y: 194, distance: 549.5
click at [170, 194] on div "Order details Collaborate Checklists 0/0 Tracking Linked Orders Timeline Profit…" at bounding box center [636, 439] width 1273 height 1622
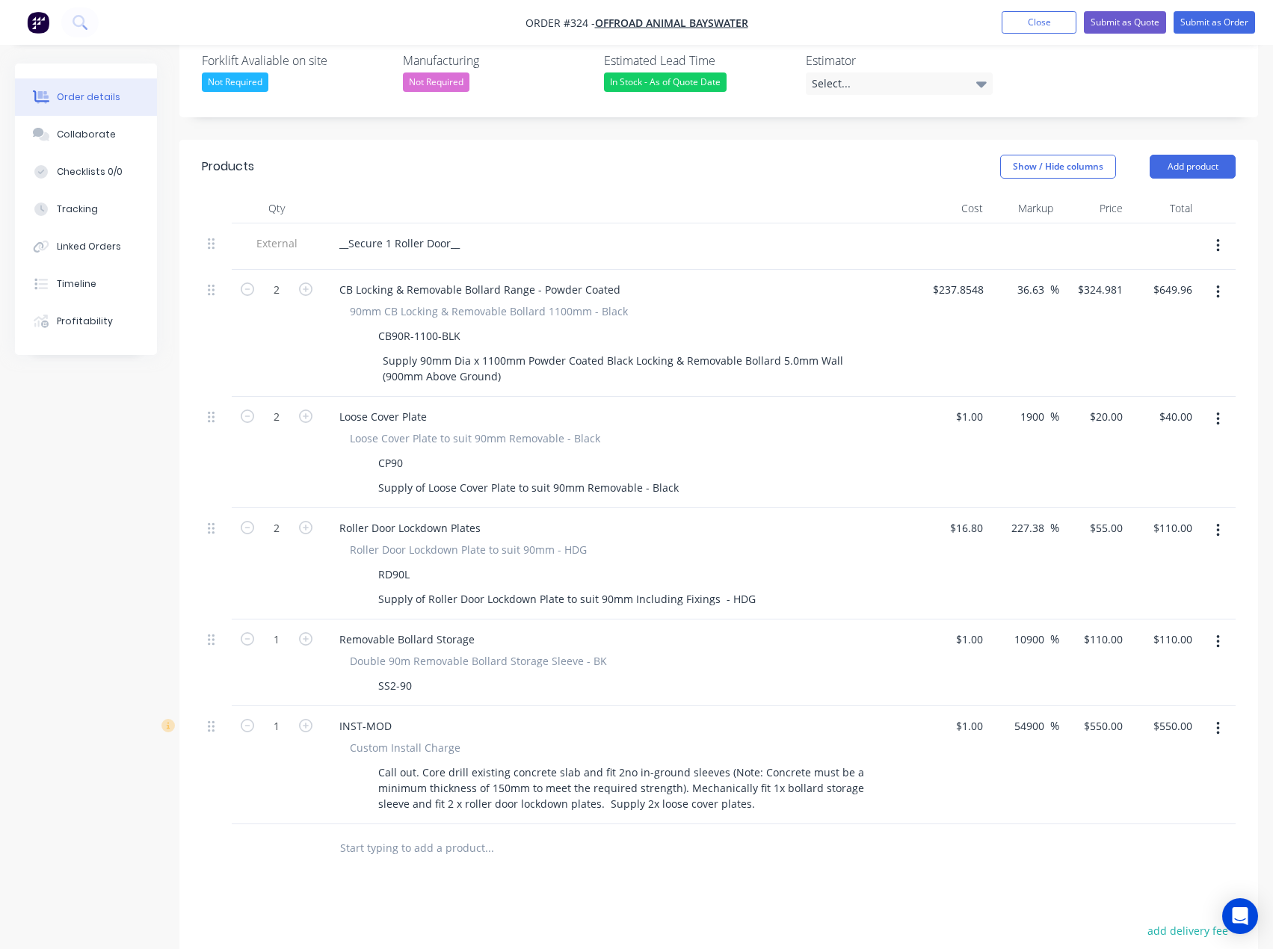
click at [499, 833] on input "text" at bounding box center [488, 848] width 299 height 30
click at [1135, 24] on button "Submit as Quote" at bounding box center [1125, 22] width 82 height 22
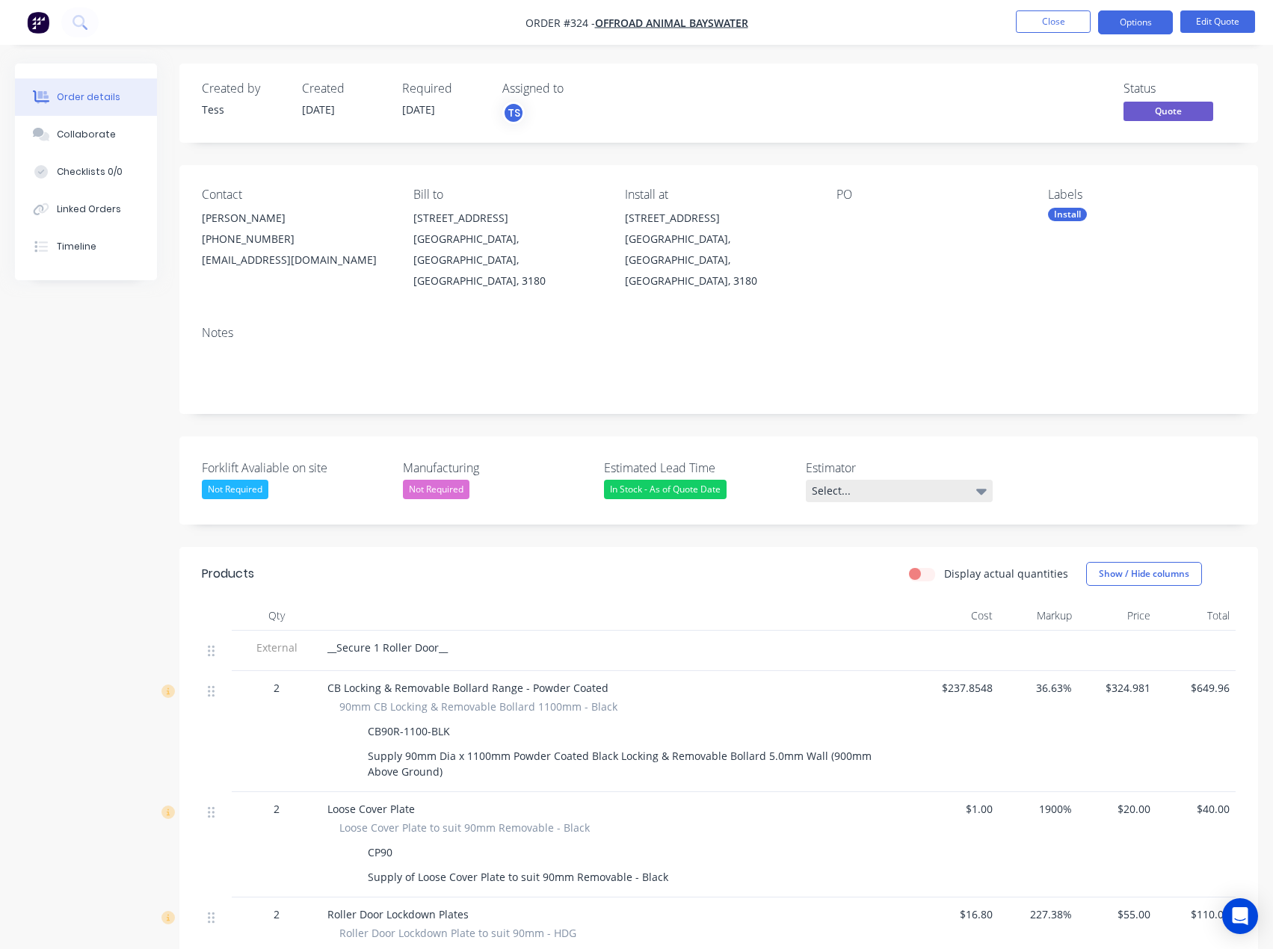
click at [833, 480] on div "Select..." at bounding box center [899, 491] width 187 height 22
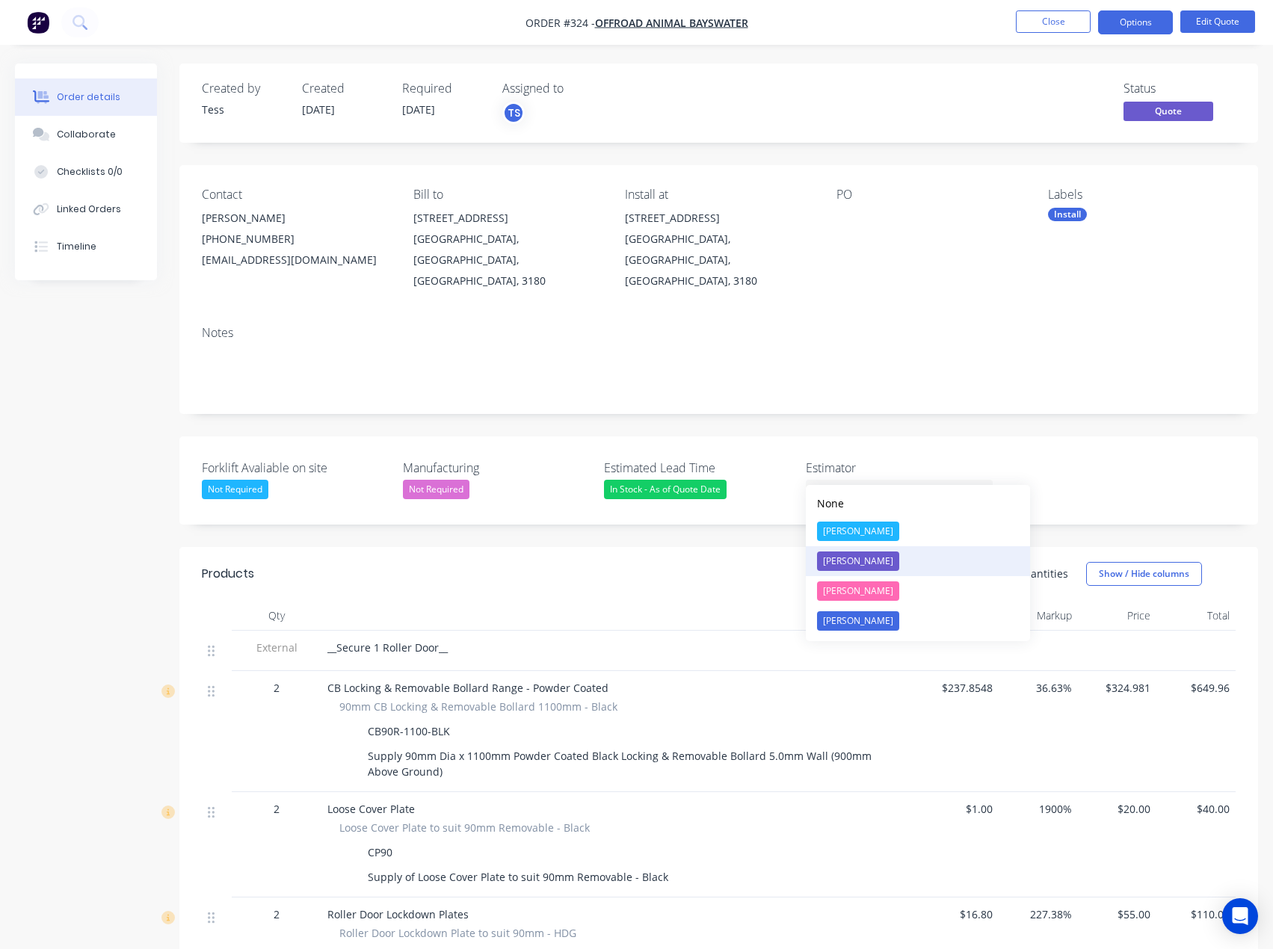
click at [851, 562] on div "[PERSON_NAME]" at bounding box center [858, 561] width 82 height 19
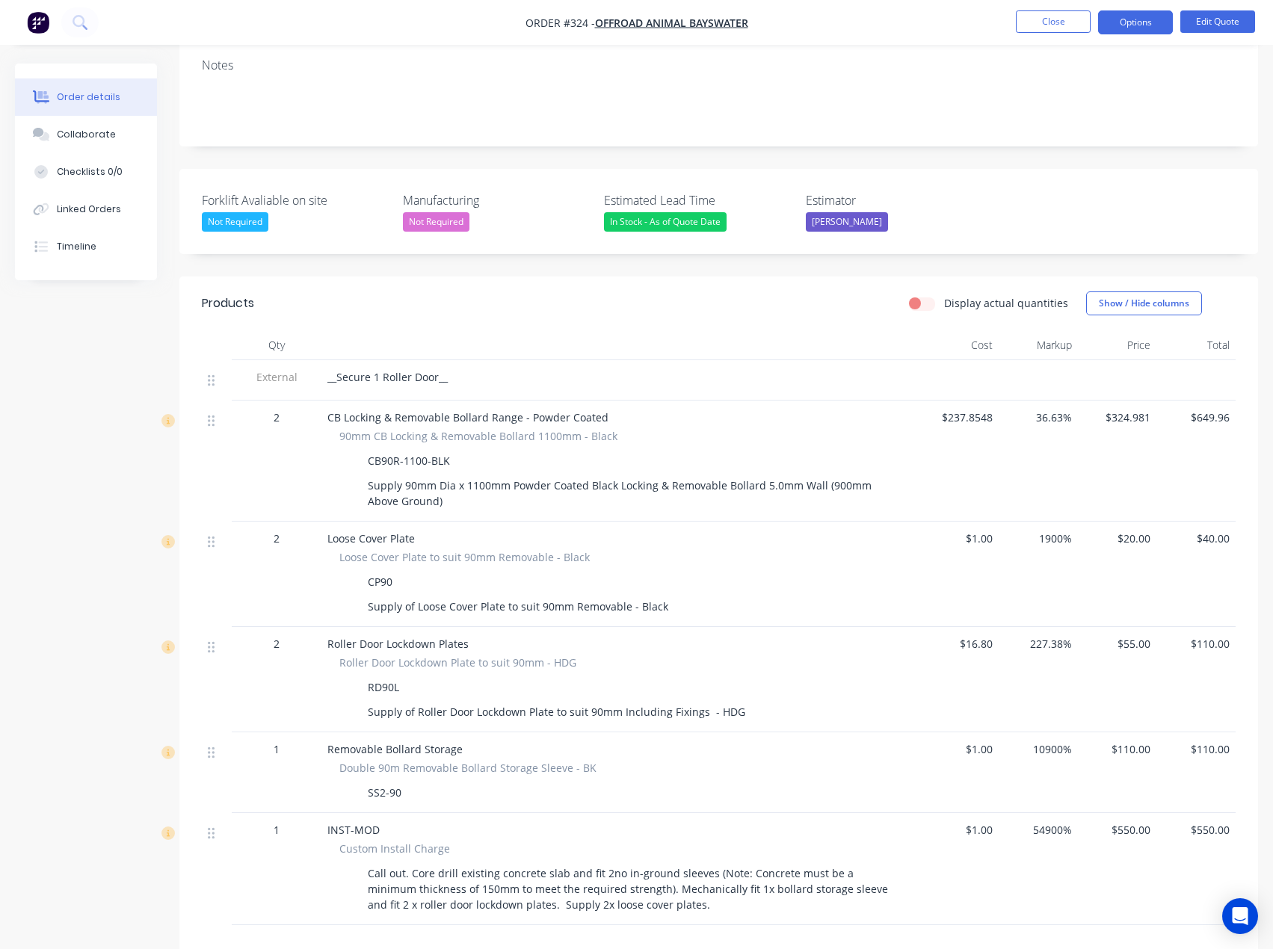
scroll to position [299, 0]
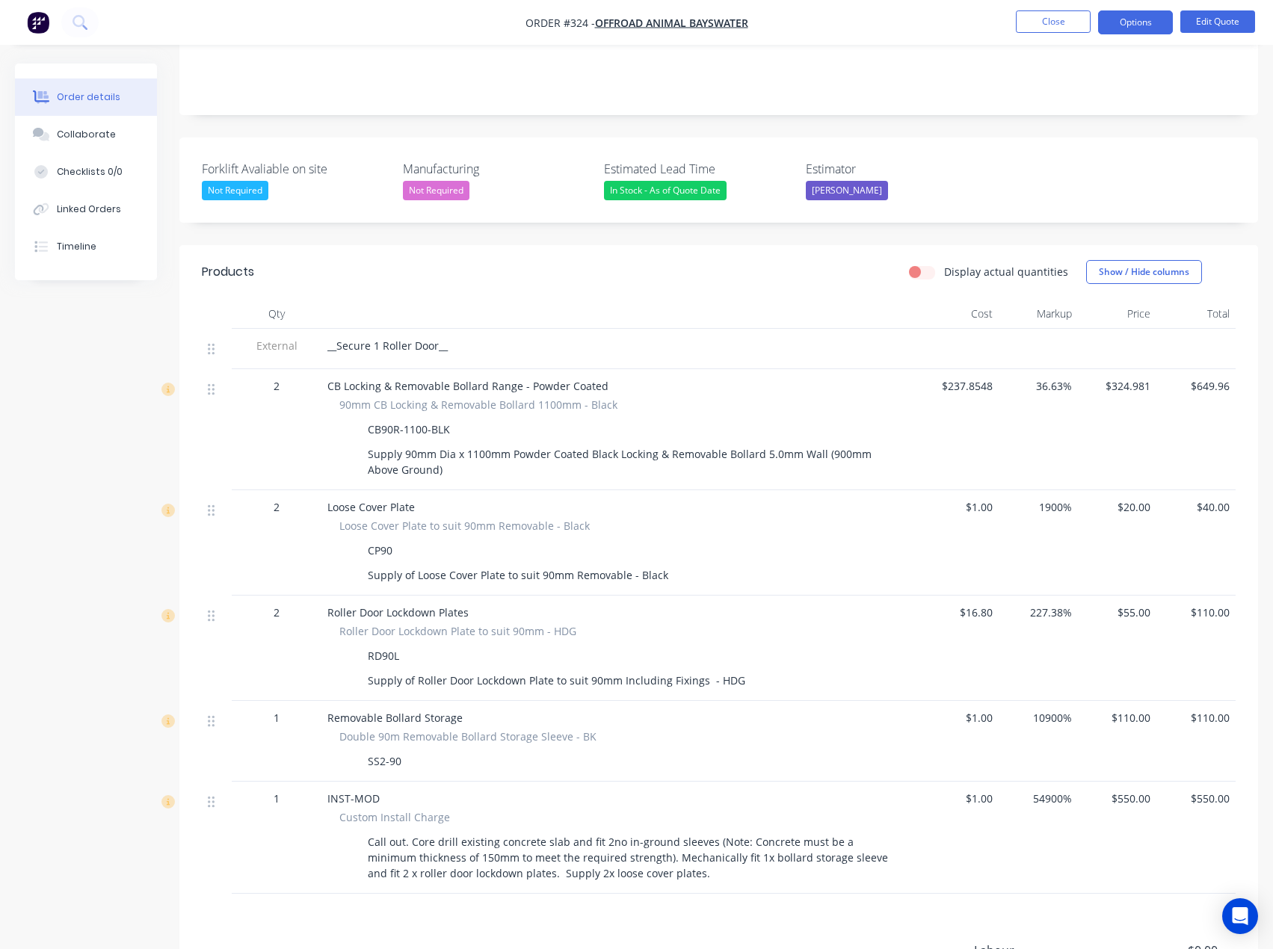
click at [1138, 378] on span "$324.981" at bounding box center [1117, 386] width 67 height 16
click at [1234, 13] on button "Edit Quote" at bounding box center [1217, 21] width 75 height 22
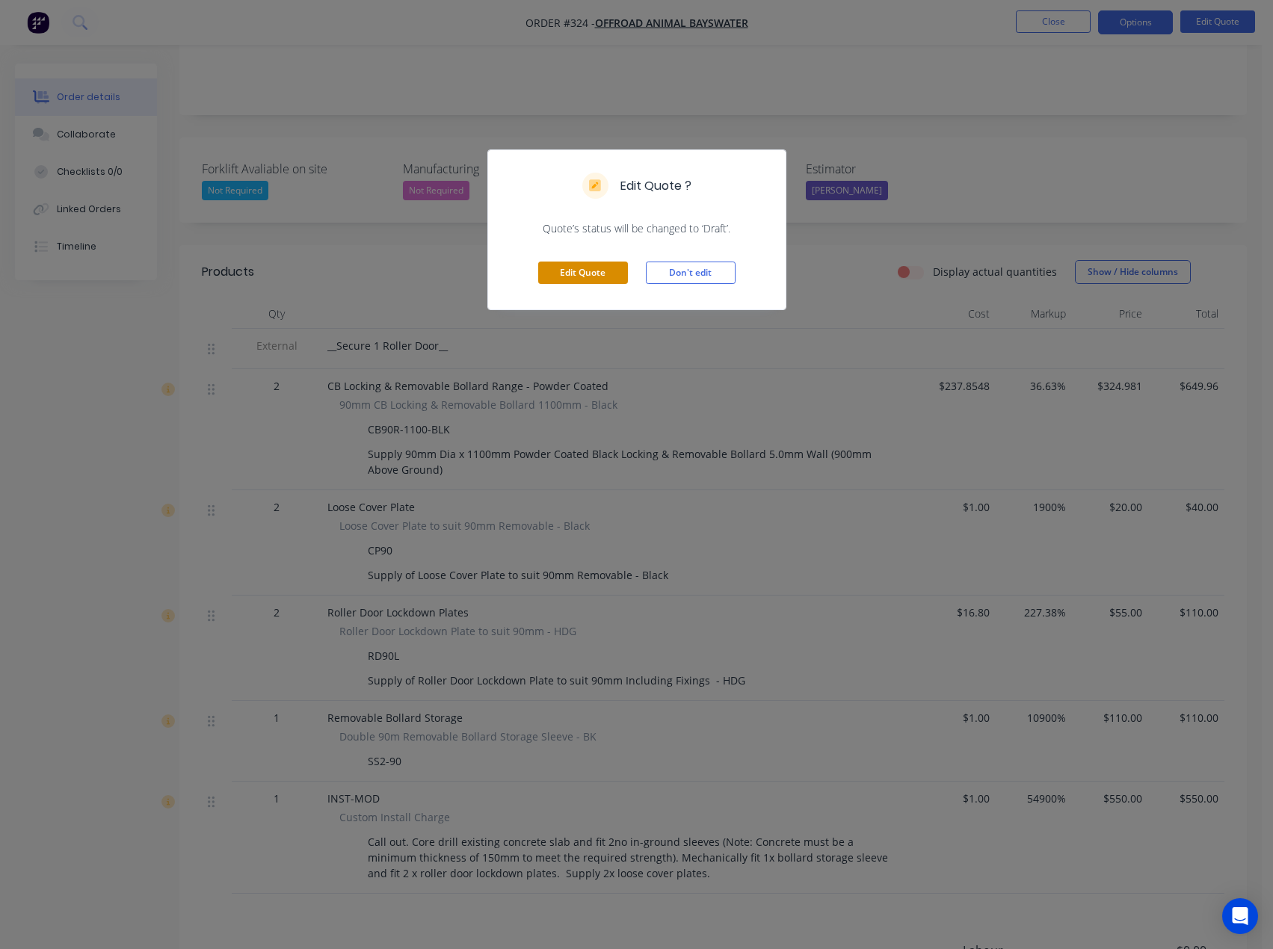
click at [581, 270] on button "Edit Quote" at bounding box center [583, 273] width 90 height 22
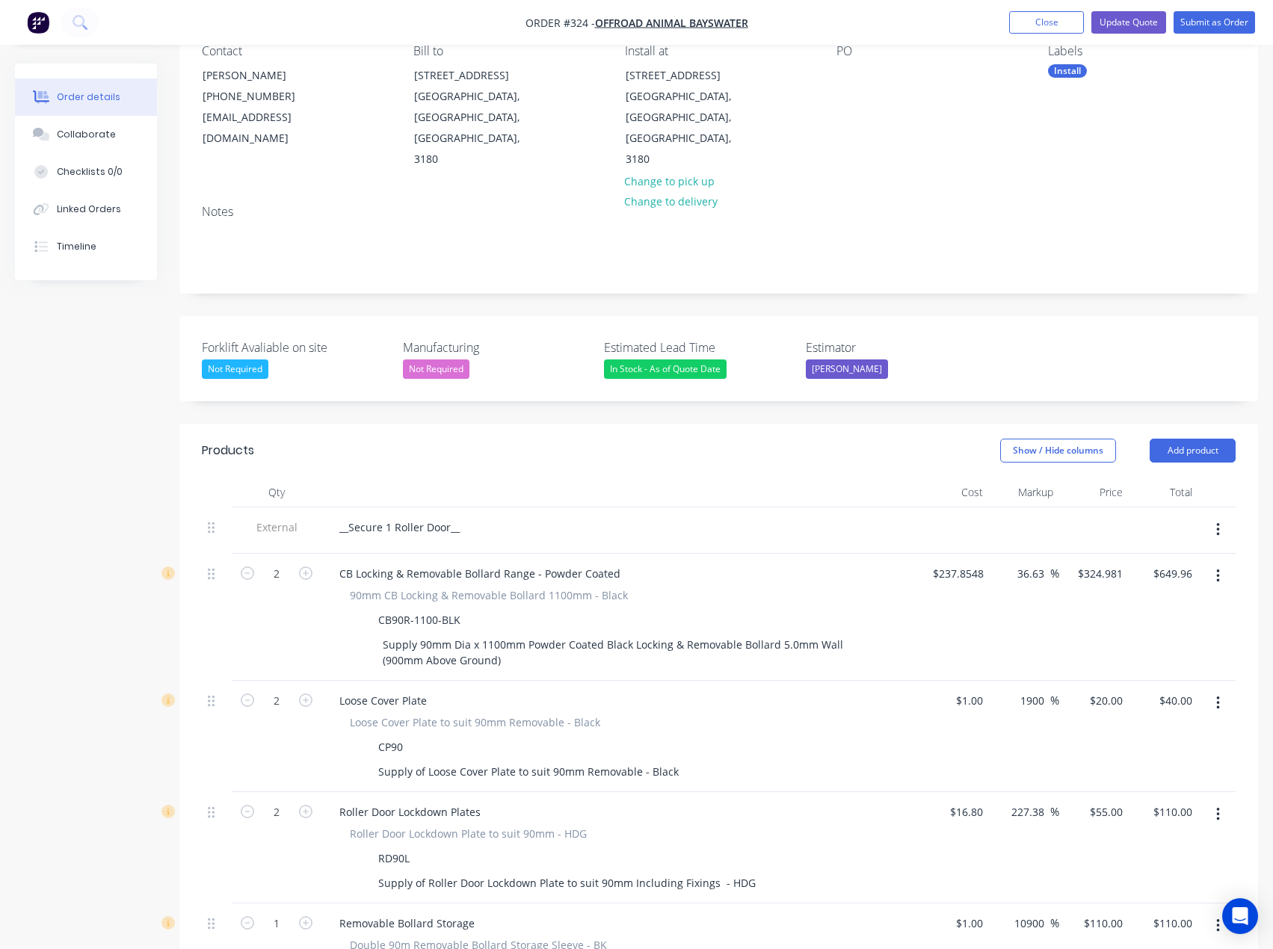
scroll to position [149, 0]
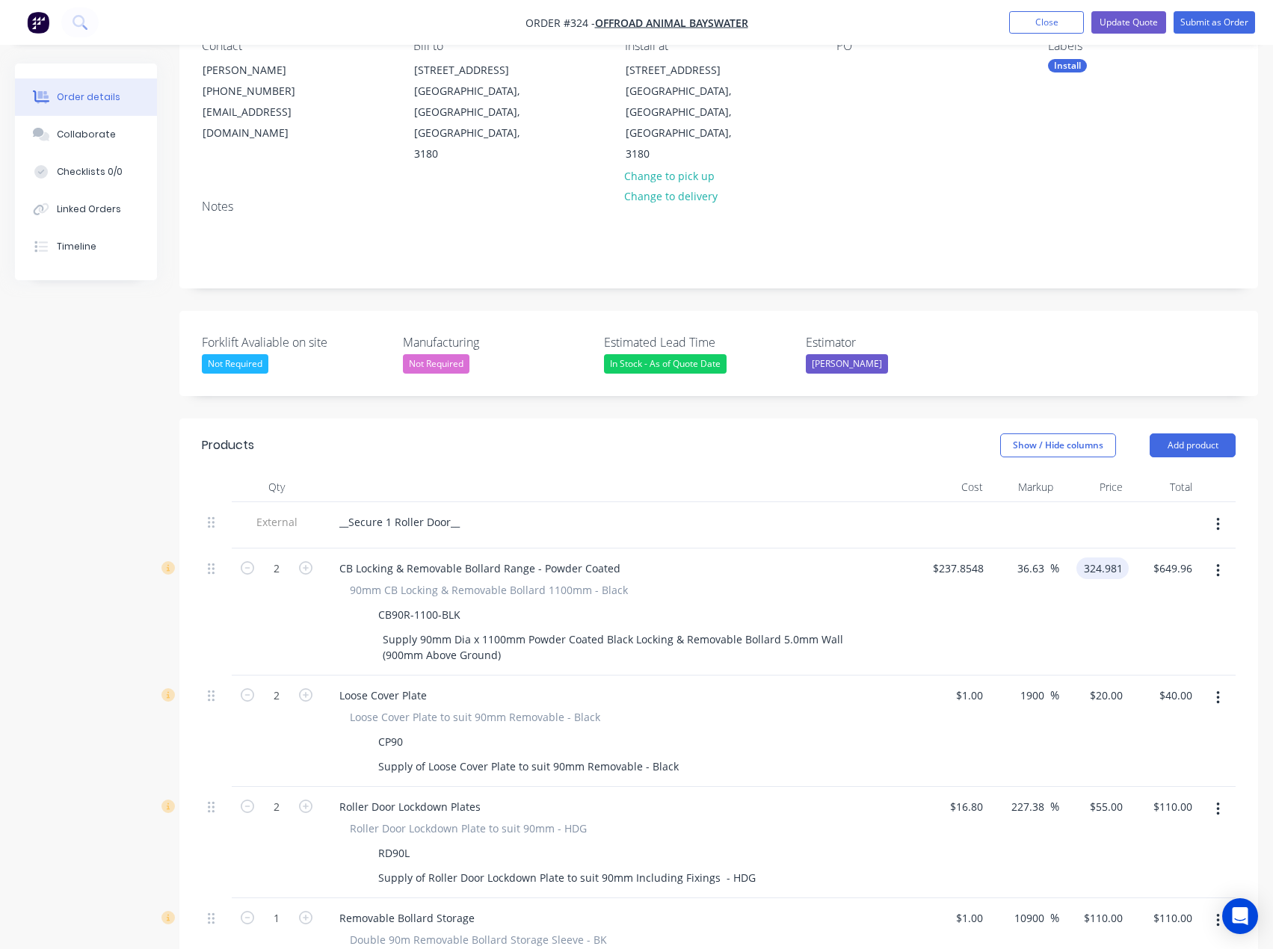
click at [1095, 558] on input "324.981" at bounding box center [1105, 569] width 46 height 22
type input "295"
type input "24.03"
type input "$295.00"
type input "$590.00"
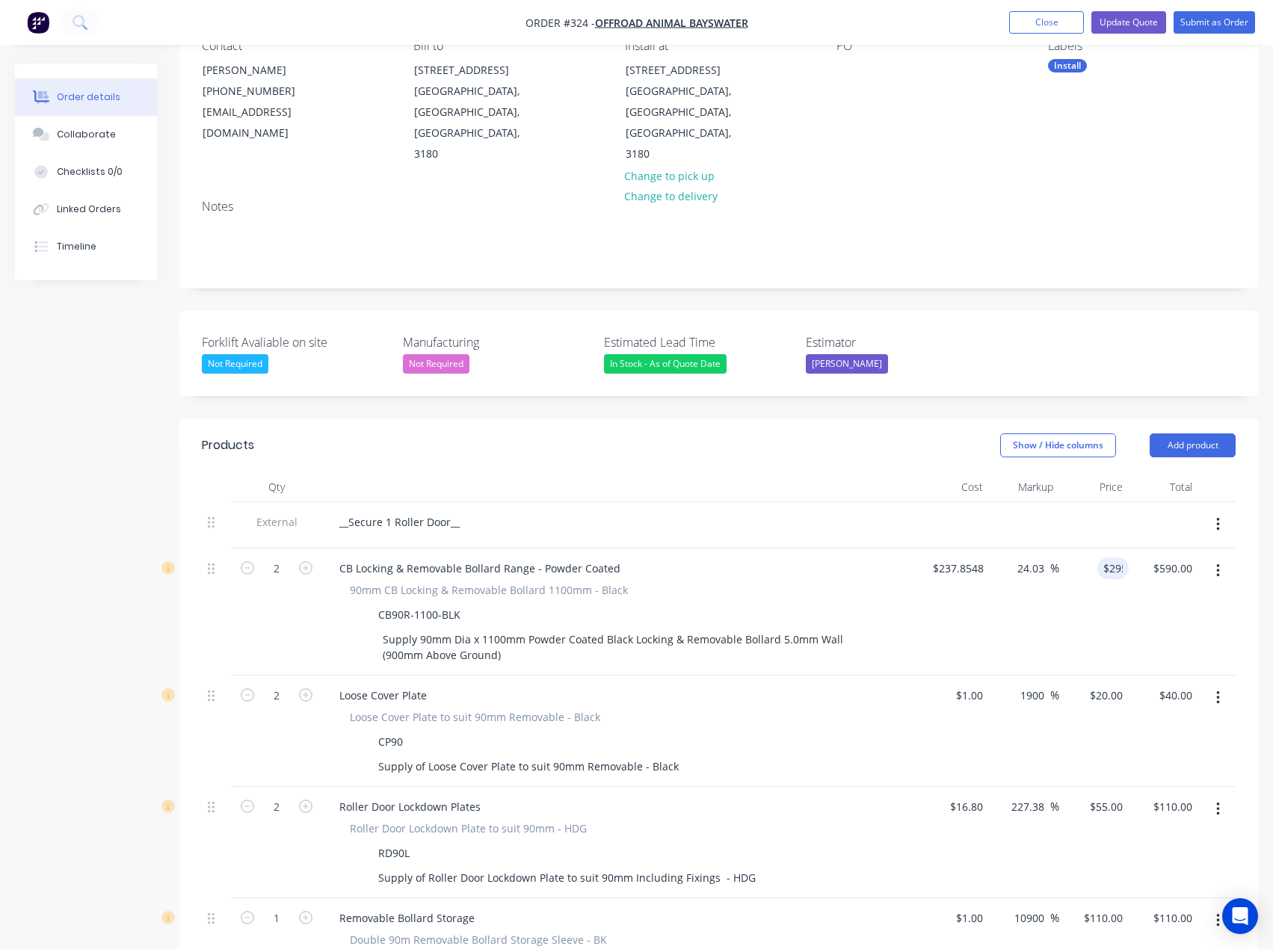
click at [1001, 576] on div "24.03 36.63 %" at bounding box center [1025, 612] width 70 height 127
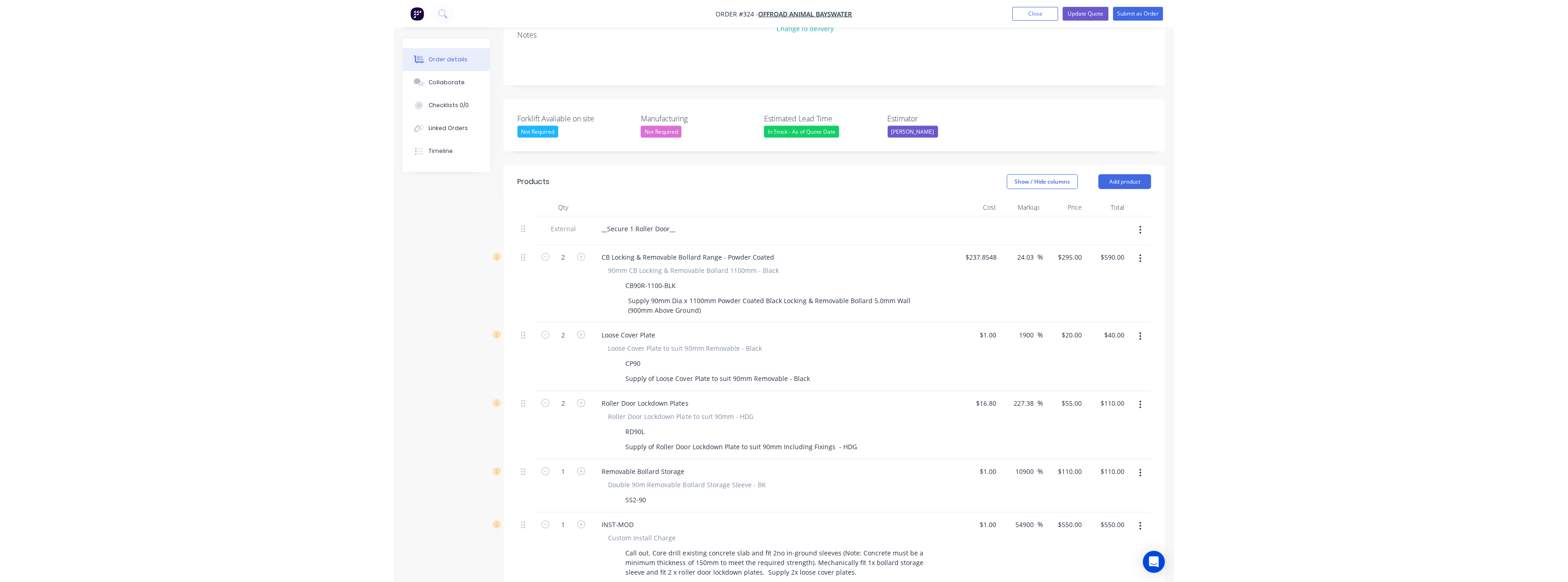
scroll to position [274, 0]
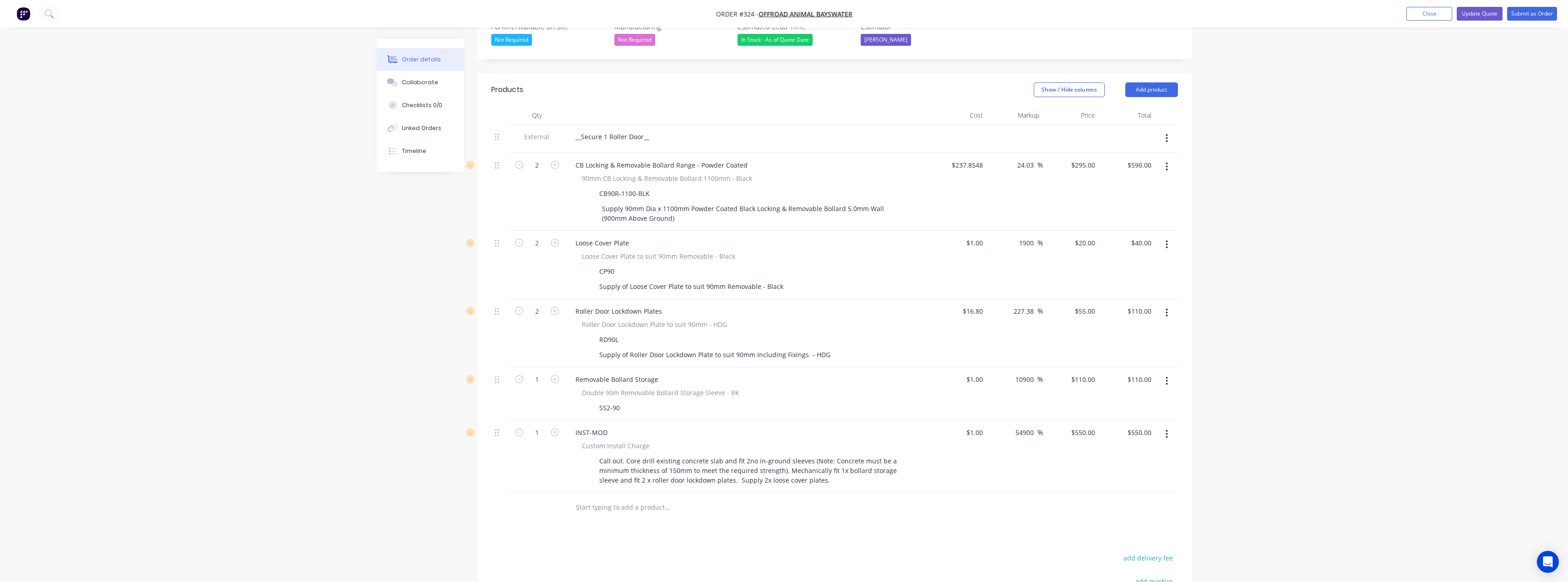
click at [628, 498] on input "text" at bounding box center [666, 507] width 183 height 18
drag, startPoint x: 628, startPoint y: 483, endPoint x: 1152, endPoint y: 61, distance: 672.8
click at [1152, 83] on button "Add product" at bounding box center [1152, 90] width 53 height 15
click at [1130, 235] on div "Notes (External)" at bounding box center [1134, 241] width 70 height 13
click at [581, 498] on div at bounding box center [601, 505] width 66 height 13
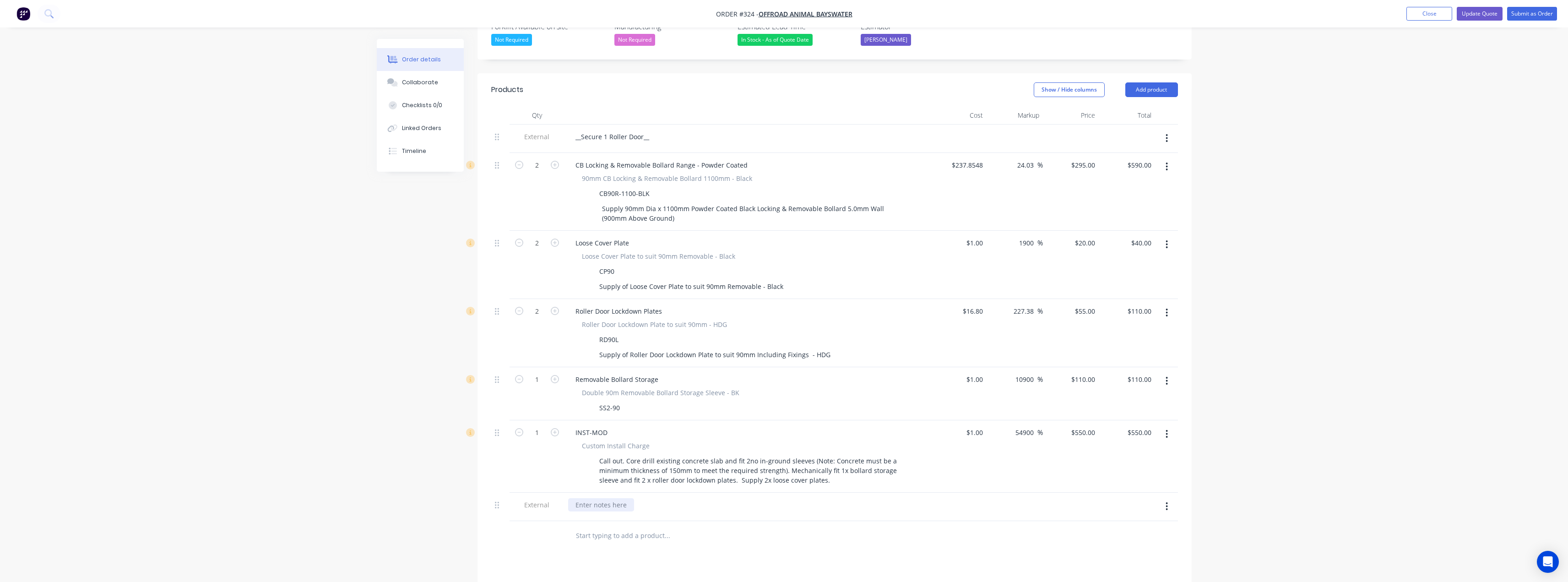
paste div
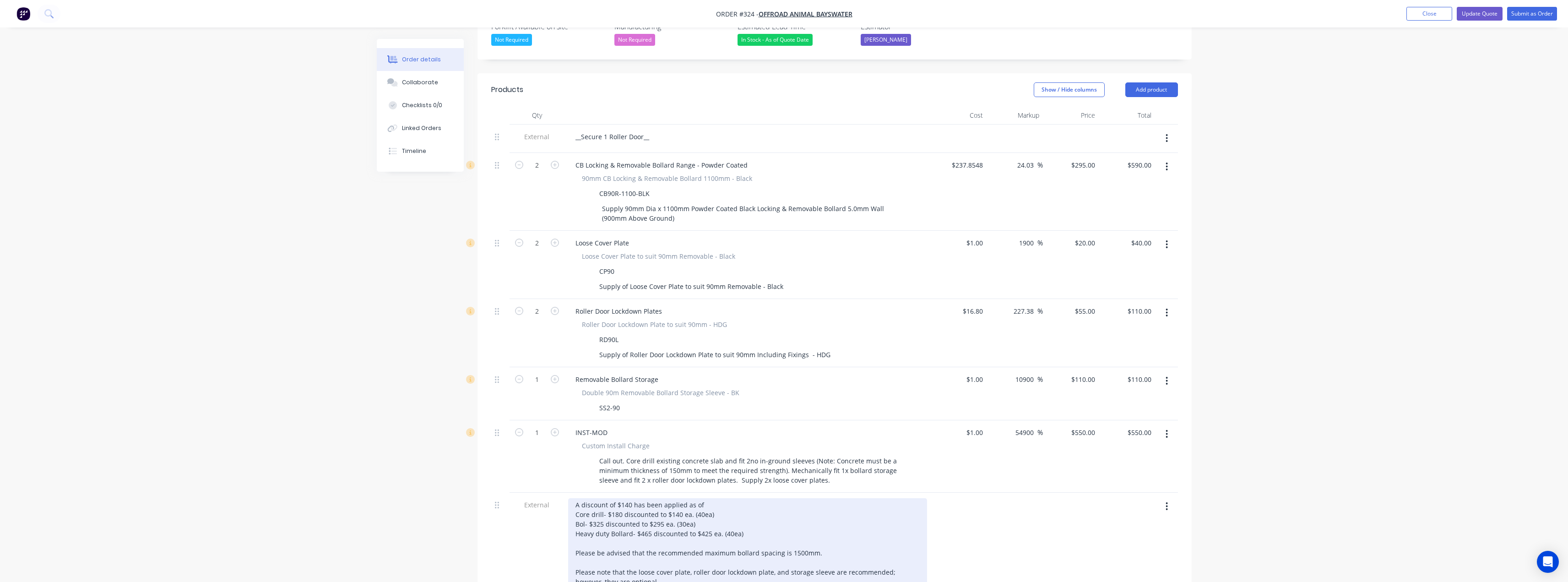
click at [630, 498] on div "A discount of $140 has been applied as of Core drill- $180 discounted to $140 e…" at bounding box center [747, 581] width 359 height 167
click at [714, 498] on div "A discount of $140 has been applied as of Core drill- $180 discounted to $140 e…" at bounding box center [747, 581] width 359 height 167
drag, startPoint x: 742, startPoint y: 508, endPoint x: 578, endPoint y: 512, distance: 164.0
click at [578, 512] on div "A discount of $140 has been applied as of 2/09/2025. Core drill- $180 discounte…" at bounding box center [747, 581] width 359 height 167
click at [584, 498] on div "A discount of $140 has been applied as of 2/09/2025. Core drill- $180 discounte…" at bounding box center [747, 581] width 359 height 167
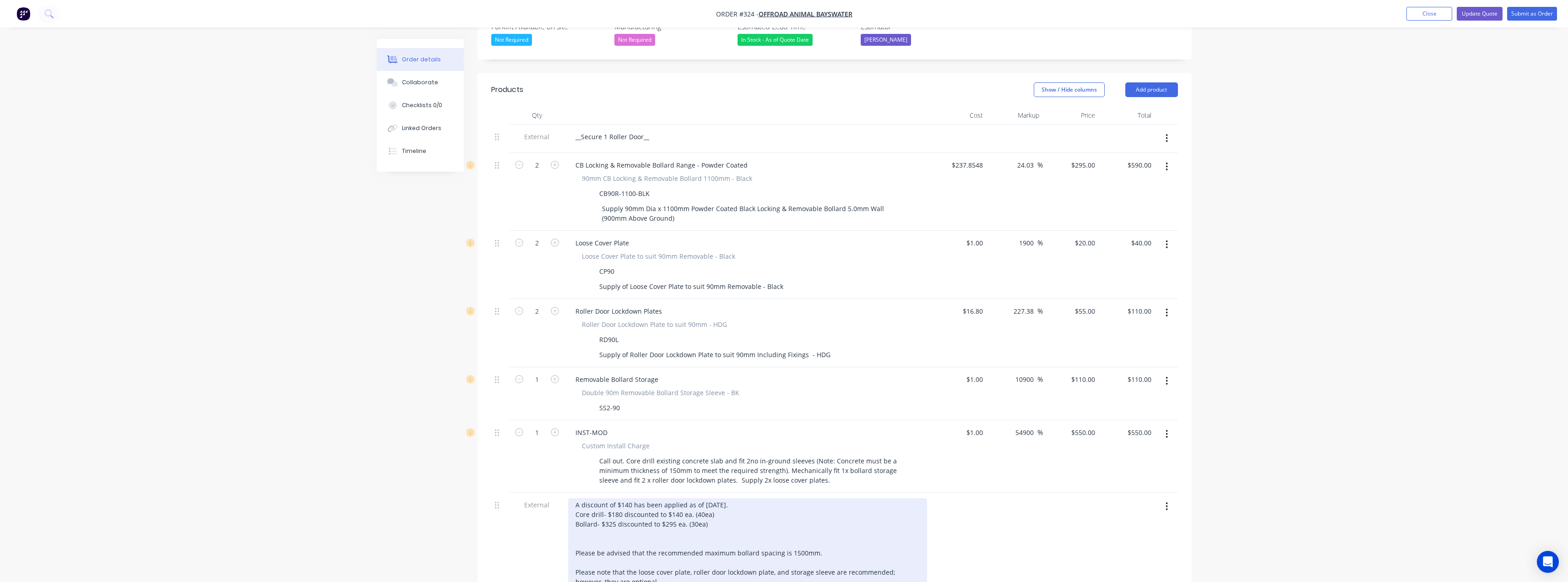
click at [715, 498] on div "A discount of $140 has been applied as of 2/09/2025. Core drill- $180 discounte…" at bounding box center [747, 581] width 359 height 167
click at [706, 498] on div "A discount of $140 has been applied as of 2/09/2025. Core drill- $180 discounte…" at bounding box center [747, 576] width 359 height 157
click at [677, 502] on div "A discount of $140 has been applied as of 2/09/2025. Core drill- $180 discounte…" at bounding box center [747, 576] width 359 height 157
click at [684, 498] on div "A discount of $140 has been applied as of 2/09/2025. Core drill- $180 discounte…" at bounding box center [747, 576] width 359 height 157
click at [696, 498] on div "A discount of $140 has been applied as of 2/09/2025. Core drill- $180 discounte…" at bounding box center [747, 576] width 359 height 157
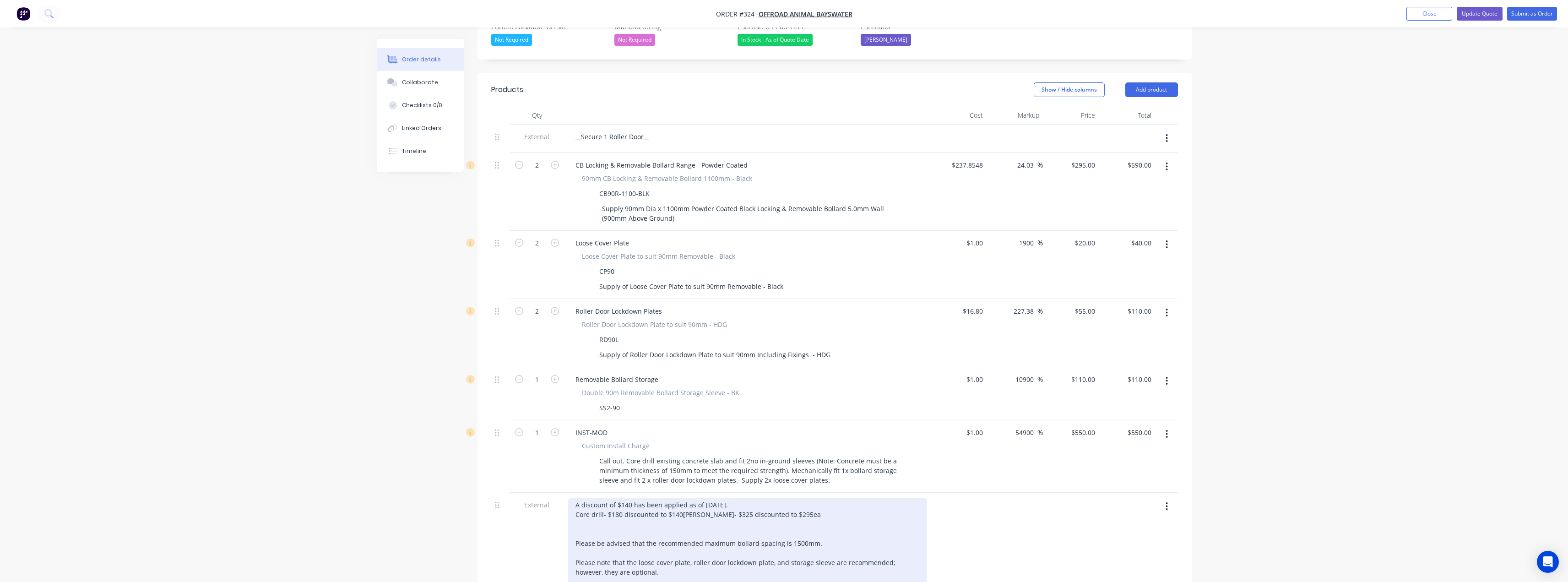
click at [744, 498] on div "A discount of $140 has been applied as of 2/09/2025. Core drill- $180 discounte…" at bounding box center [747, 576] width 359 height 157
click at [584, 521] on div "A discount of $140 has been applied as of 2/09/2025. Core drill- $180 discounte…" at bounding box center [747, 576] width 359 height 157
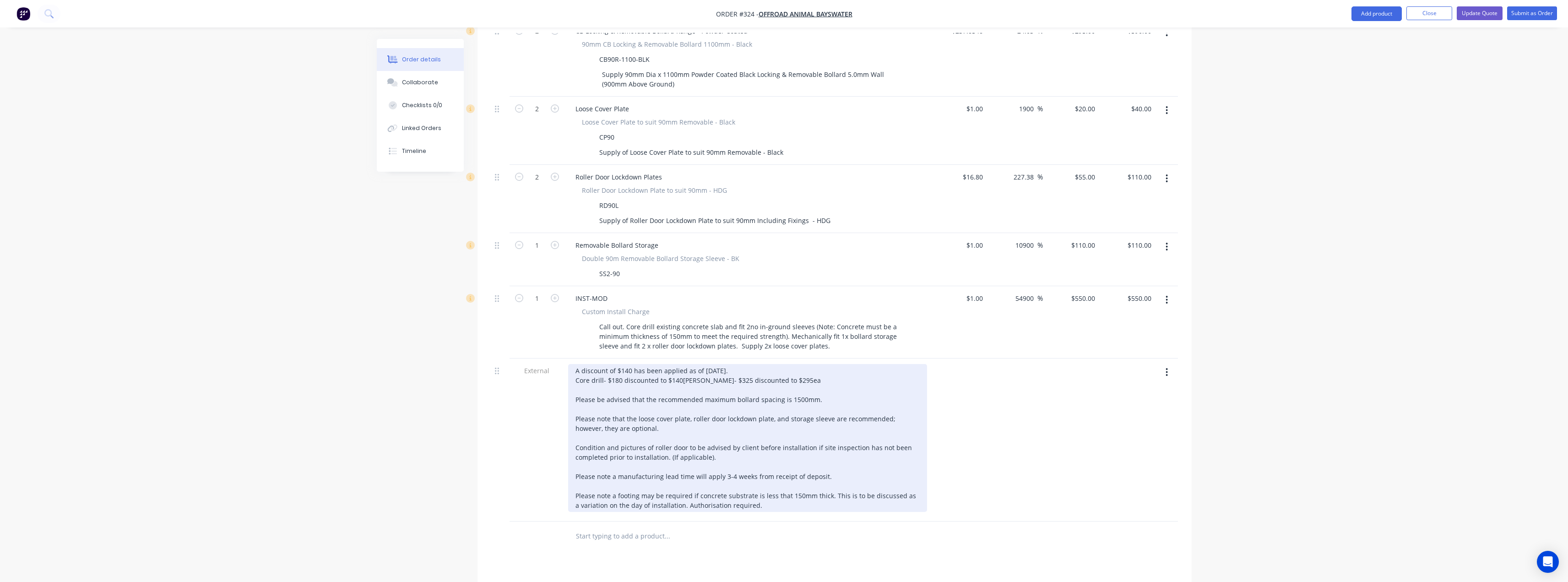
scroll to position [412, 0]
drag, startPoint x: 827, startPoint y: 459, endPoint x: 568, endPoint y: 454, distance: 259.0
click at [568, 454] on div "A discount of $140 has been applied as of 2/09/2025. Core drill- $180 discounte…" at bounding box center [747, 434] width 359 height 148
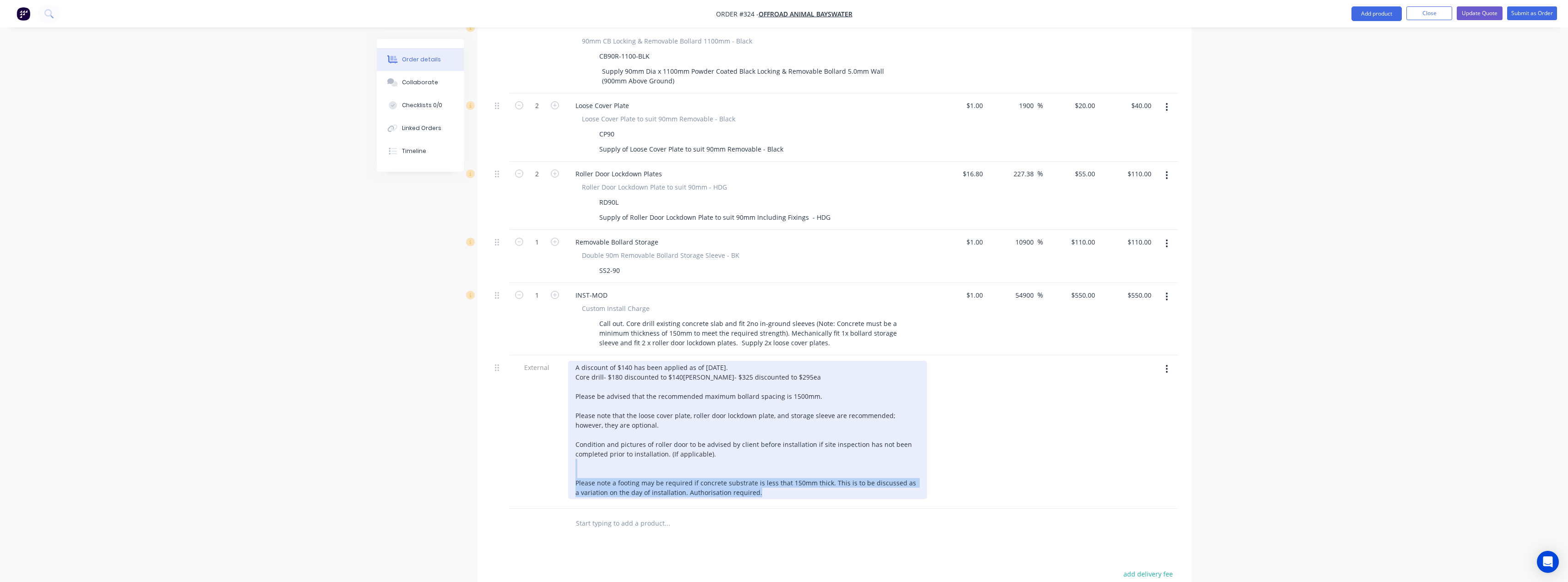
drag, startPoint x: 764, startPoint y: 478, endPoint x: 562, endPoint y: 448, distance: 204.2
click at [562, 448] on div "External A discount of $140 has been applied as of 2/09/2025. Core drill- $180 …" at bounding box center [834, 432] width 687 height 153
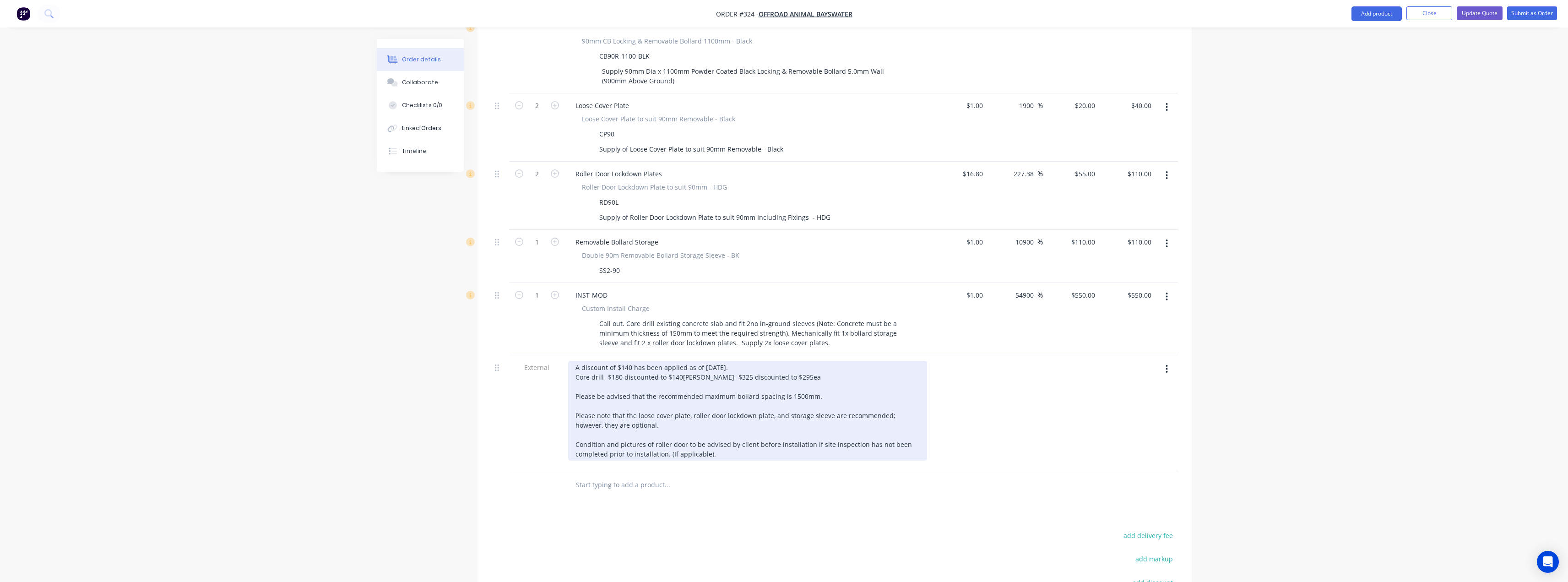
click at [739, 361] on div "A discount of $140 has been applied as of 2/09/2025. Core drill- $180 discounte…" at bounding box center [747, 410] width 359 height 100
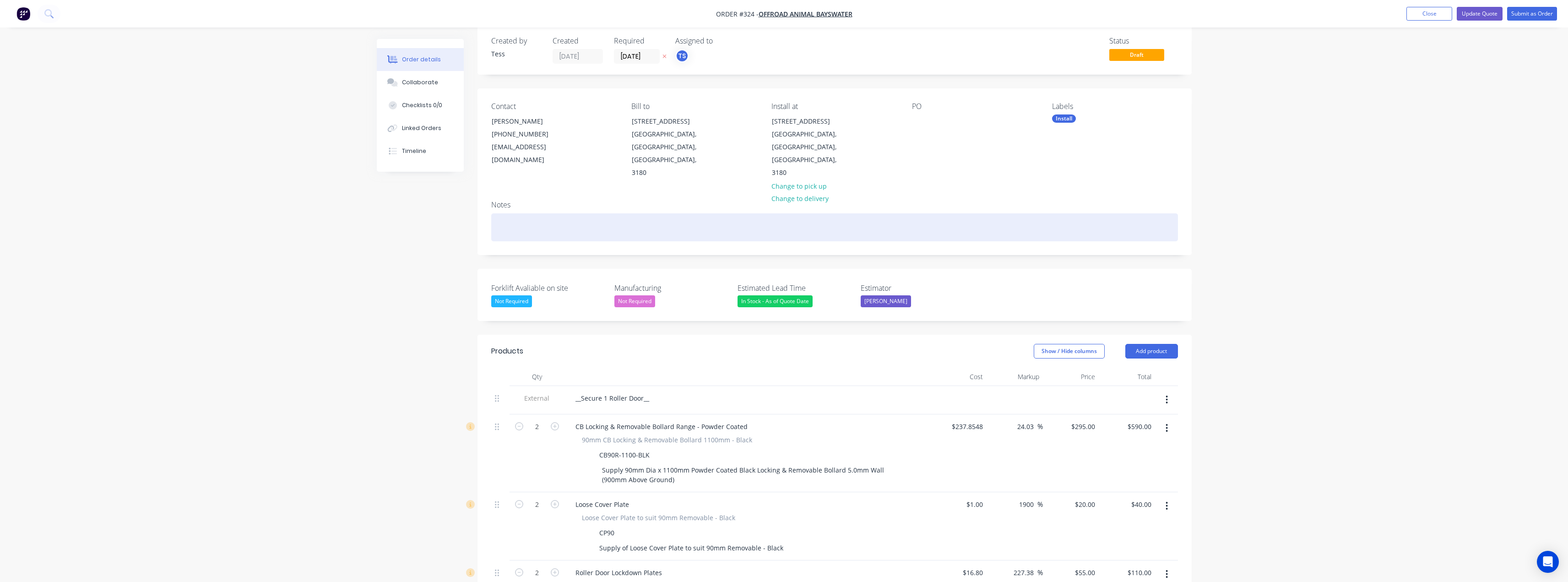
scroll to position [0, 0]
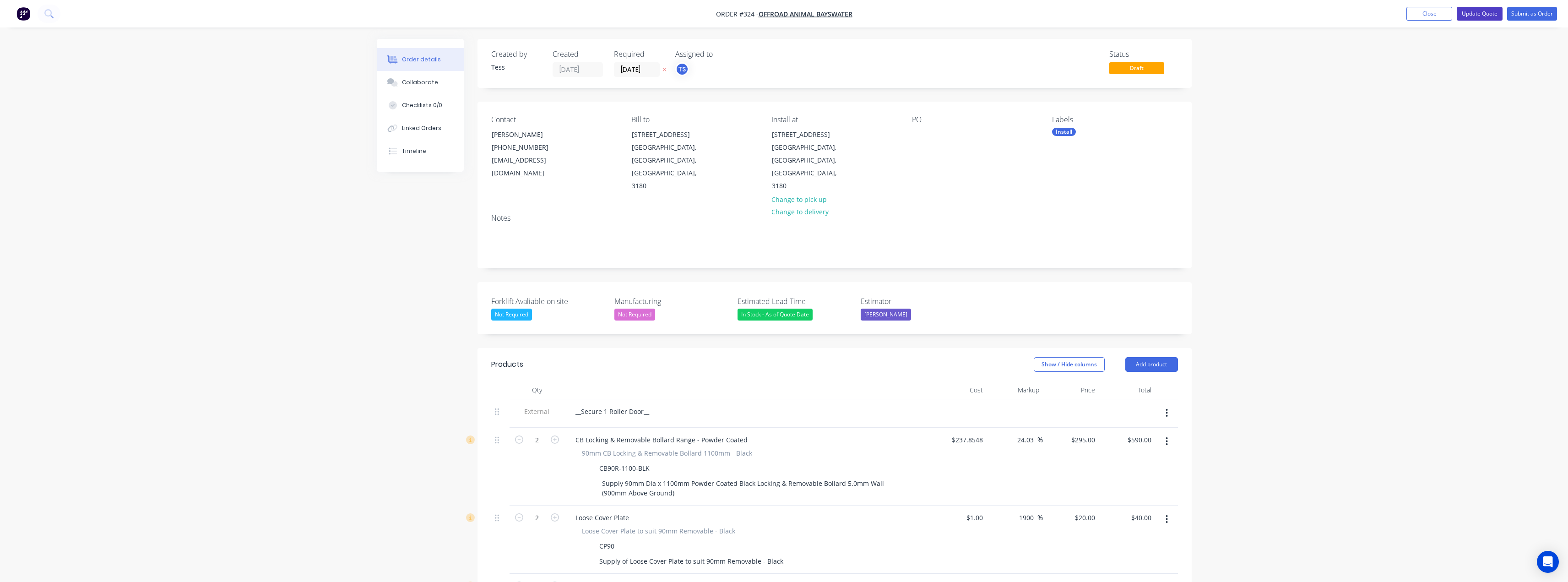
click at [1493, 16] on button "Update Quote" at bounding box center [1479, 13] width 46 height 13
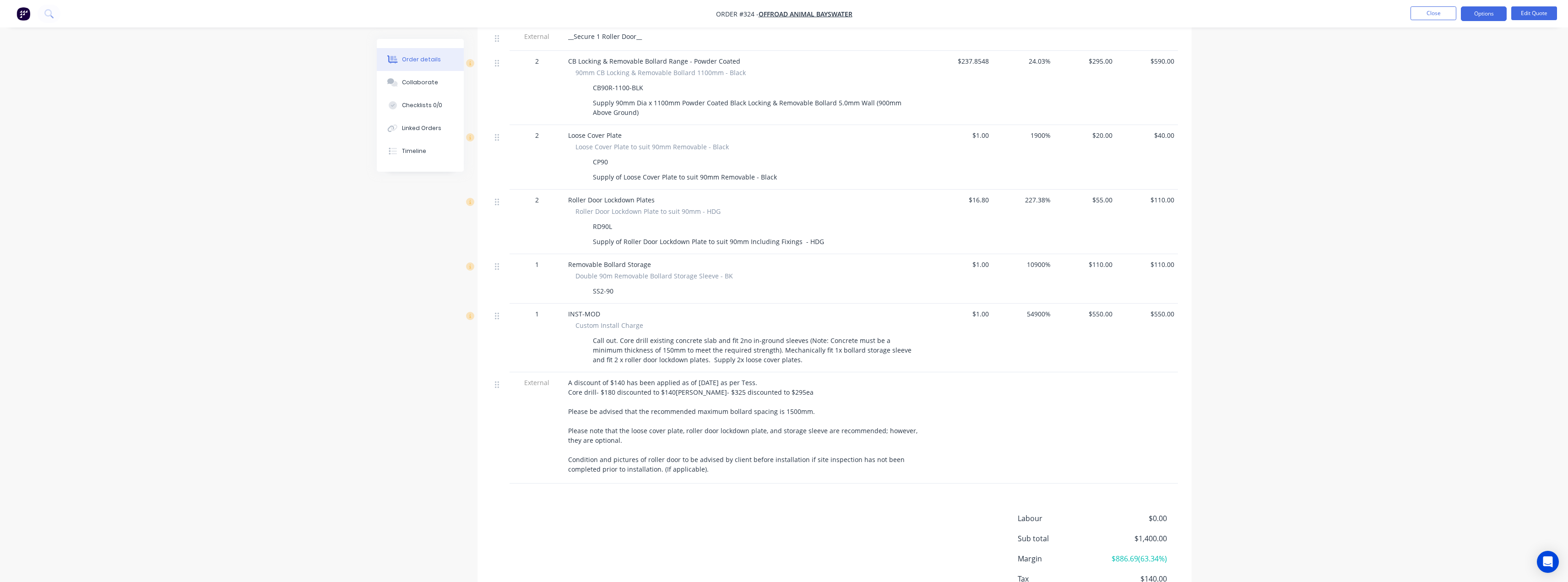
scroll to position [328, 0]
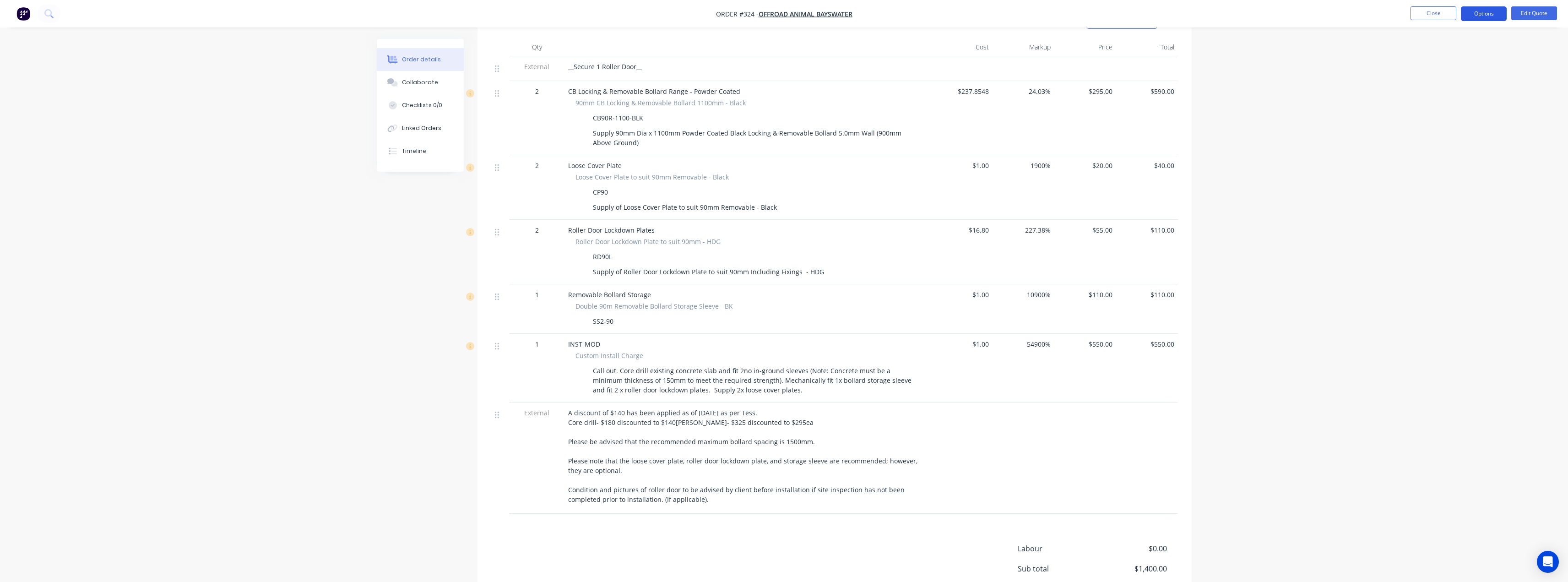
click at [1489, 15] on button "Options" at bounding box center [1483, 13] width 46 height 15
click at [1421, 56] on div "Quote" at bounding box center [1457, 56] width 85 height 13
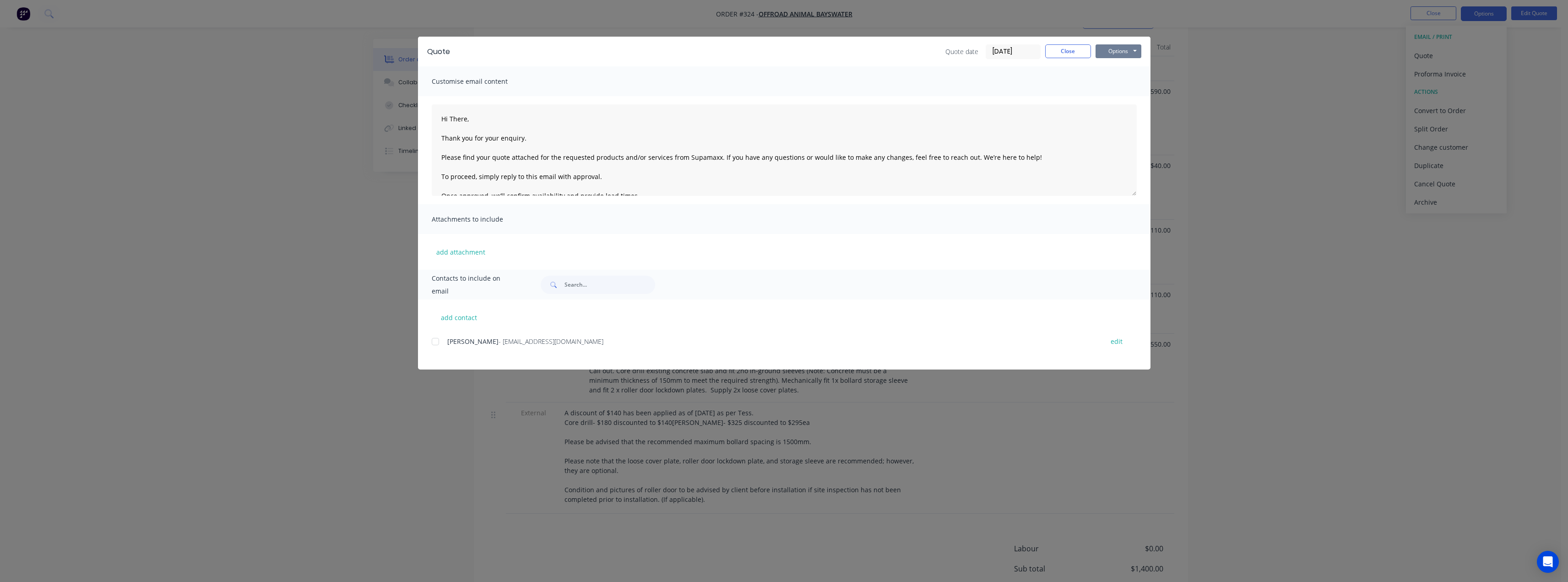
click at [1131, 48] on button "Options" at bounding box center [1118, 51] width 46 height 13
click at [1125, 64] on button "Preview" at bounding box center [1125, 67] width 59 height 15
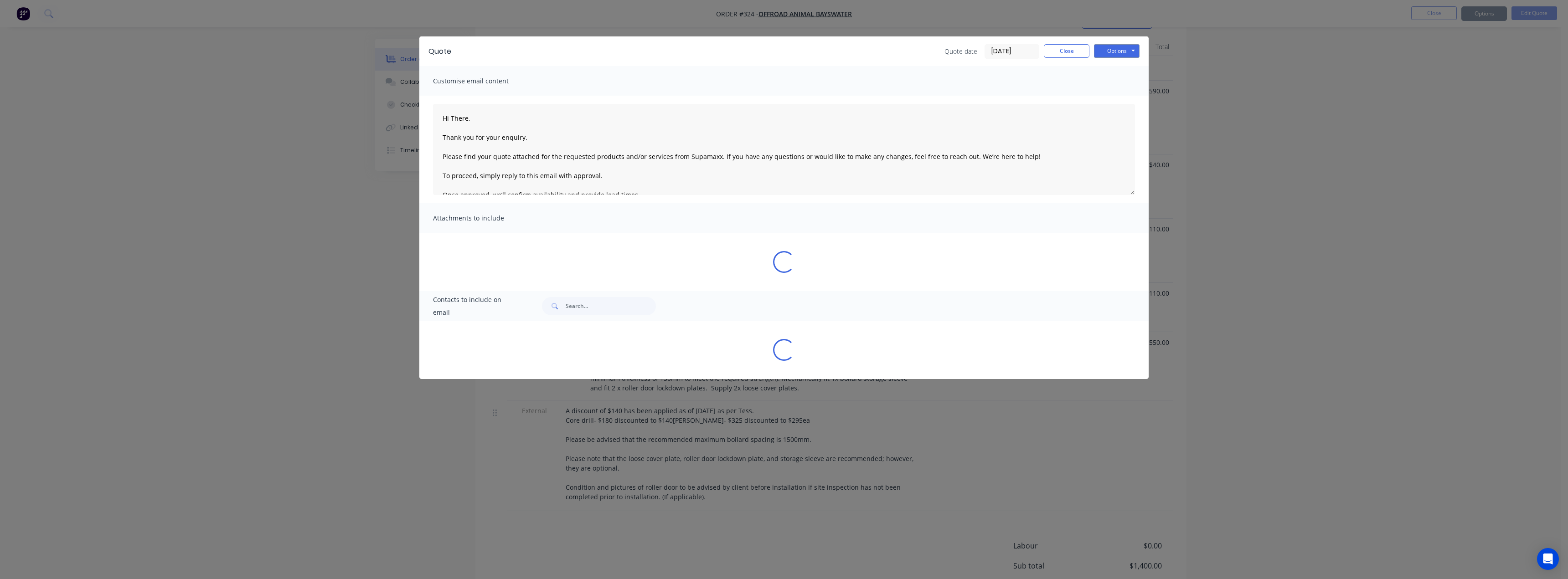
type textarea "Hi There, Thank you for your enquiry. Please find your quote attached for the r…"
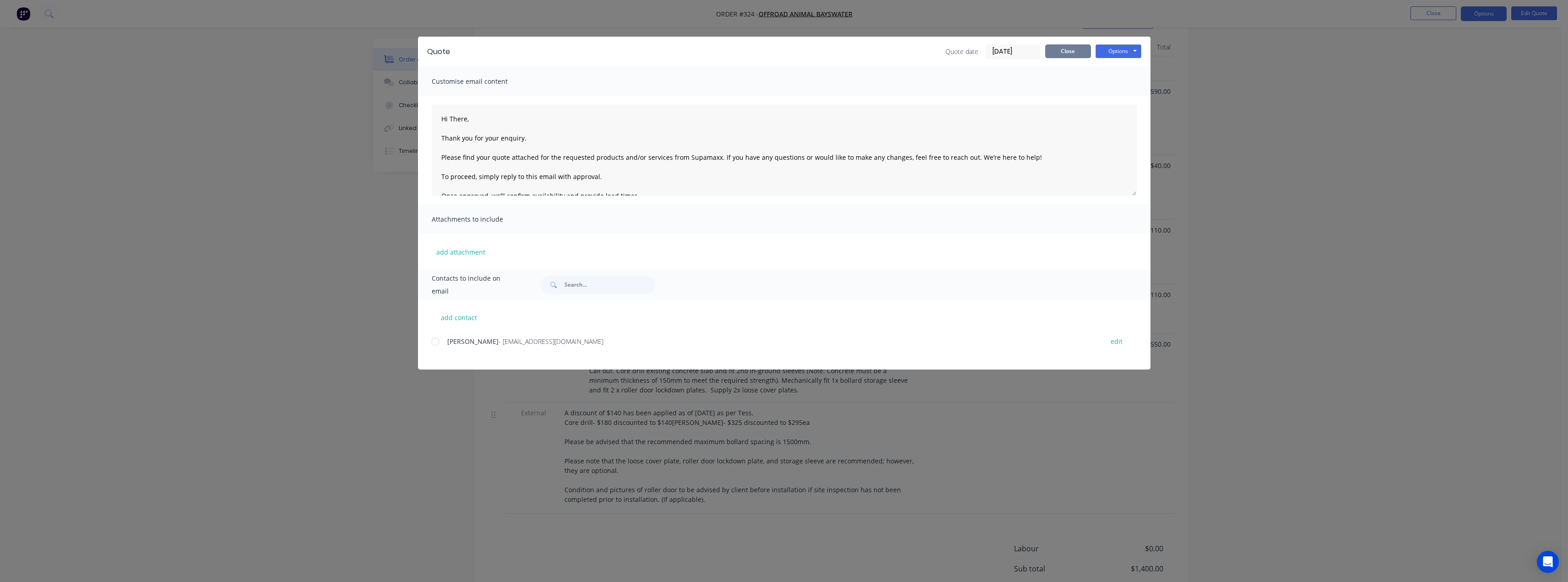
click at [1066, 50] on button "Close" at bounding box center [1068, 51] width 46 height 13
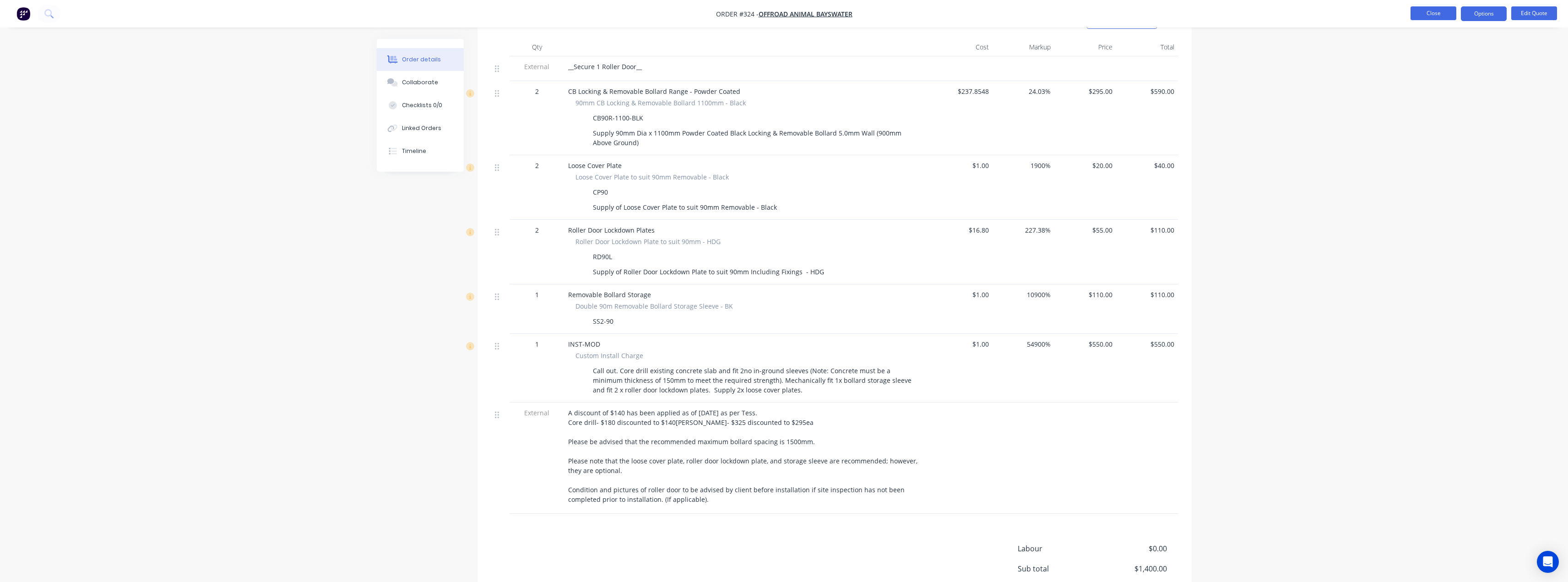
click at [1436, 15] on button "Close" at bounding box center [1433, 13] width 46 height 13
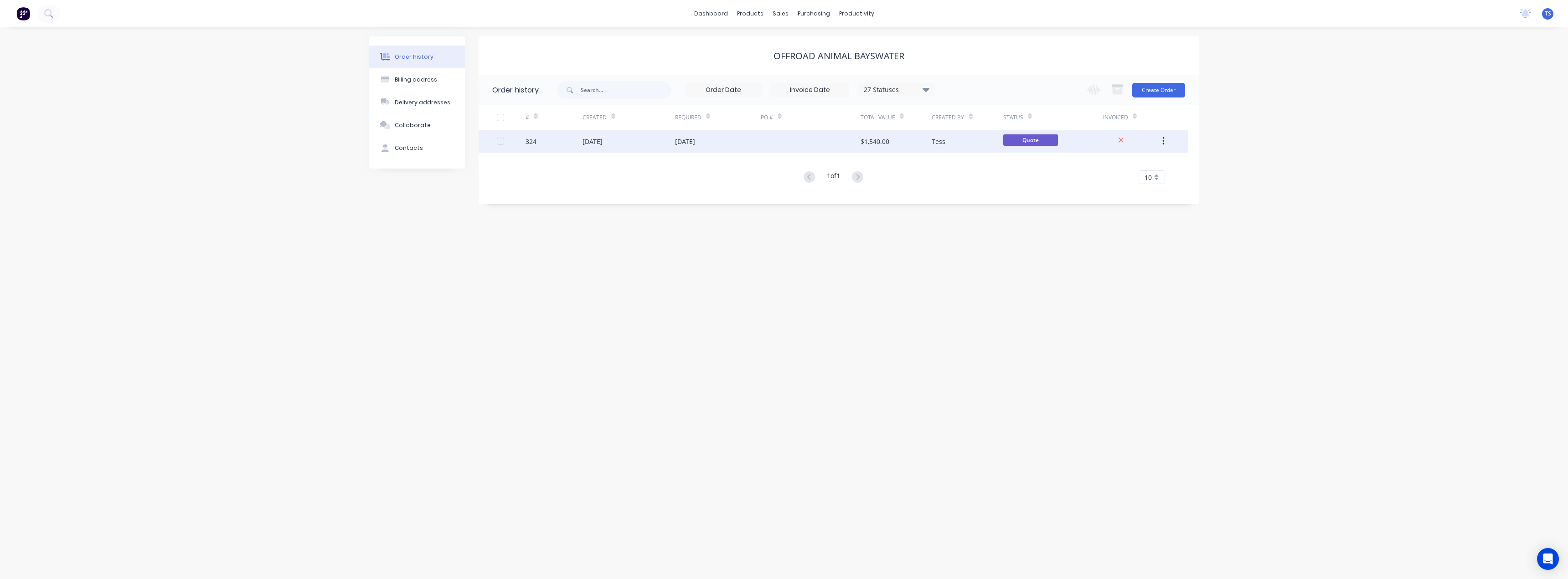
click at [690, 143] on div "02 Sep 2025" at bounding box center [685, 141] width 20 height 10
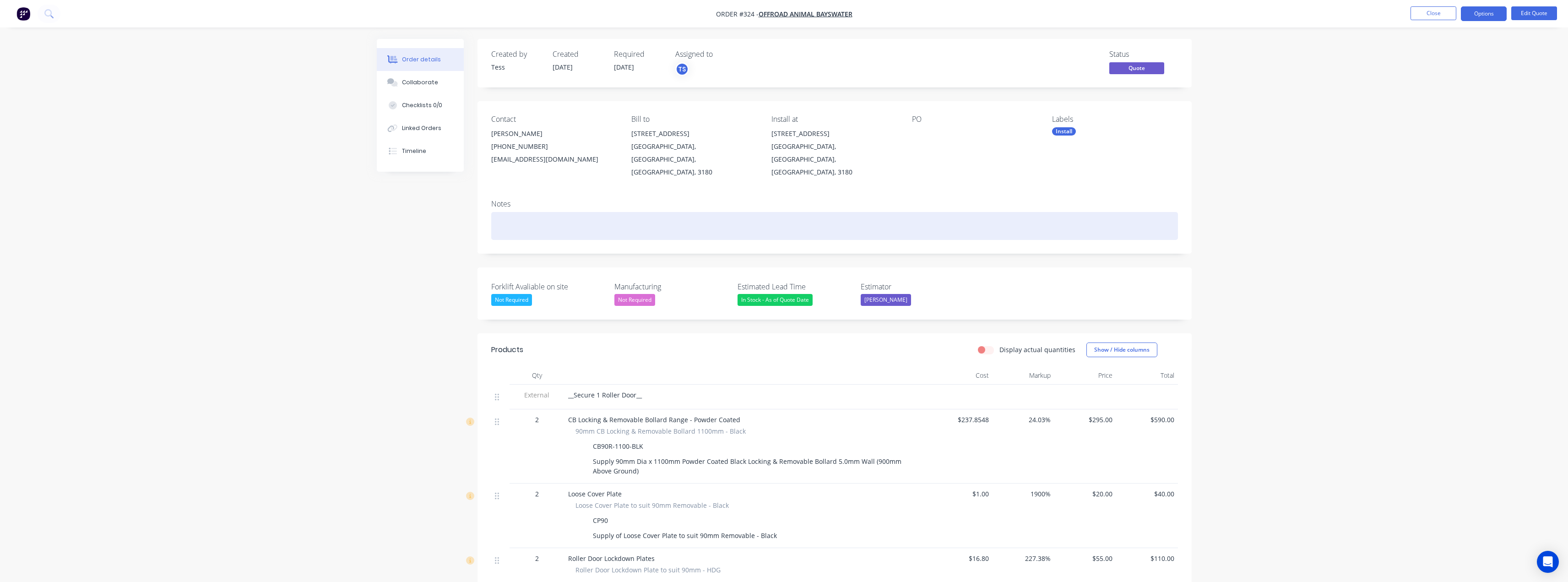
click at [545, 212] on div at bounding box center [834, 226] width 687 height 28
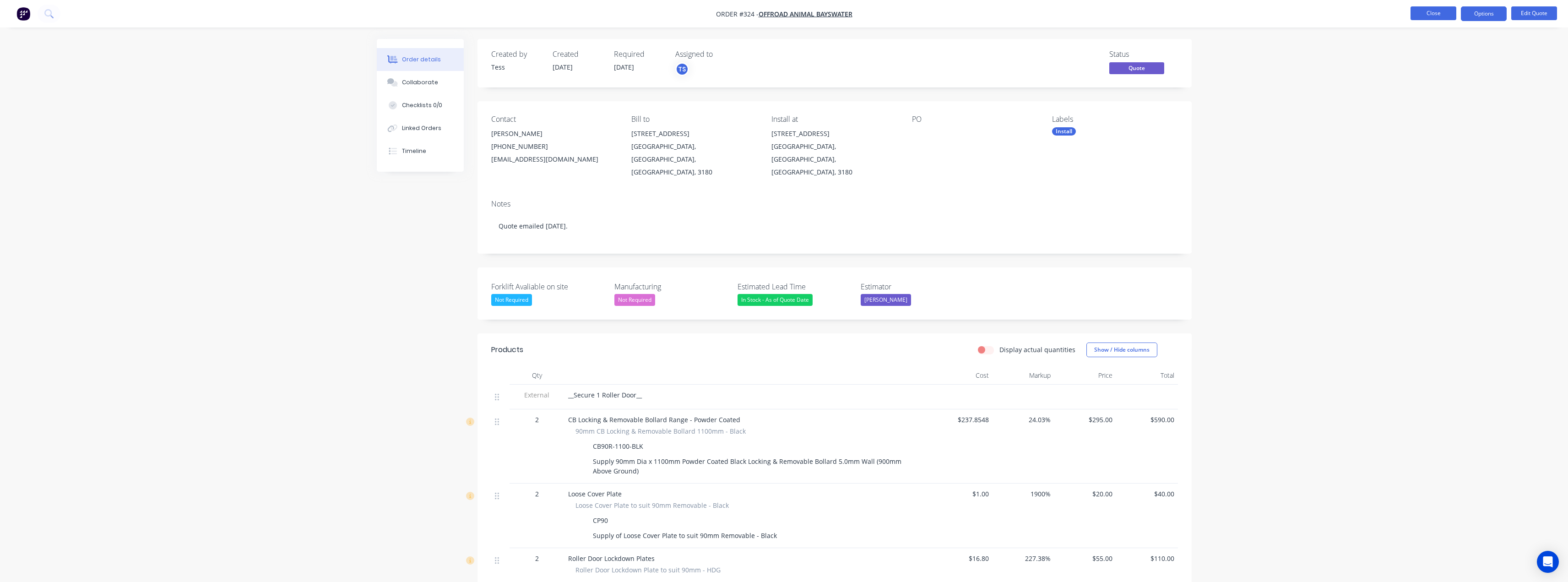
click at [1447, 12] on button "Close" at bounding box center [1433, 13] width 46 height 13
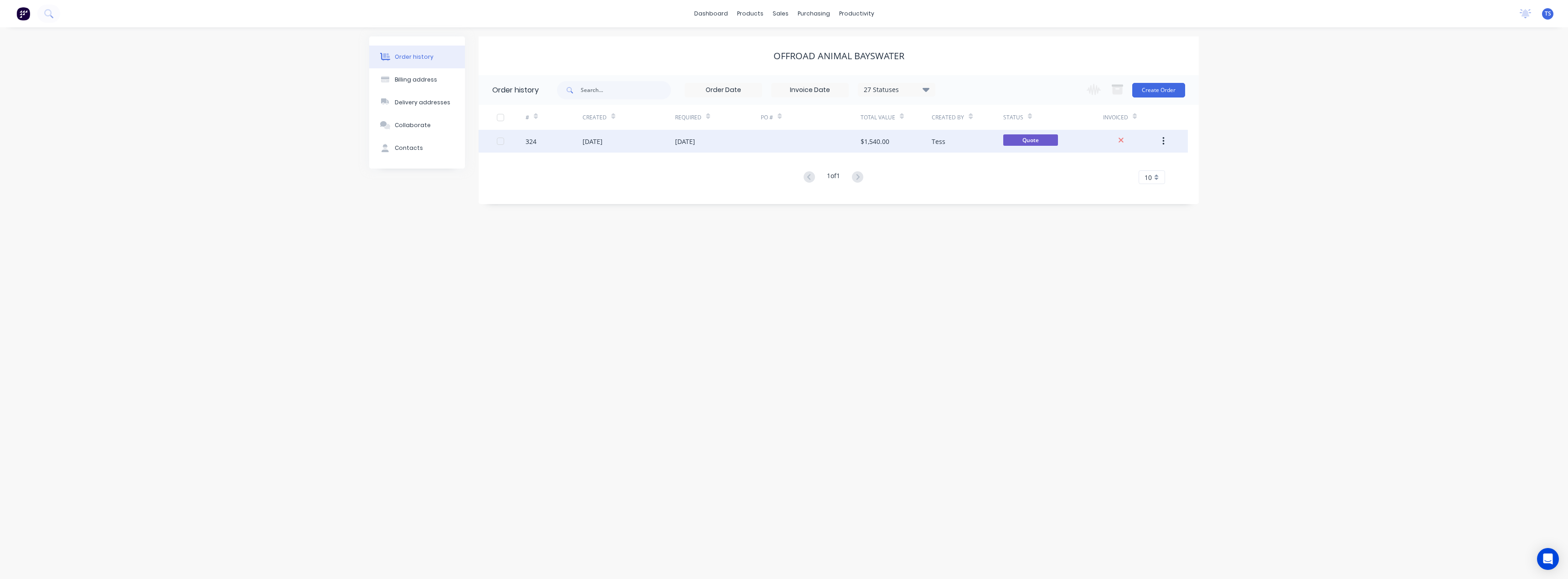
click at [660, 142] on div "02 Sep 2025" at bounding box center [629, 141] width 93 height 23
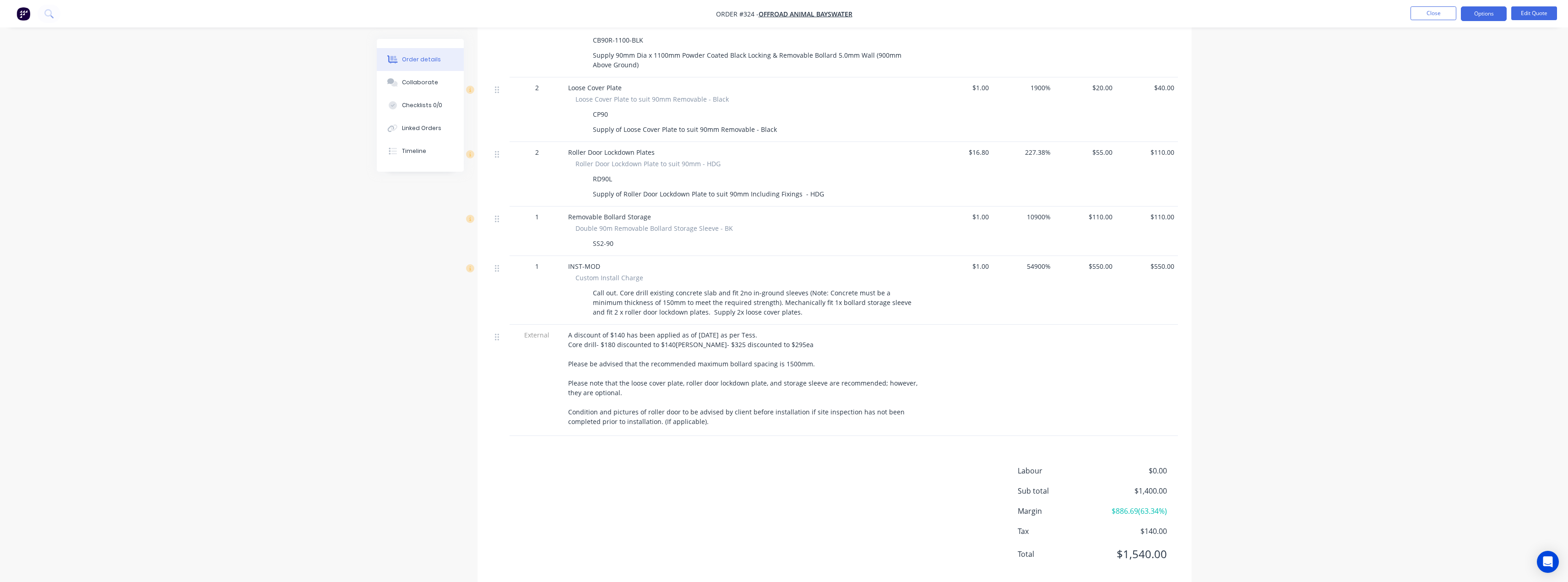
scroll to position [412, 0]
click at [1427, 13] on button "Close" at bounding box center [1433, 13] width 46 height 13
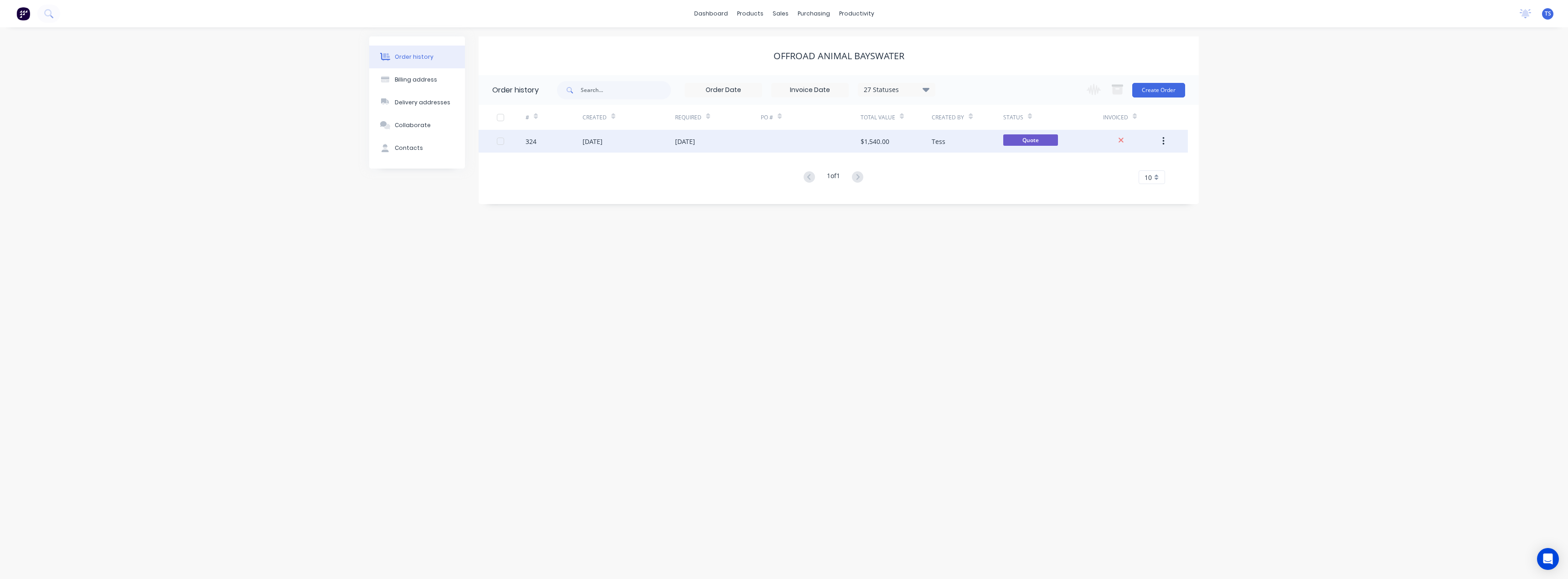
click at [621, 143] on div "02 Sep 2025" at bounding box center [629, 141] width 93 height 23
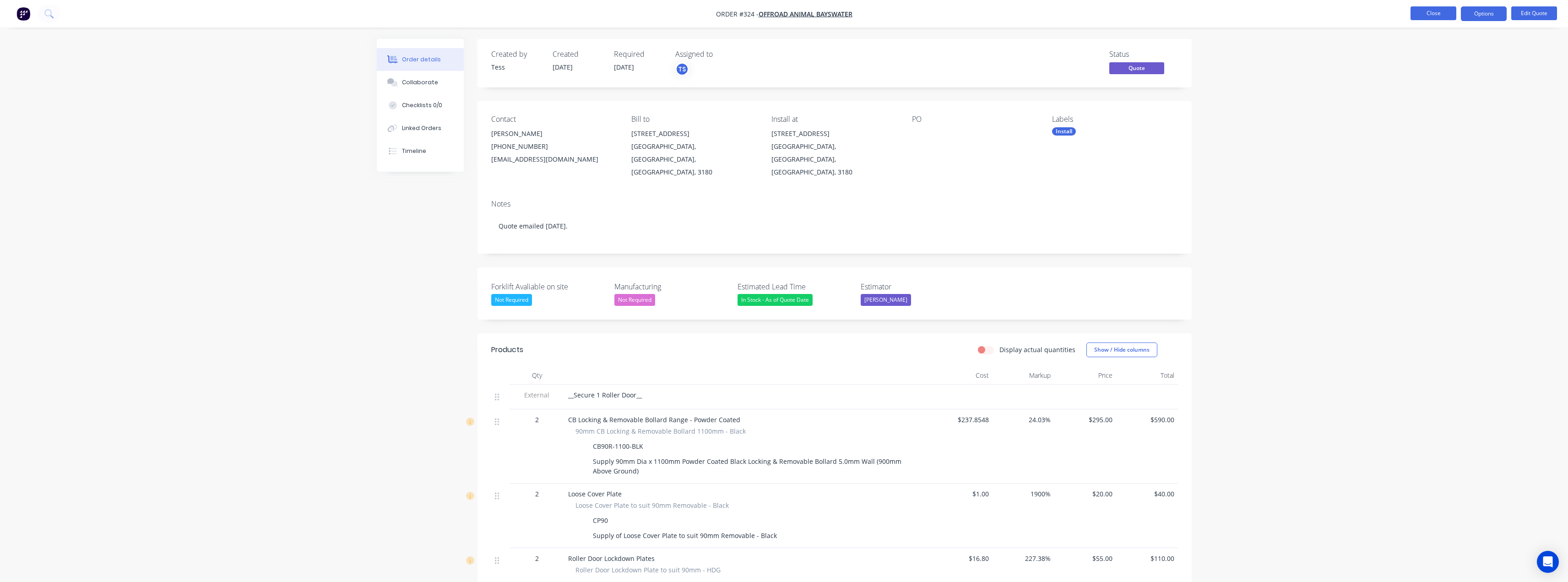
click at [1443, 8] on button "Close" at bounding box center [1433, 13] width 46 height 13
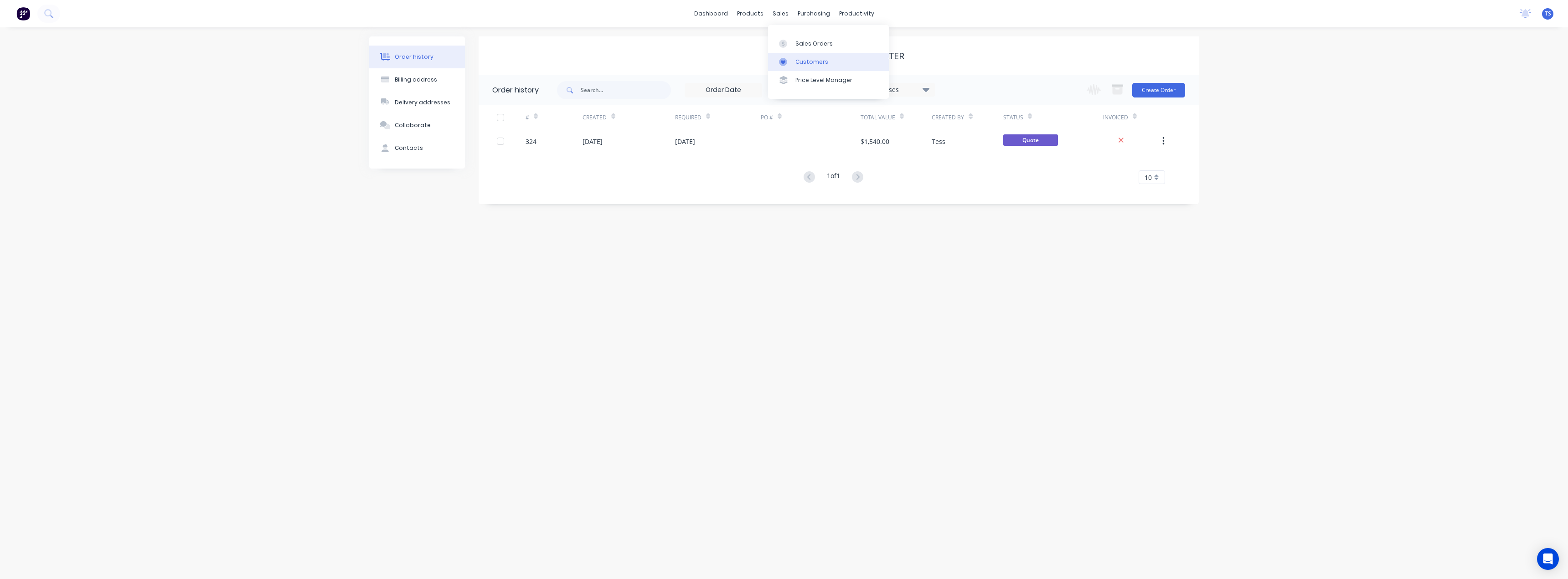
click at [797, 59] on div "Customers" at bounding box center [812, 62] width 33 height 8
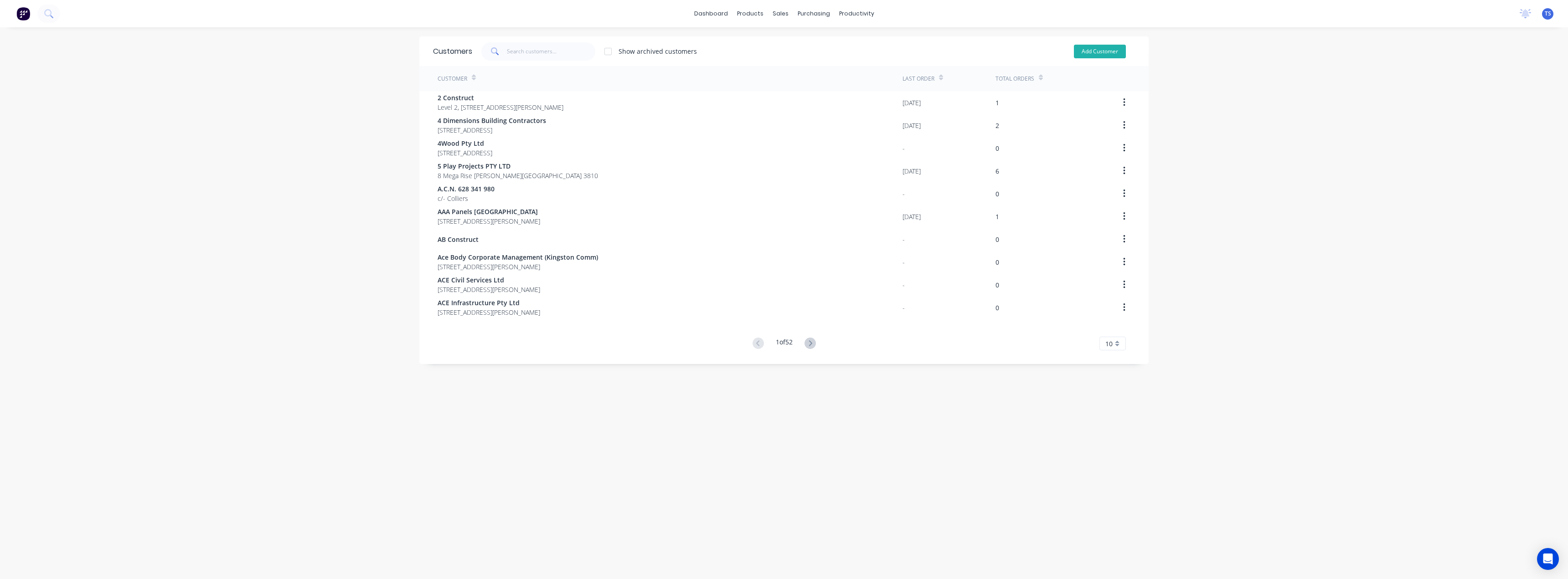
click at [1105, 48] on button "Add Customer" at bounding box center [1100, 51] width 52 height 13
select select "AU"
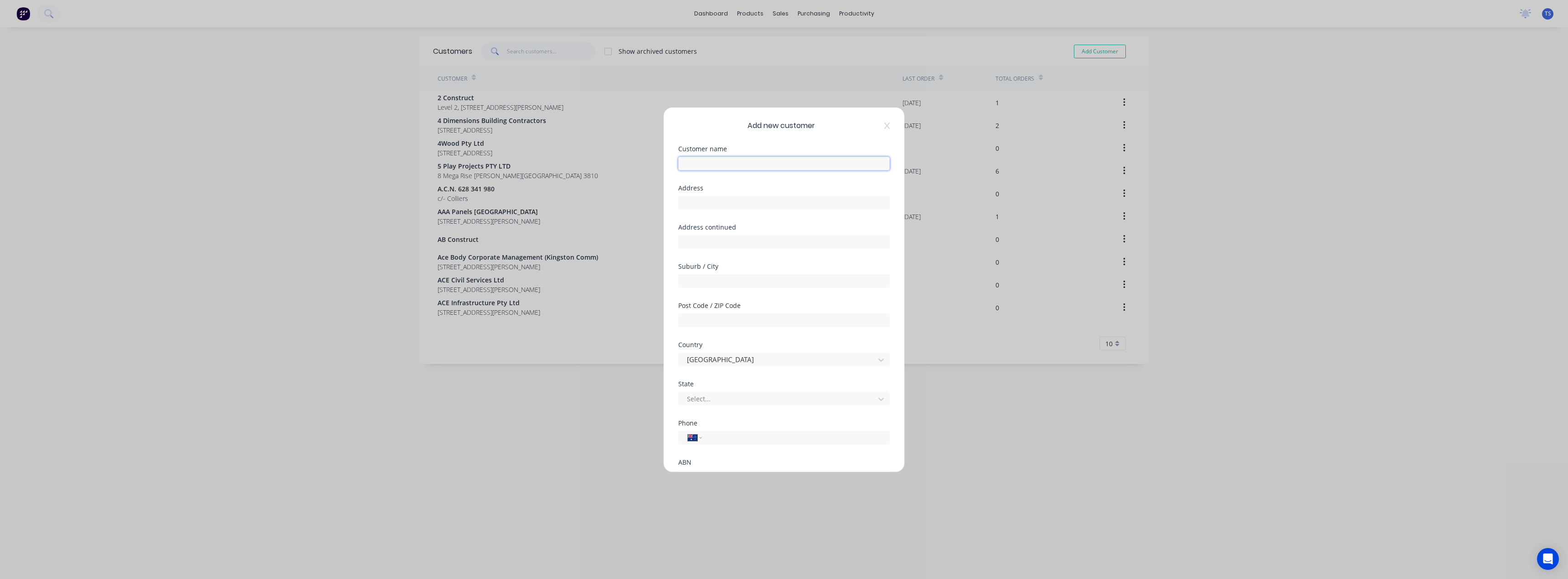
click at [715, 159] on input "text" at bounding box center [784, 163] width 212 height 13
type input "Bazz Residence"
click at [698, 198] on input "text" at bounding box center [784, 202] width 212 height 13
type input "info.bazzdhillon@gmail.com"
click at [736, 239] on input "text" at bounding box center [784, 242] width 212 height 13
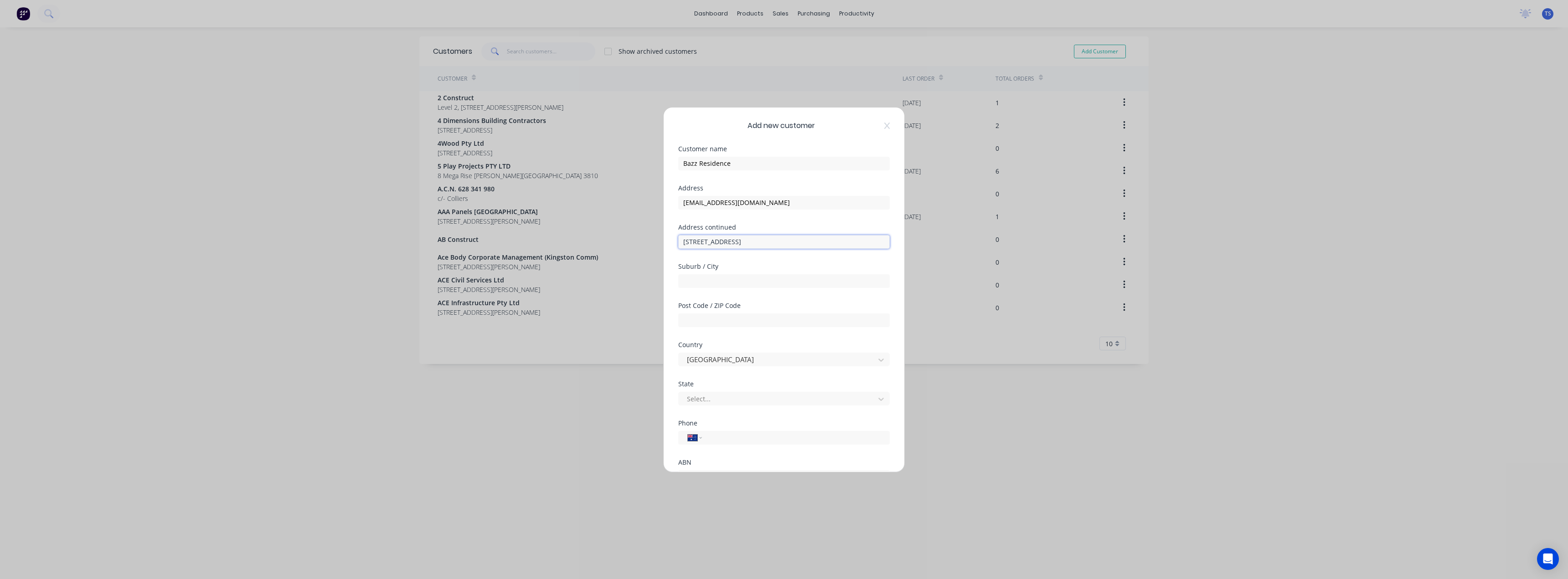
type input "52 Anfield road"
click at [706, 273] on div at bounding box center [784, 280] width 212 height 16
click at [704, 280] on input "text" at bounding box center [784, 281] width 212 height 13
type input "Clyde North"
click at [742, 316] on input "text" at bounding box center [784, 320] width 212 height 13
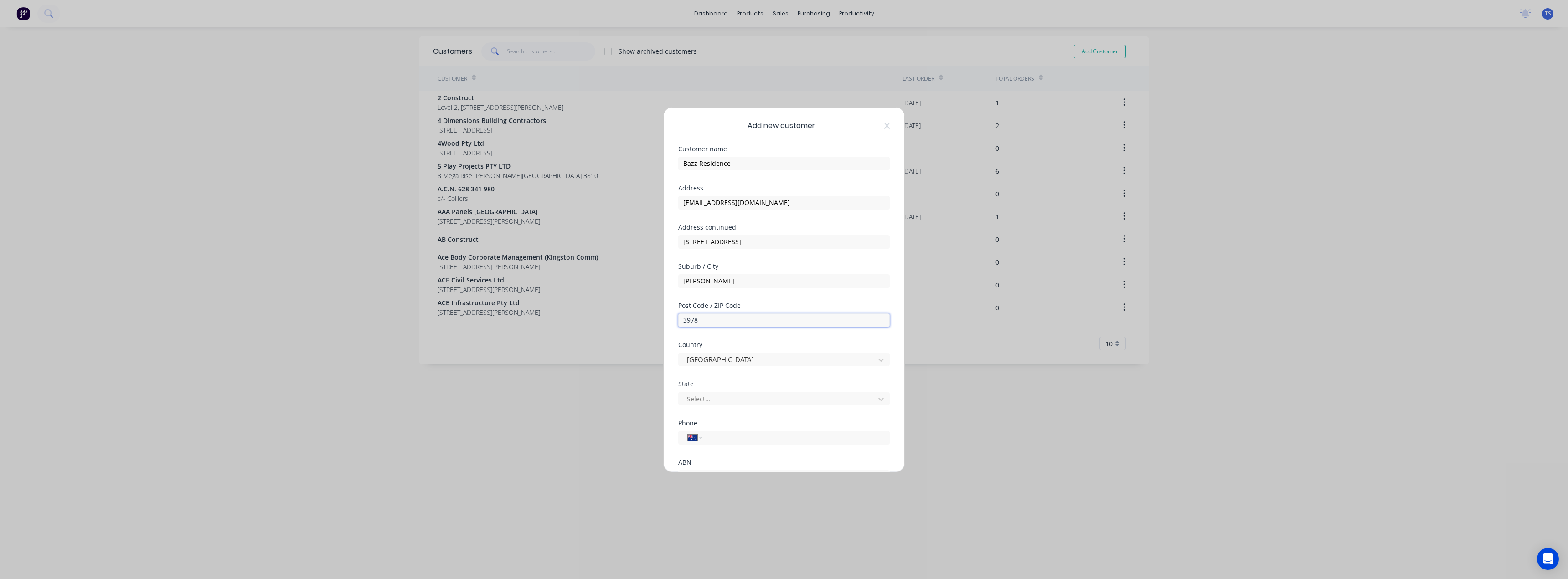
type input "3978"
click at [732, 319] on div at bounding box center [778, 318] width 184 height 12
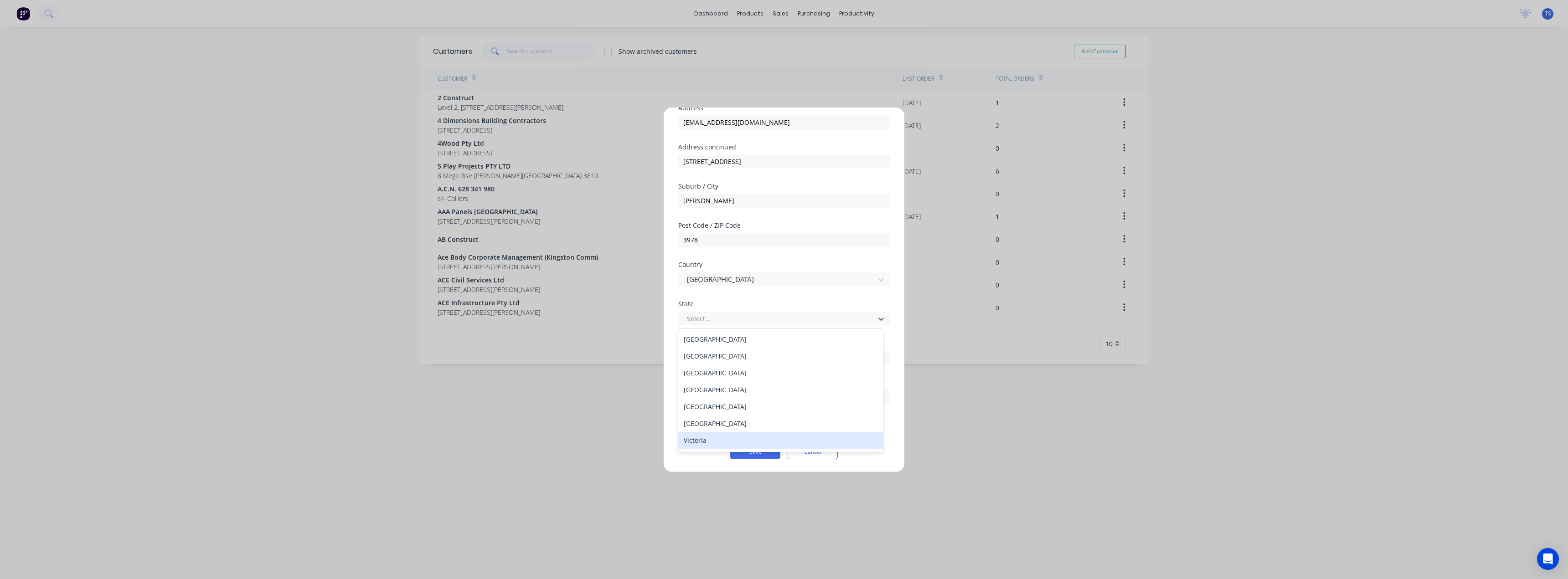
click at [701, 441] on div "Victoria" at bounding box center [781, 441] width 205 height 17
drag, startPoint x: 684, startPoint y: 421, endPoint x: 712, endPoint y: 416, distance: 28.4
click at [684, 422] on div at bounding box center [682, 425] width 18 height 18
click at [750, 455] on button "Save" at bounding box center [755, 452] width 50 height 15
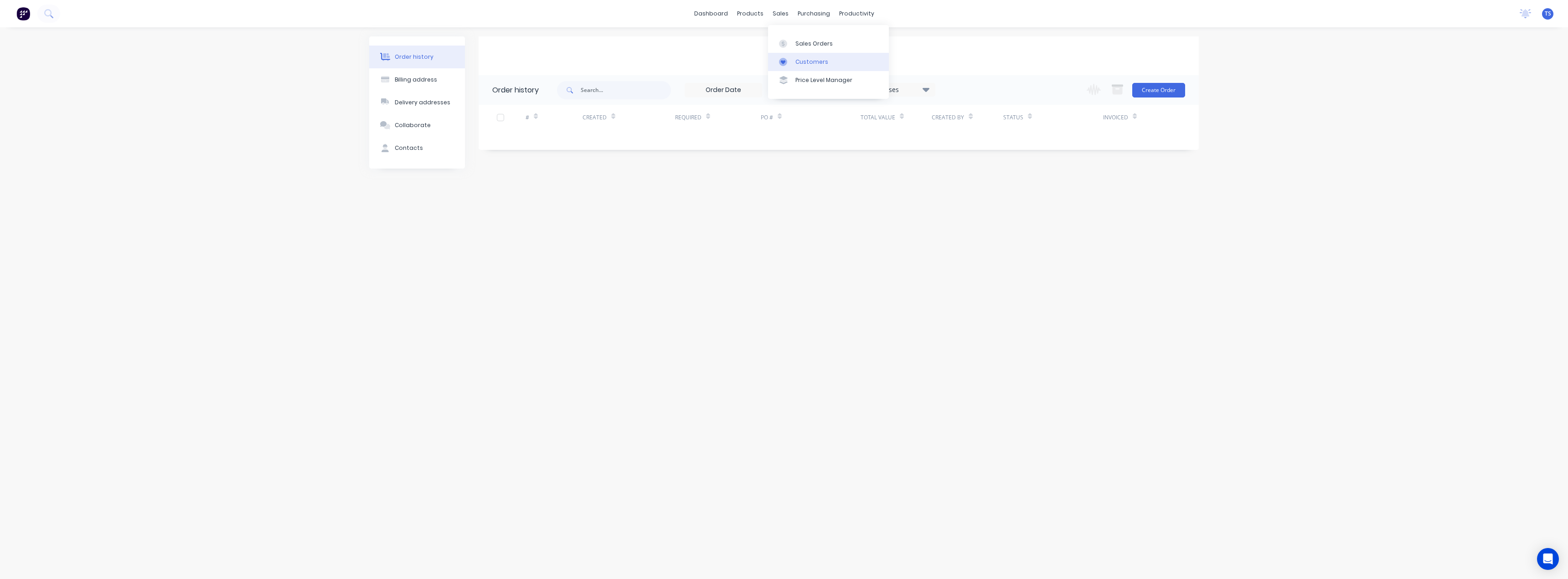
click at [806, 61] on div "Customers" at bounding box center [812, 62] width 33 height 8
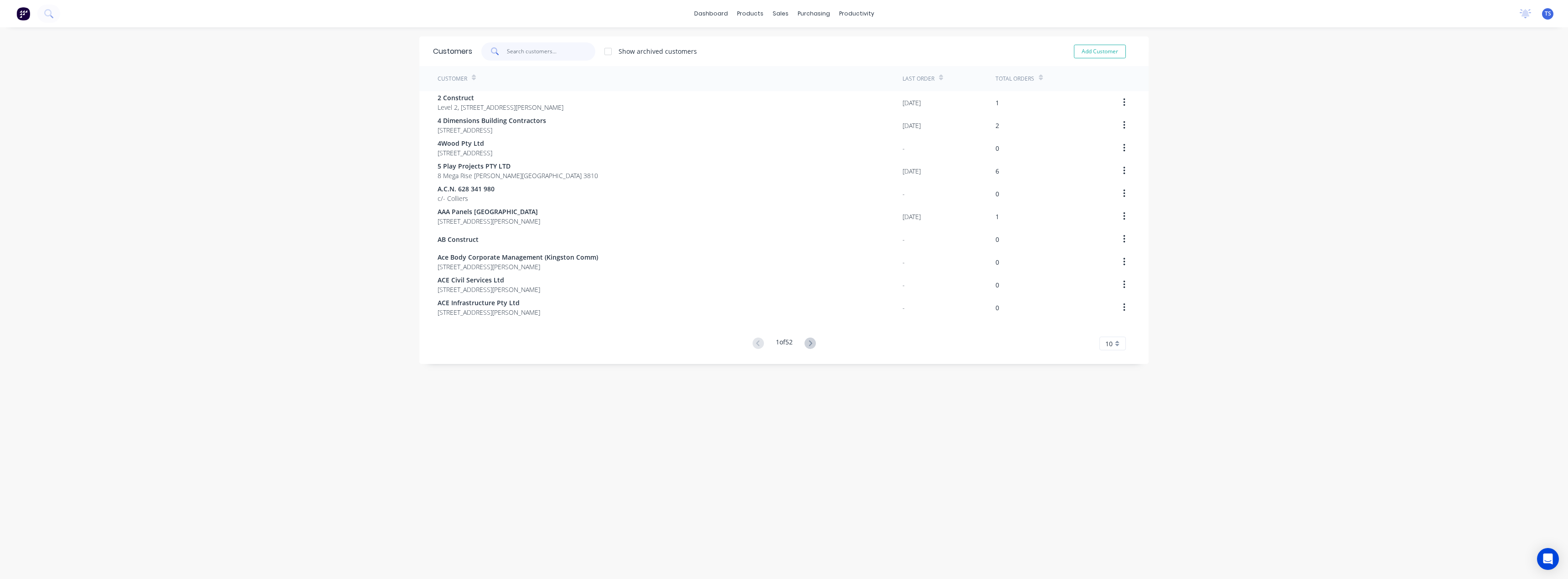
click at [519, 53] on input "text" at bounding box center [551, 52] width 89 height 18
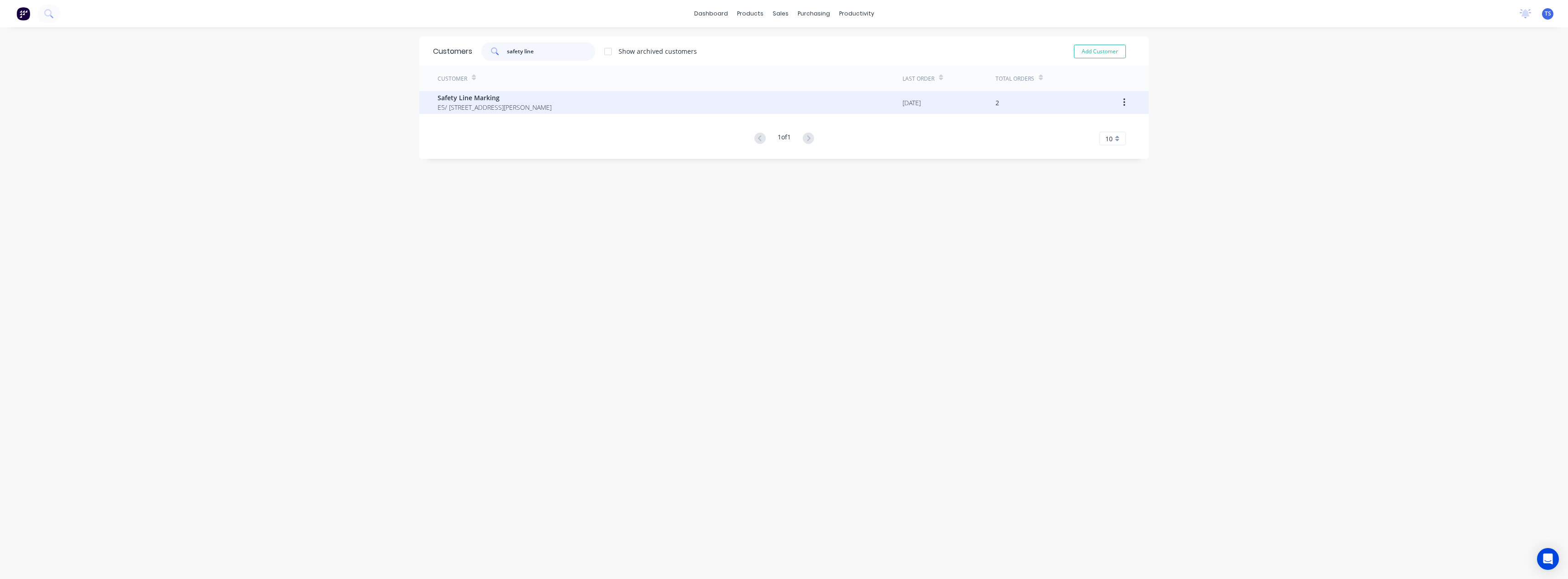
type input "safety line"
click at [501, 93] on div "Safety Line Marking E5/ [STREET_ADDRESS][PERSON_NAME]" at bounding box center [670, 102] width 465 height 23
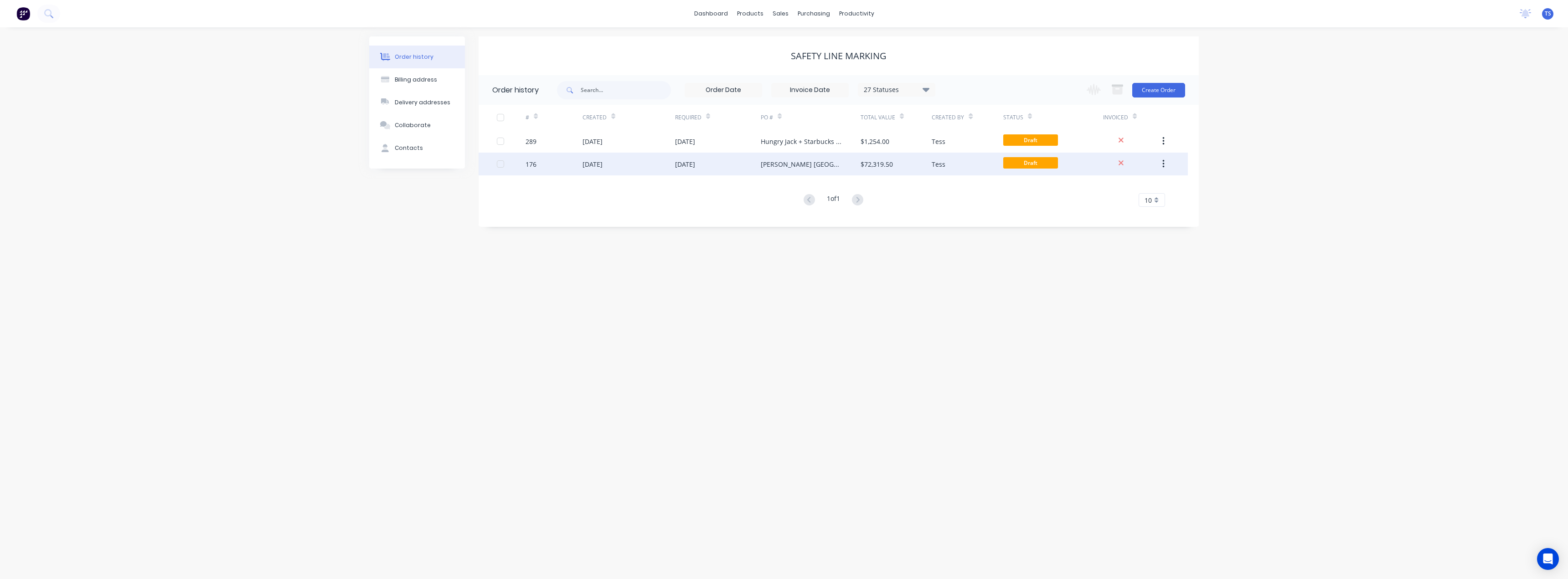
click at [799, 162] on div "[PERSON_NAME] [GEOGRAPHIC_DATA] Tender" at bounding box center [801, 165] width 82 height 10
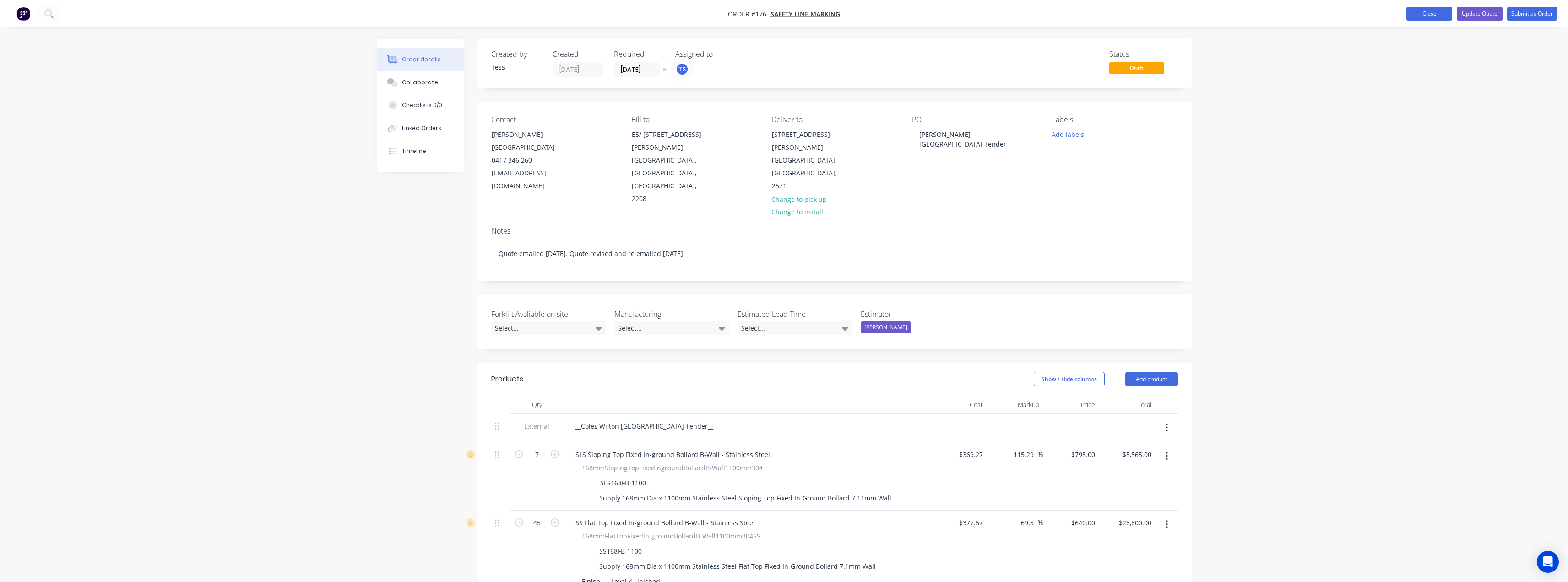
click at [1444, 13] on button "Close" at bounding box center [1429, 13] width 46 height 13
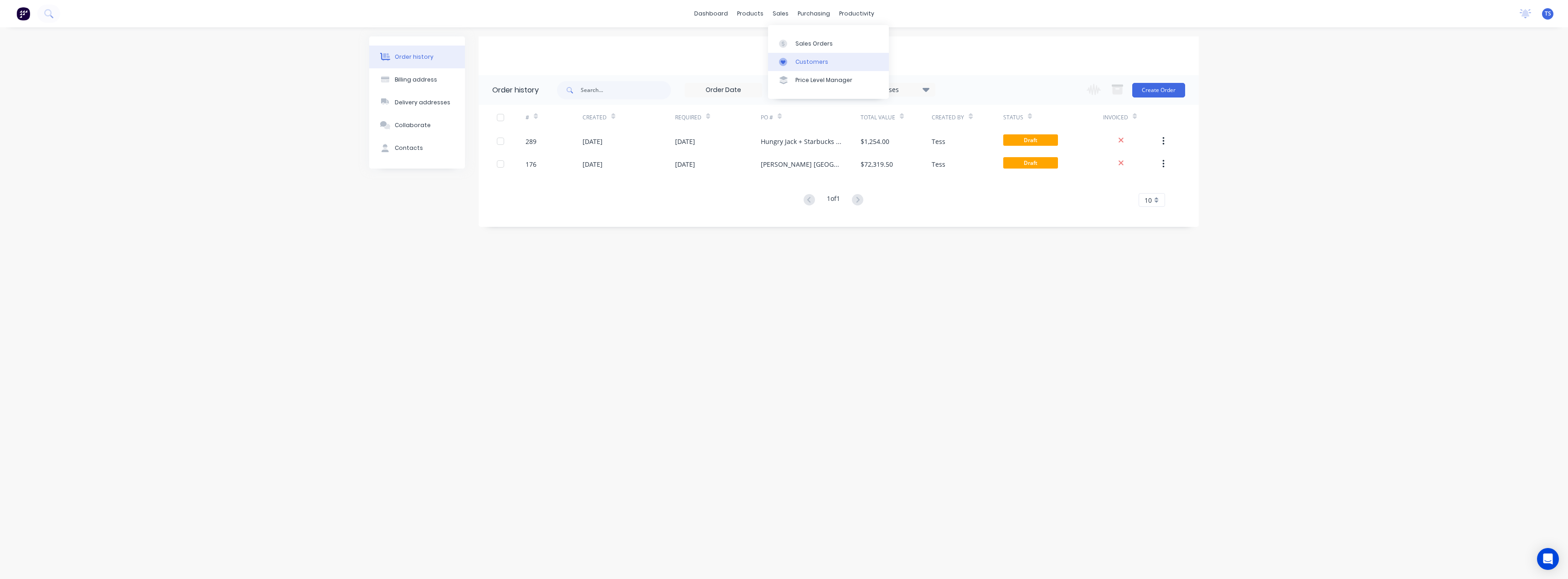
click at [806, 66] on div "Customers" at bounding box center [812, 62] width 33 height 8
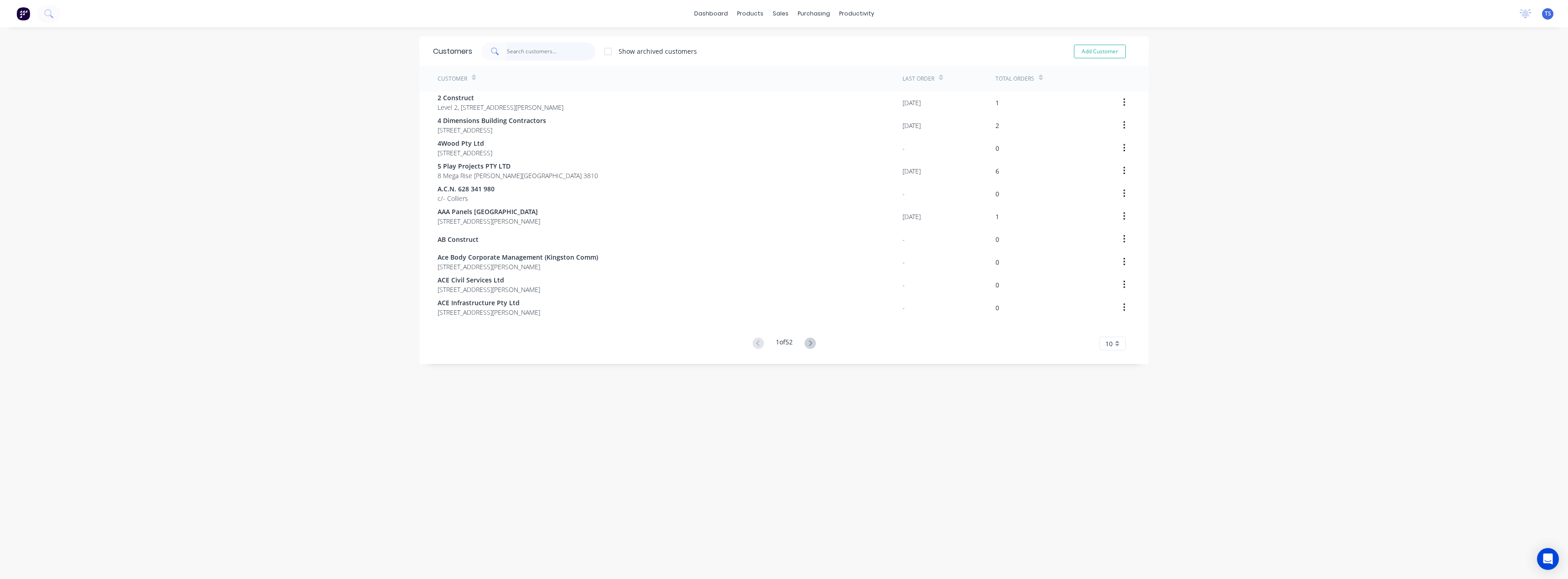
click at [535, 53] on input "text" at bounding box center [551, 52] width 89 height 18
drag, startPoint x: 545, startPoint y: 51, endPoint x: 493, endPoint y: 49, distance: 52.0
click at [493, 49] on div "ies" at bounding box center [538, 52] width 114 height 18
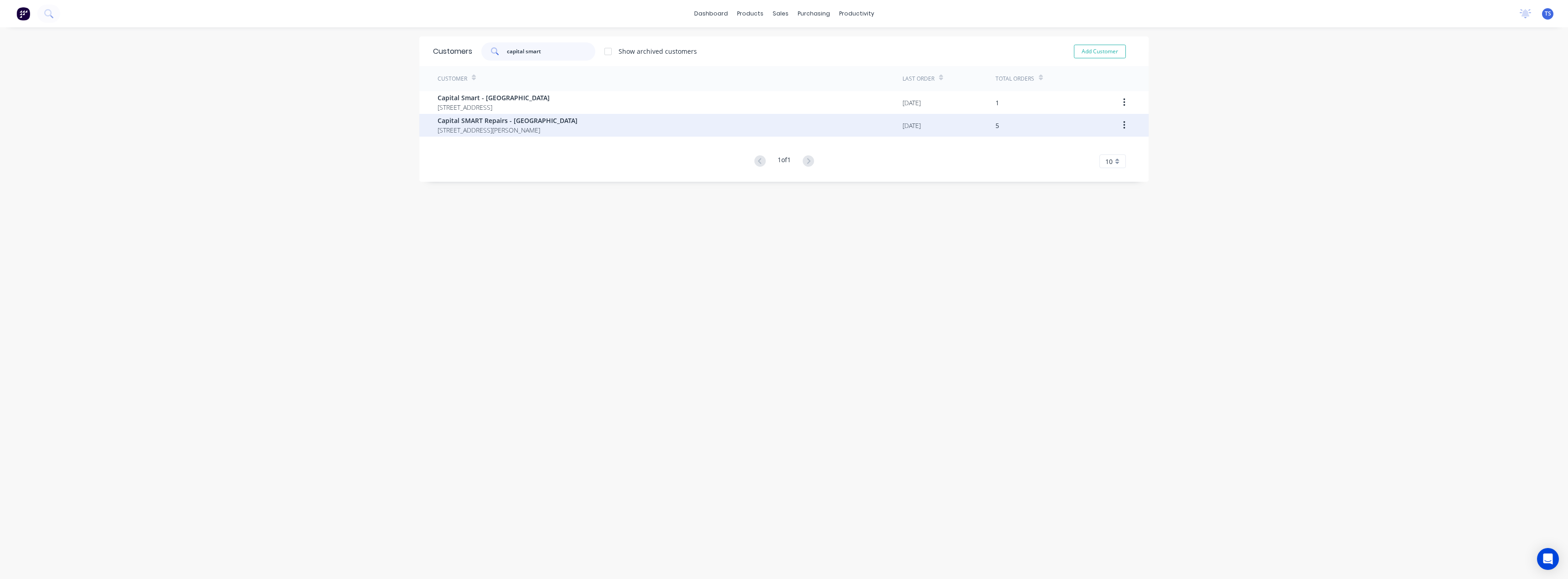
type input "capital smart"
click at [493, 121] on span "Capital SMART Repairs - [GEOGRAPHIC_DATA]" at bounding box center [507, 121] width 140 height 10
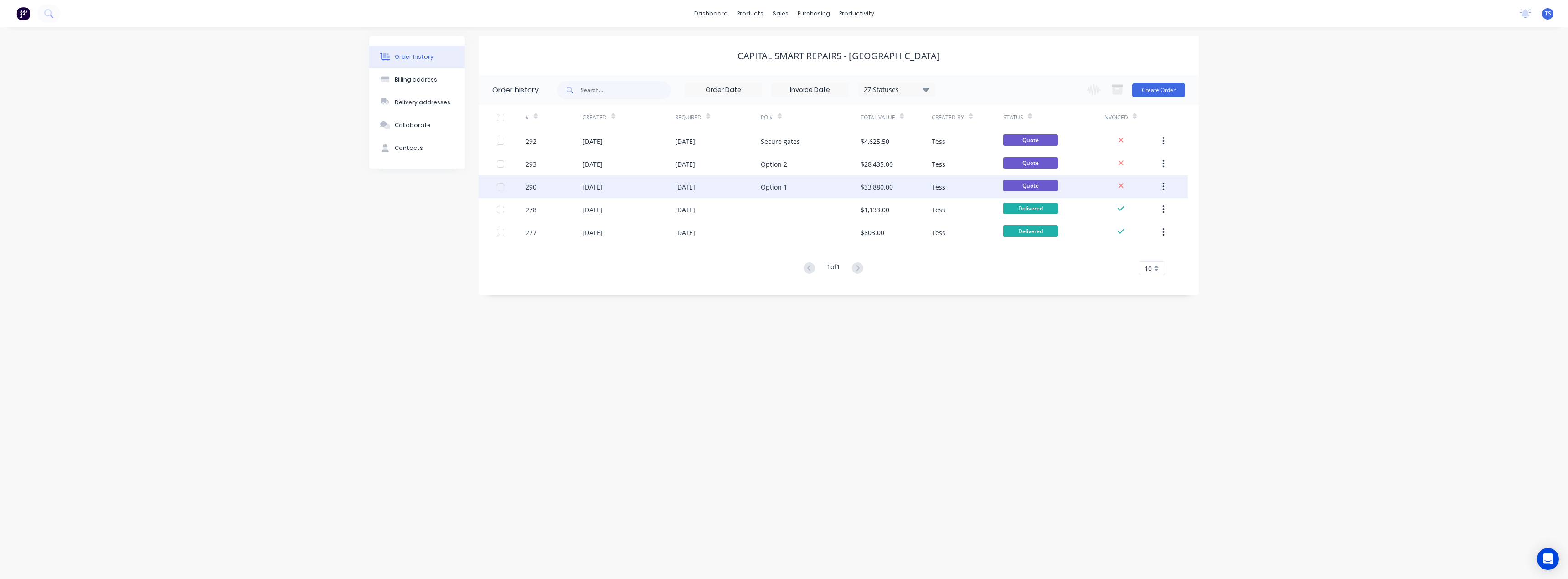
click at [878, 185] on div "$33,880.00" at bounding box center [876, 187] width 32 height 10
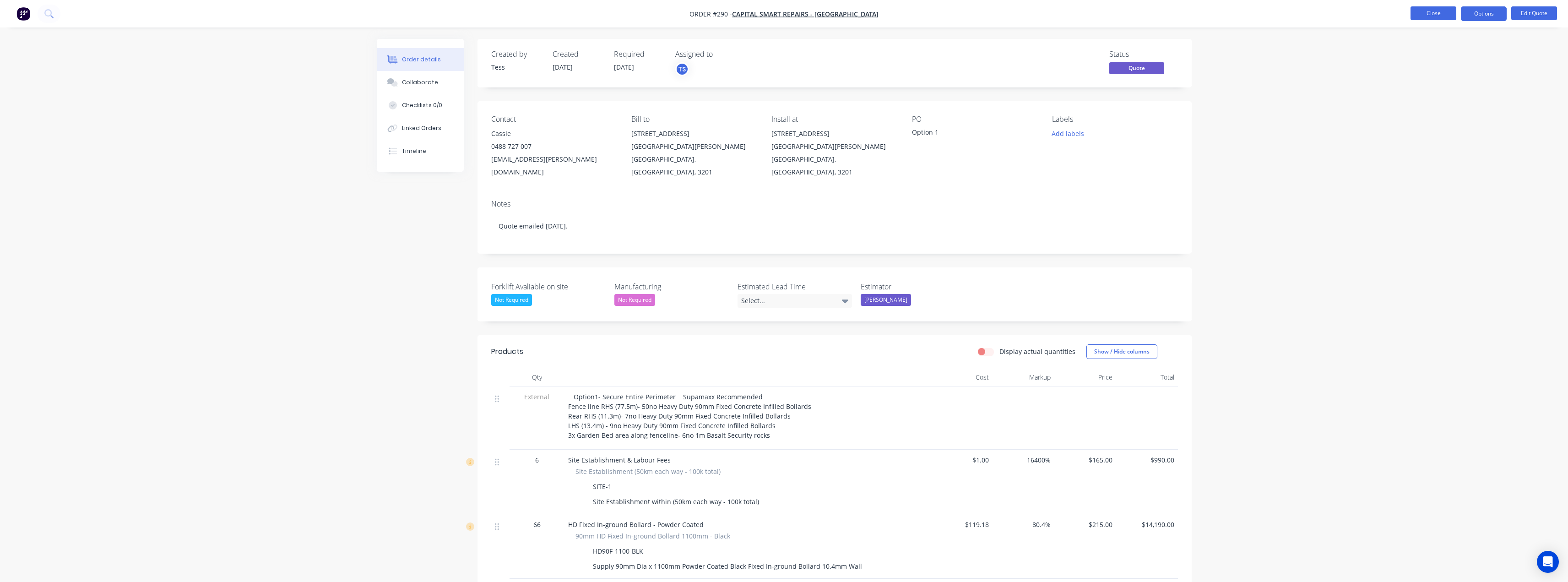
click at [1441, 8] on button "Close" at bounding box center [1433, 13] width 46 height 13
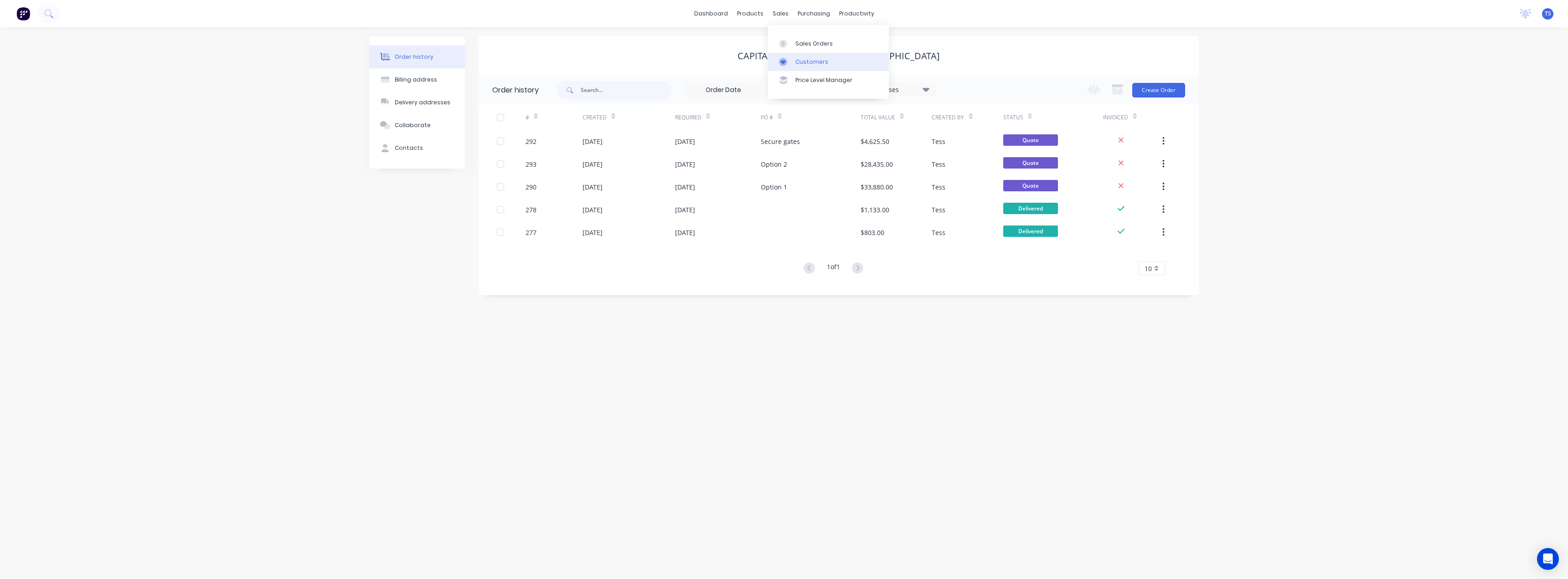
click at [797, 62] on div "Customers" at bounding box center [812, 62] width 33 height 8
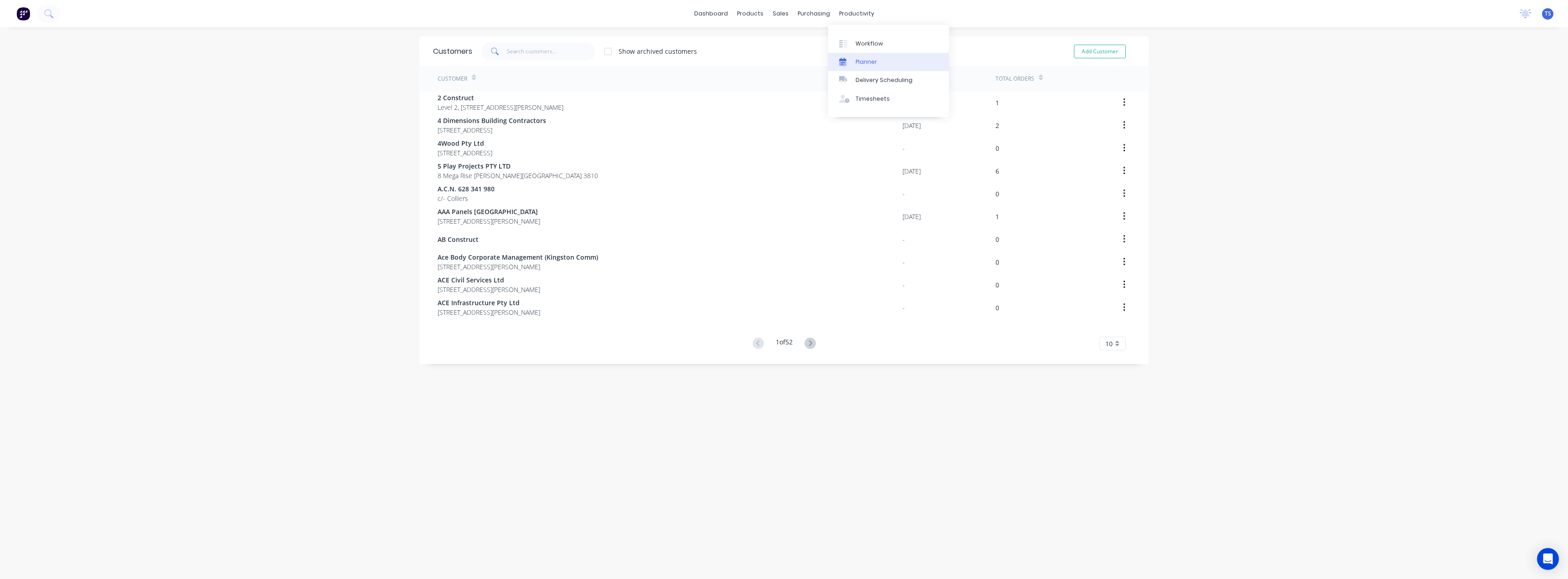
click at [850, 58] on div at bounding box center [846, 62] width 13 height 8
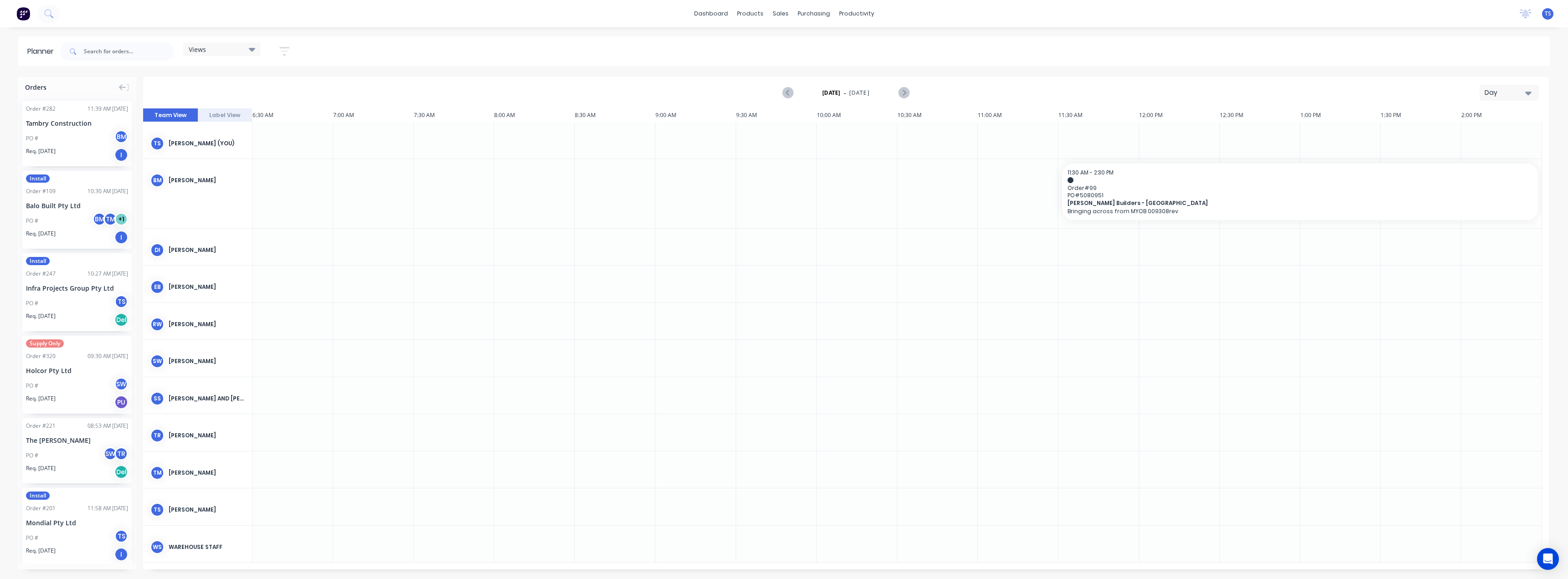
click at [1529, 98] on button "Day" at bounding box center [1509, 93] width 59 height 16
click at [1480, 155] on div "Month" at bounding box center [1493, 154] width 90 height 18
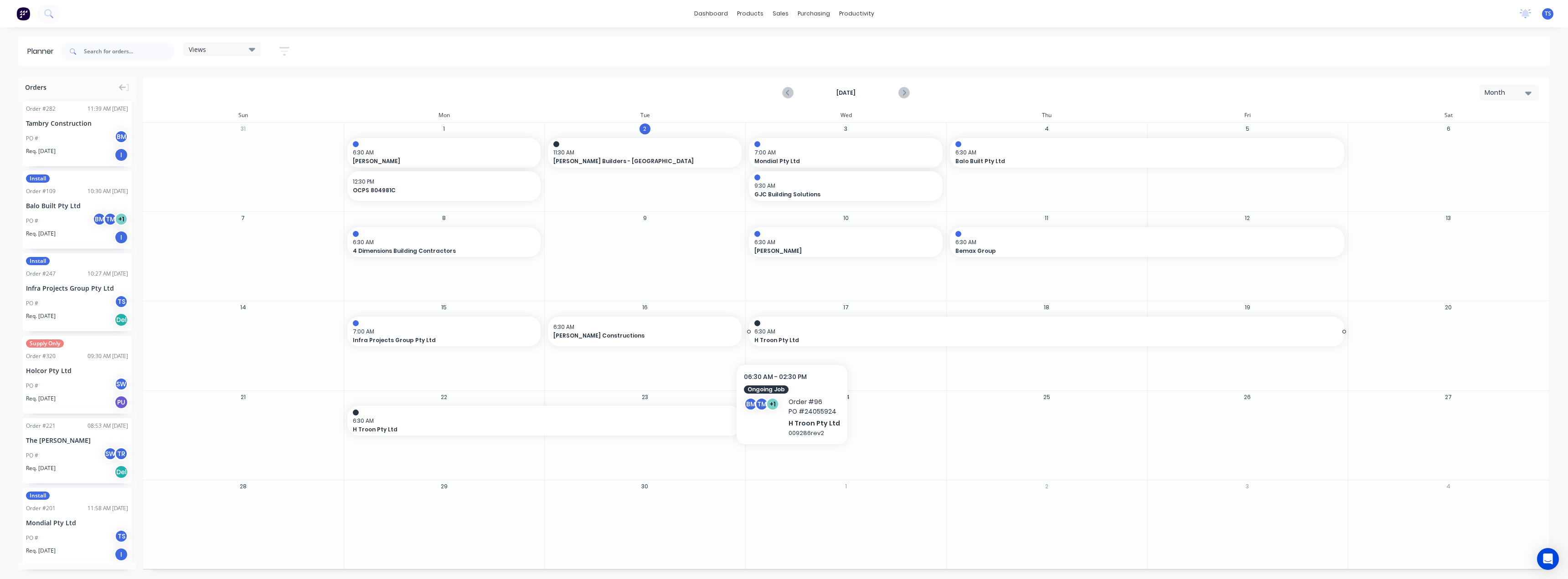
click at [790, 334] on span "6:30 AM" at bounding box center [1044, 331] width 580 height 8
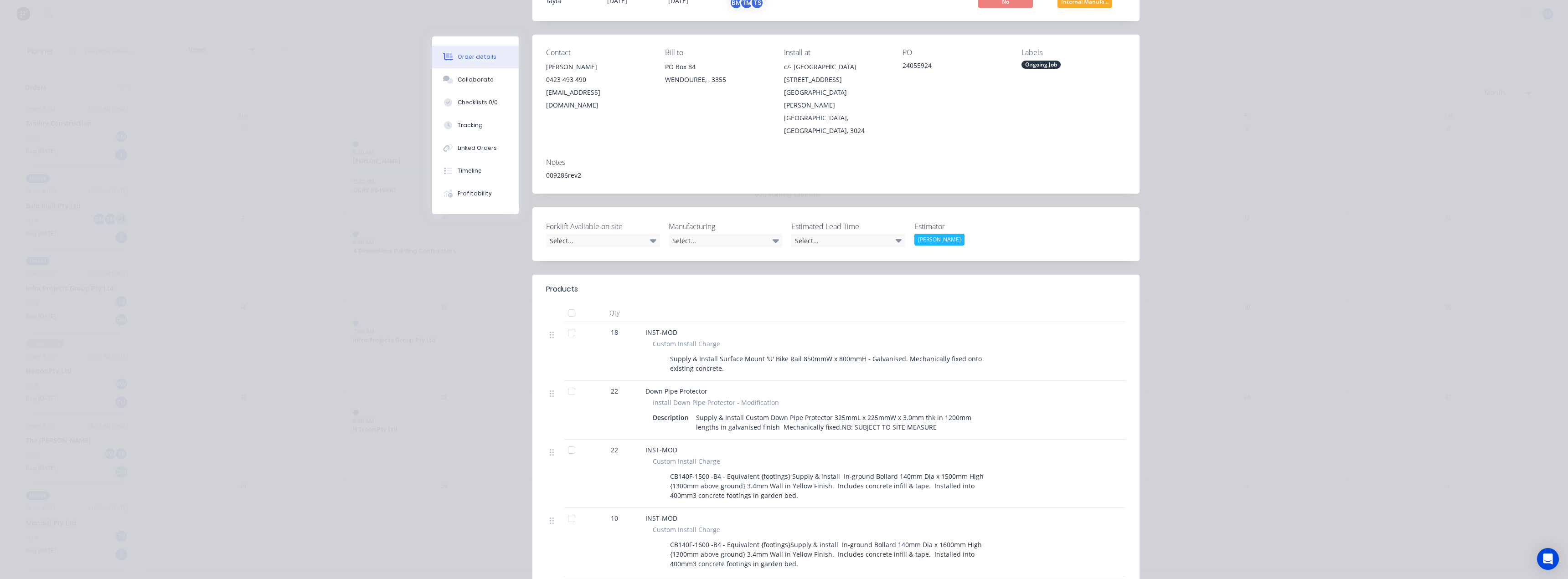
scroll to position [46, 0]
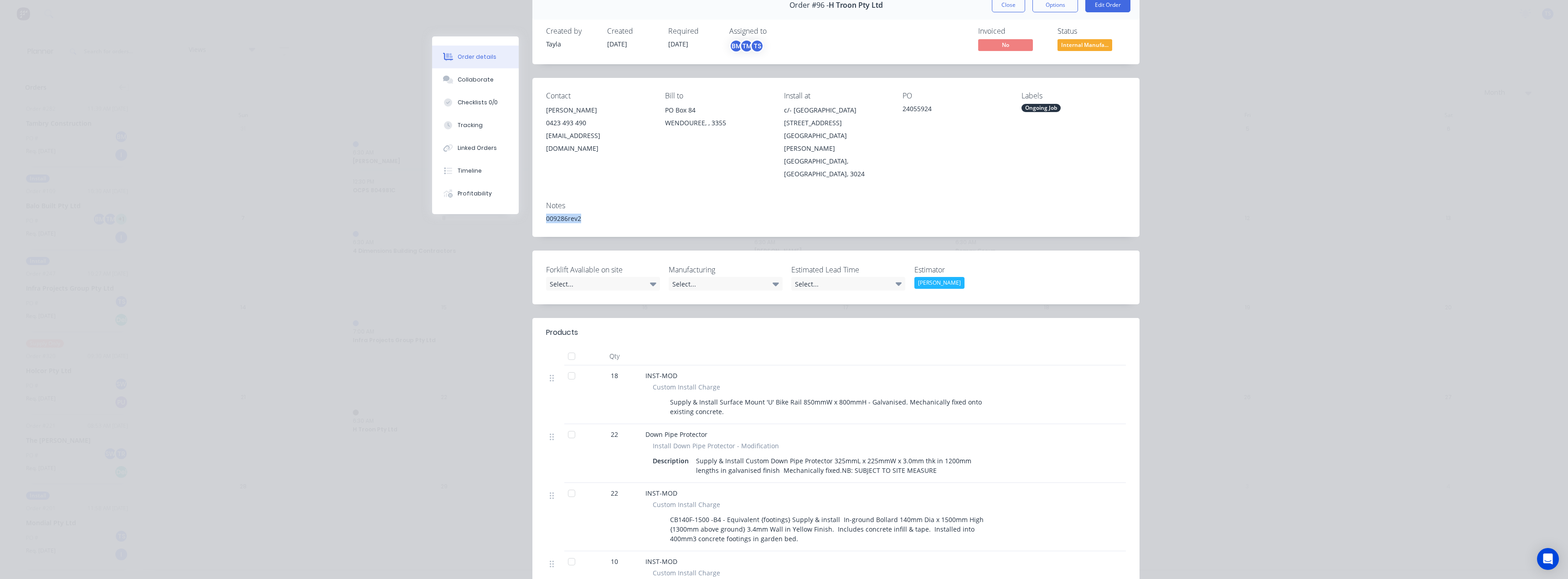
drag, startPoint x: 582, startPoint y: 195, endPoint x: 542, endPoint y: 193, distance: 40.0
click at [546, 214] on div "009286rev2" at bounding box center [836, 219] width 580 height 10
copy div "009286rev2"
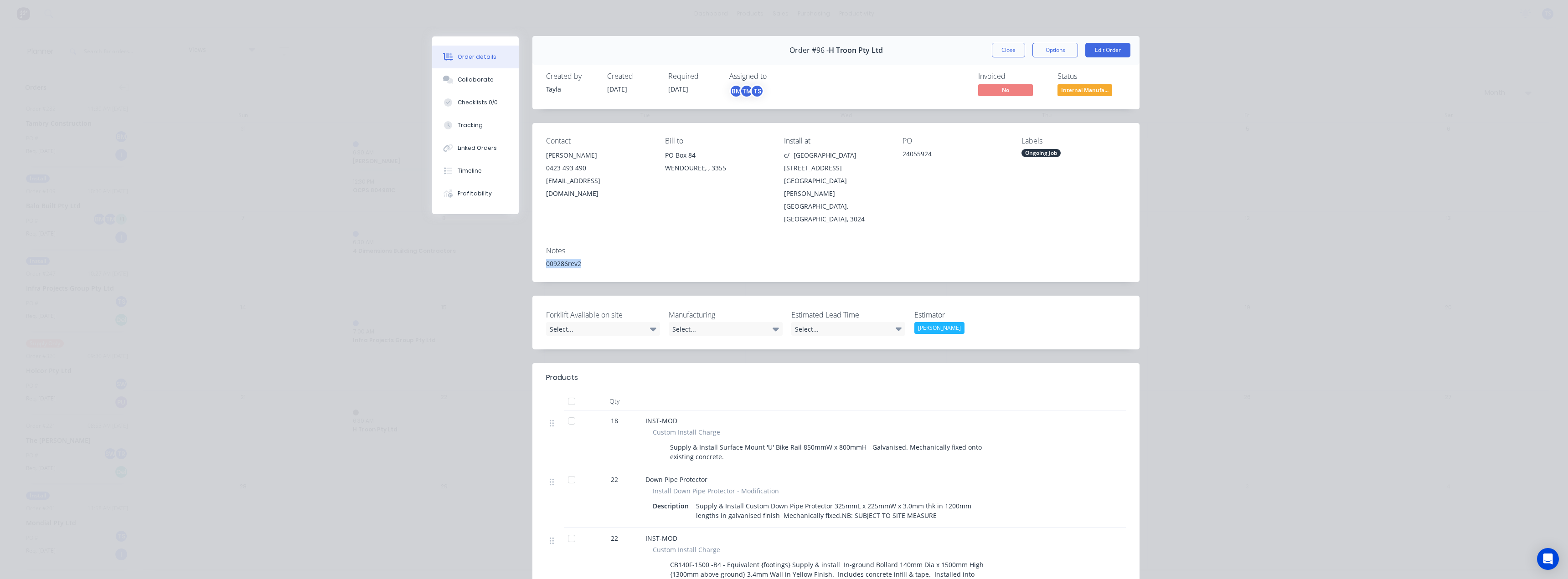
scroll to position [0, 0]
click at [1000, 51] on button "Close" at bounding box center [1008, 51] width 34 height 15
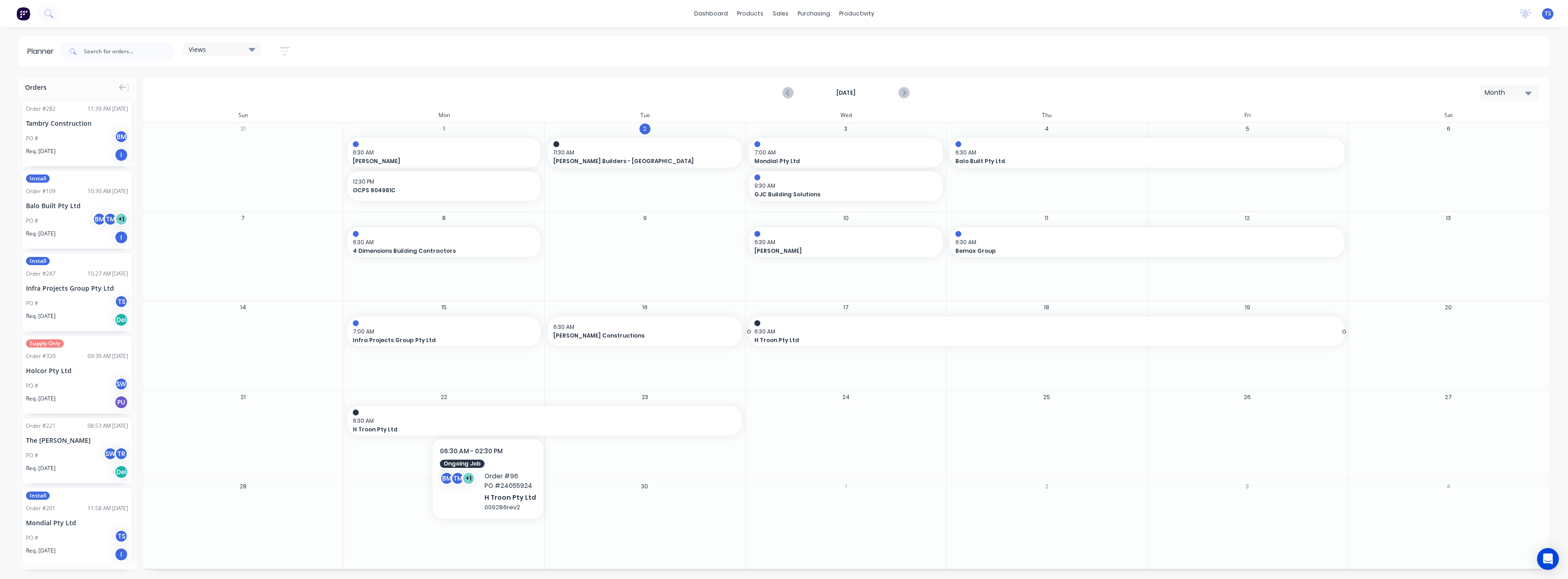
click at [860, 335] on span "6:30 AM" at bounding box center [1044, 331] width 580 height 8
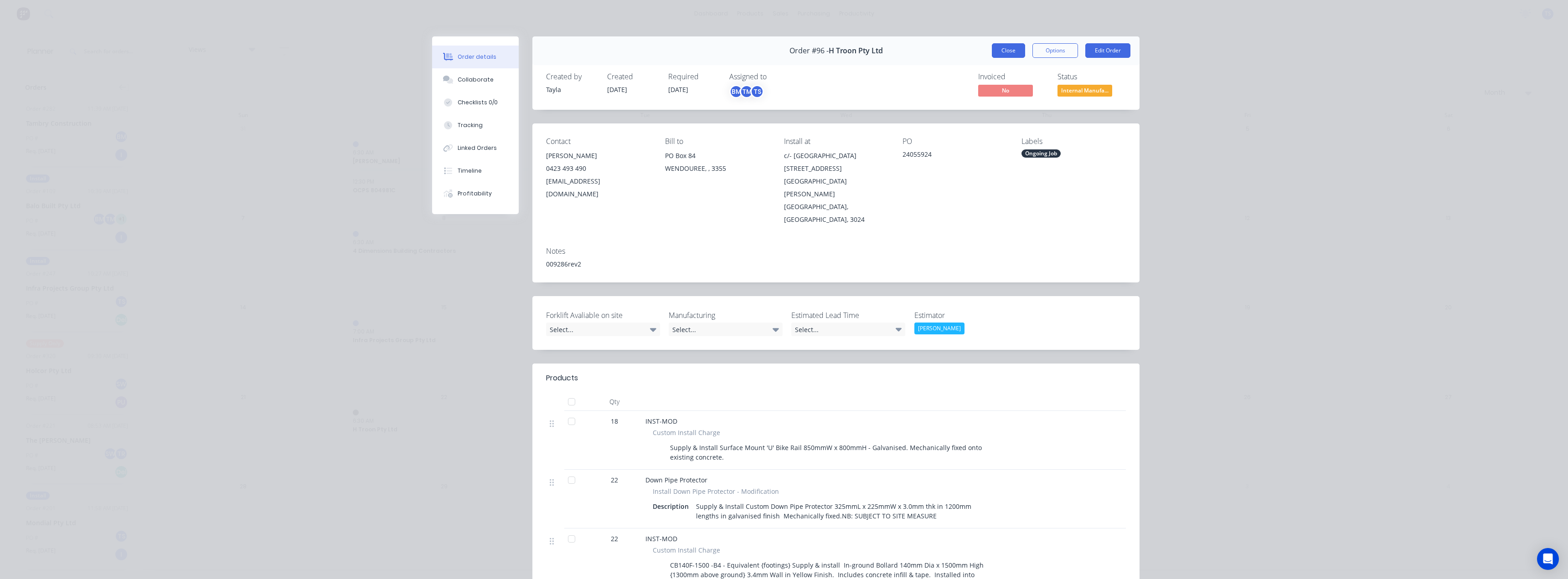
click at [1007, 49] on button "Close" at bounding box center [1008, 51] width 34 height 15
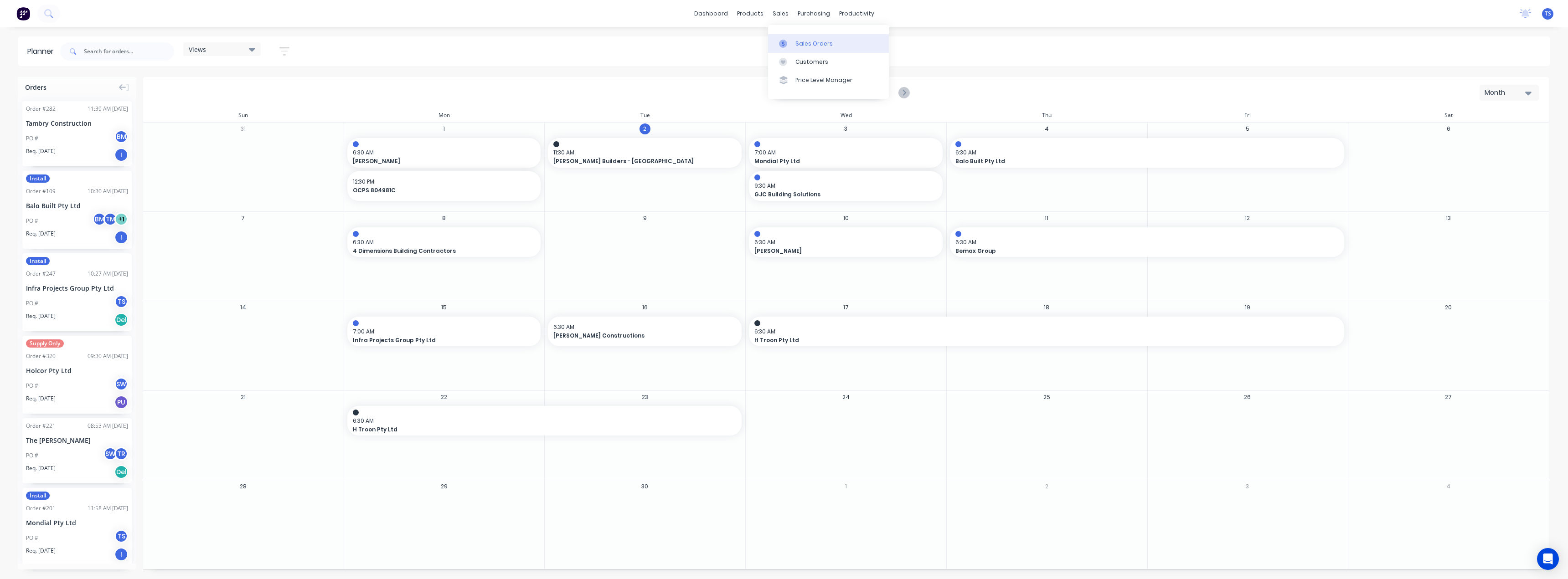
click at [791, 46] on div at bounding box center [786, 43] width 13 height 8
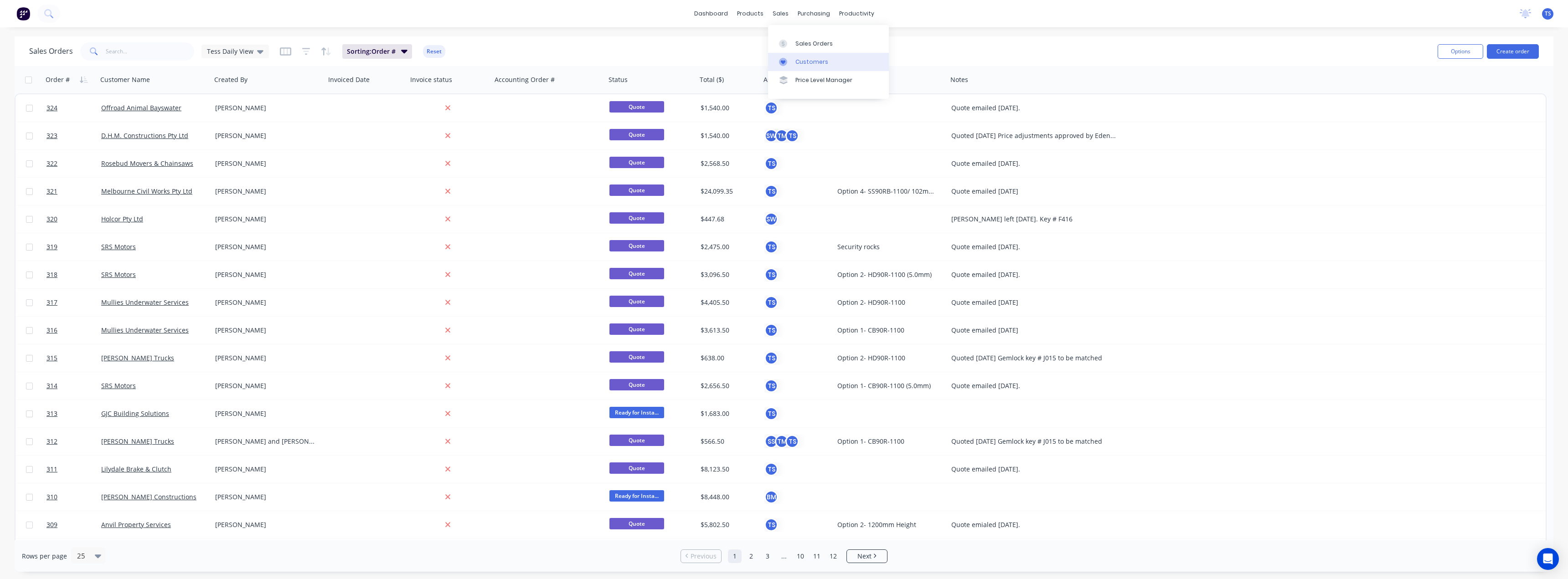
click at [806, 60] on div "Customers" at bounding box center [812, 62] width 33 height 8
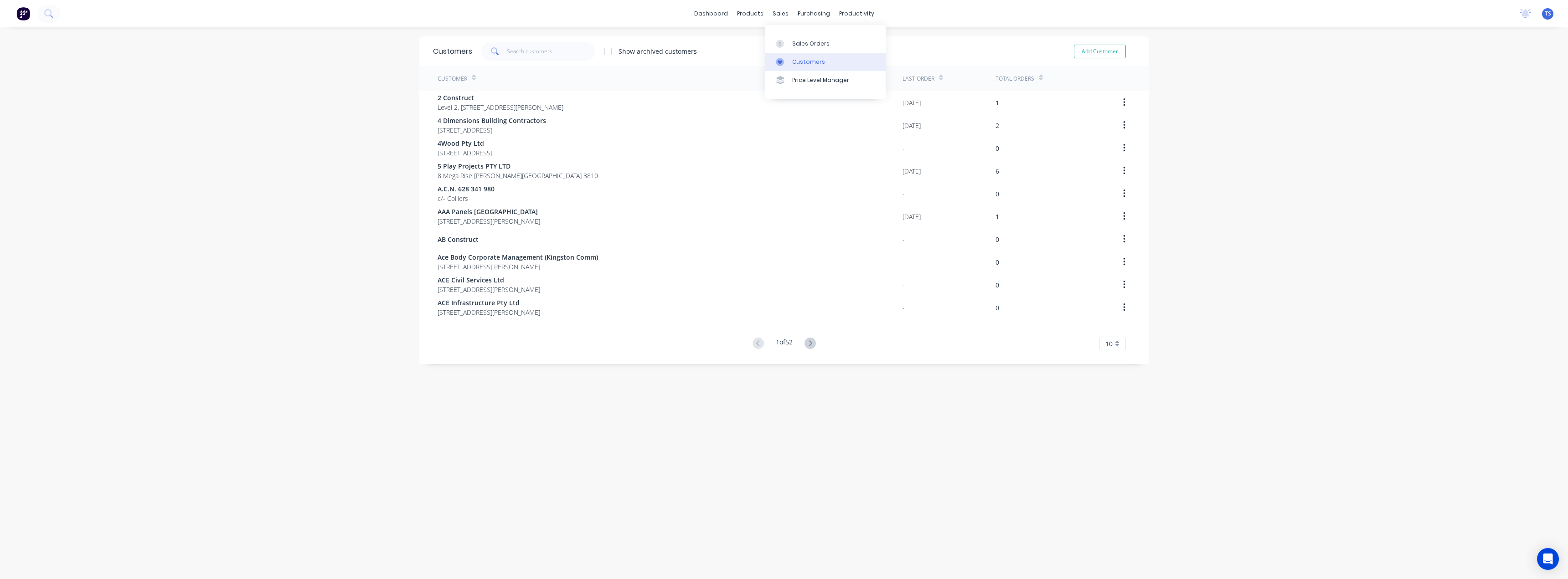
click at [791, 71] on link "Price Level Manager" at bounding box center [825, 80] width 121 height 18
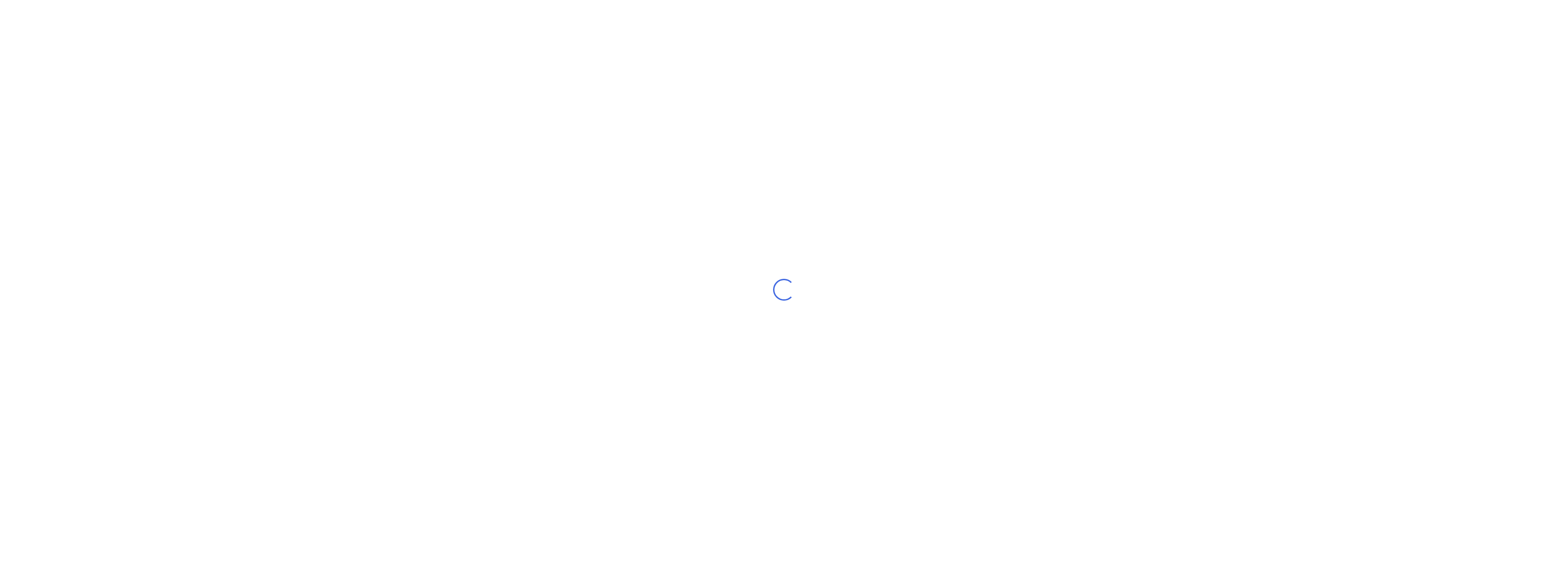
click at [793, 63] on div "Loading..." at bounding box center [784, 290] width 1568 height 579
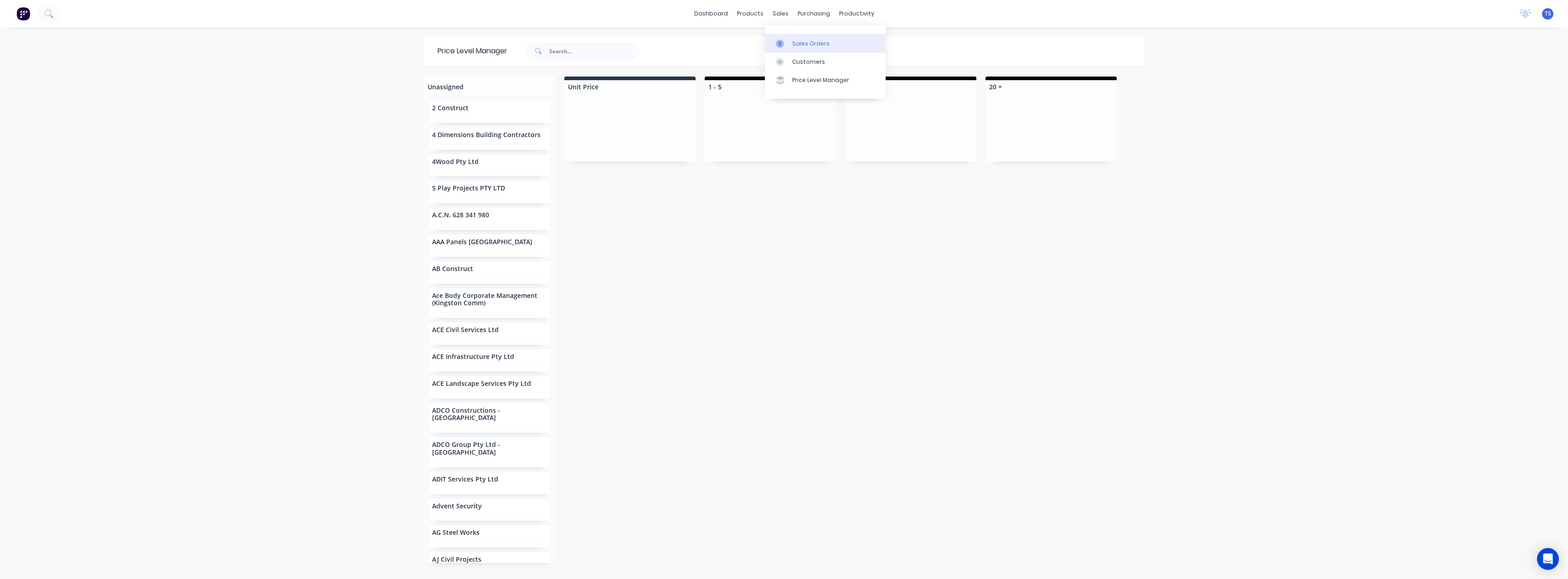
click at [793, 43] on div "Sales Orders" at bounding box center [811, 43] width 37 height 8
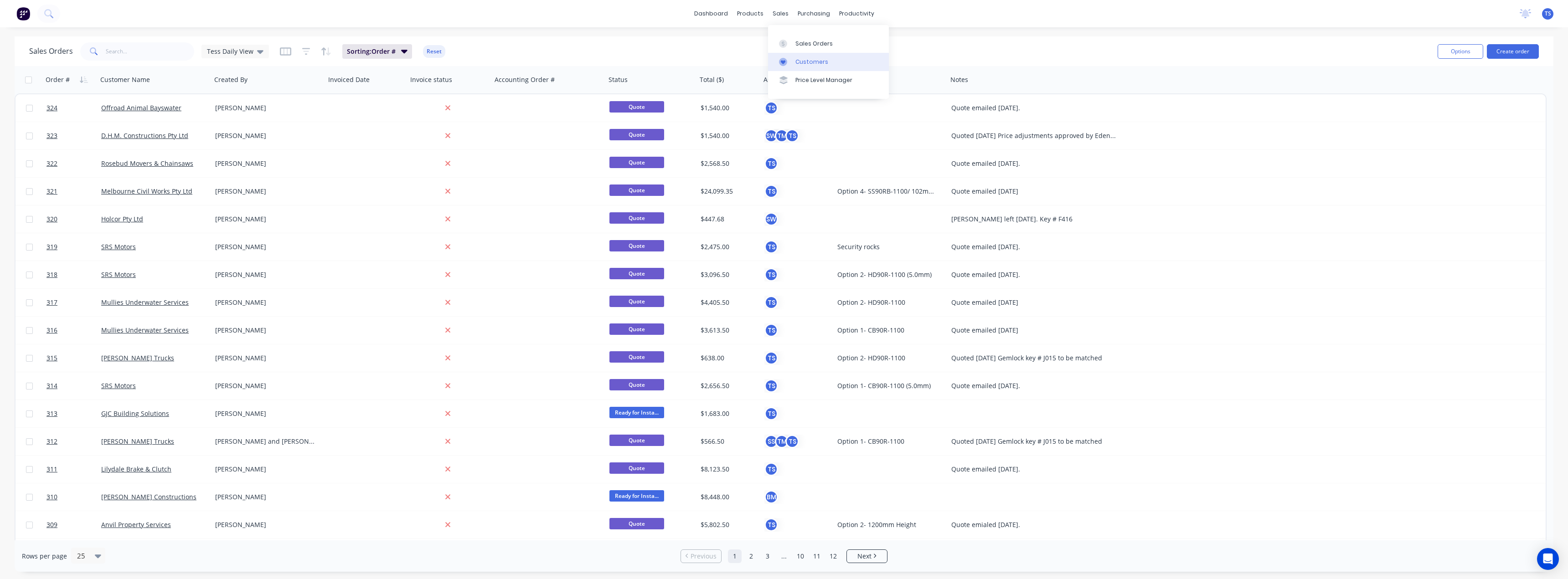
click at [793, 60] on link "Customers" at bounding box center [828, 62] width 121 height 18
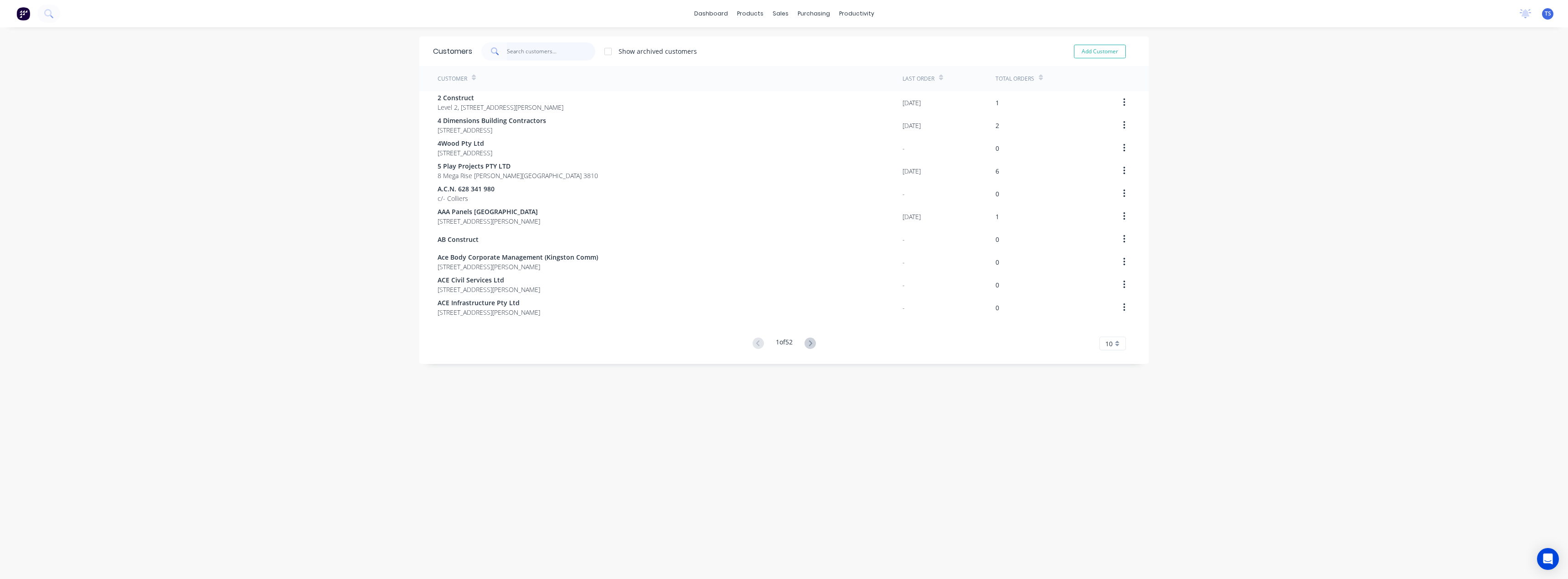
click at [526, 56] on input "text" at bounding box center [551, 52] width 89 height 18
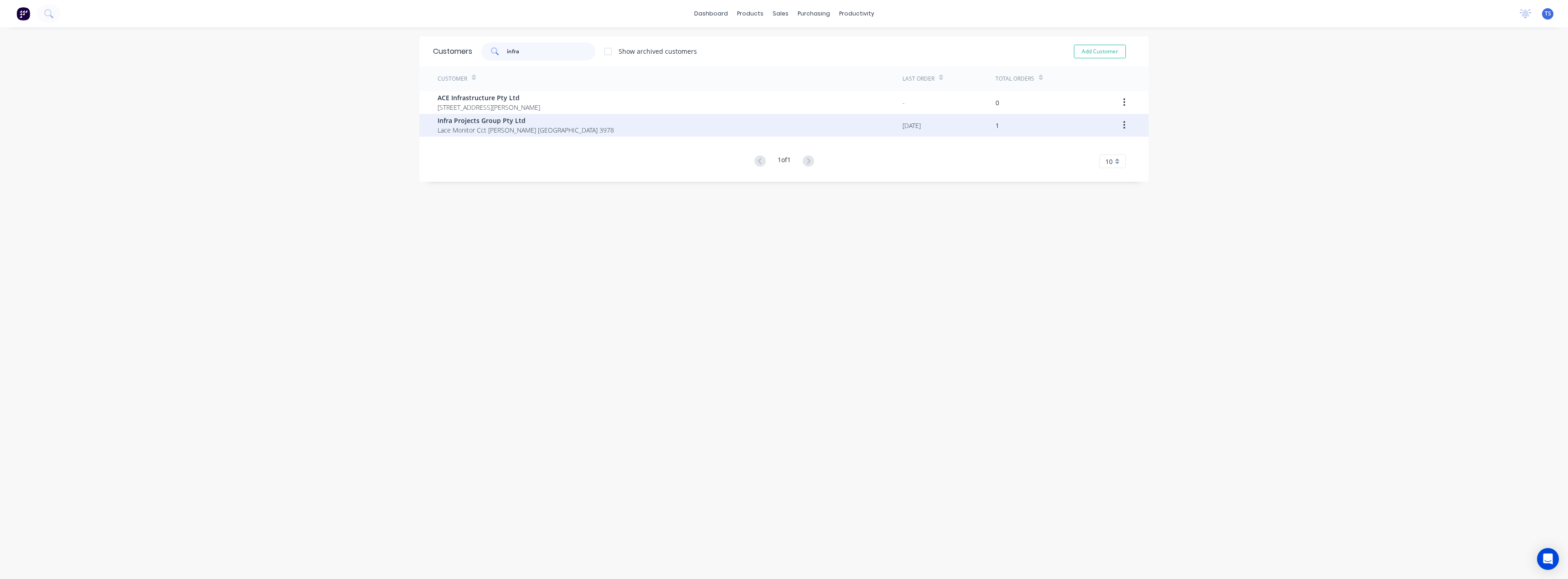
type input "infra"
click at [493, 122] on span "Infra Projects Group Pty Ltd" at bounding box center [525, 121] width 176 height 10
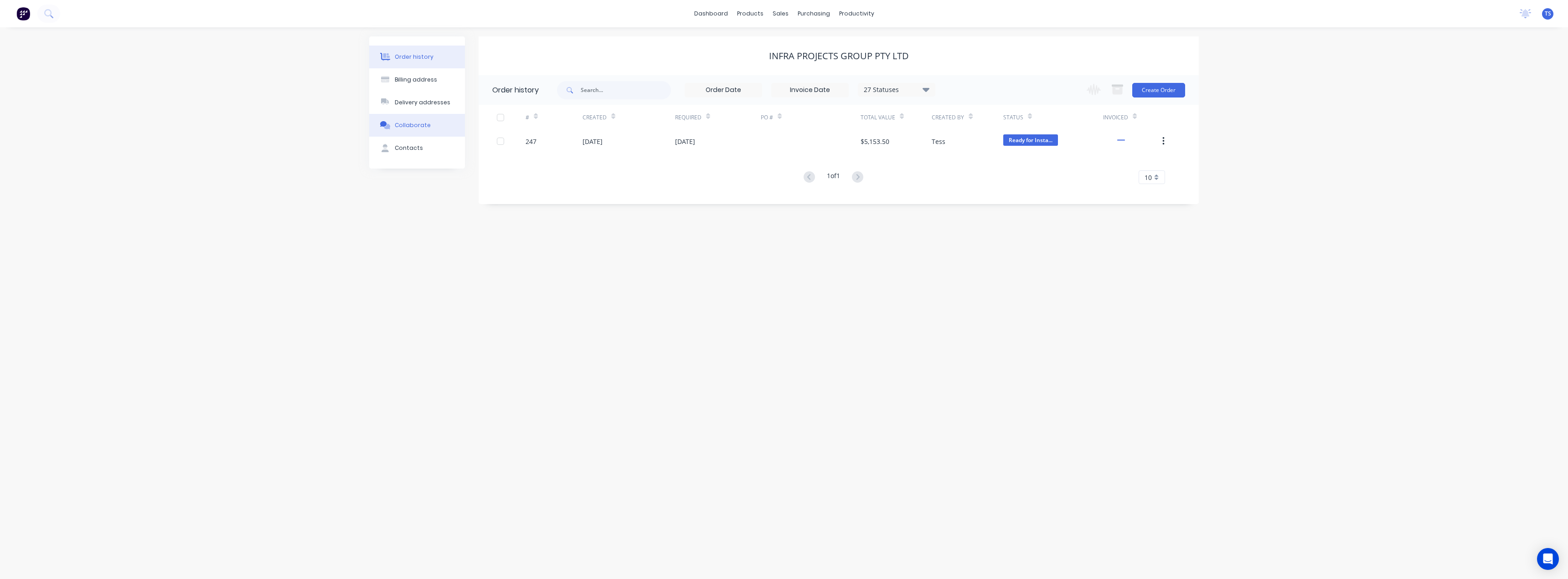
click at [404, 125] on div "Collaborate" at bounding box center [412, 125] width 36 height 8
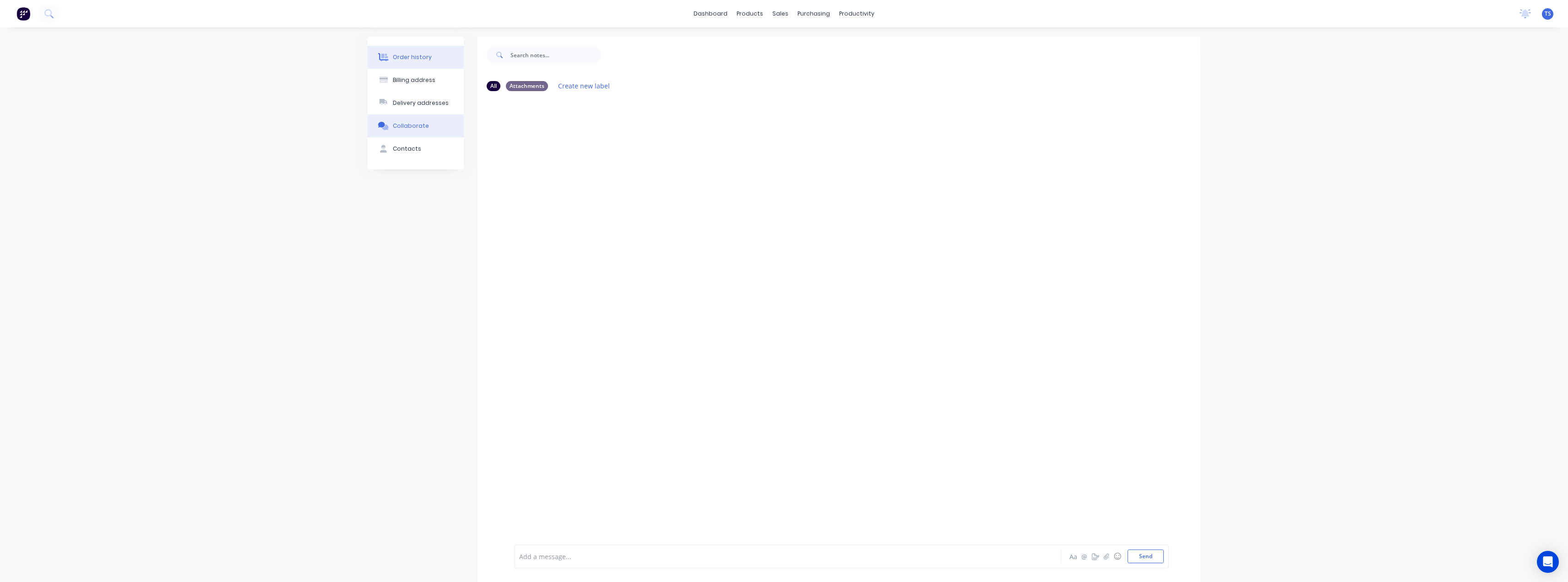
click at [421, 58] on div "Order history" at bounding box center [412, 57] width 39 height 8
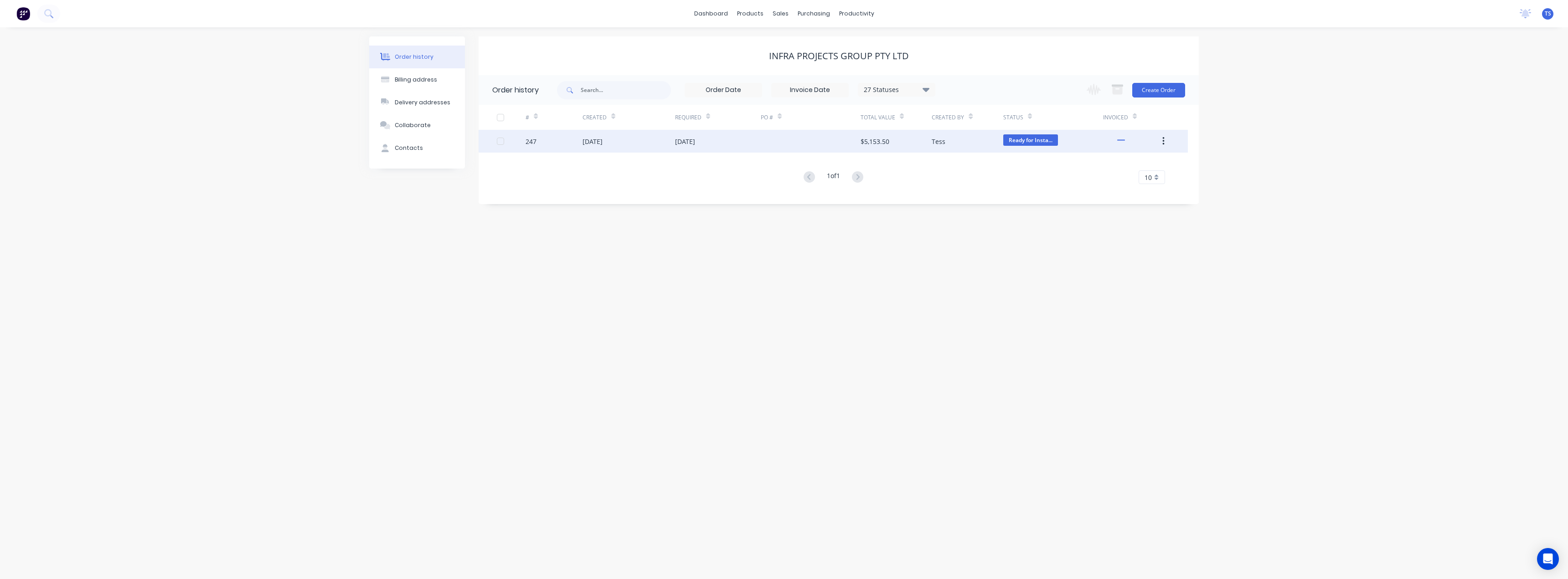
click at [695, 142] on div "[DATE]" at bounding box center [685, 141] width 20 height 10
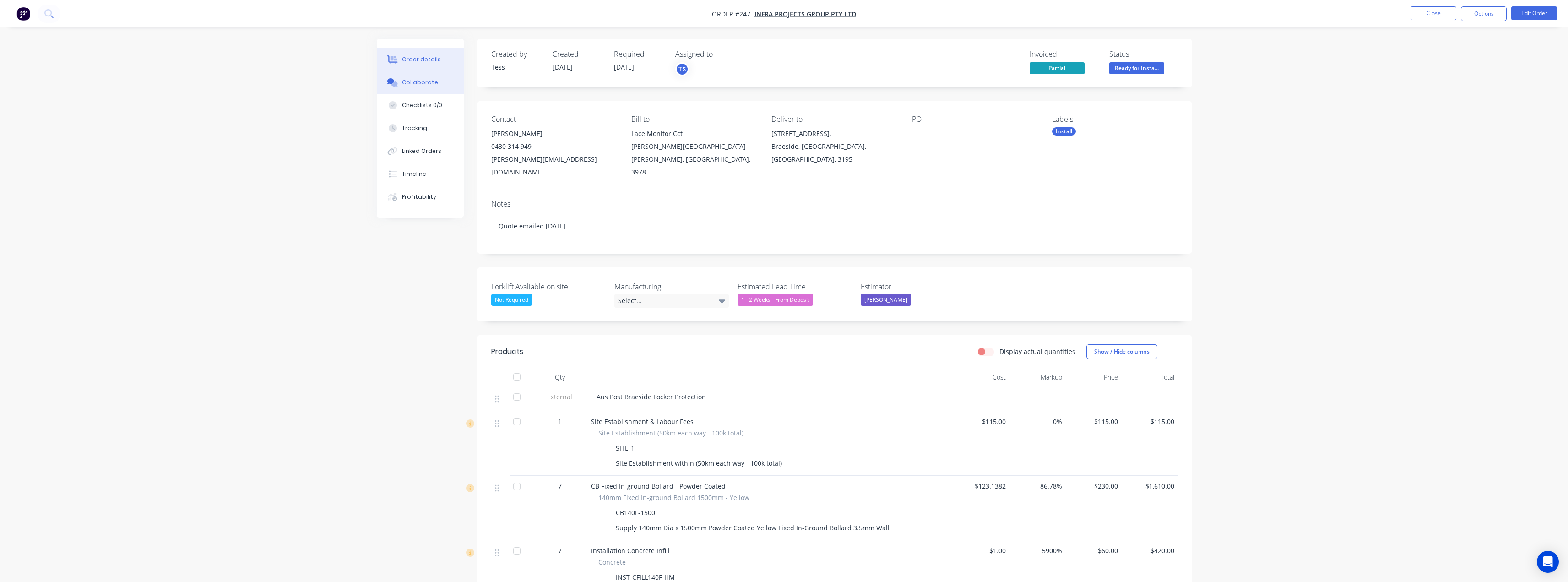
click at [416, 85] on div "Collaborate" at bounding box center [420, 82] width 36 height 8
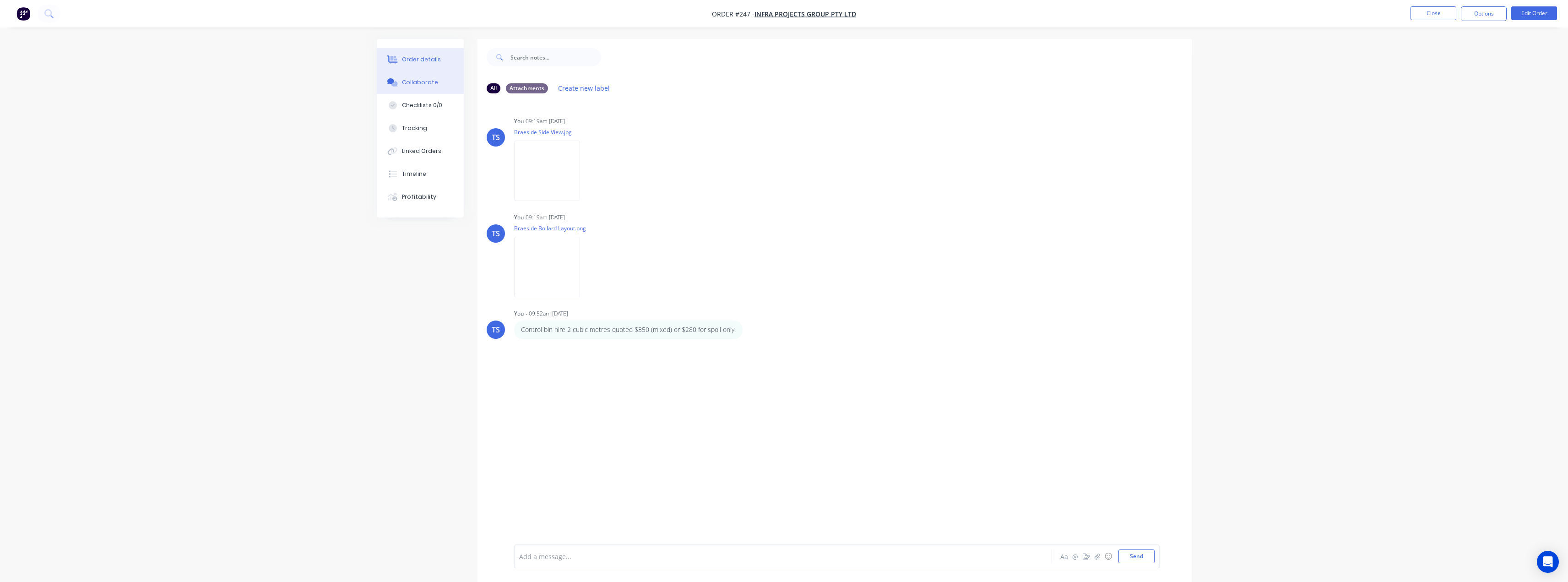
click at [415, 58] on div "Order details" at bounding box center [421, 59] width 39 height 8
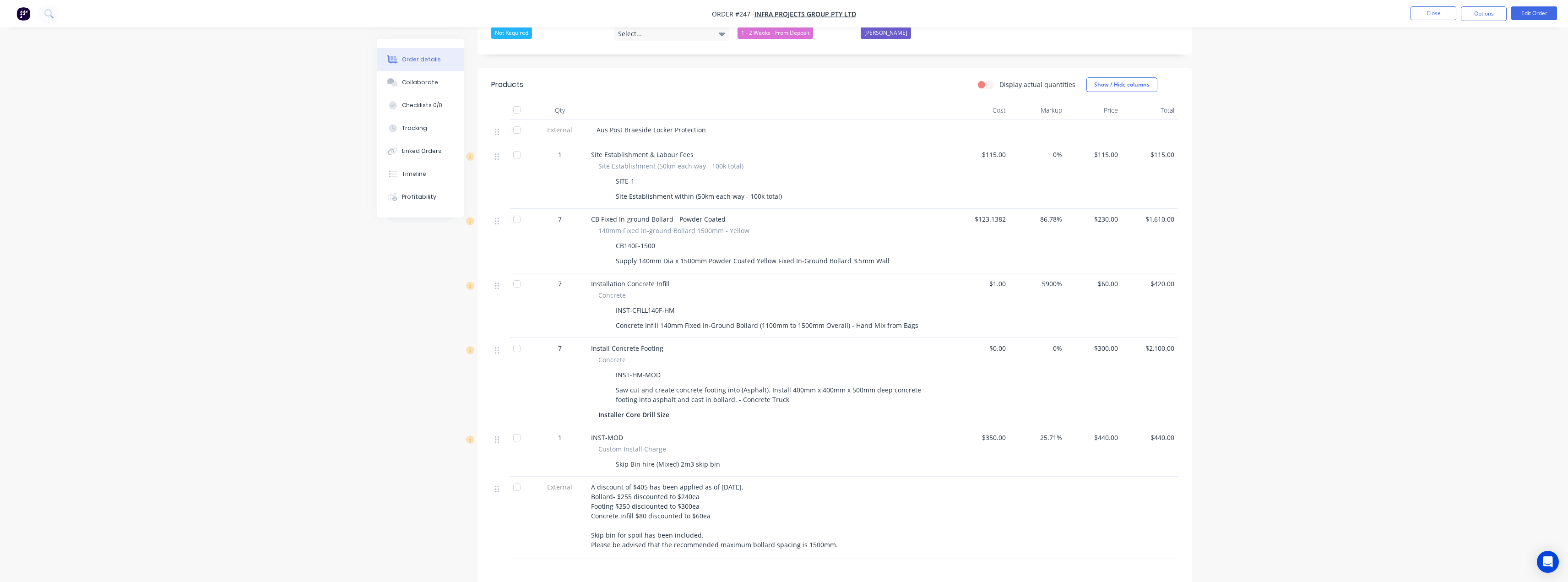
scroll to position [320, 0]
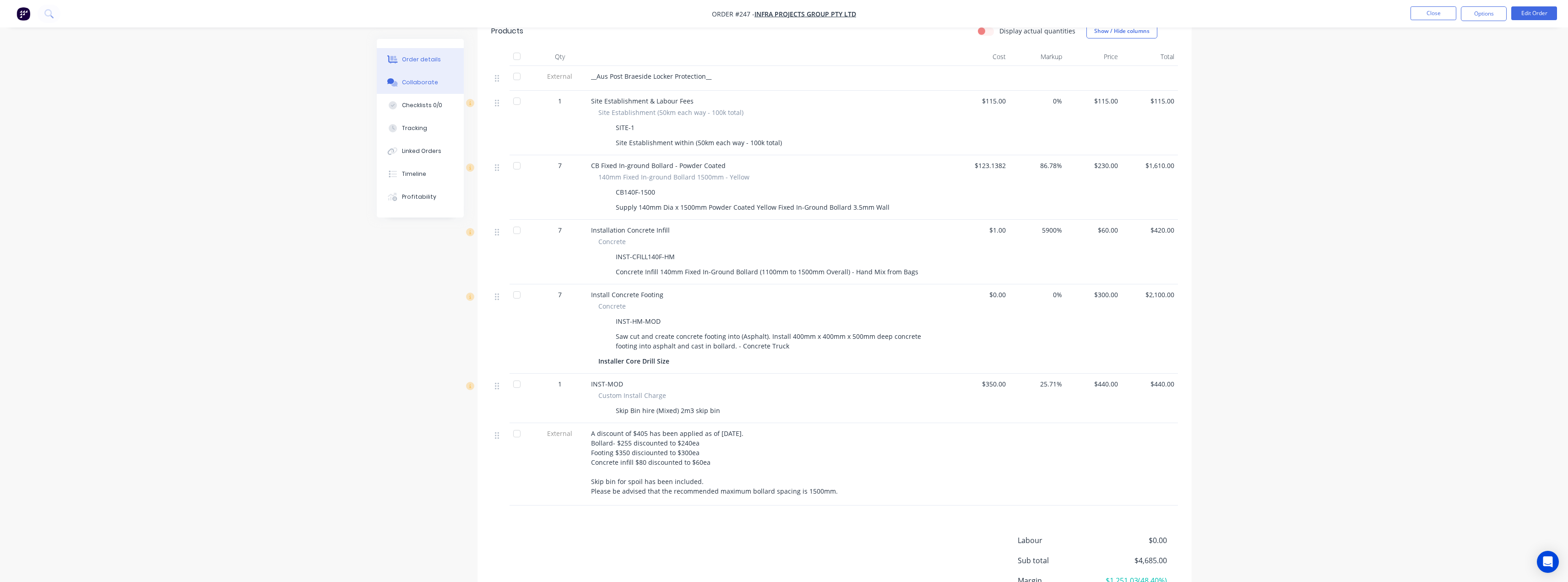
click at [415, 84] on div "Collaborate" at bounding box center [420, 82] width 36 height 8
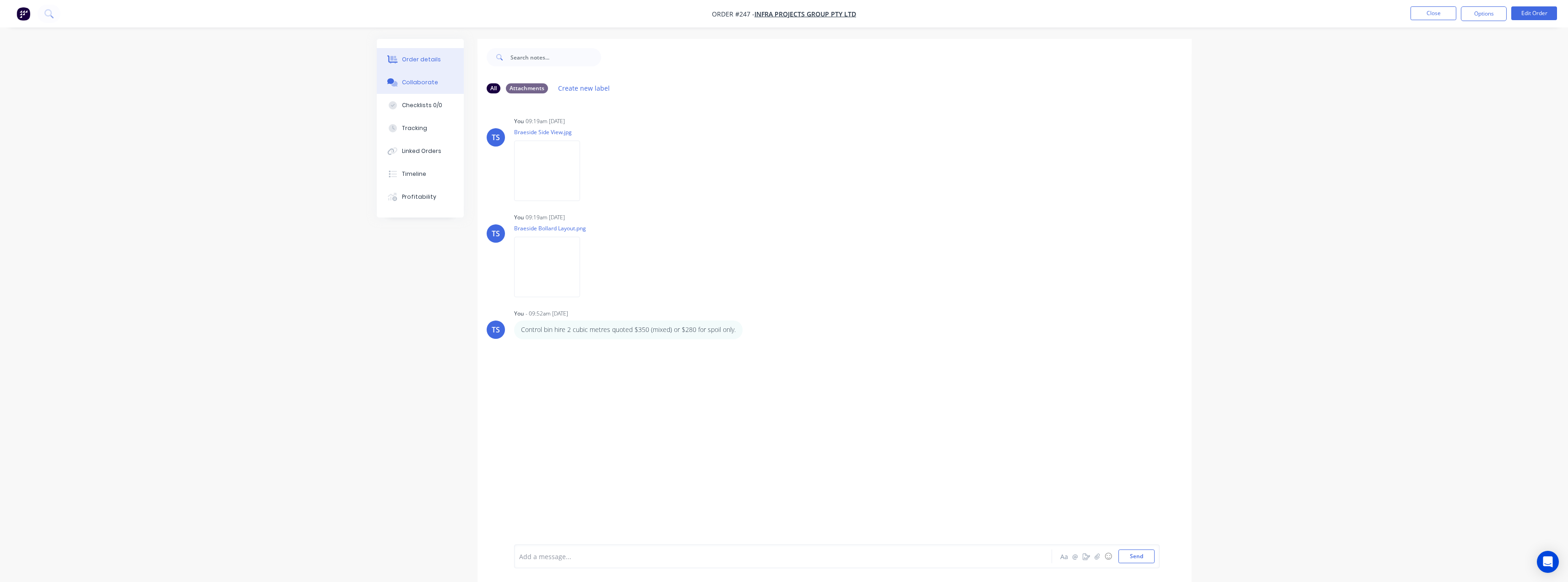
click at [423, 62] on div "Order details" at bounding box center [421, 59] width 39 height 8
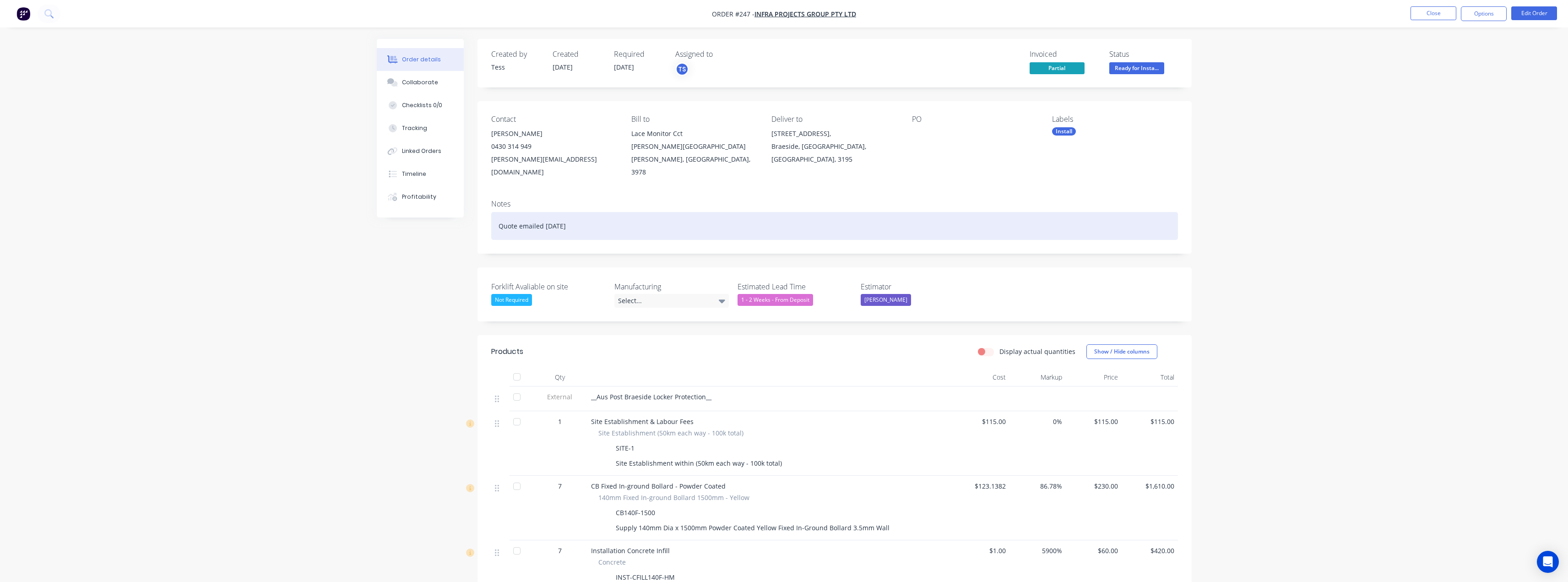
click at [568, 215] on div "Quote emailed 18th August" at bounding box center [834, 226] width 687 height 28
click at [589, 212] on div "Quote emailed 18th August" at bounding box center [834, 226] width 687 height 28
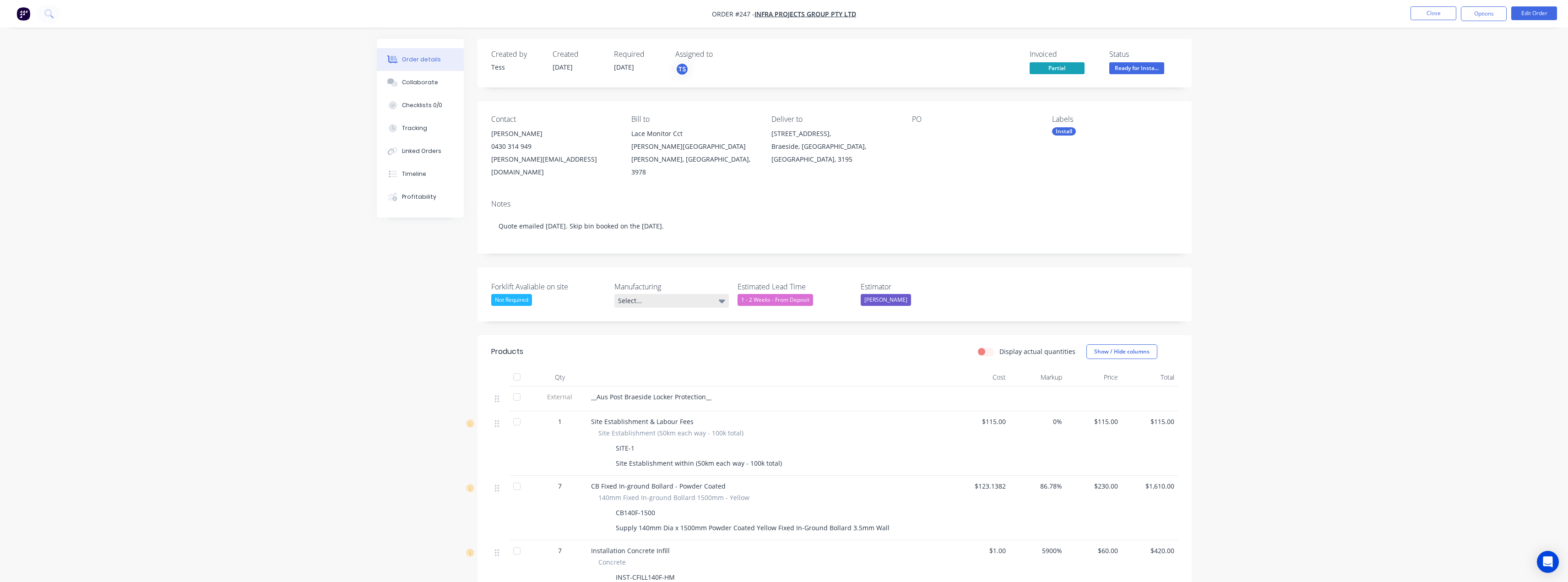
click at [650, 294] on div "Select..." at bounding box center [671, 301] width 115 height 13
click at [700, 267] on div "Forklift Avaliable on site Not Required Manufacturing Select... Estimated Lead …" at bounding box center [835, 294] width 714 height 54
click at [1427, 13] on button "Close" at bounding box center [1433, 13] width 46 height 13
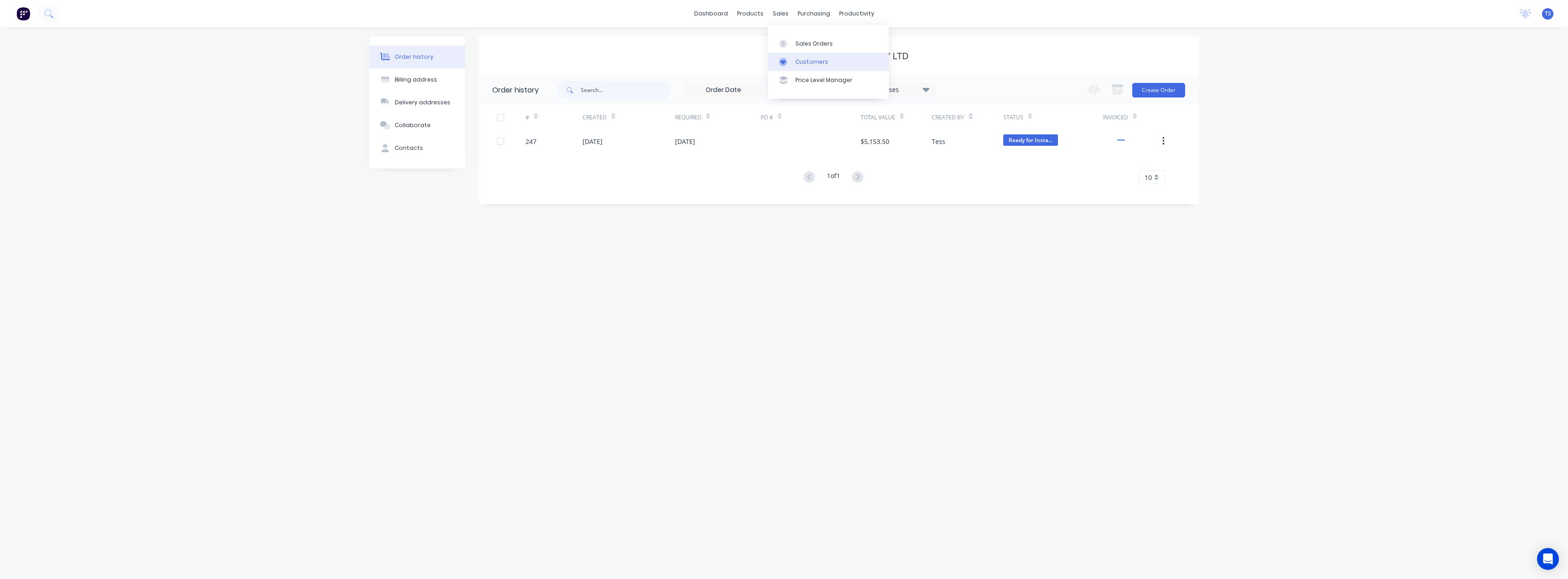
click at [803, 66] on link "Customers" at bounding box center [828, 62] width 121 height 18
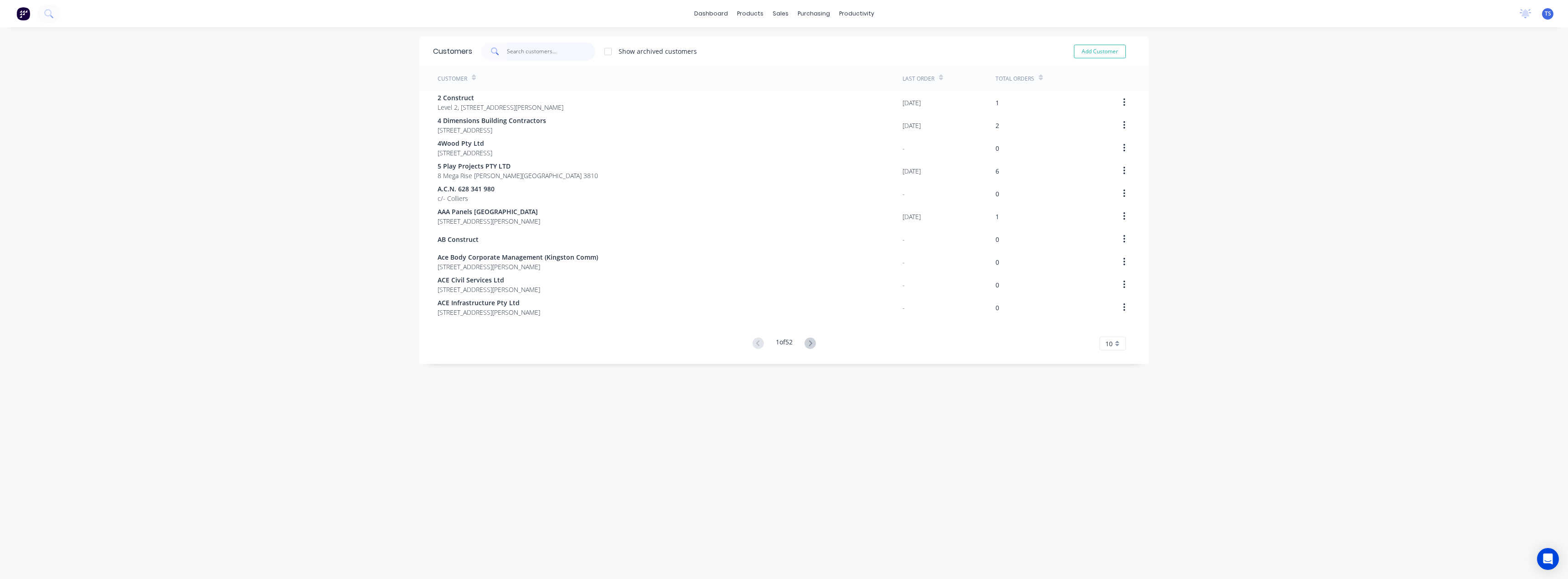
click at [562, 51] on input "text" at bounding box center [551, 52] width 89 height 18
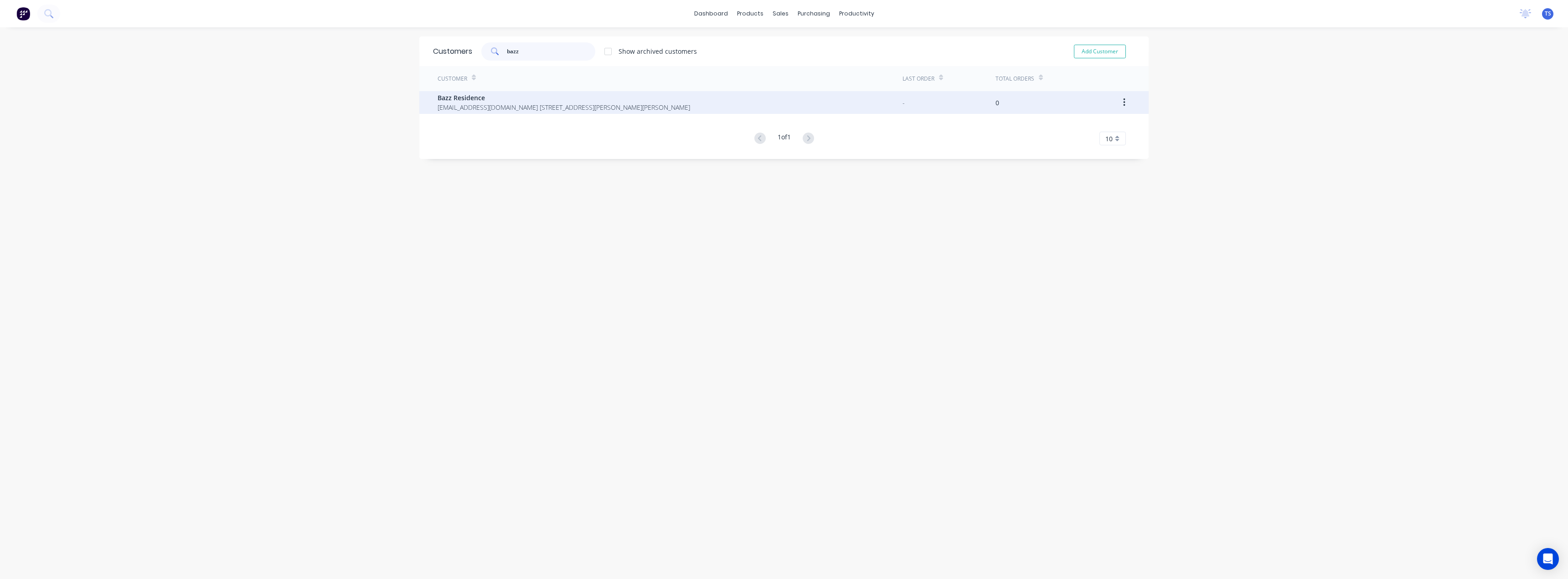
type input "bazz"
click at [488, 96] on span "Bazz Residence" at bounding box center [564, 98] width 252 height 10
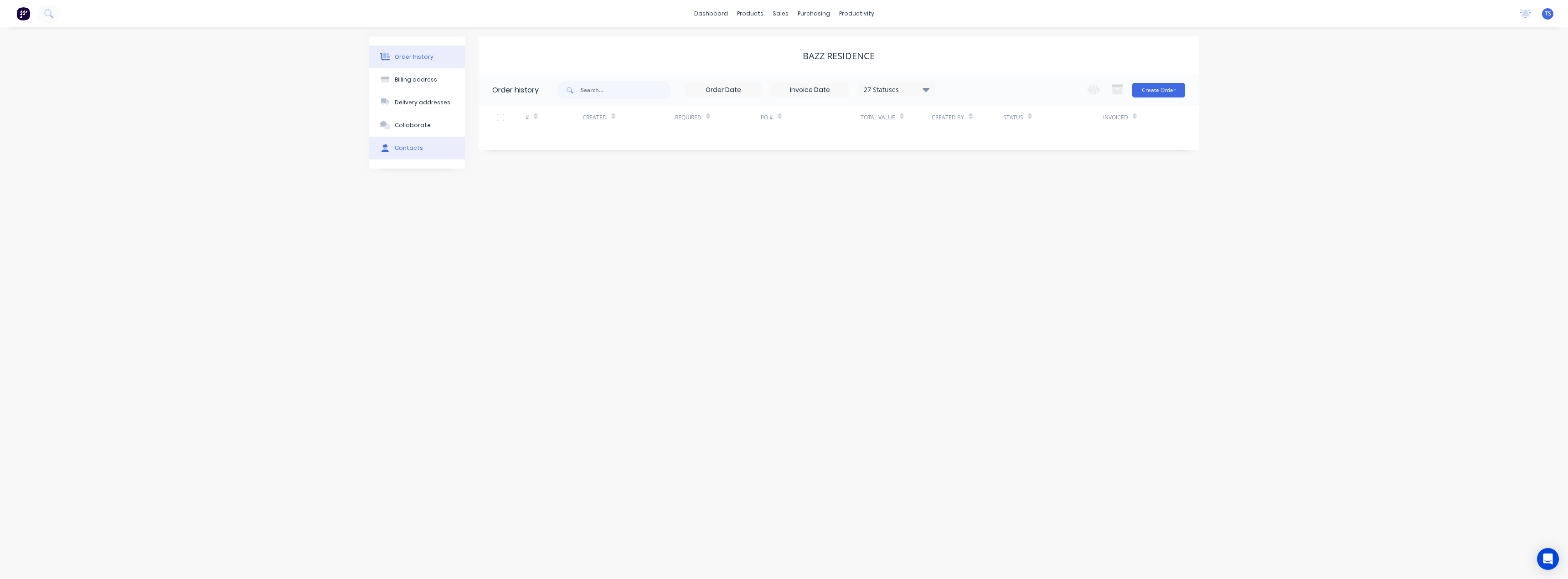
click at [427, 143] on button "Contacts" at bounding box center [417, 147] width 96 height 23
click at [1168, 89] on button "Add contact" at bounding box center [1170, 90] width 42 height 13
select select "AU"
click at [576, 155] on input "text" at bounding box center [567, 157] width 149 height 13
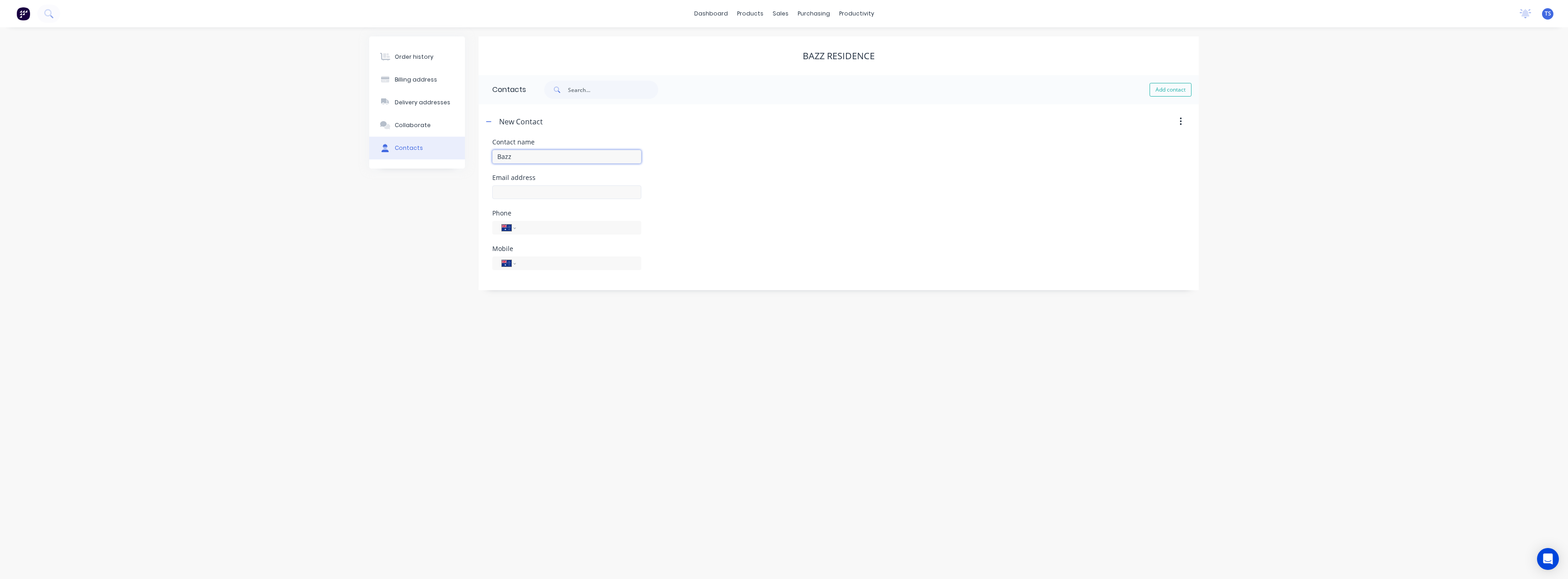
type input "Bazz"
select select "AU"
click at [518, 196] on input "text" at bounding box center [567, 192] width 149 height 13
type input "info@bazzdhillon@gmail.com"
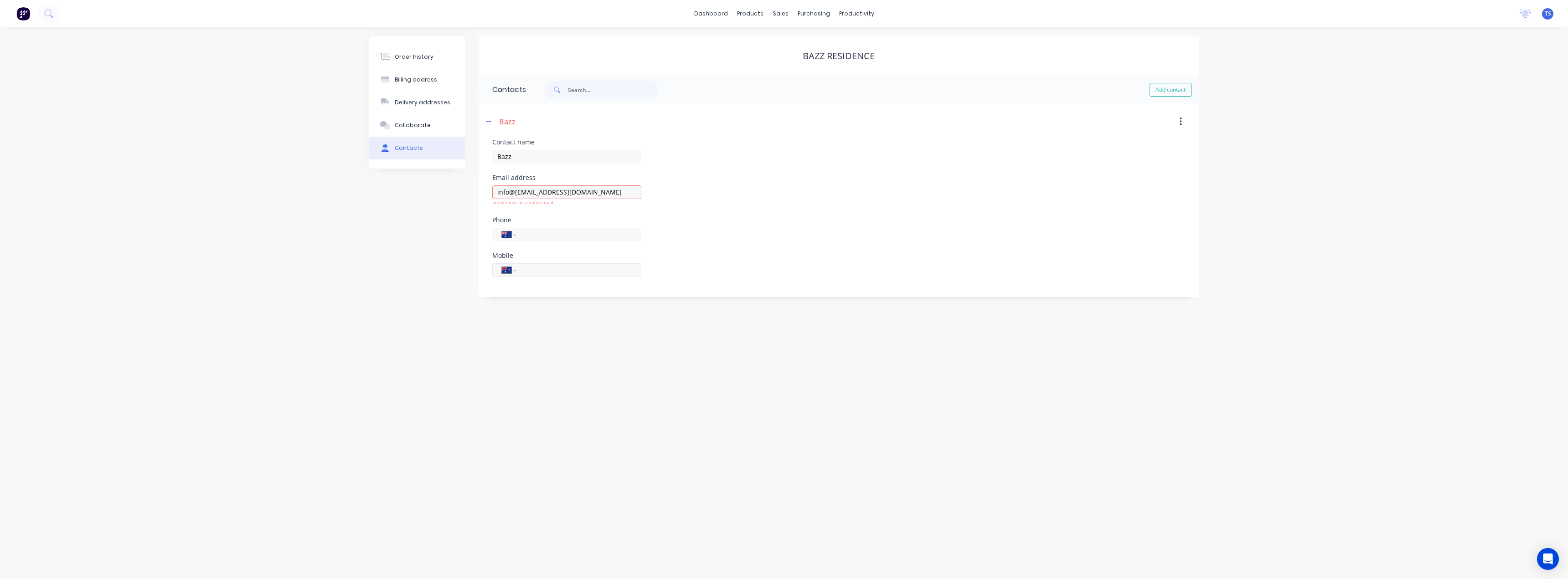
click at [535, 264] on div "International [GEOGRAPHIC_DATA] [GEOGRAPHIC_DATA] [GEOGRAPHIC_DATA] [GEOGRAPHIC…" at bounding box center [567, 270] width 149 height 13
type input "0427 273 680"
click at [522, 364] on div "Order history Billing address Delivery addresses Collaborate Contacts Bazz Resi…" at bounding box center [784, 303] width 1568 height 552
click at [596, 193] on input "info@bazzdhillon@gmail.com" at bounding box center [567, 192] width 149 height 13
click at [553, 386] on div "Order history Billing address Delivery addresses Collaborate Contacts Bazz Resi…" at bounding box center [784, 303] width 1568 height 552
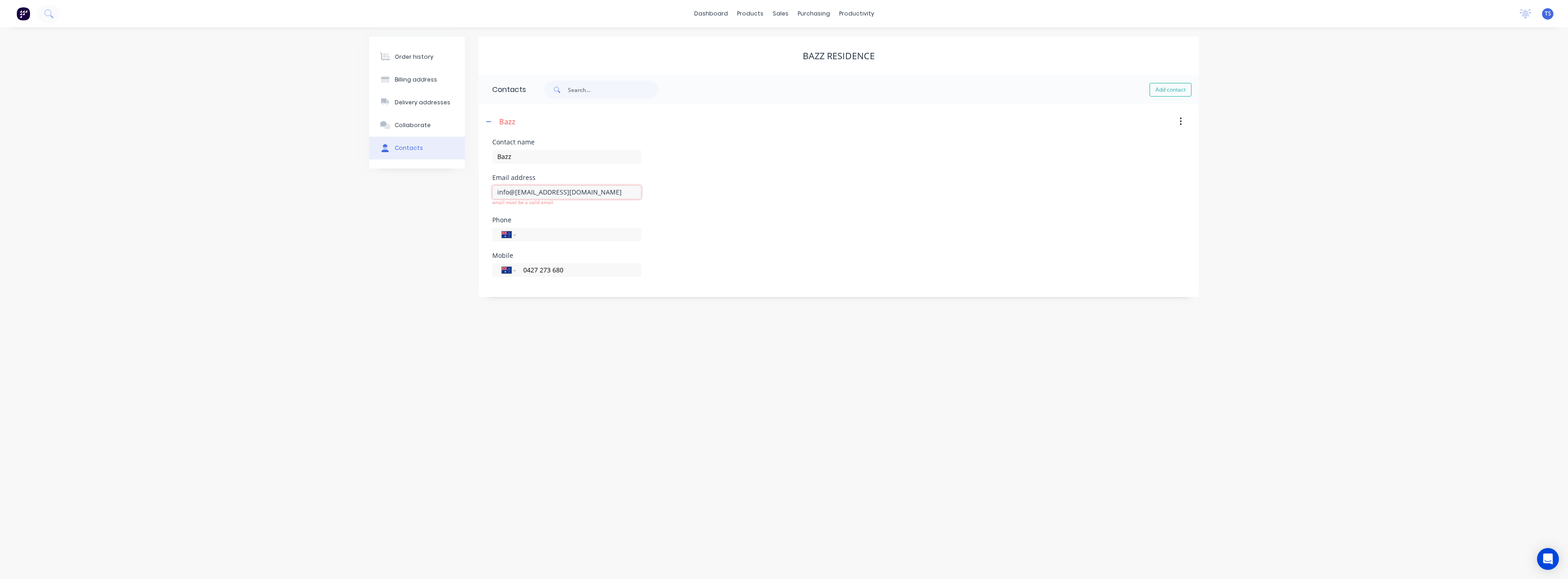
click at [599, 191] on input "info@bazzdhillon@gmail.com" at bounding box center [567, 192] width 149 height 13
click at [489, 122] on icon "button" at bounding box center [489, 121] width 5 height 1
click at [1175, 88] on button "Add contact" at bounding box center [1170, 90] width 42 height 13
select select "AU"
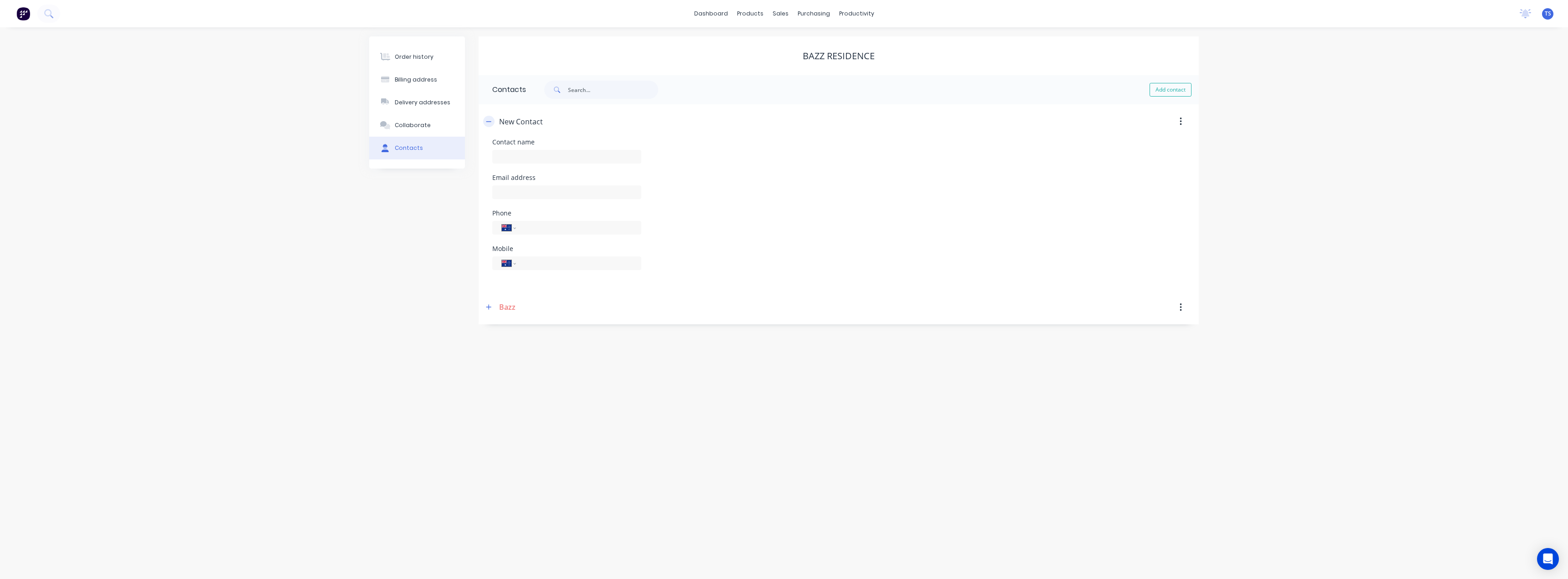
click at [489, 122] on icon "button" at bounding box center [489, 121] width 5 height 1
click at [490, 155] on icon "button" at bounding box center [489, 155] width 5 height 6
drag, startPoint x: 514, startPoint y: 224, endPoint x: 518, endPoint y: 217, distance: 8.1
click at [0, 0] on input "text" at bounding box center [0, 0] width 0 height 0
click at [486, 155] on icon "button" at bounding box center [489, 155] width 5 height 6
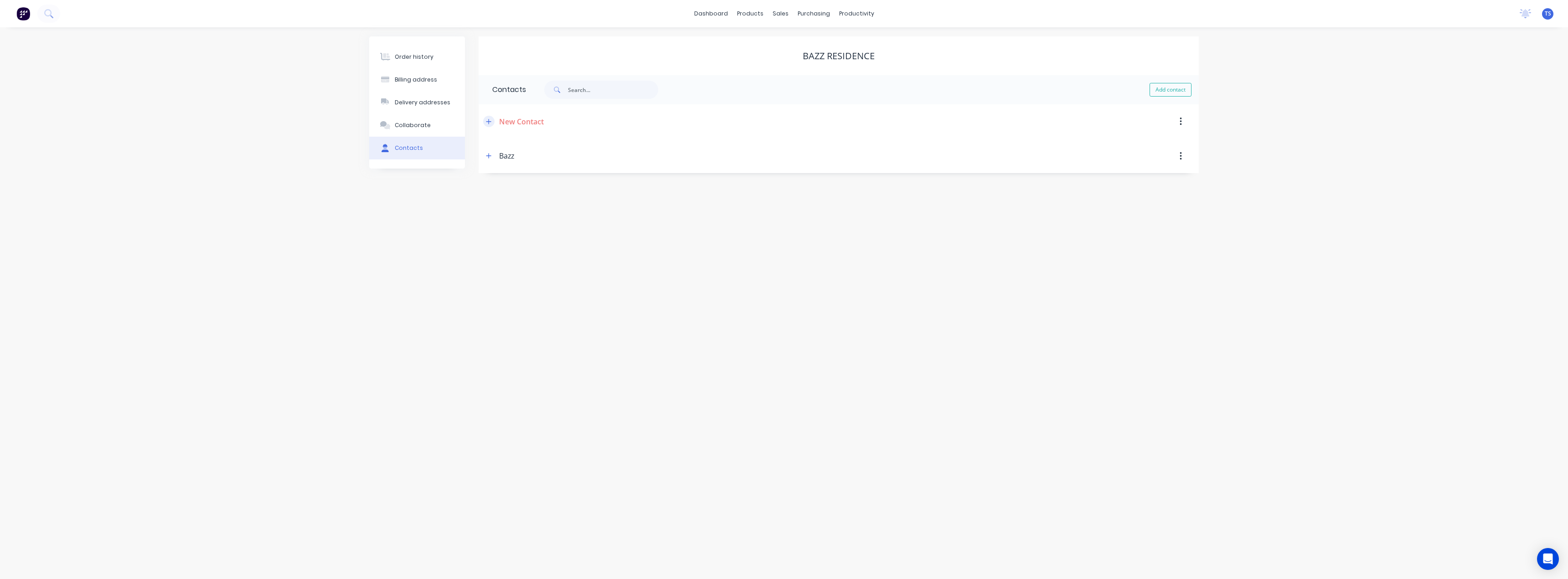
click at [491, 122] on icon "button" at bounding box center [489, 121] width 5 height 6
click at [490, 121] on icon "button" at bounding box center [489, 121] width 5 height 6
click at [490, 156] on icon "button" at bounding box center [489, 156] width 5 height 5
click at [0, 0] on input "text" at bounding box center [0, 0] width 0 height 0
type input "info@bazzdhillon@gmail.com"
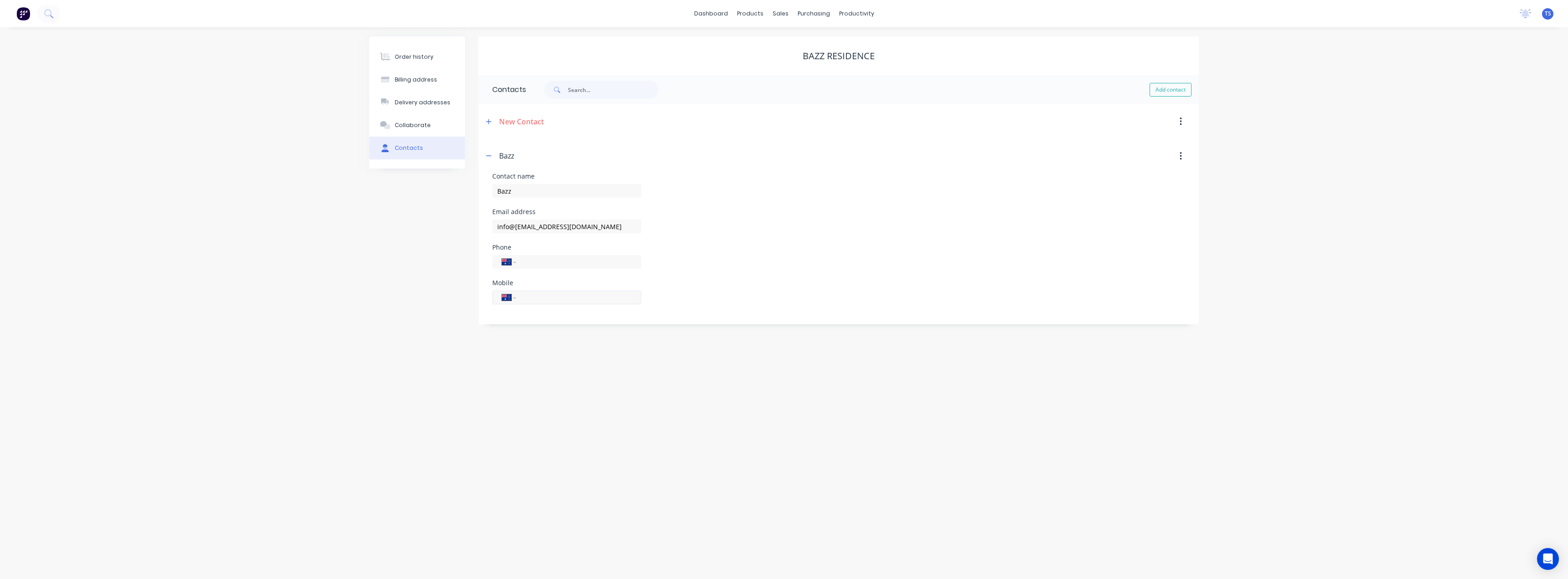
click at [0, 0] on input "tel" at bounding box center [0, 0] width 0 height 0
click at [543, 306] on input "tel" at bounding box center [576, 304] width 109 height 10
type input "0427 273 680"
click at [551, 377] on div "Order history Billing address Delivery addresses Collaborate Contacts Bazz Resi…" at bounding box center [784, 303] width 1568 height 552
click at [596, 224] on input "info@bazzdhillon@gmail.com" at bounding box center [567, 226] width 149 height 13
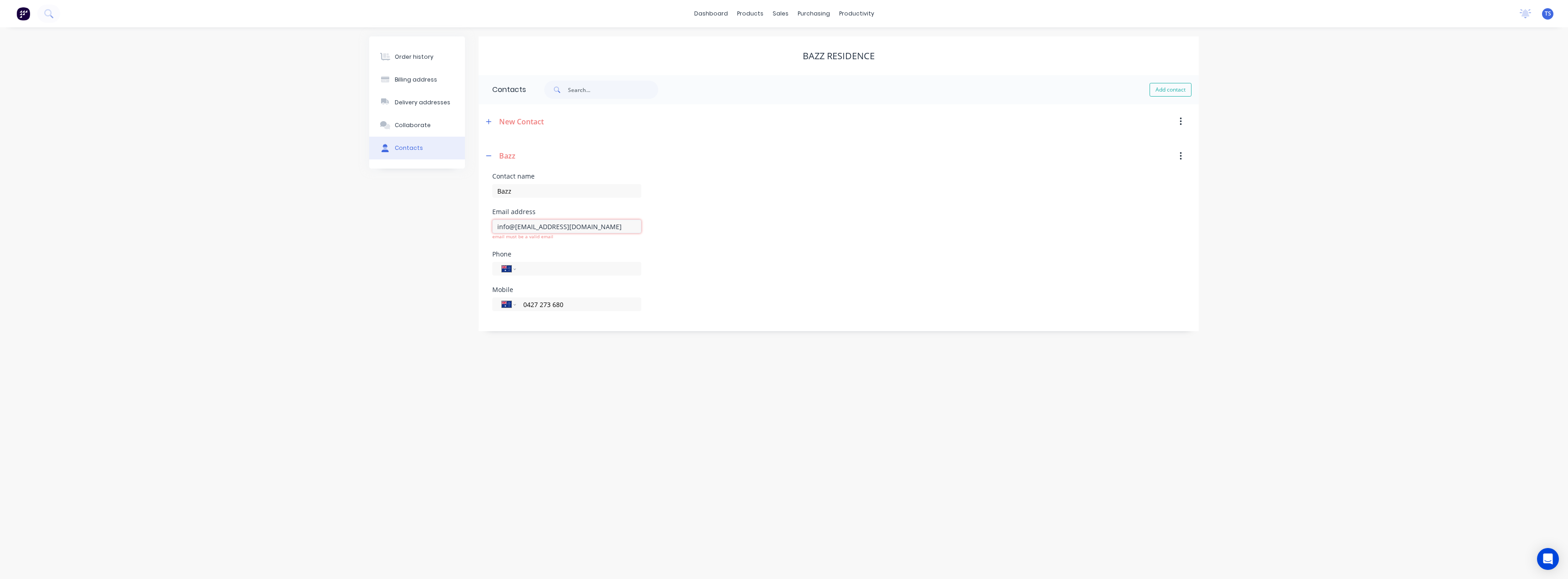
drag, startPoint x: 594, startPoint y: 226, endPoint x: 493, endPoint y: 227, distance: 101.0
click at [493, 227] on input "info@bazzdhillon@gmail.com" at bounding box center [567, 226] width 149 height 13
click at [589, 374] on div "Order history Billing address Delivery addresses Collaborate Contacts Bazz Resi…" at bounding box center [784, 303] width 1568 height 552
click at [513, 224] on input "info@bazzdhillon@gmail.com" at bounding box center [567, 226] width 149 height 13
type input "info.bazzdhillon@gmail.com"
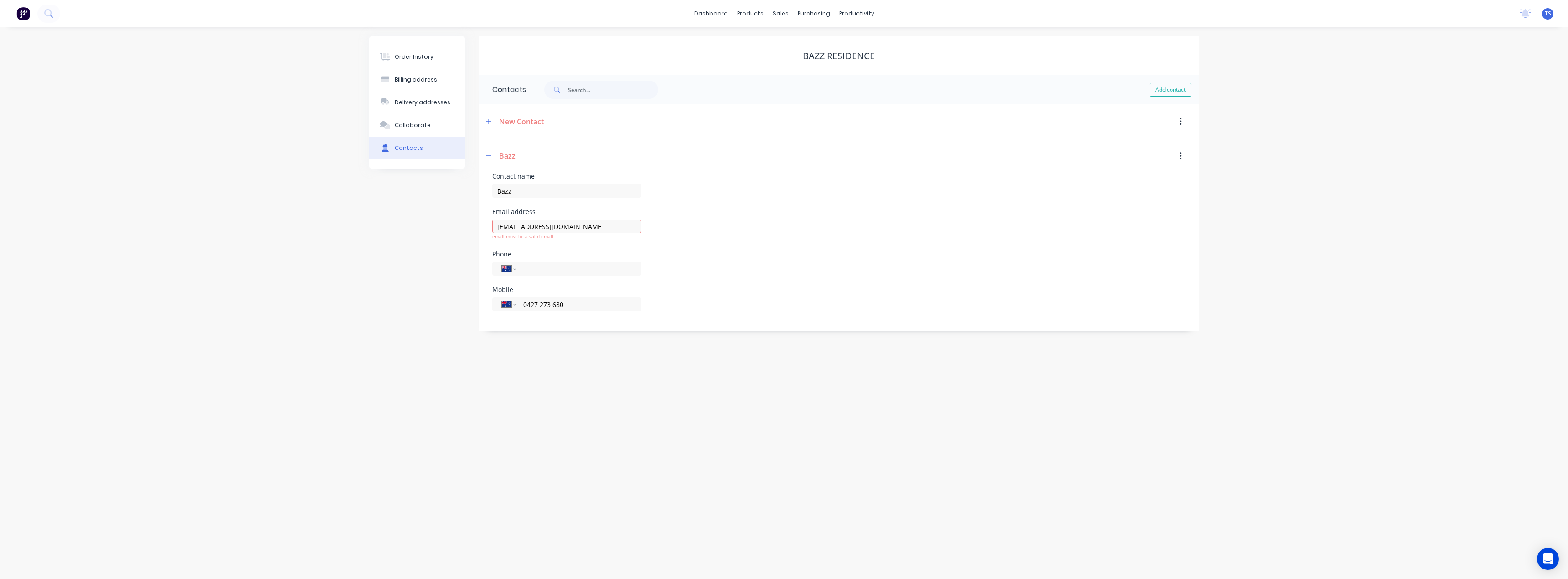
click at [524, 414] on div "Order history Billing address Delivery addresses Collaborate Contacts Bazz Resi…" at bounding box center [784, 303] width 1568 height 552
click at [492, 158] on button "button" at bounding box center [489, 156] width 12 height 12
click at [408, 60] on div "Order history" at bounding box center [414, 57] width 39 height 8
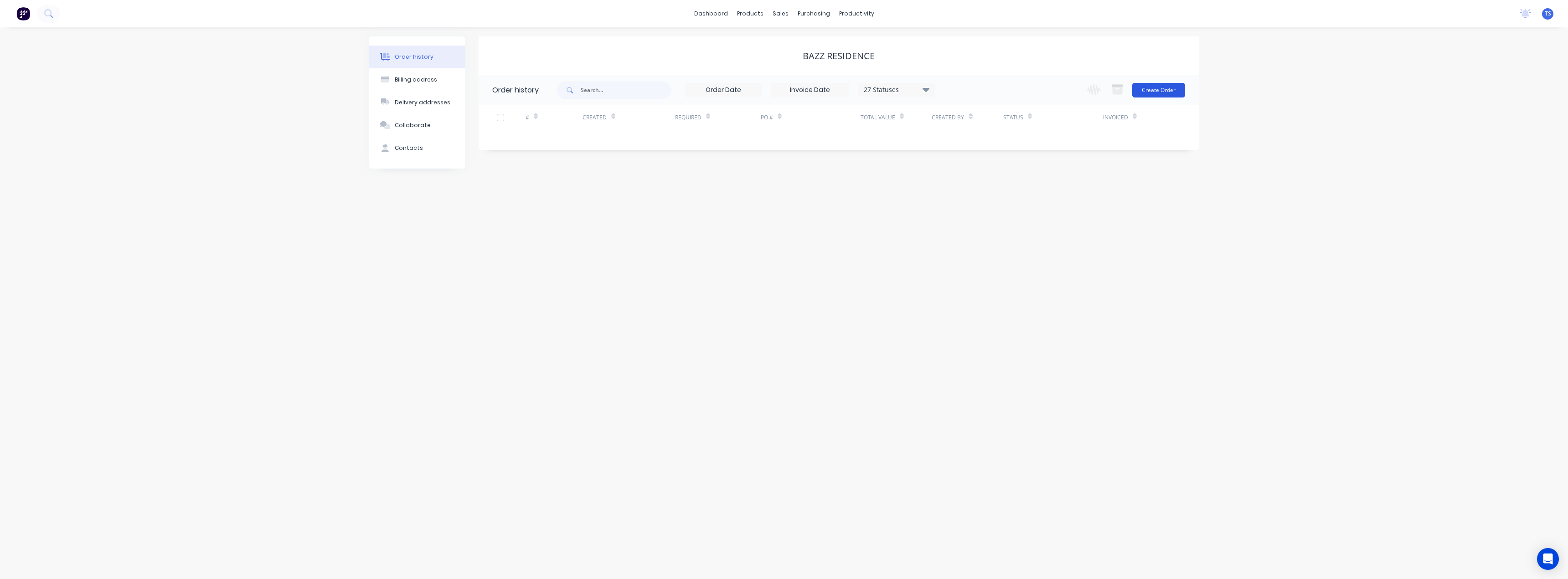
click at [1175, 90] on button "Create Order" at bounding box center [1158, 90] width 53 height 15
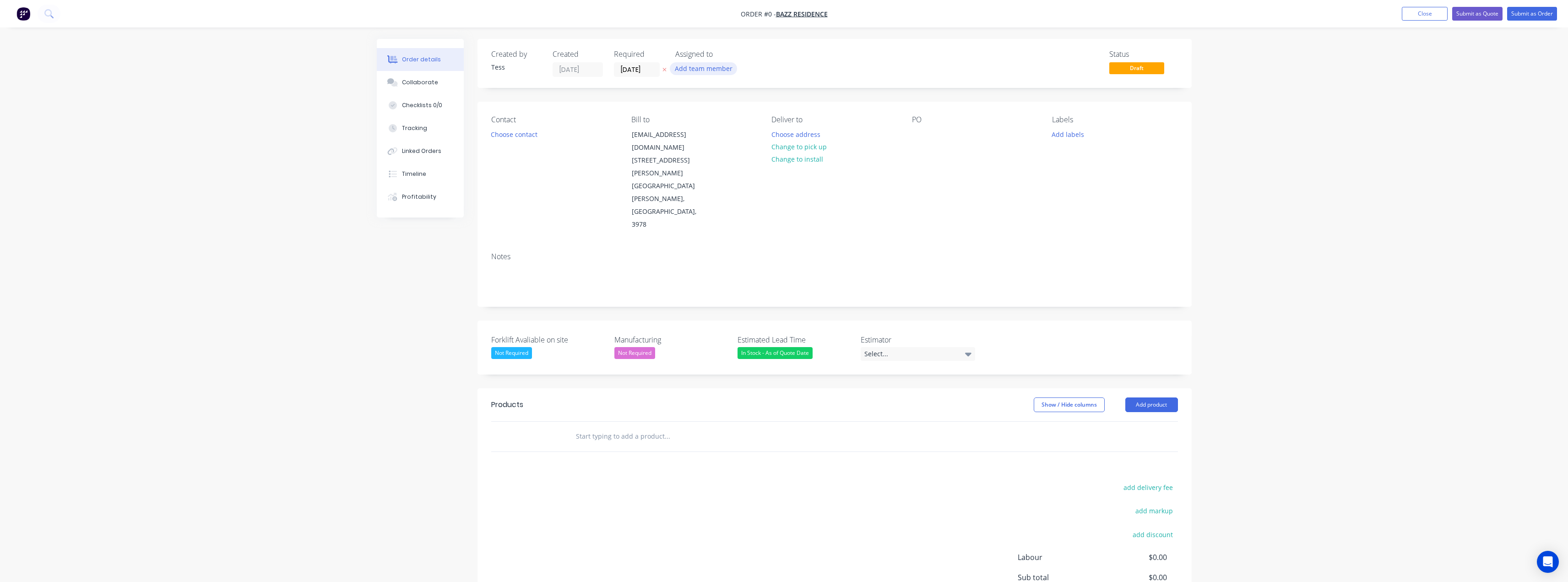
click at [705, 62] on button "Add team member" at bounding box center [703, 69] width 67 height 12
click at [715, 118] on div "Tess Siegfried (You)" at bounding box center [757, 120] width 108 height 10
click at [783, 66] on div "Order details Collaborate Checklists 0/0 Tracking Linked Orders Timeline Profit…" at bounding box center [784, 362] width 833 height 646
click at [524, 135] on button "Choose contact" at bounding box center [514, 134] width 56 height 12
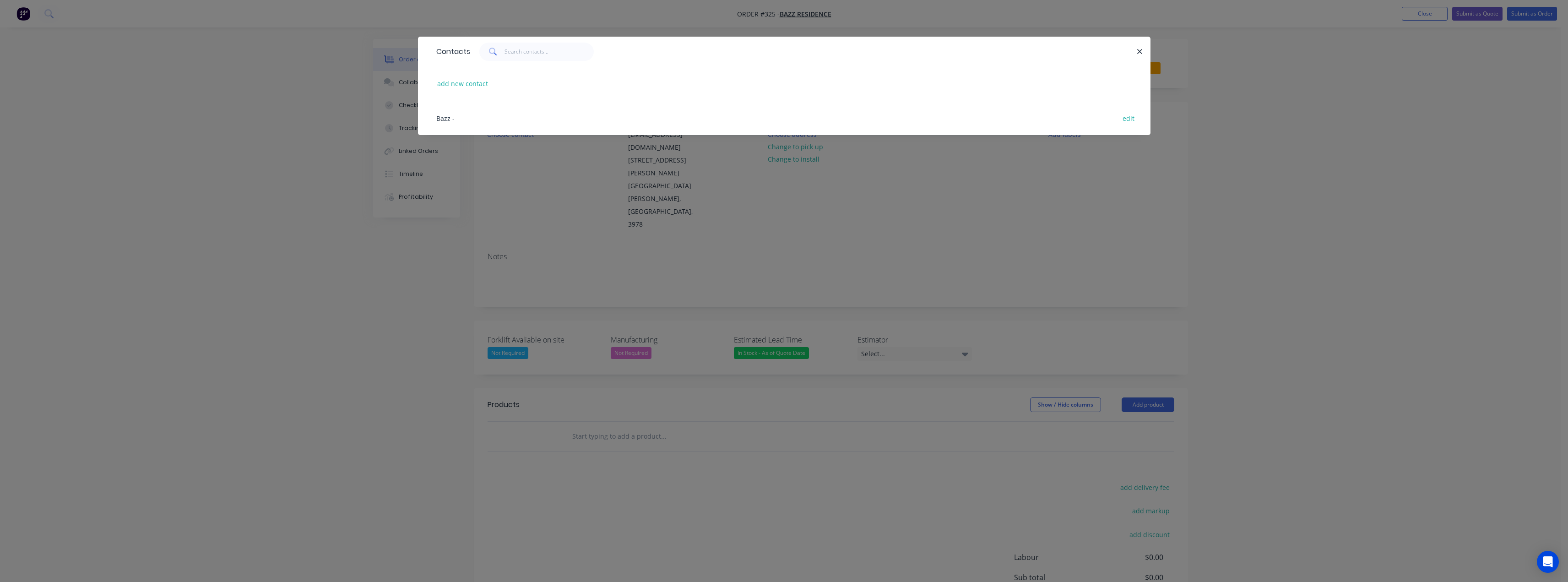
click at [445, 118] on span "Bazz" at bounding box center [443, 118] width 14 height 9
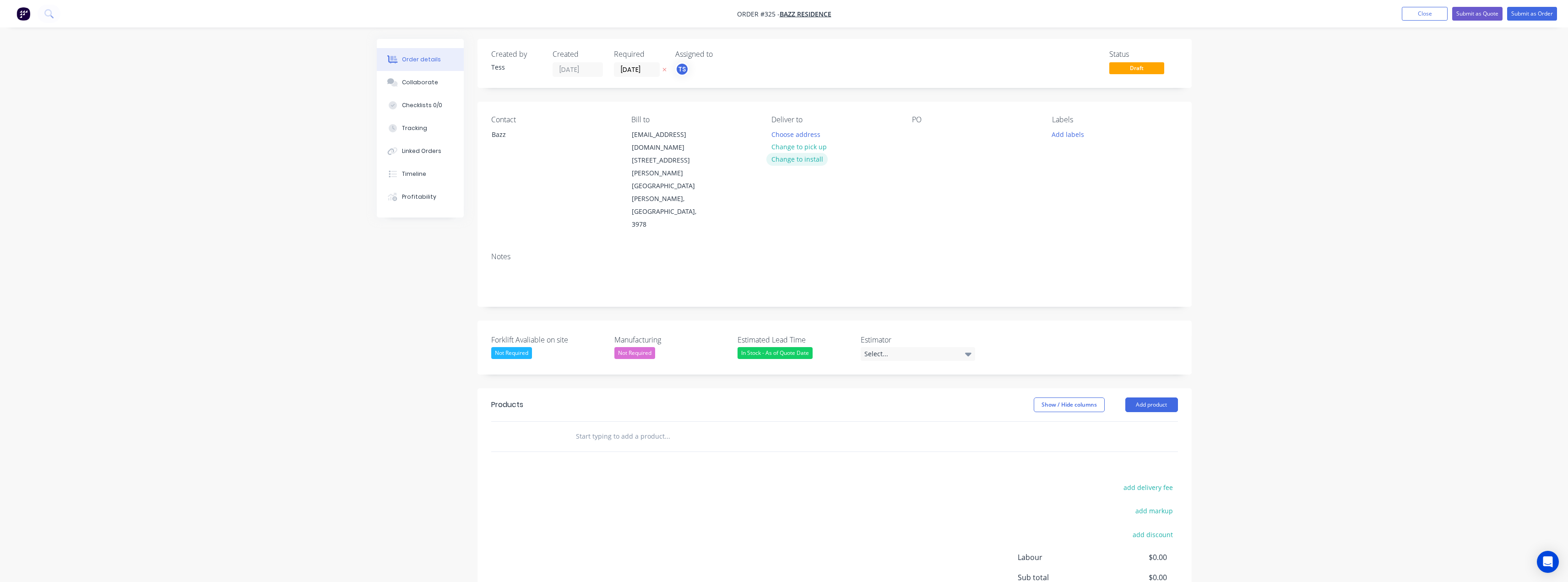
click at [796, 157] on button "Change to install" at bounding box center [797, 159] width 61 height 12
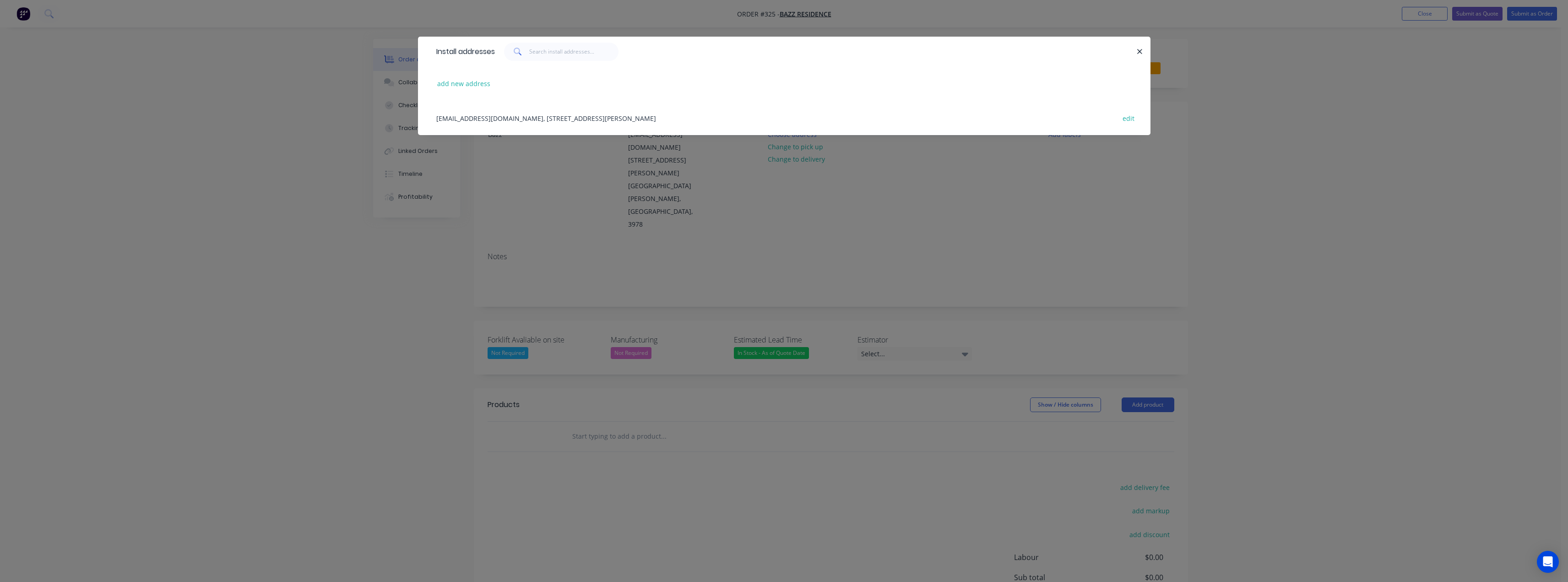
click at [552, 118] on div "info.bazzdhillon@gmail.com, 52 Anfield road, Clyde North, Victoria, Australia, …" at bounding box center [784, 118] width 705 height 34
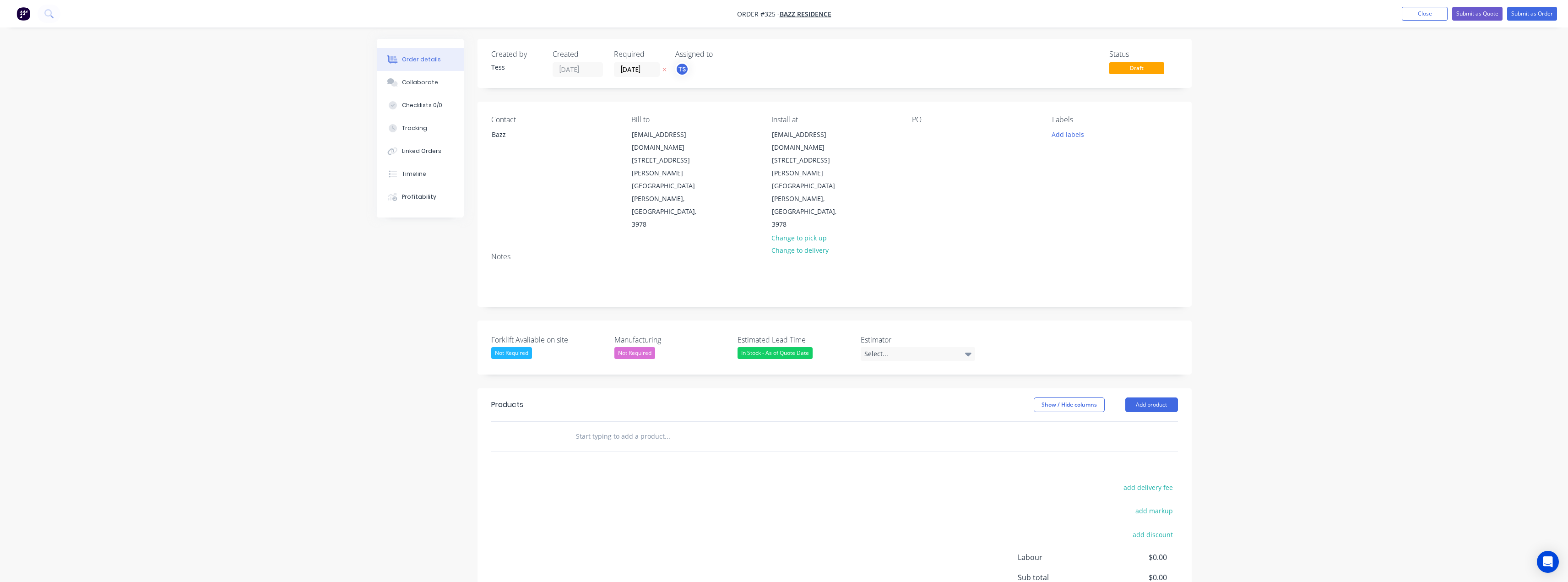
click at [624, 427] on input "text" at bounding box center [666, 436] width 183 height 18
click at [608, 427] on input "text" at bounding box center [666, 436] width 183 height 18
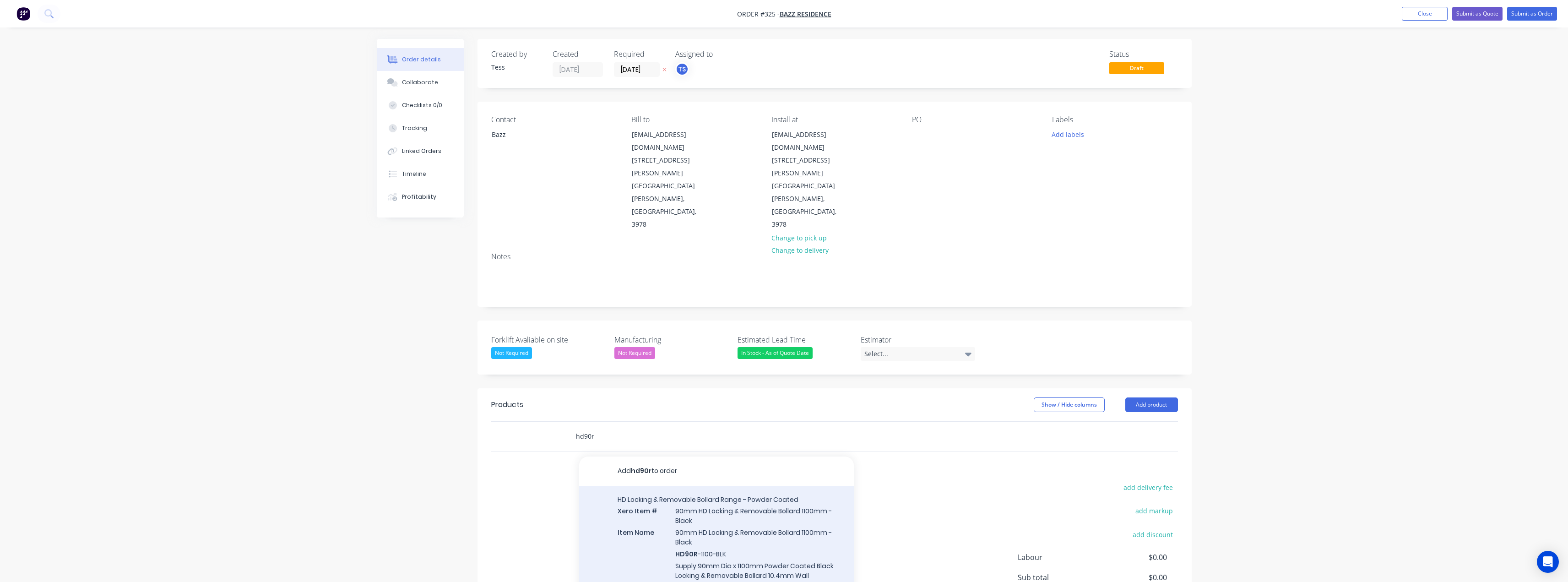
type input "hd90r"
click at [714, 486] on div "HD Locking & Removable Bollard Range - Powder Coated Xero Item # 90mm HD Lockin…" at bounding box center [716, 554] width 274 height 136
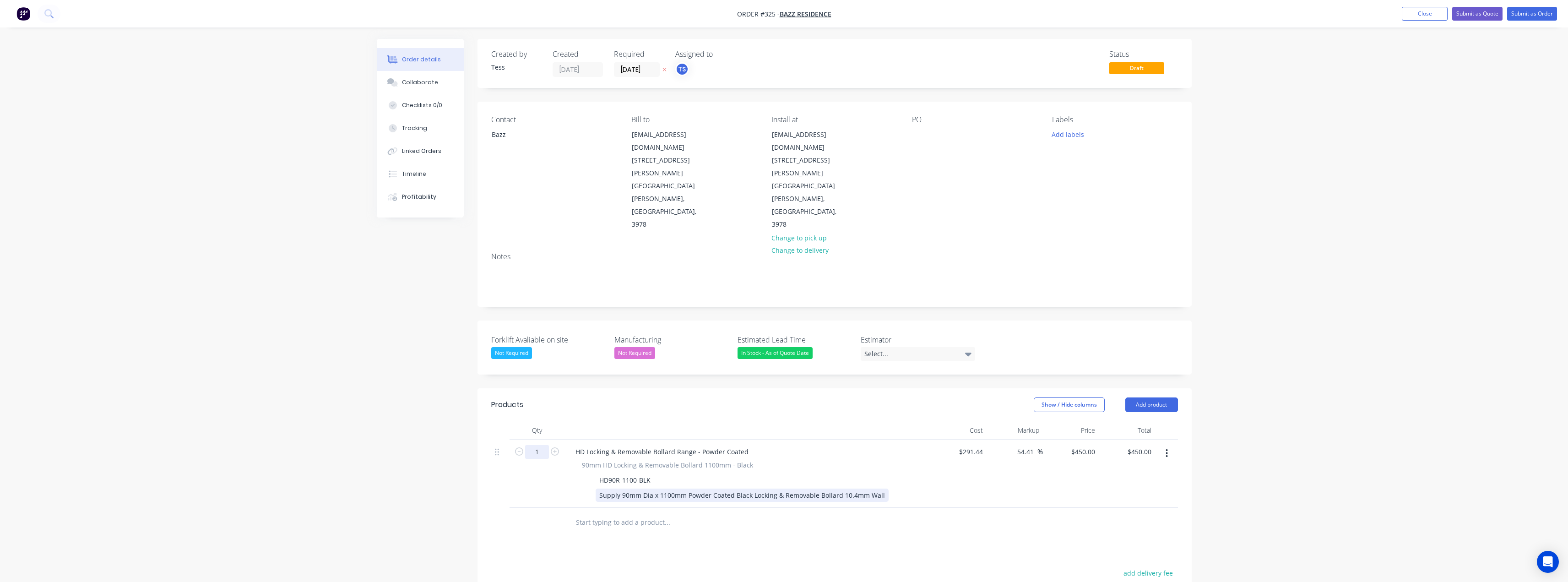
drag, startPoint x: 542, startPoint y: 399, endPoint x: 617, endPoint y: 442, distance: 86.5
click at [542, 445] on input "1" at bounding box center [537, 452] width 24 height 13
type input "2"
type input "$900.00"
drag, startPoint x: 546, startPoint y: 494, endPoint x: 568, endPoint y: 484, distance: 24.2
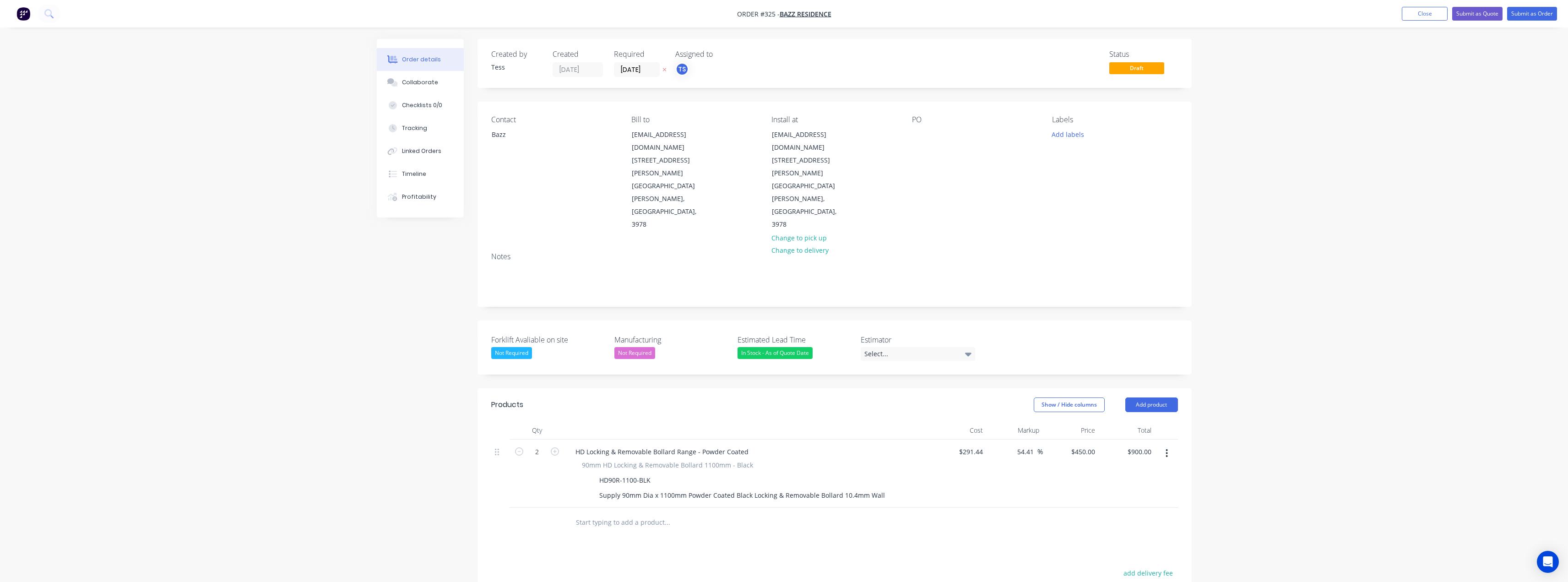
click at [546, 494] on div "Products Show / Hide columns Add product Qty Cost Markup Price Total 2 HD Locki…" at bounding box center [835, 573] width 714 height 369
click at [595, 513] on input "text" at bounding box center [666, 523] width 183 height 18
click at [554, 447] on icon "button" at bounding box center [554, 451] width 8 height 8
type input "3"
type input "$1,350.00"
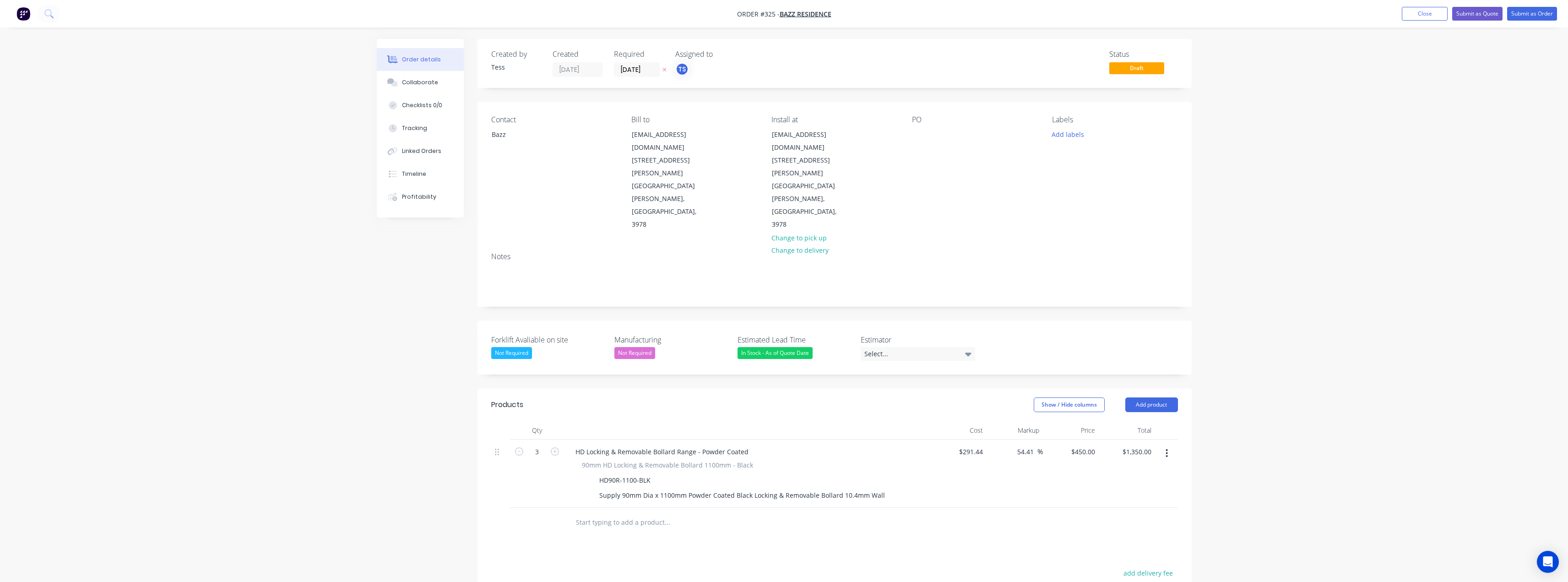
click at [589, 513] on input "text" at bounding box center [666, 523] width 183 height 18
type input "rd90l"
click at [555, 516] on icon "button" at bounding box center [554, 520] width 8 height 8
type input "2"
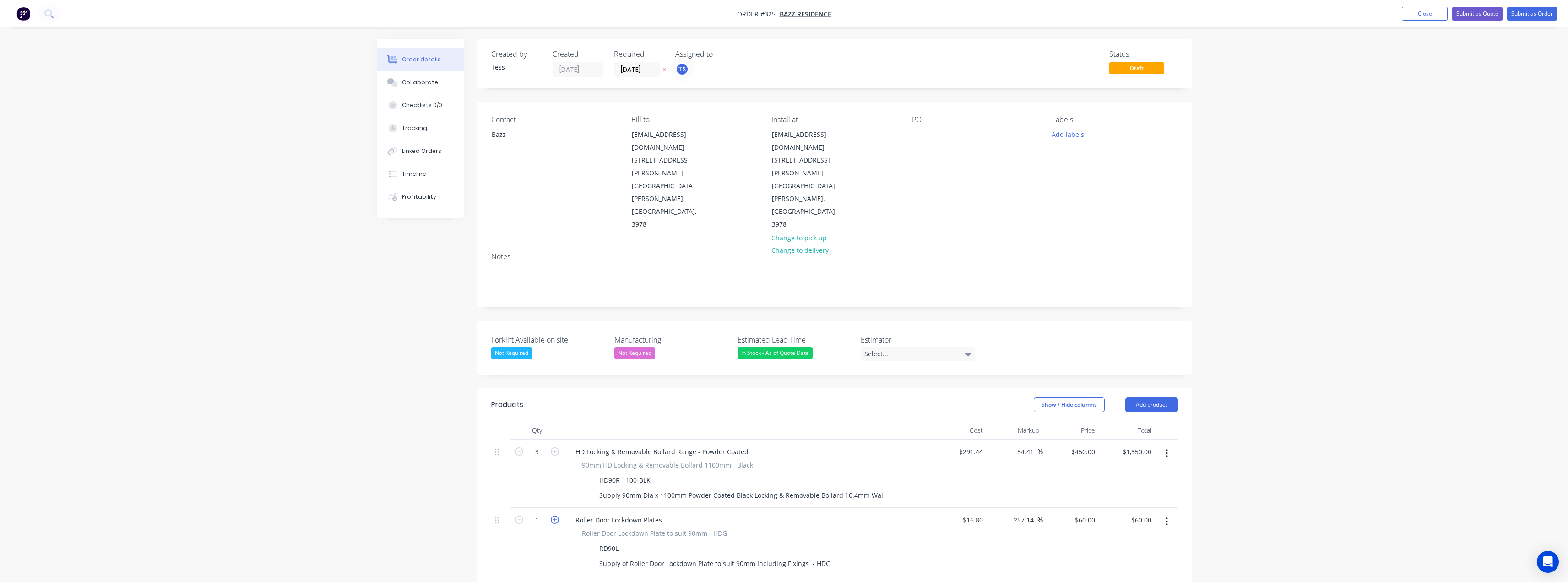
type input "$120.00"
click at [555, 516] on icon "button" at bounding box center [554, 520] width 8 height 8
type input "3"
type input "$180.00"
click at [555, 516] on icon "button" at bounding box center [554, 520] width 8 height 8
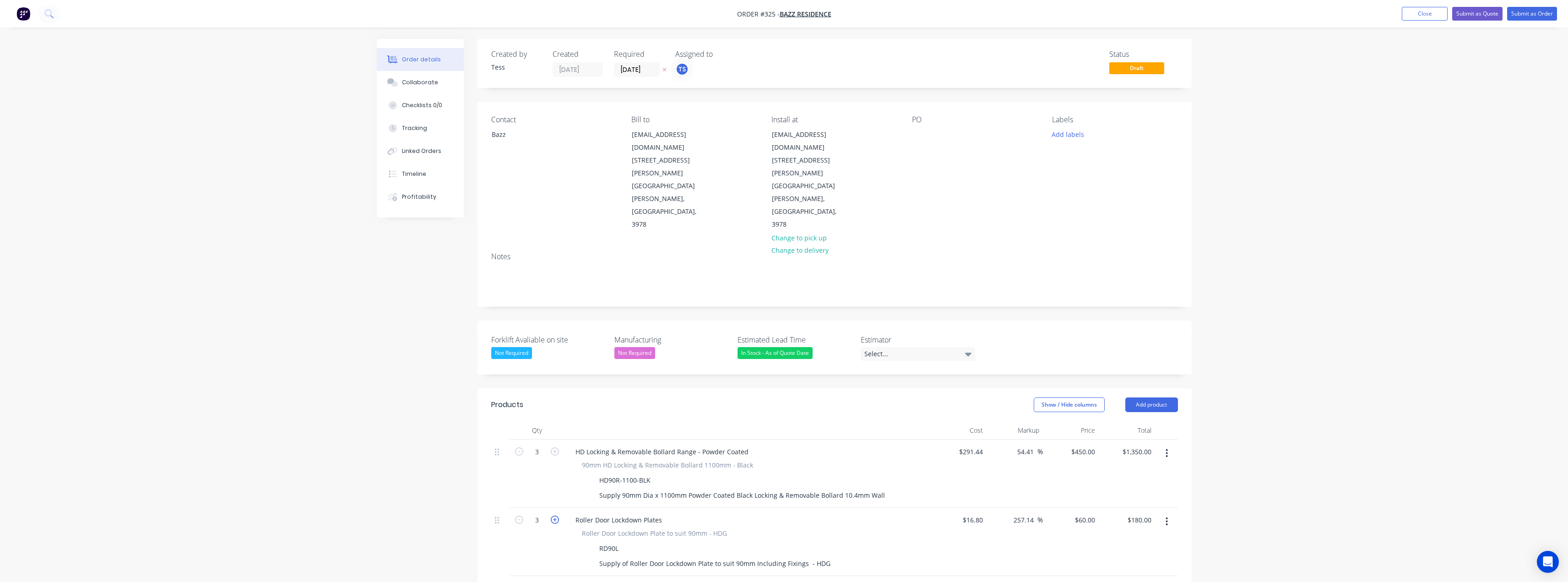
type input "4"
type input "$240.00"
click at [514, 514] on button "button" at bounding box center [519, 519] width 12 height 10
type input "3"
type input "$180.00"
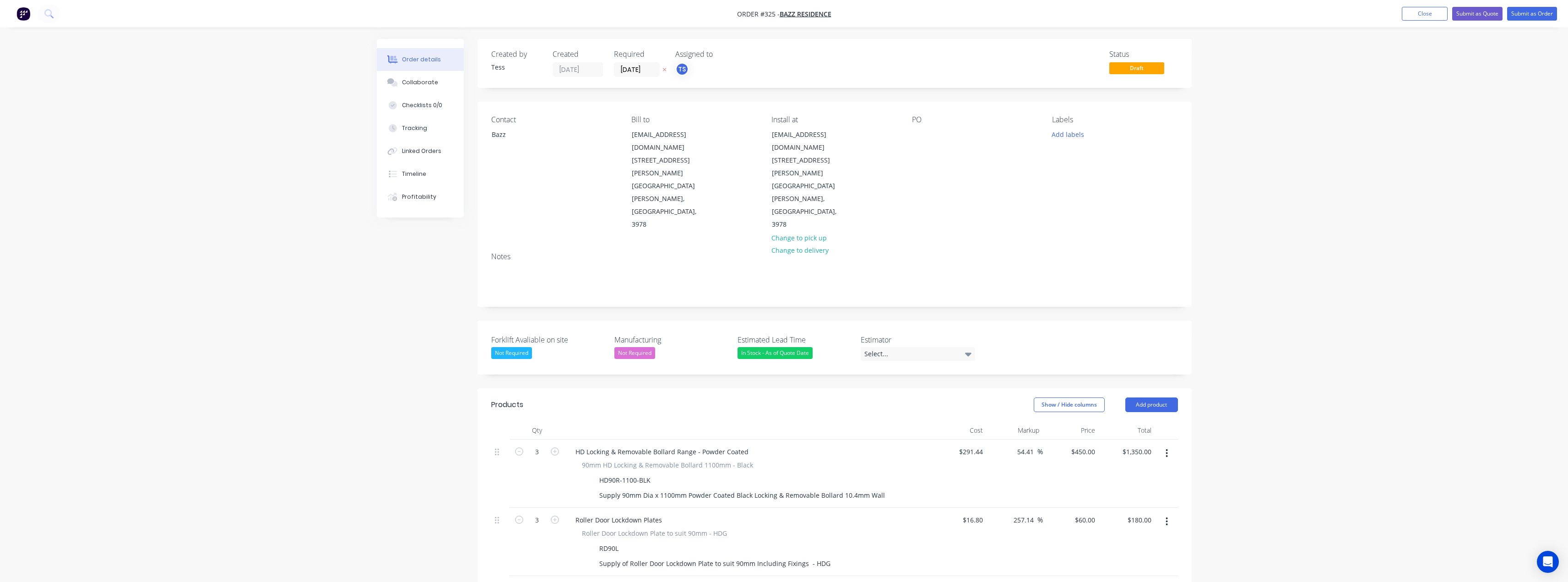
click at [598, 581] on input "text" at bounding box center [666, 591] width 183 height 18
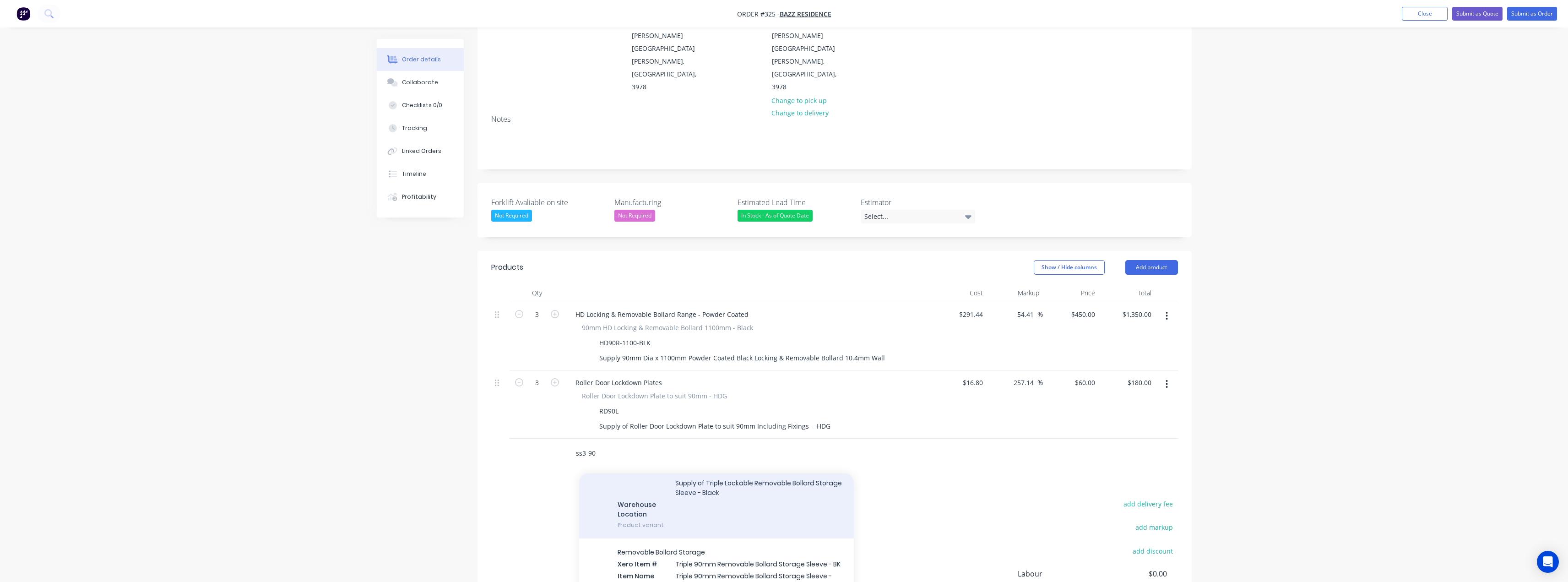
scroll to position [91, 0]
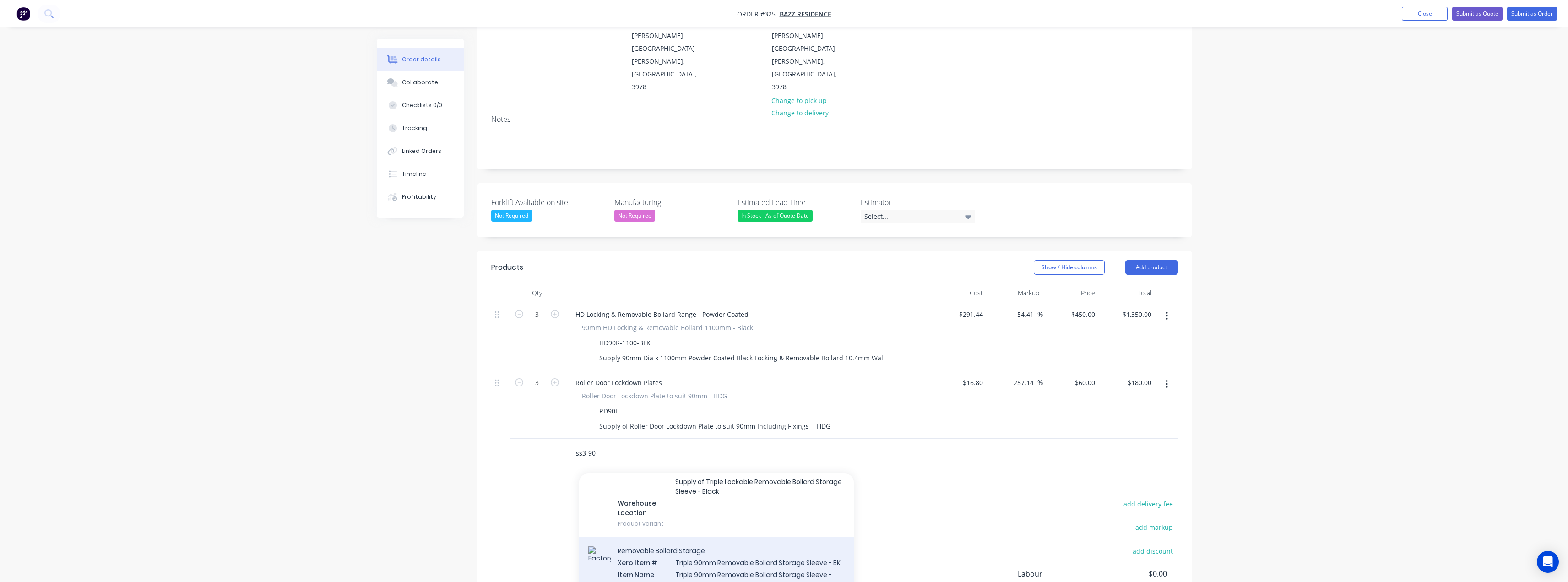
type input "ss3-90"
click at [695, 537] on div "Removable Bollard Storage Xero Item # Triple 90mm Removable Bollard Storage Sle…" at bounding box center [716, 589] width 274 height 105
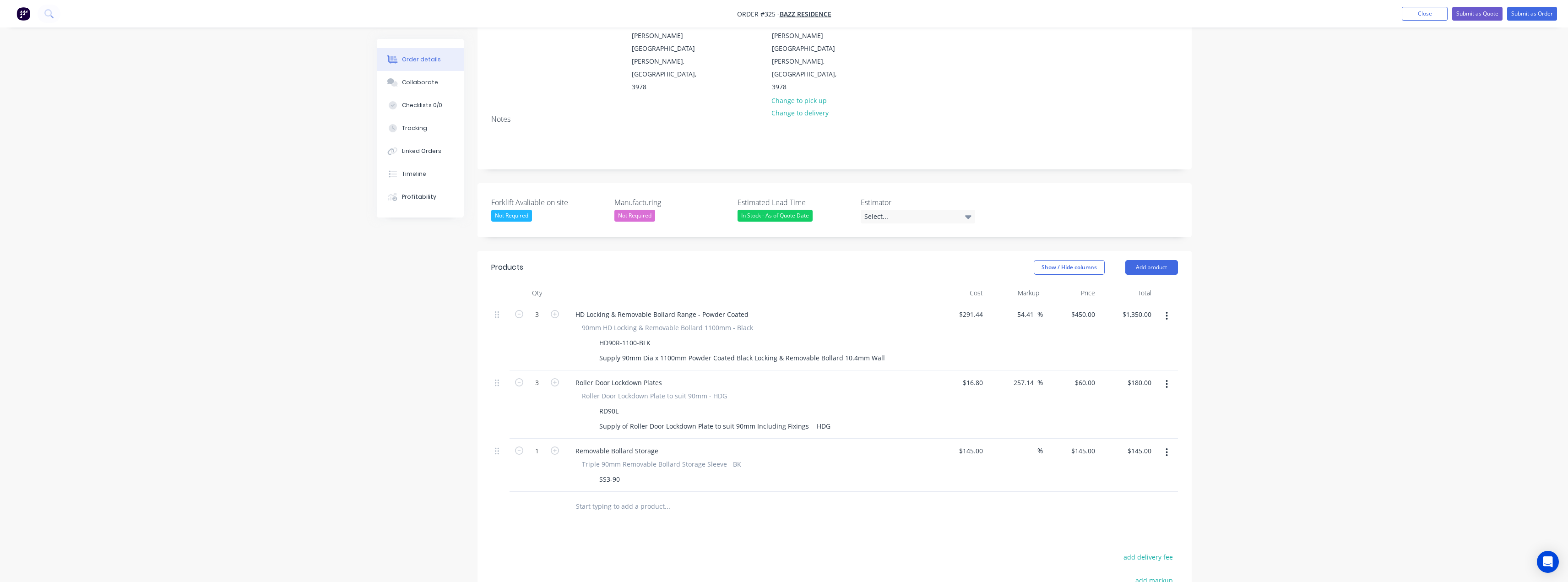
click at [588, 497] on input "text" at bounding box center [666, 507] width 183 height 18
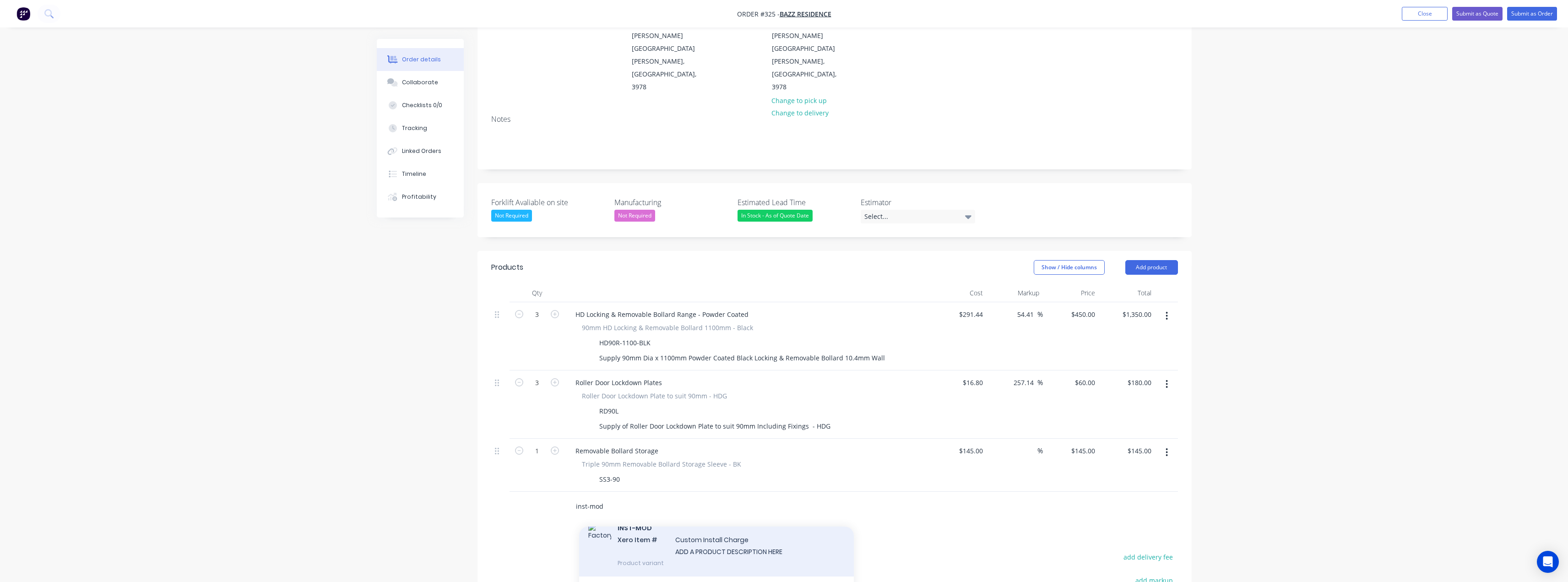
type input "inst-mod"
click at [717, 514] on div "INST-MOD Xero Item # Custom Install Charge ADD A PRODUCT DESCRIPTION HERE Produ…" at bounding box center [716, 545] width 274 height 62
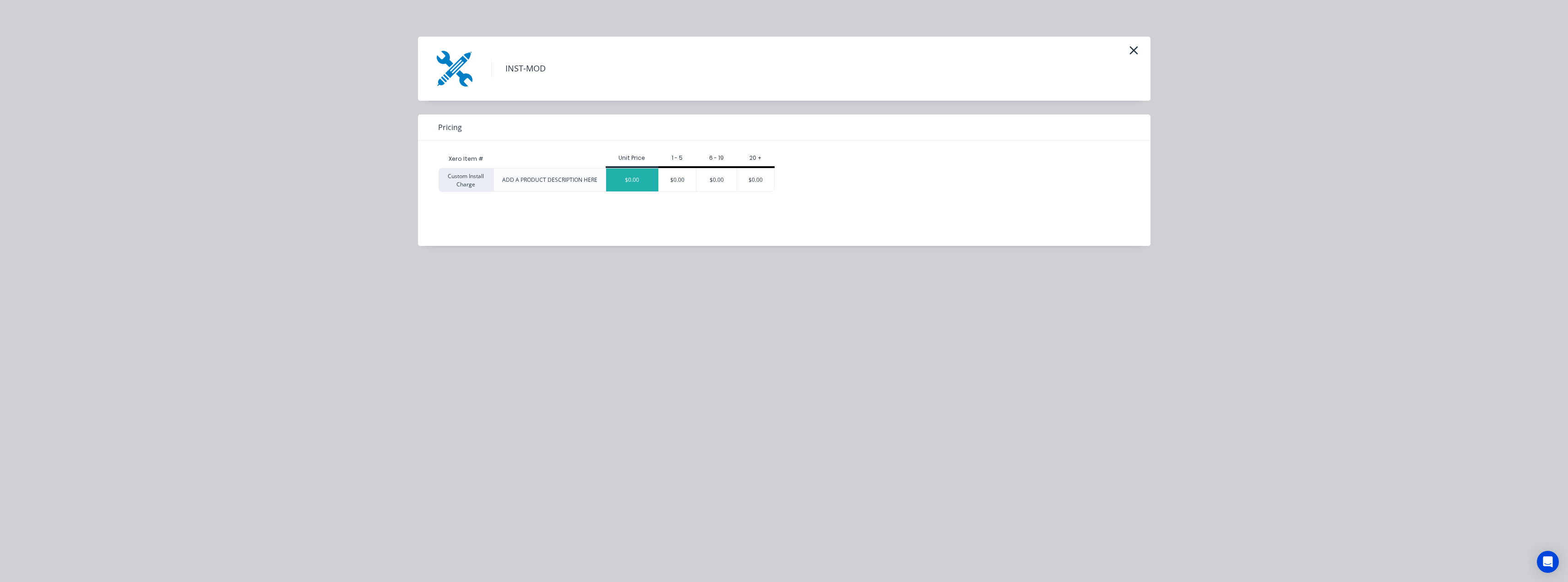
click at [626, 180] on div "$0.00" at bounding box center [632, 180] width 52 height 23
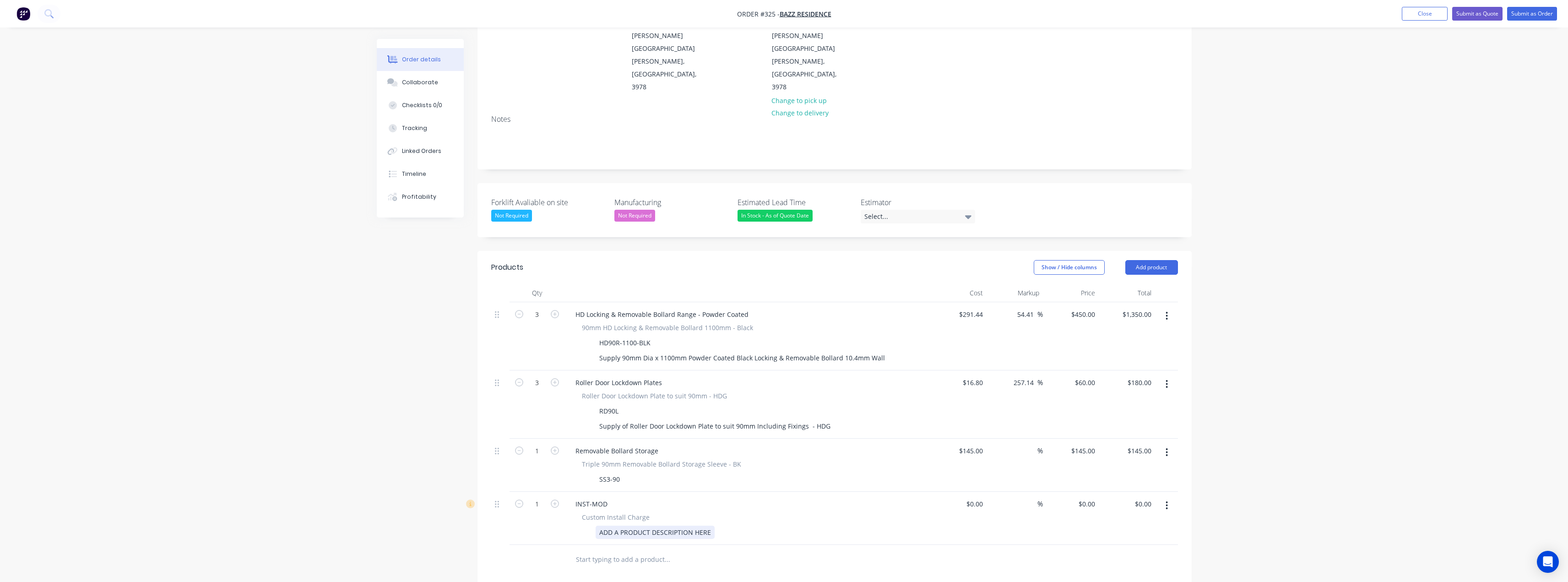
click at [637, 526] on div "ADD A PRODUCT DESCRIPTION HERE" at bounding box center [655, 532] width 119 height 13
click at [674, 526] on div "ADD A PRODUCT DESCRIPTION HERE" at bounding box center [655, 532] width 119 height 13
drag, startPoint x: 709, startPoint y: 482, endPoint x: 599, endPoint y: 483, distance: 110.0
click at [599, 526] on div "ADD A PRODUCT DESCRIPTION HERE" at bounding box center [655, 532] width 119 height 13
paste div
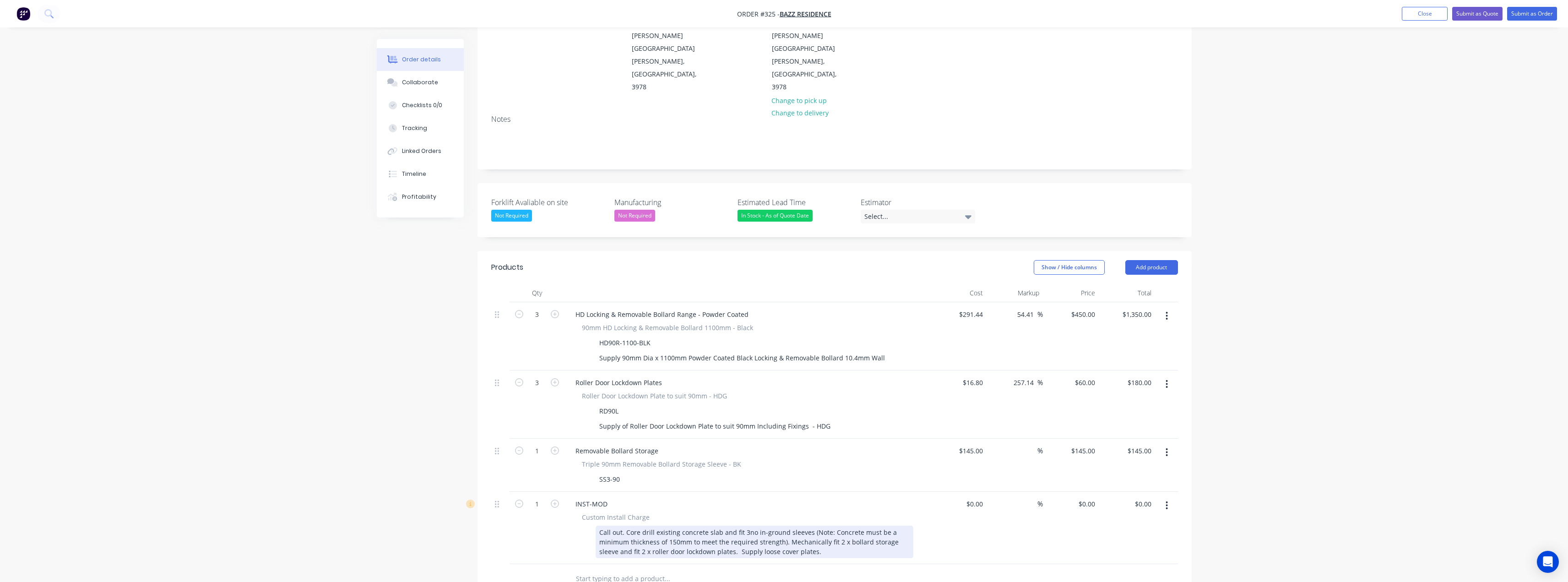
click at [638, 526] on div "Call out. Core drill existing concrete slab and fit 3no in-ground sleeves (Note…" at bounding box center [754, 542] width 318 height 32
click at [838, 526] on div "Call out. Core drill existing concrete slab and fit 3no in-ground sleeves (Note…" at bounding box center [754, 542] width 318 height 32
click at [622, 526] on div "Call out. Core drill existing concrete slab and fit 3no in-ground sleeves (Note…" at bounding box center [754, 542] width 318 height 32
click at [737, 526] on div "Call out. Core drill existing concrete slab and fit 3no in-ground sleeves (Note…" at bounding box center [754, 542] width 318 height 32
click at [738, 526] on div "Call out. Core drill existing concrete slab and fit 3no in-ground sleeves (Note…" at bounding box center [754, 542] width 318 height 32
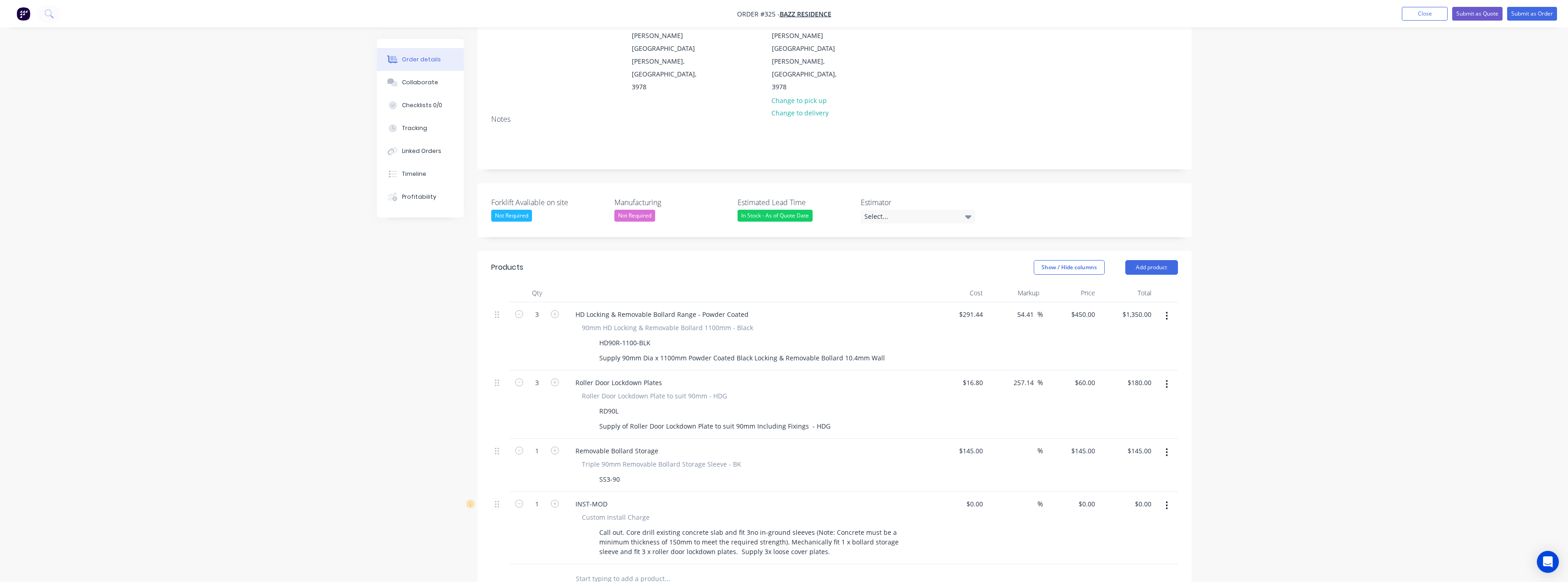
click at [601, 570] on input "text" at bounding box center [666, 579] width 183 height 18
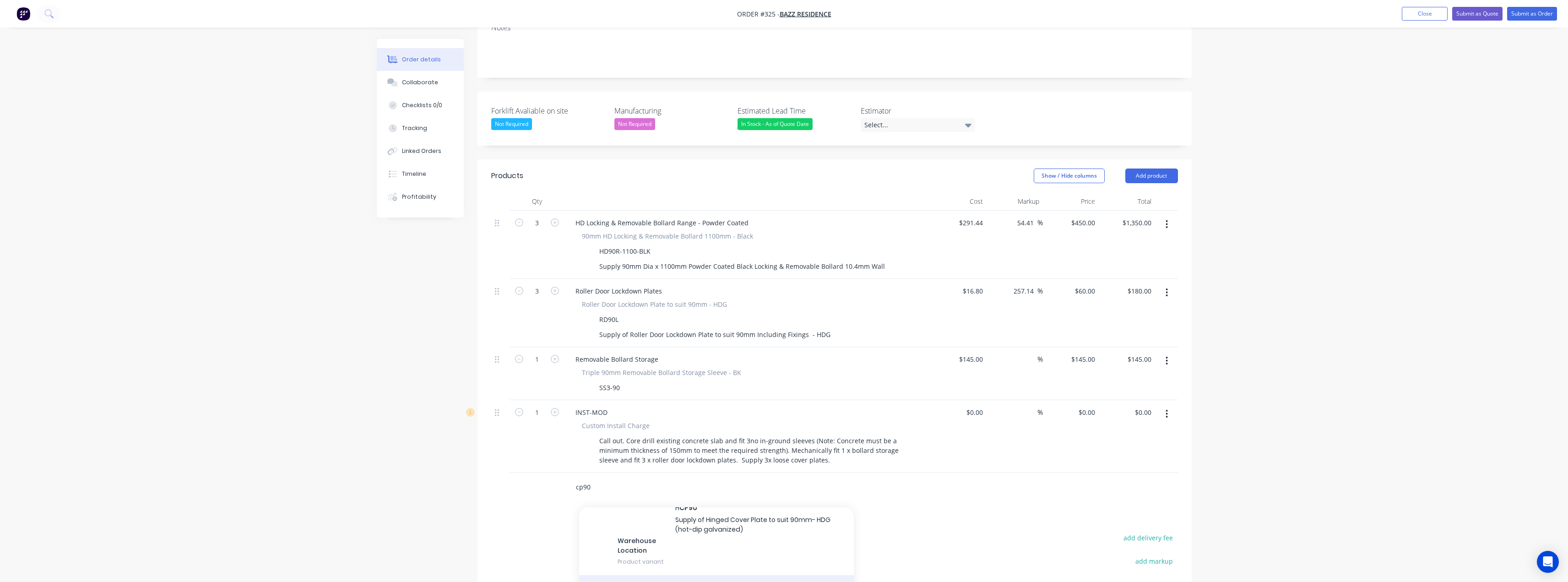
scroll to position [229, 0]
type input "cp90"
click at [557, 480] on icon "button" at bounding box center [554, 484] width 8 height 8
type input "2"
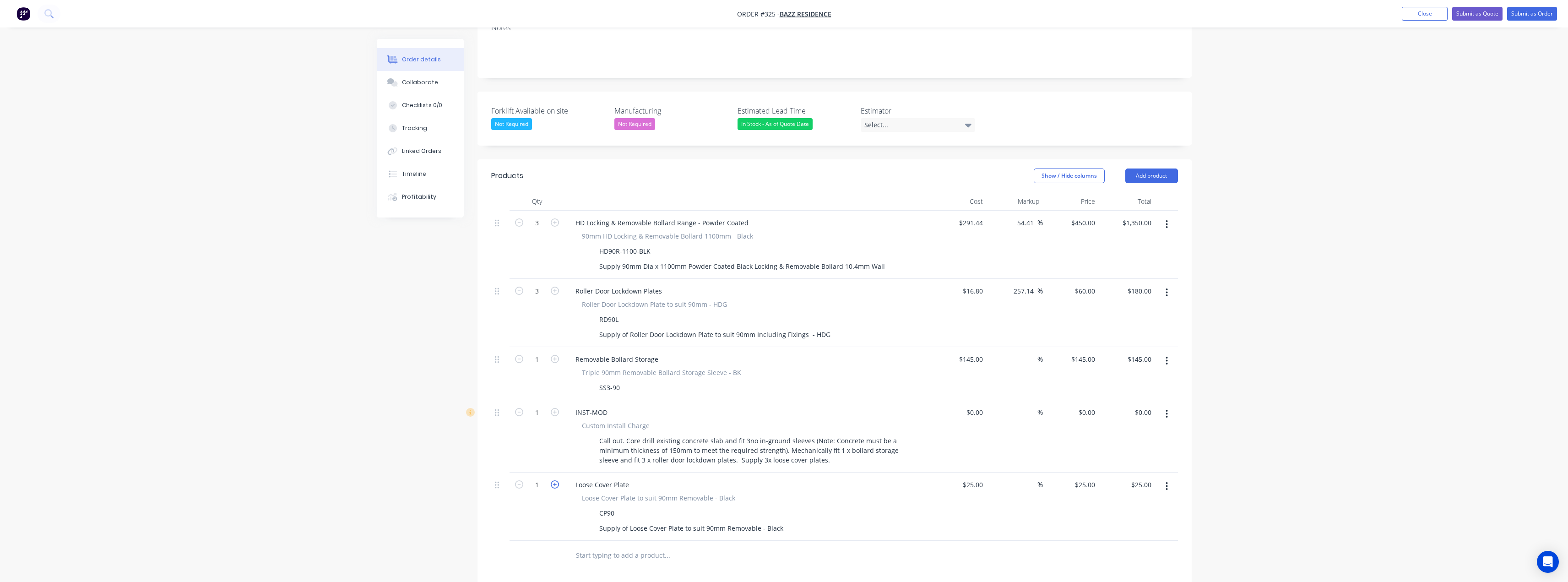
type input "$50.00"
click at [557, 480] on icon "button" at bounding box center [554, 484] width 8 height 8
type input "3"
type input "$75.00"
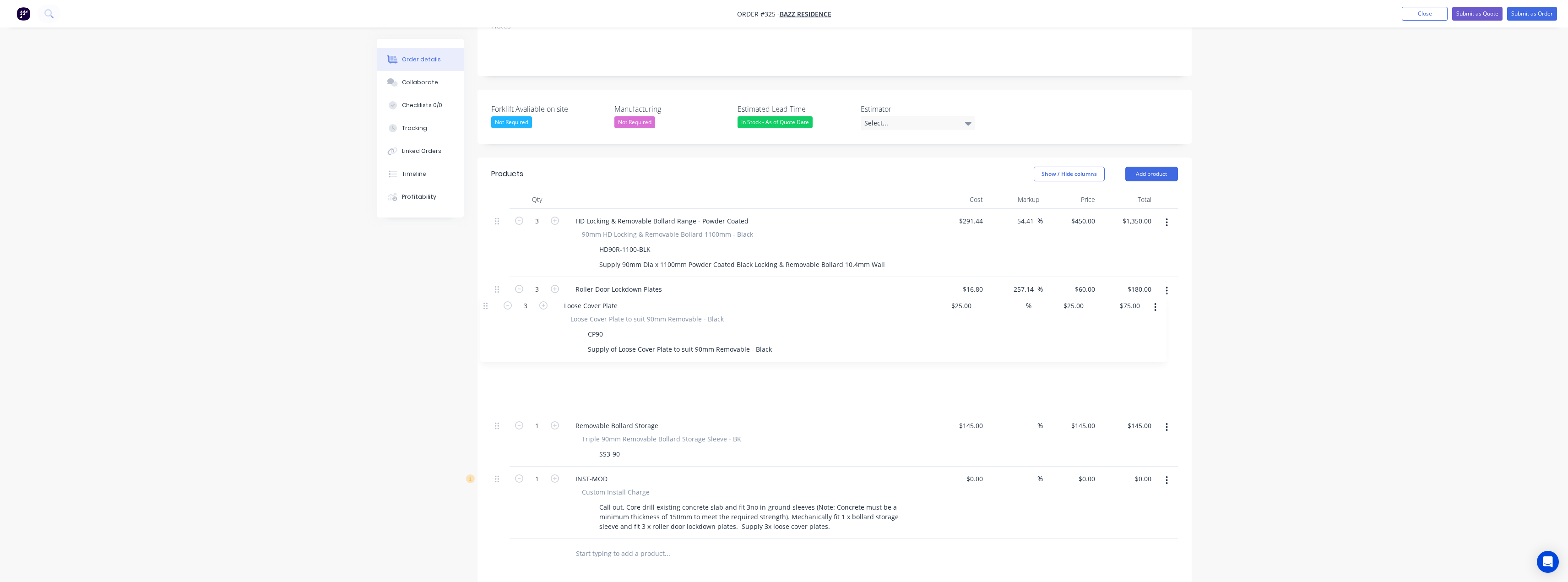
drag, startPoint x: 497, startPoint y: 436, endPoint x: 486, endPoint y: 302, distance: 134.5
click at [486, 302] on div "Qty Cost Markup Price Total 3 HD Locking & Removable Bollard Range - Powder Coa…" at bounding box center [835, 379] width 714 height 378
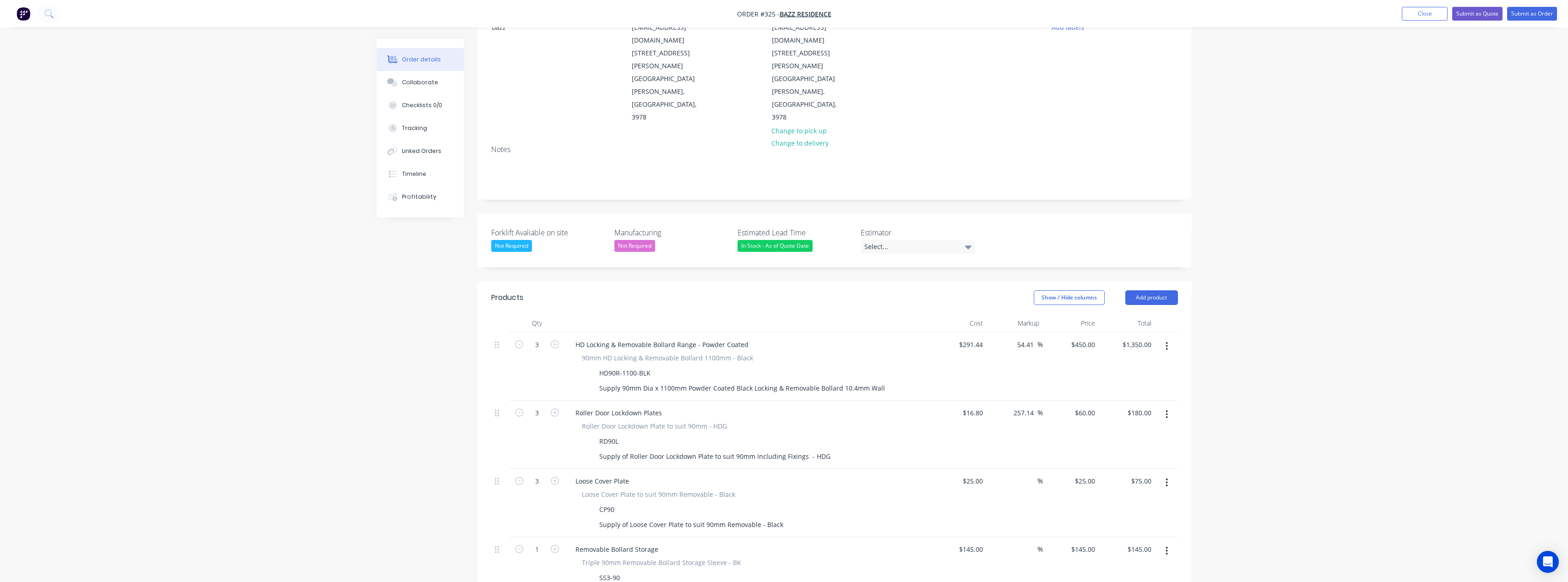
scroll to position [93, 0]
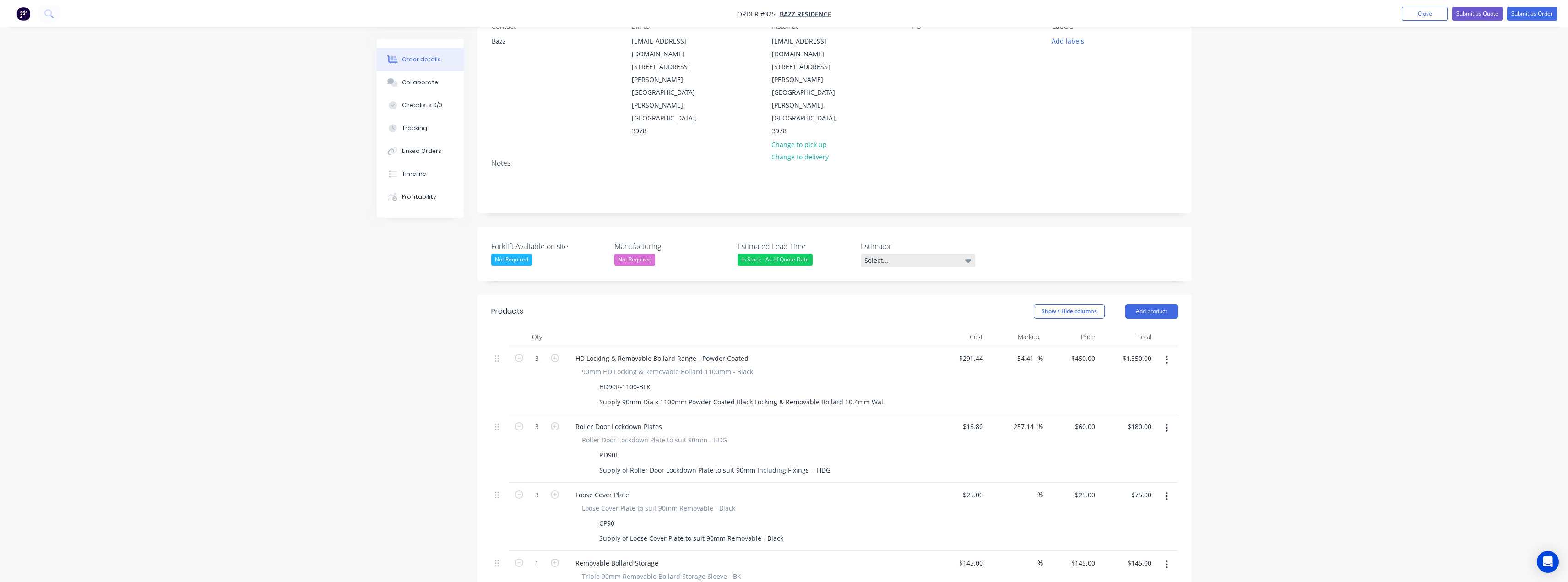
click at [948, 254] on div "Select..." at bounding box center [918, 260] width 115 height 13
click at [884, 265] on div "[PERSON_NAME]" at bounding box center [892, 265] width 50 height 12
click at [1287, 161] on div "Order details Collaborate Checklists 0/0 Tracking Linked Orders Timeline Profit…" at bounding box center [784, 422] width 1568 height 1031
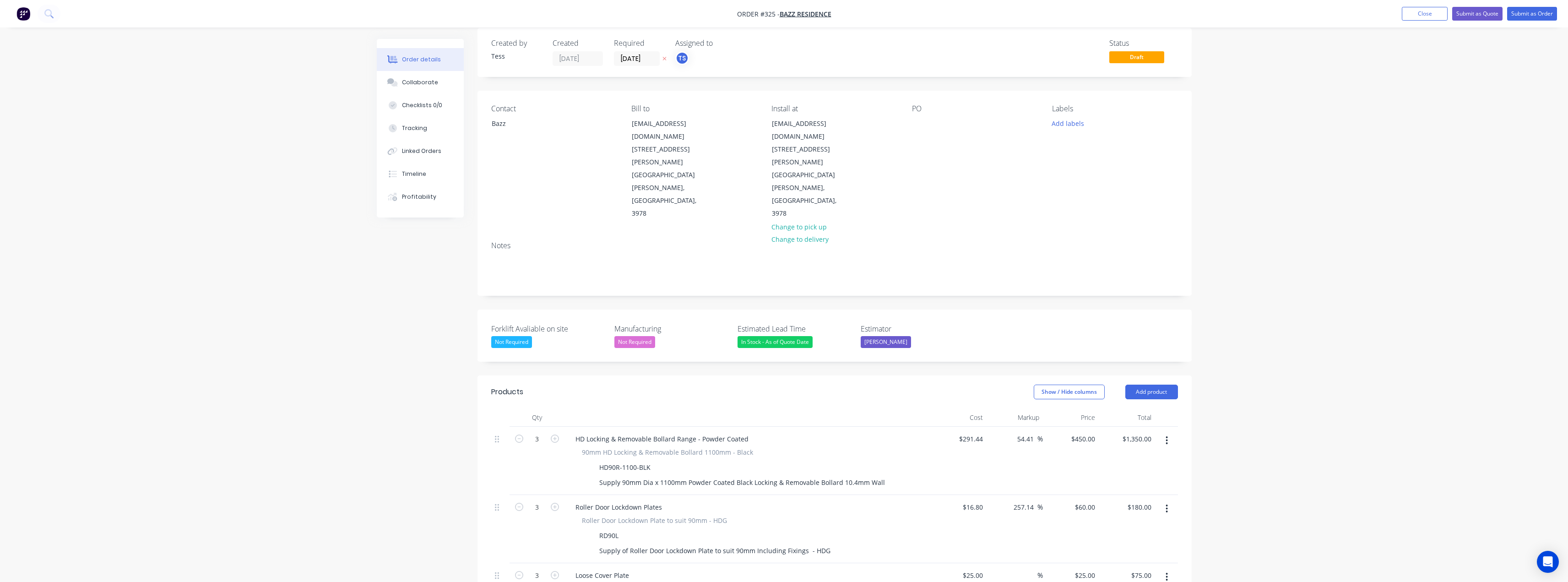
scroll to position [0, 0]
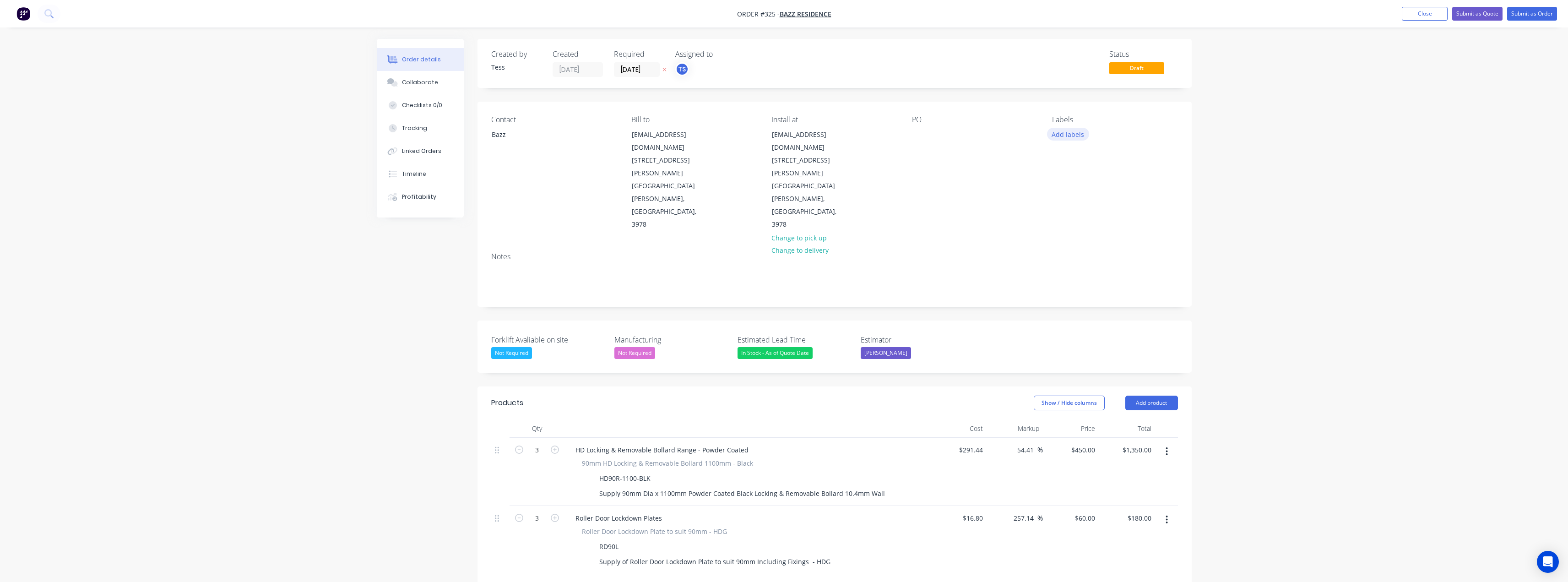
click at [1068, 134] on button "Add labels" at bounding box center [1068, 134] width 42 height 12
click at [1081, 213] on div "Install" at bounding box center [1088, 216] width 24 height 10
click at [1247, 150] on div "Order details Collaborate Checklists 0/0 Tracking Linked Orders Timeline Profit…" at bounding box center [784, 515] width 1568 height 1031
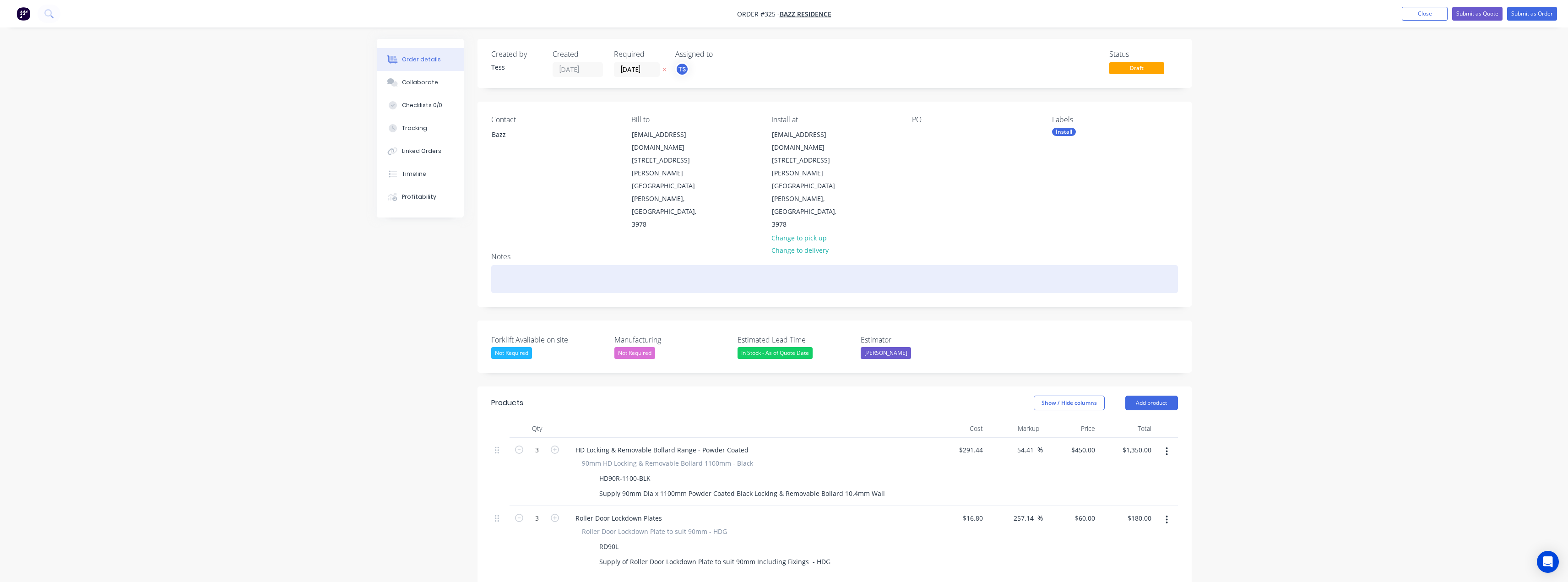
click at [516, 265] on div at bounding box center [834, 279] width 687 height 28
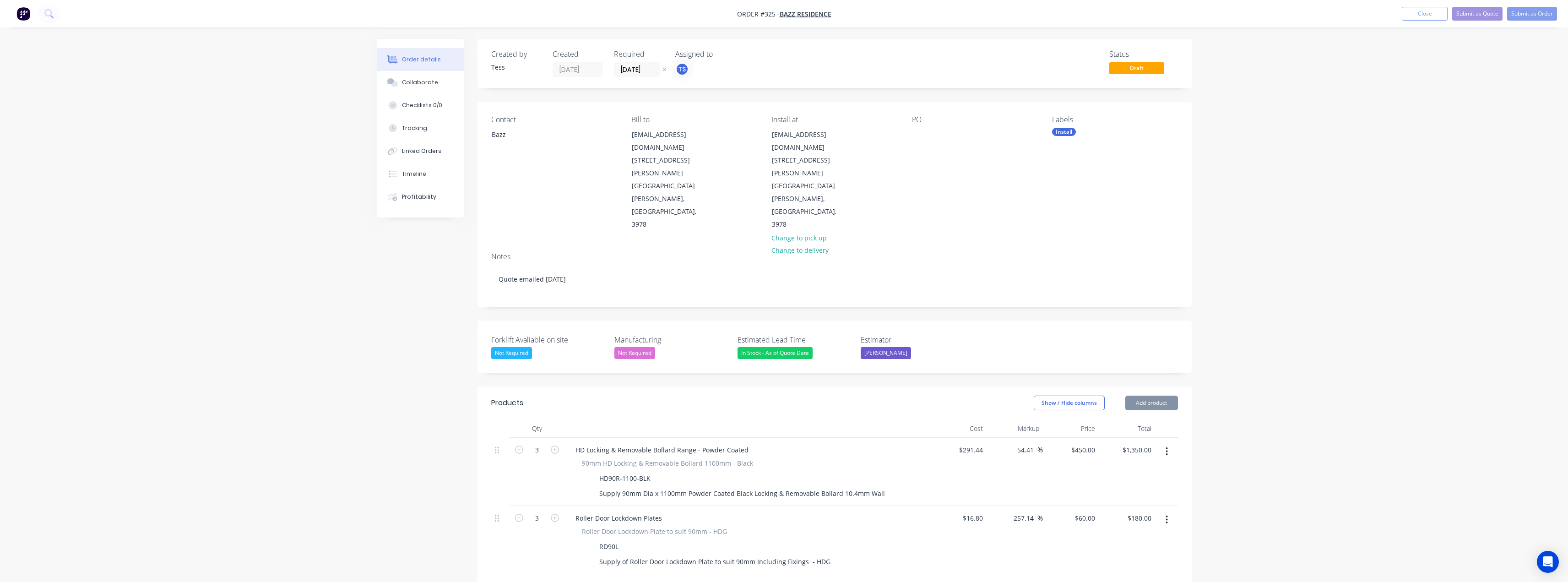
click at [1252, 156] on div "Order details Collaborate Checklists 0/0 Tracking Linked Orders Timeline Profit…" at bounding box center [784, 515] width 1568 height 1031
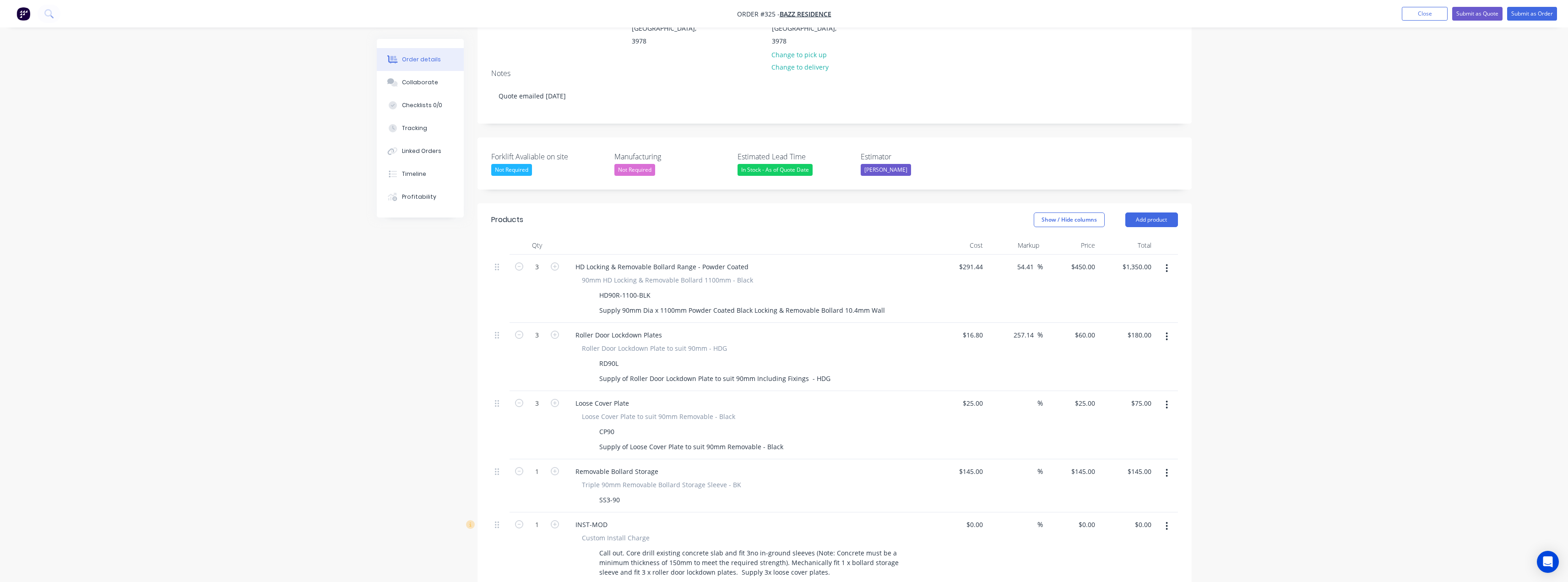
scroll to position [229, 0]
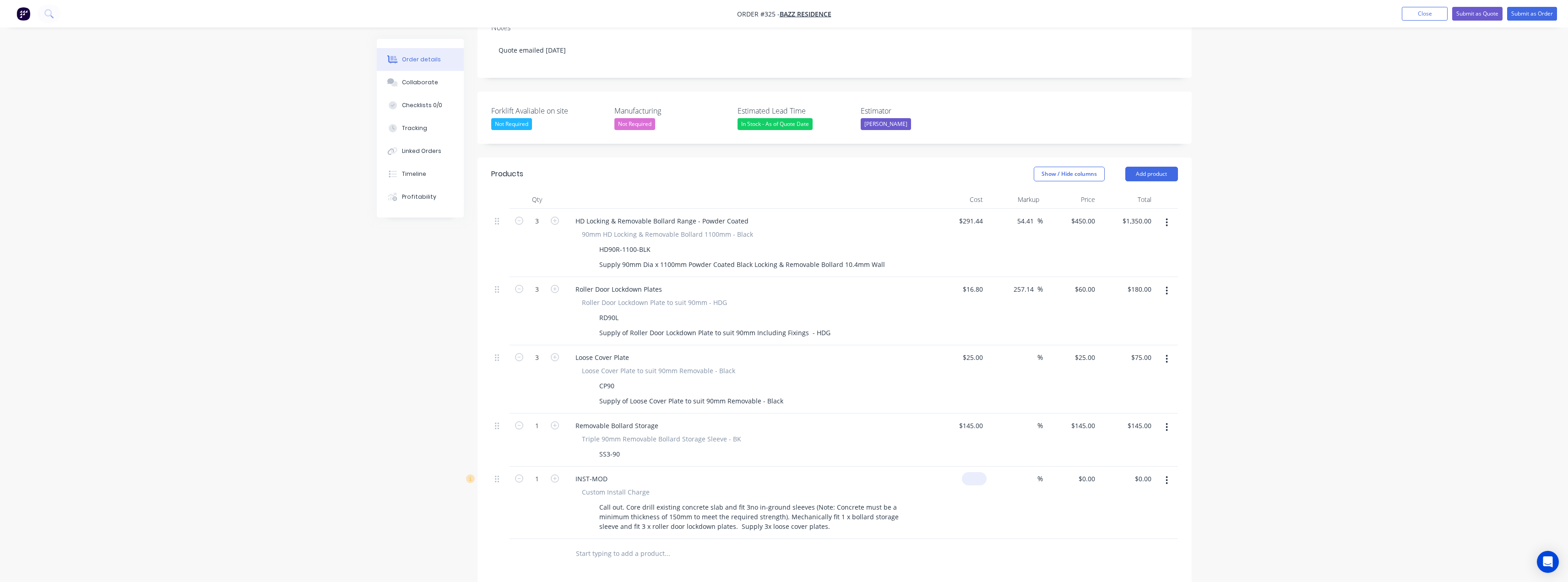
click at [974, 472] on div "$0.00" at bounding box center [974, 479] width 24 height 13
type input "$1.00"
type input "1"
type input "$1.00"
click at [1086, 472] on div "1 $0.00" at bounding box center [1086, 479] width 24 height 13
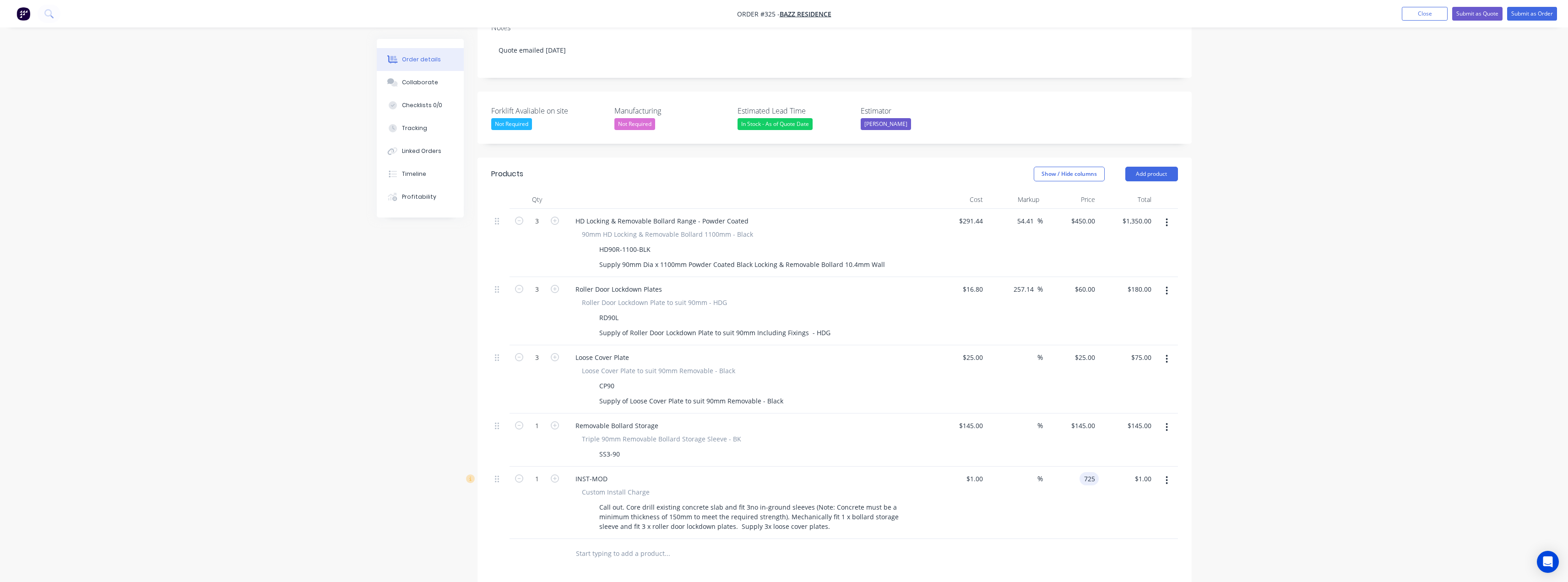
type input "725"
type input "72400"
type input "$725.00"
click at [1267, 423] on div "Order details Collaborate Checklists 0/0 Tracking Linked Orders Timeline Profit…" at bounding box center [784, 286] width 1568 height 1031
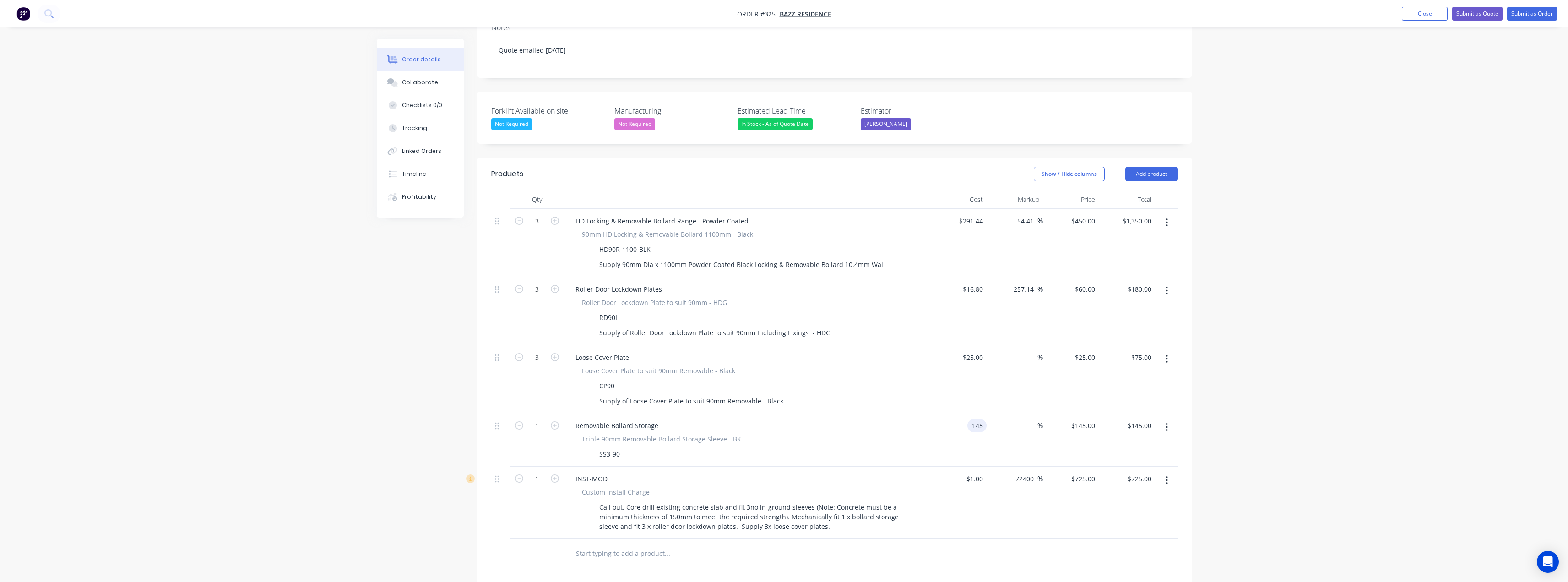
click at [979, 419] on input "145" at bounding box center [978, 426] width 15 height 13
type input "$1.00"
type input "1"
type input "$1.00"
click at [1085, 419] on div "1 $145.00" at bounding box center [1082, 426] width 32 height 13
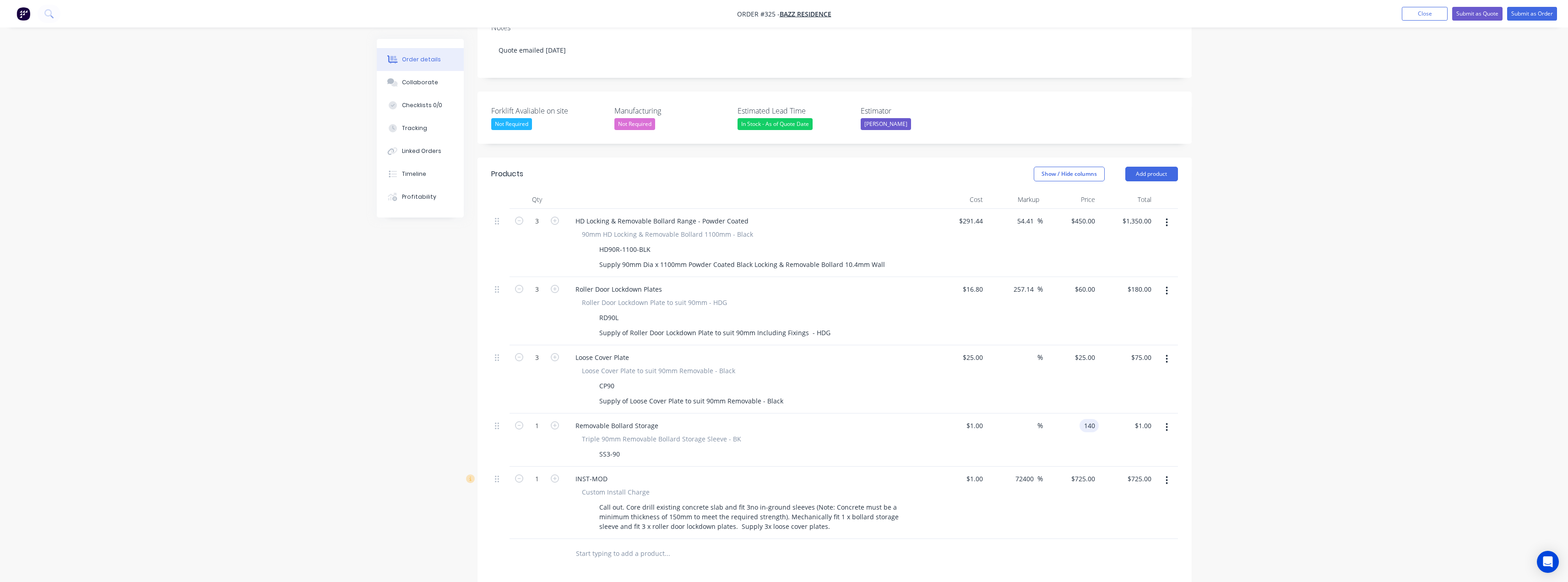
type input "140"
type input "13900"
type input "$140.00"
click at [1245, 340] on div "Order details Collaborate Checklists 0/0 Tracking Linked Orders Timeline Profit…" at bounding box center [784, 286] width 1568 height 1031
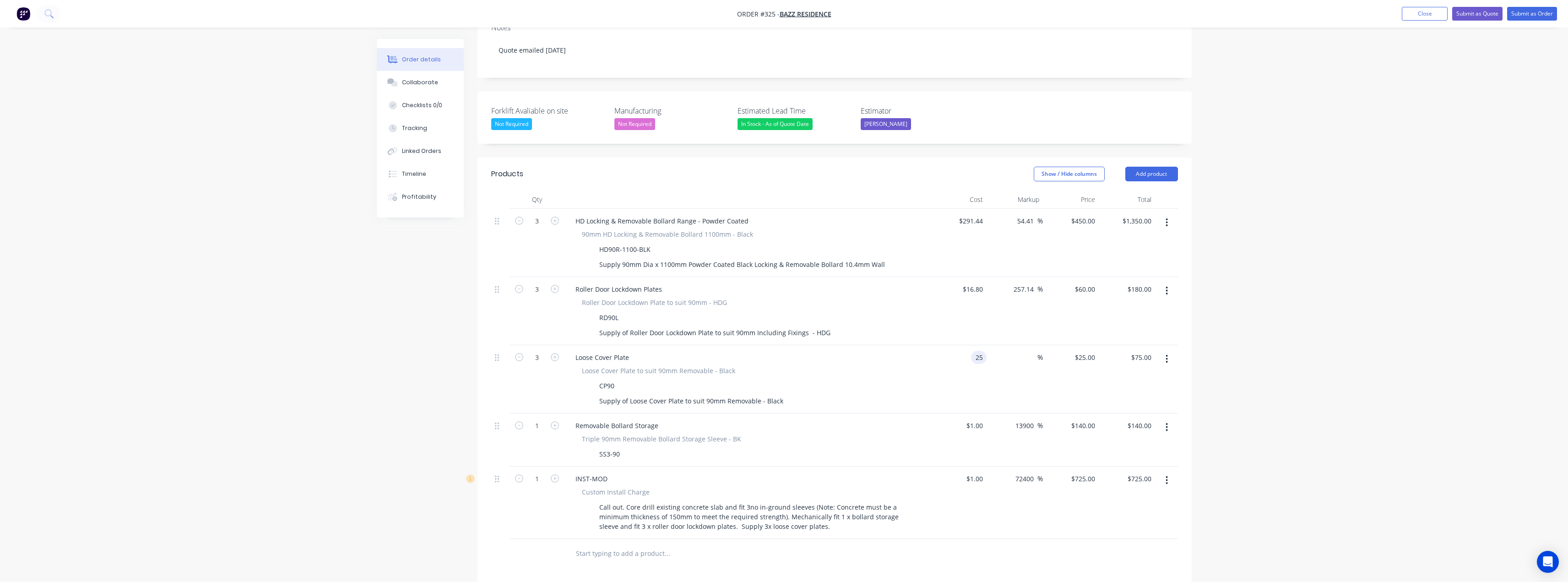
click at [972, 346] on div "25 25" at bounding box center [959, 379] width 56 height 68
type input "$1.00"
type input "1"
type input "$3.00"
click at [1095, 350] on input "1" at bounding box center [1086, 357] width 24 height 13
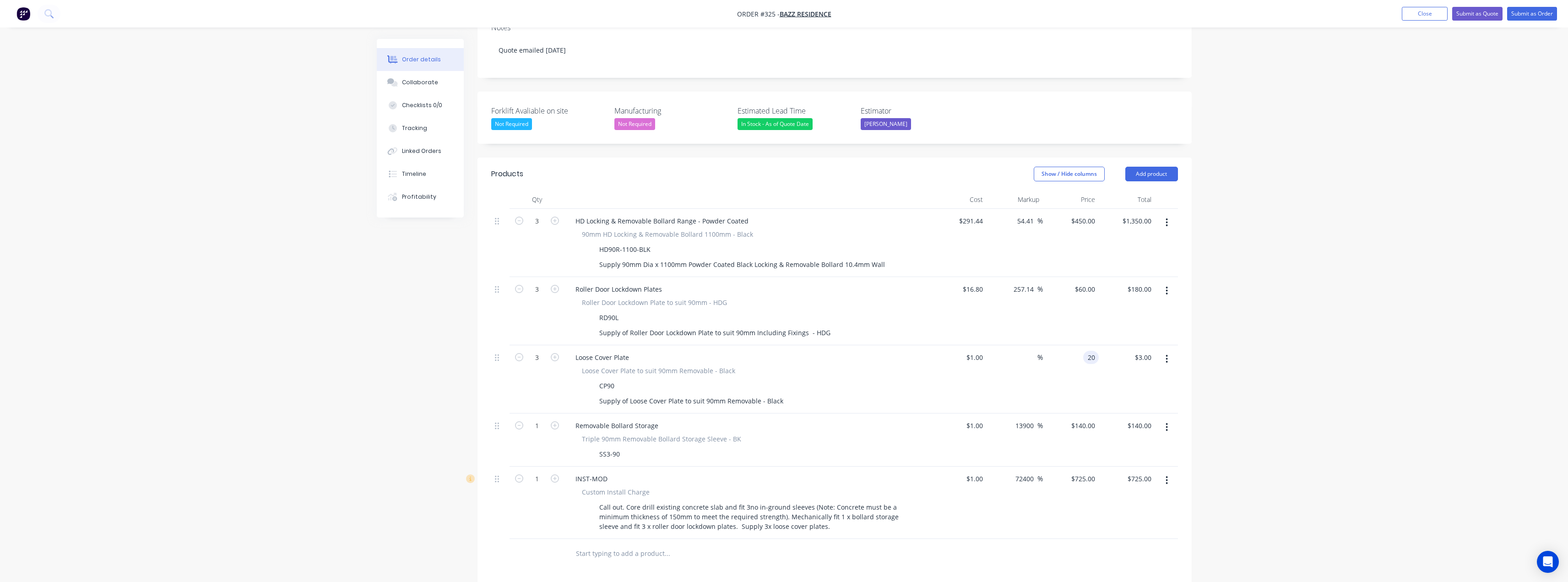
type input "20"
type input "1900"
type input "$20.00"
type input "$60.00"
click at [1217, 287] on div "Order details Collaborate Checklists 0/0 Tracking Linked Orders Timeline Profit…" at bounding box center [784, 286] width 1568 height 1031
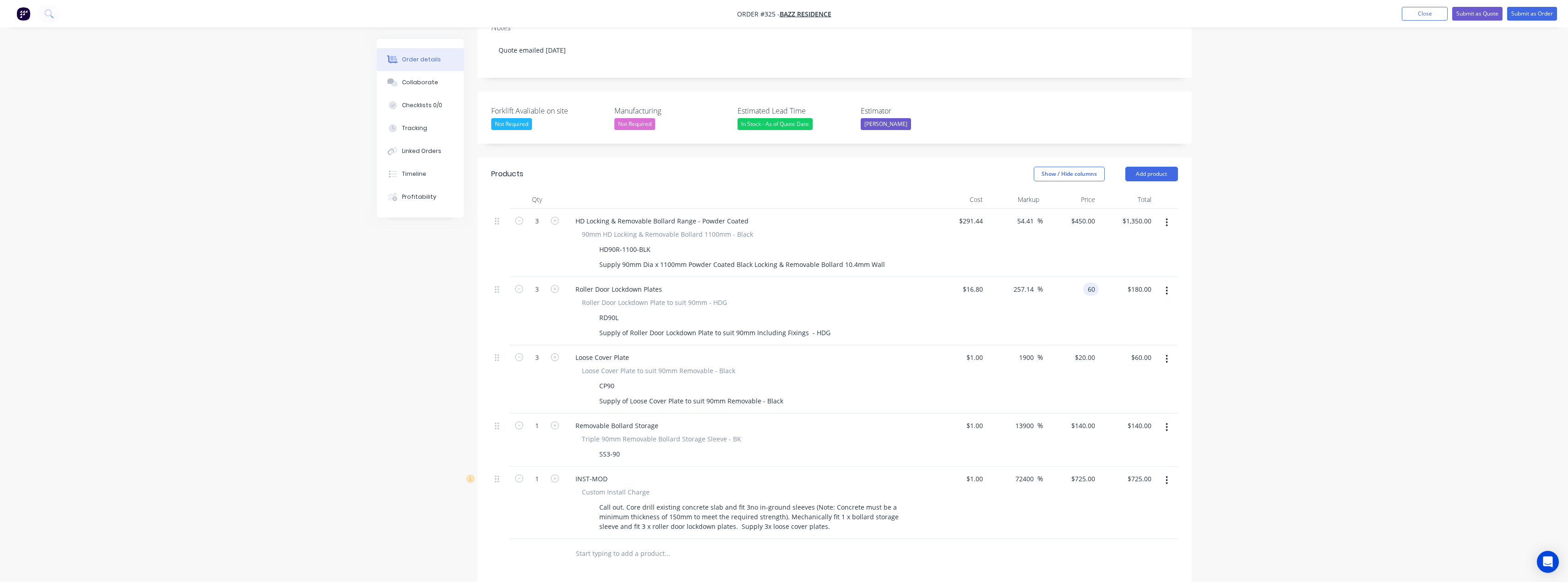
click at [1091, 282] on input "60" at bounding box center [1092, 289] width 12 height 13
type input "55"
type input "227.38"
type input "$55.00"
type input "$165.00"
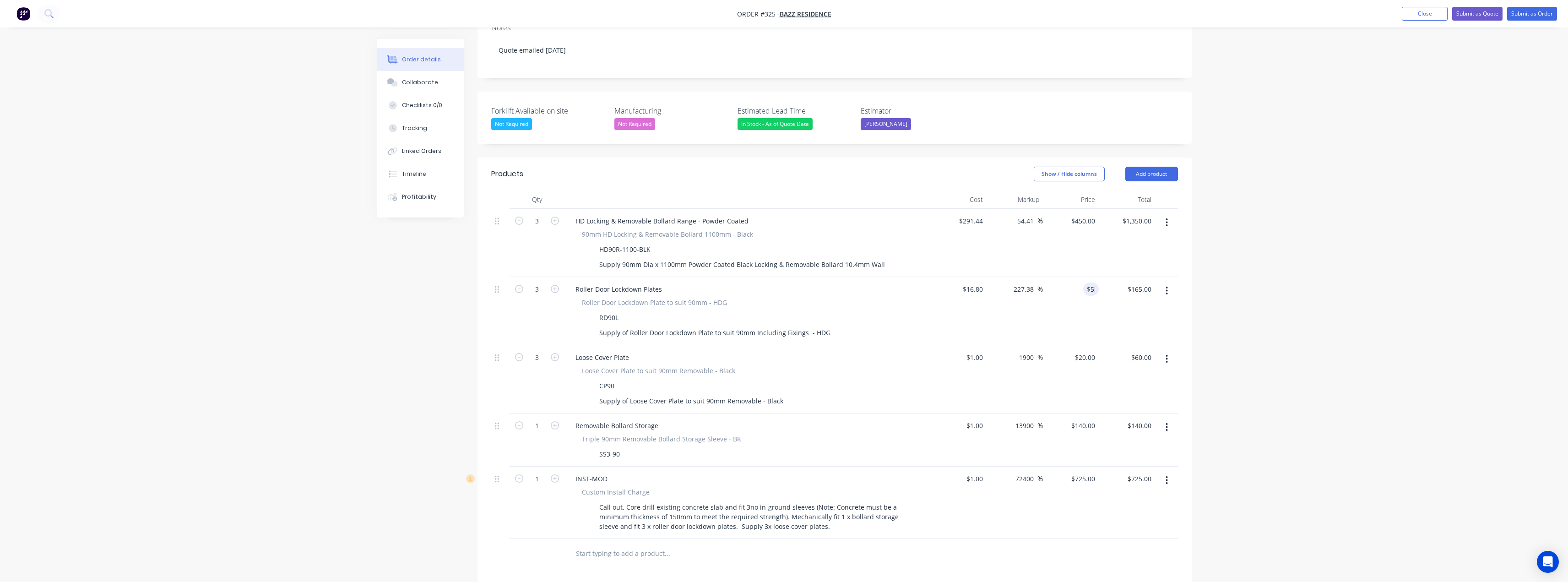
click at [1287, 256] on div "Order details Collaborate Checklists 0/0 Tracking Linked Orders Timeline Profit…" at bounding box center [784, 286] width 1568 height 1031
click at [632, 545] on input "text" at bounding box center [666, 554] width 183 height 18
click at [1144, 167] on button "Add product" at bounding box center [1152, 174] width 53 height 15
click at [1124, 319] on div "Notes (External)" at bounding box center [1134, 325] width 70 height 13
click at [633, 545] on div at bounding box center [747, 551] width 359 height 13
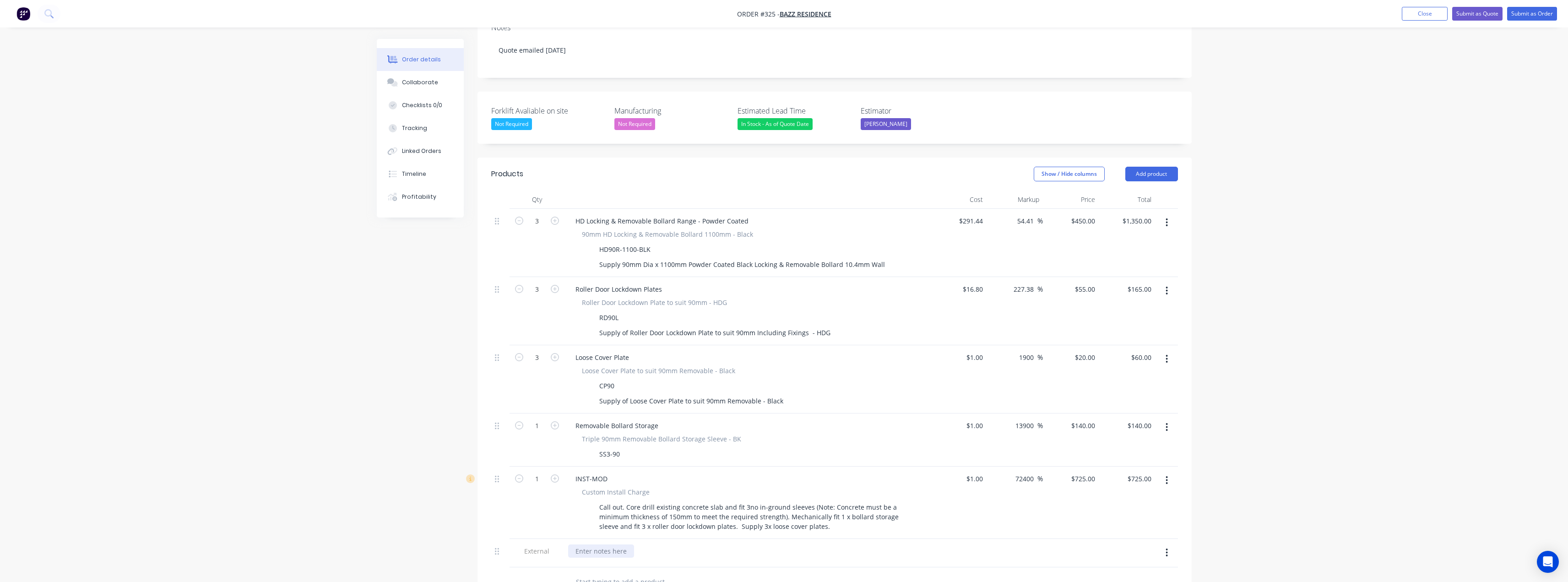
drag, startPoint x: 608, startPoint y: 507, endPoint x: 590, endPoint y: 500, distance: 19.3
click at [590, 545] on div at bounding box center [601, 551] width 66 height 13
paste div
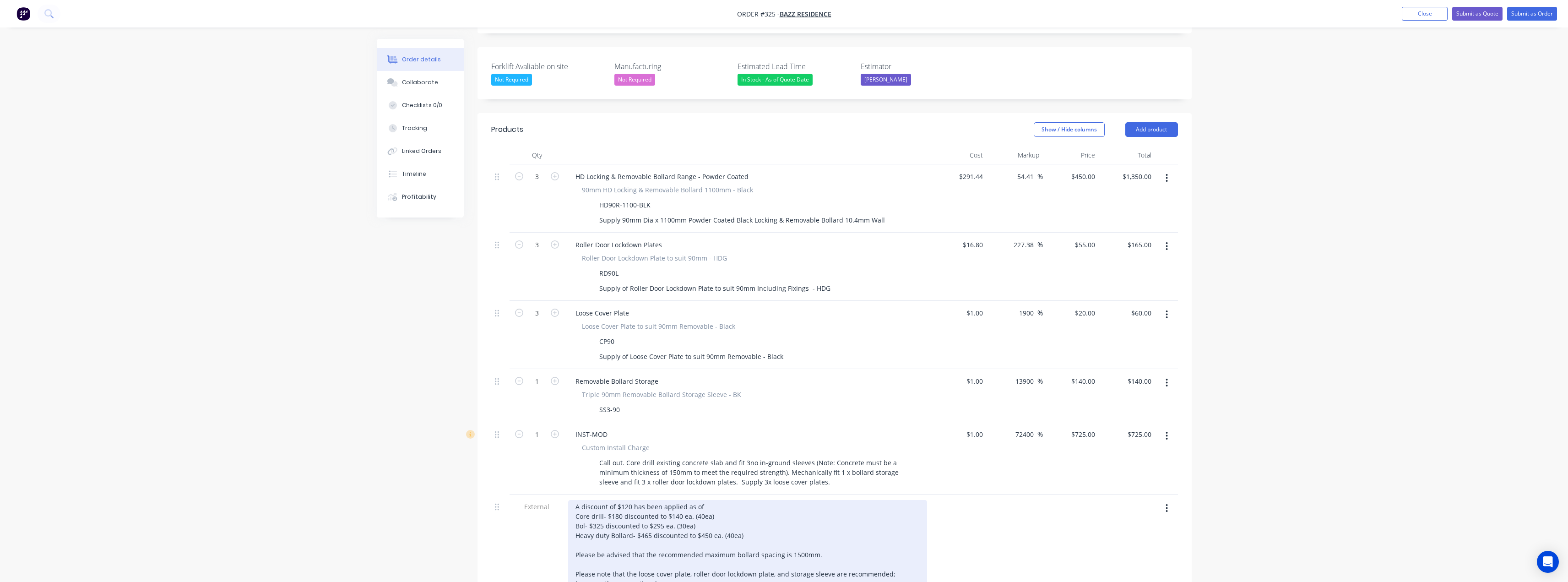
scroll to position [274, 0]
click at [631, 499] on div "A discount of $120 has been applied as of Core drill- $180 discounted to $140 e…" at bounding box center [747, 582] width 359 height 167
click at [721, 499] on div "A discount of $165 has been applied as of Core drill- $180 discounted to $140 e…" at bounding box center [747, 582] width 359 height 167
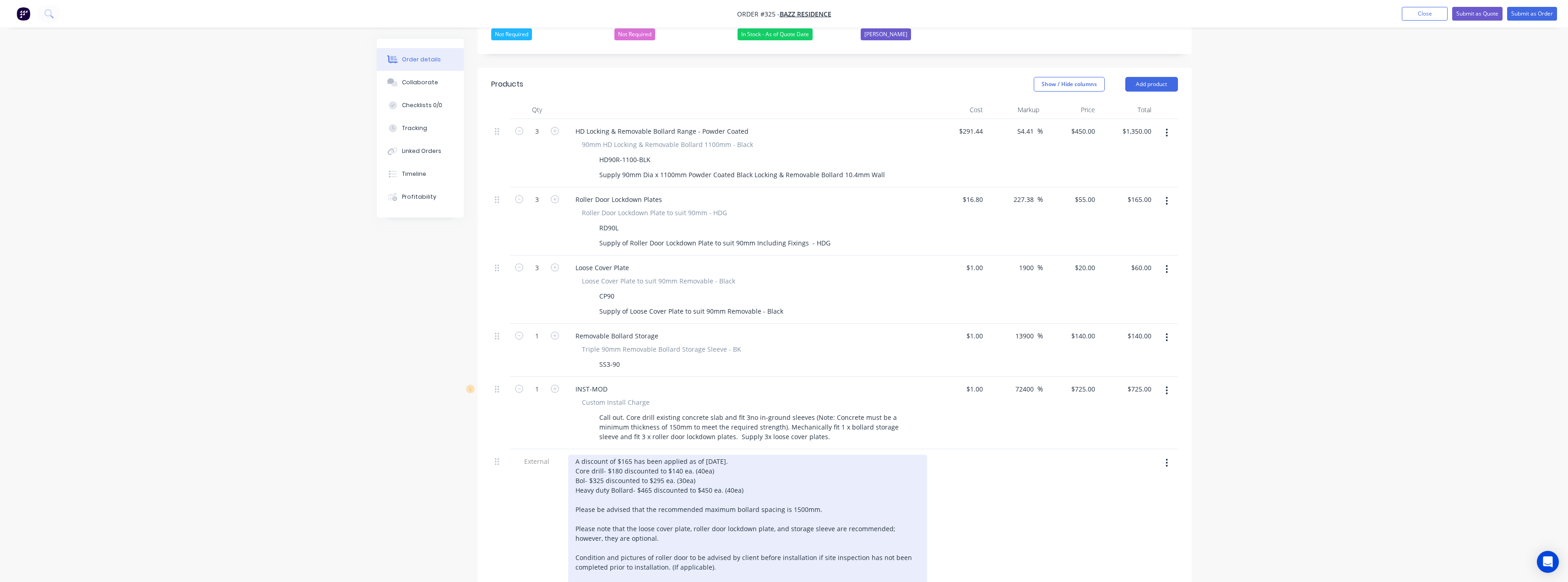
scroll to position [320, 0]
click at [717, 453] on div "A discount of $165 has been applied as of 2/09/2025. Core drill- $180 discounte…" at bounding box center [747, 536] width 359 height 167
click at [726, 453] on div "A discount of $165 has been applied as of 2/09/2025. Core drill- $180 discounte…" at bounding box center [747, 536] width 359 height 167
drag, startPoint x: 701, startPoint y: 429, endPoint x: 575, endPoint y: 432, distance: 126.0
click at [575, 453] on div "A discount of $165 has been applied as of 2/09/2025. Core drill- $180 discounte…" at bounding box center [747, 536] width 359 height 167
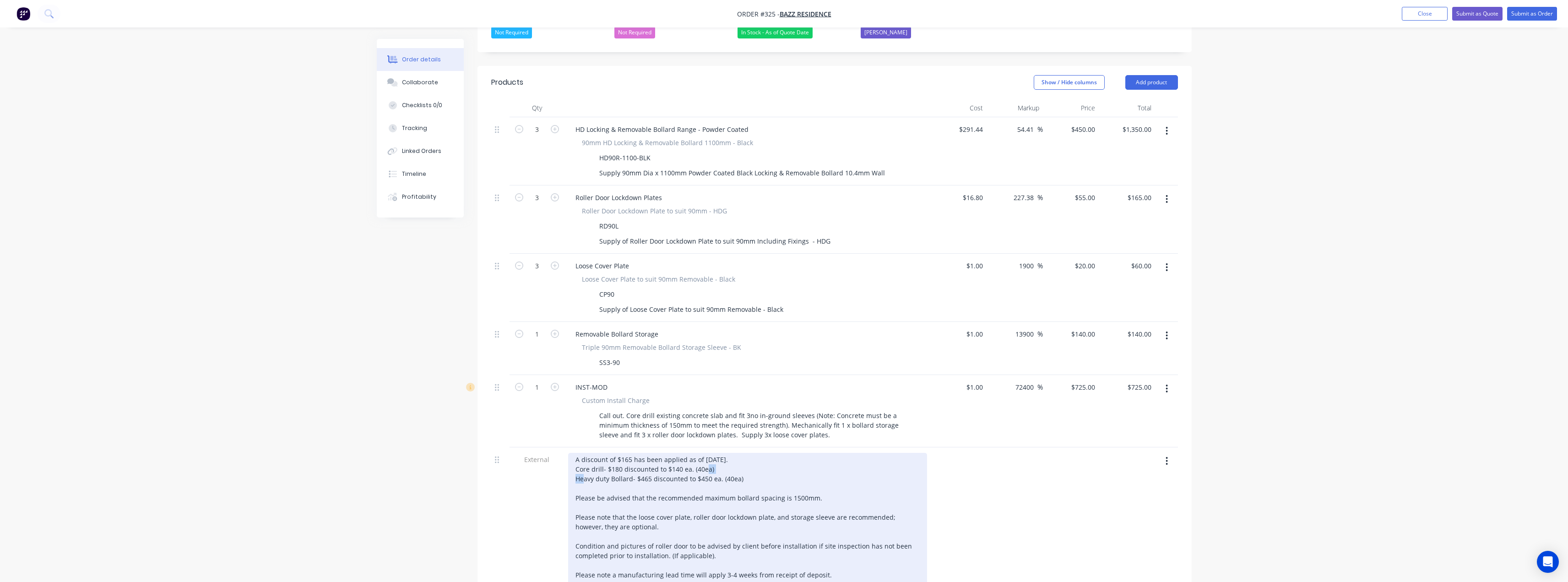
drag, startPoint x: 720, startPoint y: 417, endPoint x: 693, endPoint y: 420, distance: 27.2
click at [693, 453] on div "A discount of $165 has been applied as of 2/09/2025. Core drill- $180 discounte…" at bounding box center [747, 531] width 359 height 157
click at [752, 453] on div "A discount of $165 has been applied as of 2/09/2025. Core drill- $180 discounte…" at bounding box center [747, 531] width 359 height 157
click at [711, 453] on div "A discount of $165 has been applied as of 2/09/2025. Core drill- $180 discounte…" at bounding box center [747, 531] width 359 height 157
click at [682, 453] on div "A discount of $165 has been applied as of 2/09/2025. Core drill- $180 discounte…" at bounding box center [747, 531] width 359 height 157
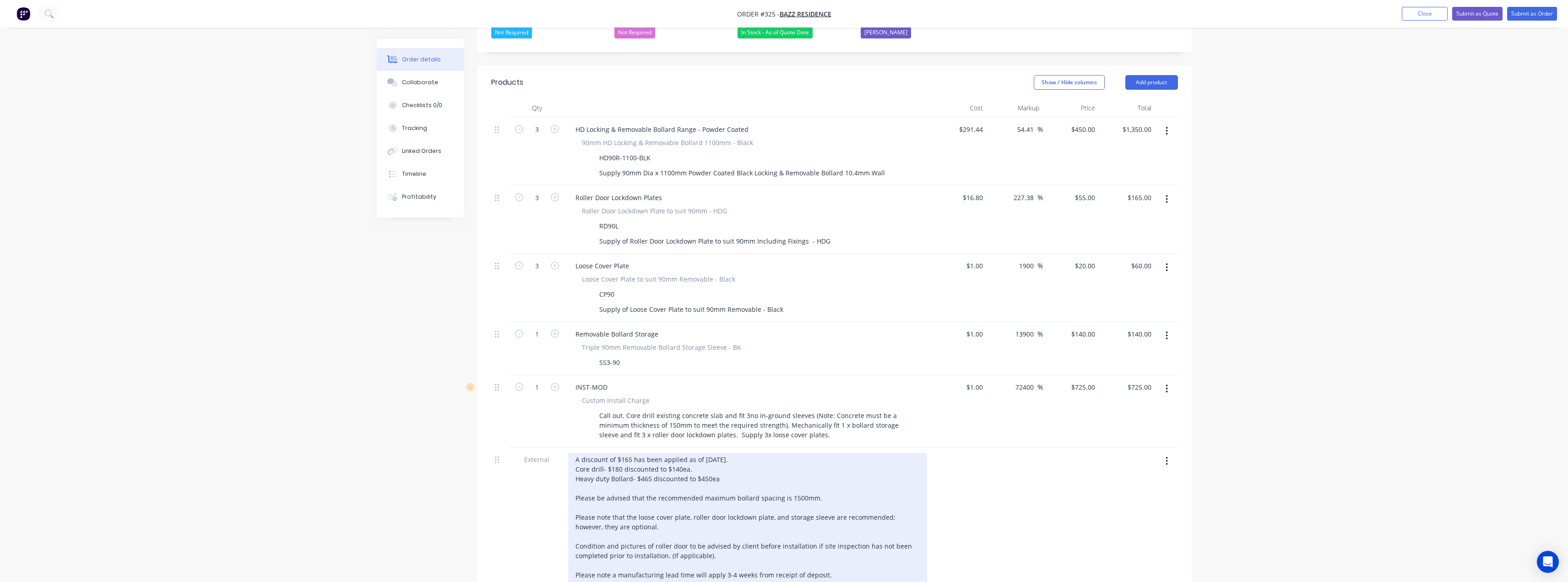
click at [687, 453] on div "A discount of $165 has been applied as of 2/09/2025. Core drill- $180 discounte…" at bounding box center [747, 531] width 359 height 157
click at [738, 453] on div "A discount of $165 has been applied as of 2/09/2025. Core drill- $180 discounte…" at bounding box center [747, 531] width 359 height 157
drag, startPoint x: 822, startPoint y: 534, endPoint x: 575, endPoint y: 538, distance: 247.0
click at [575, 538] on div "A discount of $165 has been applied as of 2/09/2025. Core drill- $180 discounte…" at bounding box center [747, 531] width 359 height 157
click at [831, 535] on div "A discount of $165 has been applied as of 2/09/2025. Core drill- $180 discounte…" at bounding box center [747, 531] width 359 height 157
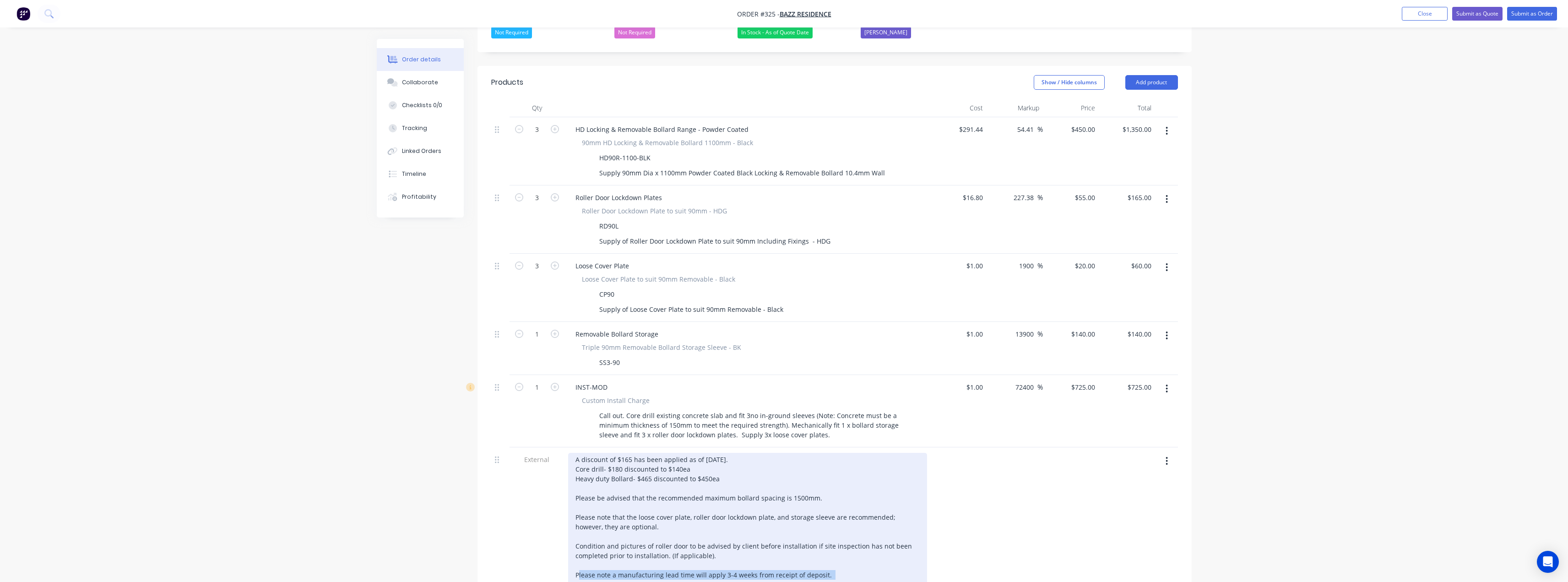
drag, startPoint x: 824, startPoint y: 534, endPoint x: 571, endPoint y: 537, distance: 253.0
click at [571, 537] on div "A discount of $165 has been applied as of 2/09/2025. Core drill- $180 discounte…" at bounding box center [747, 531] width 359 height 157
click at [580, 528] on div "A discount of $165 has been applied as of 2/09/2025. Core drill- $180 discounte…" at bounding box center [747, 526] width 359 height 148
click at [733, 509] on div "A discount of $165 has been applied as of 2/09/2025. Core drill- $180 discounte…" at bounding box center [747, 522] width 359 height 138
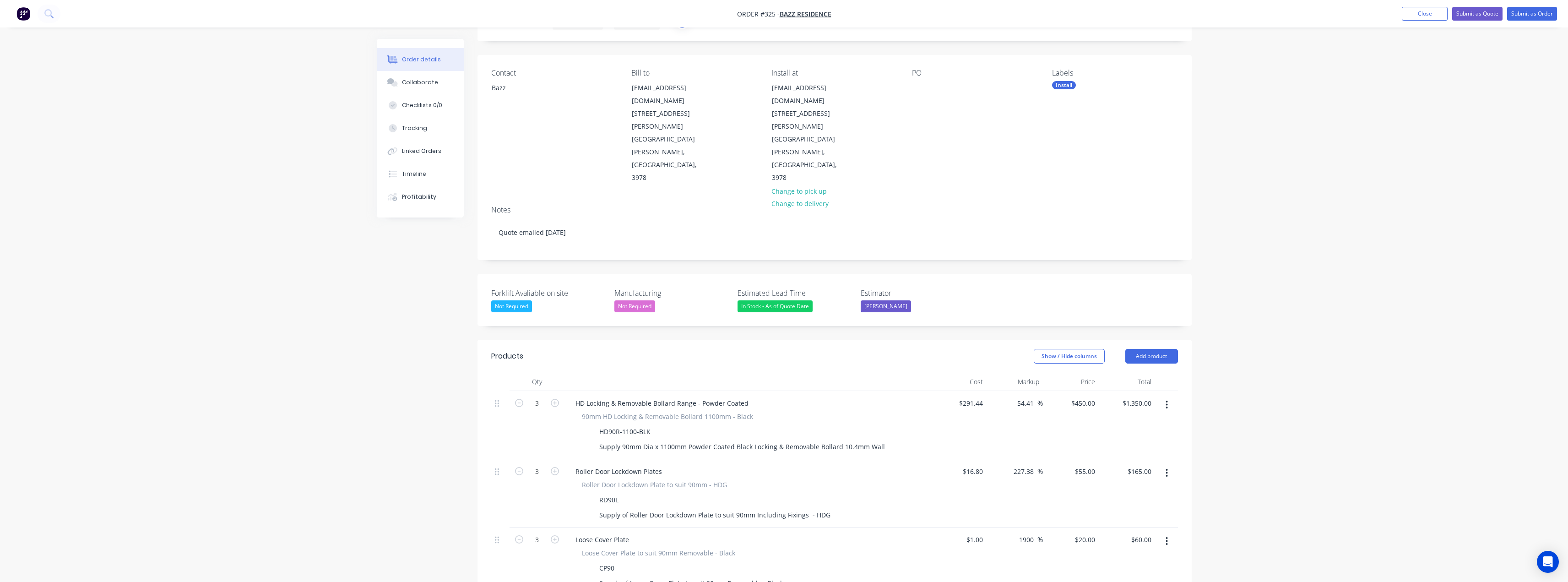
scroll to position [46, 0]
click at [1157, 350] on button "Add product" at bounding box center [1152, 357] width 53 height 15
click at [1122, 502] on div "Notes (External)" at bounding box center [1134, 508] width 70 height 13
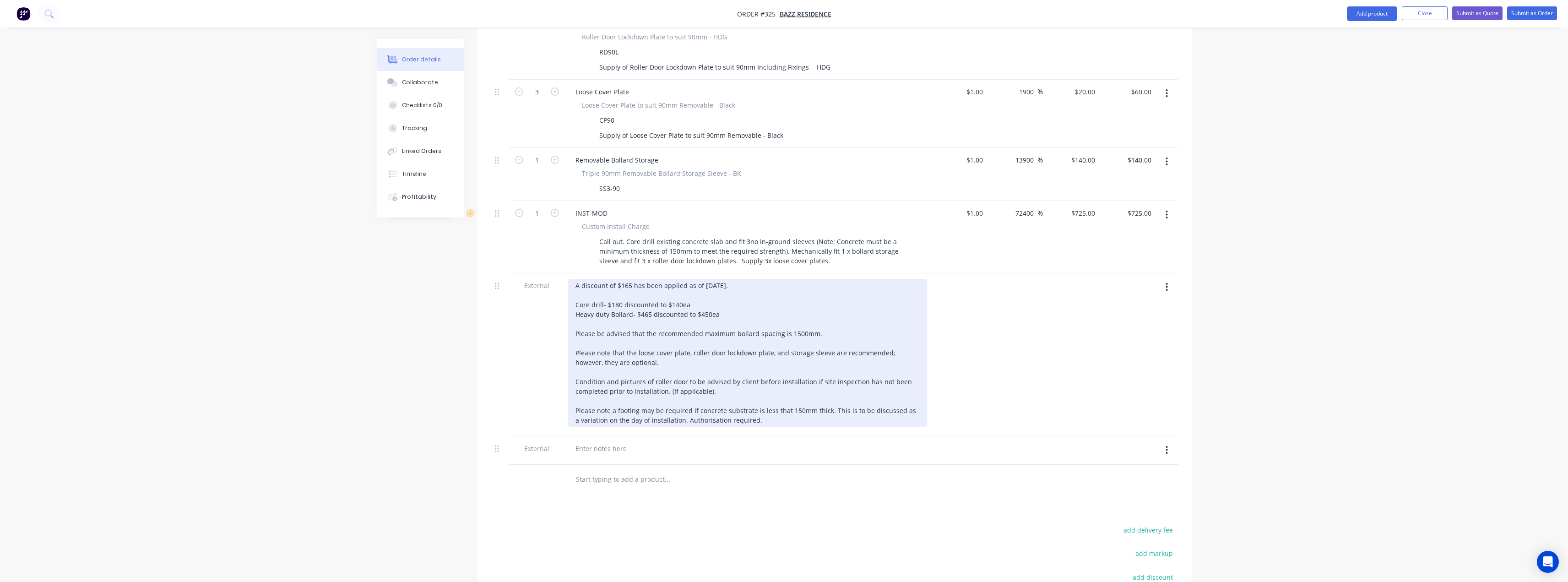
scroll to position [589, 0]
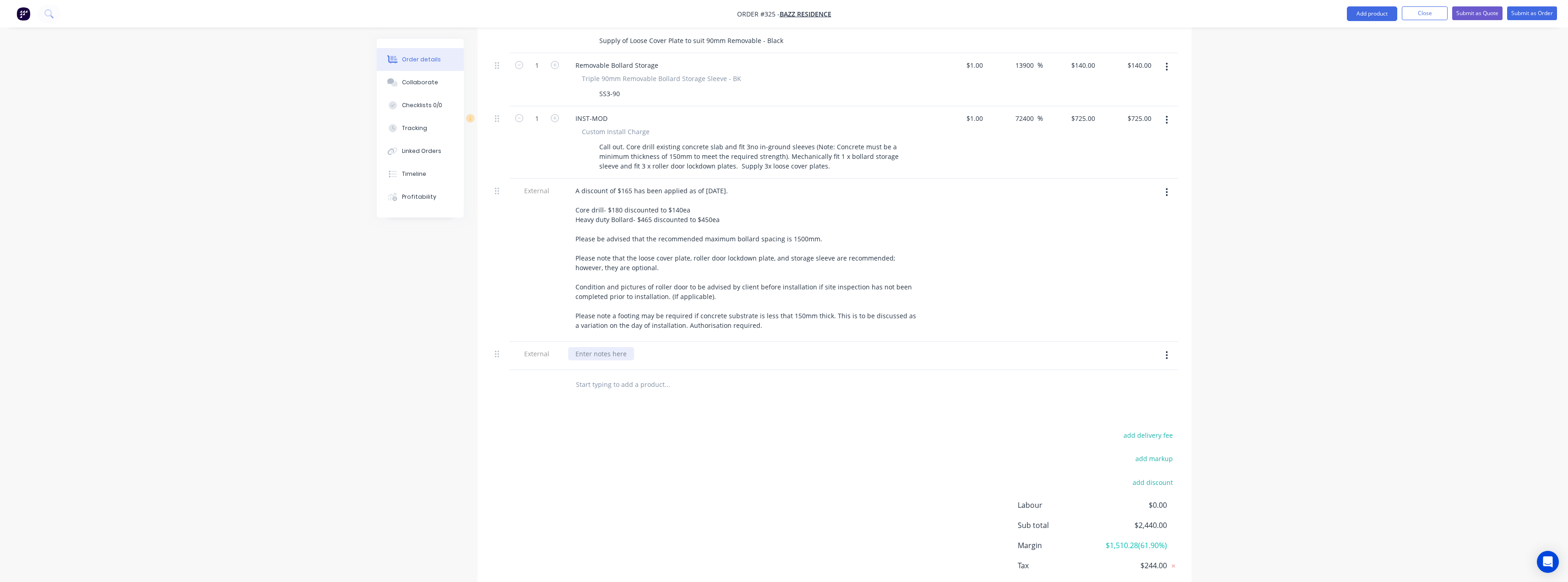
click at [628, 347] on div at bounding box center [601, 354] width 66 height 13
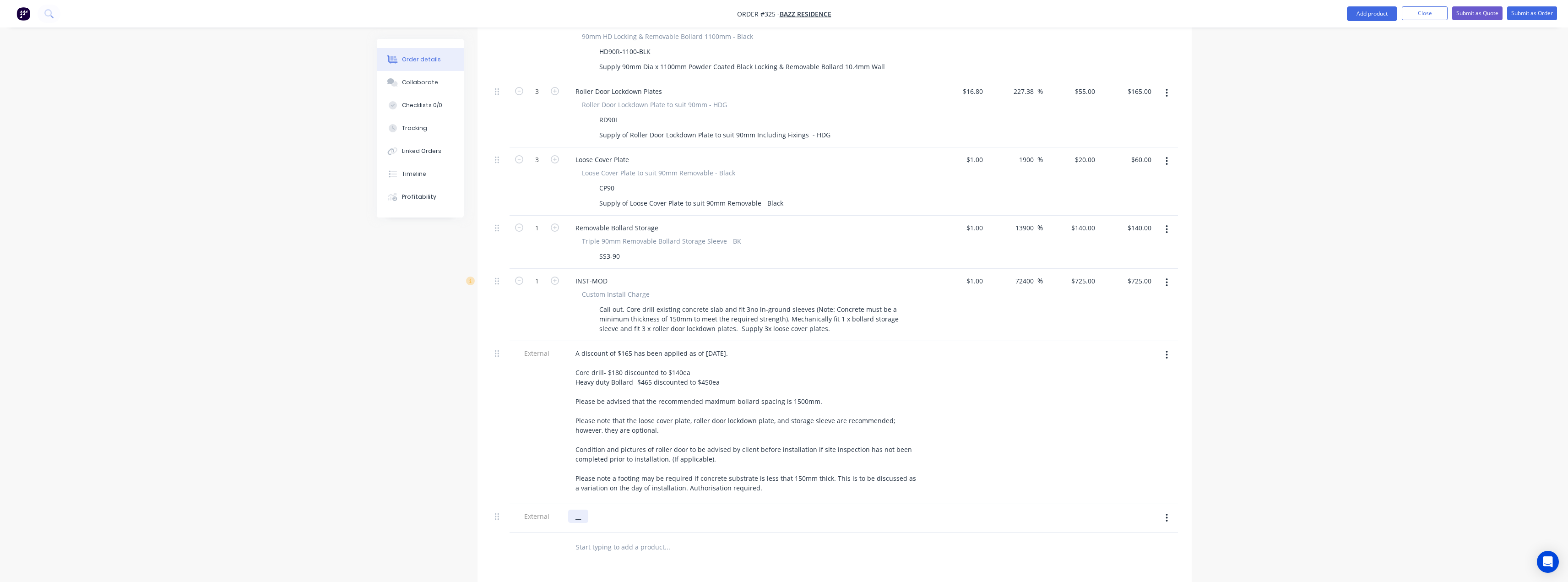
scroll to position [452, 0]
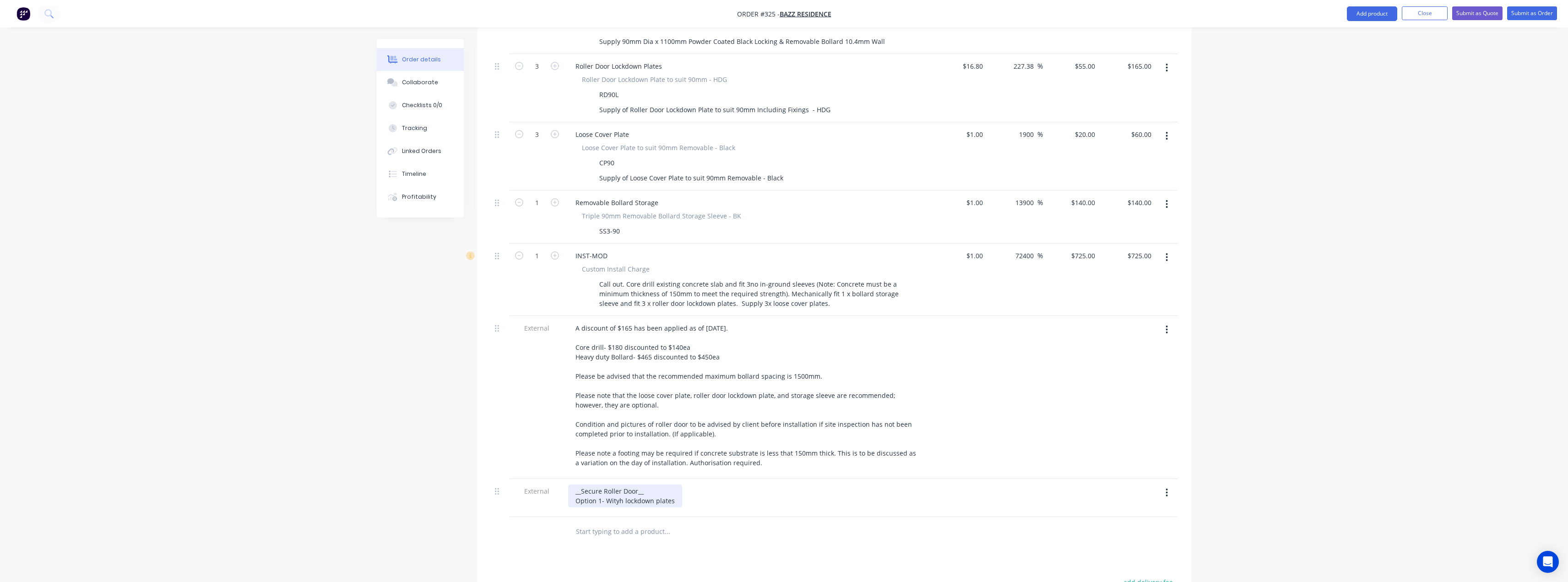
click at [617, 485] on div "__Secure Roller Door__ Option 1- Wityh lockdown plates" at bounding box center [625, 496] width 114 height 23
click at [643, 523] on input "text" at bounding box center [666, 532] width 183 height 18
click at [620, 485] on div "__Secure Roller Door__ Option 1- With lockdown plates" at bounding box center [623, 496] width 111 height 23
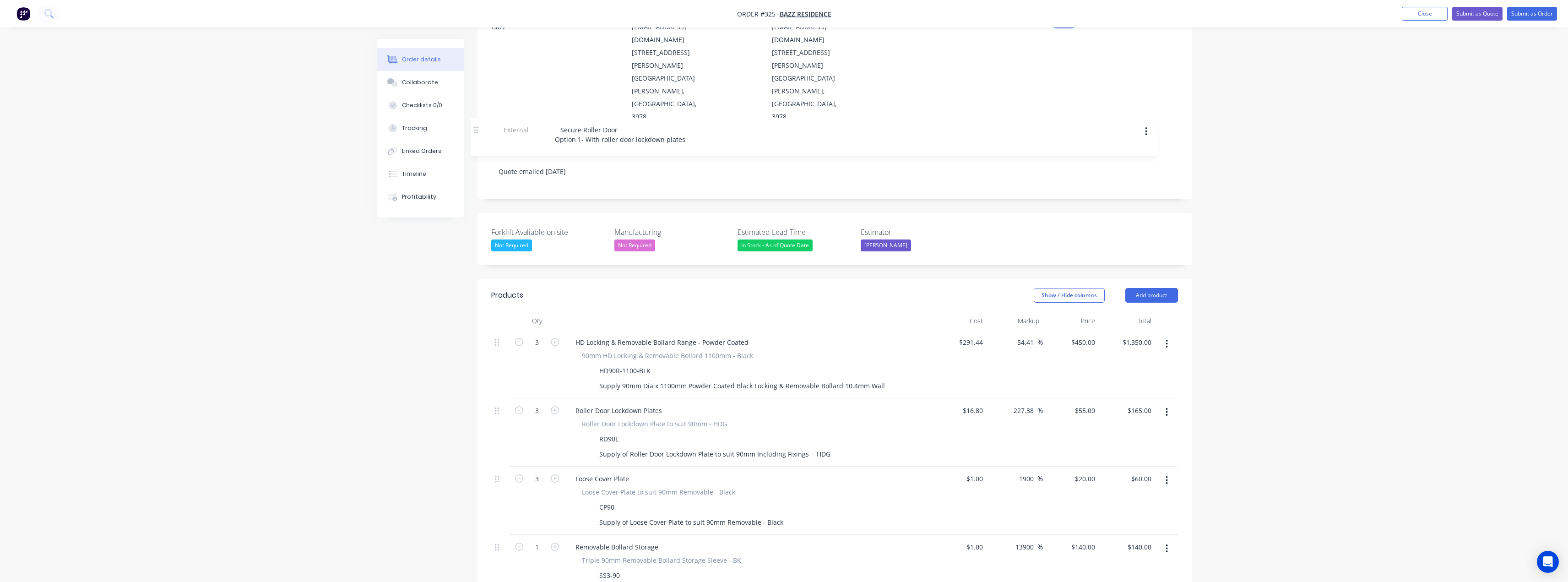
scroll to position [104, 0]
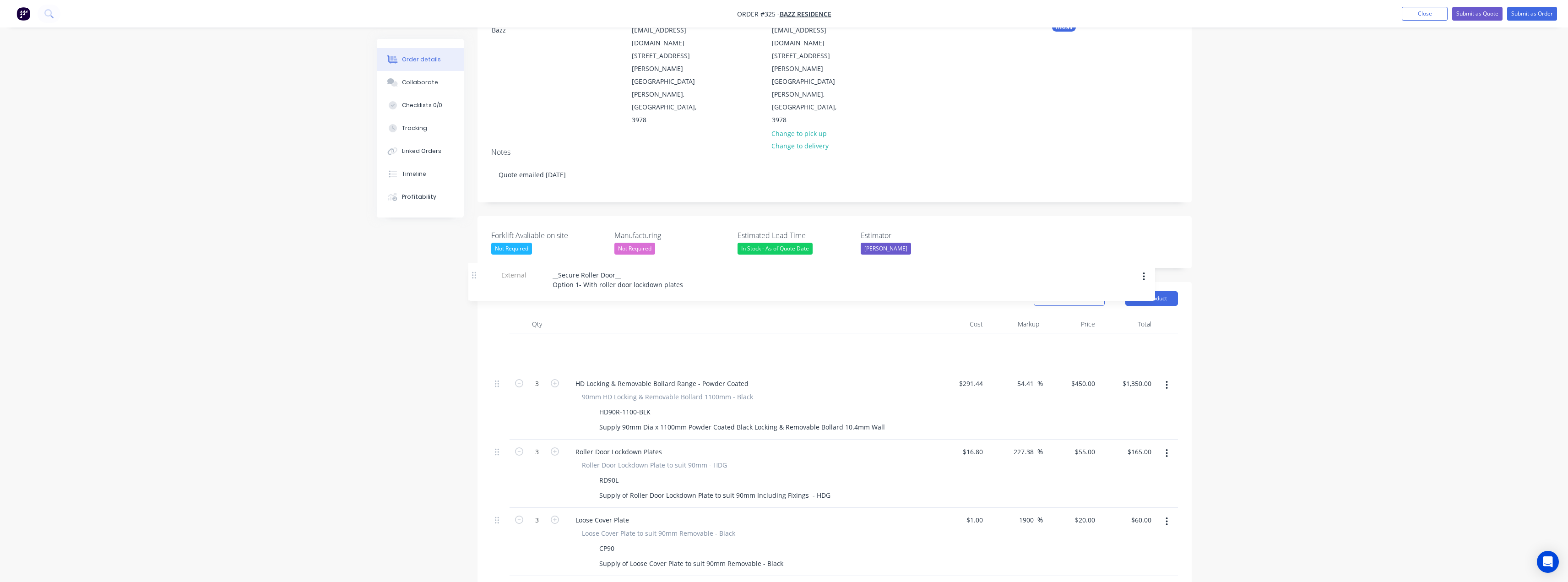
drag, startPoint x: 497, startPoint y: 441, endPoint x: 474, endPoint y: 274, distance: 168.6
click at [474, 274] on div "Created by Tess Created 02/09/25 Required 02/09/25 Assigned to TS Status Draft …" at bounding box center [784, 531] width 815 height 1193
click at [702, 339] on div "__Secure Roller Door__ Option 1- With roller door lockdown plates" at bounding box center [640, 350] width 145 height 23
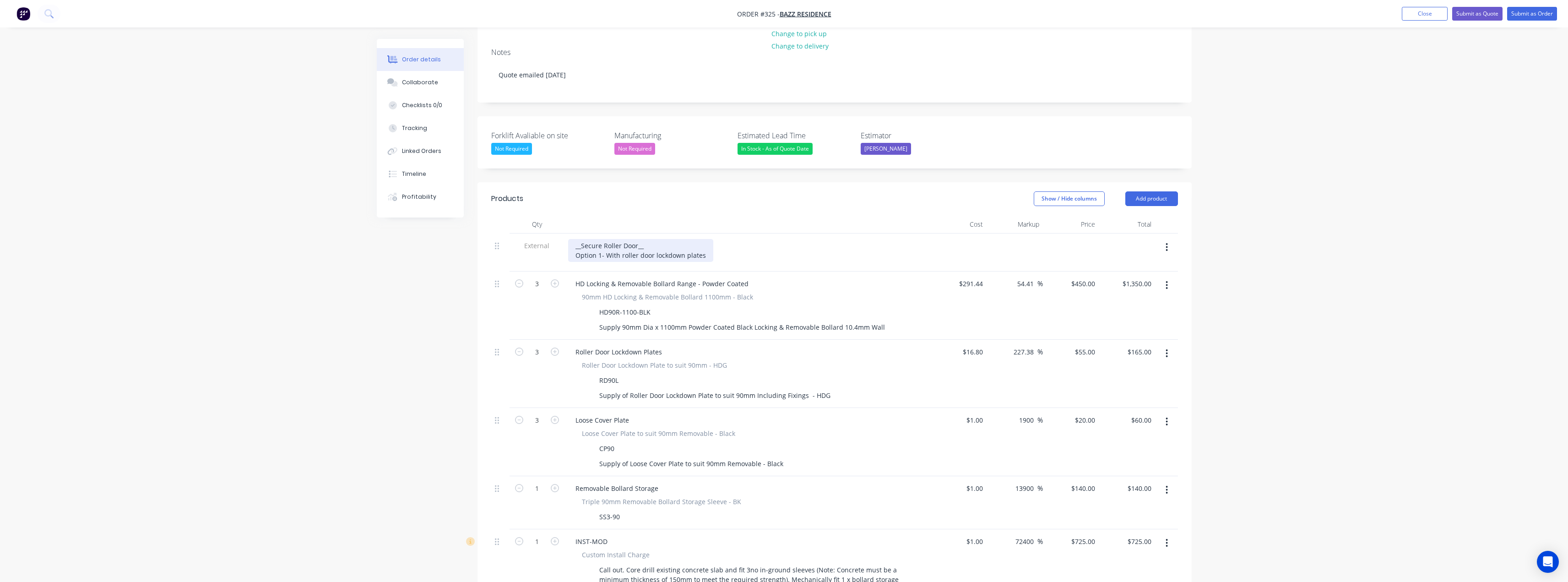
scroll to position [196, 0]
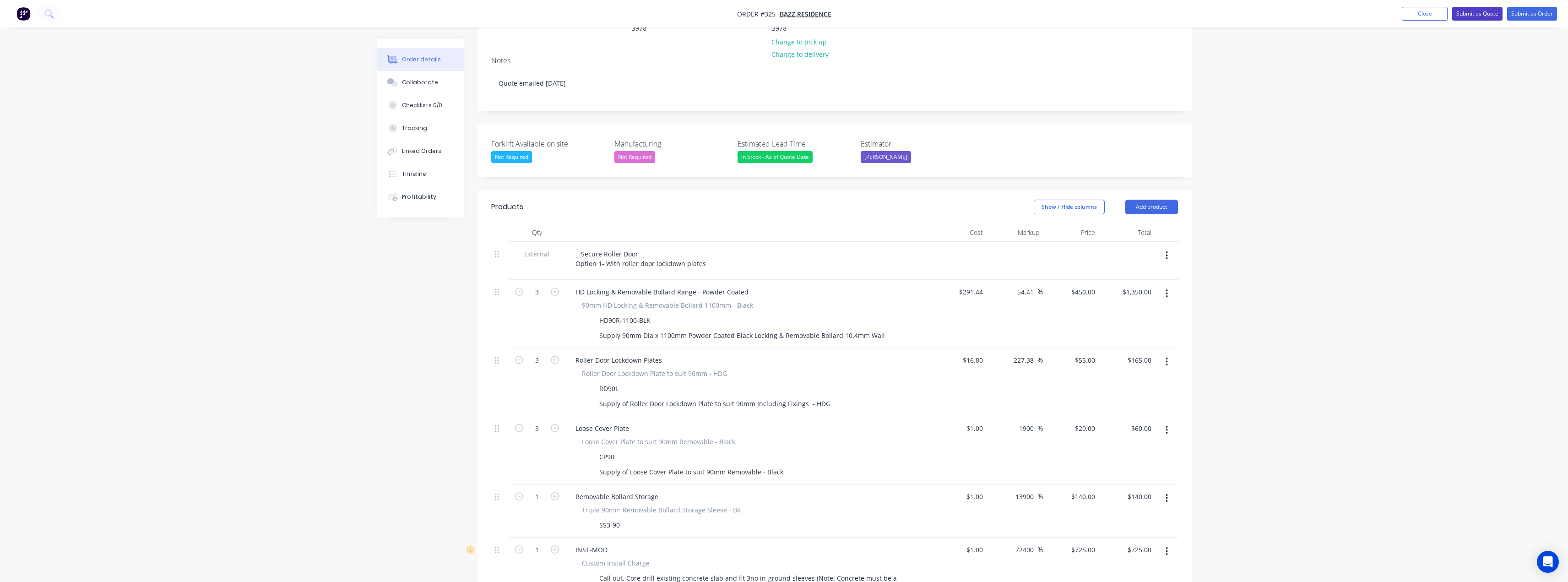
click at [1474, 13] on button "Submit as Quote" at bounding box center [1477, 13] width 50 height 13
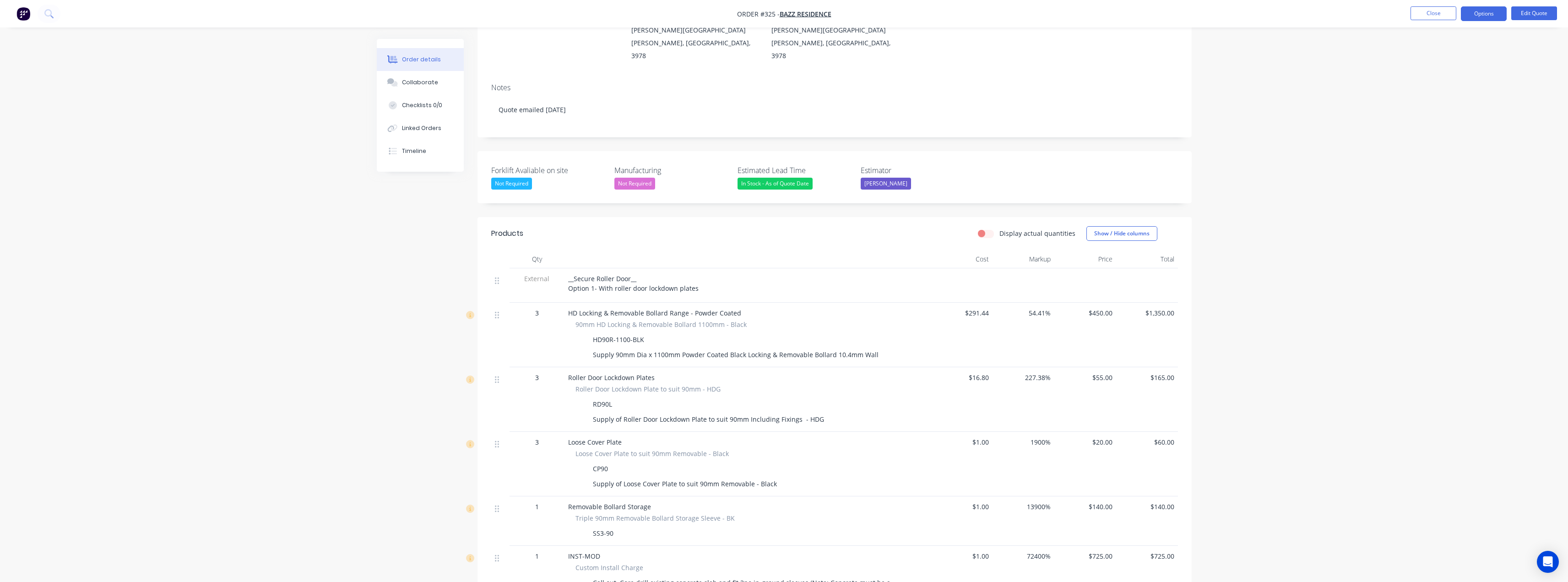
scroll to position [137, 0]
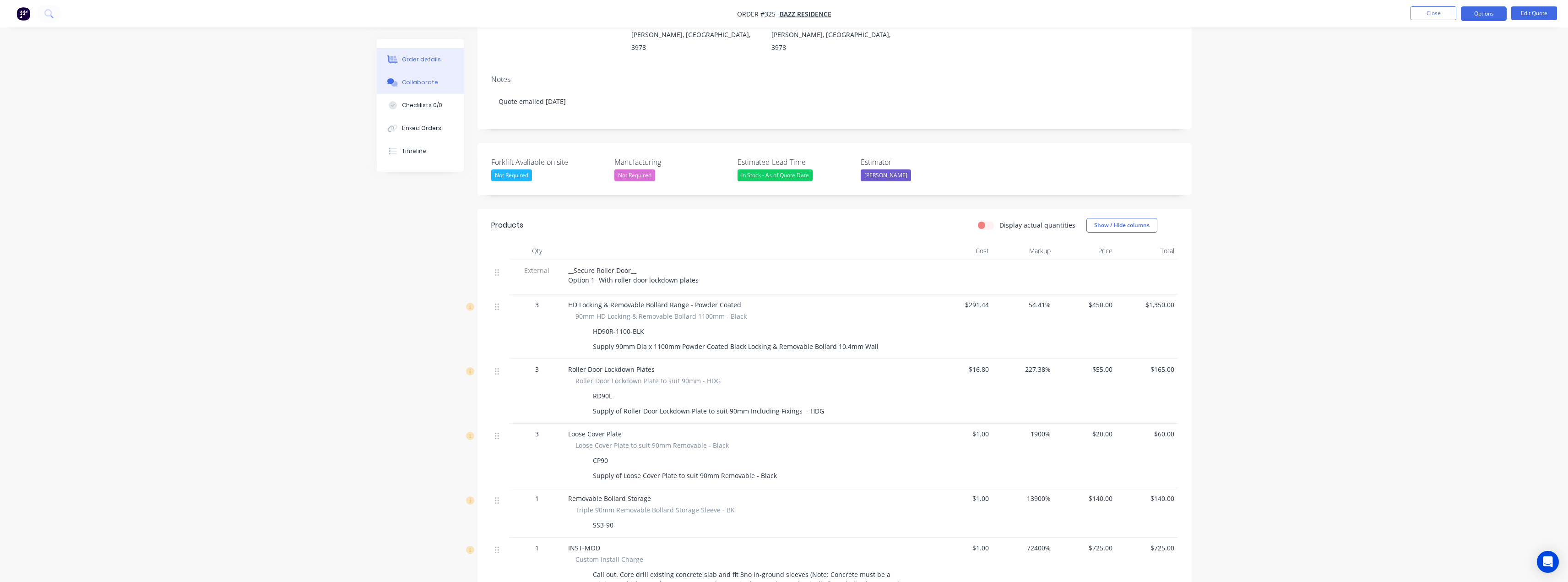
click at [421, 86] on button "Collaborate" at bounding box center [420, 82] width 87 height 23
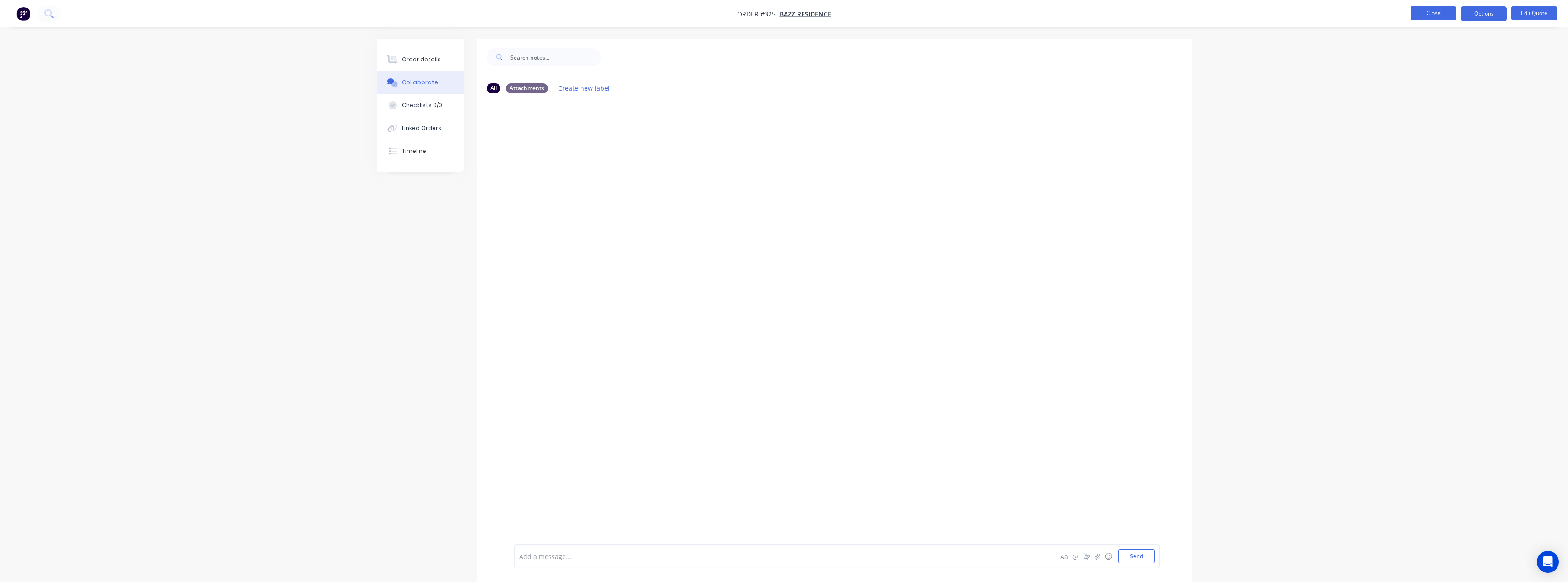
click at [1440, 12] on button "Close" at bounding box center [1433, 13] width 46 height 13
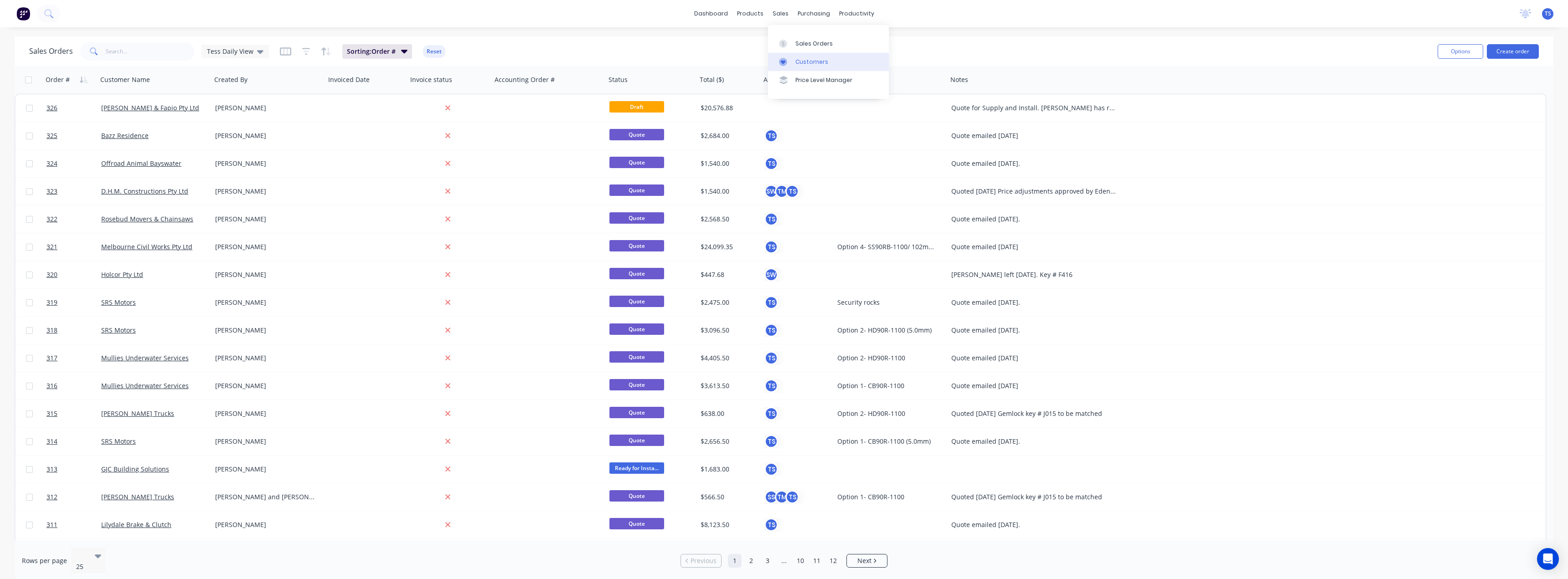
click at [798, 62] on div "Customers" at bounding box center [812, 62] width 33 height 8
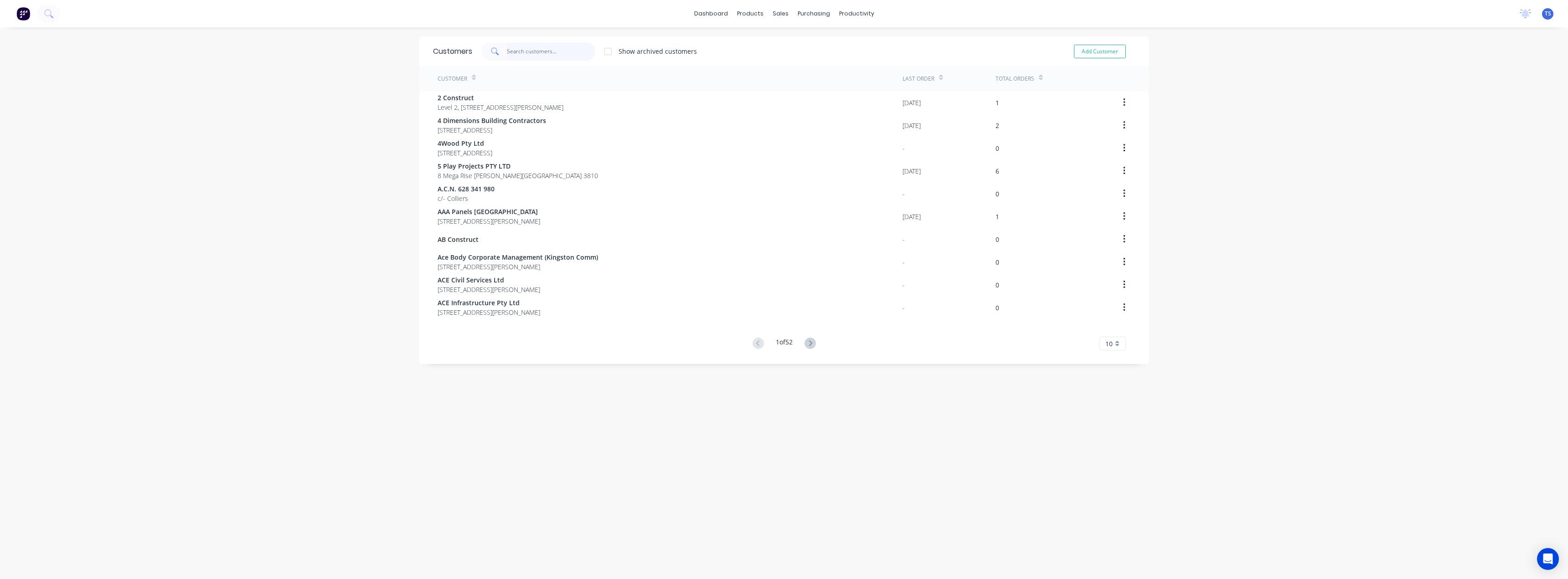
click at [543, 59] on input "text" at bounding box center [551, 52] width 89 height 18
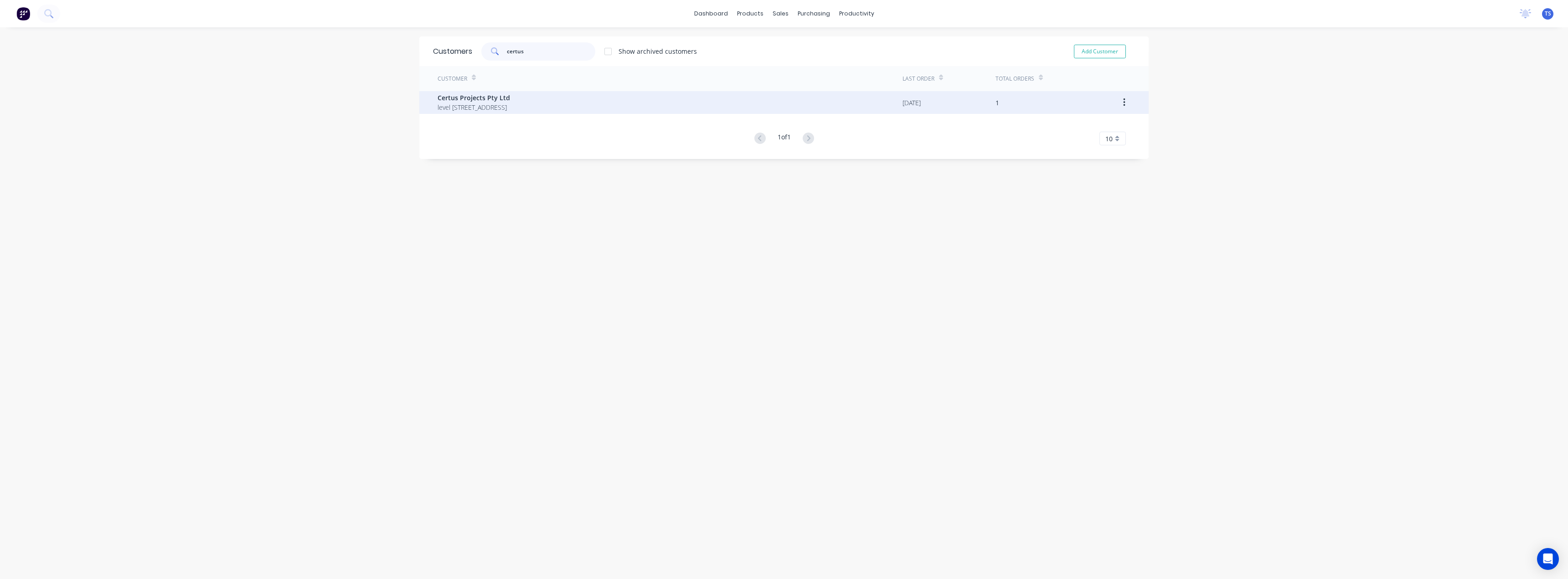
type input "certus"
click at [491, 96] on span "Certus Projects Pty Ltd" at bounding box center [473, 98] width 73 height 10
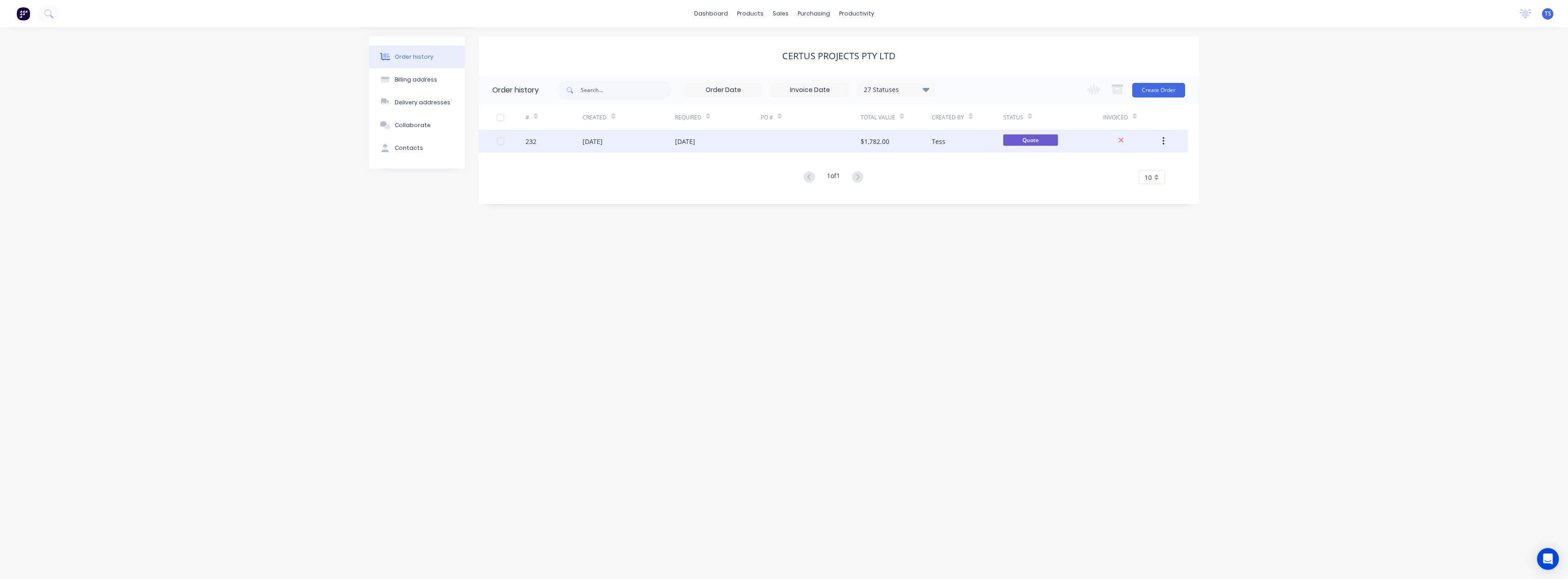
click at [684, 140] on div "[DATE]" at bounding box center [685, 141] width 20 height 10
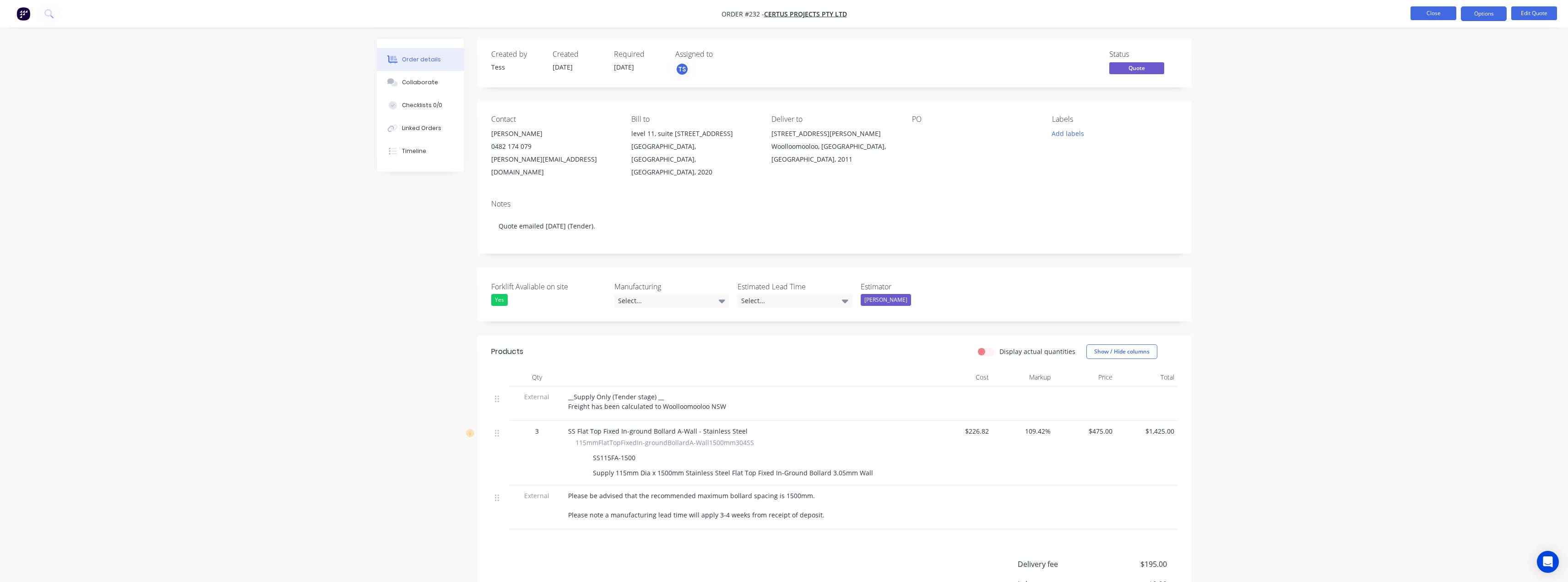
click at [1431, 14] on button "Close" at bounding box center [1433, 13] width 46 height 13
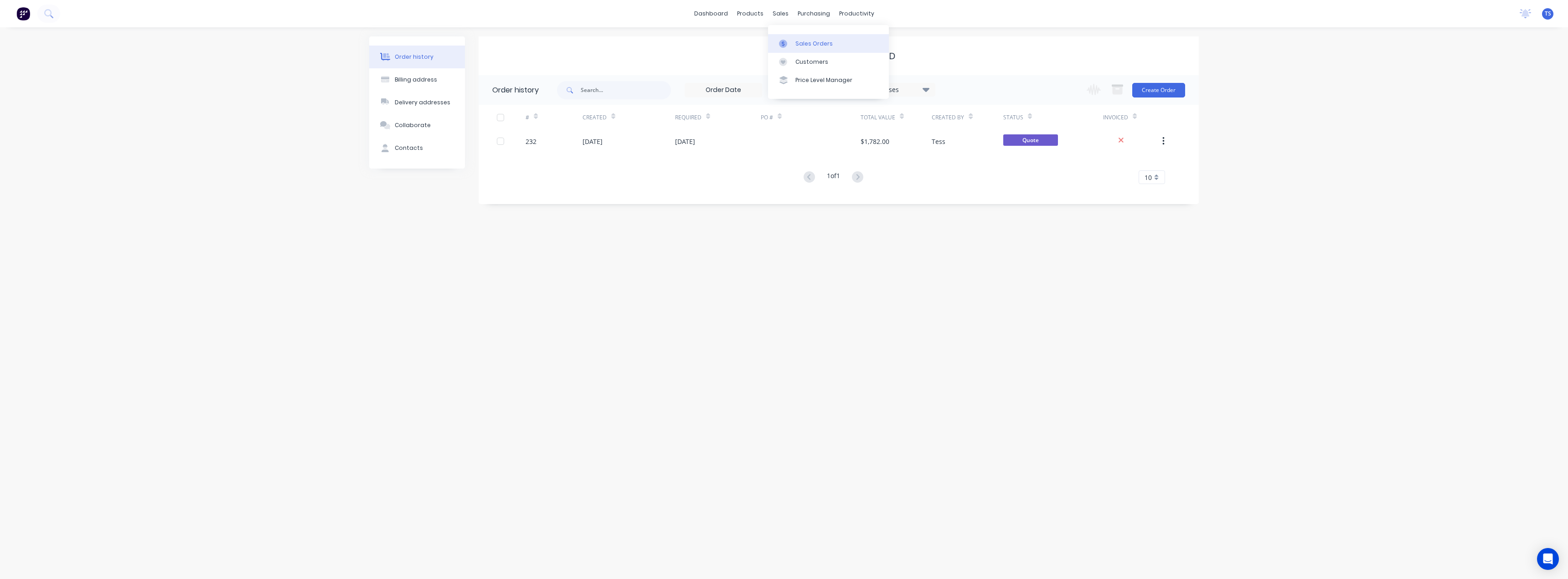
click at [800, 38] on link "Sales Orders" at bounding box center [828, 43] width 121 height 18
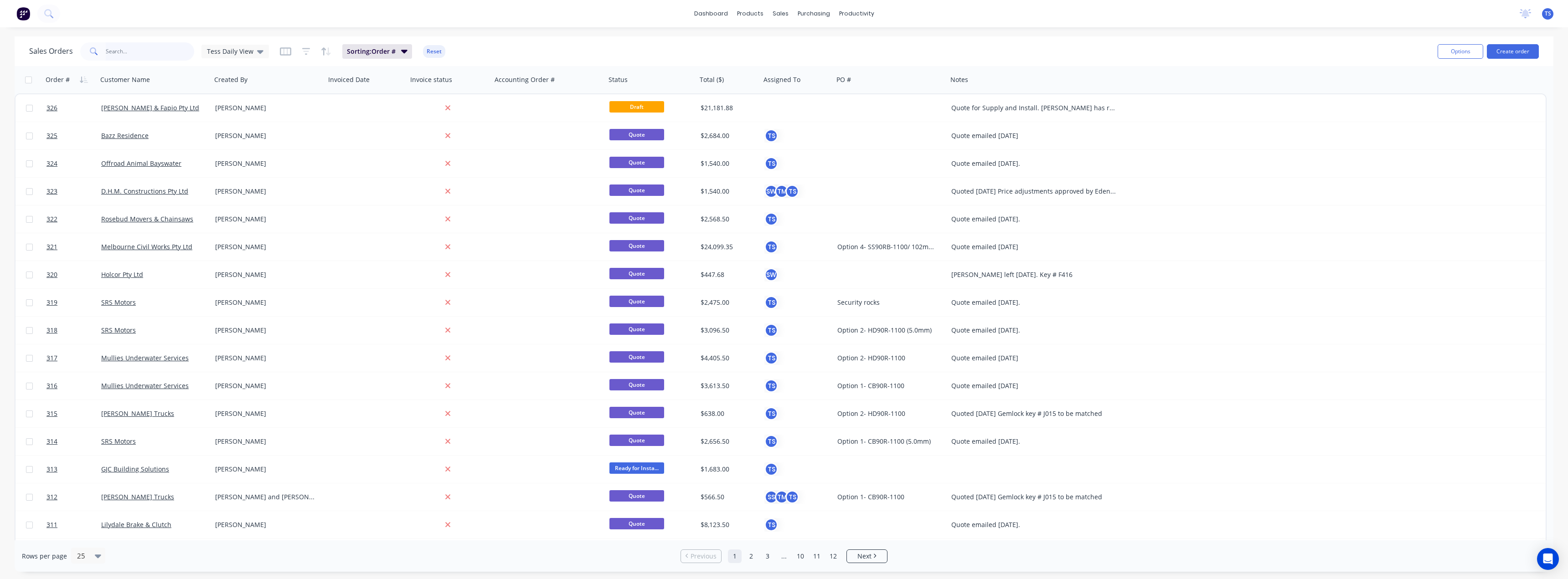
click at [133, 53] on input "text" at bounding box center [150, 52] width 89 height 18
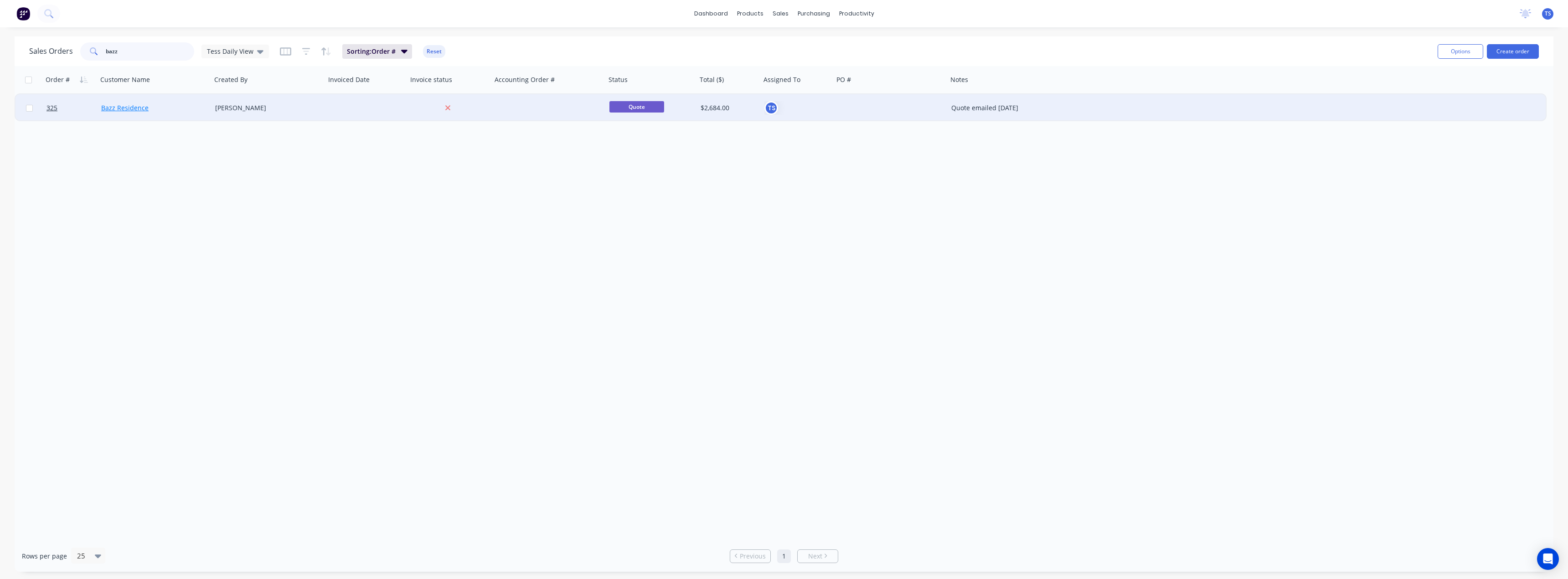
type input "bazz"
click at [127, 108] on link "Bazz Residence" at bounding box center [125, 108] width 48 height 9
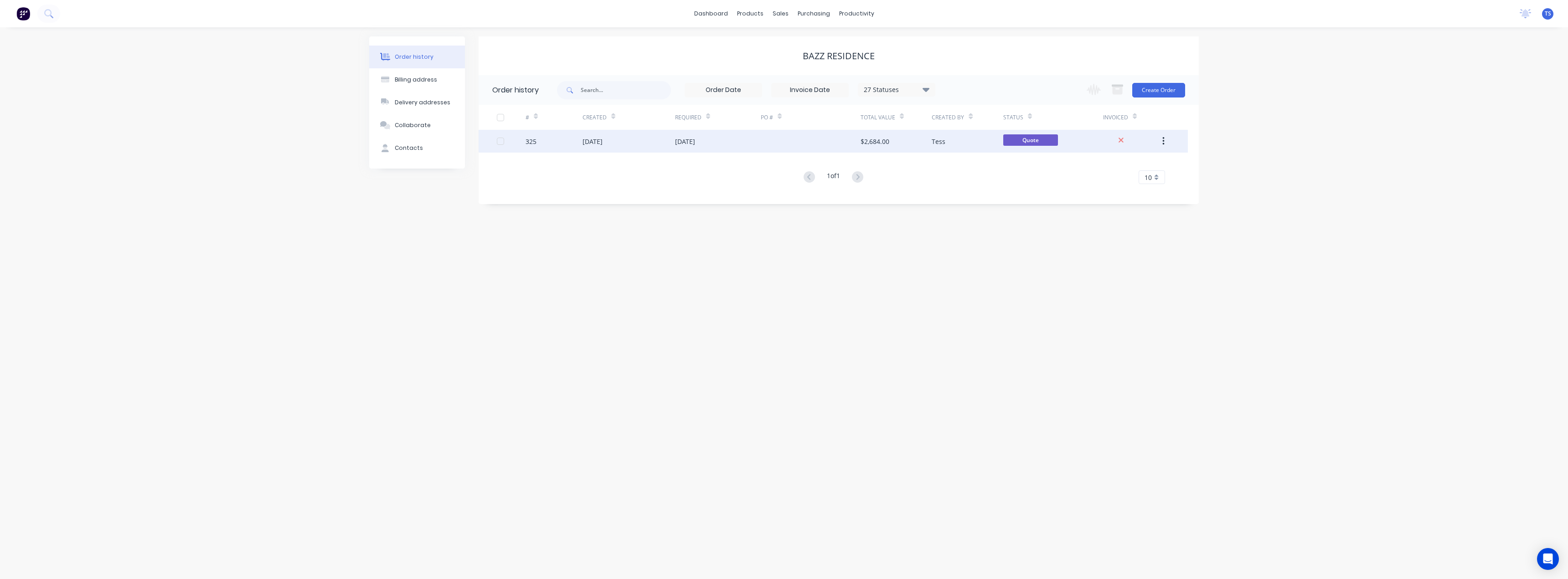
click at [676, 141] on div "02 Sep 2025" at bounding box center [685, 141] width 20 height 10
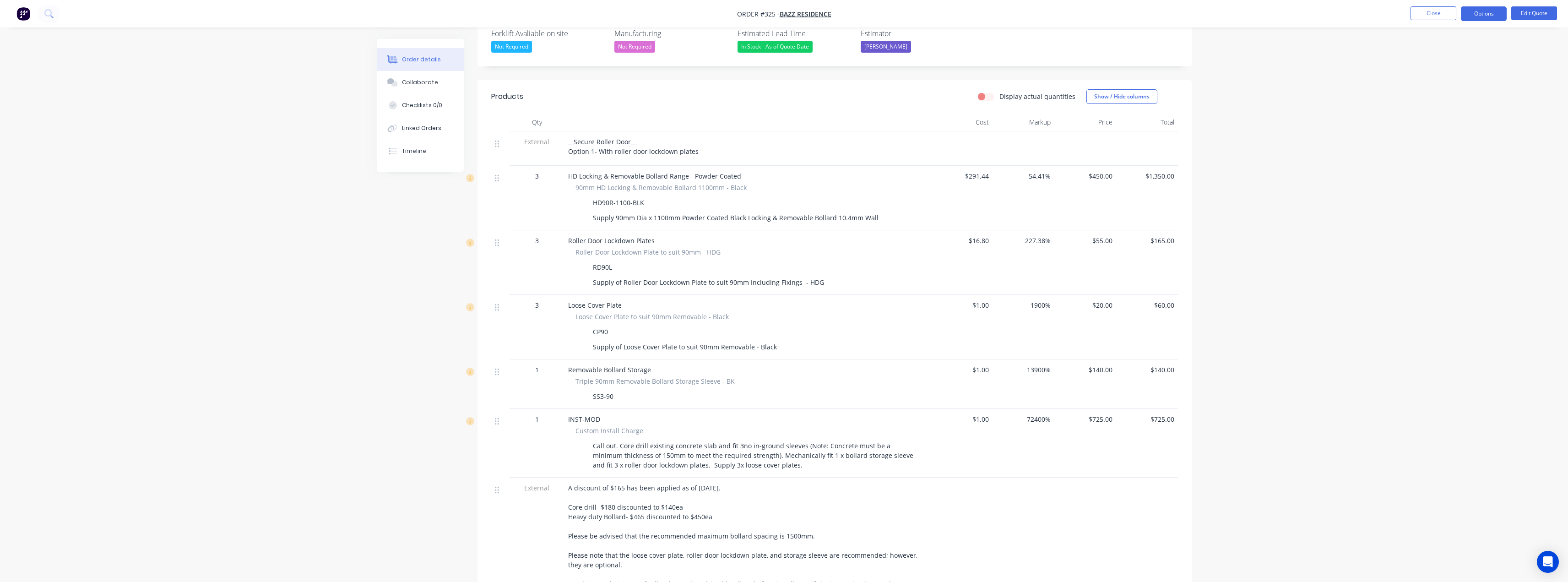
scroll to position [274, 0]
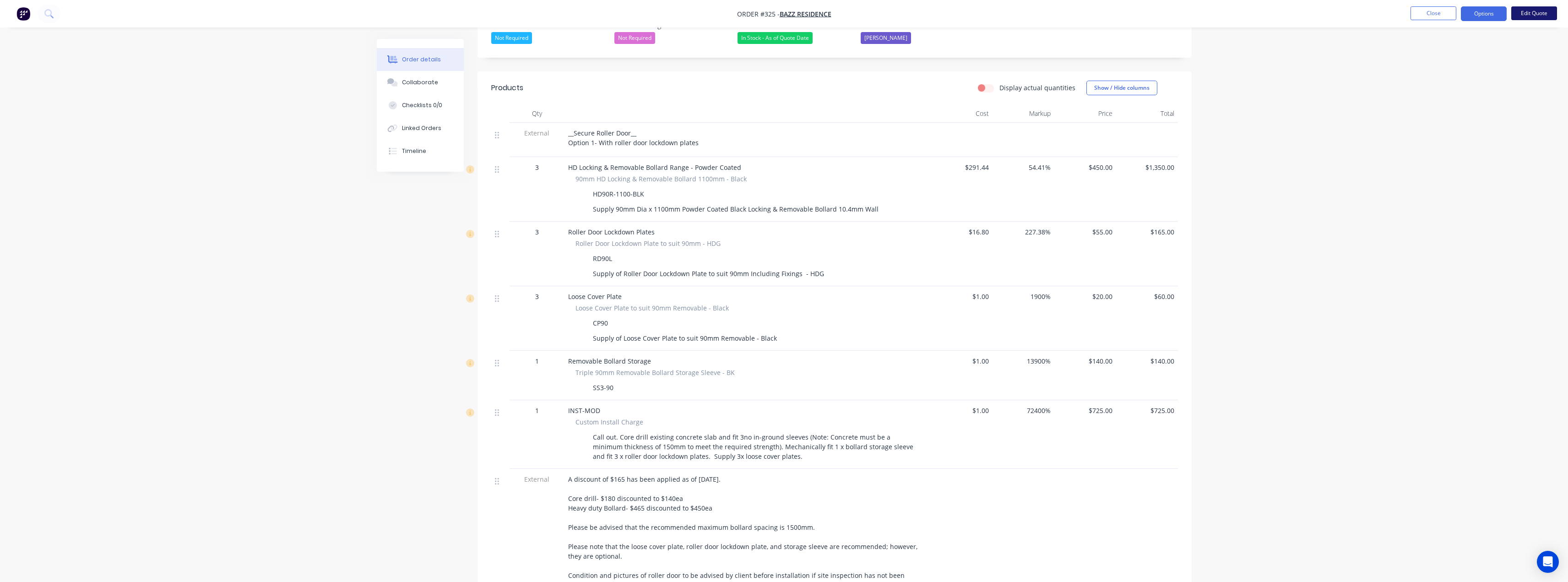
click at [1530, 12] on button "Edit Quote" at bounding box center [1534, 13] width 46 height 13
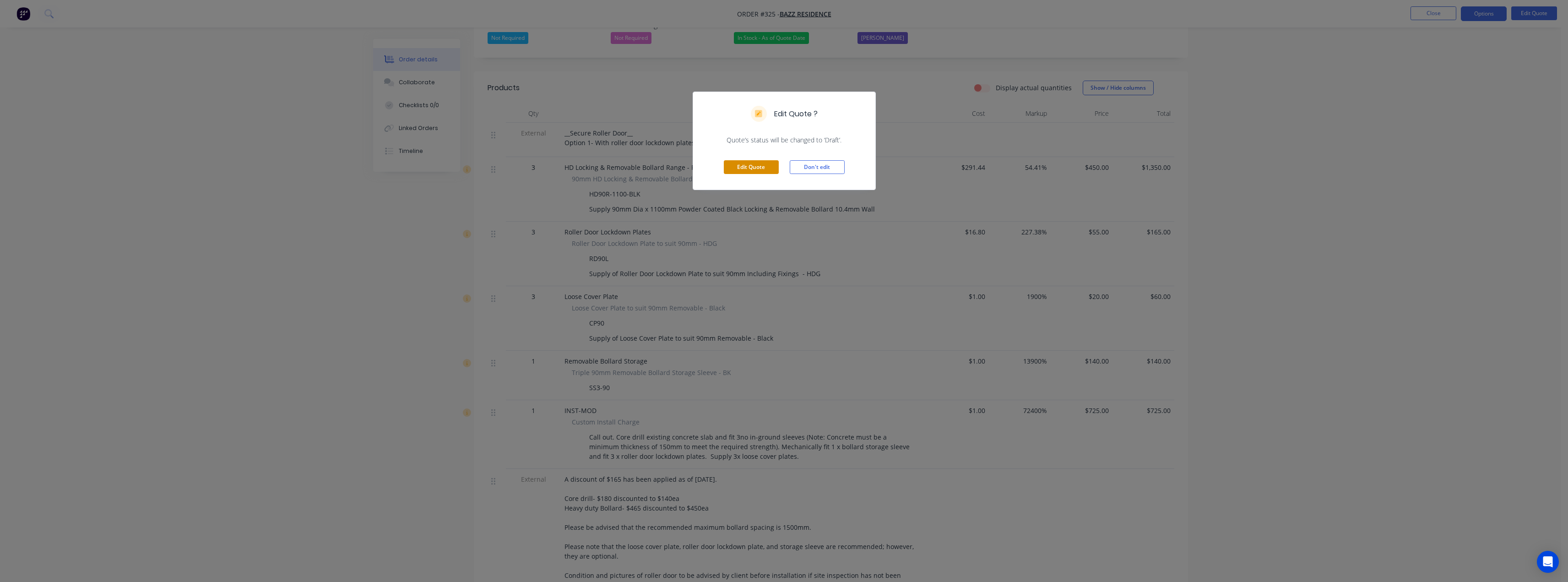
click at [747, 164] on button "Edit Quote" at bounding box center [752, 167] width 55 height 13
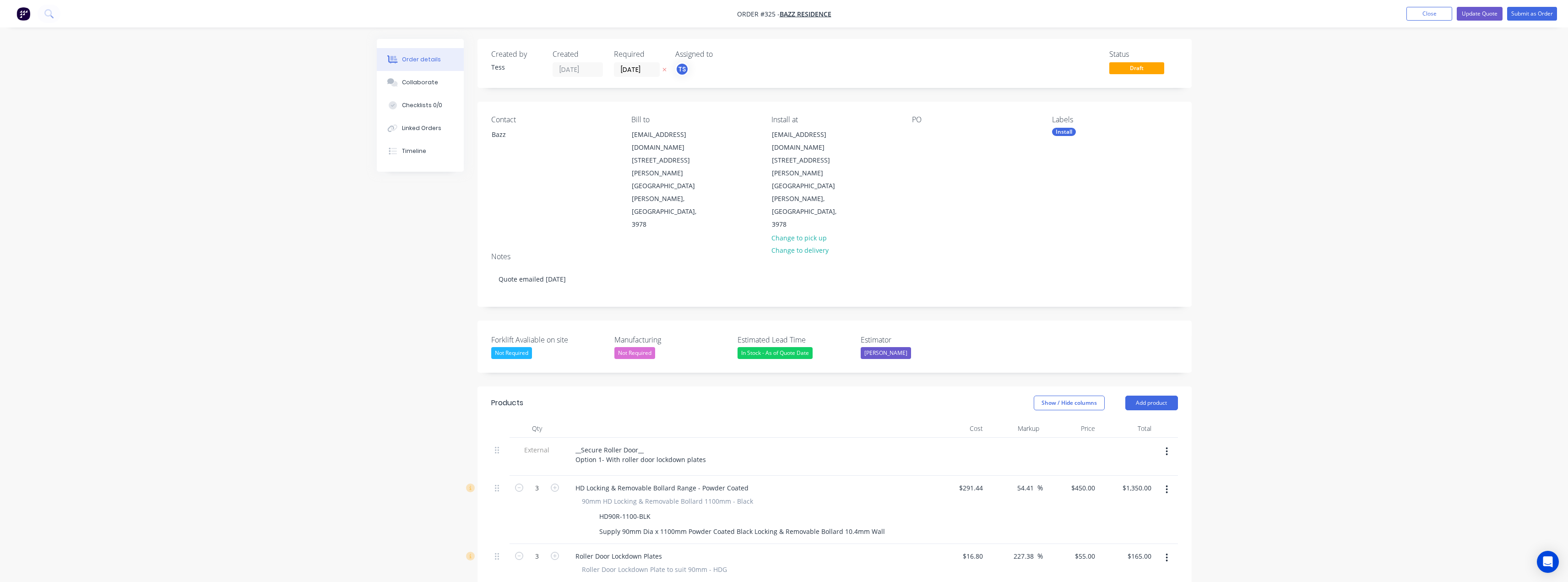
click at [931, 138] on div "PO" at bounding box center [974, 173] width 126 height 116
click at [918, 135] on div at bounding box center [919, 135] width 15 height 13
click at [963, 180] on div "PO Option 1- With RD90L" at bounding box center [974, 173] width 126 height 116
click at [1478, 12] on button "Update Quote" at bounding box center [1479, 13] width 46 height 13
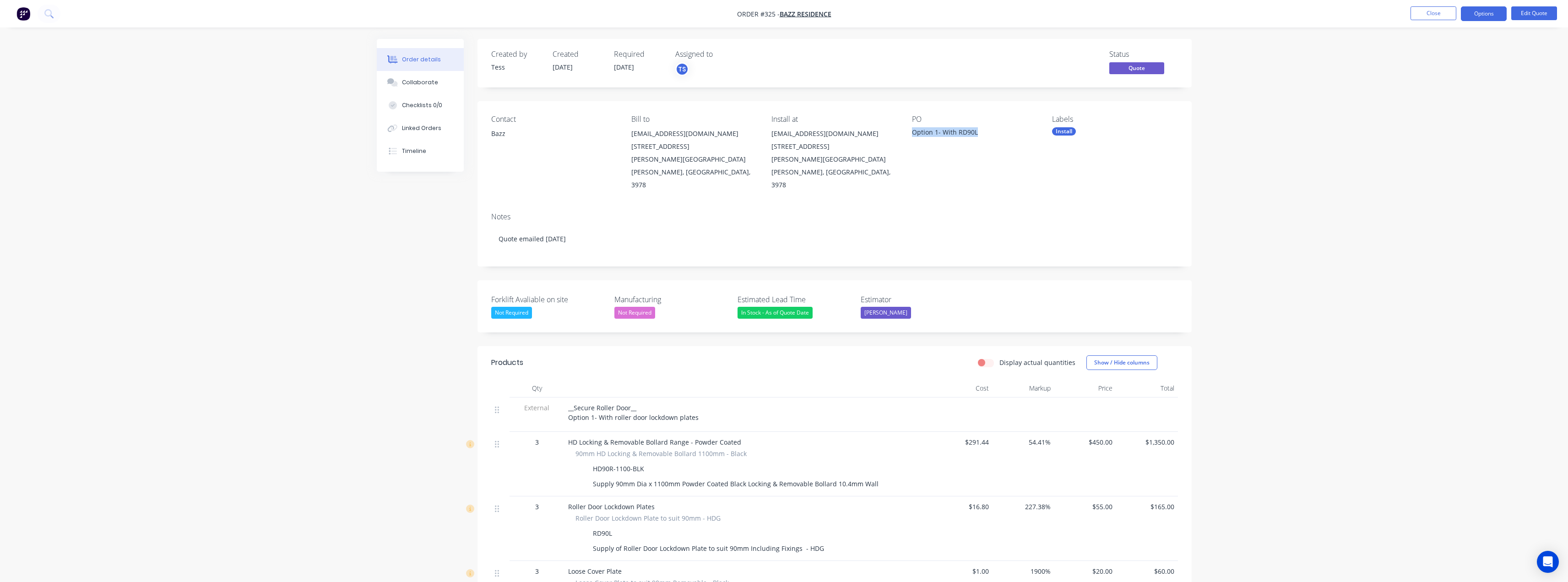
drag, startPoint x: 982, startPoint y: 131, endPoint x: 910, endPoint y: 132, distance: 72.0
click at [910, 132] on div "Contact Bazz Bill to info.bazzdhillon@gmail.com 52 Anfield road Clyde North, Vi…" at bounding box center [835, 153] width 714 height 104
copy div "Option 1- With RD90L"
click at [1478, 11] on button "Options" at bounding box center [1483, 13] width 46 height 15
click at [1418, 162] on div "Duplicate" at bounding box center [1457, 165] width 85 height 13
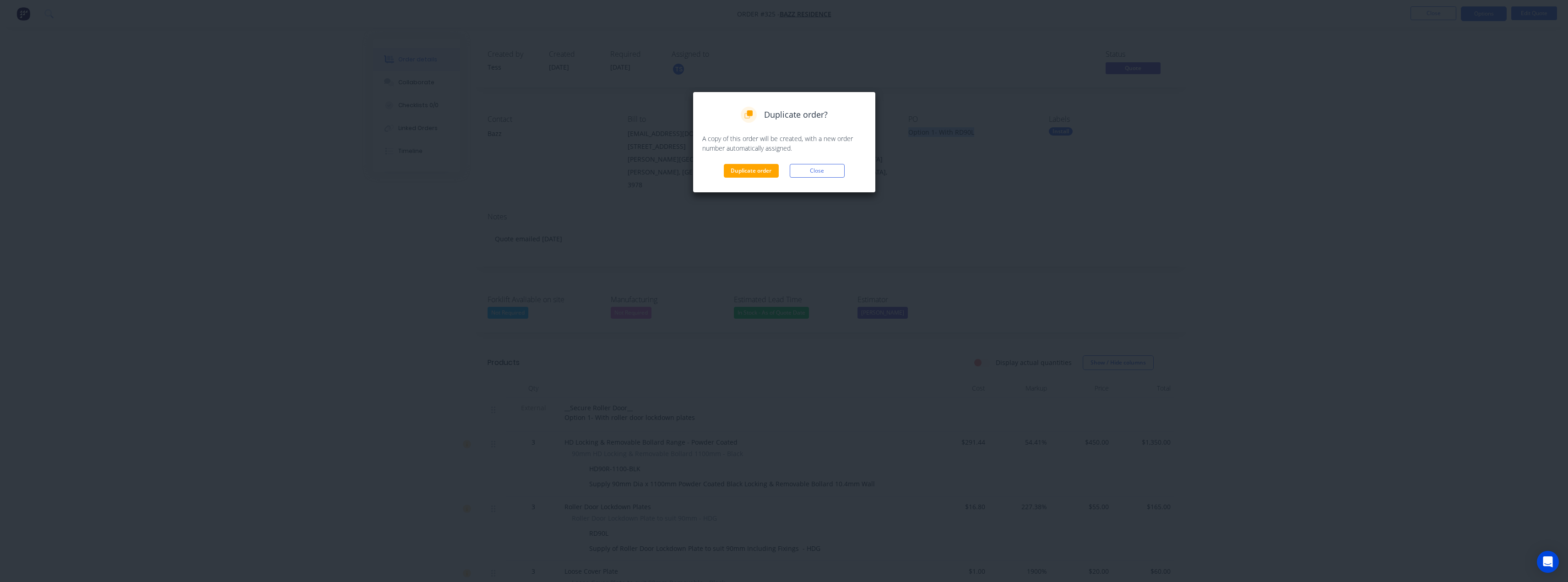
drag, startPoint x: 737, startPoint y: 169, endPoint x: 1120, endPoint y: 45, distance: 402.6
click at [737, 169] on button "Duplicate order" at bounding box center [752, 171] width 55 height 13
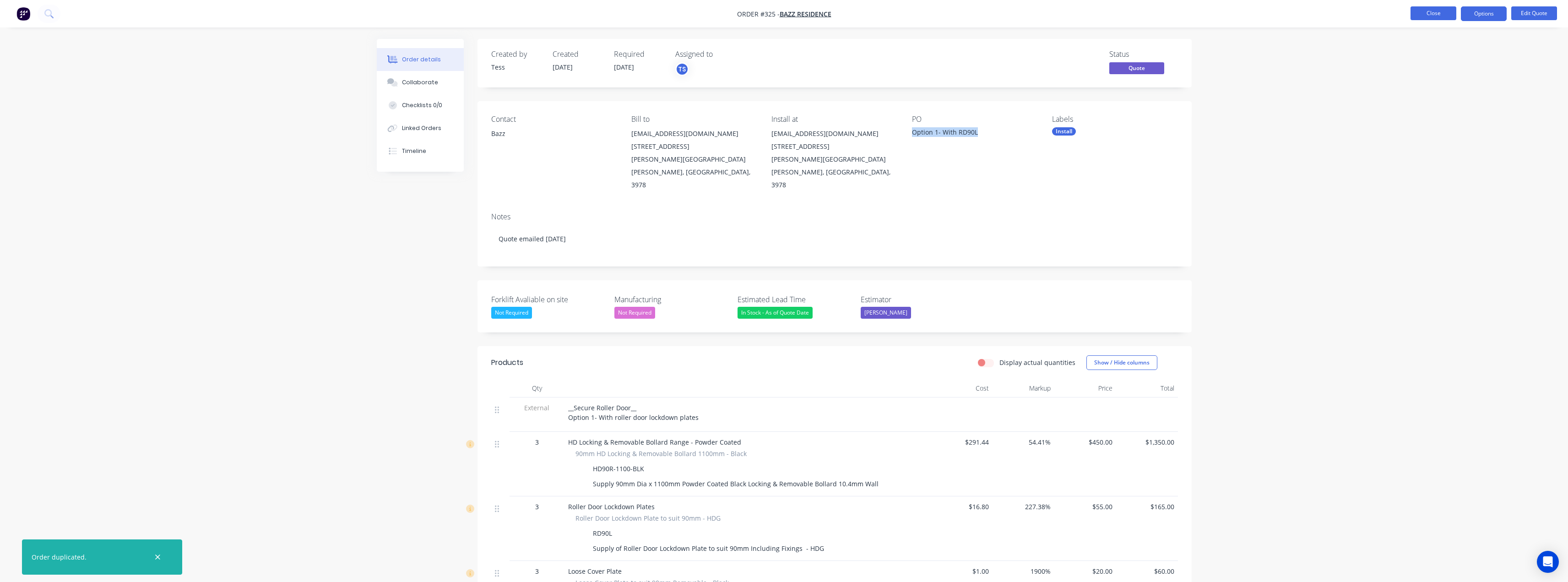
click at [1435, 17] on button "Close" at bounding box center [1433, 13] width 46 height 13
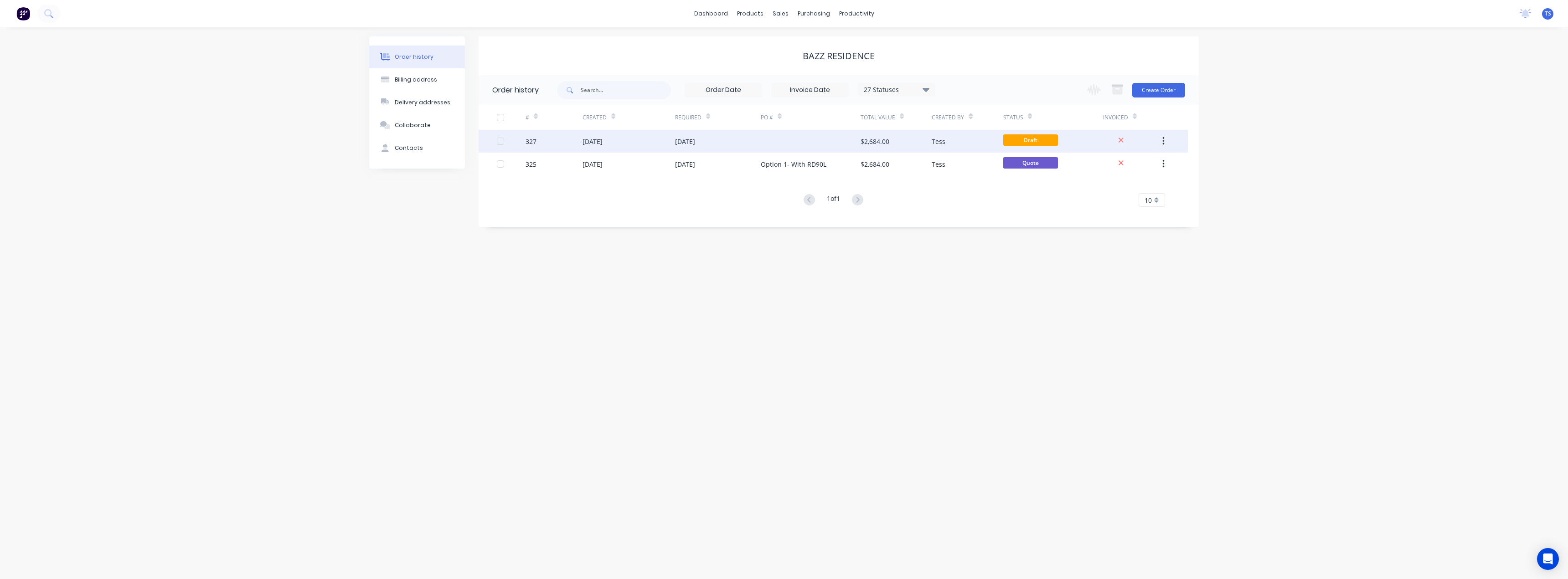
click at [774, 141] on div at bounding box center [811, 141] width 100 height 23
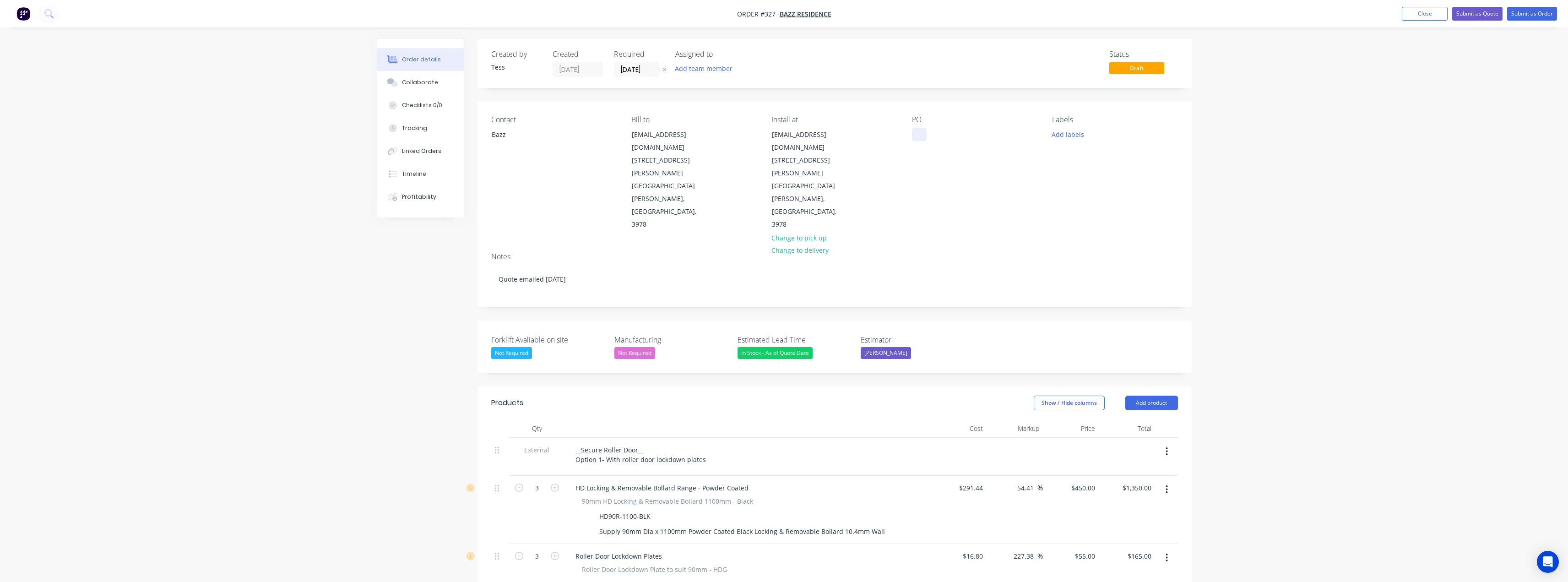
click at [921, 138] on div at bounding box center [919, 135] width 15 height 13
paste div
click at [944, 132] on div "Option 1- With RD90L" at bounding box center [952, 135] width 81 height 13
click at [695, 69] on button "Add team member" at bounding box center [703, 69] width 67 height 12
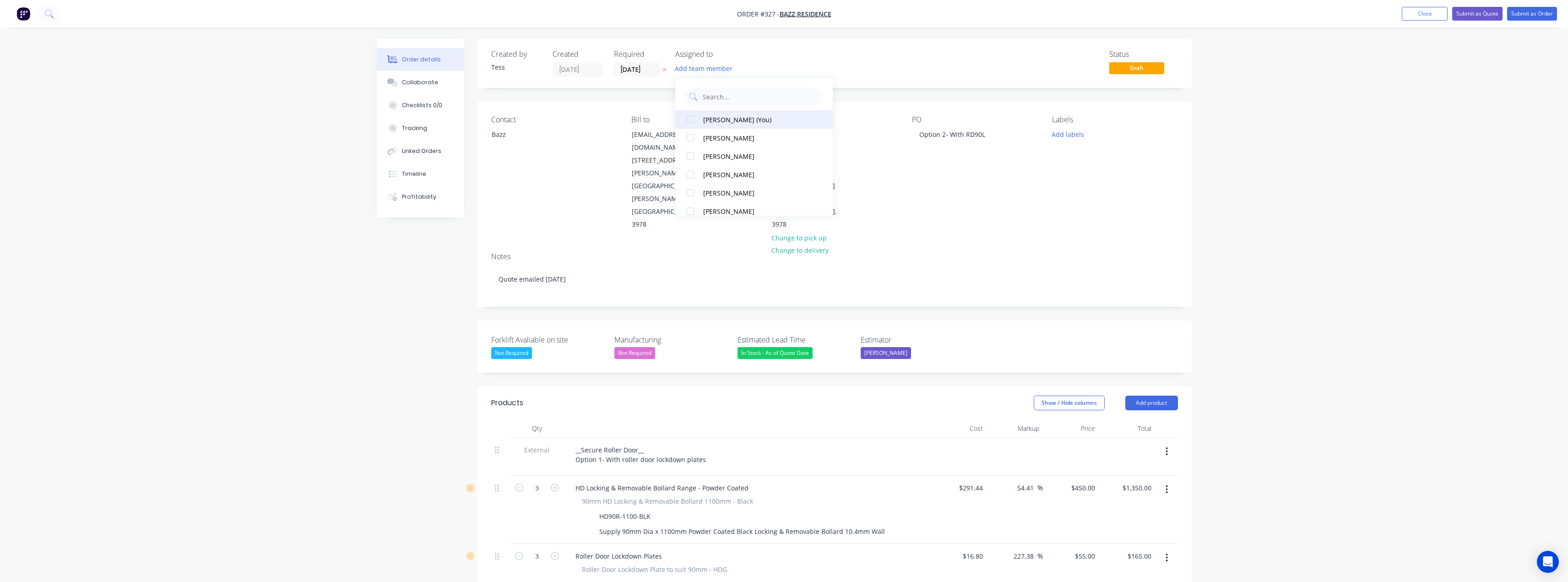
click at [714, 119] on div "Tess Siegfried (You)" at bounding box center [757, 120] width 108 height 10
click at [753, 53] on div "Assigned to" at bounding box center [720, 54] width 91 height 9
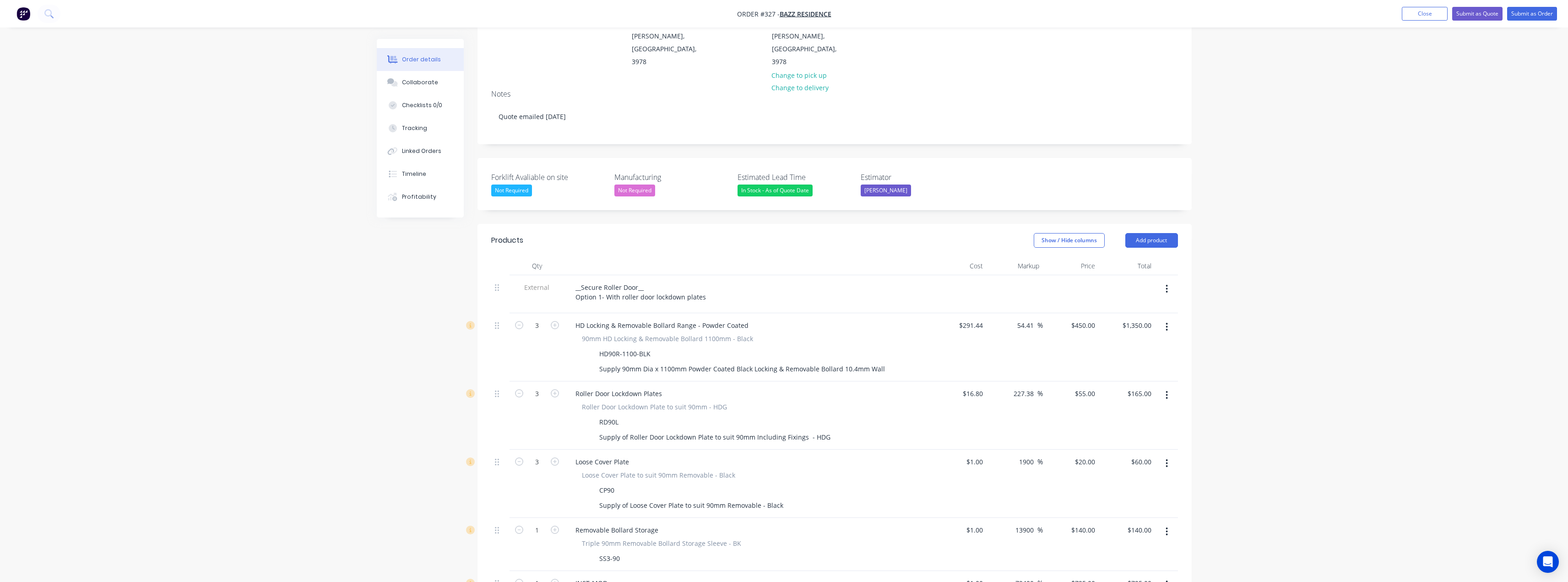
scroll to position [229, 0]
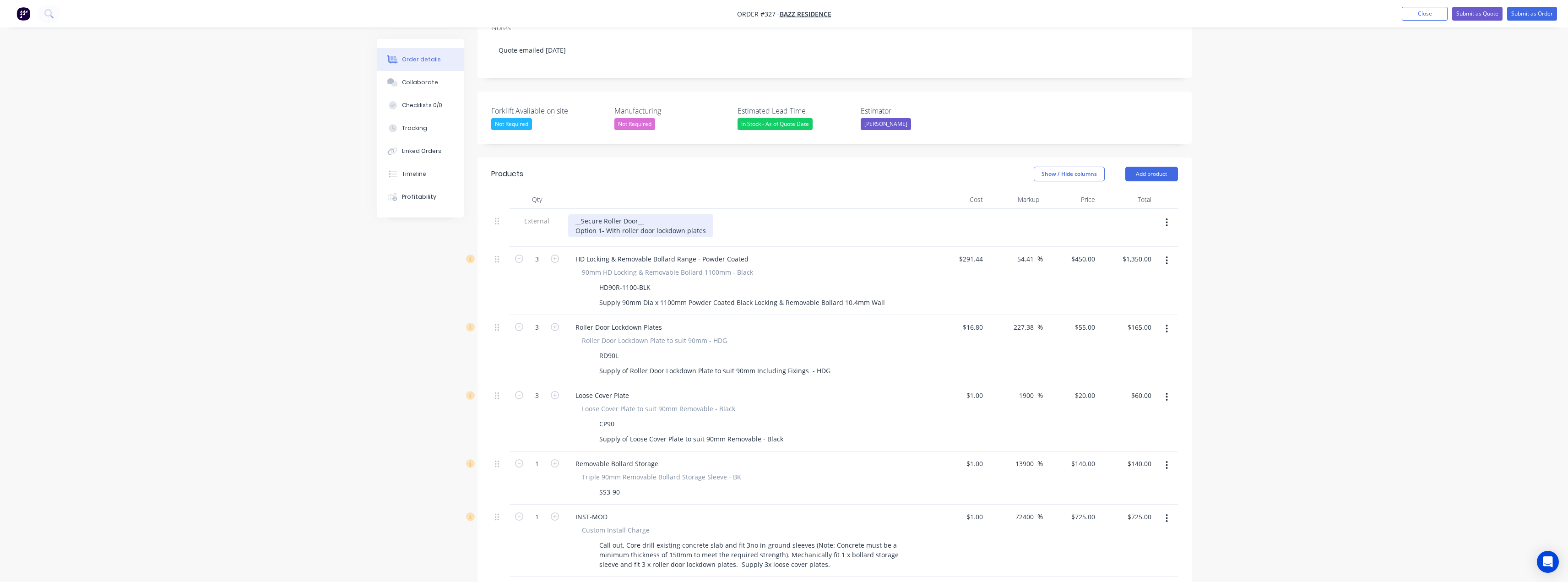
click at [612, 214] on div "__Secure Roller Door__ Option 1- With roller door lockdown plates" at bounding box center [640, 225] width 145 height 23
click at [704, 214] on div "__Secure Roller Door__ Option 1- With roller door lockdown plates" at bounding box center [640, 225] width 145 height 23
click at [600, 214] on div "__Secure Roller Door__ Option 1- With roller door lockdown plates" at bounding box center [640, 225] width 145 height 23
click at [628, 214] on div "__Secure Roller Door__ Option 2- With roller door lockdown plates" at bounding box center [640, 225] width 145 height 23
click at [703, 214] on div "__Secure Roller Door__ Option 2- With roller door lockdown plates" at bounding box center [640, 225] width 145 height 23
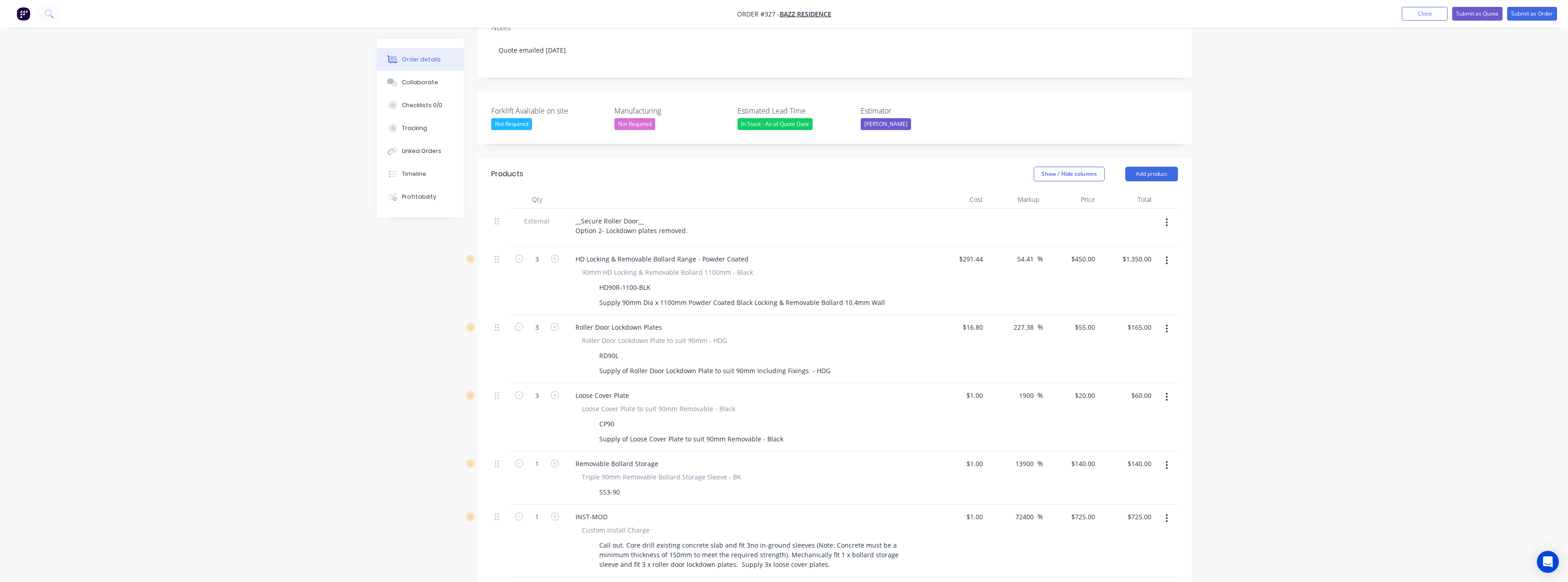
click at [1167, 325] on icon "button" at bounding box center [1167, 328] width 2 height 8
click at [1111, 401] on div "Delete" at bounding box center [1134, 408] width 70 height 13
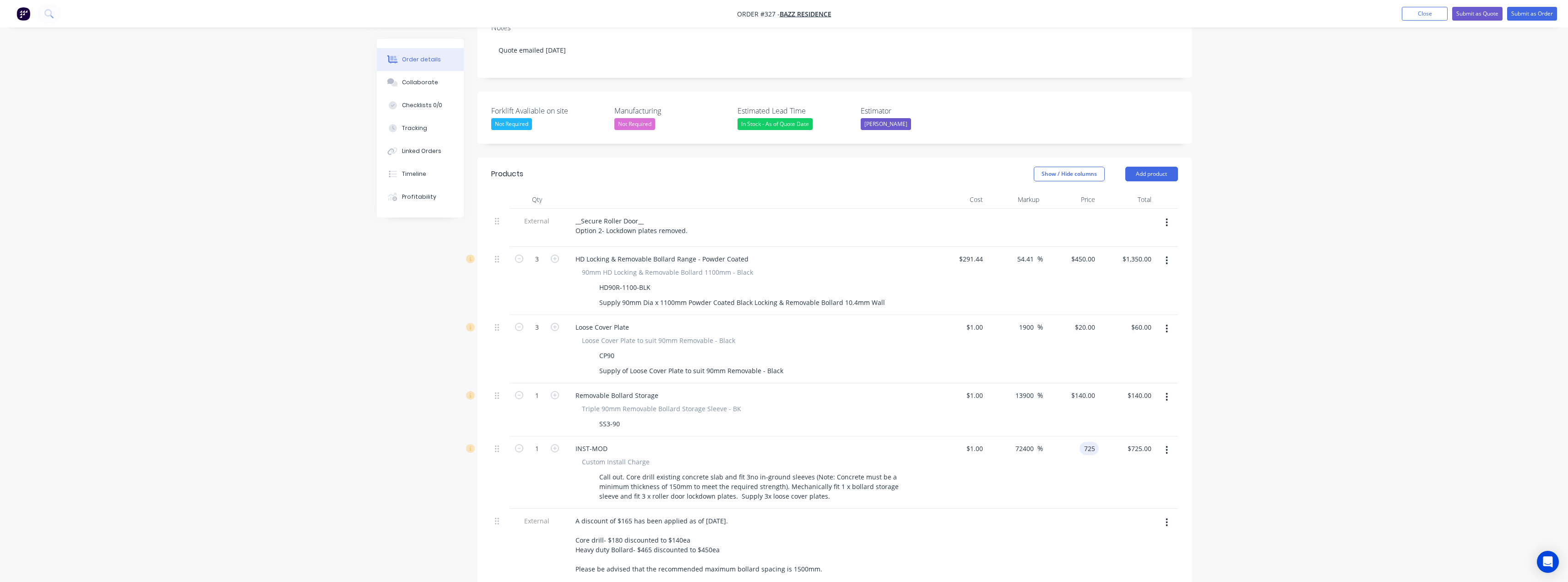
click at [1090, 442] on input "725" at bounding box center [1090, 448] width 15 height 13
type input "620"
type input "61900"
type input "$620.00"
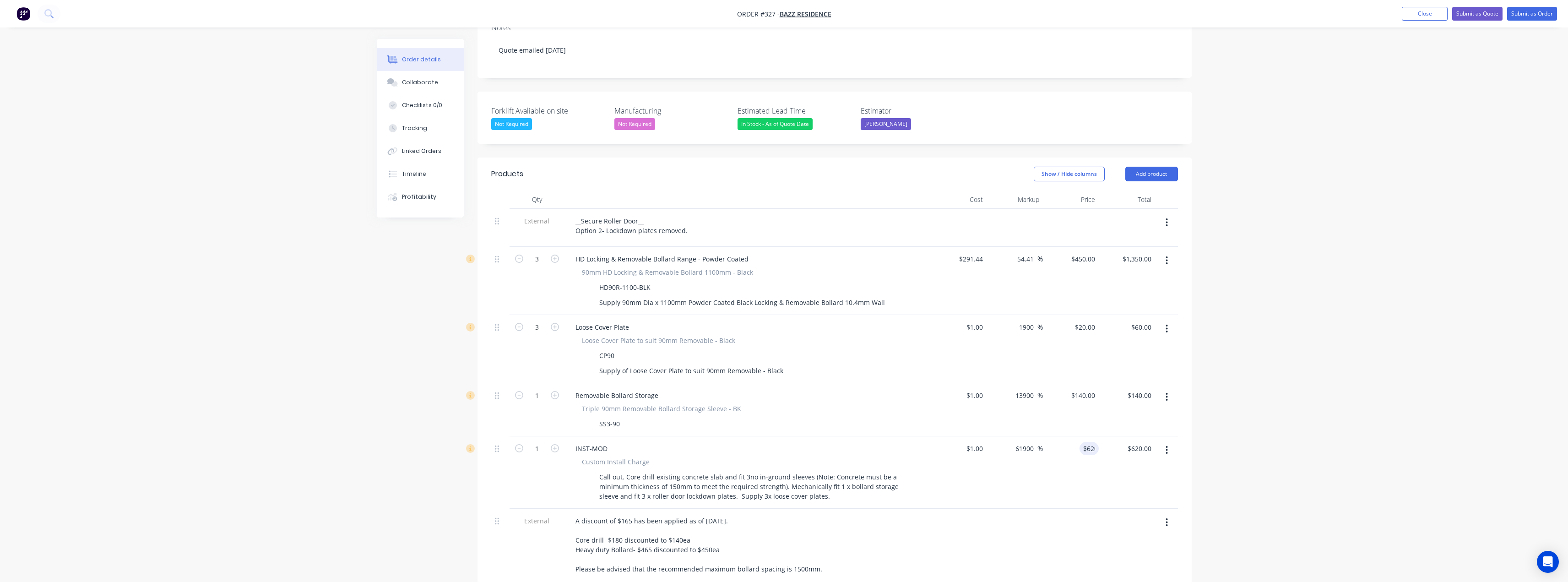
click at [1343, 318] on div "Order details Collaborate Checklists 0/0 Tracking Linked Orders Timeline Profit…" at bounding box center [784, 353] width 1568 height 1164
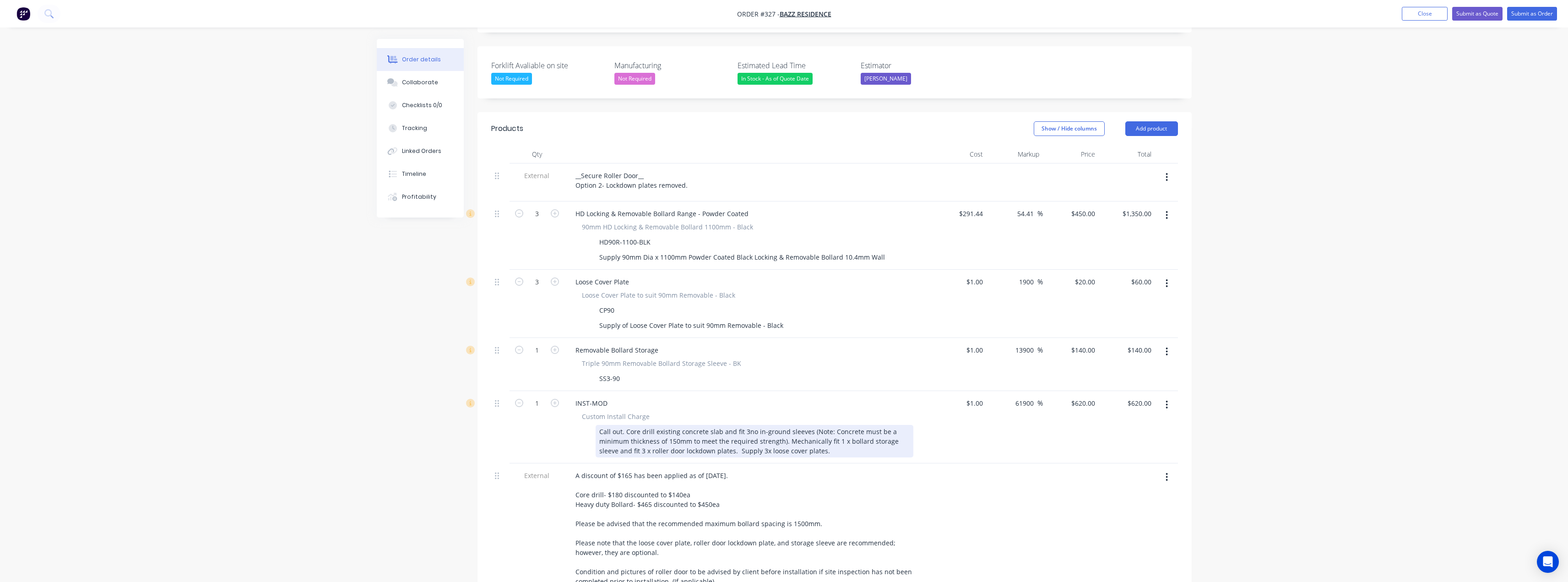
scroll to position [274, 0]
click at [717, 425] on div "Call out. Core drill existing concrete slab and fit 3no in-ground sleeves (Note…" at bounding box center [754, 440] width 318 height 32
drag, startPoint x: 714, startPoint y: 401, endPoint x: 613, endPoint y: 402, distance: 101.0
click at [613, 425] on div "Call out. Core drill existing concrete slab and fit 3no in-ground sleeves (Note…" at bounding box center [754, 440] width 318 height 32
click at [733, 425] on div "Call out. Core drill existing concrete slab and fit 3no in-ground sleeves (Note…" at bounding box center [754, 440] width 318 height 32
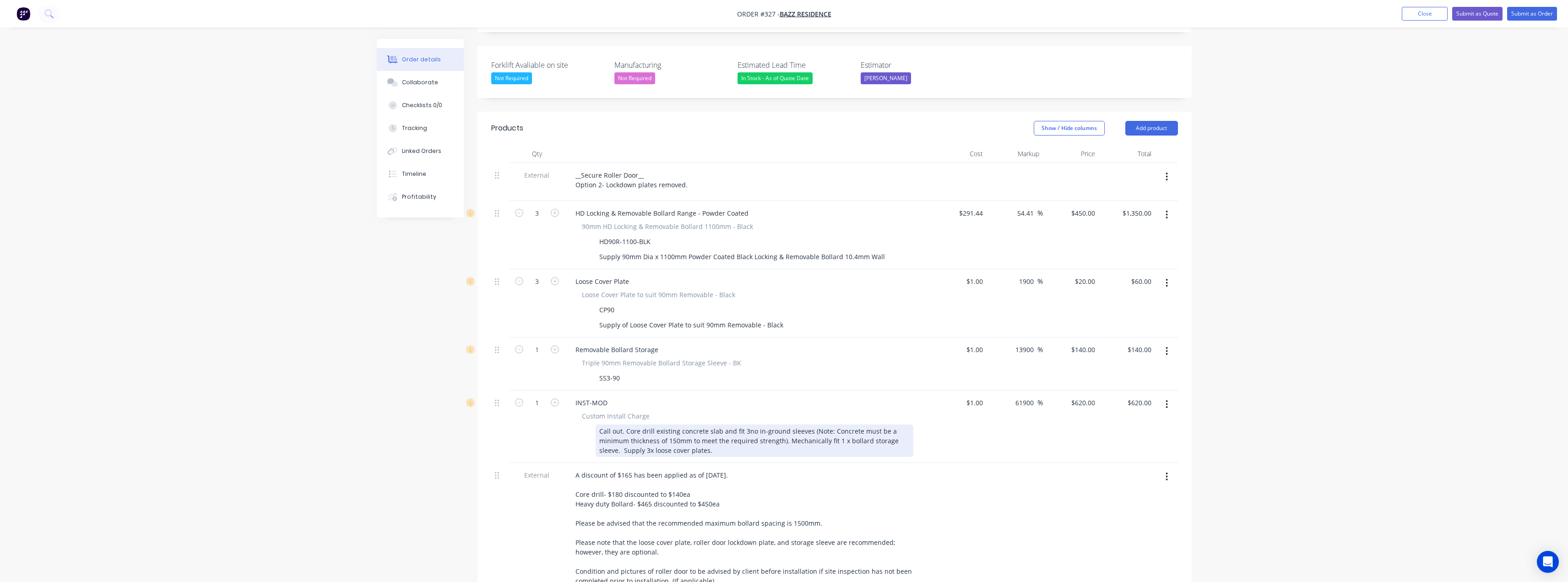
click at [758, 425] on div "Call out. Core drill existing concrete slab and fit 3no in-ground sleeves (Note…" at bounding box center [754, 440] width 318 height 32
click at [764, 425] on div "Call out. Core drill existing concrete slab and fit 3no in-ground sleeves (Note…" at bounding box center [754, 440] width 318 height 32
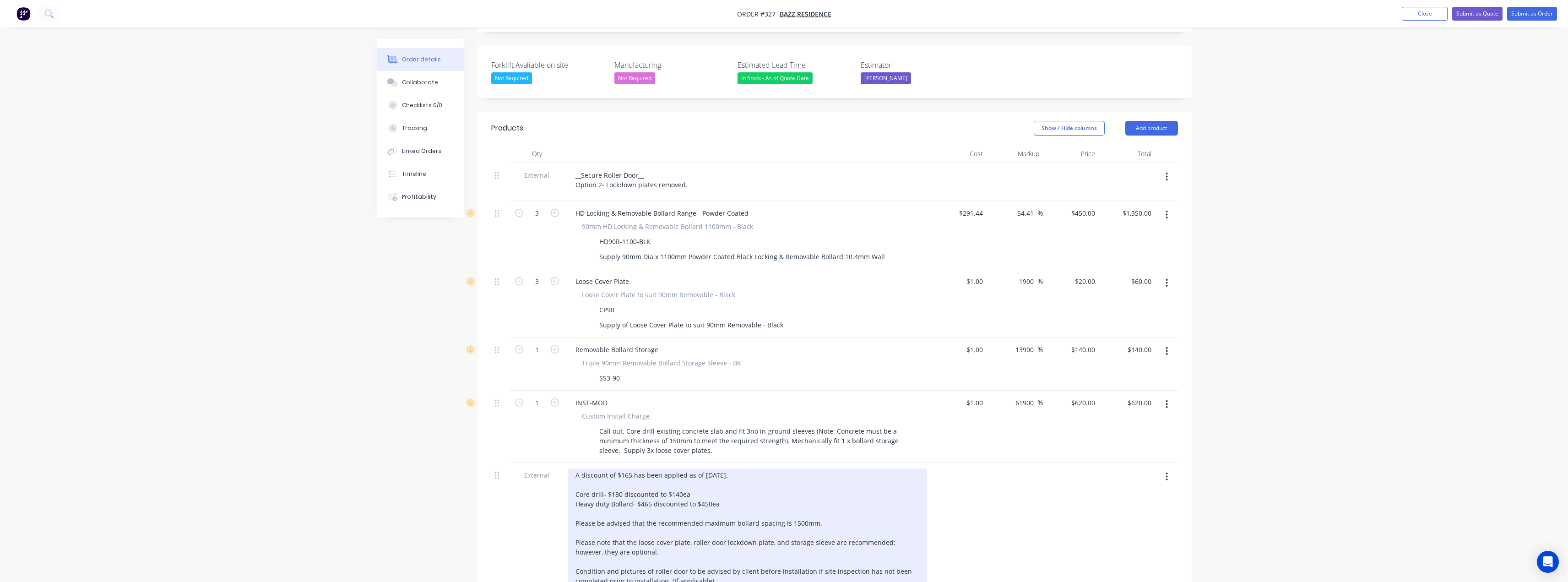
click at [741, 469] on div "A discount of $165 has been applied as of 2/09/2025. Core drill- $180 discounte…" at bounding box center [747, 542] width 359 height 148
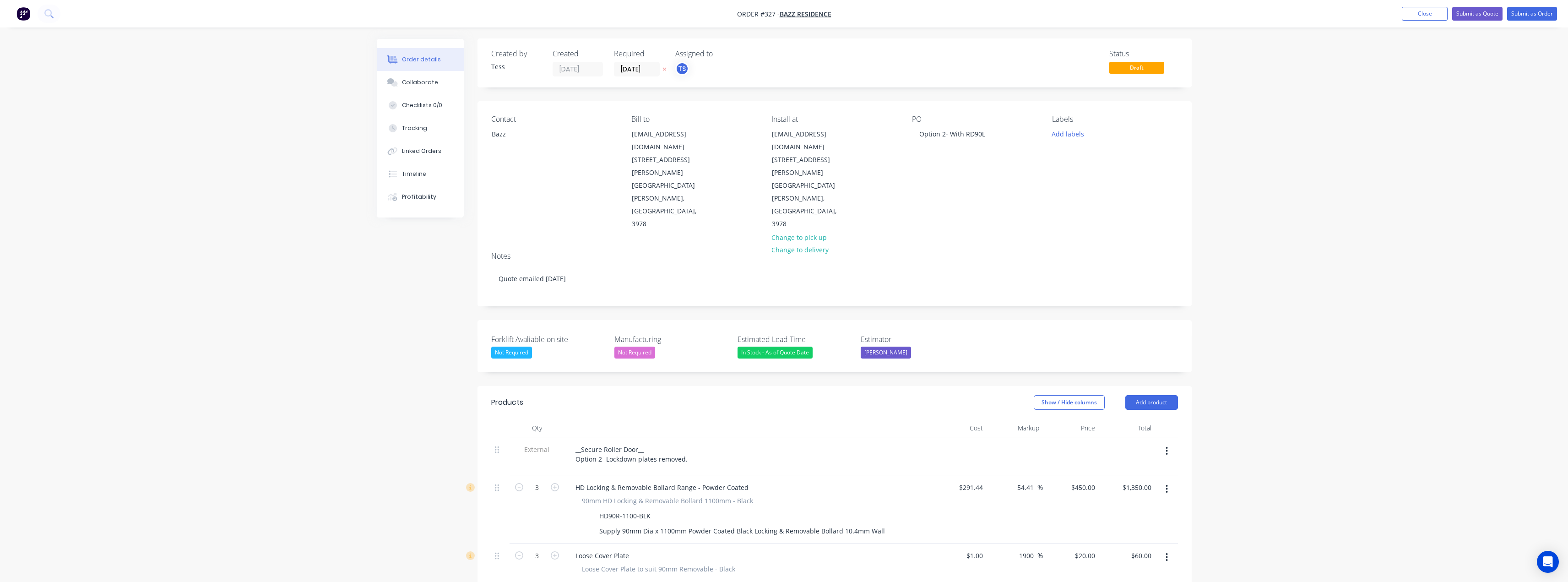
scroll to position [0, 0]
click at [1065, 134] on button "Add labels" at bounding box center [1068, 134] width 42 height 12
click at [1095, 212] on div "Install" at bounding box center [1088, 216] width 24 height 10
click at [1340, 137] on div "Order details Collaborate Checklists 0/0 Tracking Linked Orders Timeline Profit…" at bounding box center [784, 582] width 1568 height 1164
click at [959, 135] on div "Option 2- With RD90L" at bounding box center [952, 135] width 81 height 13
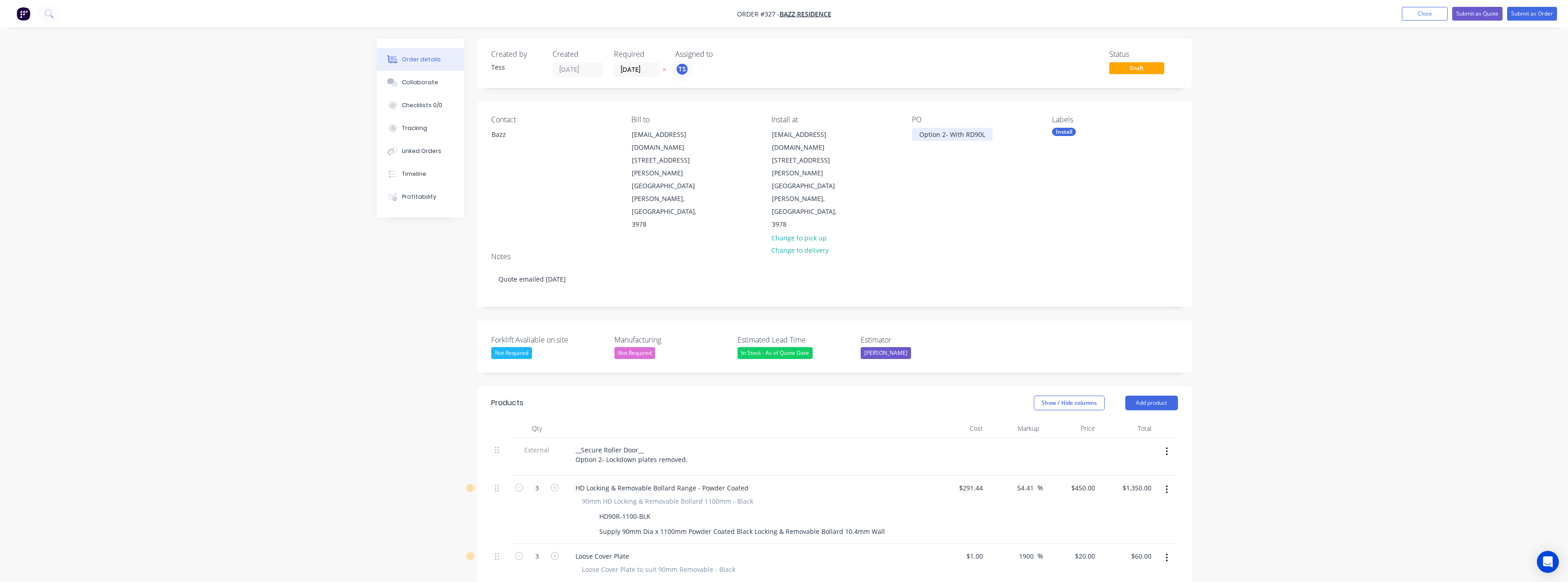
click at [964, 135] on div "Option 2- With RD90L" at bounding box center [952, 135] width 81 height 13
click at [1246, 137] on div "Order details Collaborate Checklists 0/0 Tracking Linked Orders Timeline Profit…" at bounding box center [784, 582] width 1568 height 1164
click at [683, 443] on div "__Secure Roller Door__ Option 2- Lockdown plates removed." at bounding box center [631, 454] width 127 height 23
click at [687, 443] on div "__Secure Roller Door__ Option 2- Lockdown plates removed." at bounding box center [631, 454] width 127 height 23
click at [513, 134] on div "Bazz" at bounding box center [530, 134] width 76 height 13
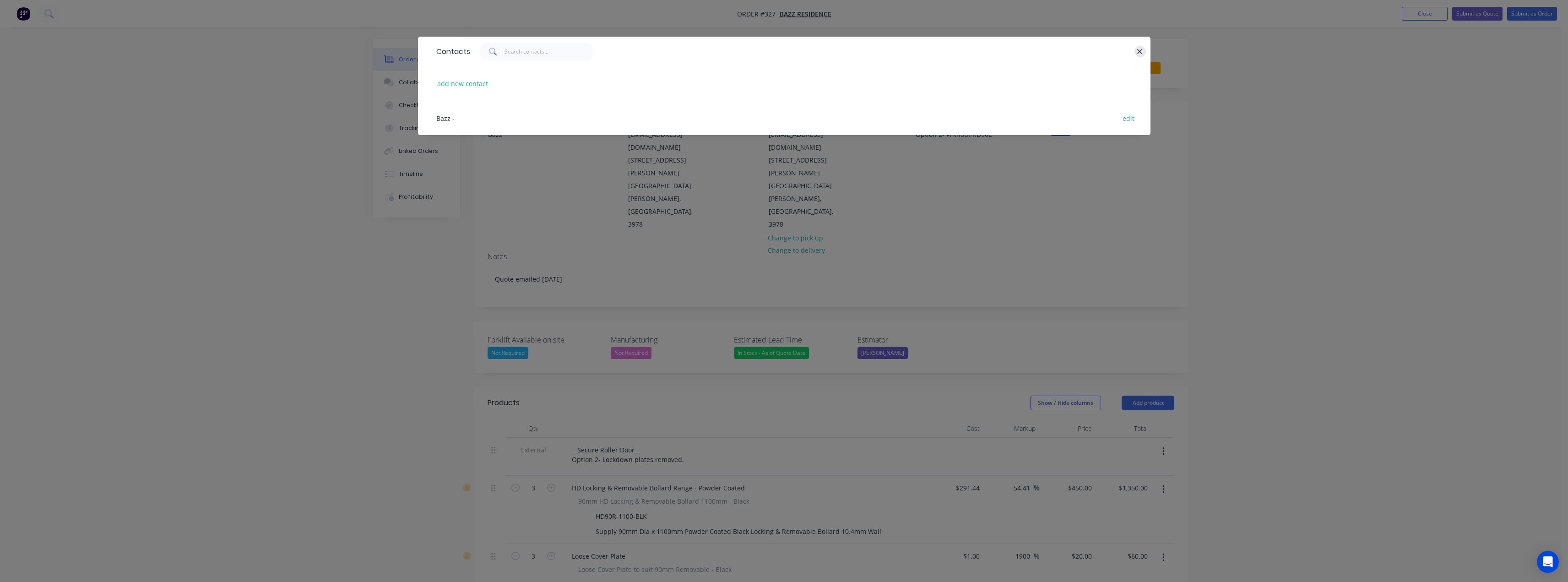
click at [1137, 50] on button "button" at bounding box center [1140, 51] width 12 height 12
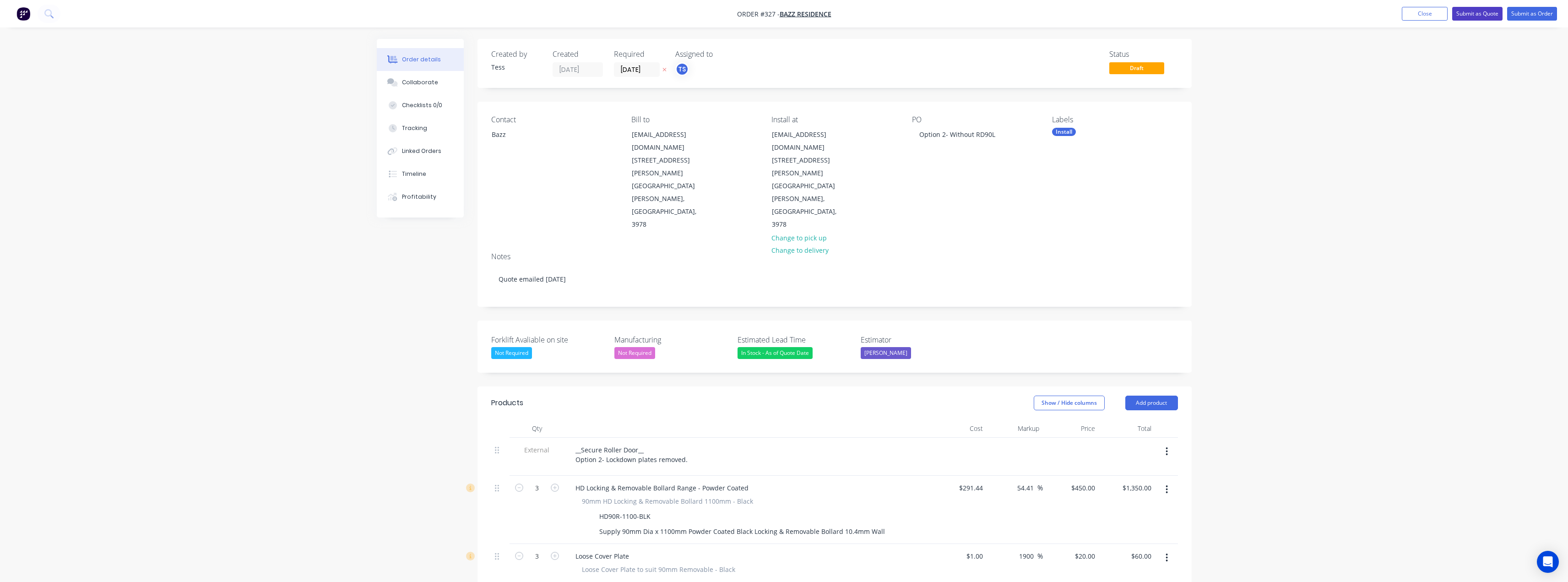
click at [1482, 15] on button "Submit as Quote" at bounding box center [1477, 13] width 50 height 13
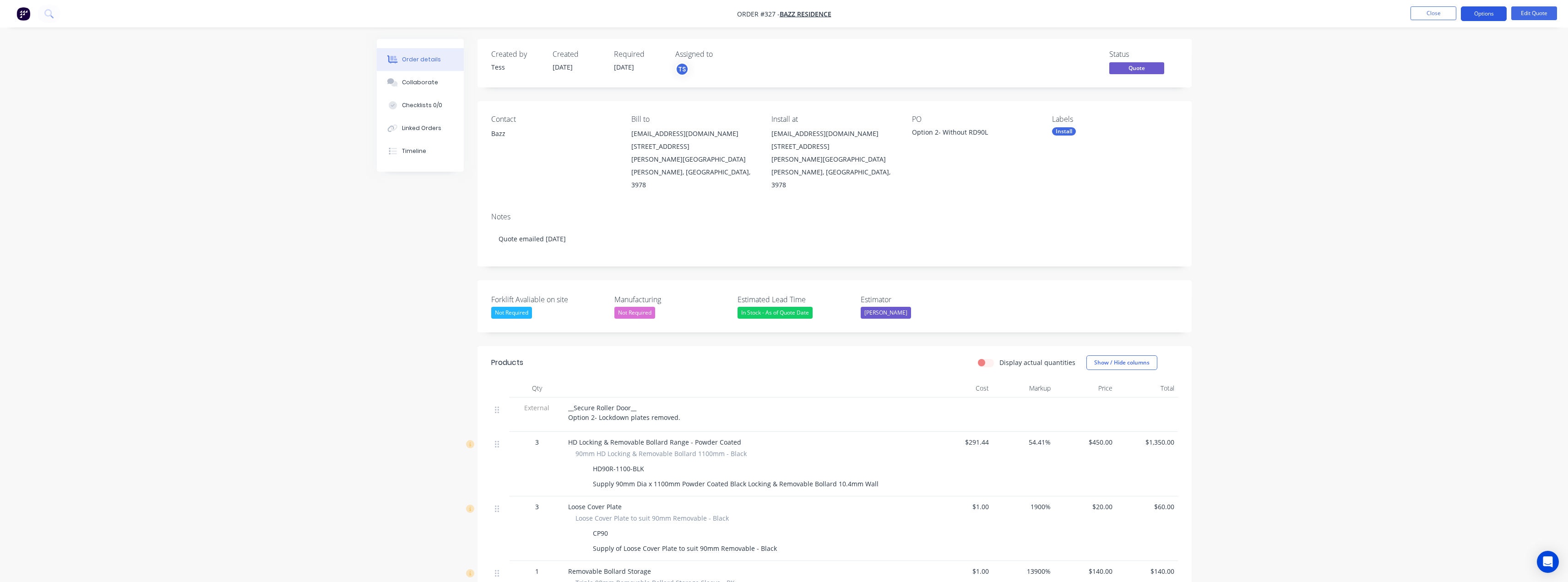
click at [1485, 12] on button "Options" at bounding box center [1483, 13] width 46 height 15
click at [1428, 53] on div "Quote" at bounding box center [1457, 56] width 85 height 13
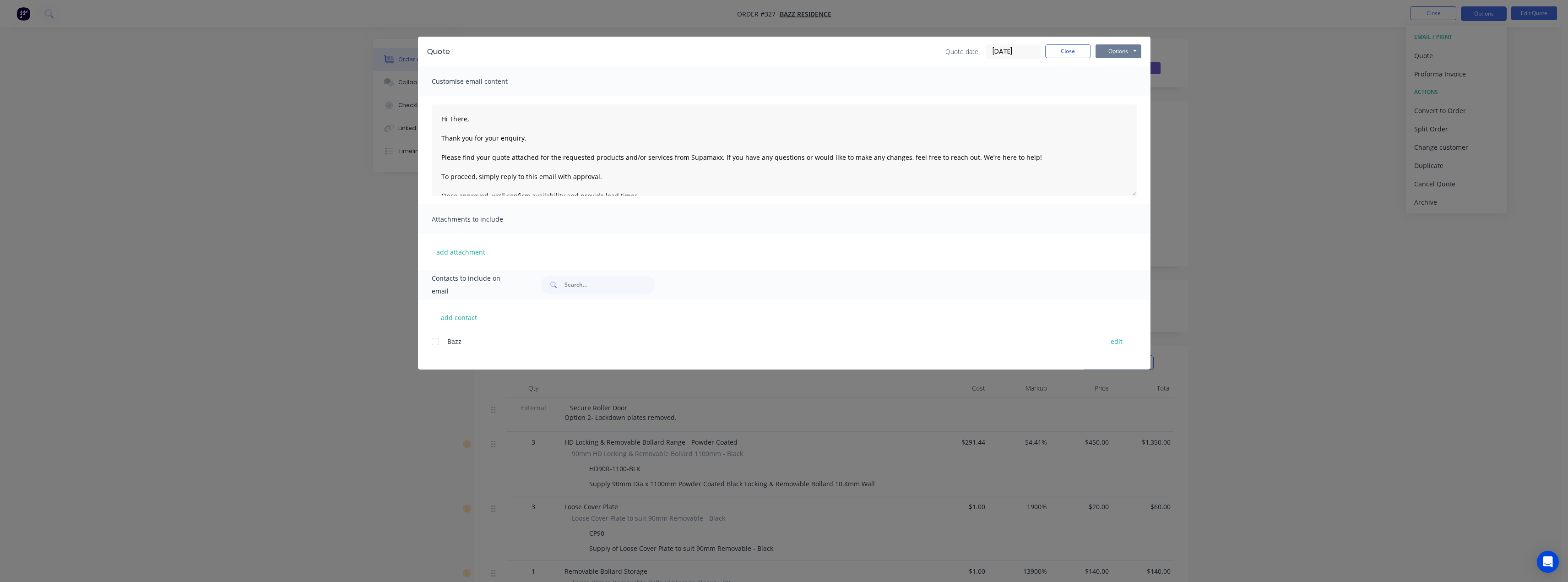
click at [1127, 55] on button "Options" at bounding box center [1118, 51] width 46 height 13
click at [1121, 70] on button "Preview" at bounding box center [1125, 67] width 59 height 15
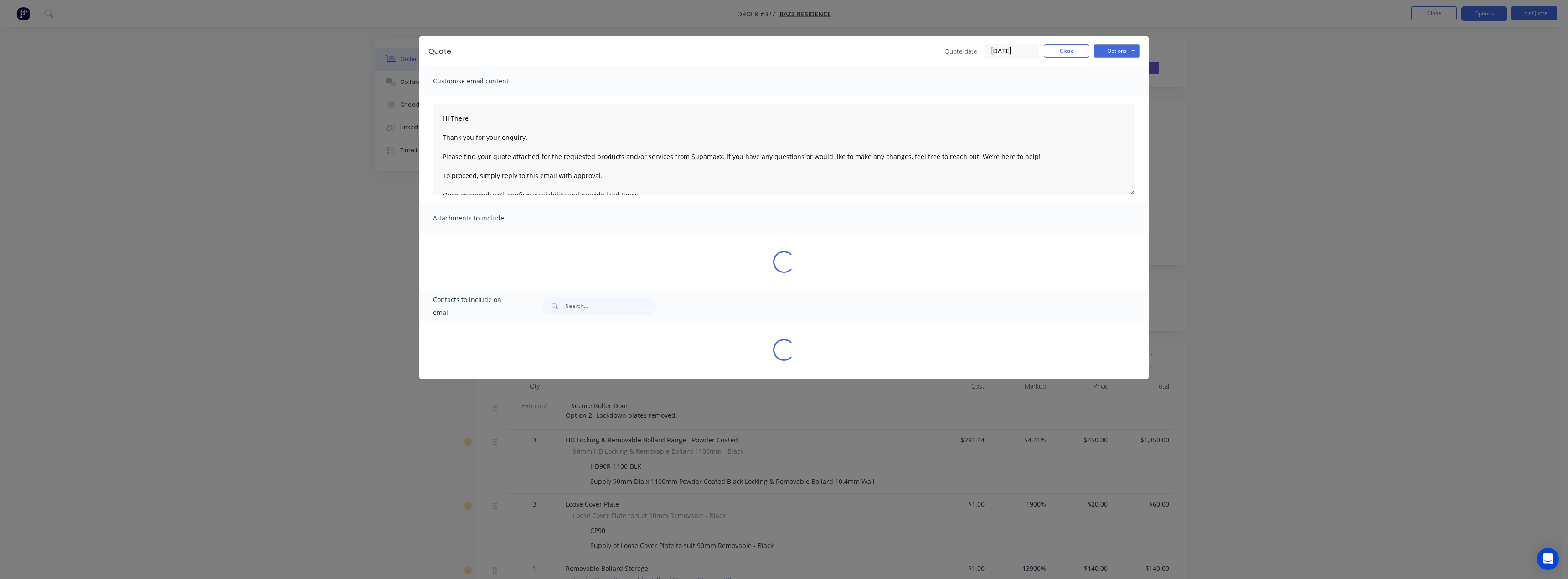
type textarea "Hi There, Thank you for your enquiry. Please find your quote attached for the r…"
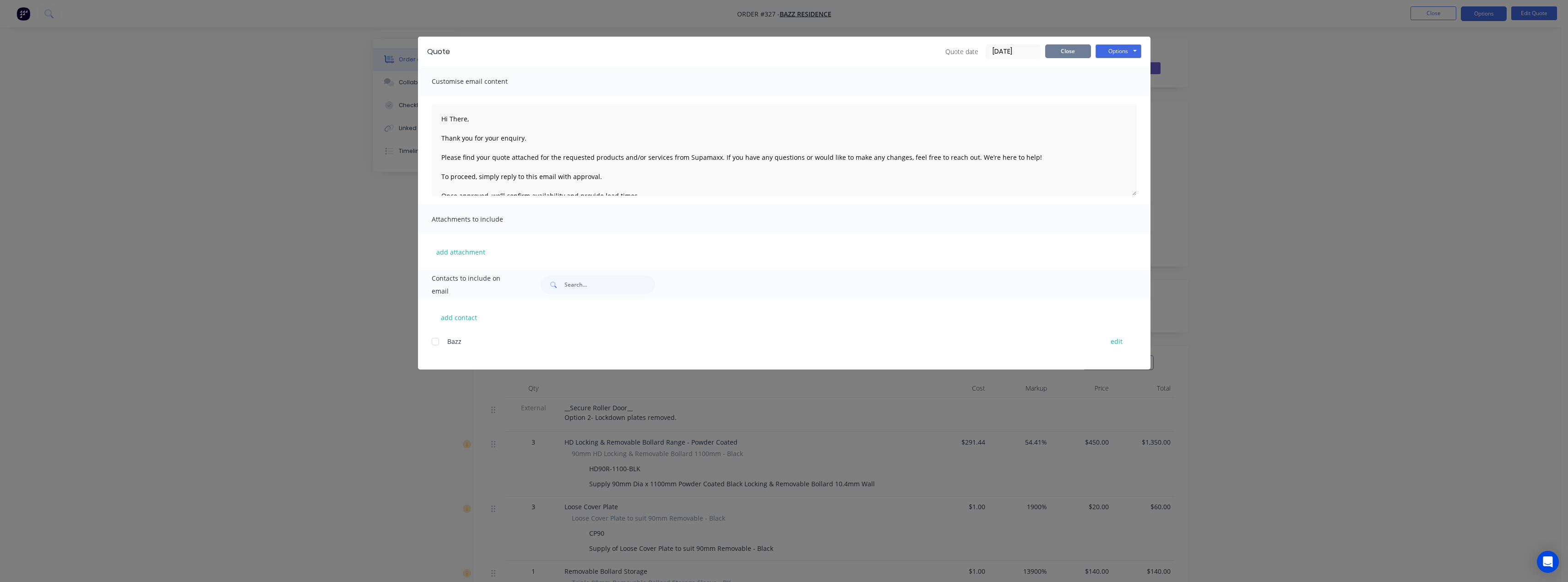
click at [1077, 49] on button "Close" at bounding box center [1068, 51] width 46 height 13
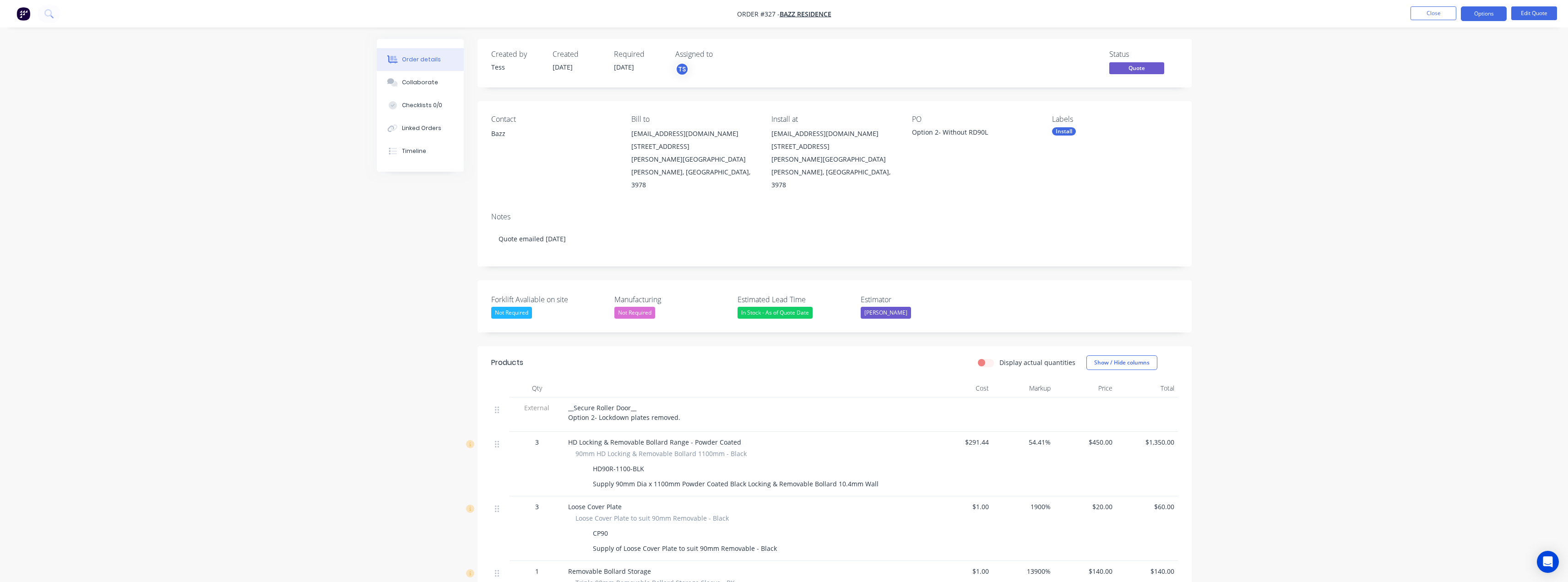
click at [806, 132] on div "info.bazzdhillon@gmail.com 52 Anfield road" at bounding box center [834, 140] width 126 height 26
click at [1523, 15] on button "Edit Quote" at bounding box center [1534, 13] width 46 height 13
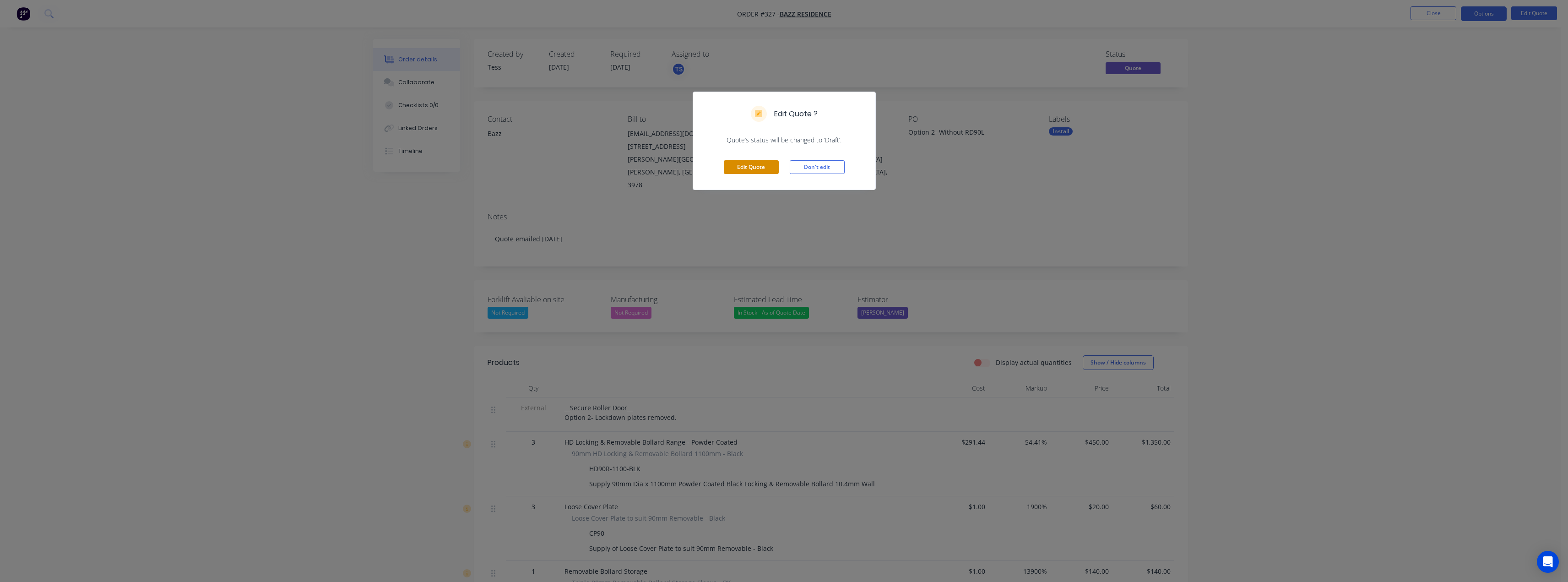
click at [755, 165] on button "Edit Quote" at bounding box center [752, 167] width 55 height 13
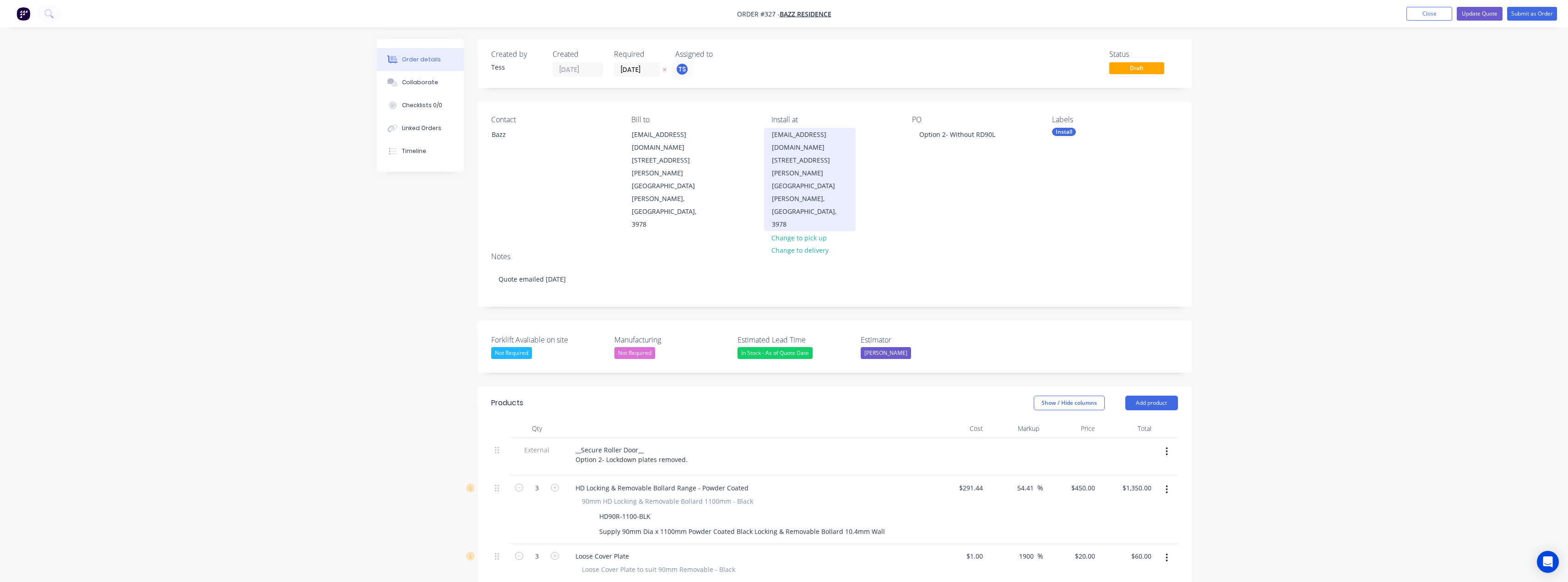
click at [806, 136] on div "info.bazzdhillon@gmail.com 52 Anfield road" at bounding box center [810, 147] width 76 height 39
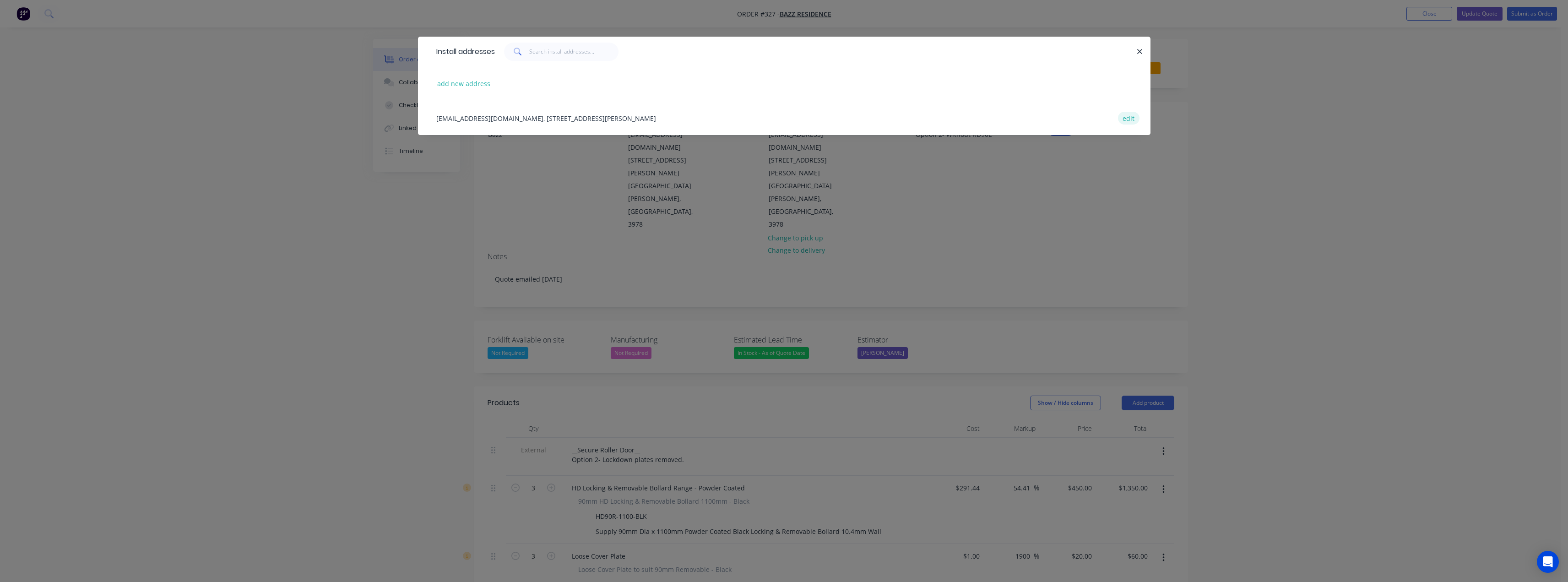
click at [1129, 117] on button "edit" at bounding box center [1128, 118] width 21 height 12
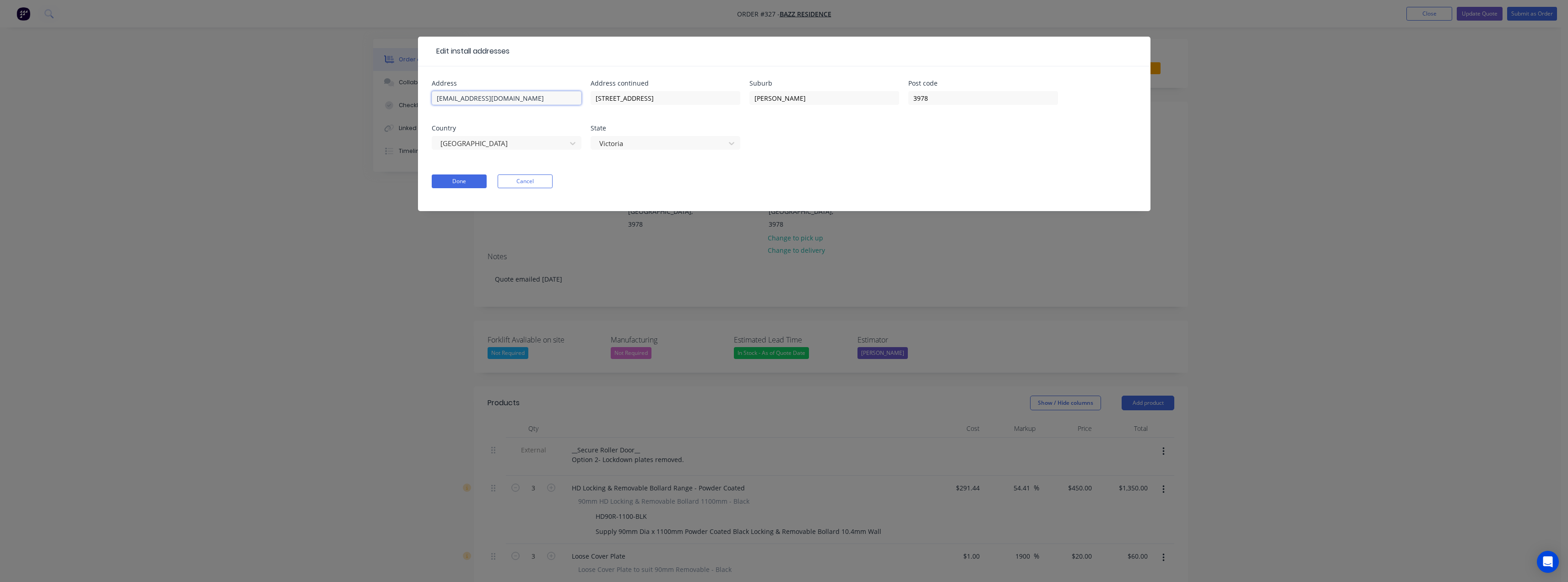
drag, startPoint x: 539, startPoint y: 100, endPoint x: 409, endPoint y: 97, distance: 130.0
click at [409, 97] on div "Edit install addresses Address info.bazzdhillon@gmail.com Address continued 52 …" at bounding box center [784, 291] width 1568 height 582
drag, startPoint x: 650, startPoint y: 97, endPoint x: 578, endPoint y: 94, distance: 72.1
click at [578, 94] on div "Address Address continued 52 Anfield road Suburb Clyde North Post code 3978 Cou…" at bounding box center [784, 121] width 705 height 81
paste input "52 Anfield road"
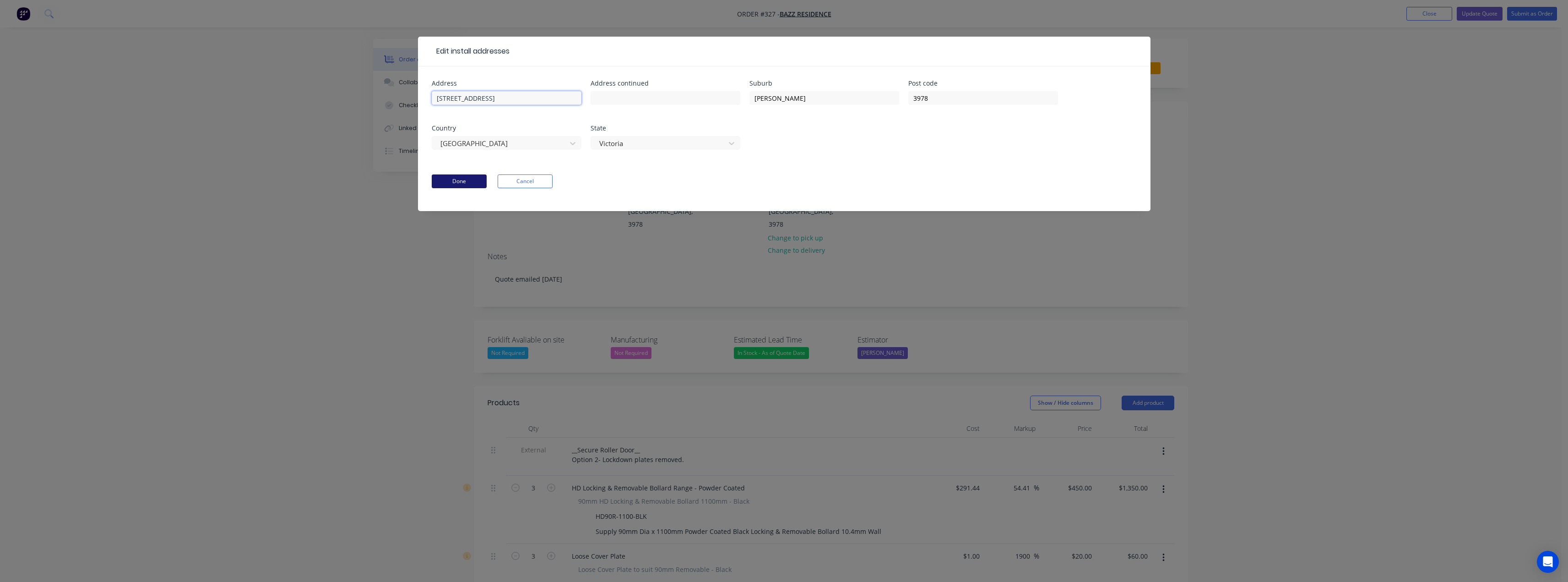
type input "52 Anfield road"
click at [459, 182] on button "Done" at bounding box center [459, 181] width 55 height 13
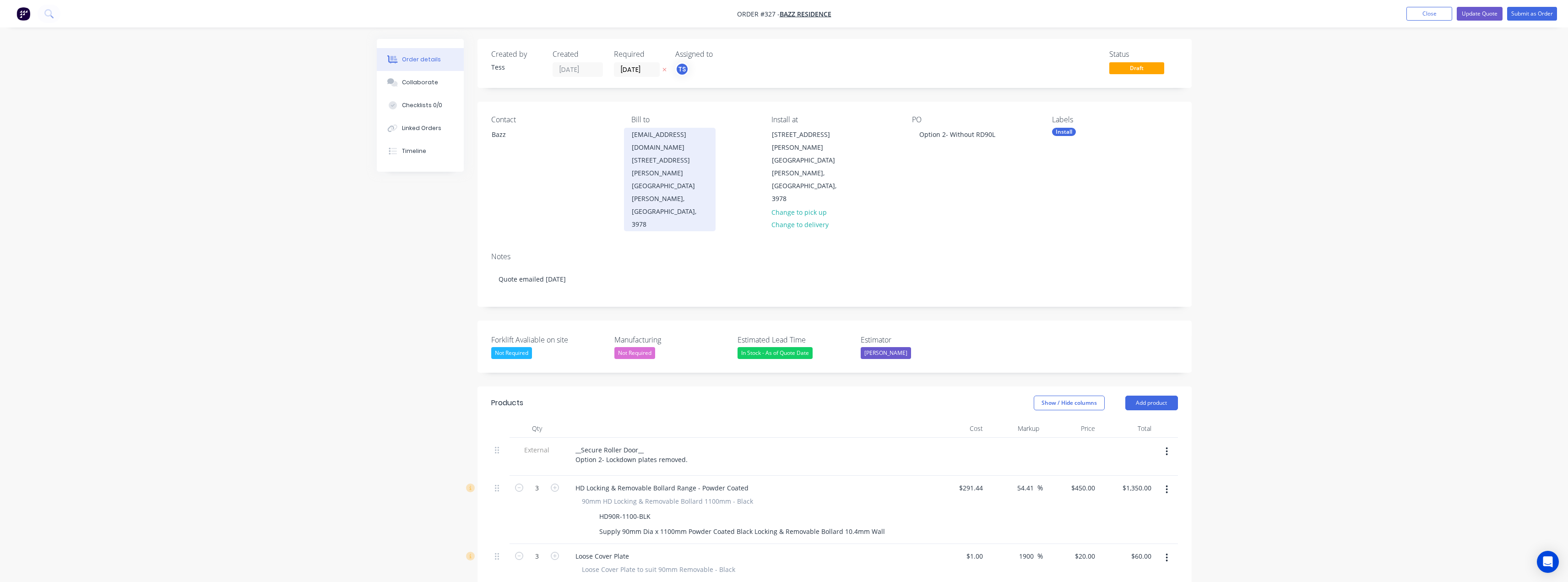
click at [675, 153] on div "info.bazzdhillon@gmail.com 52 Anfield road" at bounding box center [669, 147] width 76 height 39
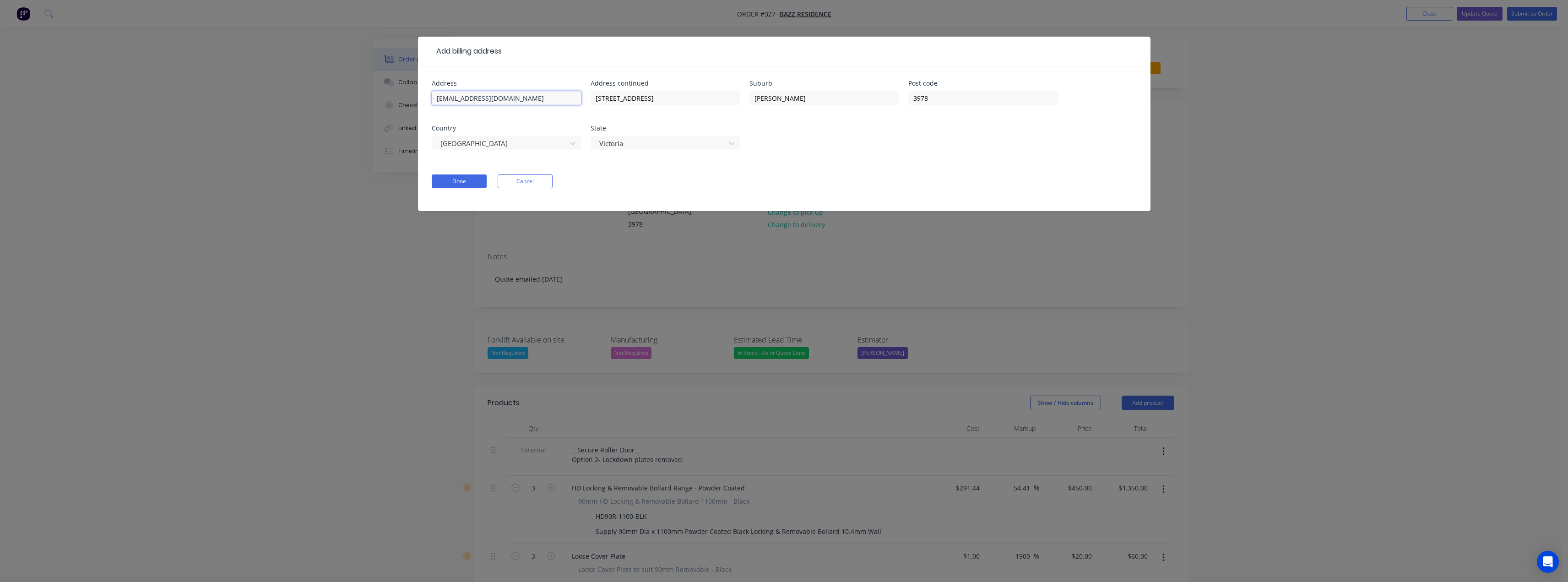
drag, startPoint x: 413, startPoint y: 95, endPoint x: 388, endPoint y: 96, distance: 25.0
click at [388, 96] on div "Add billing address Address info.bazzdhillon@gmail.com Address continued 52 Anf…" at bounding box center [784, 291] width 1568 height 582
drag, startPoint x: 642, startPoint y: 96, endPoint x: 567, endPoint y: 97, distance: 75.0
click at [567, 97] on div "Address Address continued 52 Anfield road Suburb Clyde North Post code 3978 Cou…" at bounding box center [784, 121] width 705 height 81
click at [469, 100] on input "text" at bounding box center [507, 98] width 149 height 13
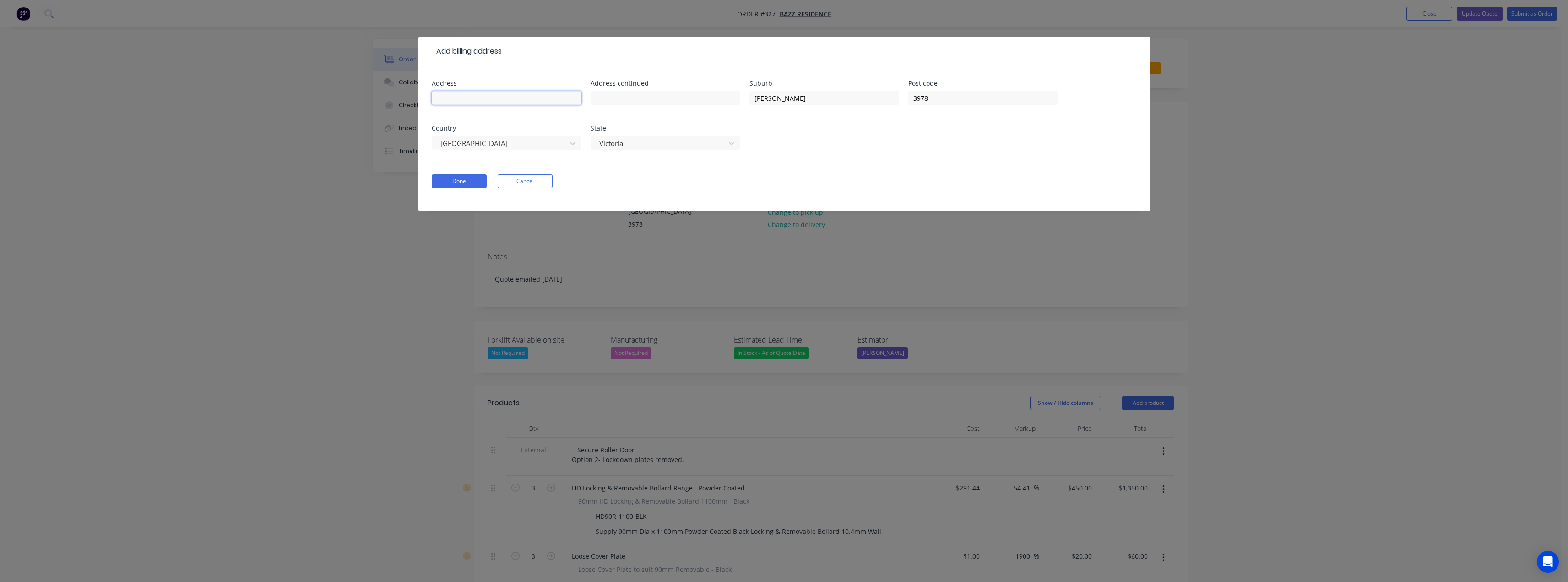
paste input "52 Anfield road"
type input "52 Anfield road"
click at [459, 177] on button "Done" at bounding box center [459, 181] width 55 height 13
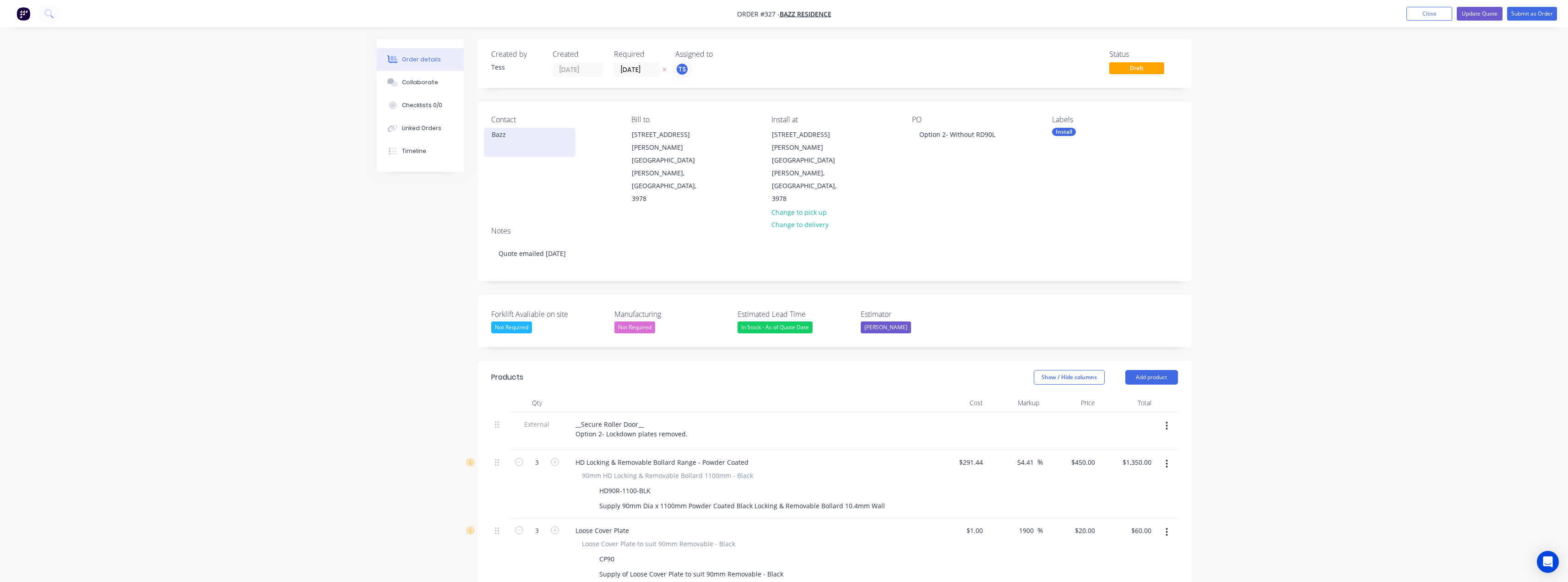
click at [525, 138] on div "Bazz" at bounding box center [530, 134] width 76 height 13
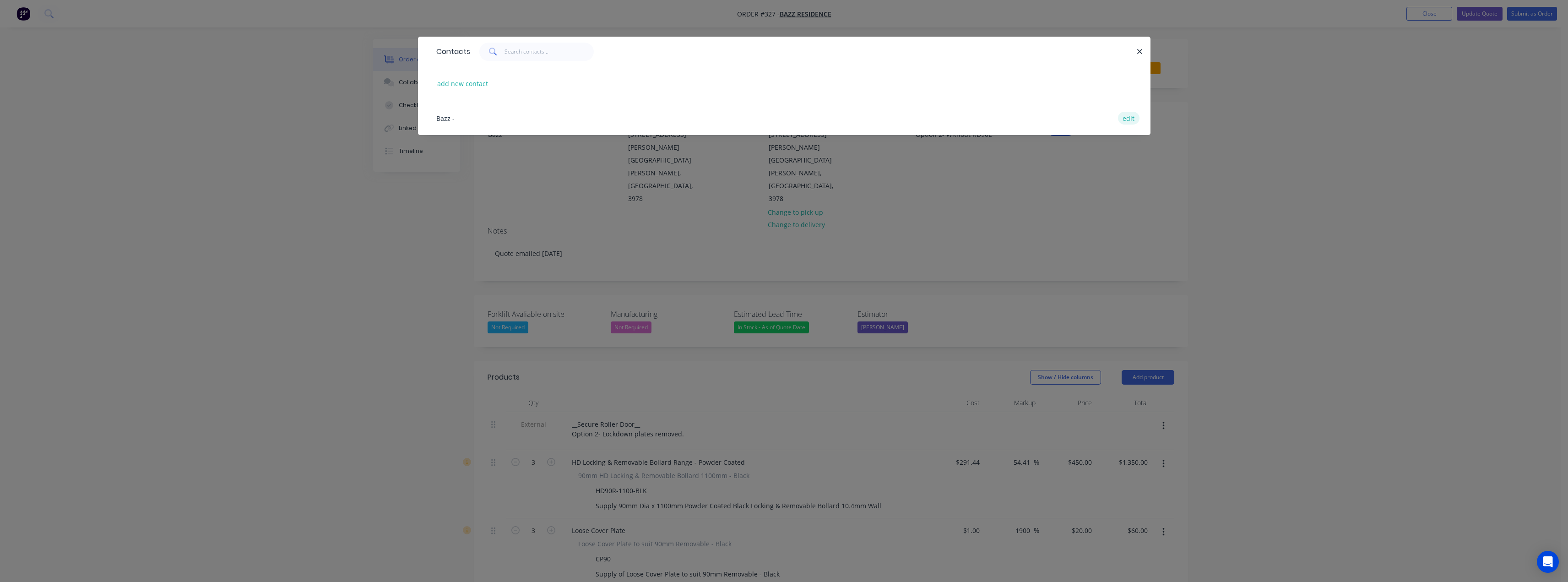
click at [1132, 116] on button "edit" at bounding box center [1128, 118] width 21 height 12
select select "AU"
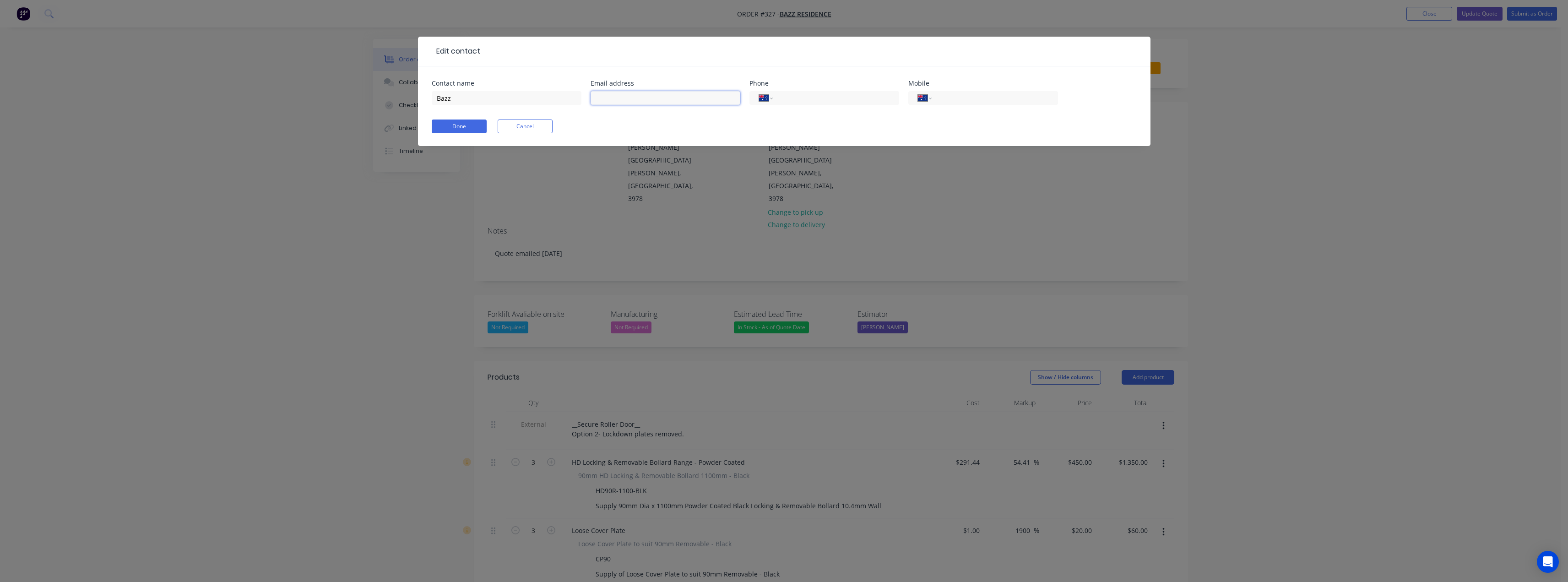
click at [646, 95] on input "text" at bounding box center [665, 98] width 149 height 13
click at [613, 98] on input "info@bazzdhillon@gmail.com" at bounding box center [665, 98] width 149 height 13
type input "info.bazzdhillon@gmail.com"
click at [934, 97] on div "International Afghanistan Åland Islands Albania Algeria American Samoa Andorra …" at bounding box center [983, 98] width 149 height 13
click at [950, 98] on input "tel" at bounding box center [992, 98] width 110 height 10
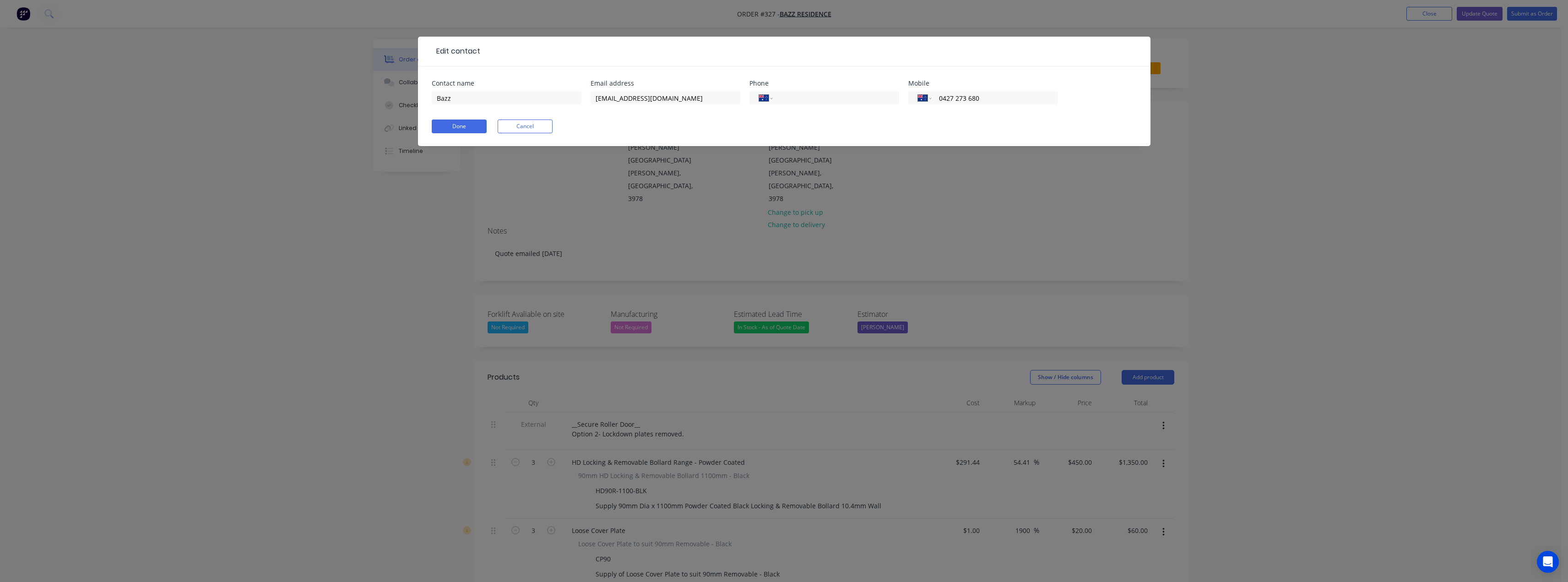
type input "0427 273 680"
click at [840, 112] on div "International Afghanistan Åland Islands Albania Algeria American Samoa Andorra …" at bounding box center [824, 102] width 149 height 27
click at [469, 129] on button "Done" at bounding box center [459, 126] width 55 height 13
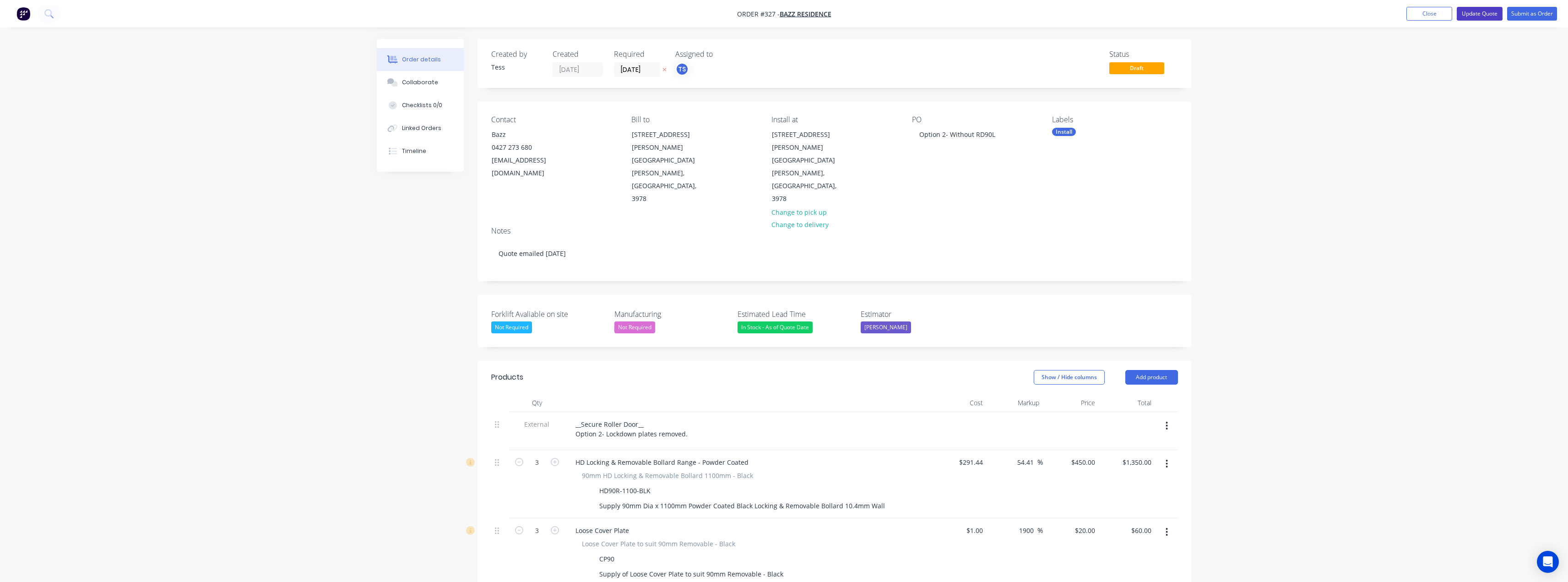
click at [1474, 12] on button "Update Quote" at bounding box center [1479, 13] width 46 height 13
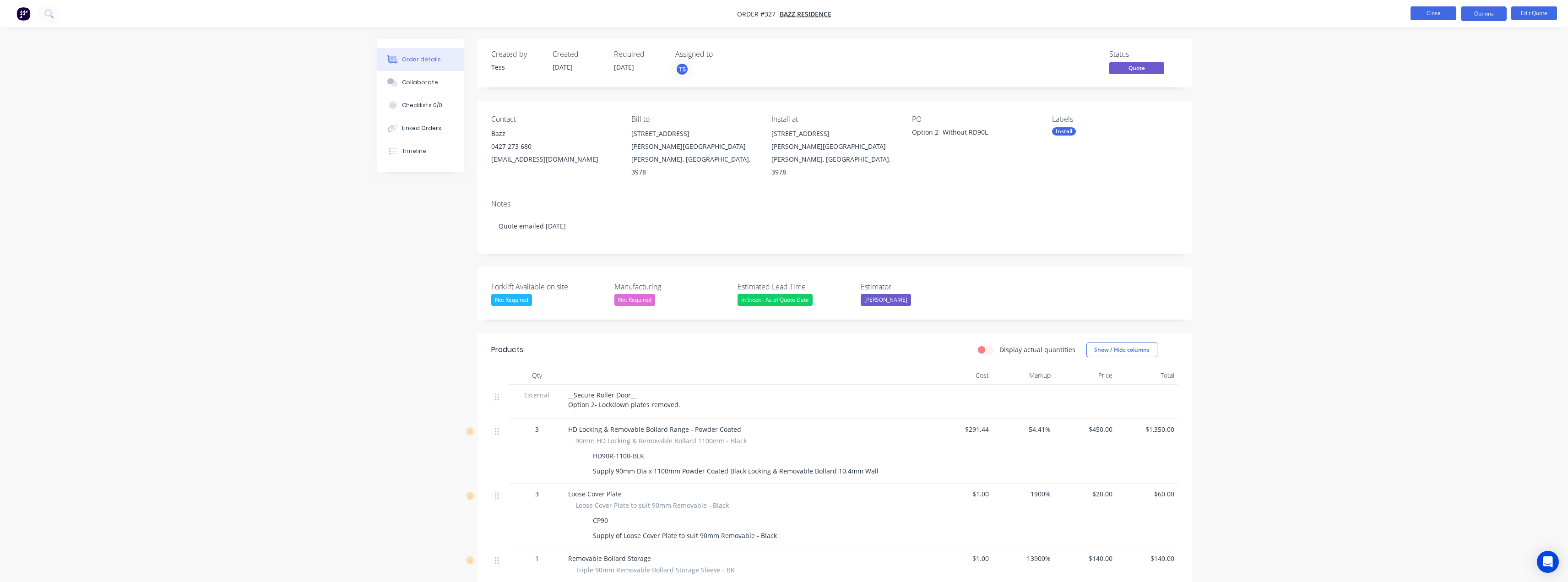
click at [1433, 13] on button "Close" at bounding box center [1433, 13] width 46 height 13
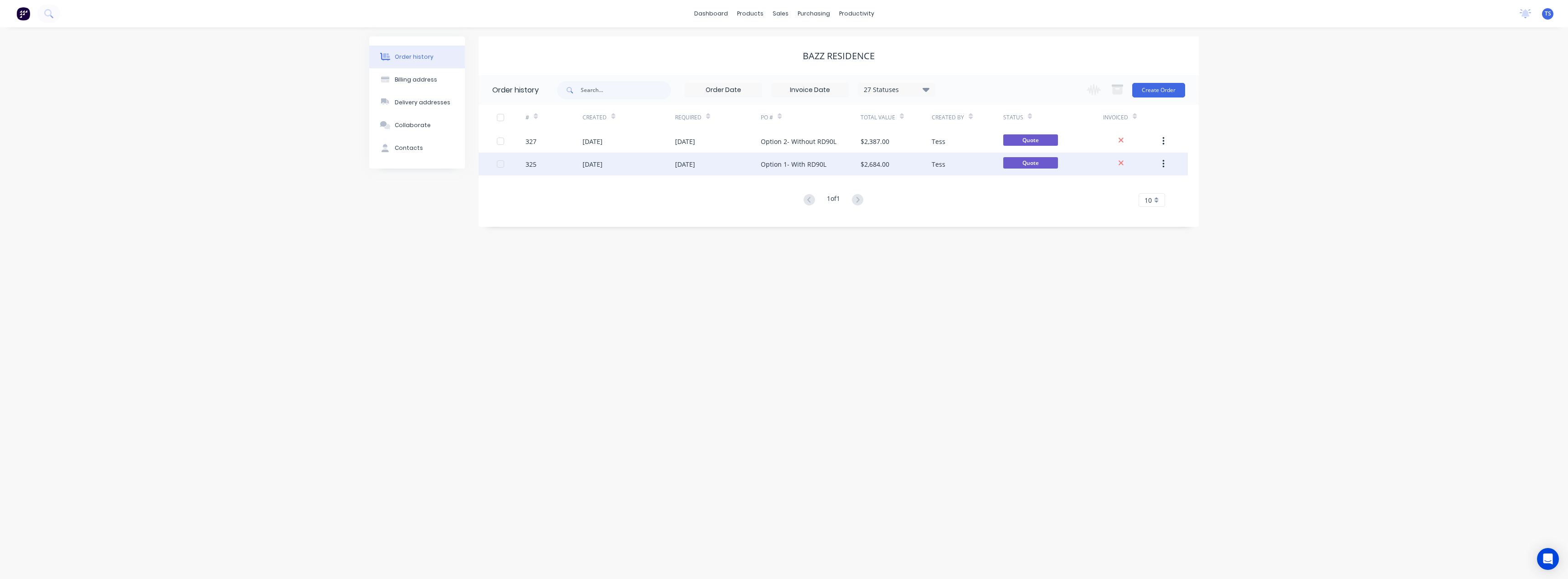
click at [764, 165] on div "Option 1- With RD90L" at bounding box center [793, 165] width 66 height 10
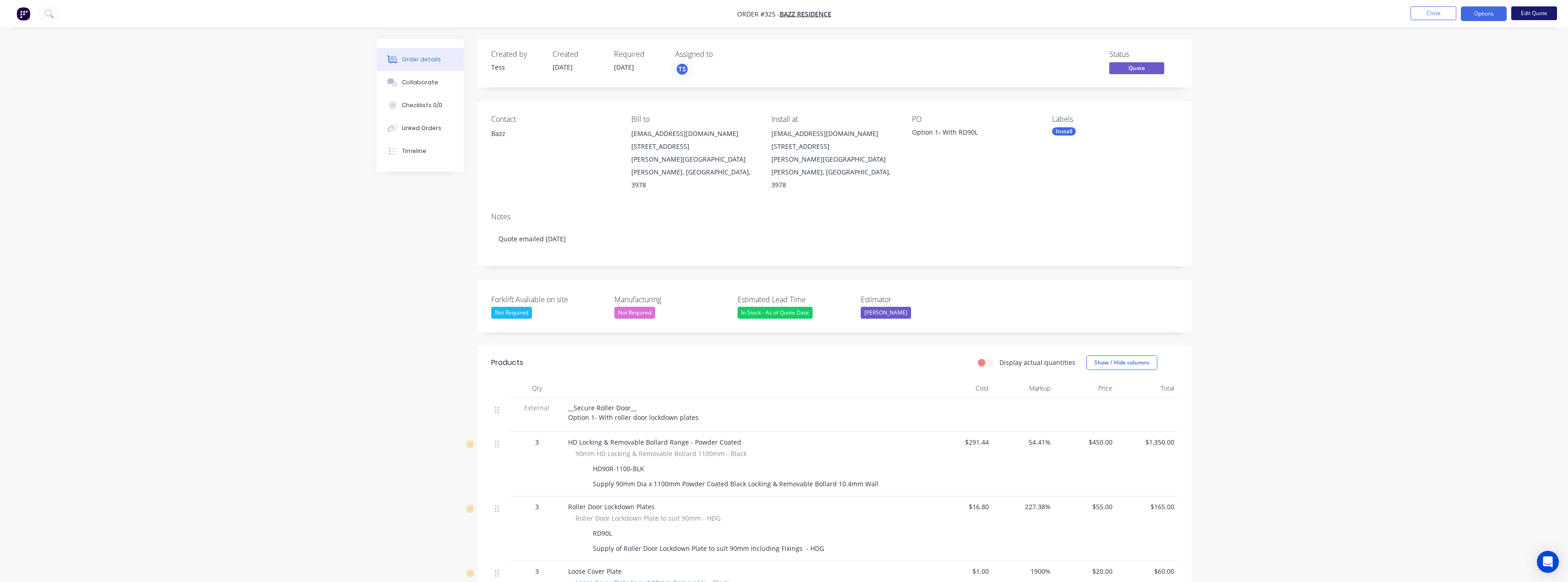
click at [1544, 17] on button "Edit Quote" at bounding box center [1534, 13] width 46 height 13
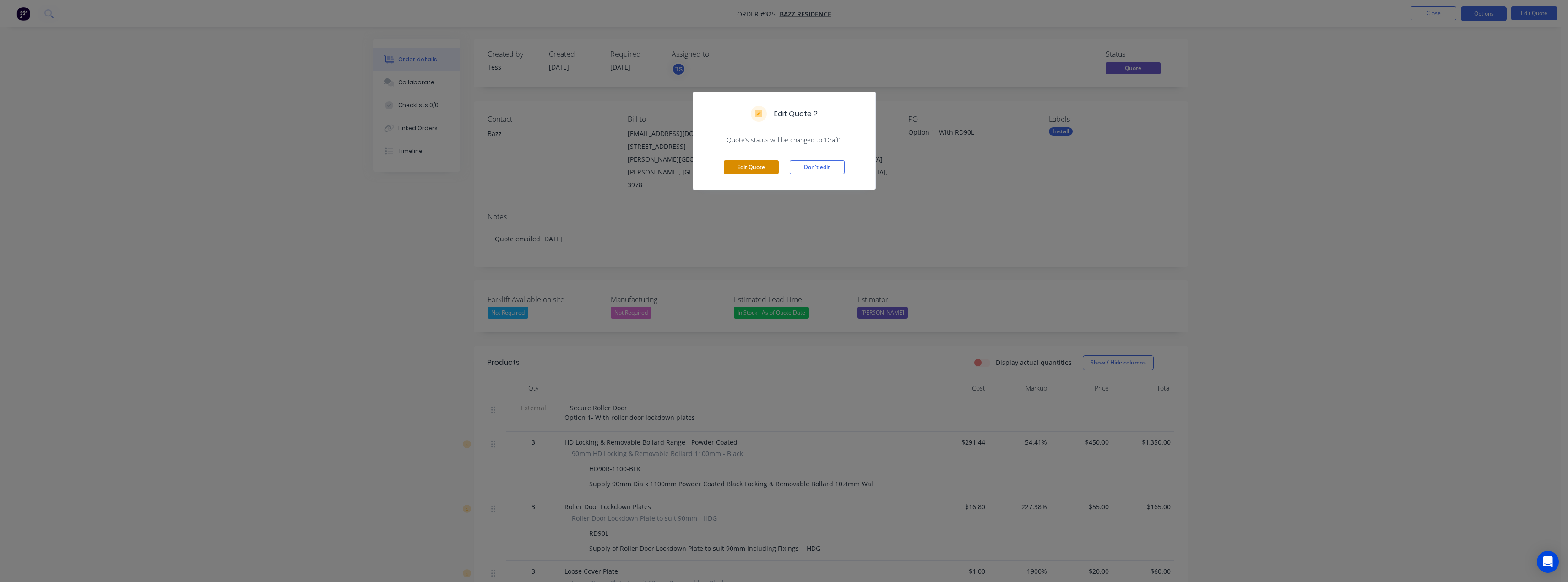
click at [744, 172] on button "Edit Quote" at bounding box center [752, 167] width 55 height 13
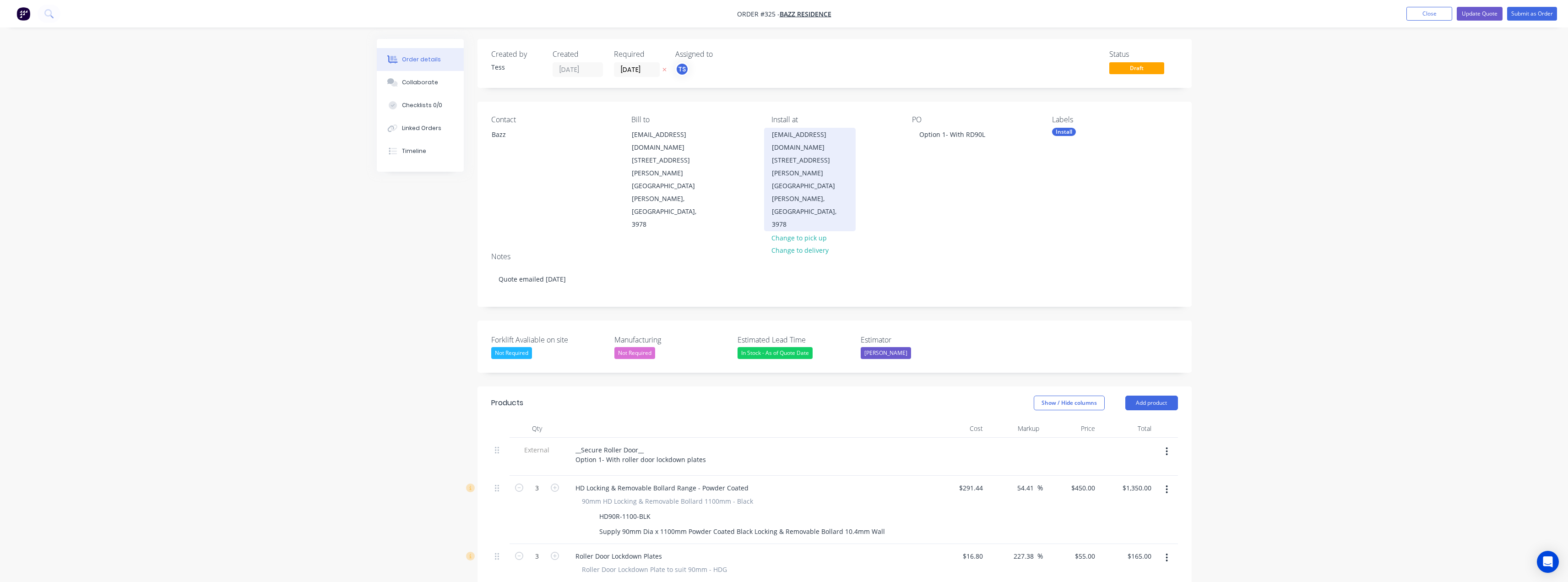
click at [801, 138] on div "info.bazzdhillon@gmail.com 52 Anfield road" at bounding box center [810, 147] width 76 height 39
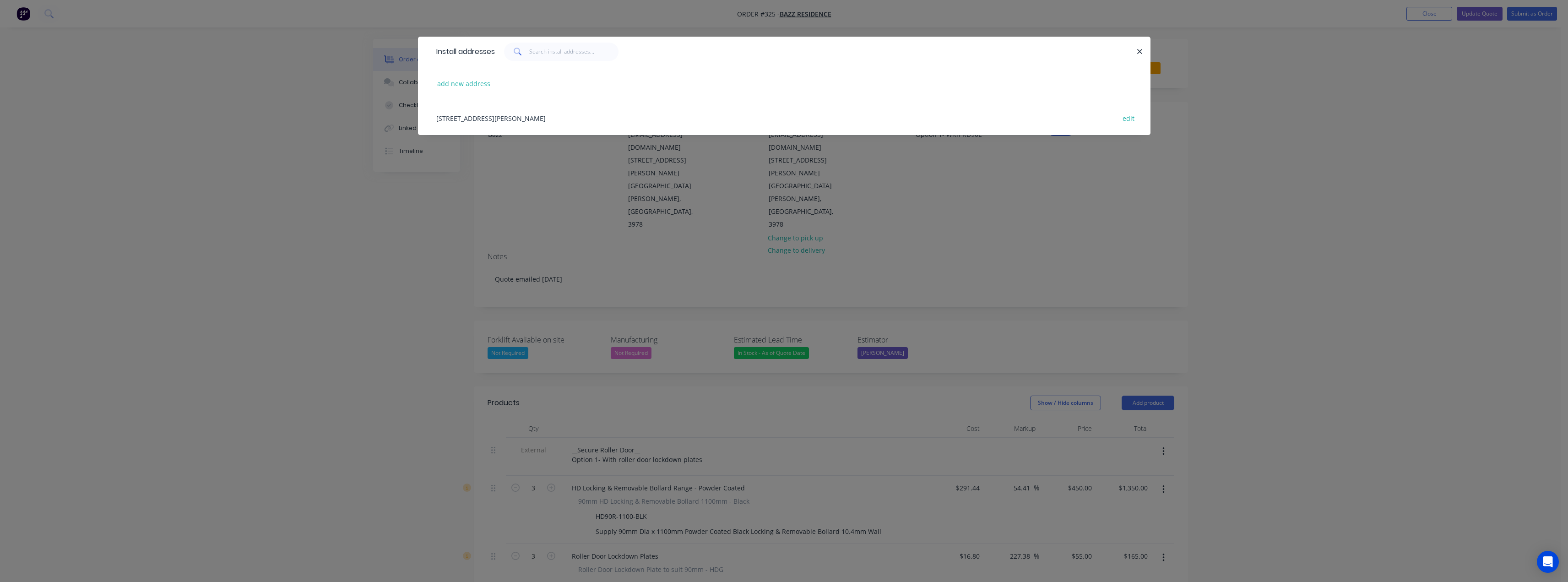
click at [464, 121] on div "52 Anfield road, Clyde North, Victoria, Australia, 3978 edit" at bounding box center [784, 118] width 705 height 34
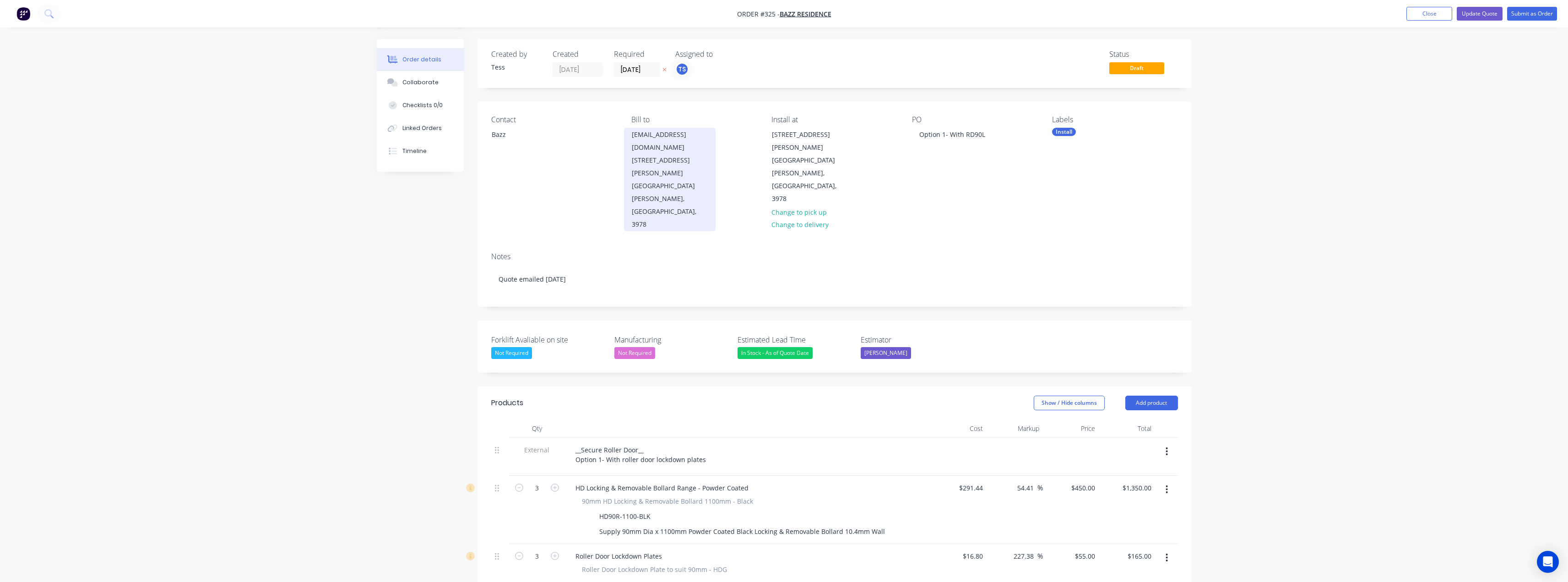
click at [679, 140] on div "info.bazzdhillon@gmail.com 52 Anfield road" at bounding box center [669, 147] width 76 height 39
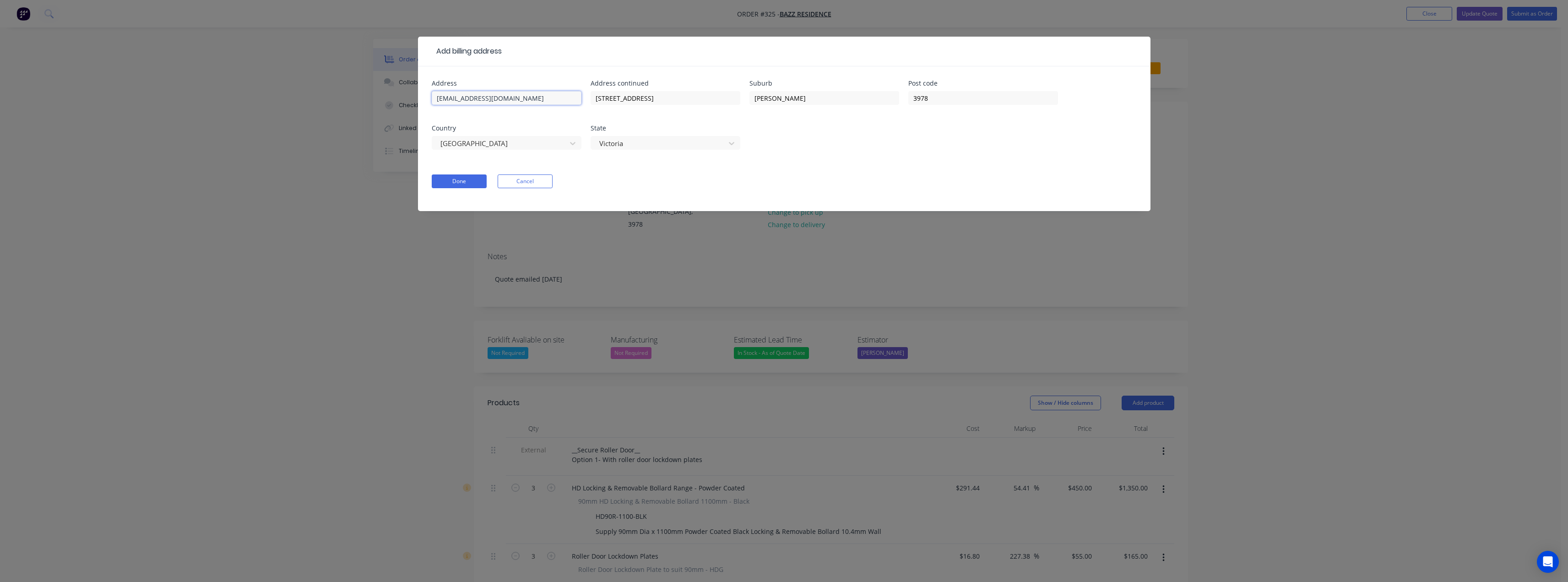
drag, startPoint x: 546, startPoint y: 99, endPoint x: 320, endPoint y: 98, distance: 226.0
click at [320, 98] on div "Add billing address Address info.bazzdhillon@gmail.com Address continued 52 Anf…" at bounding box center [784, 291] width 1568 height 582
drag, startPoint x: 629, startPoint y: 95, endPoint x: 578, endPoint y: 95, distance: 51.0
click at [578, 95] on div "Address Address continued 52 Anfield road Suburb Clyde North Post code 3978 Cou…" at bounding box center [784, 121] width 705 height 81
click at [478, 98] on input "text" at bounding box center [507, 98] width 149 height 13
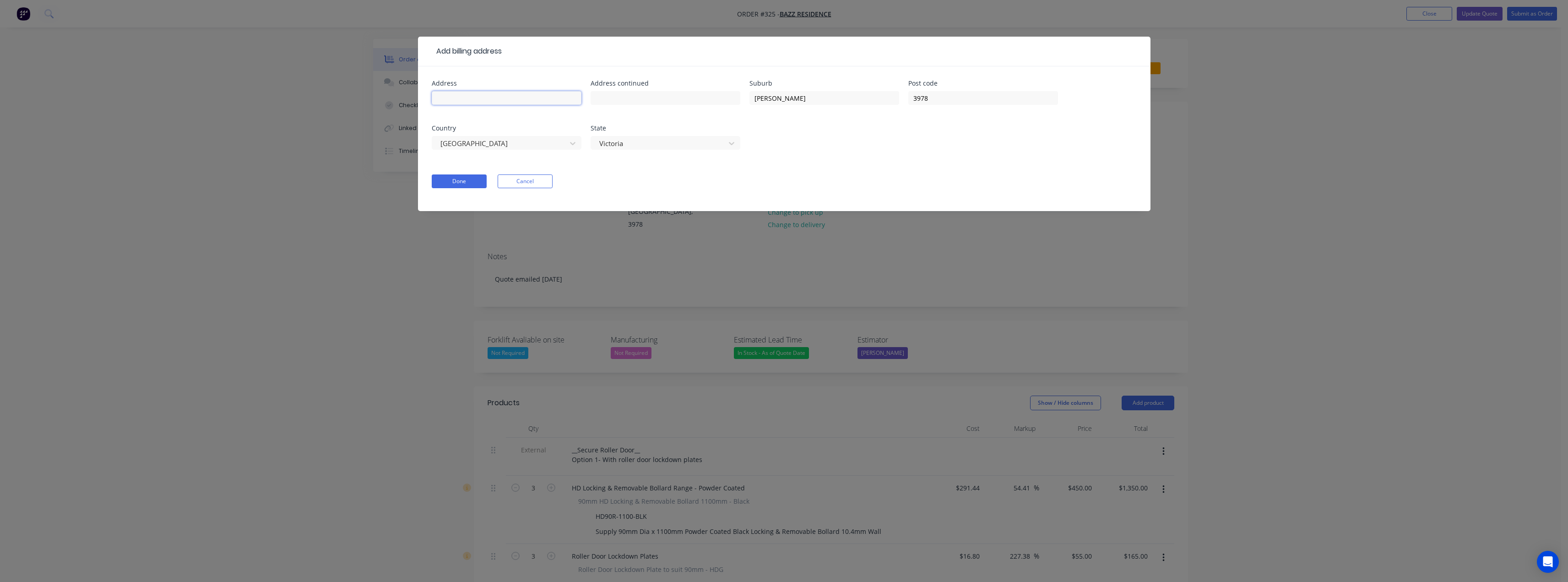
paste input "52 Anfield road"
type input "52 Anfield road"
click at [456, 183] on button "Done" at bounding box center [459, 181] width 55 height 13
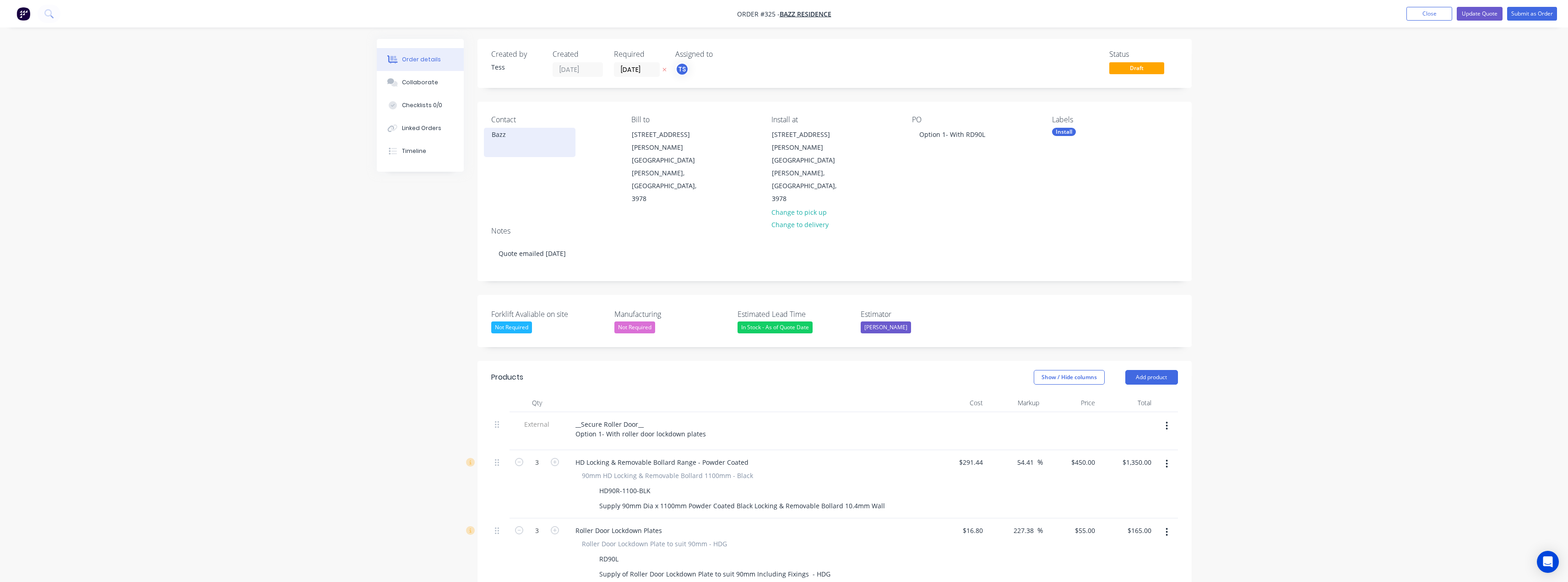
click at [522, 140] on div "Bazz" at bounding box center [530, 134] width 76 height 13
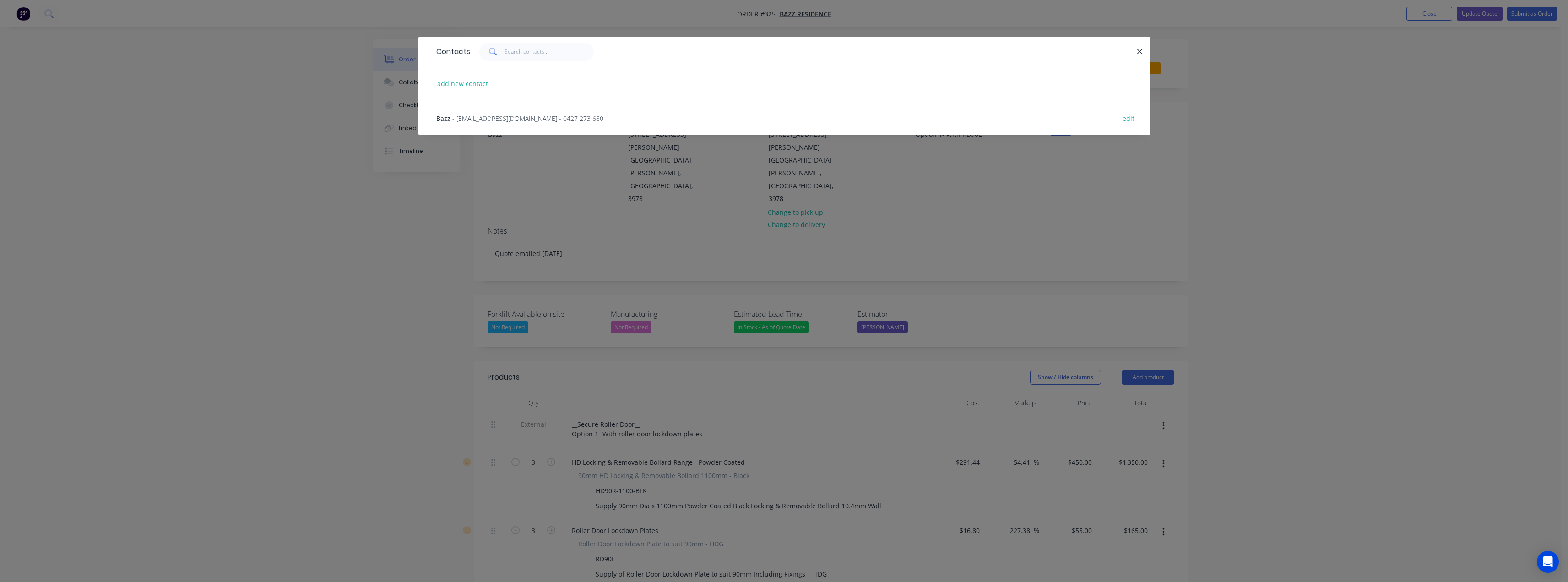
click at [505, 117] on span "- info.bazzdhillon@gmail.com - 0427 273 680" at bounding box center [527, 118] width 151 height 9
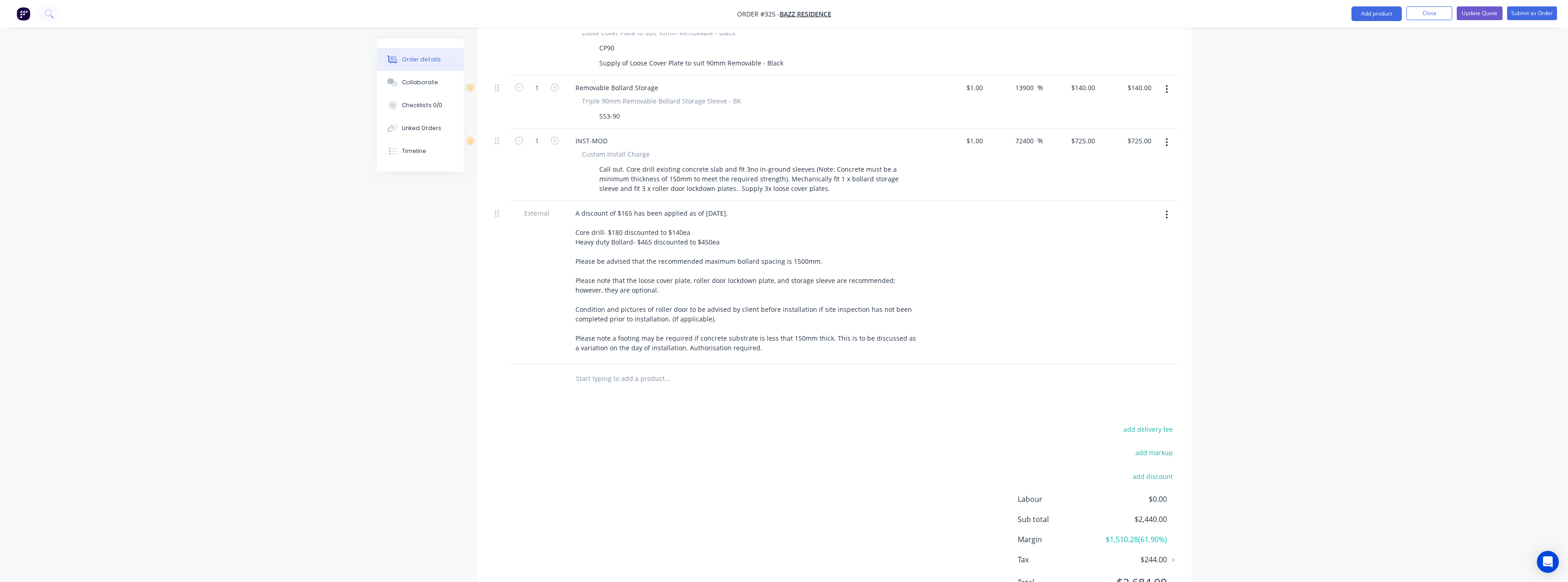
scroll to position [586, 0]
click at [1488, 9] on button "Update Quote" at bounding box center [1479, 13] width 46 height 13
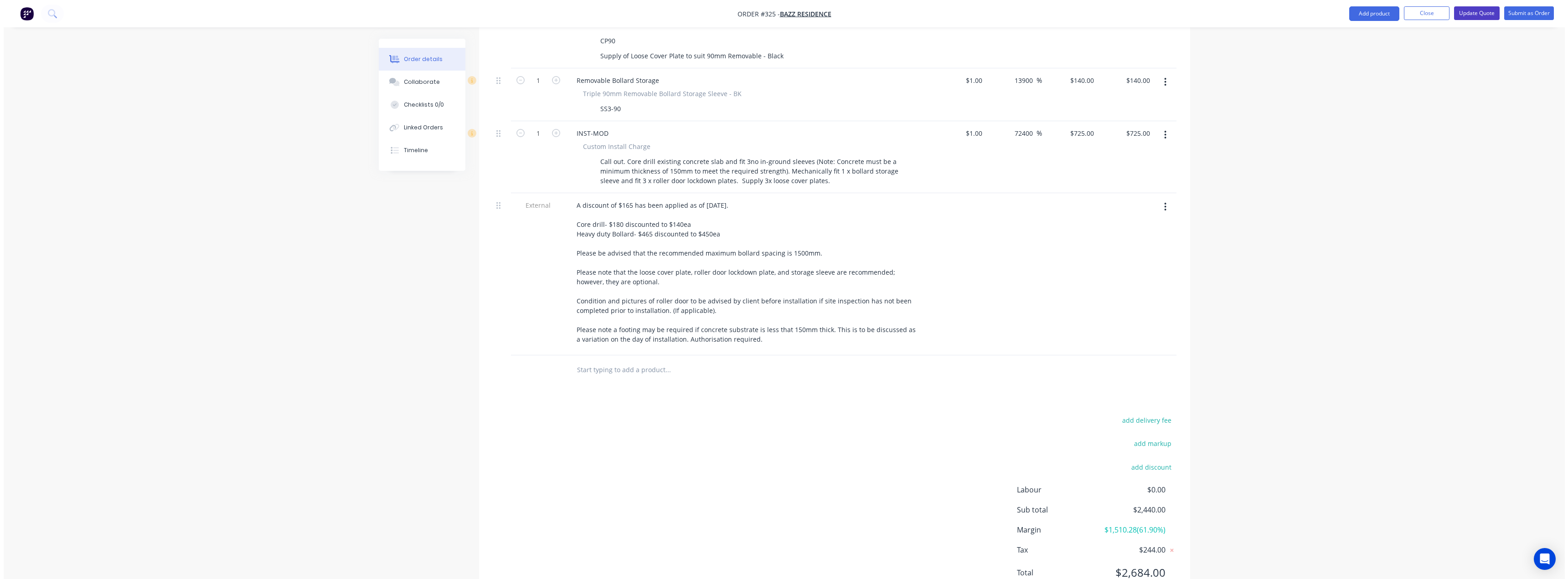
scroll to position [0, 0]
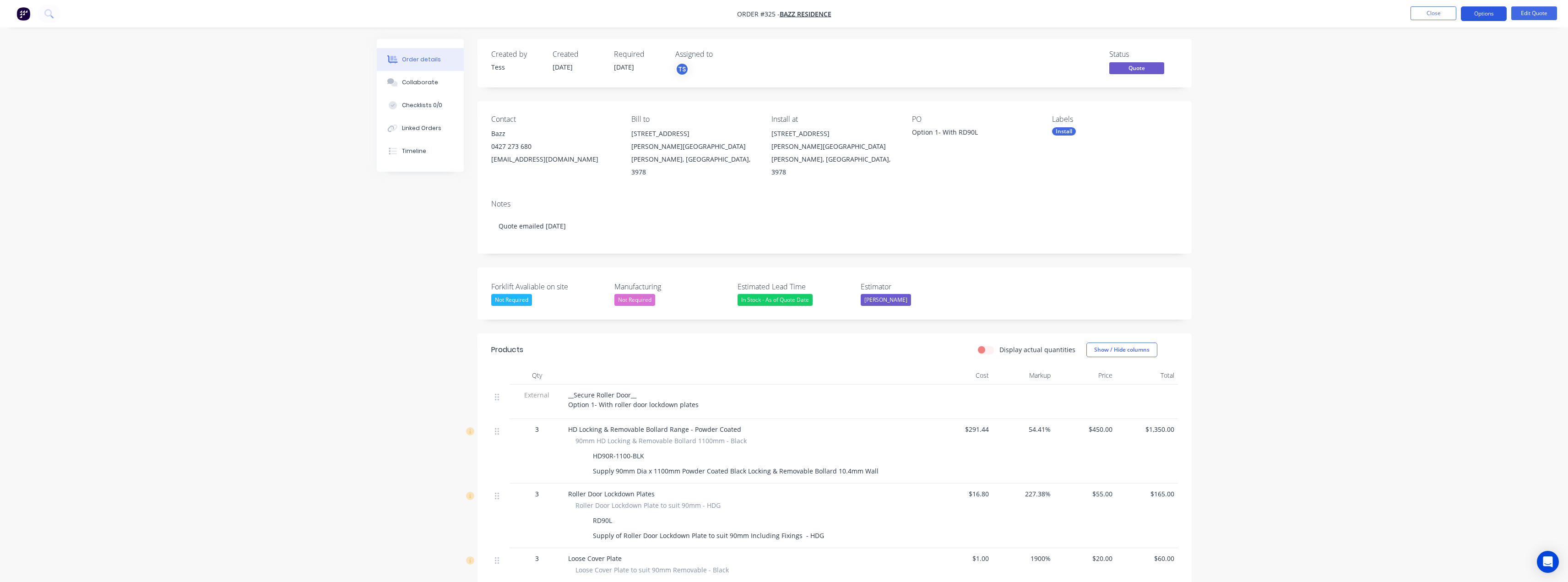
click at [1488, 15] on button "Options" at bounding box center [1483, 13] width 46 height 15
click at [1434, 55] on div "Quote" at bounding box center [1457, 56] width 85 height 13
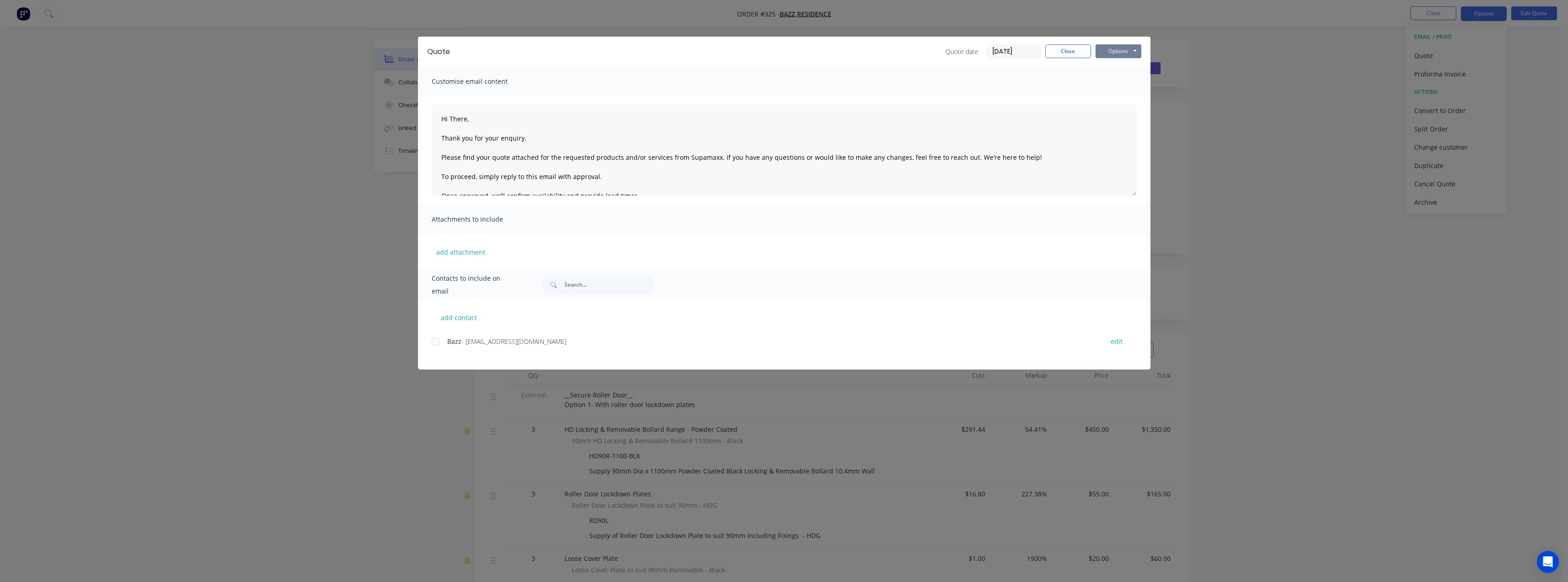
click at [1130, 51] on button "Options" at bounding box center [1118, 51] width 46 height 13
click at [1125, 67] on button "Preview" at bounding box center [1125, 67] width 59 height 15
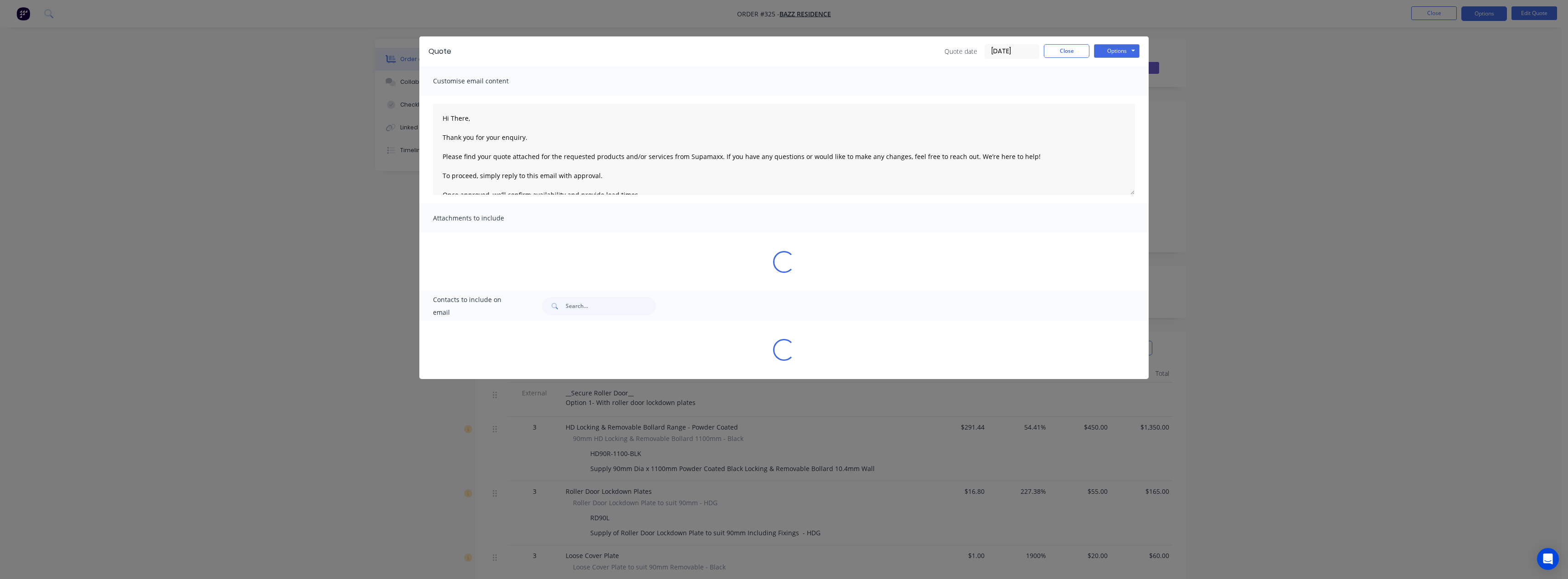
type textarea "Hi There, Thank you for your enquiry. Please find your quote attached for the r…"
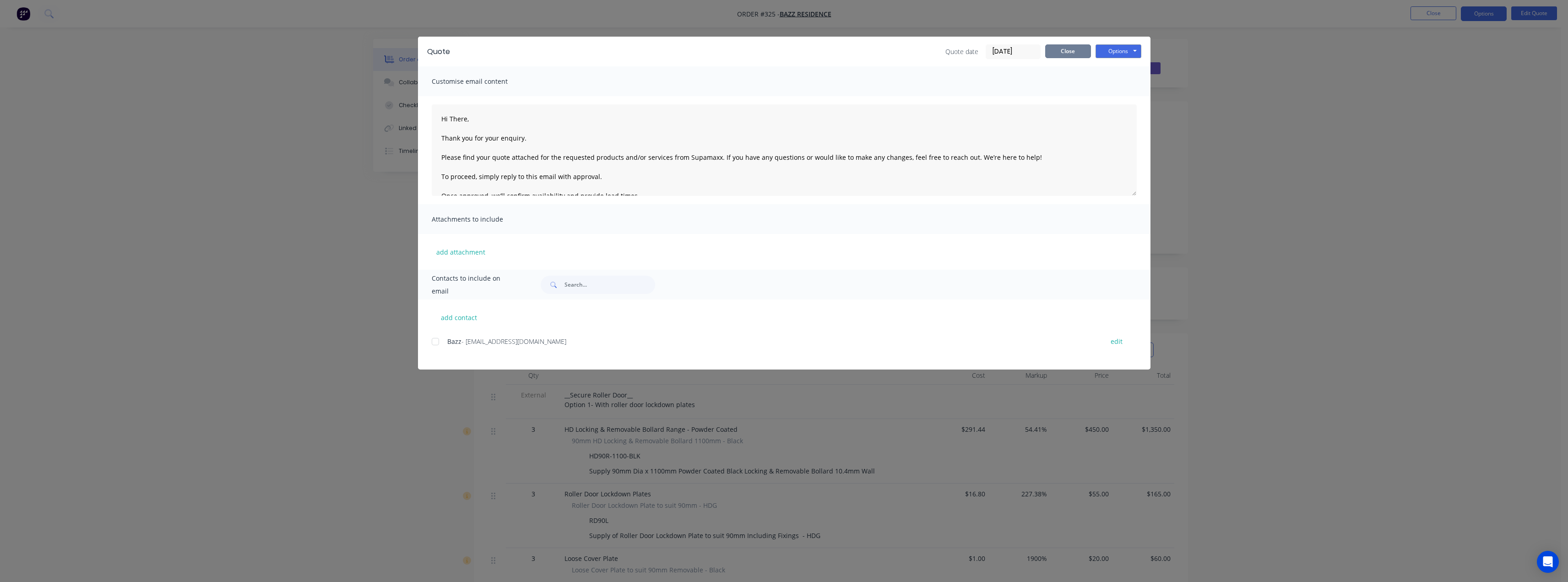
click at [1076, 48] on button "Close" at bounding box center [1068, 51] width 46 height 13
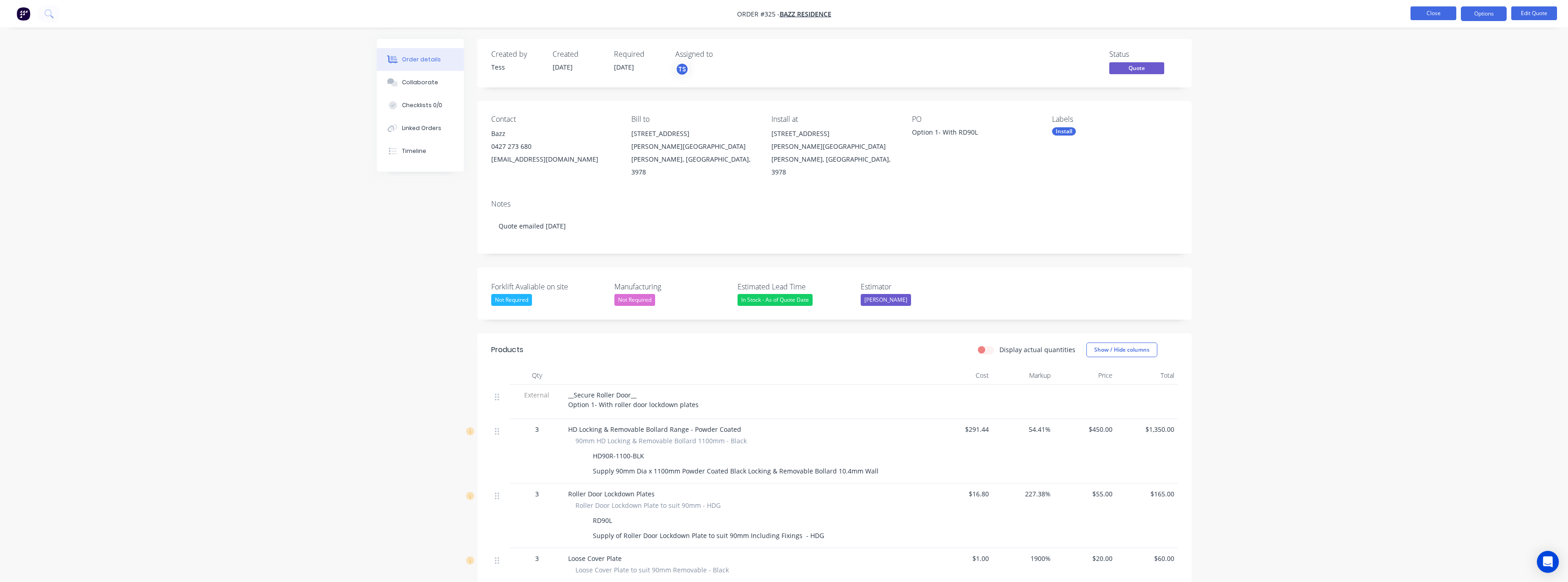
click at [1438, 18] on button "Close" at bounding box center [1433, 13] width 46 height 13
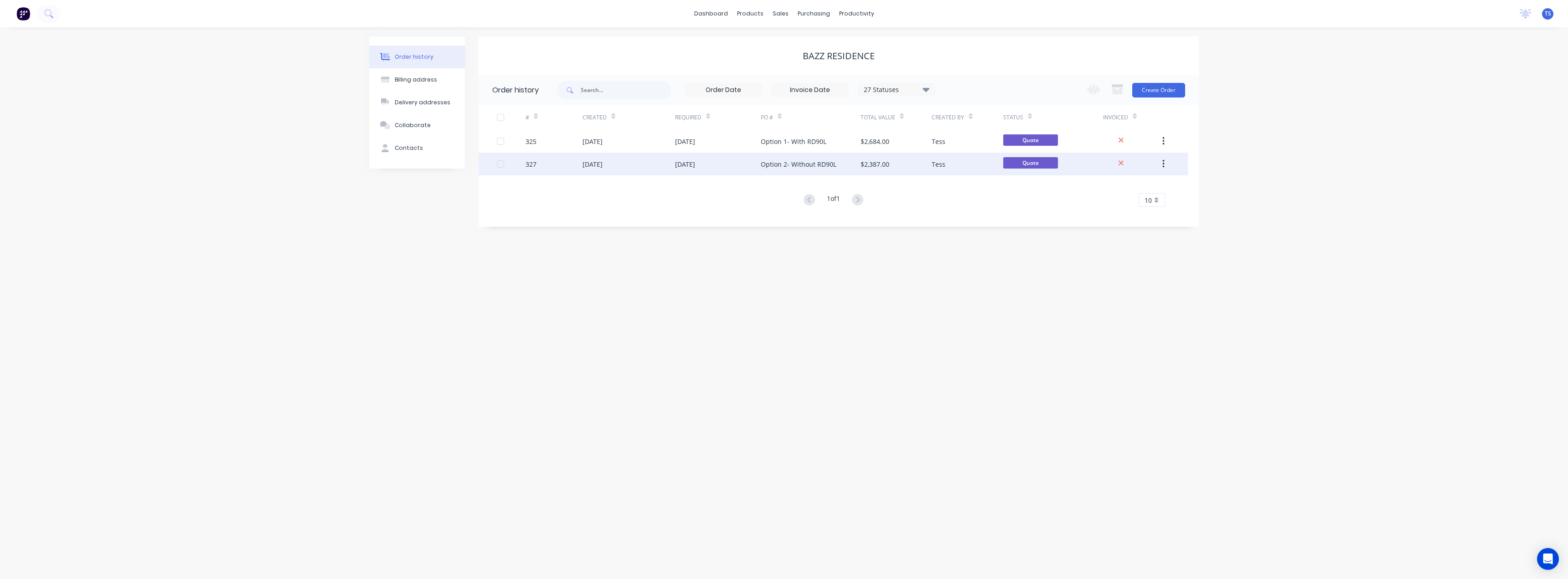
click at [683, 165] on div "02 Sep 2025" at bounding box center [685, 165] width 20 height 10
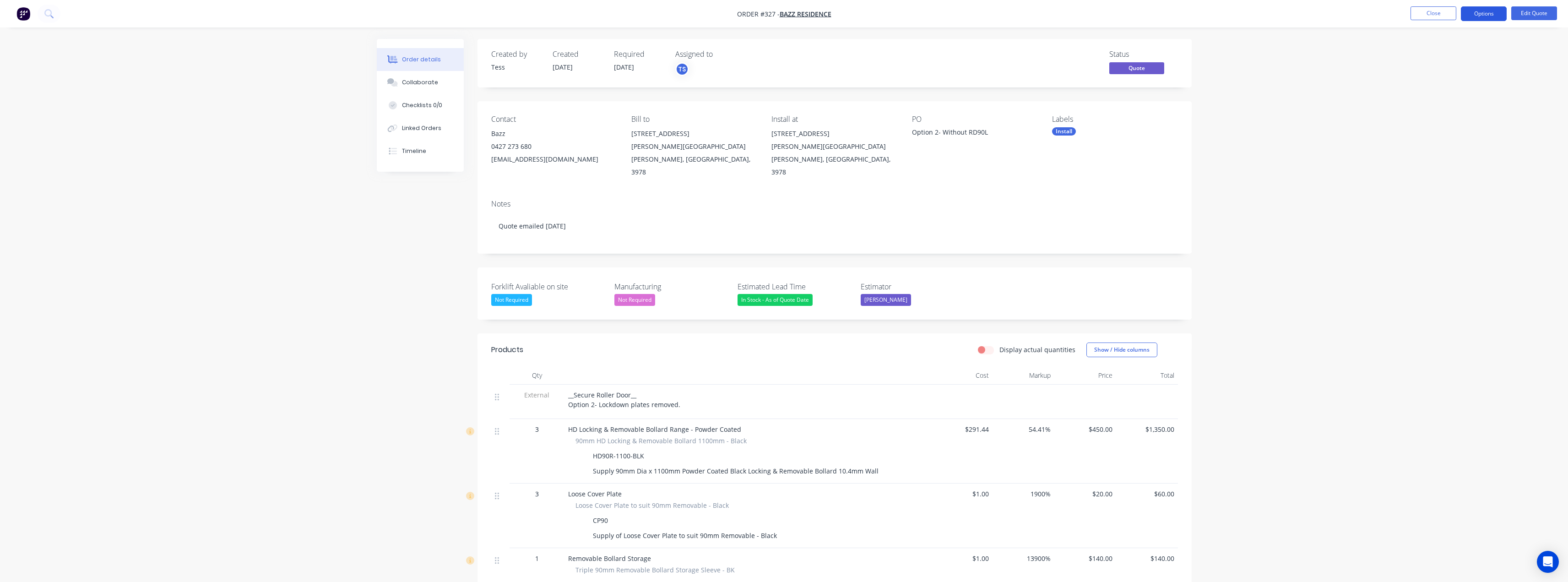
click at [1485, 14] on button "Options" at bounding box center [1483, 13] width 46 height 15
click at [1432, 56] on div "Quote" at bounding box center [1457, 56] width 85 height 13
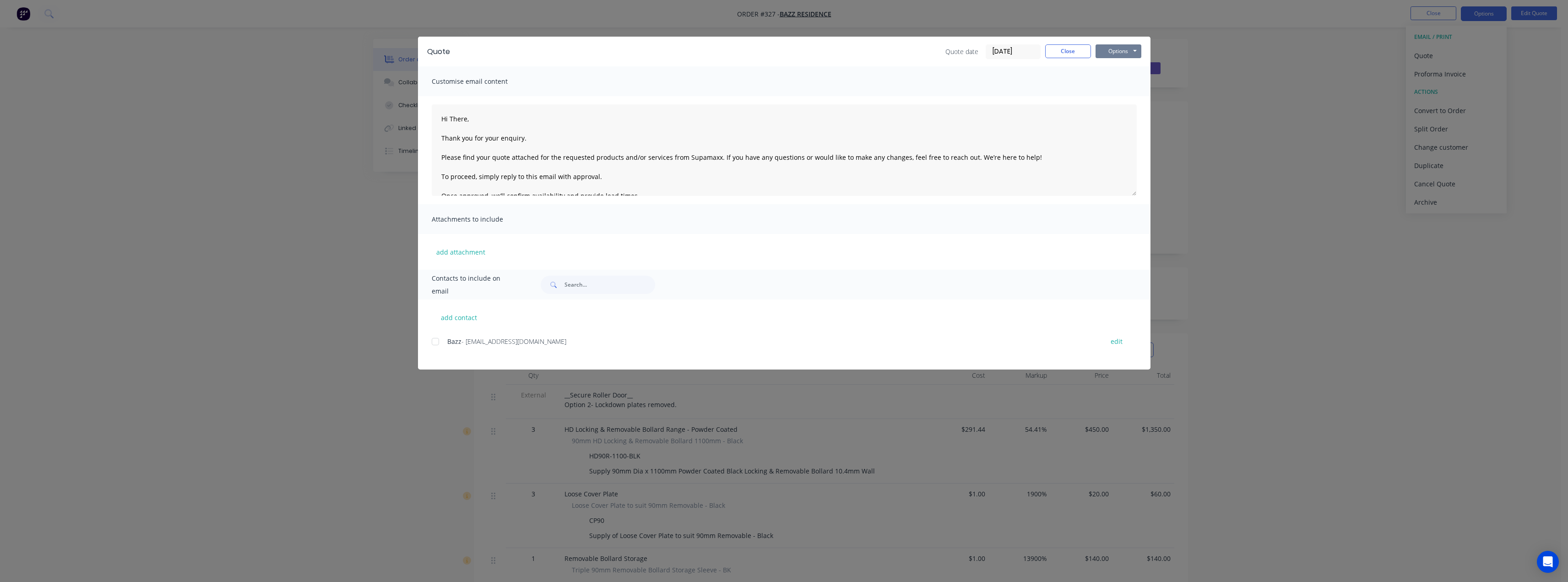
click at [1121, 53] on button "Options" at bounding box center [1118, 51] width 46 height 13
click at [1118, 74] on button "Preview" at bounding box center [1125, 67] width 59 height 15
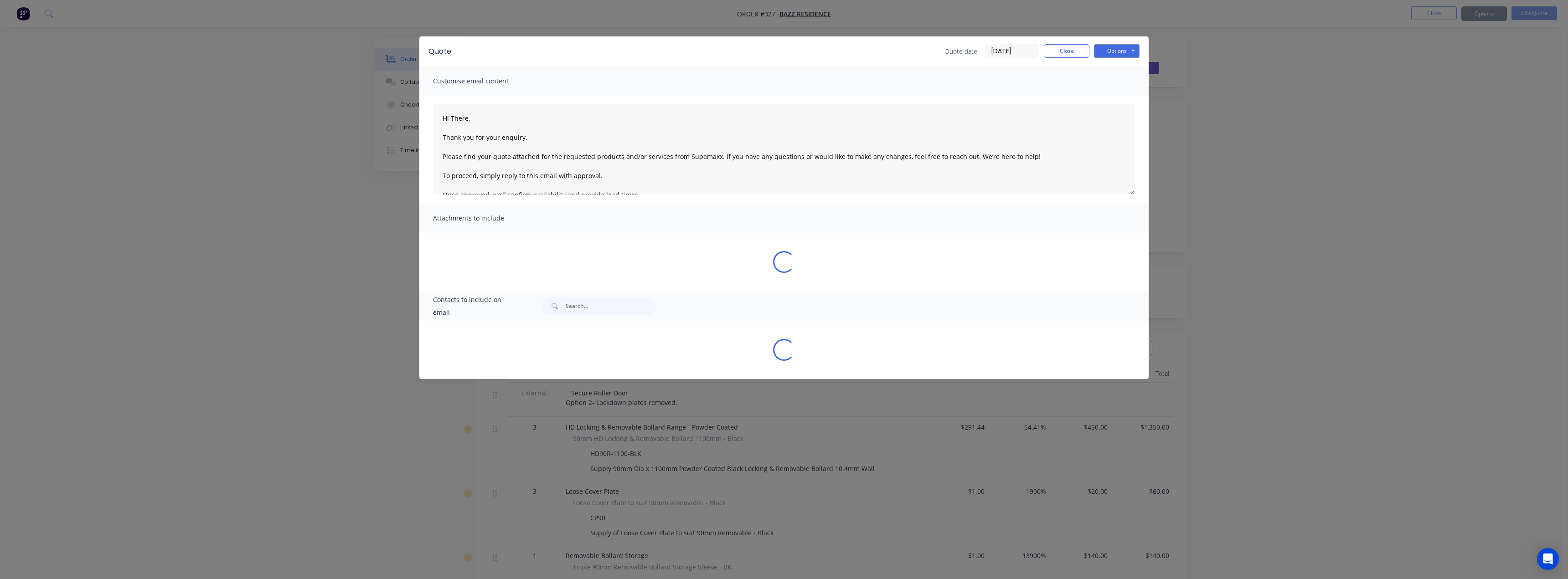
type textarea "Hi There, Thank you for your enquiry. Please find your quote attached for the r…"
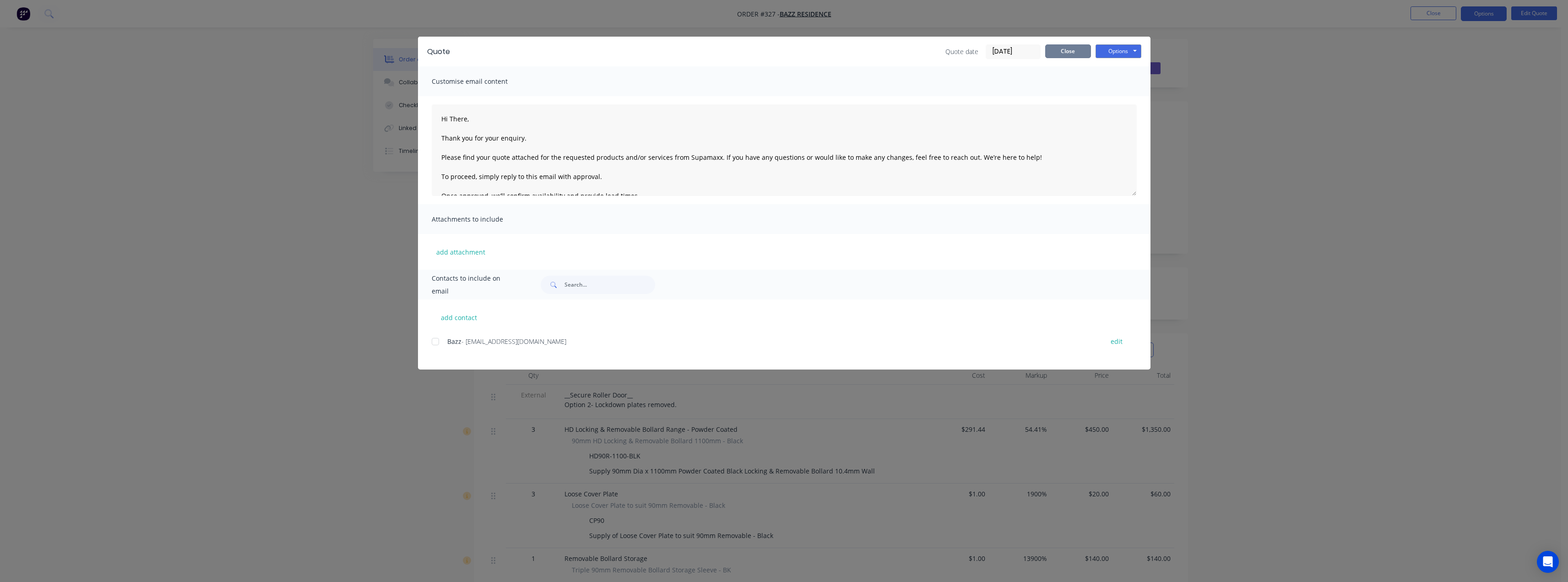
click at [1066, 51] on button "Close" at bounding box center [1068, 51] width 46 height 13
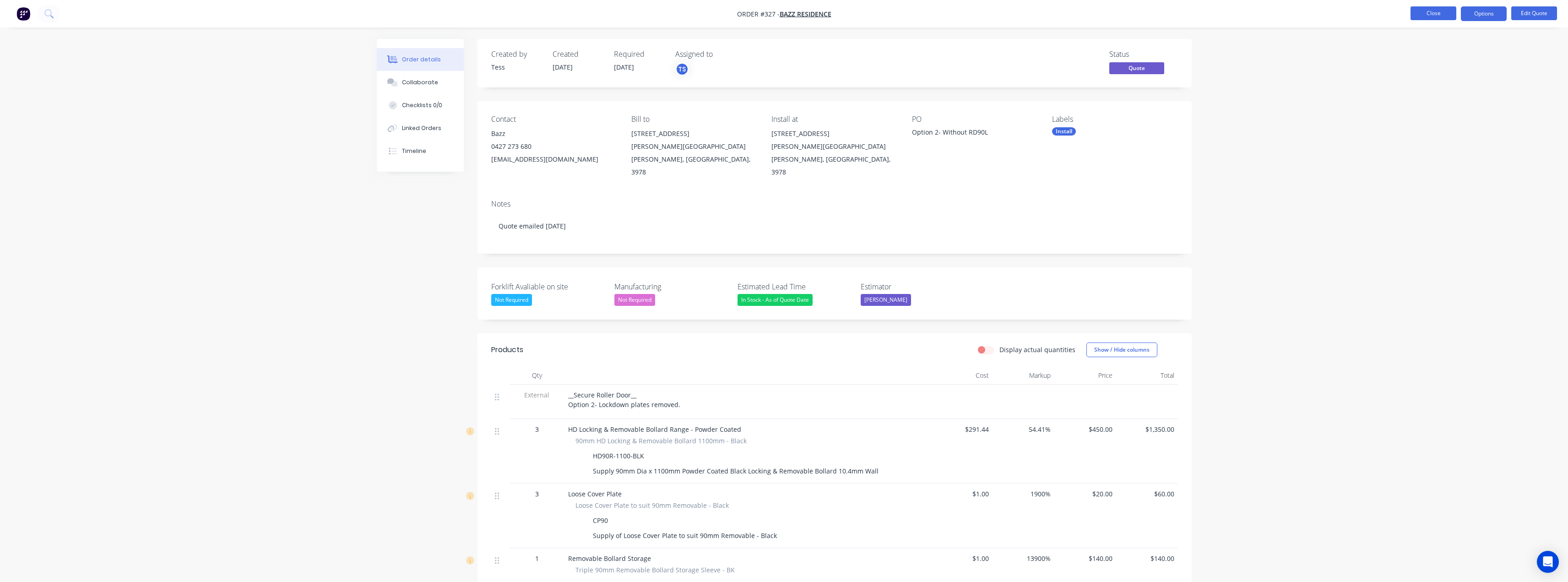
click at [1439, 15] on button "Close" at bounding box center [1433, 13] width 46 height 13
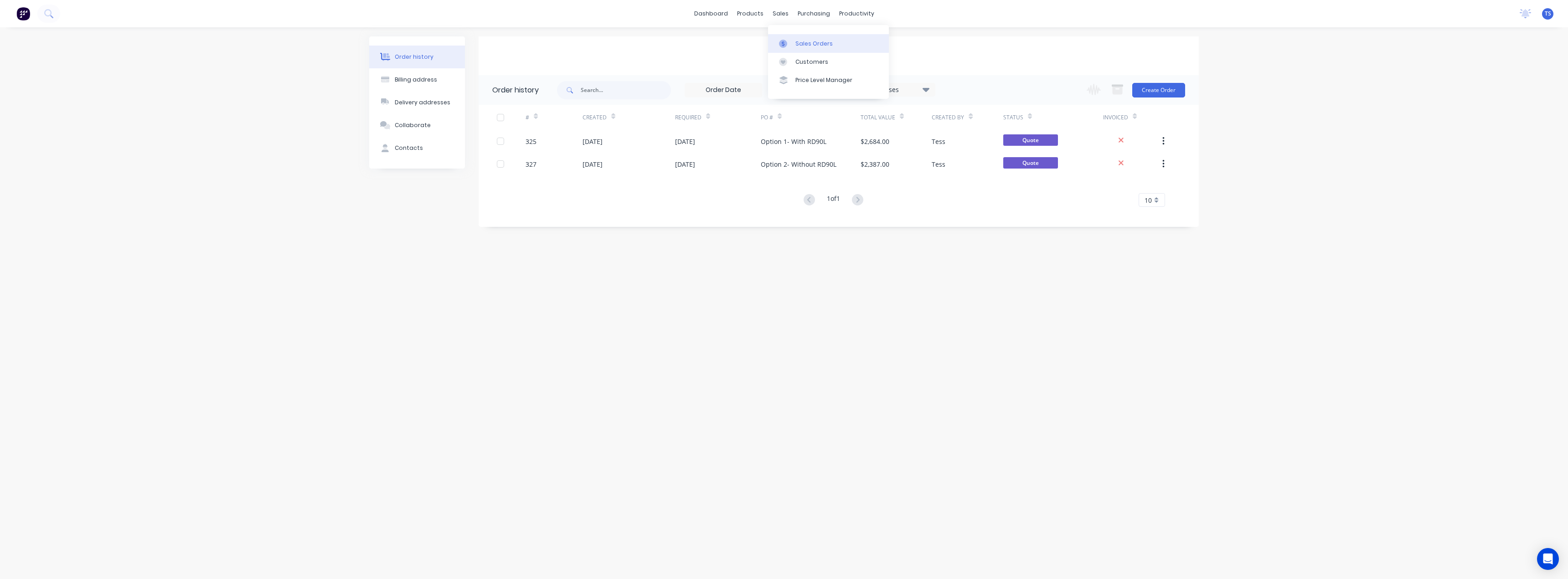
drag, startPoint x: 802, startPoint y: 64, endPoint x: 770, endPoint y: 49, distance: 35.3
click at [802, 64] on div "Customers" at bounding box center [812, 62] width 33 height 8
